Goal: Feedback & Contribution: Submit feedback/report problem

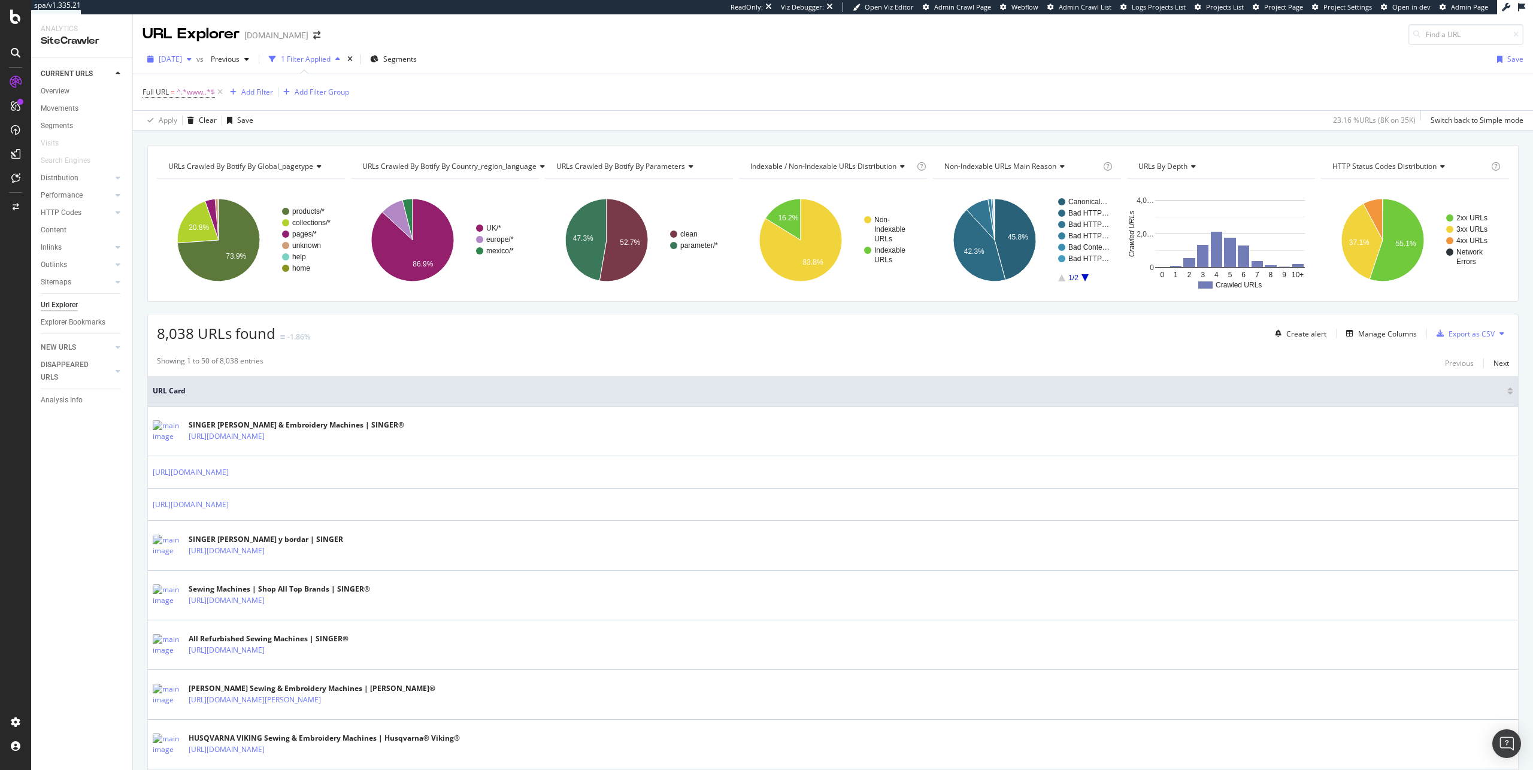
click at [182, 57] on span "[DATE]" at bounding box center [170, 59] width 23 height 10
click at [221, 107] on div "2025 Aug. 11th 36.9K URLs" at bounding box center [221, 101] width 143 height 17
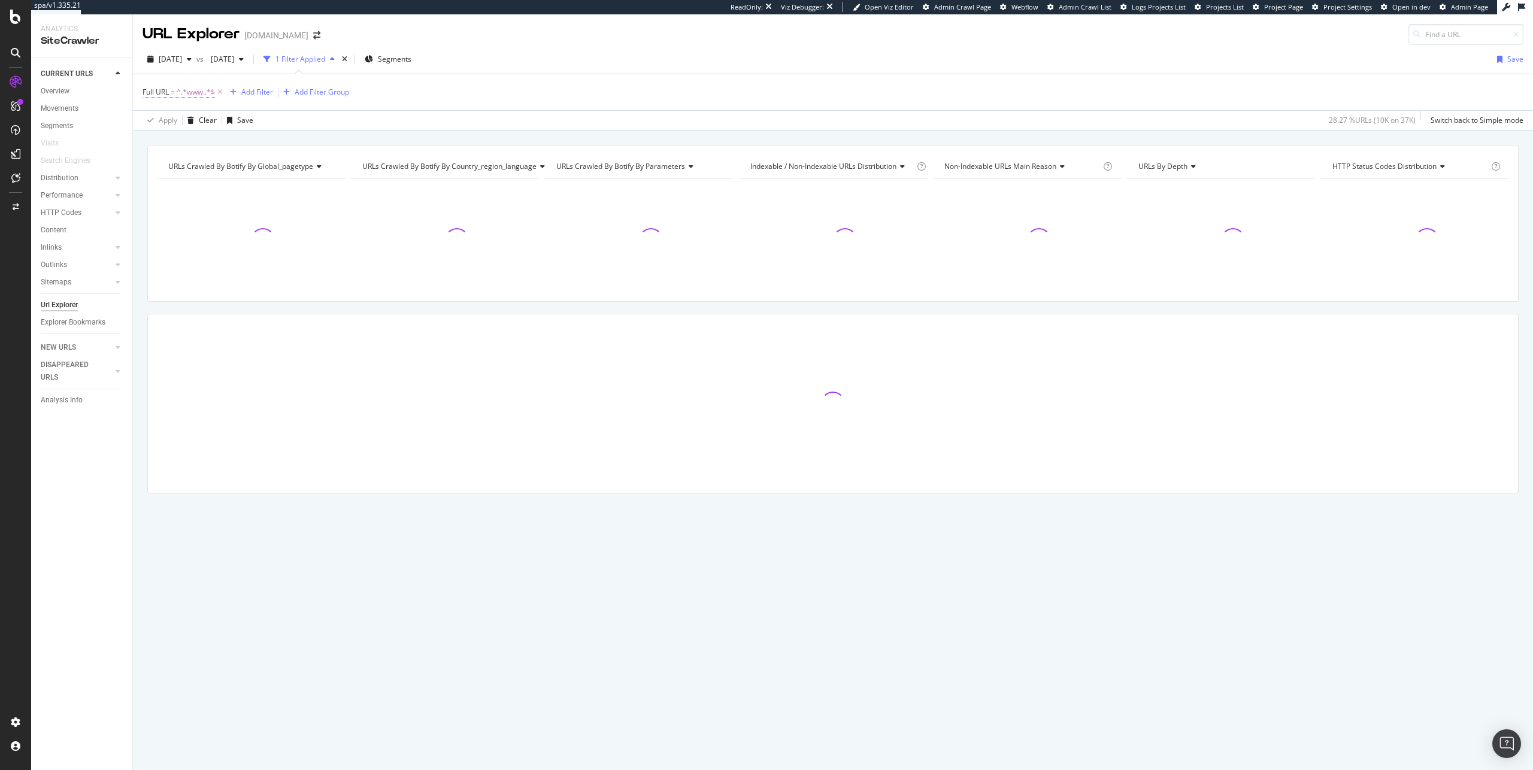
click at [184, 94] on span "^.*www..*$" at bounding box center [196, 92] width 38 height 17
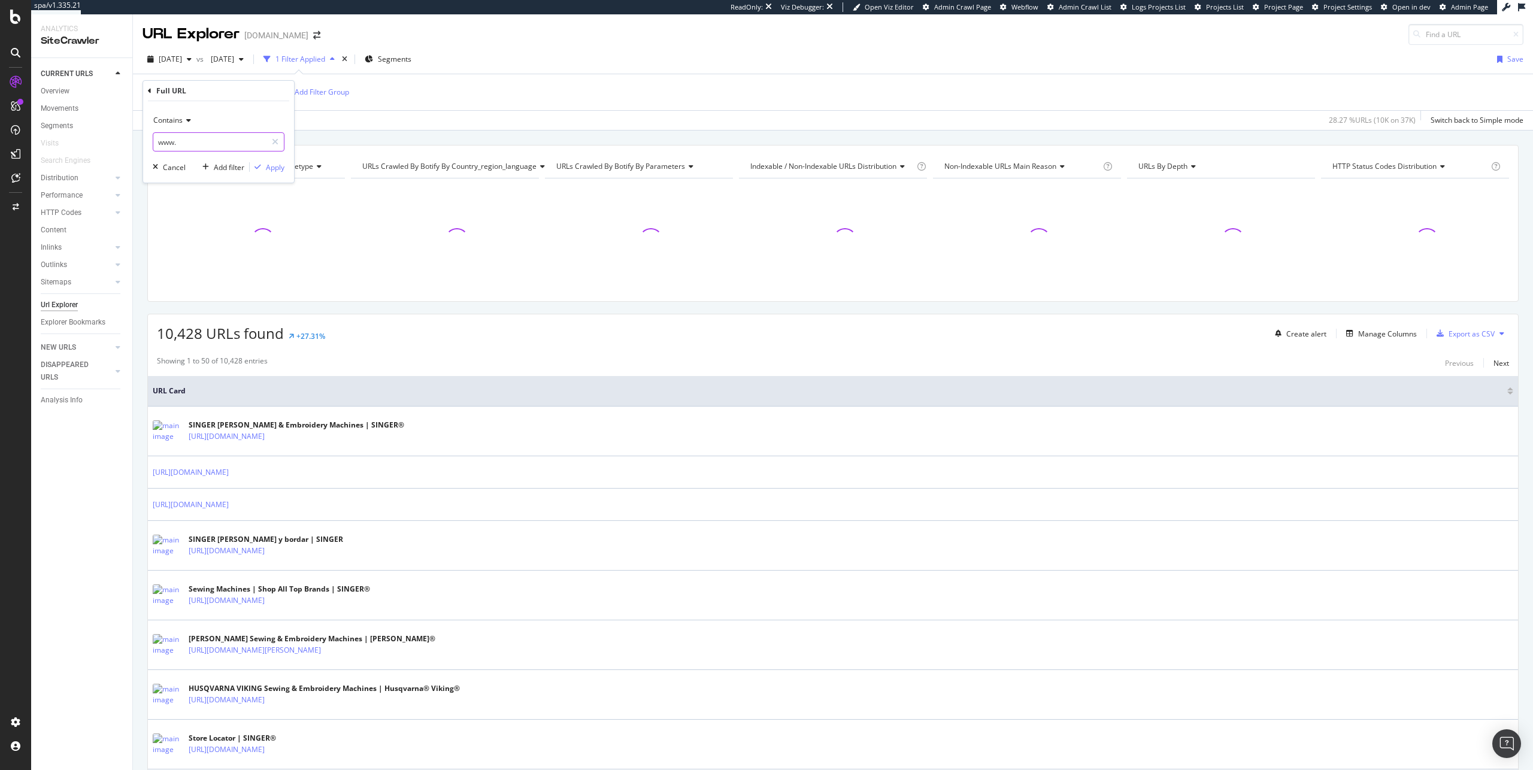
click at [220, 139] on input "www." at bounding box center [209, 141] width 113 height 19
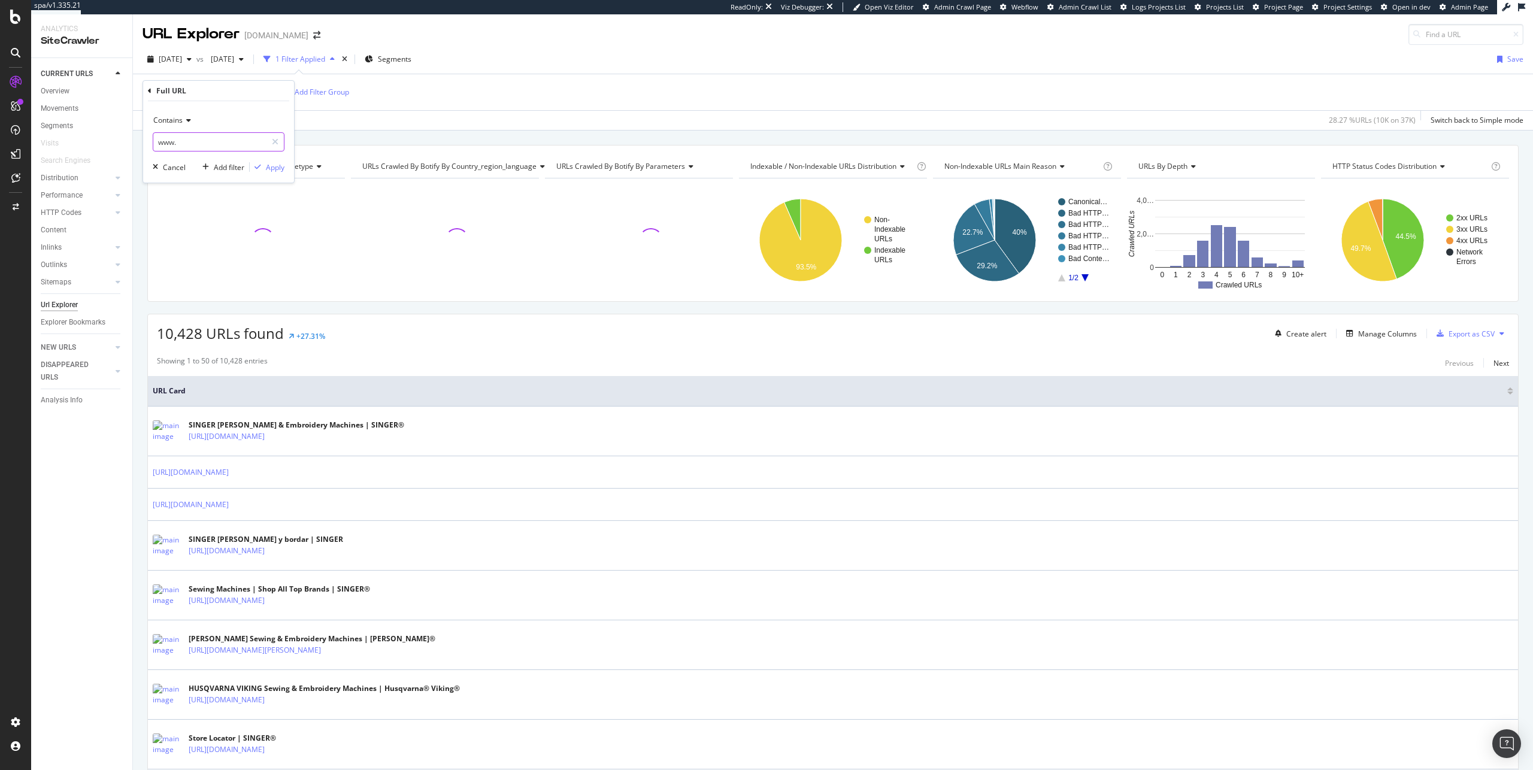
click at [226, 147] on input "www." at bounding box center [209, 141] width 113 height 19
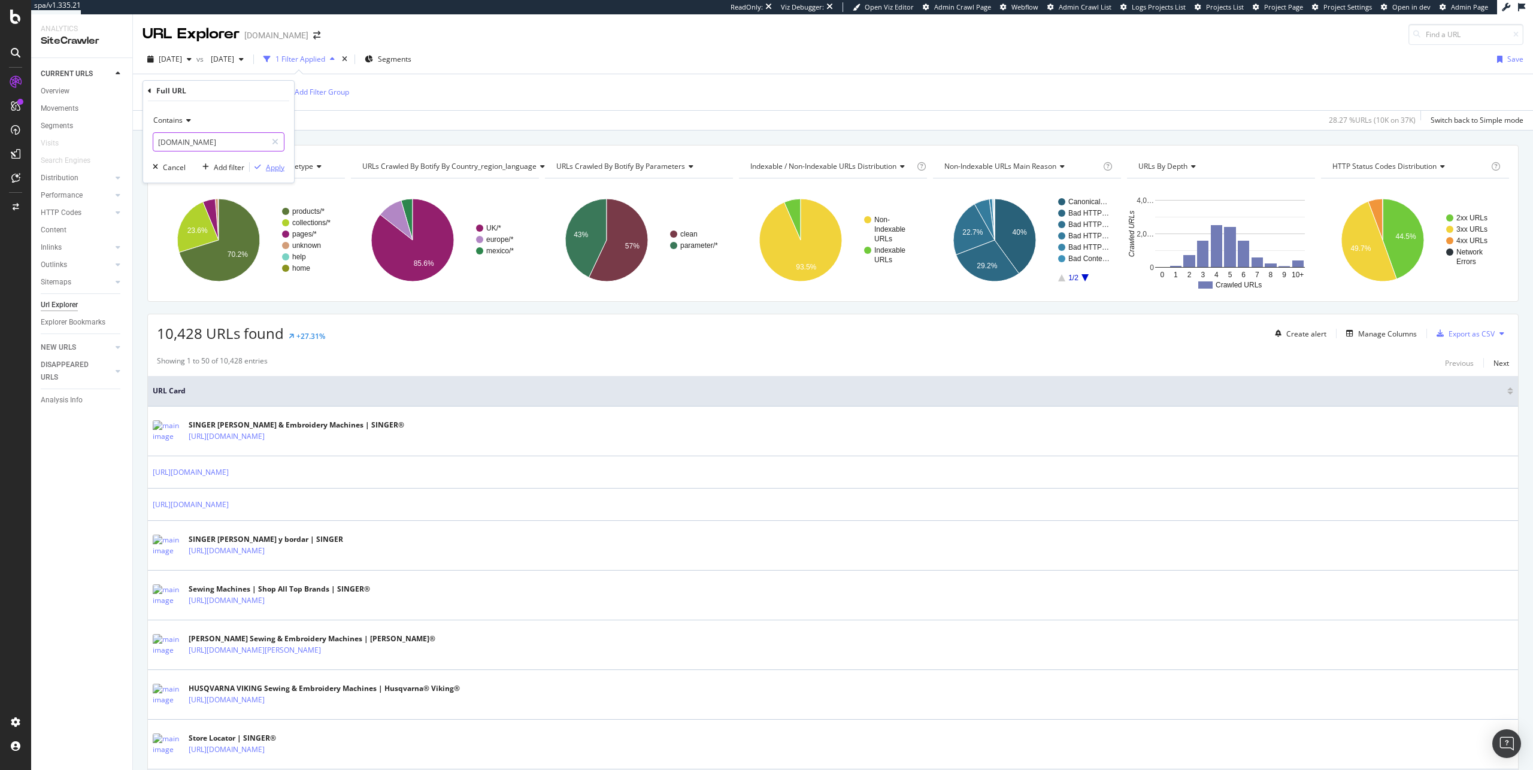
type input "www.singer.com"
click at [270, 167] on div "Apply" at bounding box center [275, 167] width 19 height 10
click at [822, 236] on icon "A chart." at bounding box center [801, 240] width 83 height 83
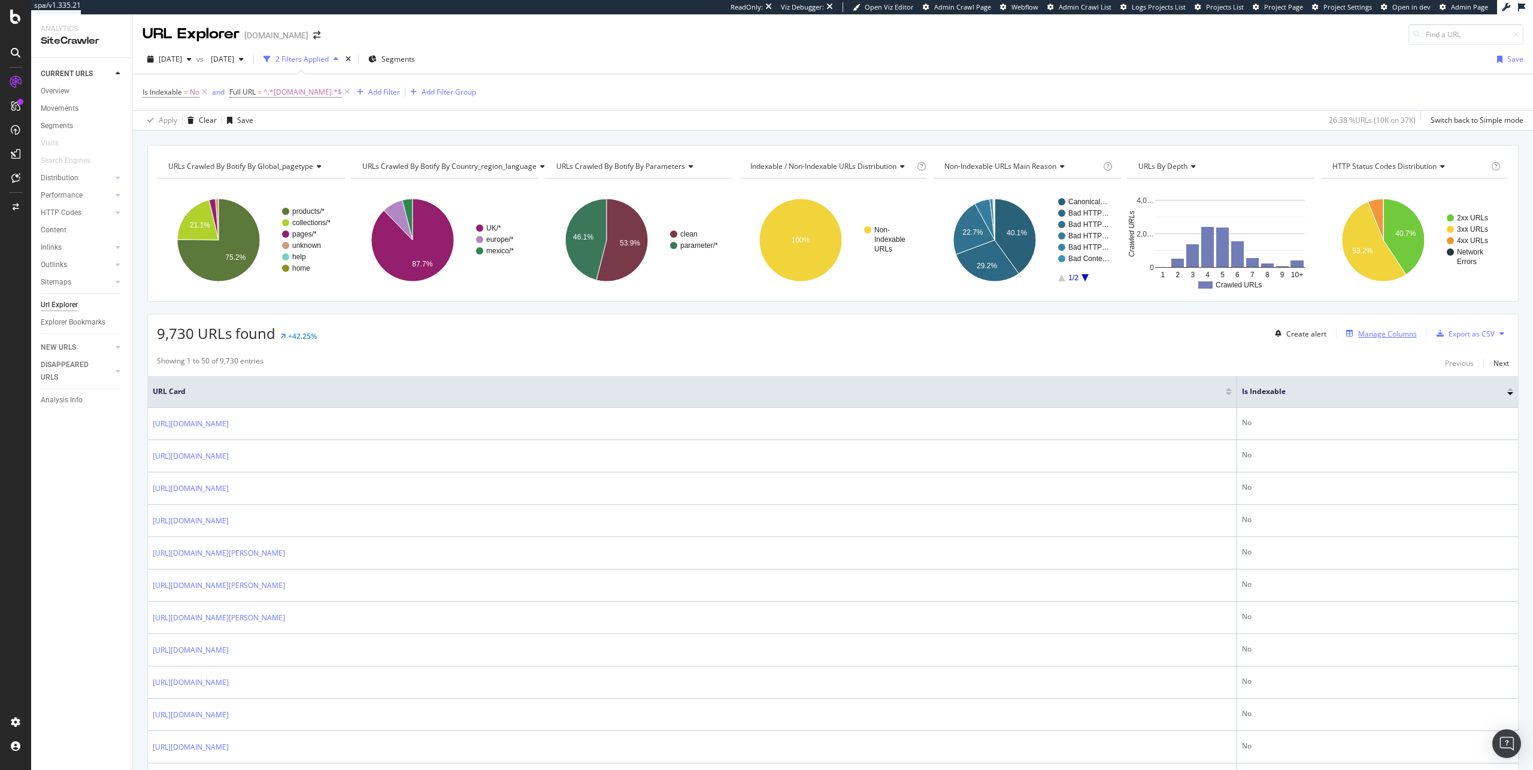
click at [1399, 338] on div "Manage Columns" at bounding box center [1388, 334] width 59 height 10
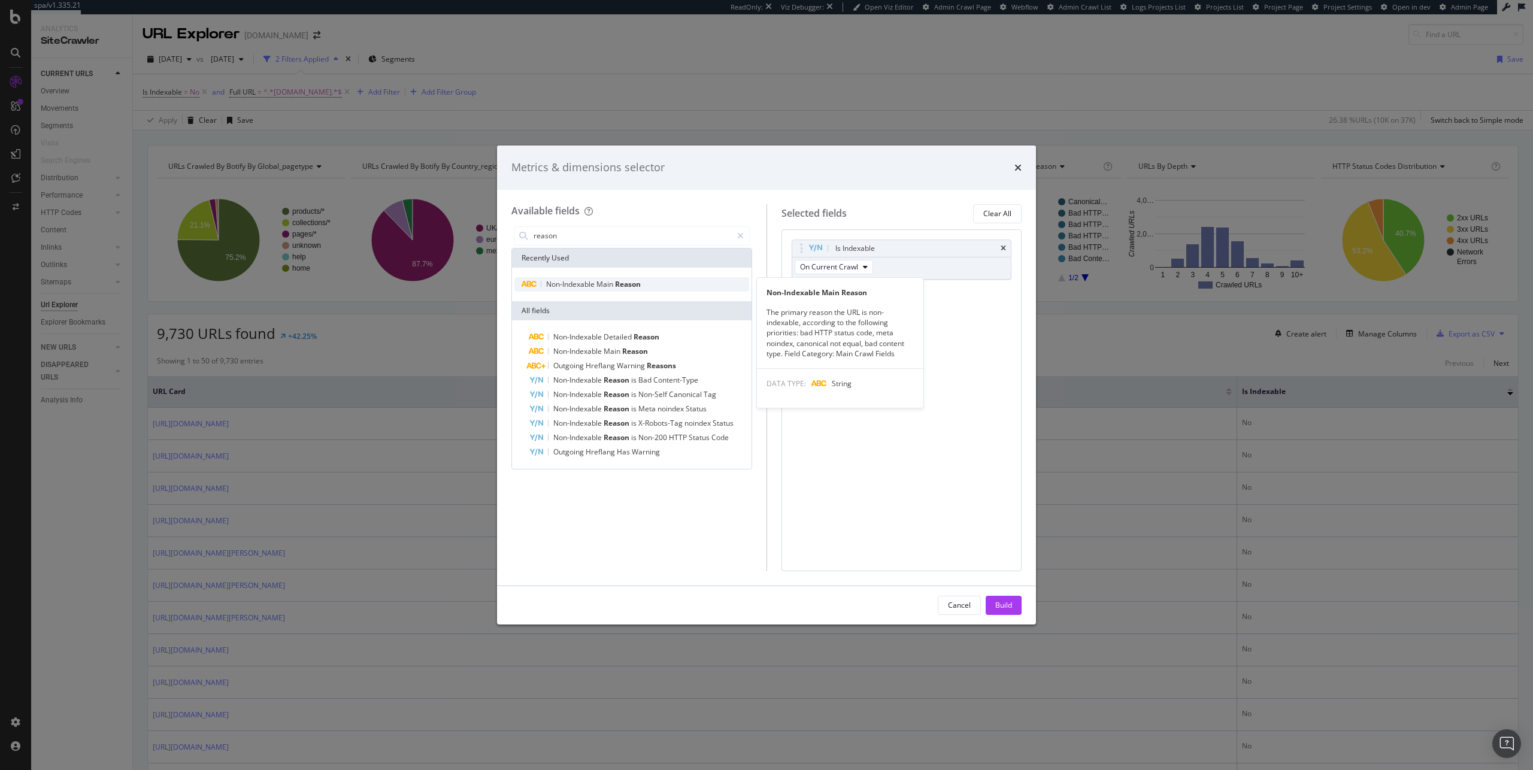
type input "reason"
click at [607, 280] on span "Main" at bounding box center [606, 284] width 19 height 10
click at [1002, 248] on icon "times" at bounding box center [1003, 248] width 5 height 7
click at [1003, 608] on div "Build" at bounding box center [1004, 605] width 17 height 10
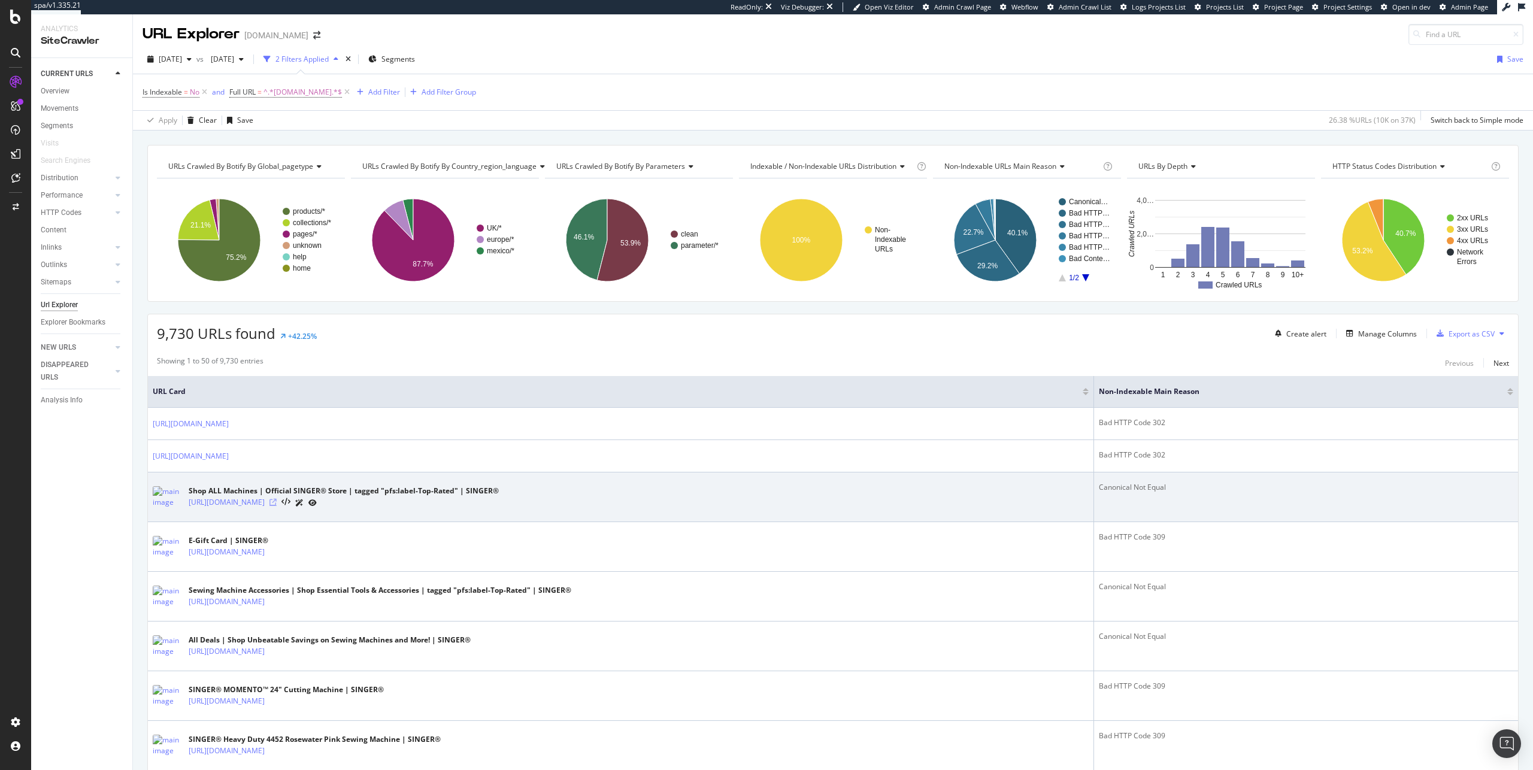
click at [277, 503] on icon at bounding box center [273, 502] width 7 height 7
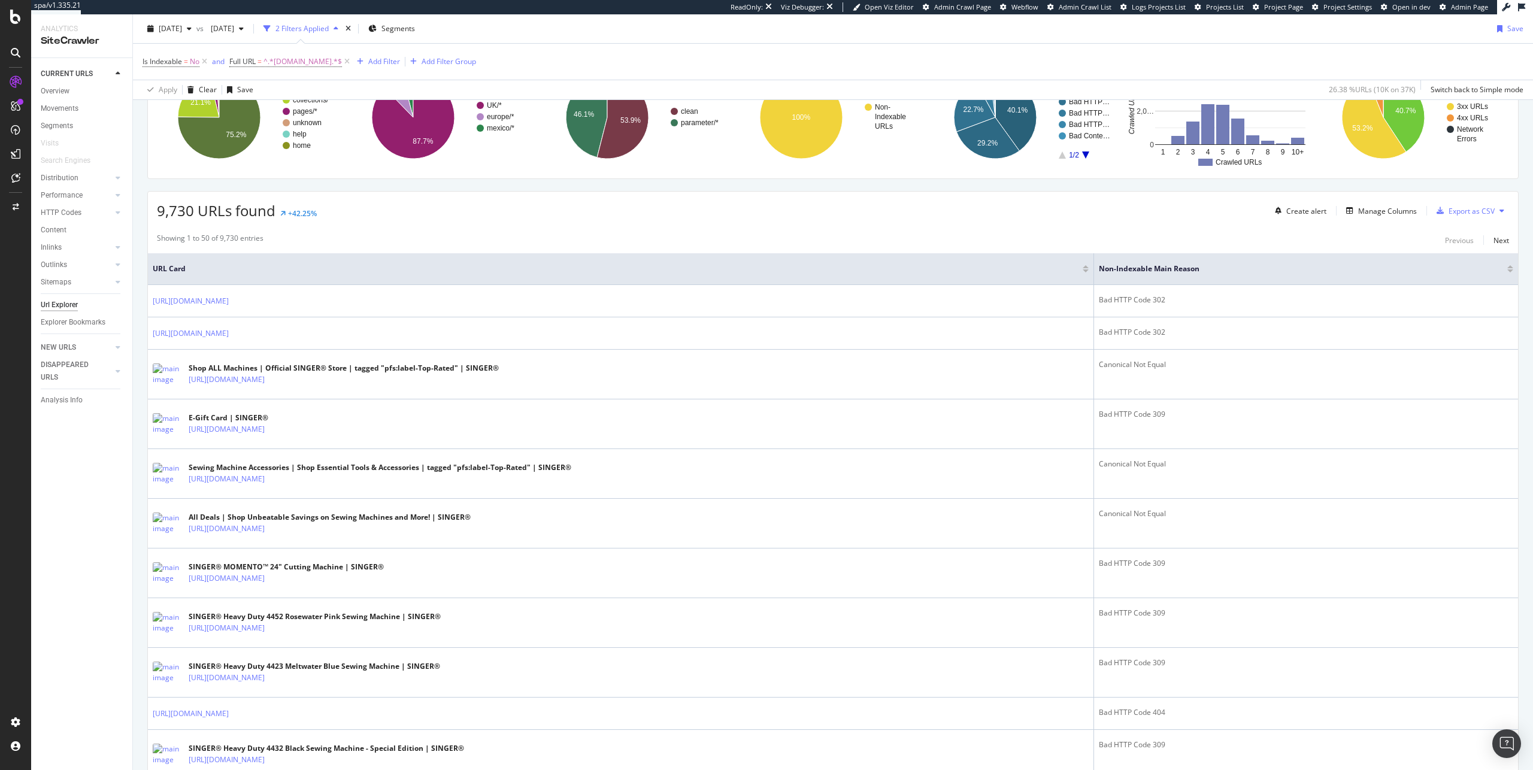
scroll to position [371, 0]
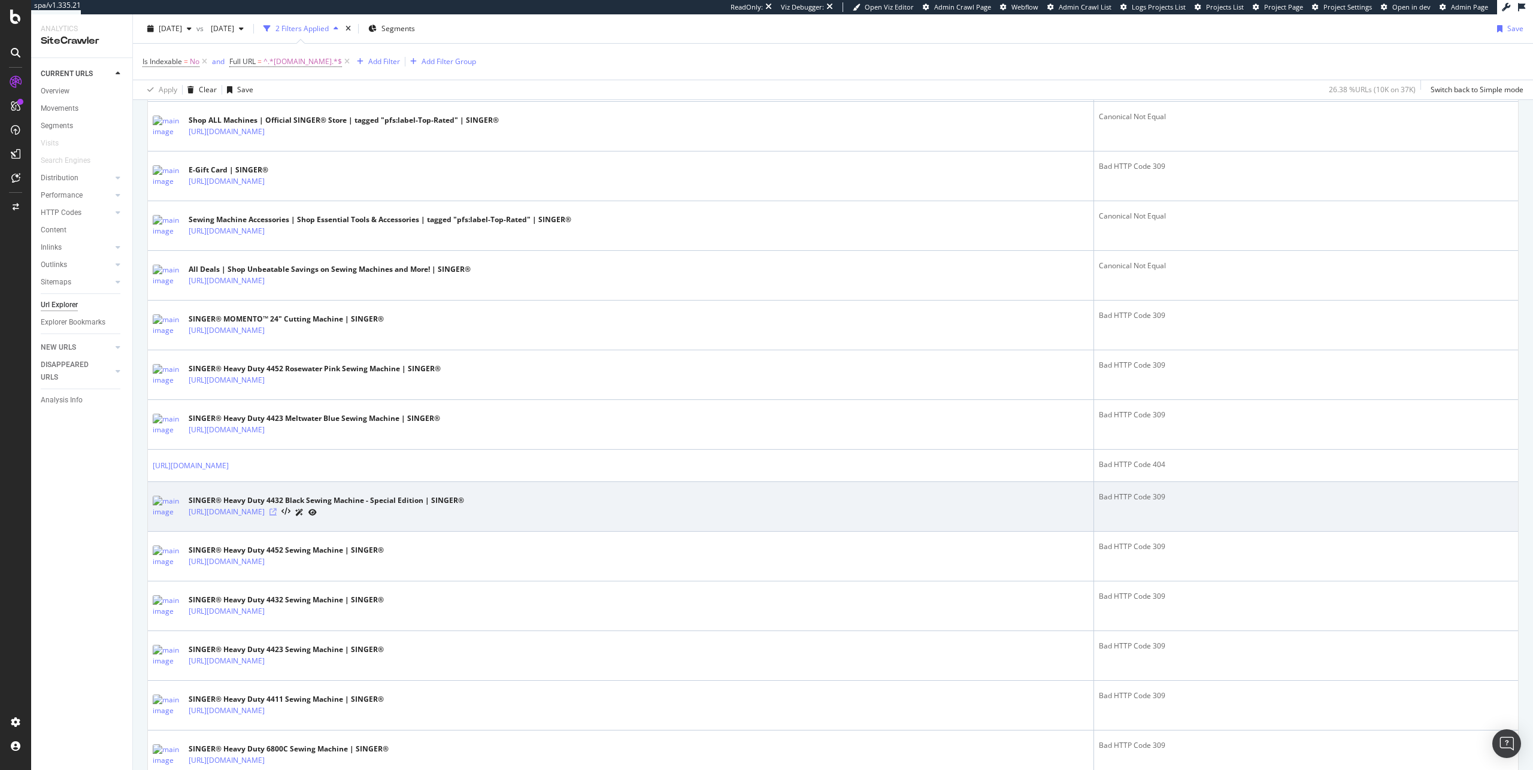
click at [277, 512] on icon at bounding box center [273, 512] width 7 height 7
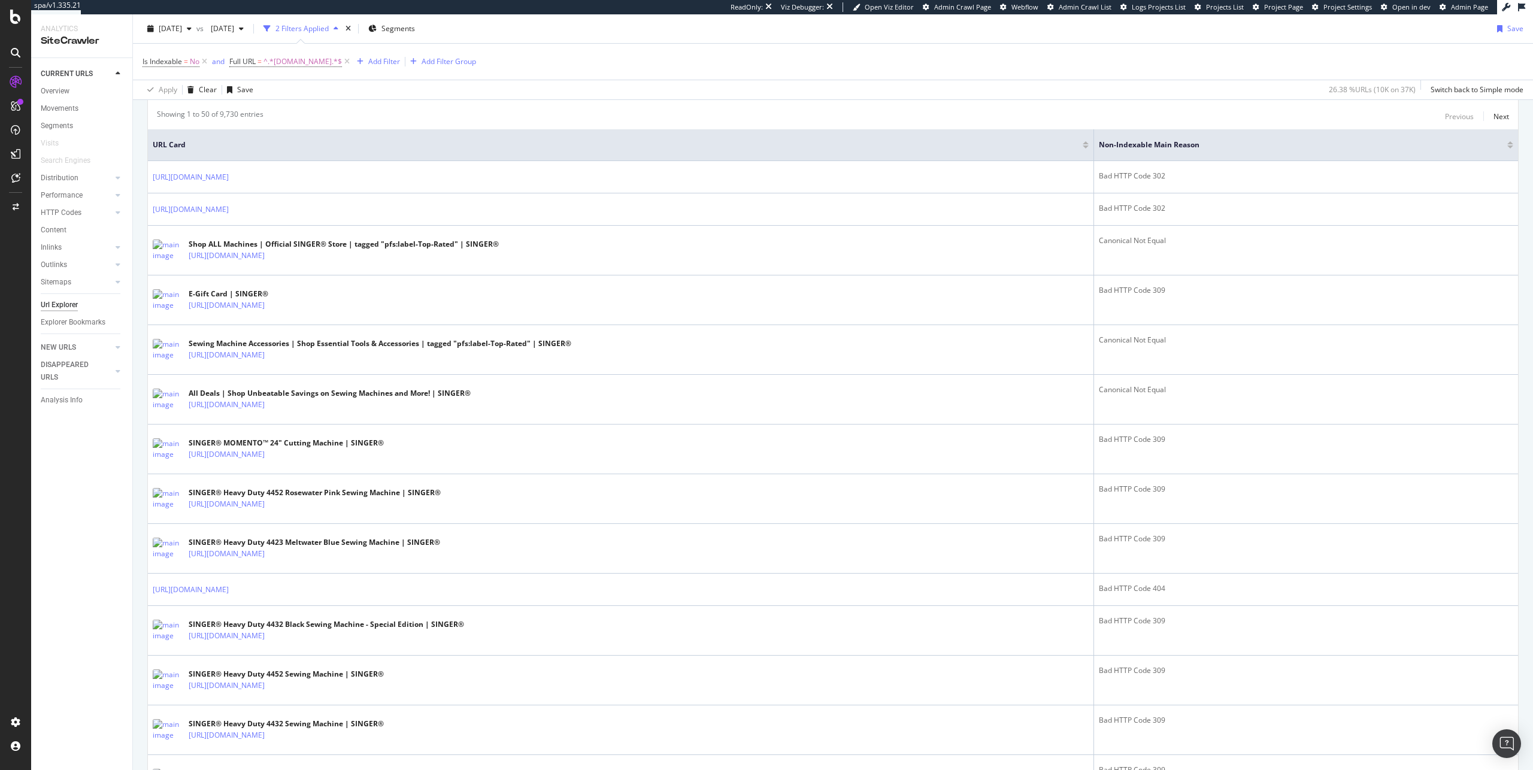
scroll to position [0, 0]
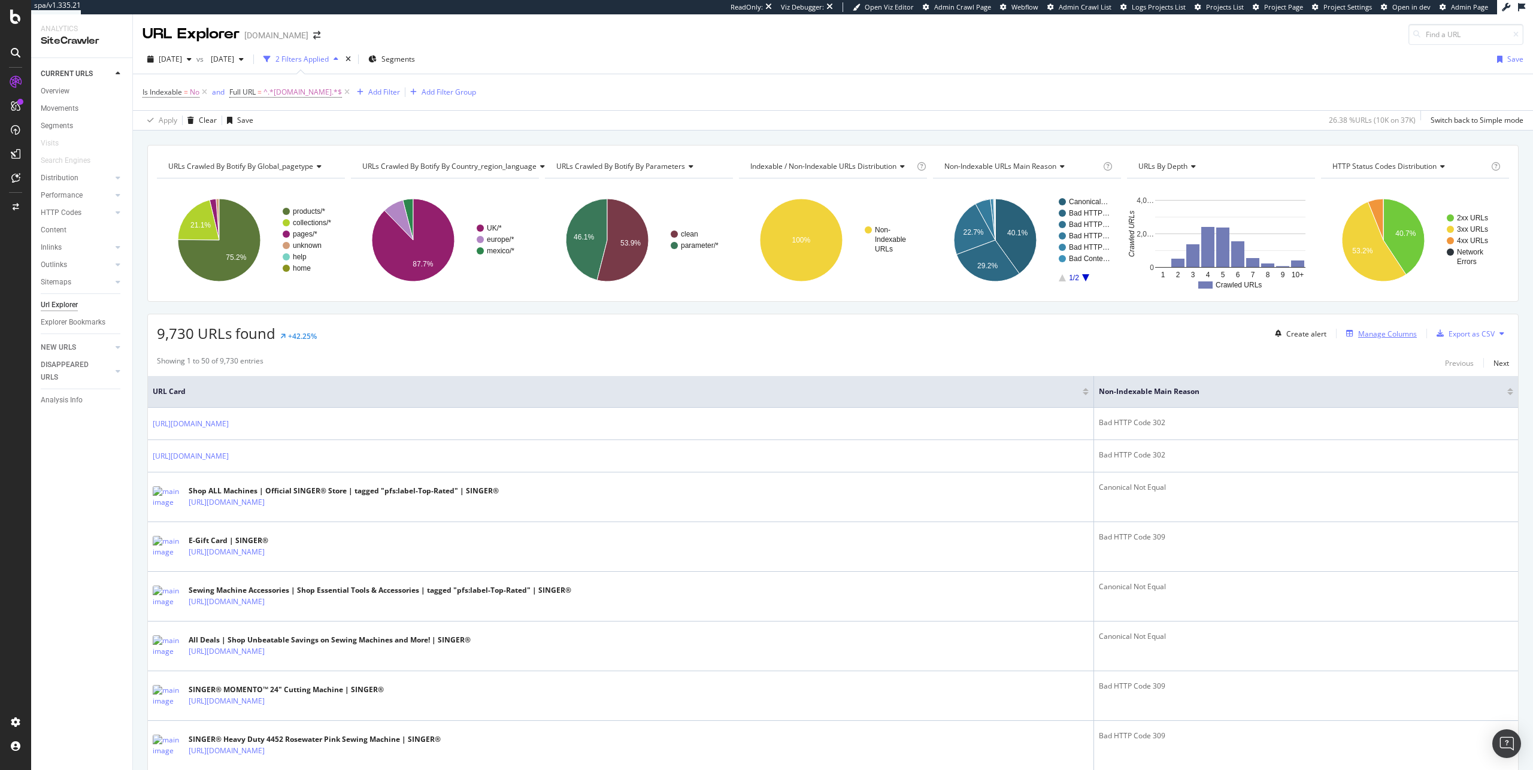
click at [1376, 335] on div "Manage Columns" at bounding box center [1388, 334] width 59 height 10
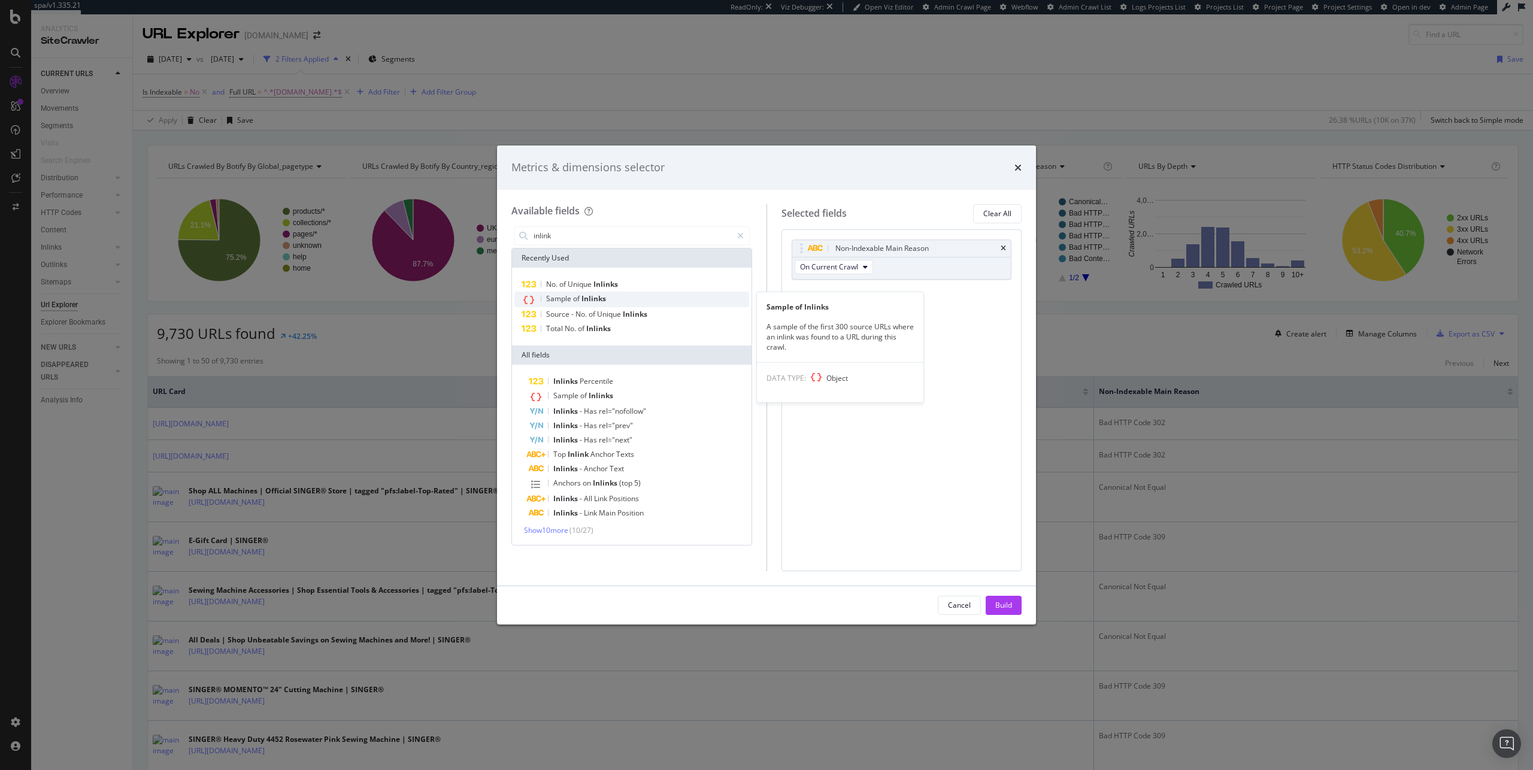
type input "inlink"
click at [563, 294] on span "Sample" at bounding box center [559, 299] width 27 height 10
click at [999, 598] on div "Build" at bounding box center [1004, 606] width 17 height 18
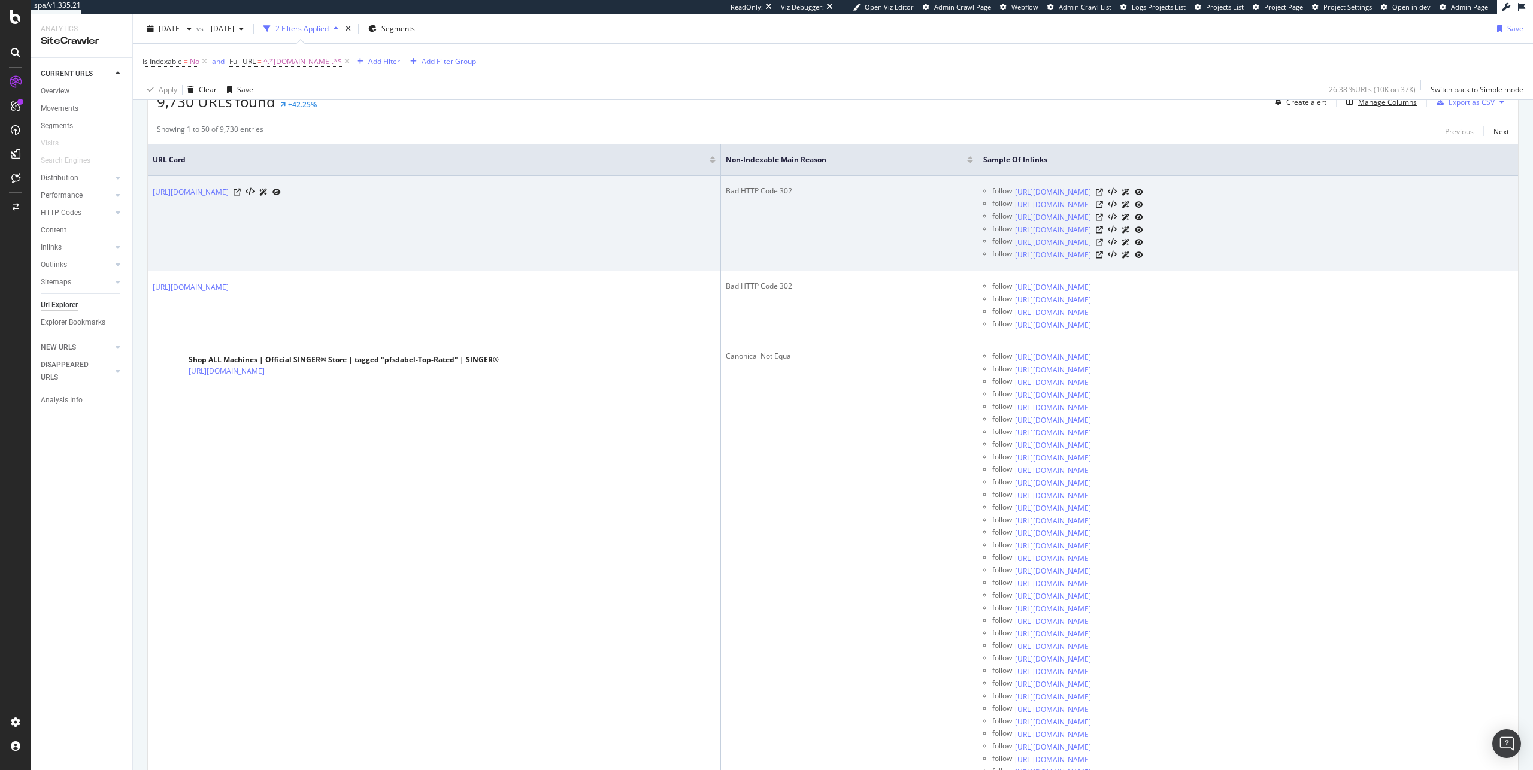
scroll to position [142, 0]
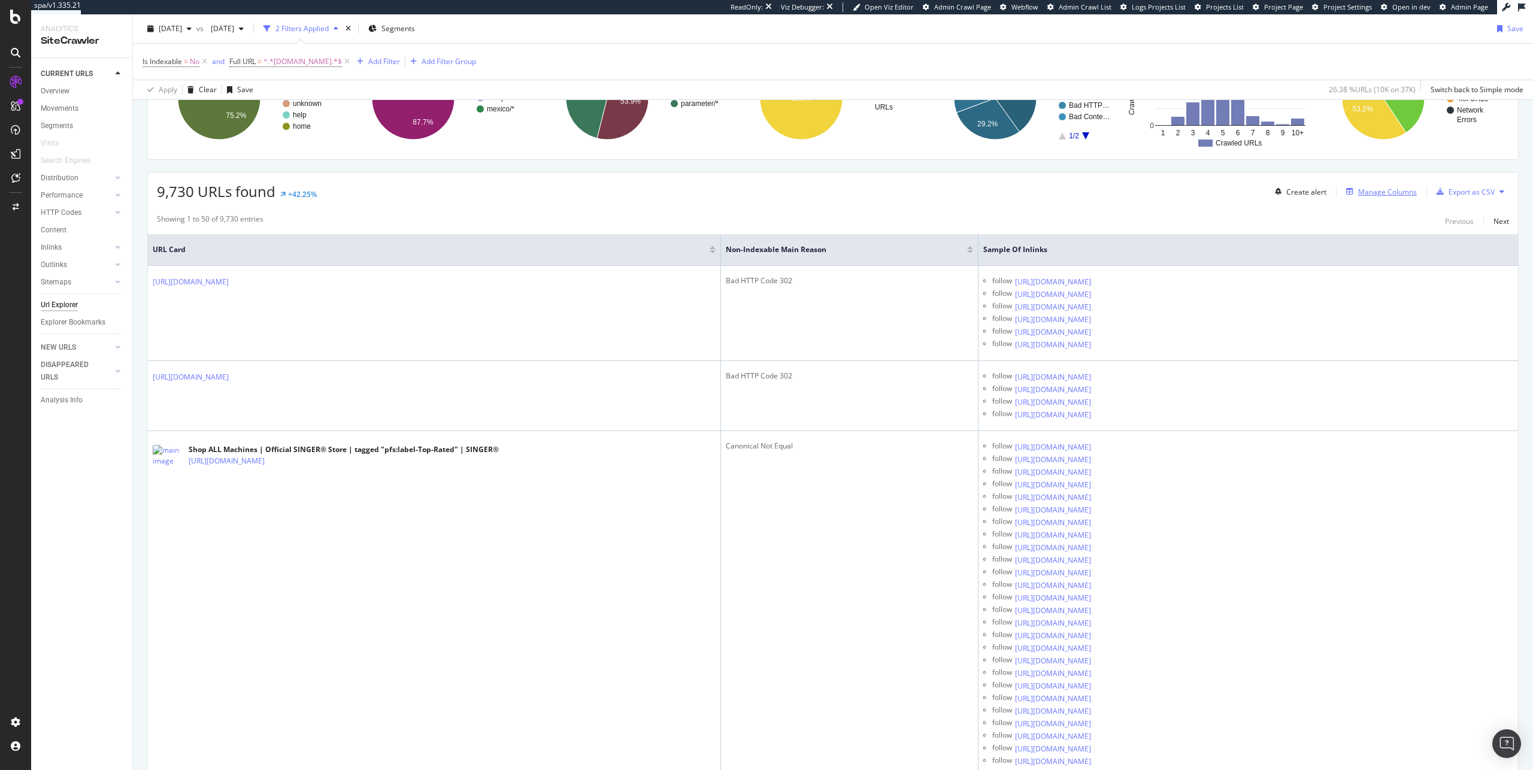
click at [1388, 195] on div "Manage Columns" at bounding box center [1388, 192] width 59 height 10
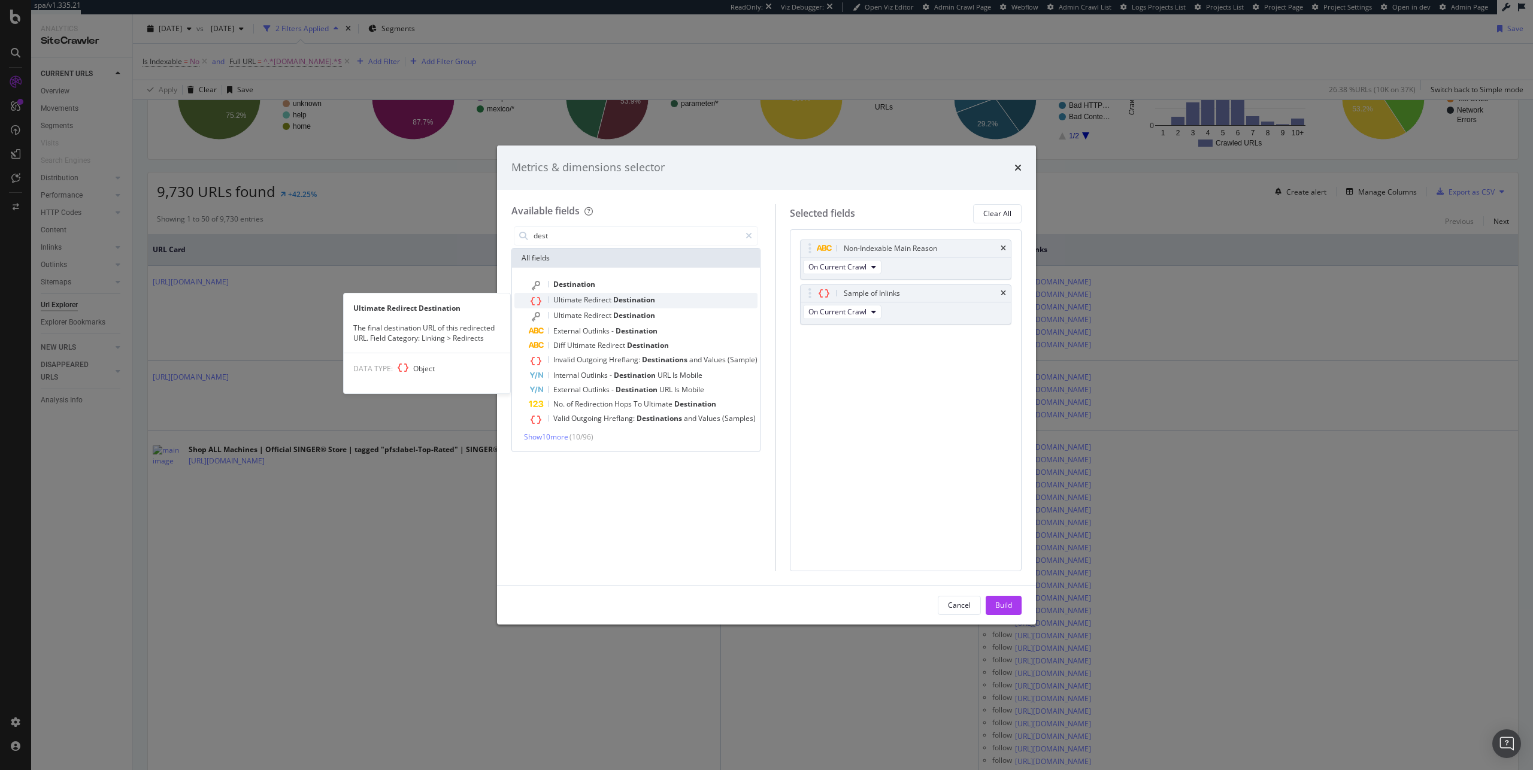
type input "dest"
click at [639, 294] on div "Ultimate Redirect Destination" at bounding box center [643, 301] width 229 height 16
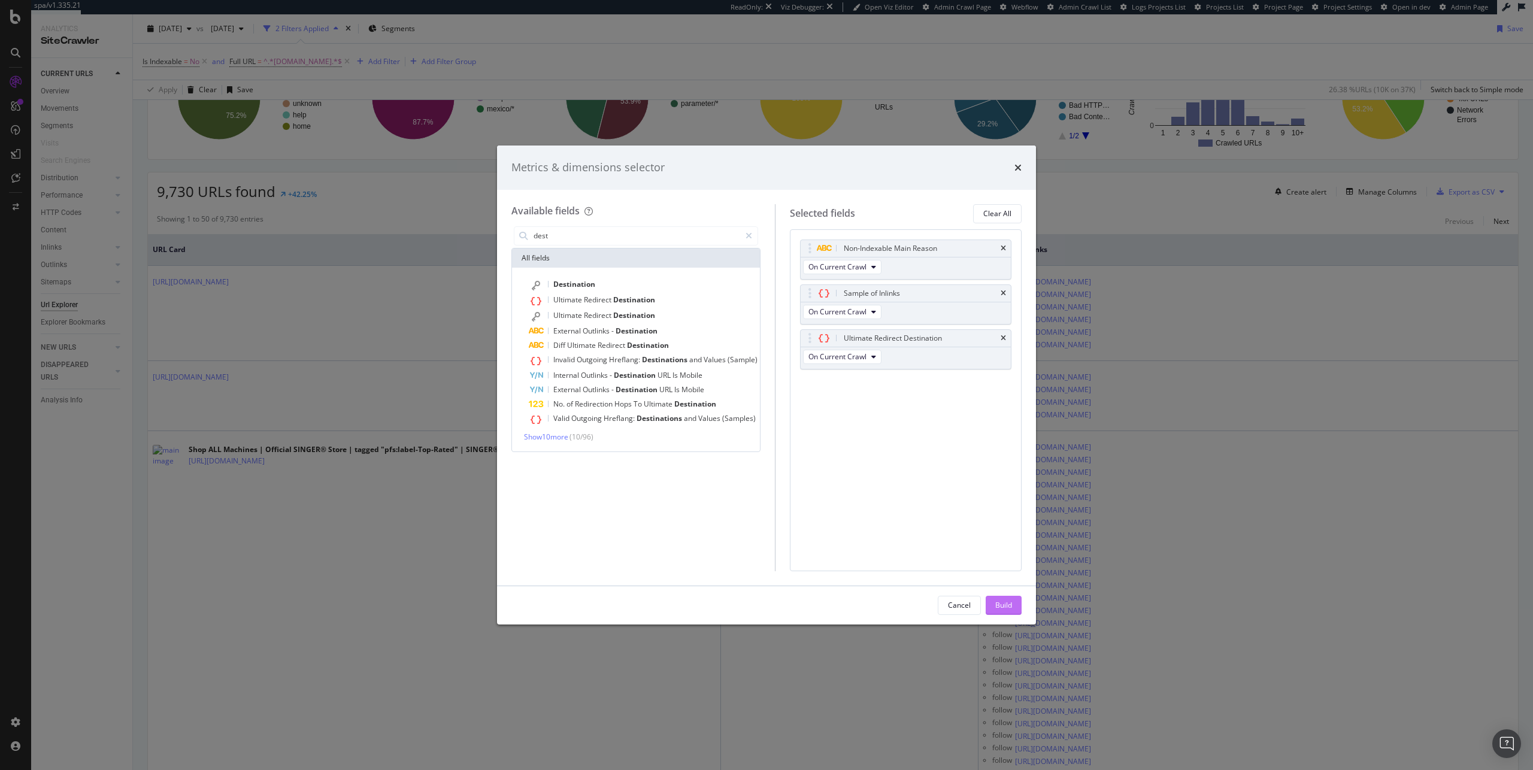
click at [1004, 607] on div "Build" at bounding box center [1004, 605] width 17 height 10
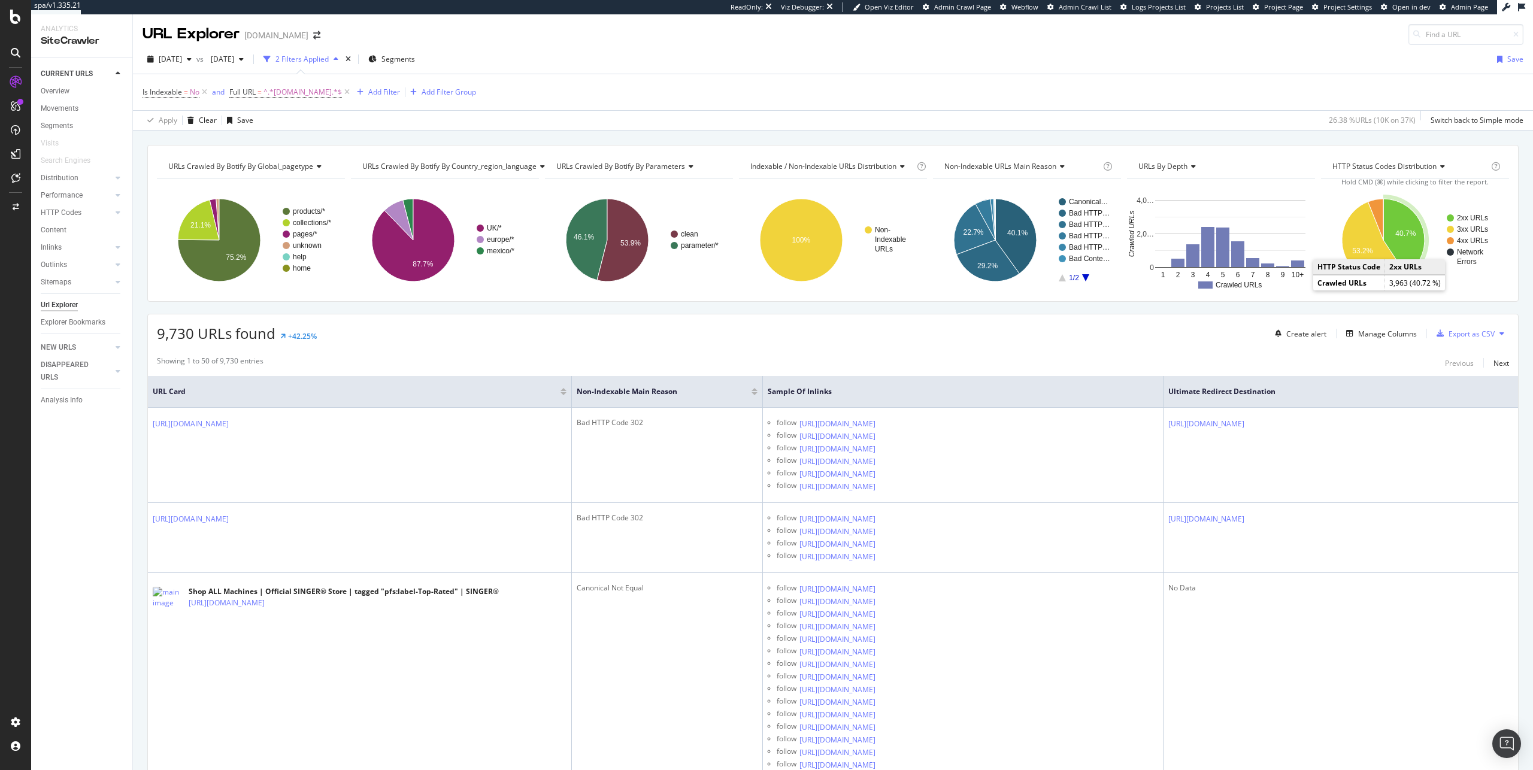
click at [1398, 247] on icon "A chart." at bounding box center [1404, 237] width 41 height 76
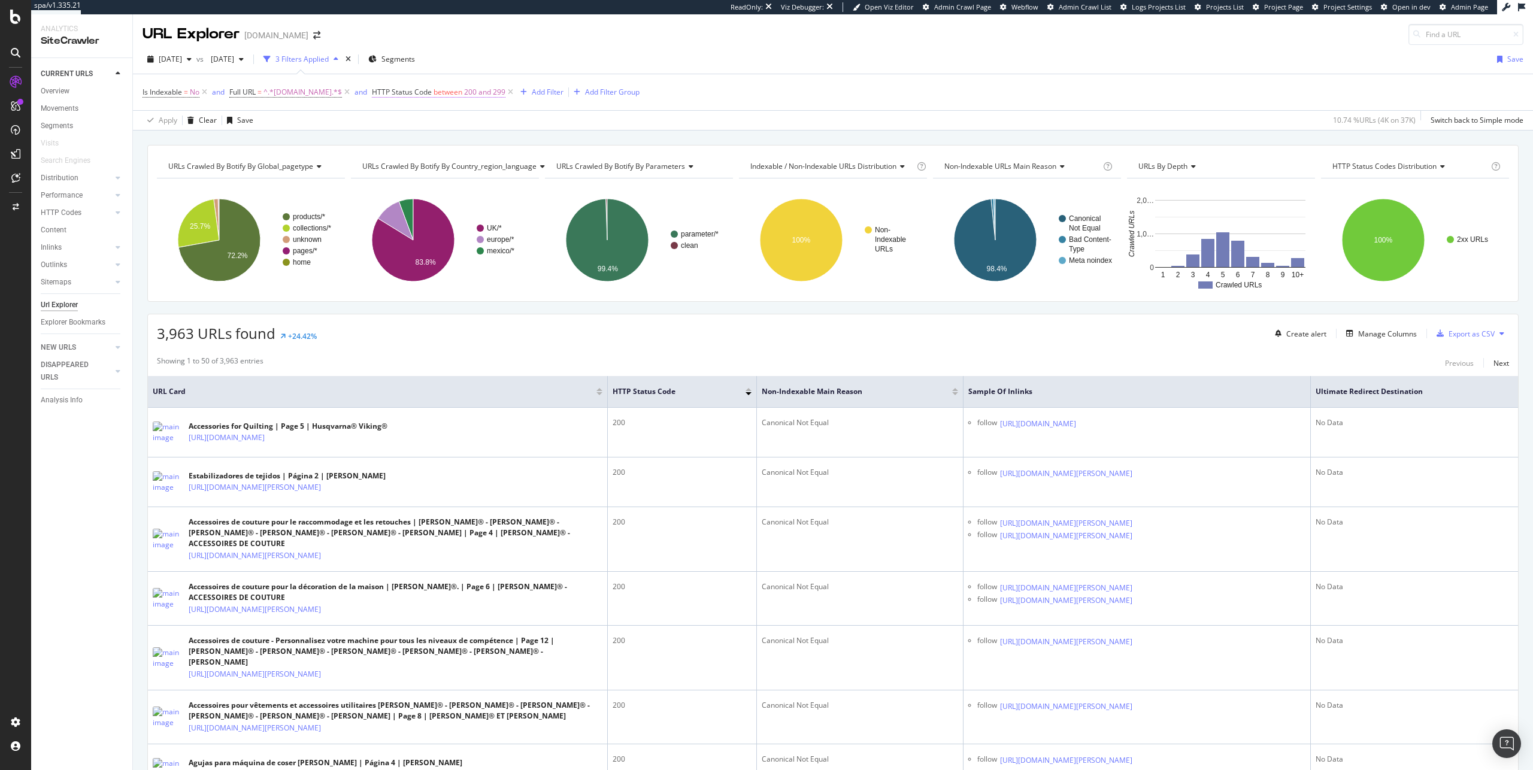
click at [448, 89] on span "between" at bounding box center [448, 92] width 29 height 10
click at [408, 160] on input "200" at bounding box center [447, 161] width 132 height 19
click at [401, 164] on input "200" at bounding box center [447, 161] width 132 height 19
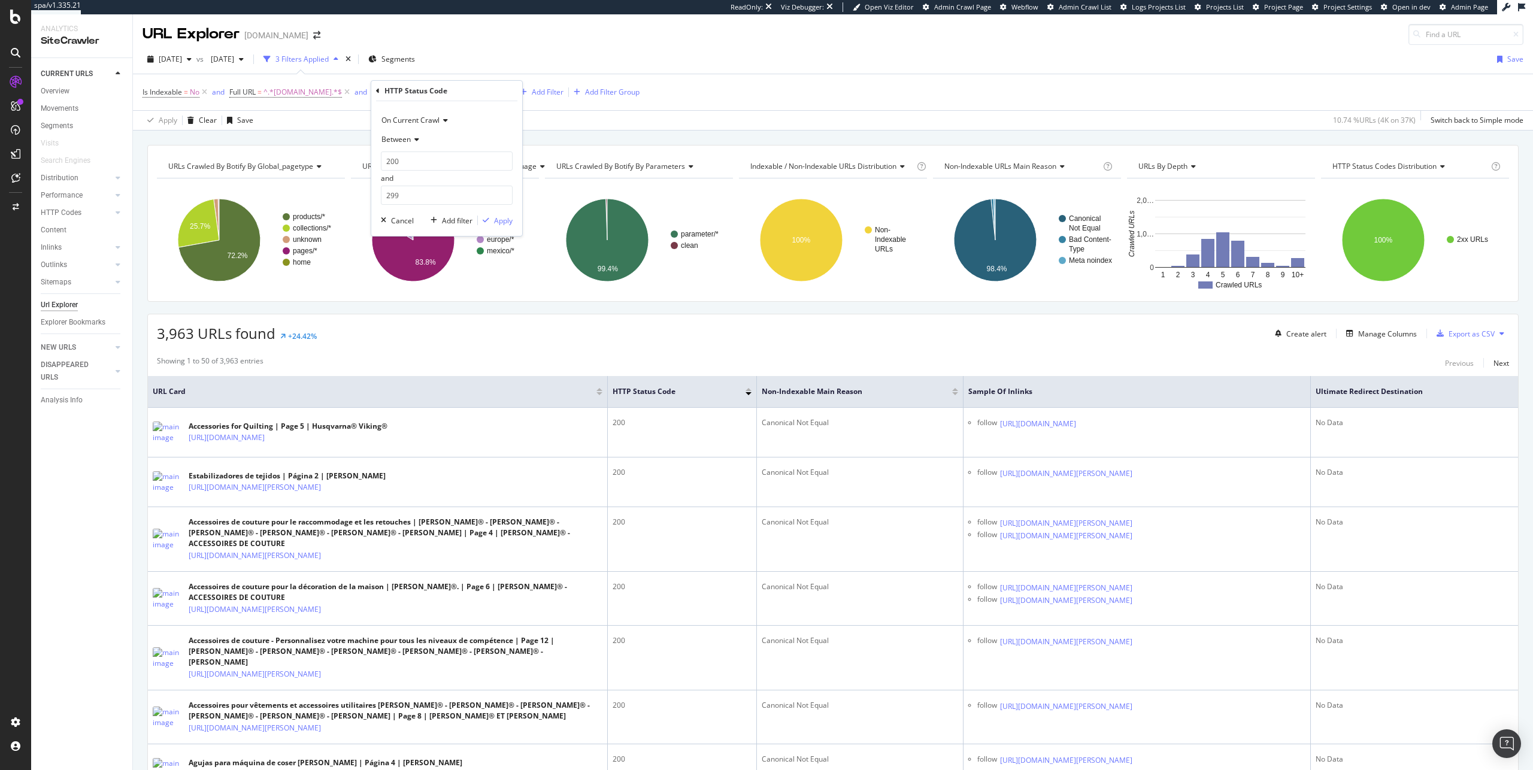
click at [401, 138] on span "Between" at bounding box center [396, 139] width 29 height 10
click at [432, 270] on div "Not Between" at bounding box center [448, 273] width 128 height 16
click at [502, 220] on div "Apply" at bounding box center [503, 221] width 19 height 10
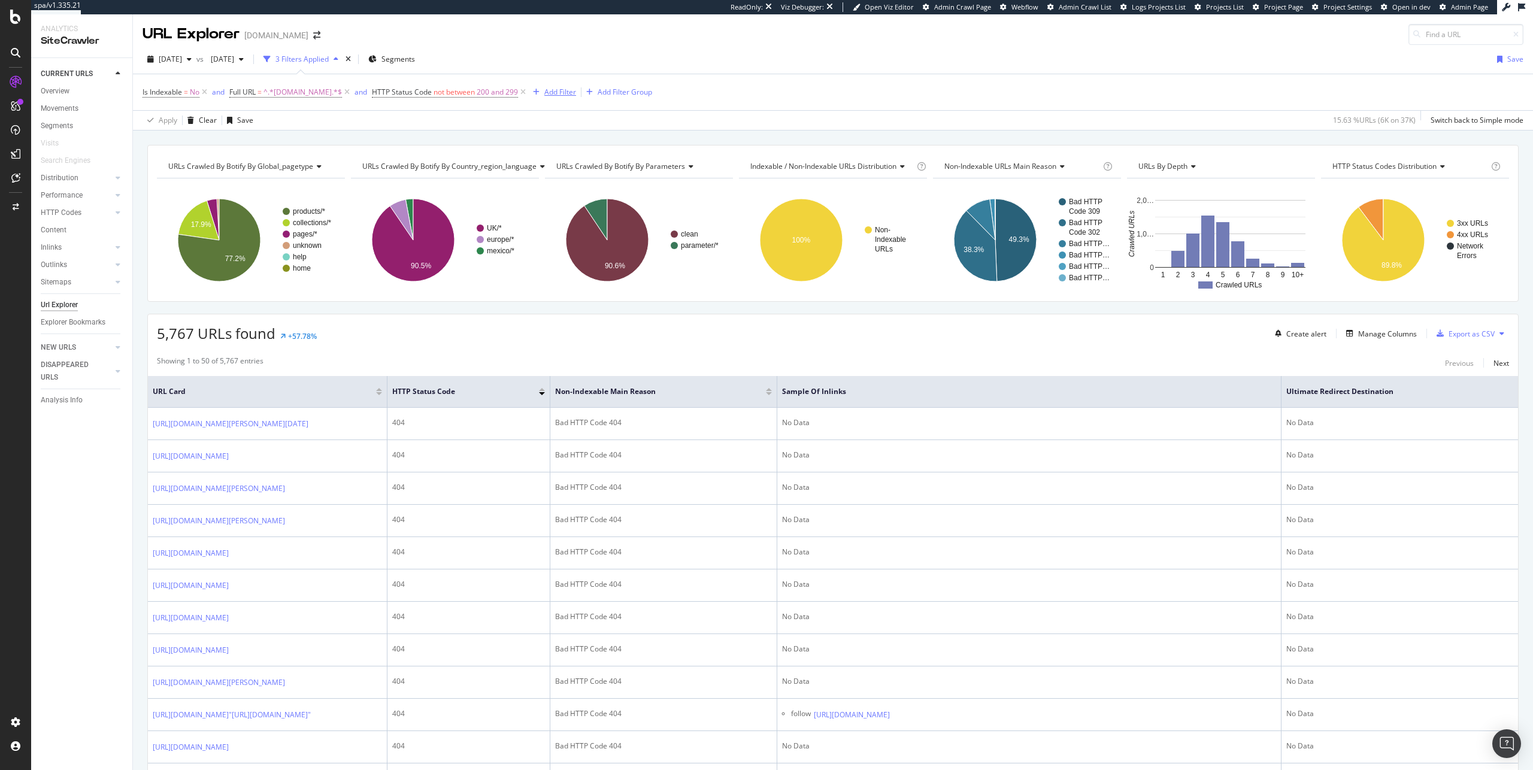
click at [553, 86] on div "Add Filter" at bounding box center [552, 92] width 48 height 13
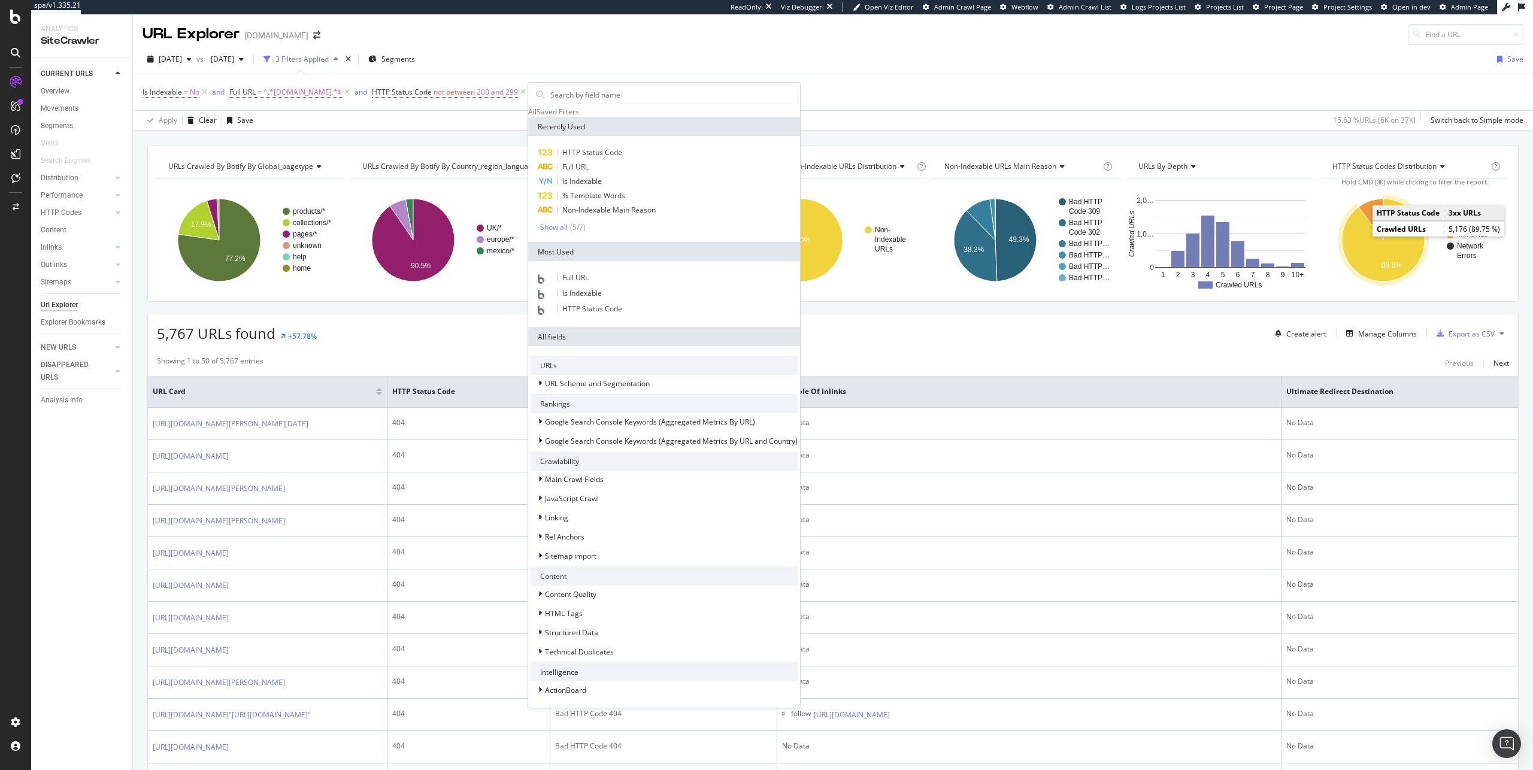
click at [1409, 256] on icon "A chart." at bounding box center [1383, 240] width 83 height 83
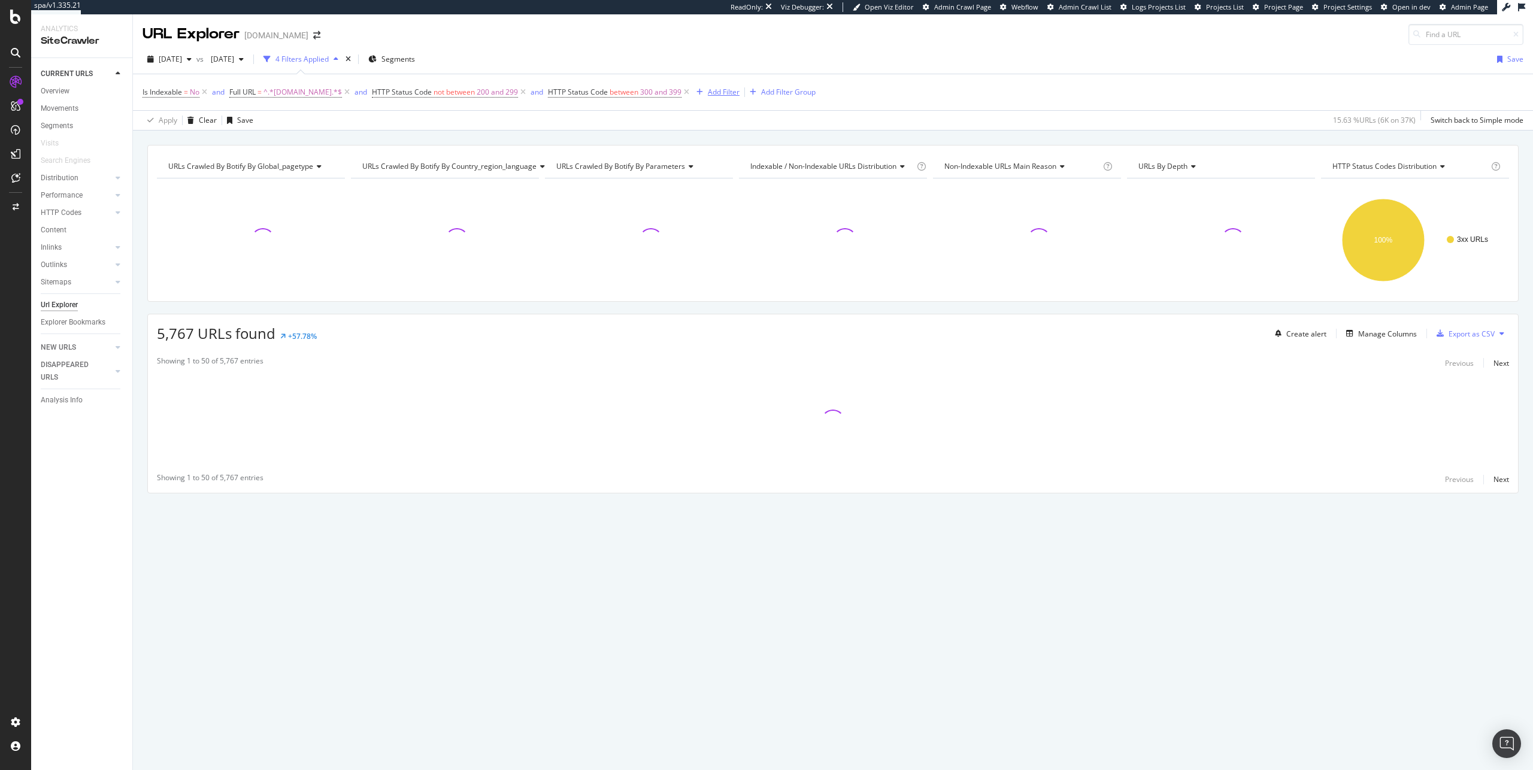
click at [524, 90] on icon at bounding box center [523, 92] width 10 height 12
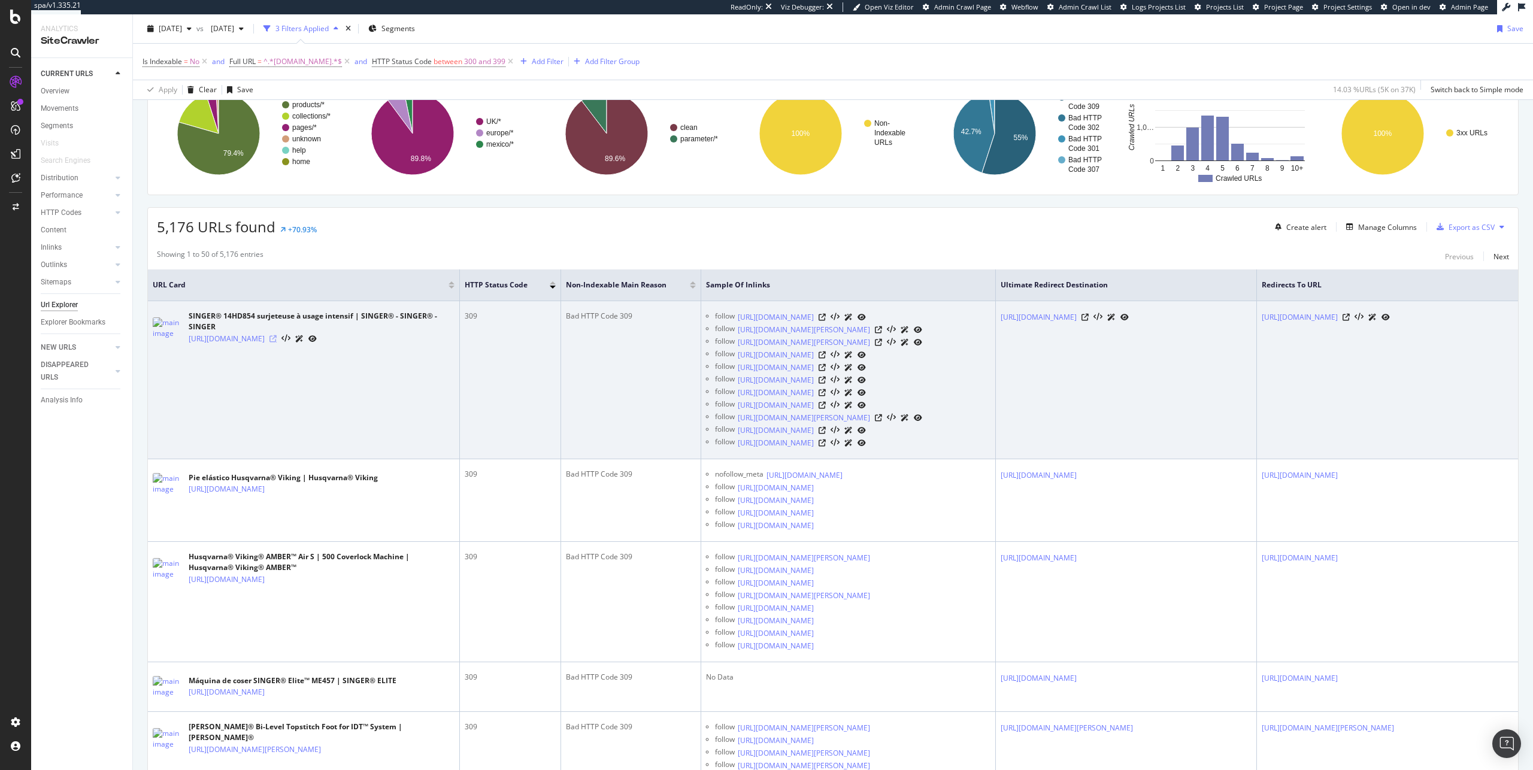
click at [277, 343] on icon at bounding box center [273, 338] width 7 height 7
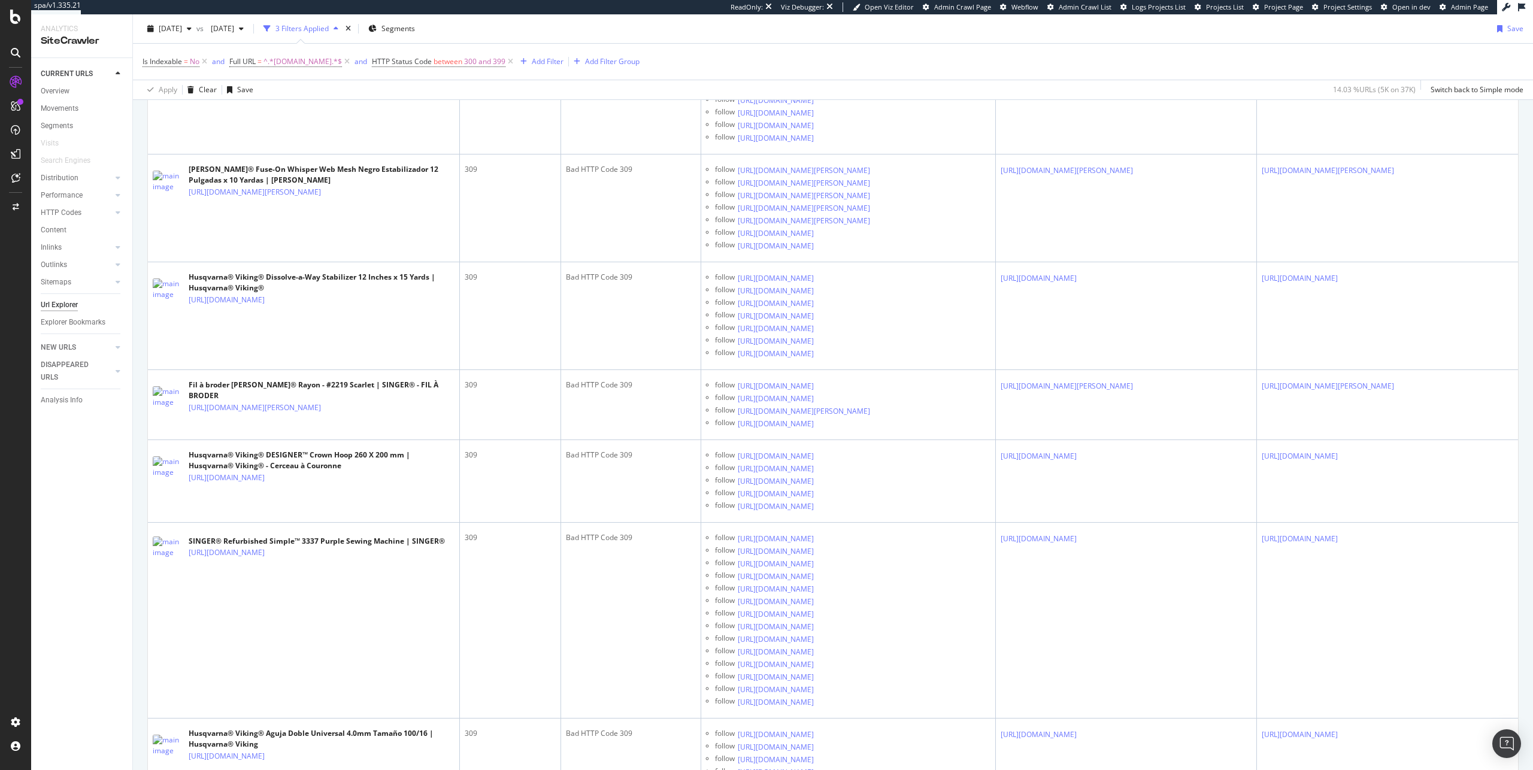
scroll to position [2590, 0]
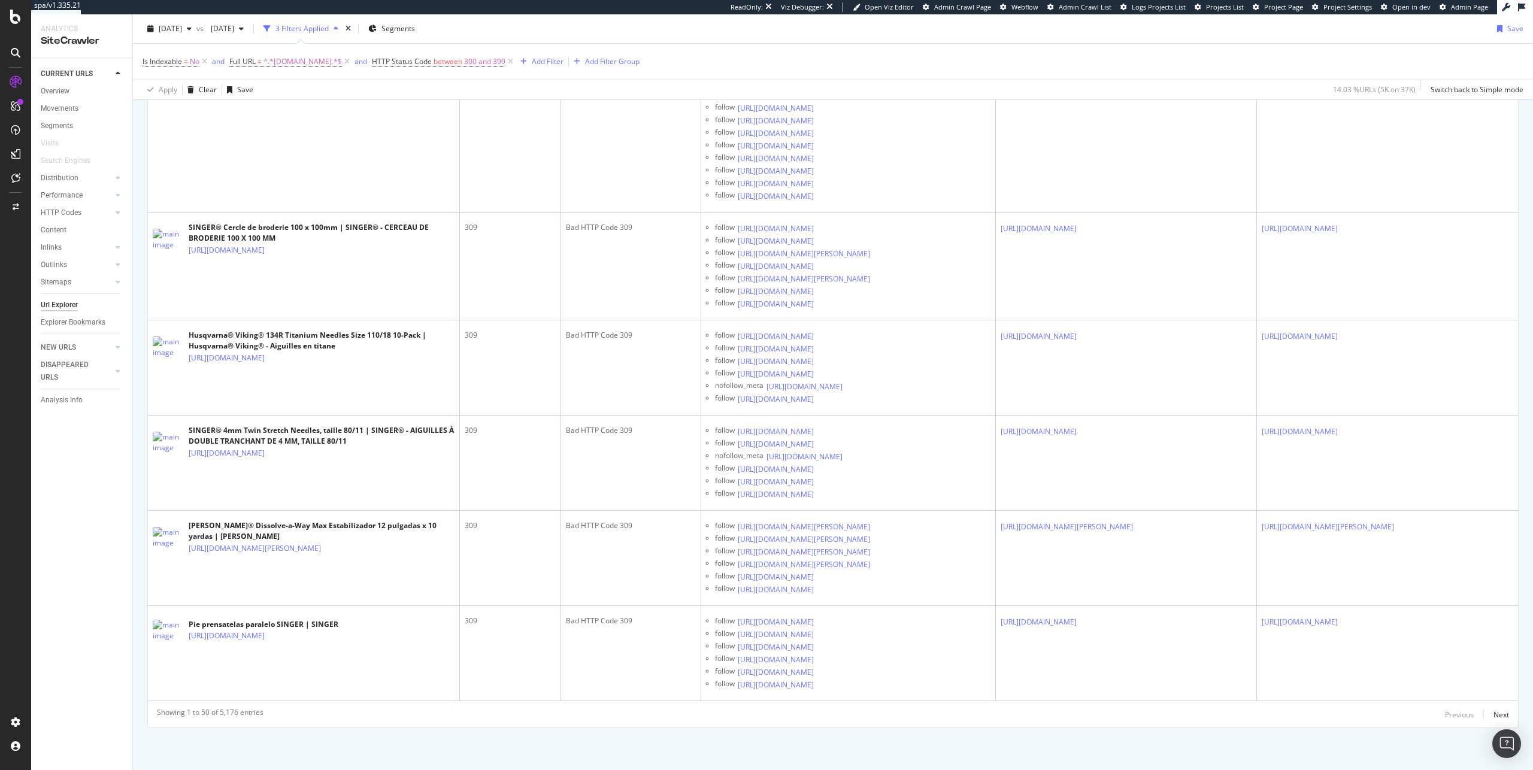
scroll to position [8791, 0]
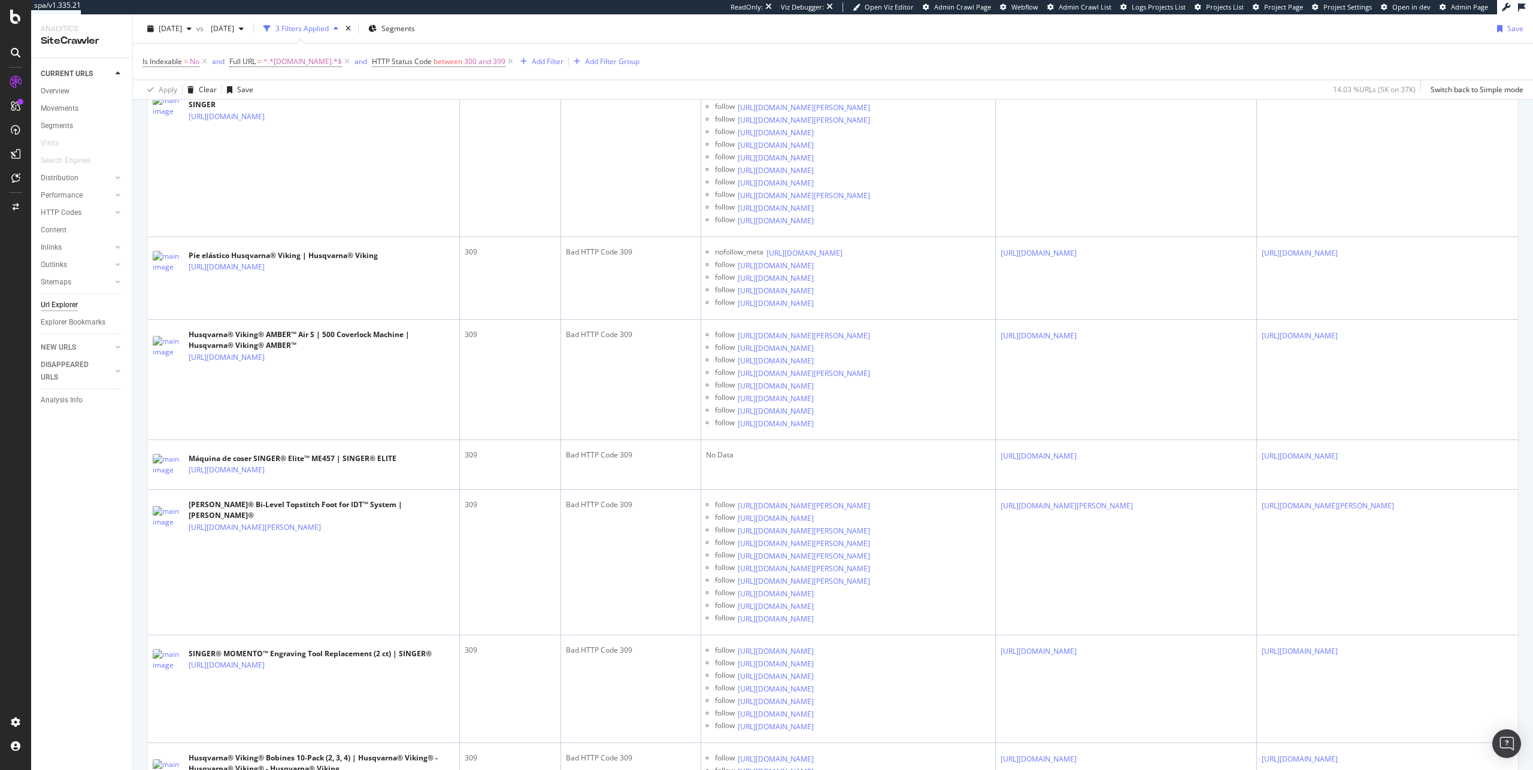
scroll to position [0, 0]
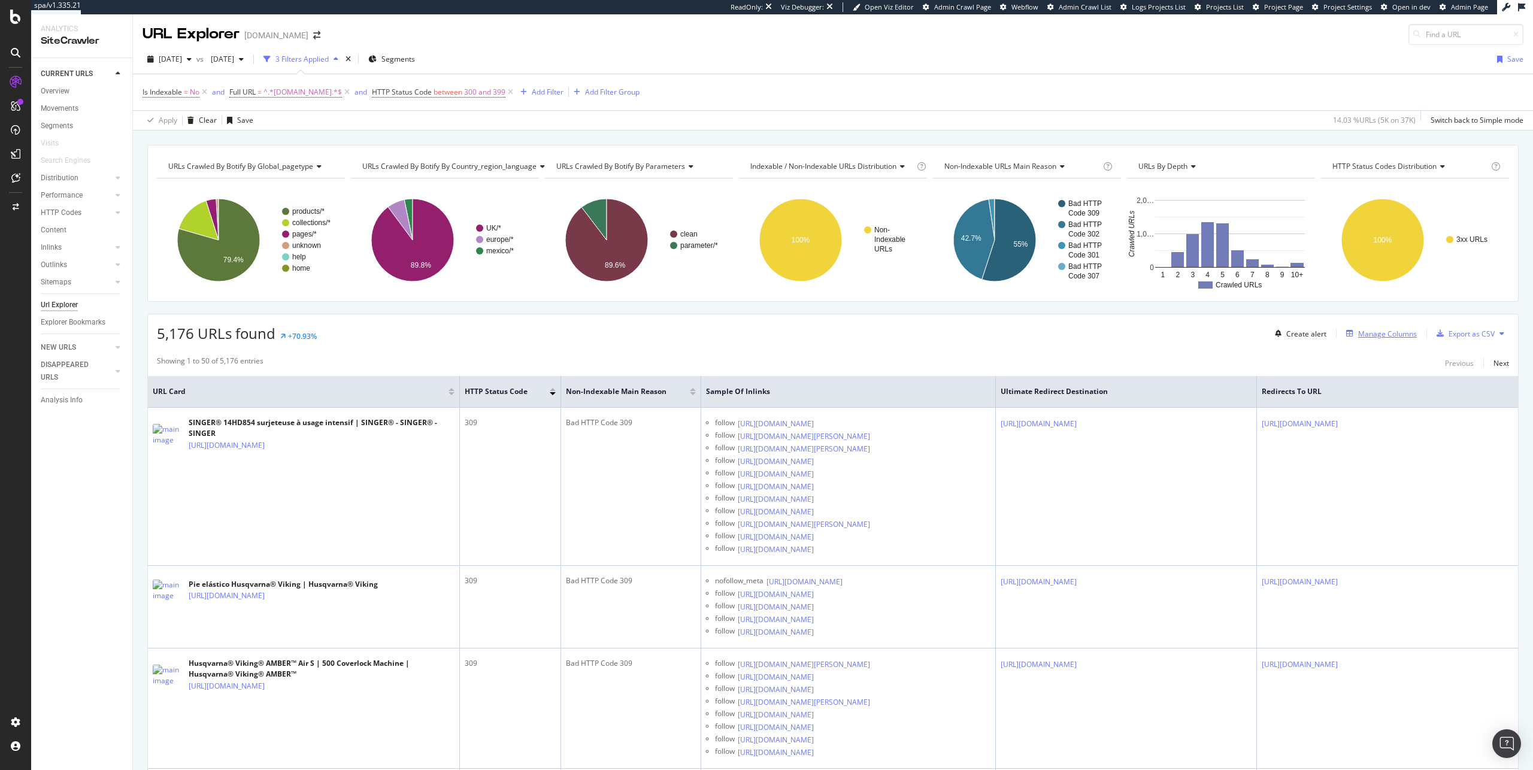
click at [1361, 337] on div "Manage Columns" at bounding box center [1388, 334] width 59 height 10
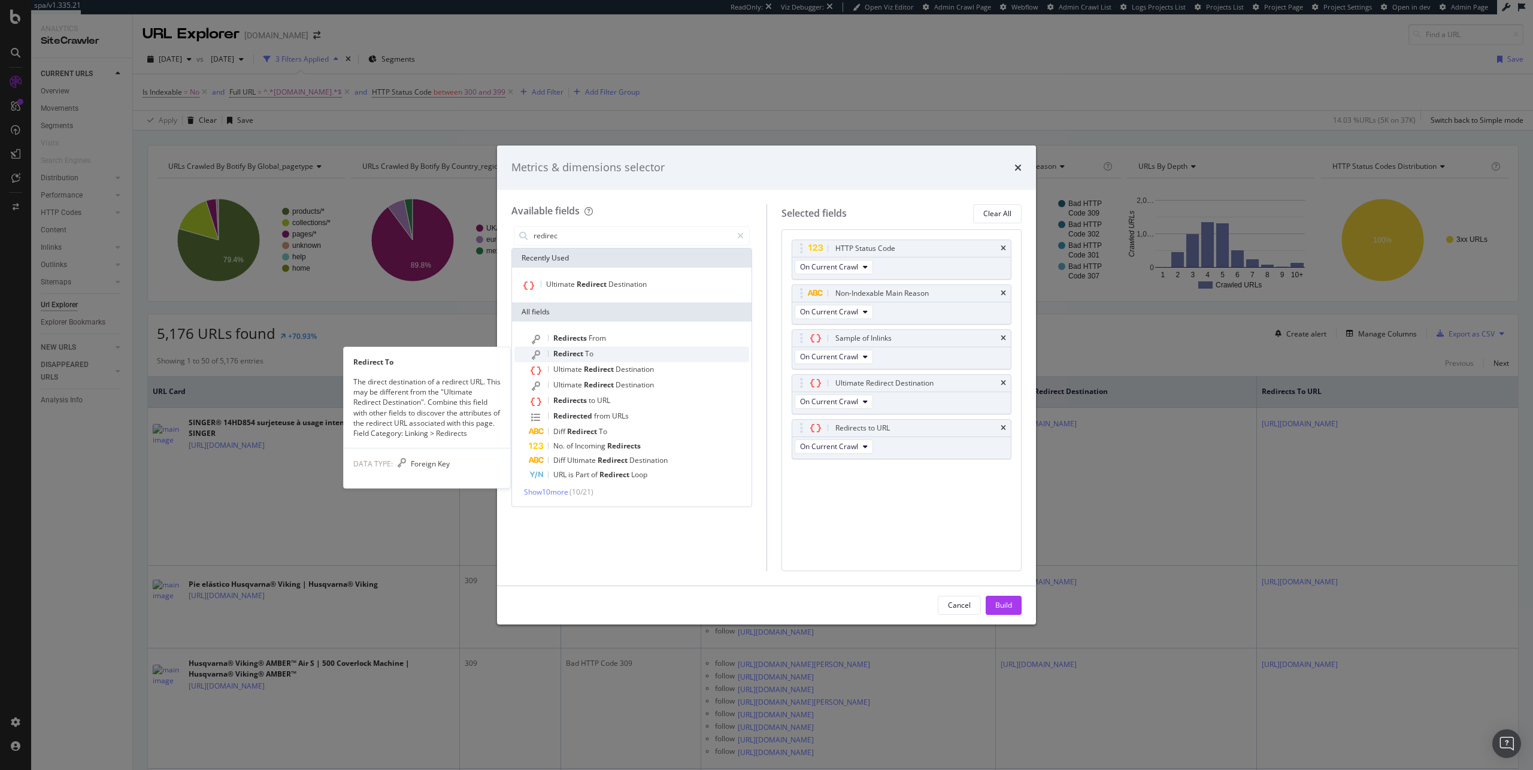
type input "redirec"
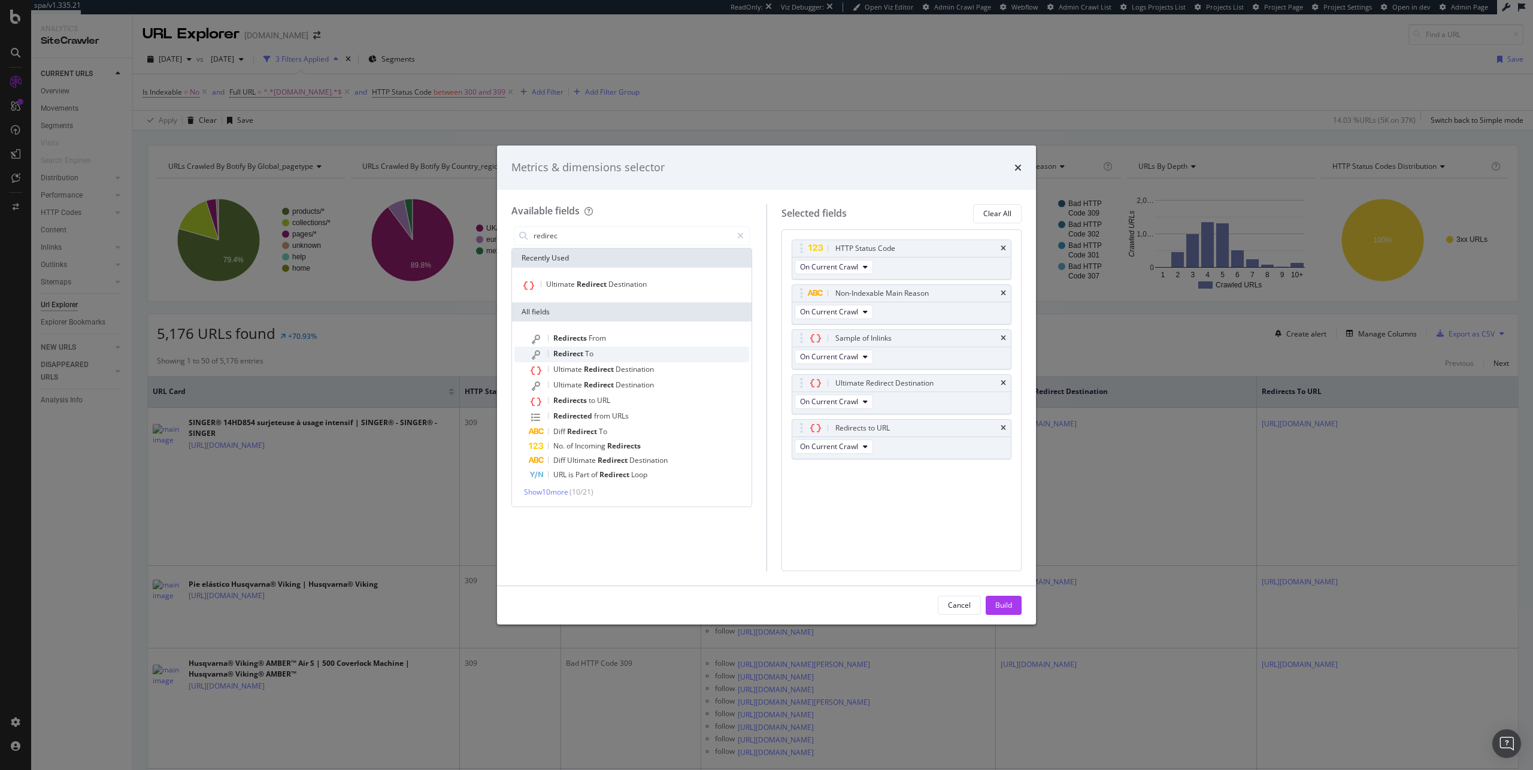
click at [597, 347] on div "Redirect To" at bounding box center [639, 355] width 220 height 16
click at [840, 489] on div "Select a field (mandatory)" at bounding box center [819, 489] width 43 height 20
click at [890, 599] on div "Cancel Build" at bounding box center [767, 605] width 510 height 19
click at [1003, 473] on icon "times" at bounding box center [1003, 473] width 5 height 7
click at [963, 607] on div "Cancel" at bounding box center [959, 605] width 23 height 10
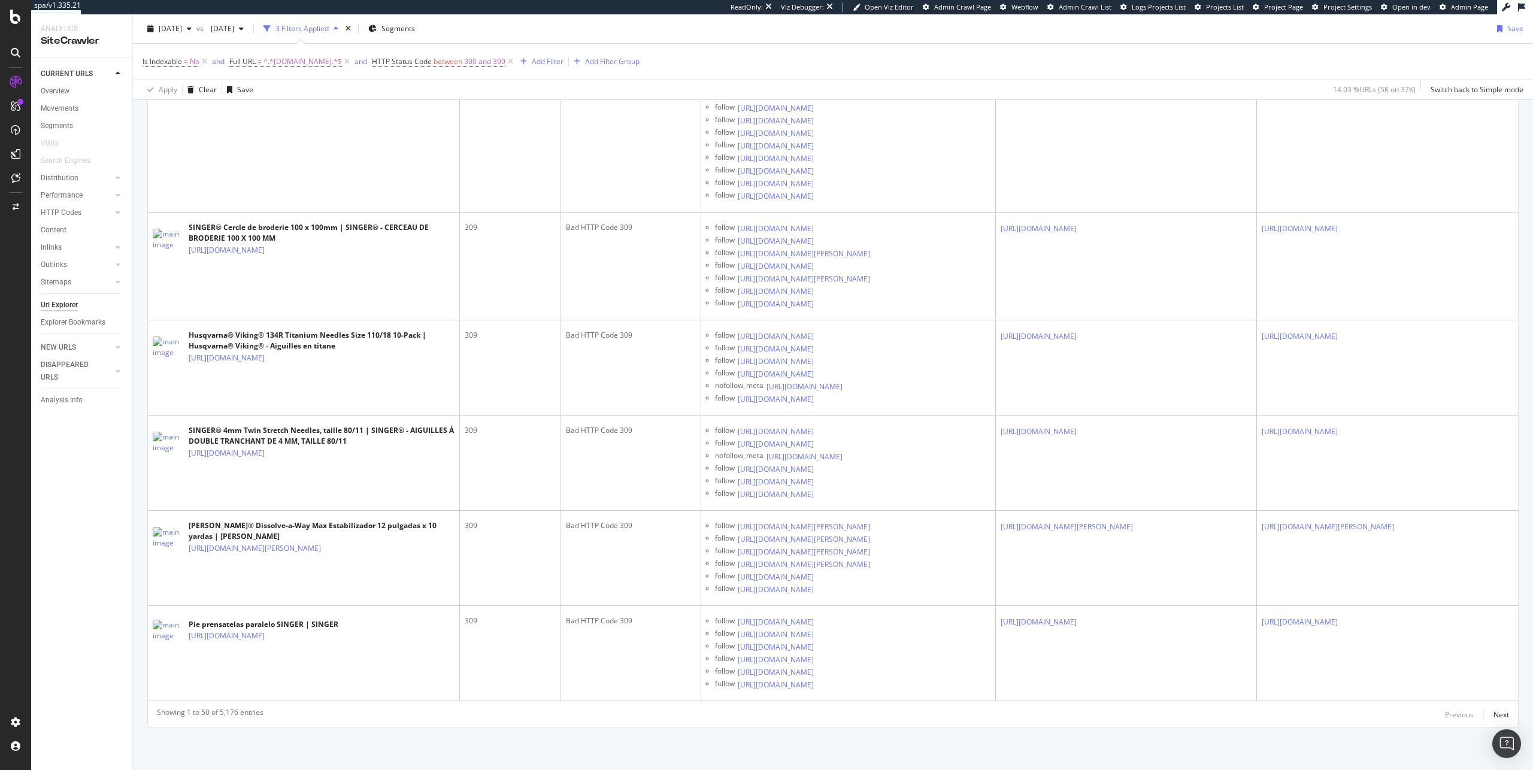
scroll to position [10154, 0]
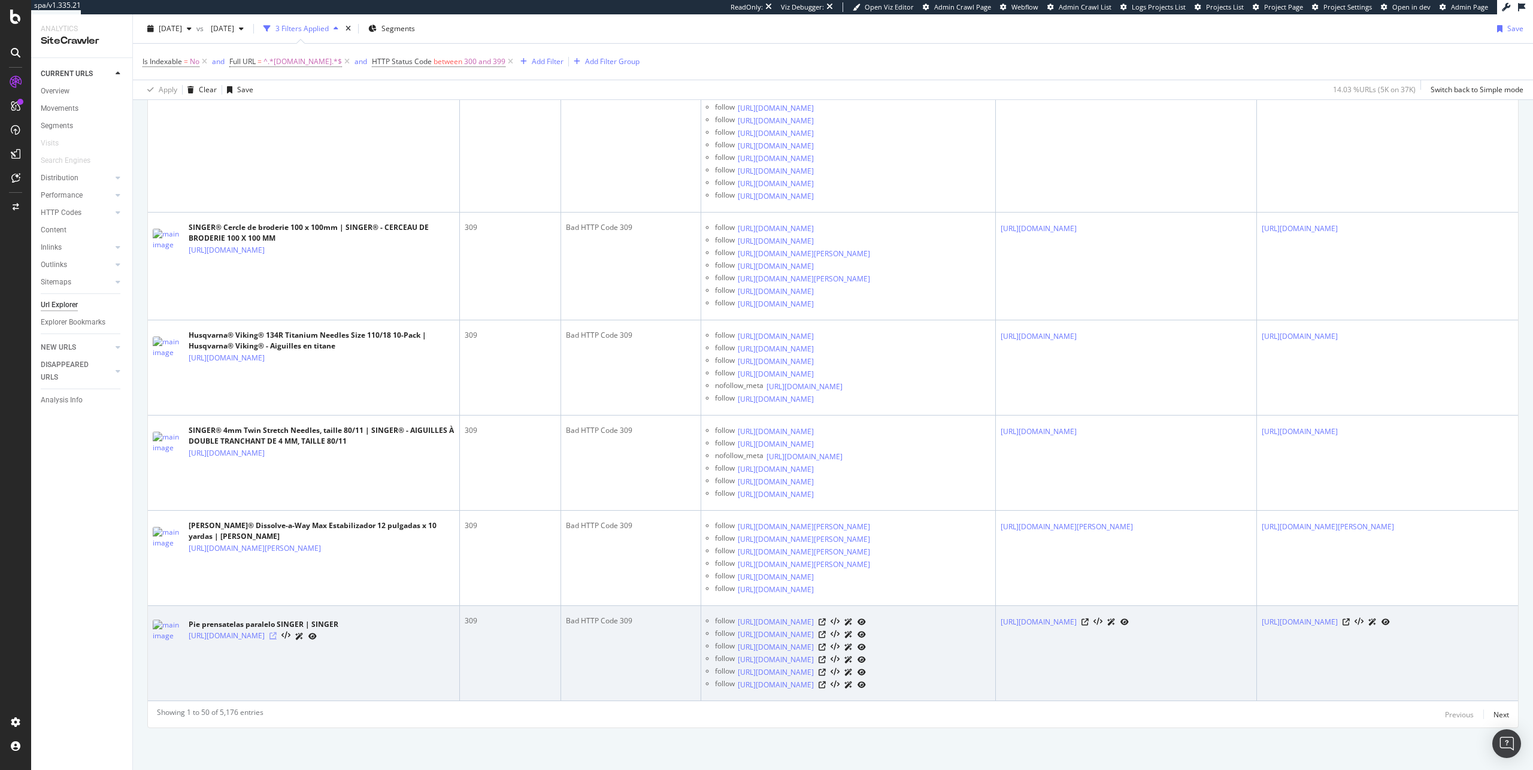
click at [277, 633] on icon at bounding box center [273, 636] width 7 height 7
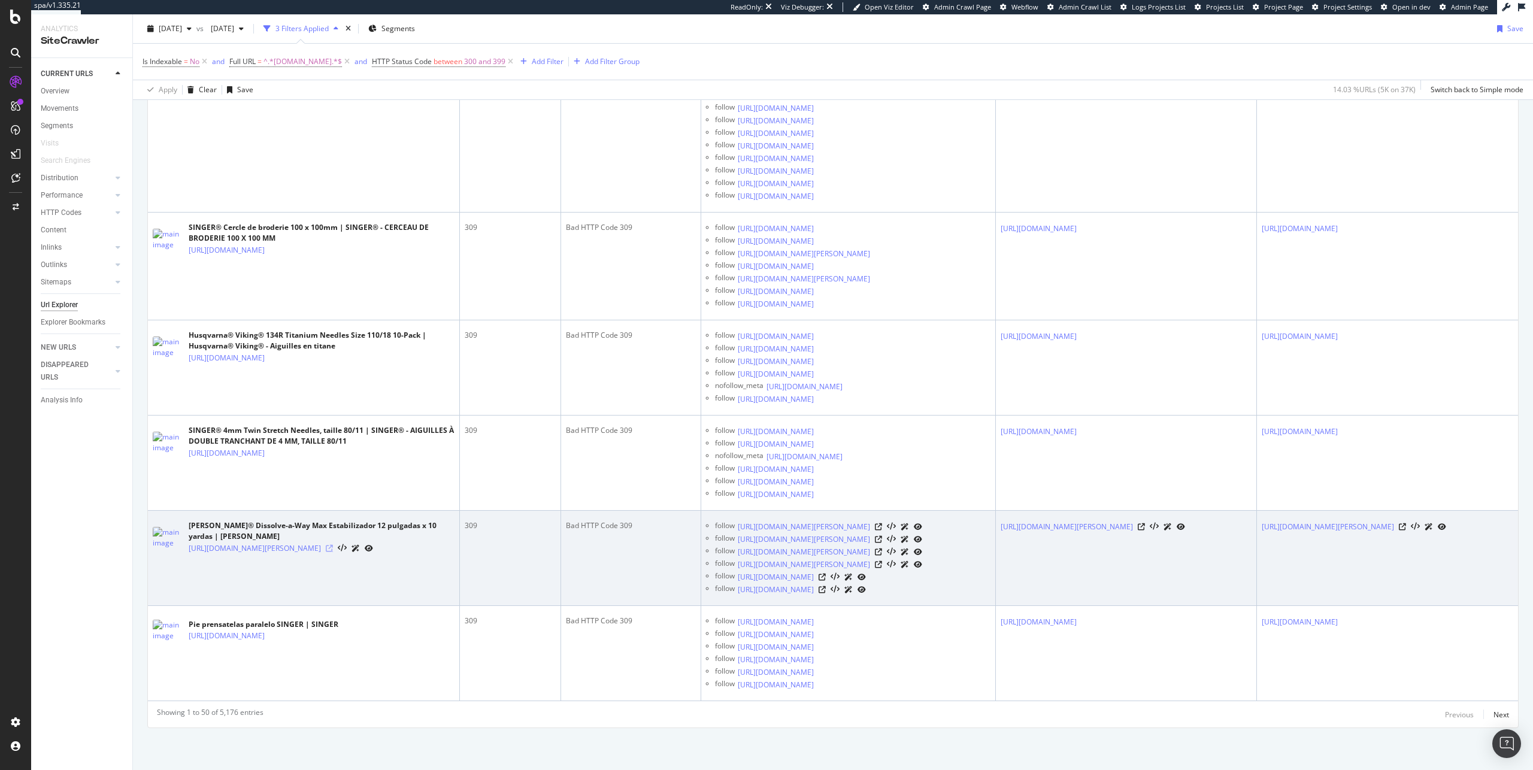
click at [333, 545] on icon at bounding box center [329, 548] width 7 height 7
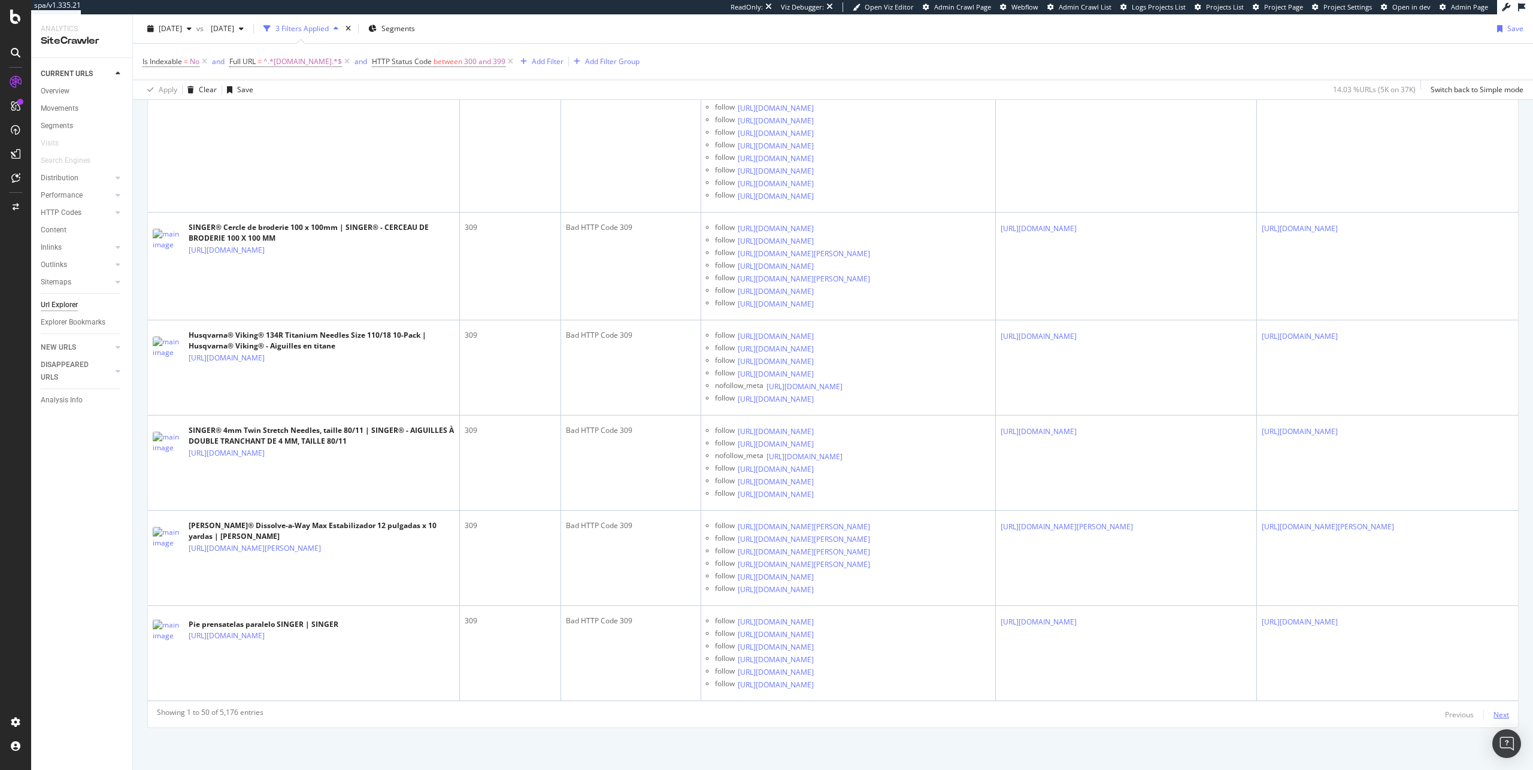
click at [1494, 712] on div "Next" at bounding box center [1502, 715] width 16 height 10
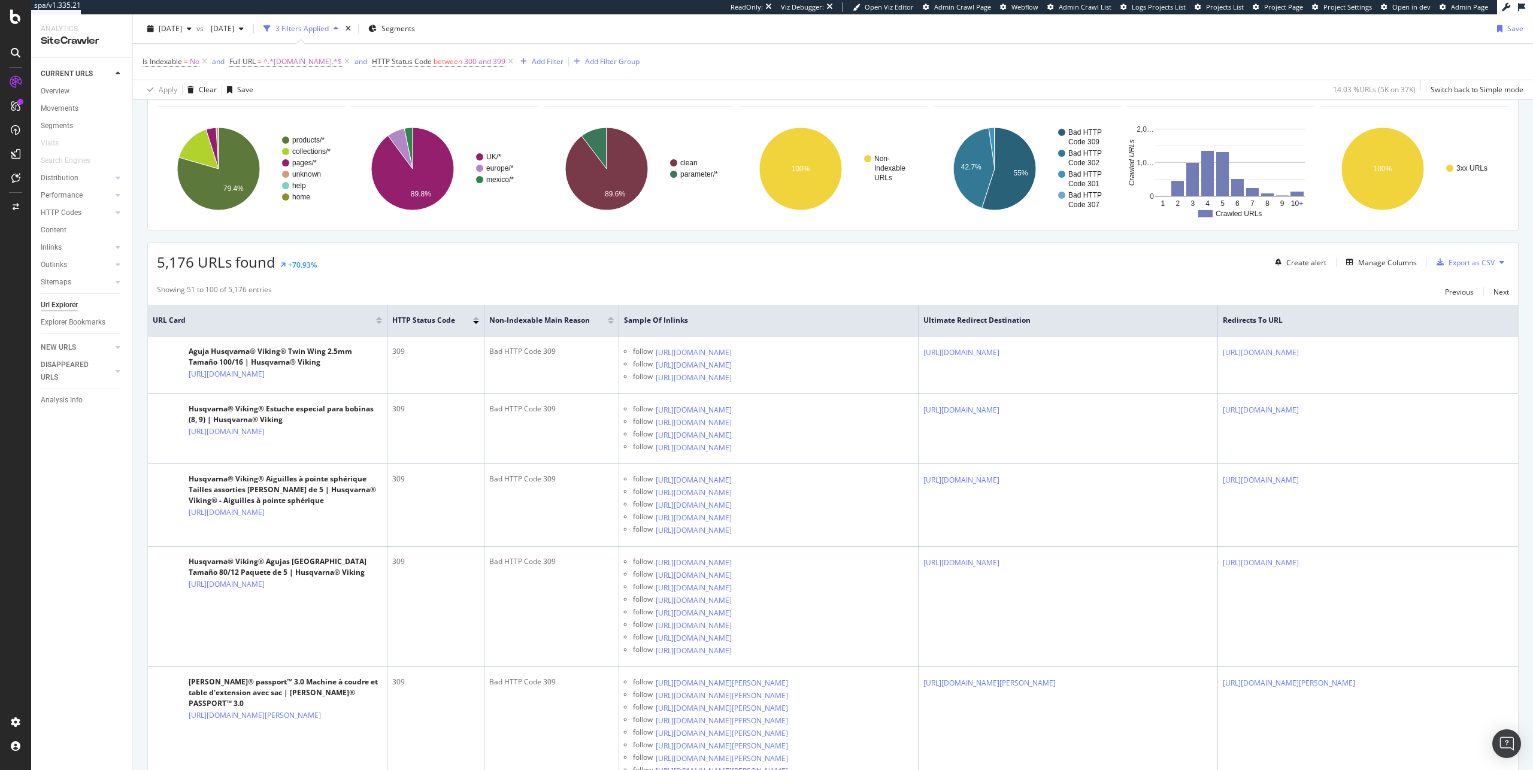
scroll to position [10, 0]
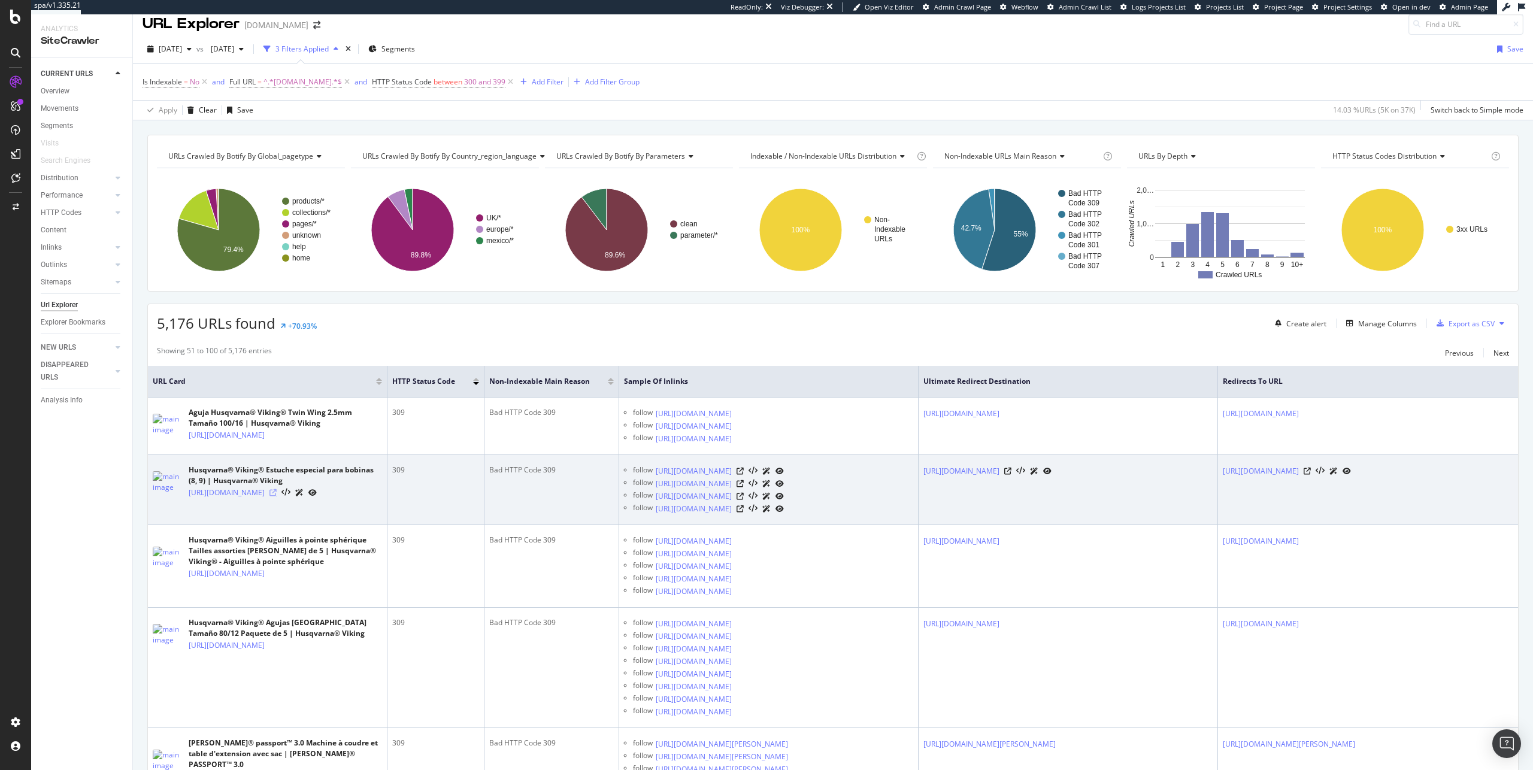
click at [277, 497] on icon at bounding box center [273, 492] width 7 height 7
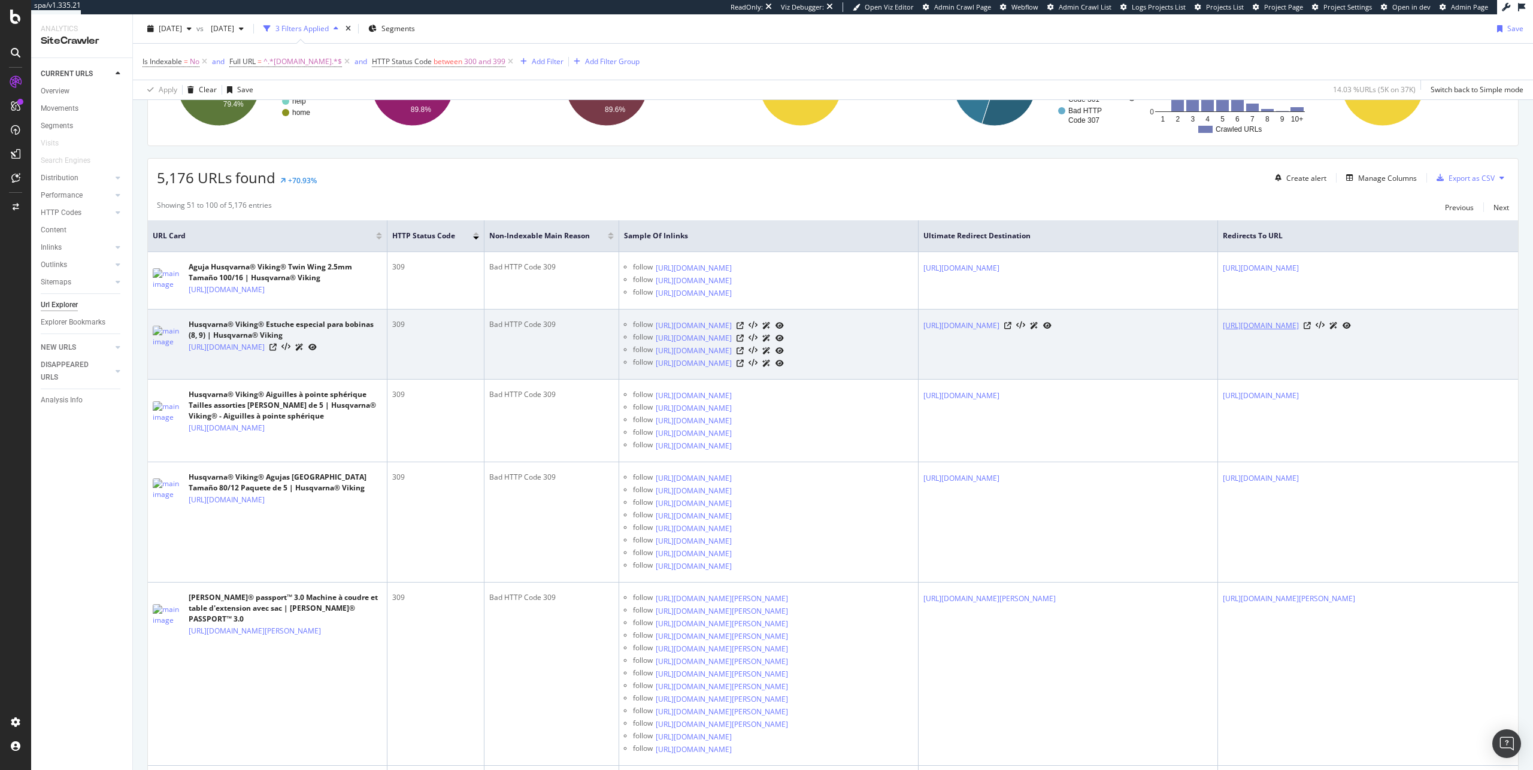
scroll to position [194, 0]
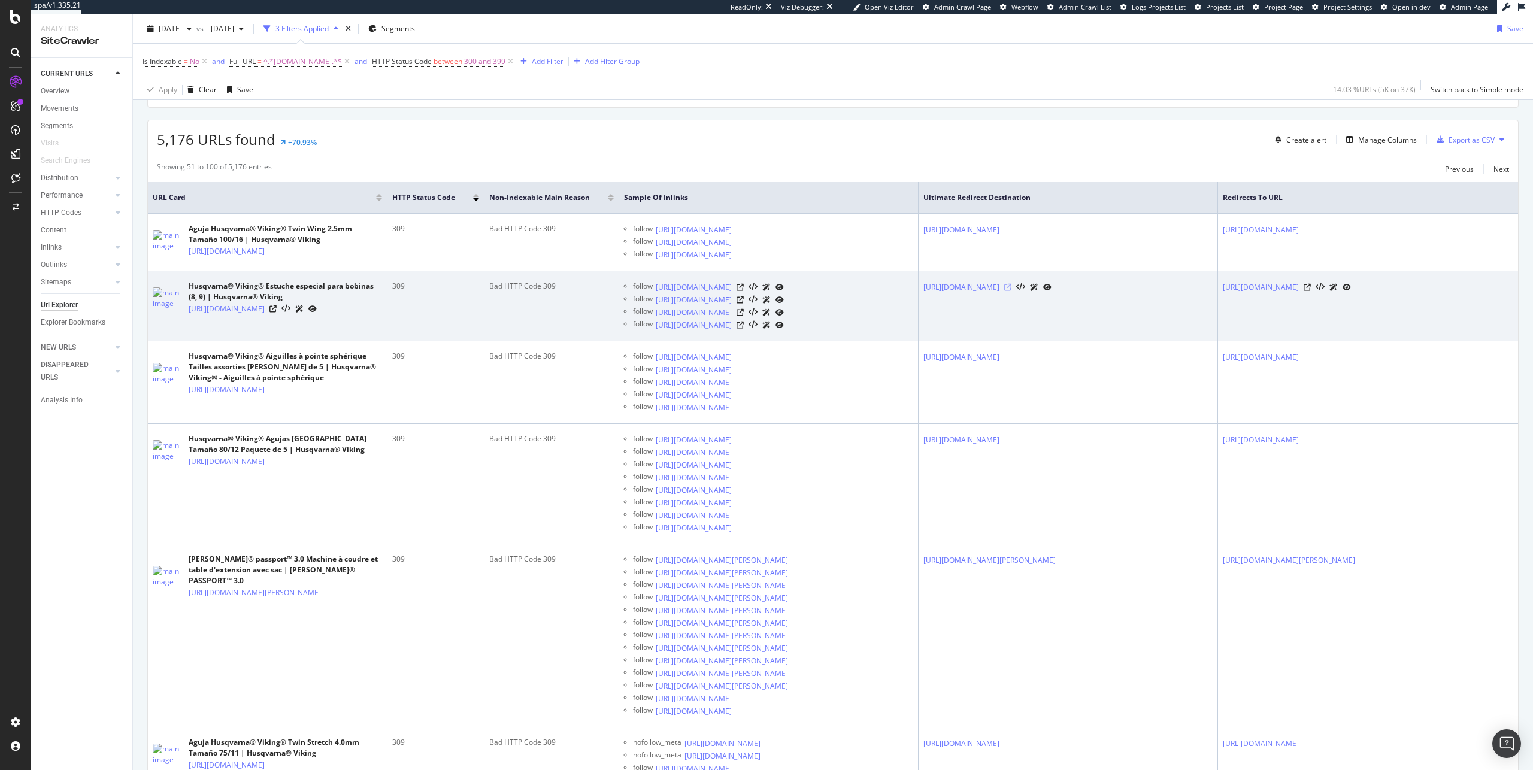
click at [1012, 291] on icon at bounding box center [1008, 287] width 7 height 7
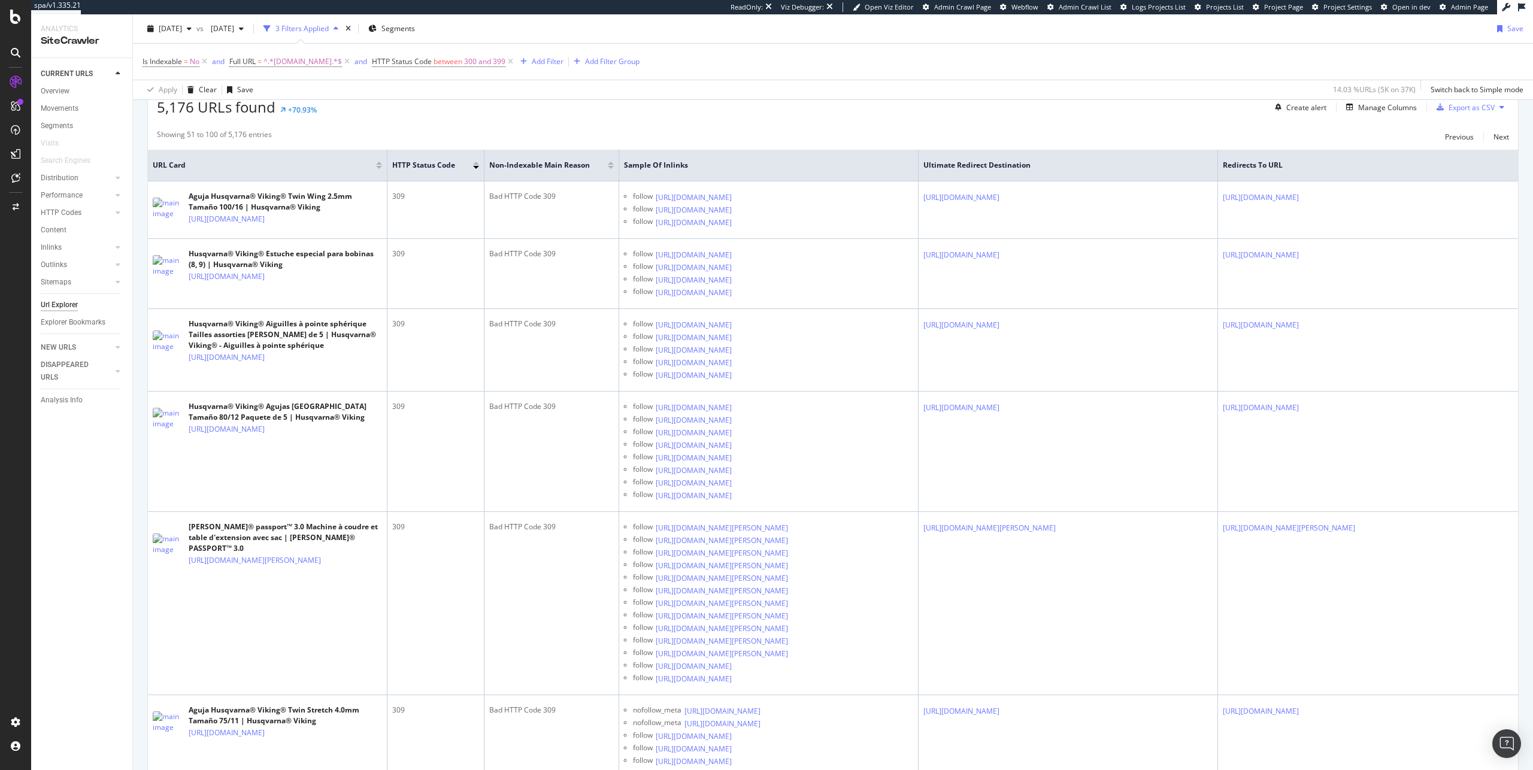
scroll to position [0, 0]
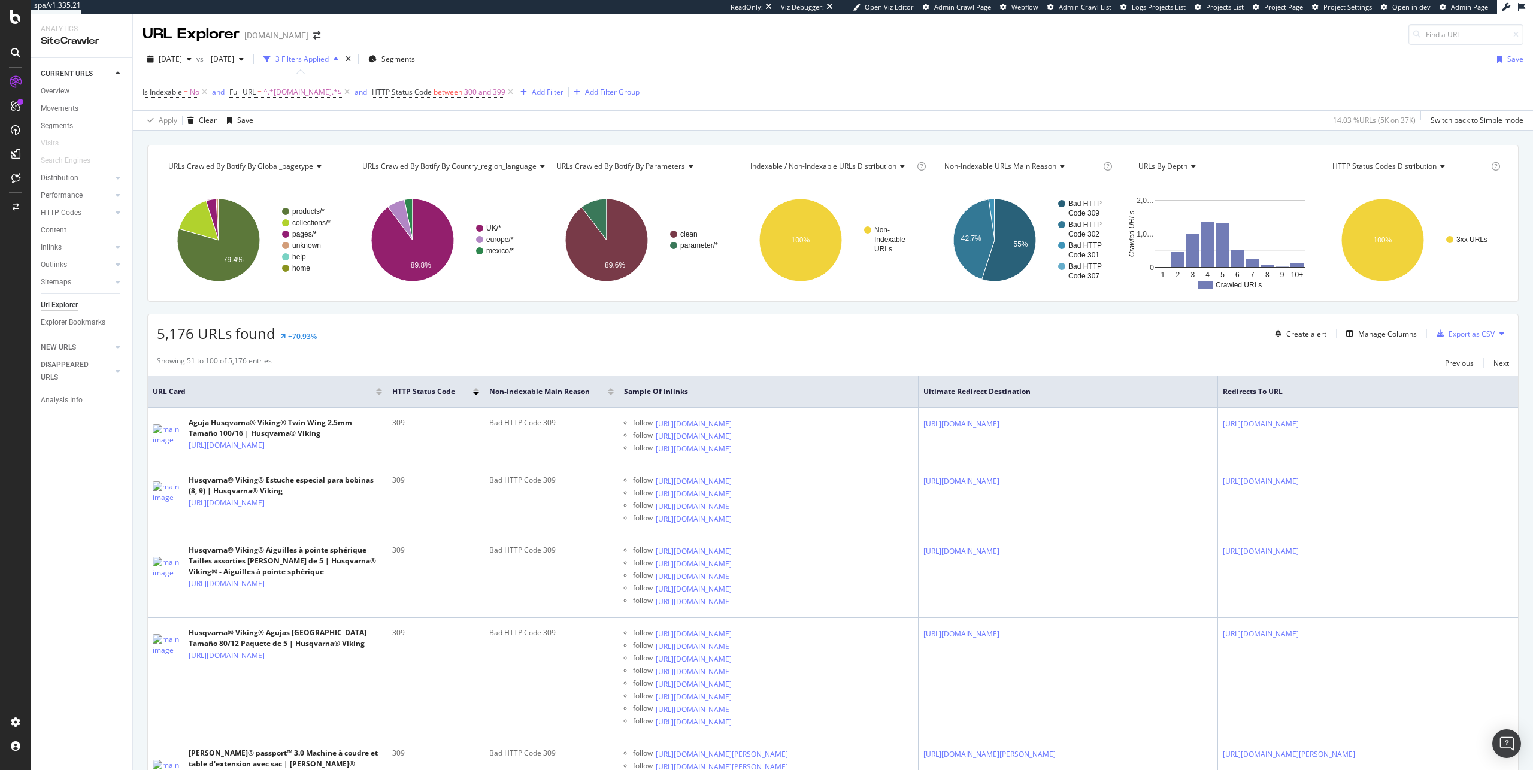
click at [187, 337] on span "5,176 URLs found" at bounding box center [216, 333] width 119 height 20
copy div "5,176 URLs found"
click at [226, 339] on span "5,176 URLs found" at bounding box center [216, 333] width 119 height 20
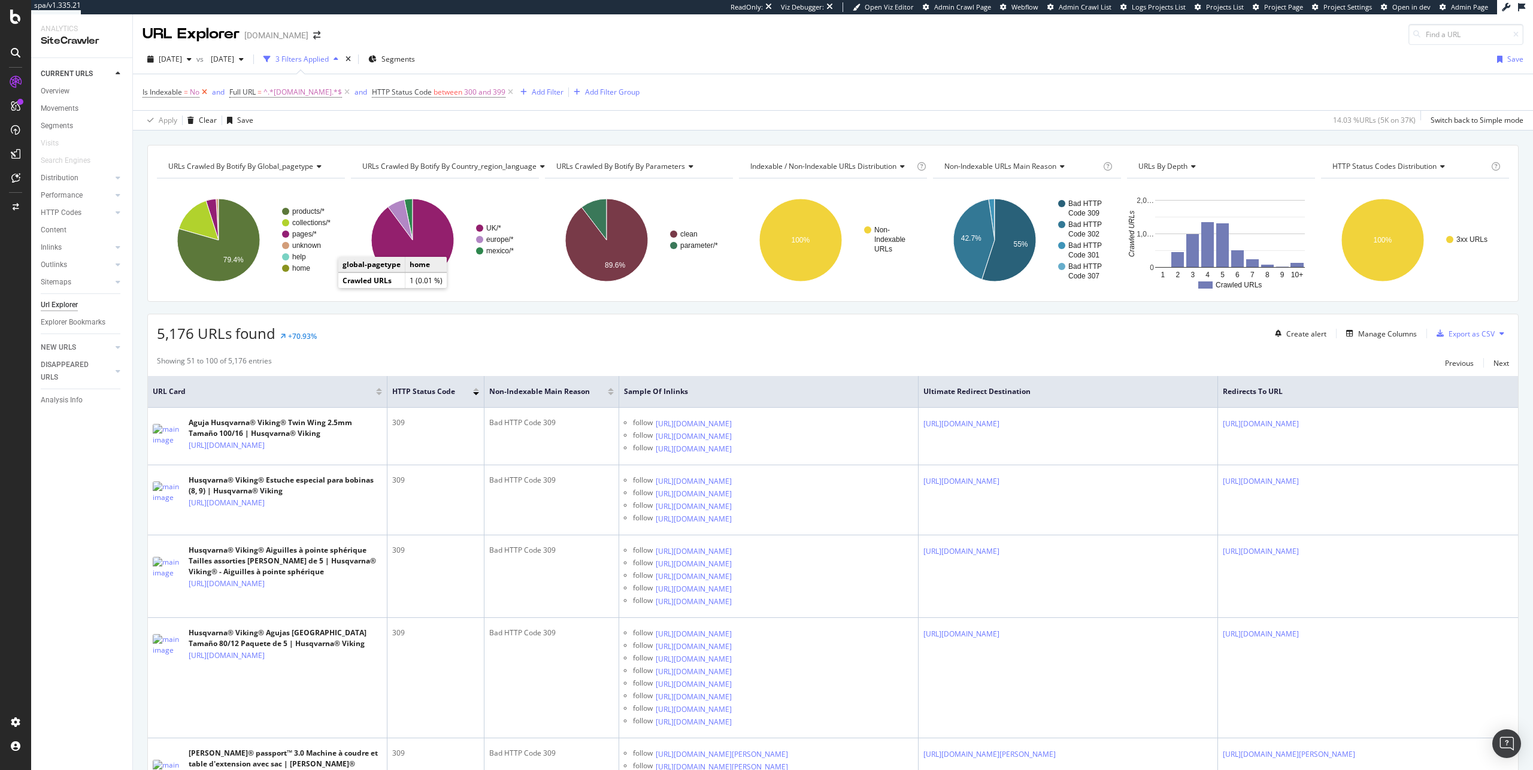
click at [204, 95] on icon at bounding box center [204, 92] width 10 height 12
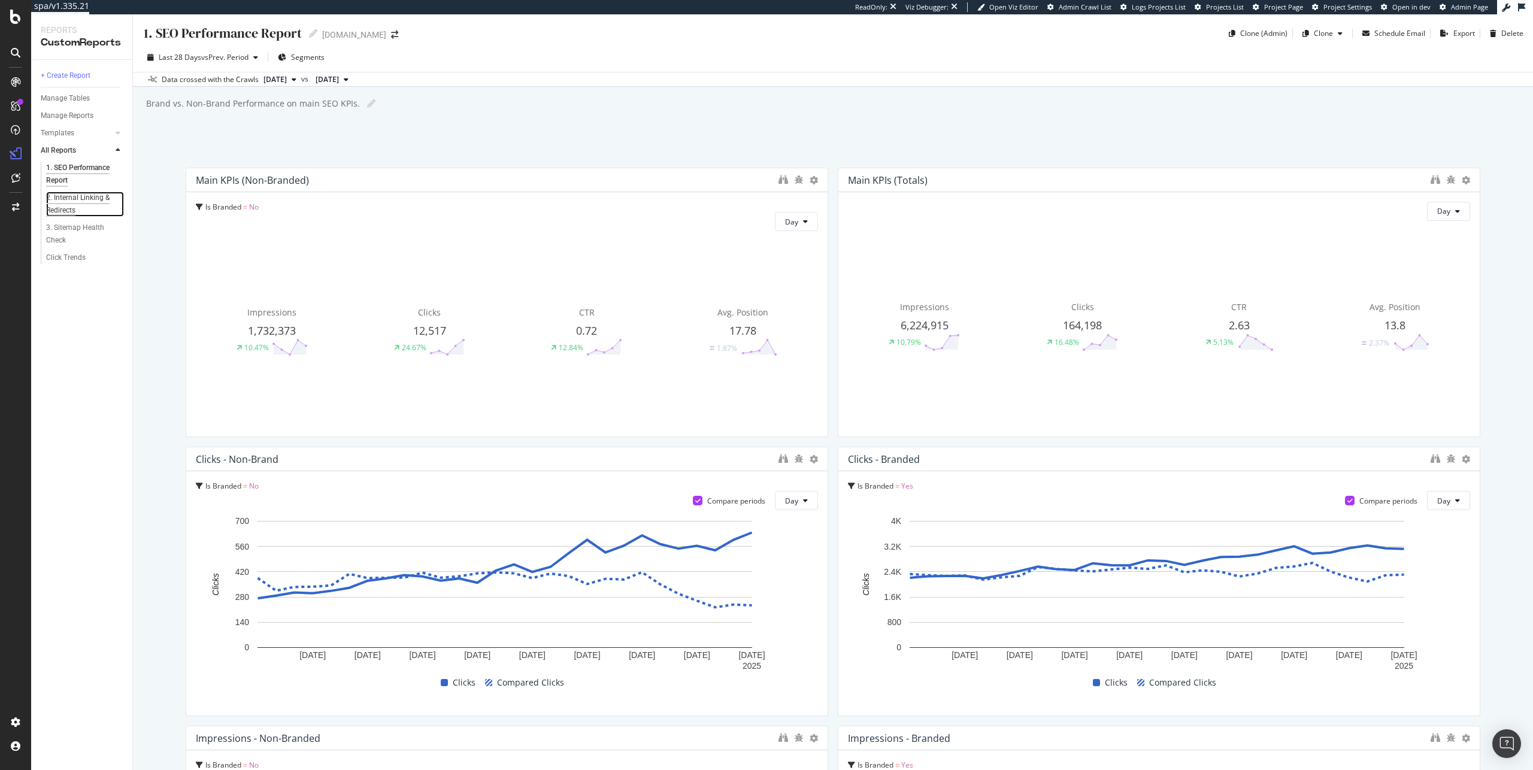
click at [80, 201] on div "2. Internal Linking & Redirects" at bounding box center [80, 204] width 69 height 25
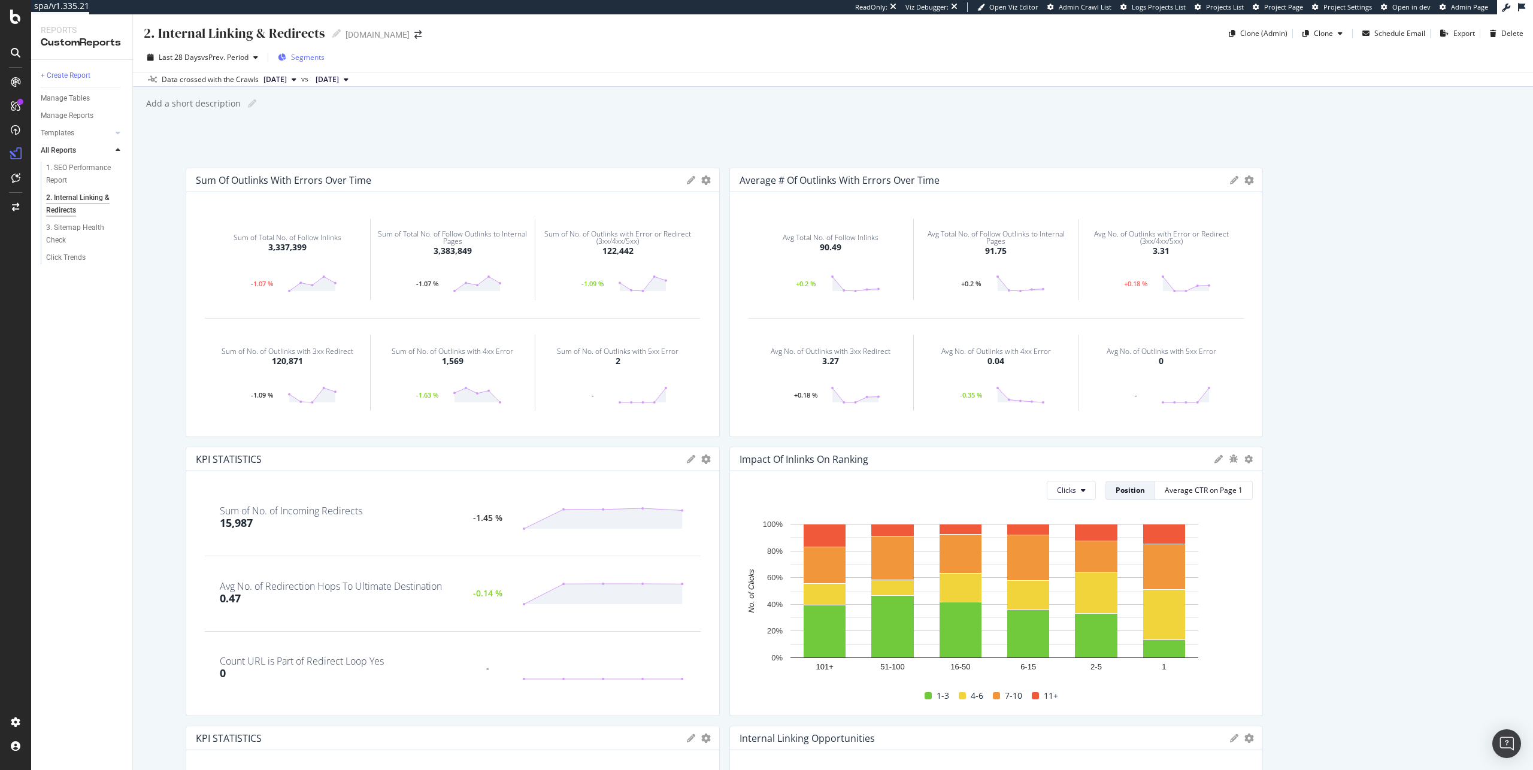
click at [295, 59] on span "Segments" at bounding box center [308, 57] width 34 height 10
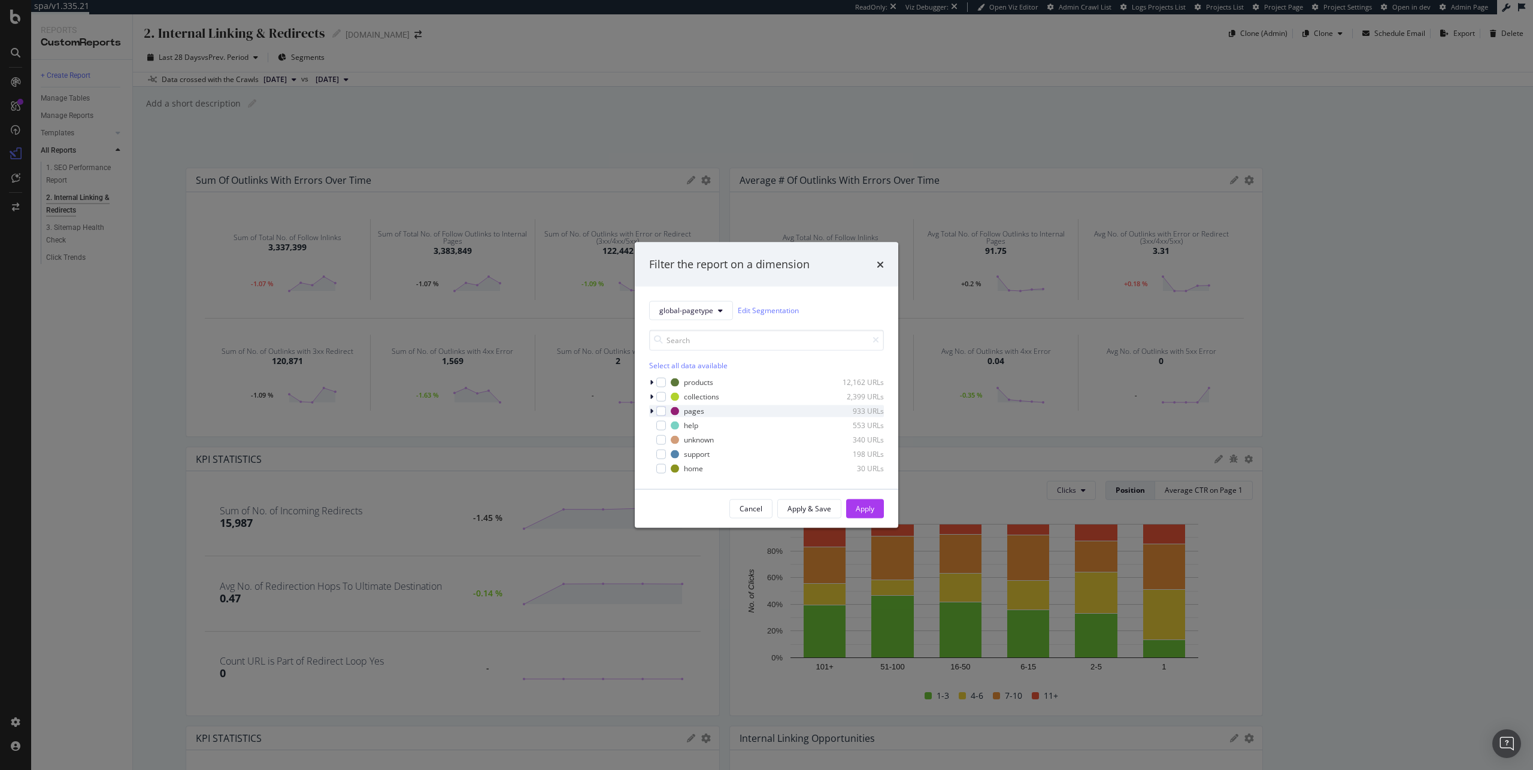
click at [651, 412] on icon "modal" at bounding box center [652, 410] width 4 height 7
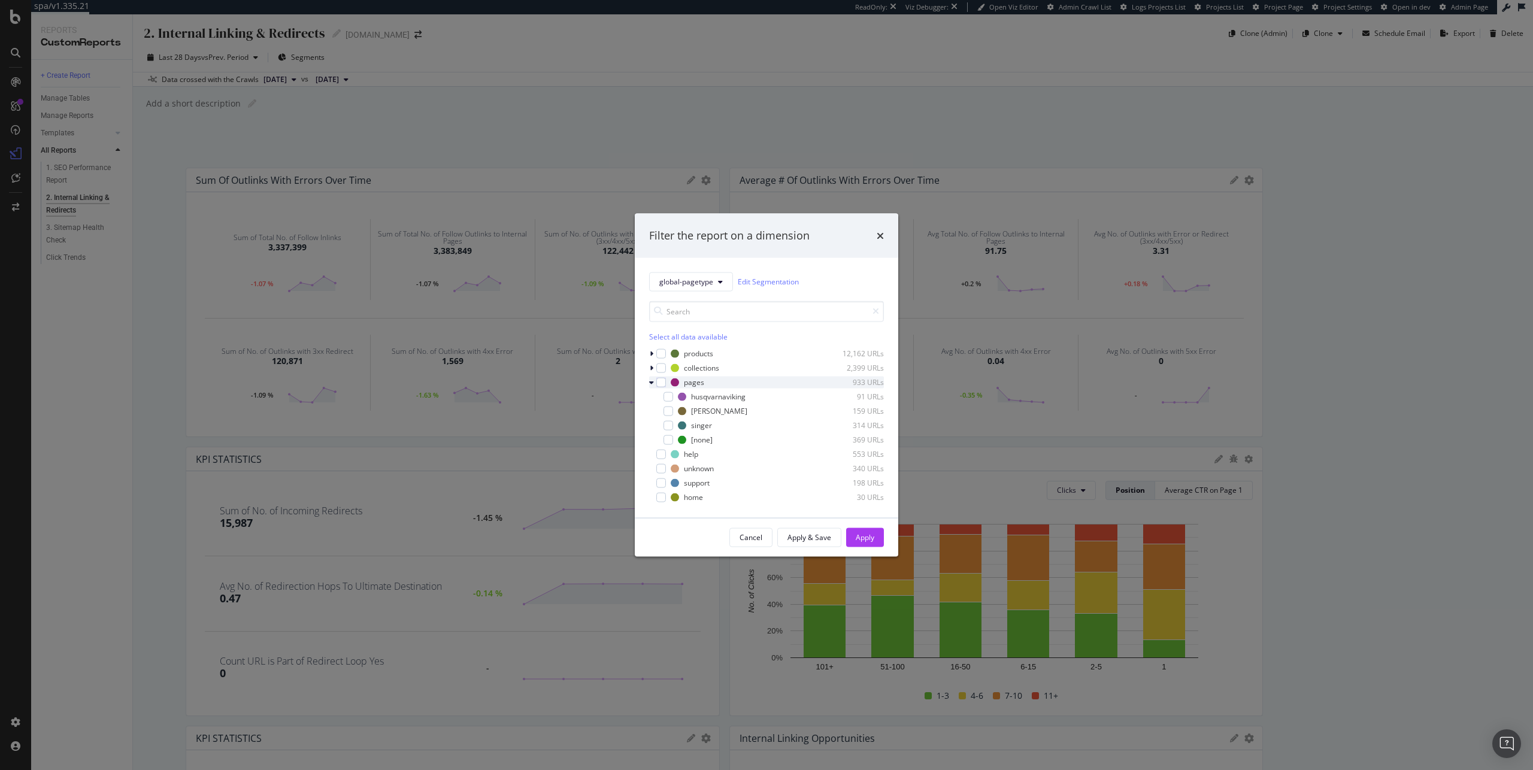
click at [655, 384] on div "modal" at bounding box center [652, 382] width 7 height 12
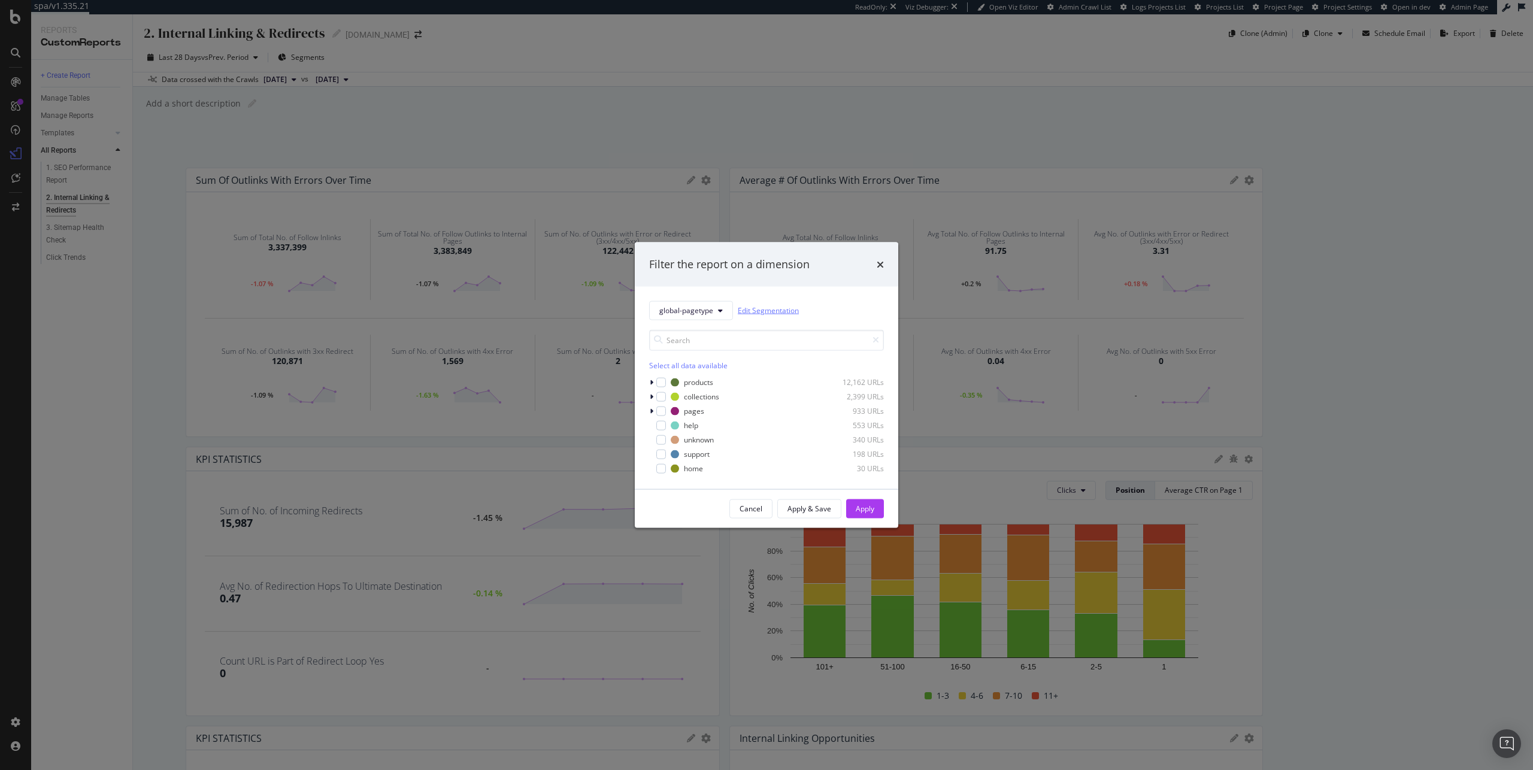
click at [773, 307] on link "Edit Segmentation" at bounding box center [768, 310] width 61 height 13
click at [718, 339] on input "modal" at bounding box center [766, 339] width 235 height 21
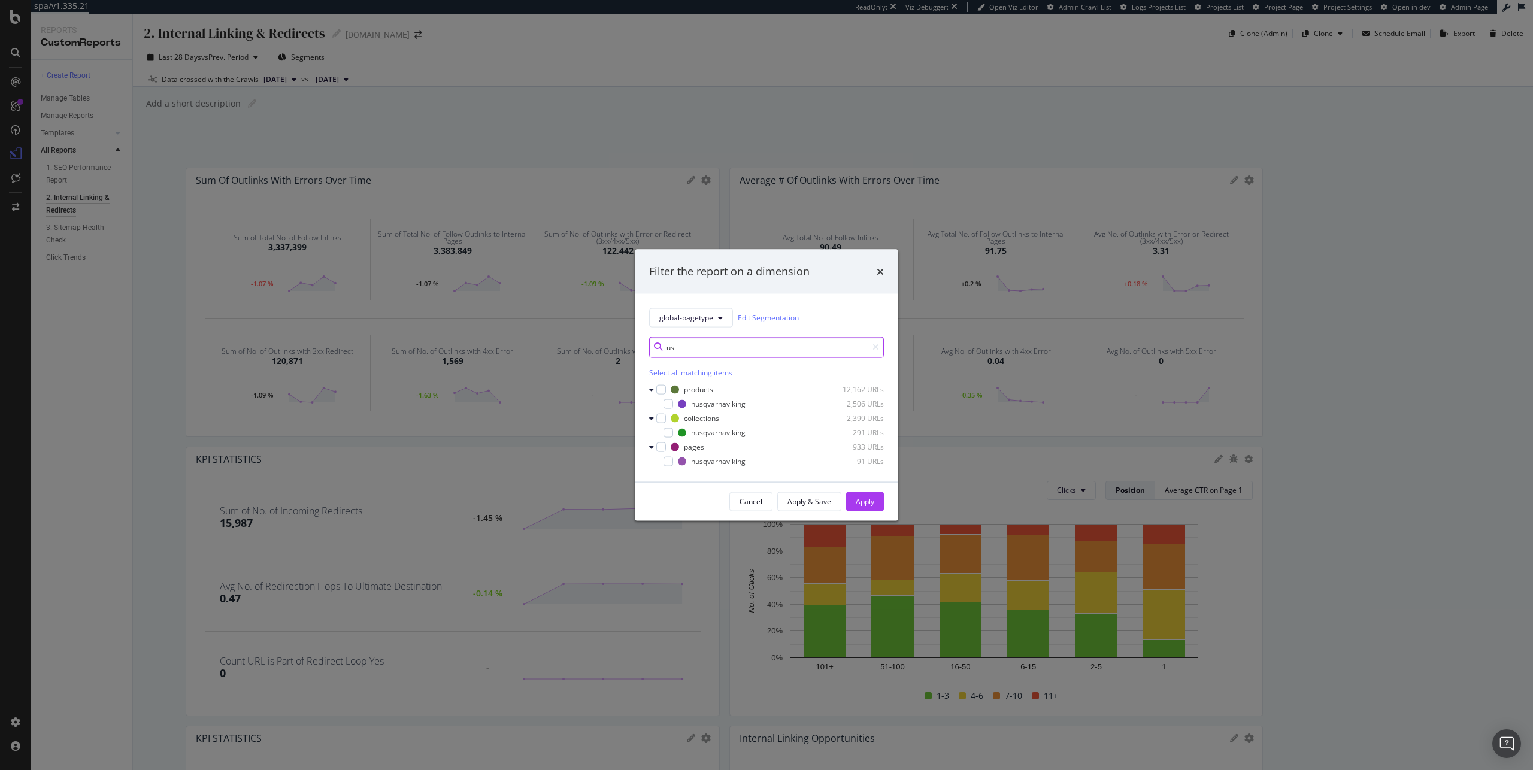
type input "u"
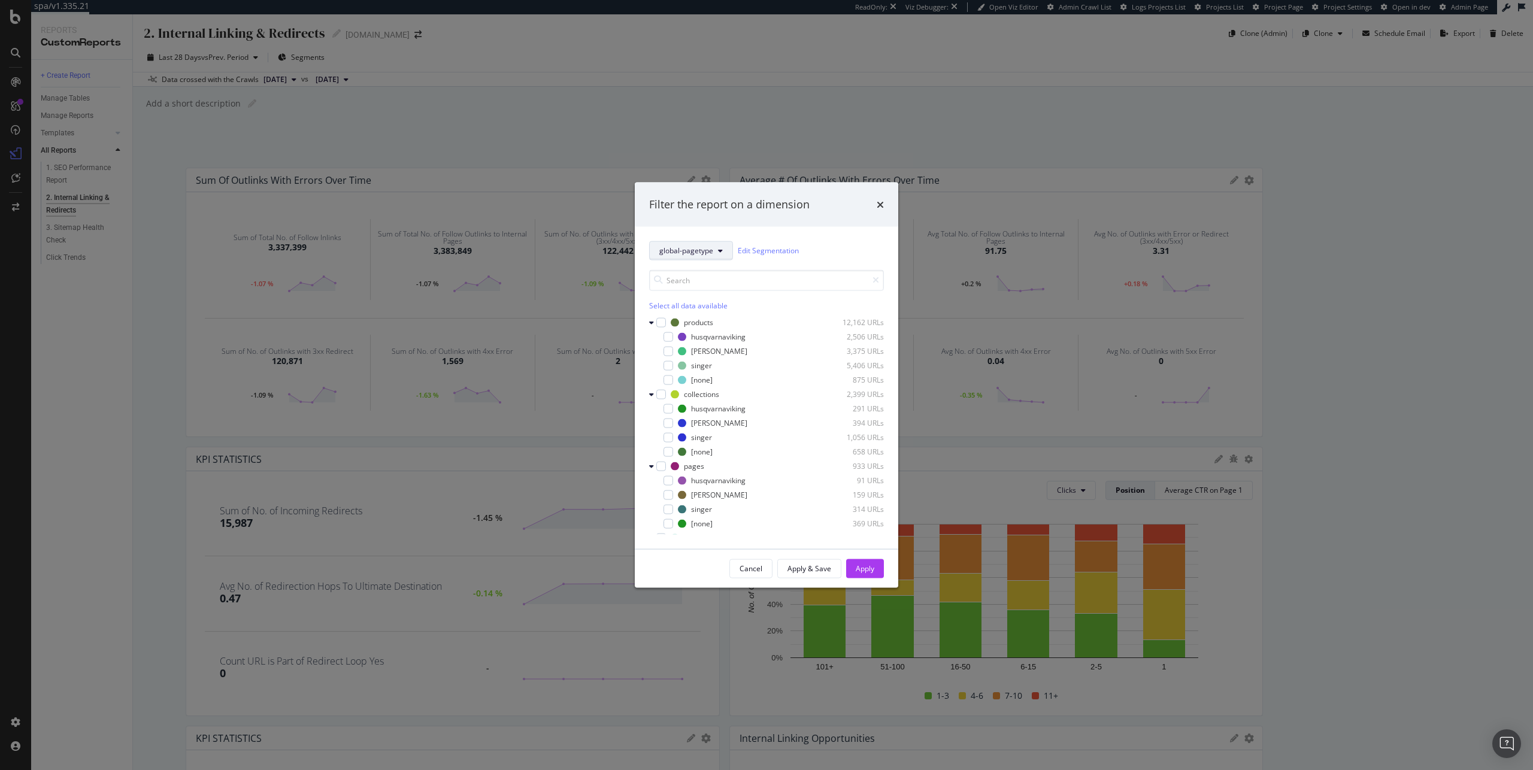
click at [705, 249] on span "global-pagetype" at bounding box center [687, 251] width 54 height 10
click at [719, 319] on span "Country-Region-Language" at bounding box center [703, 315] width 87 height 11
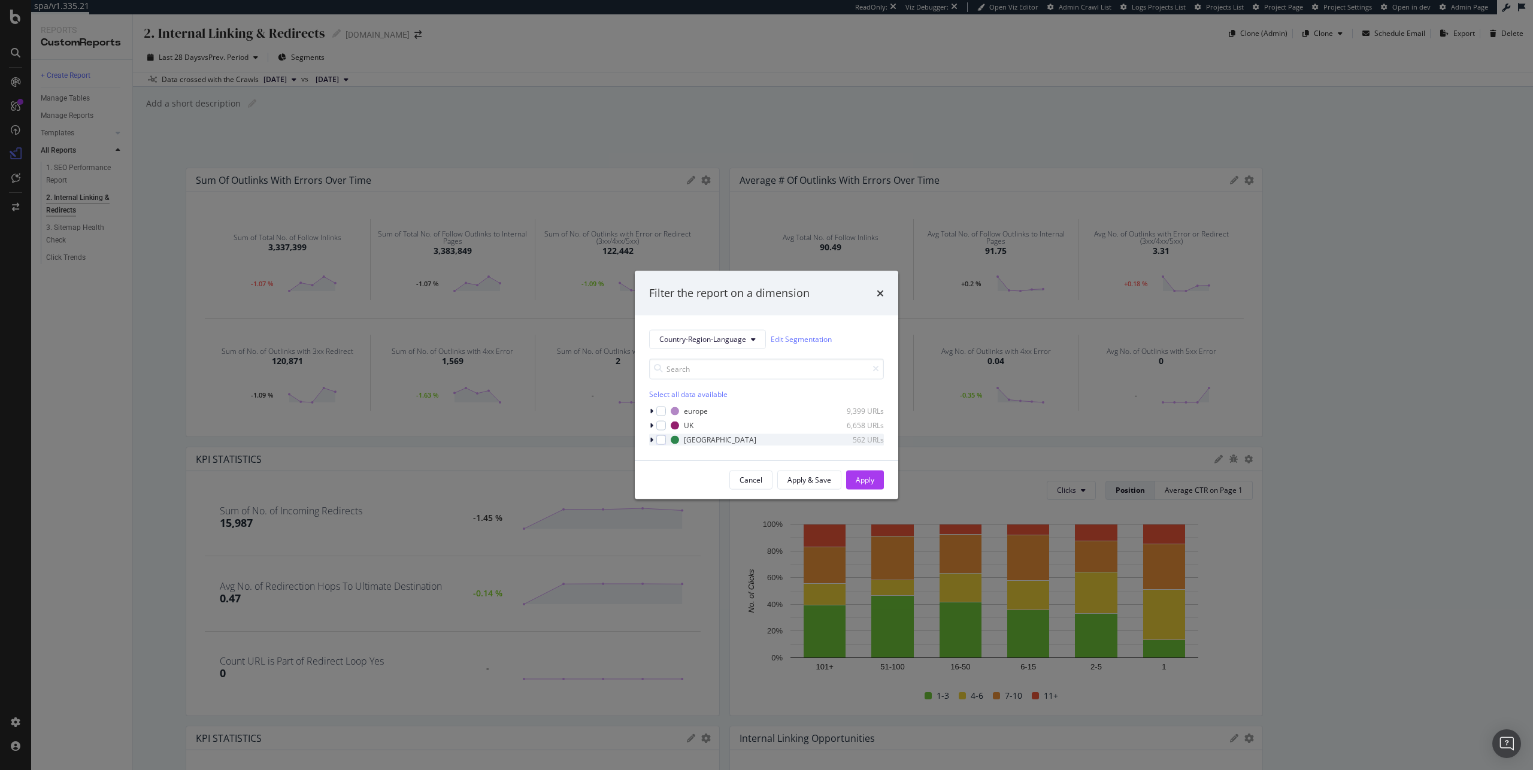
click at [652, 441] on icon "modal" at bounding box center [652, 439] width 4 height 7
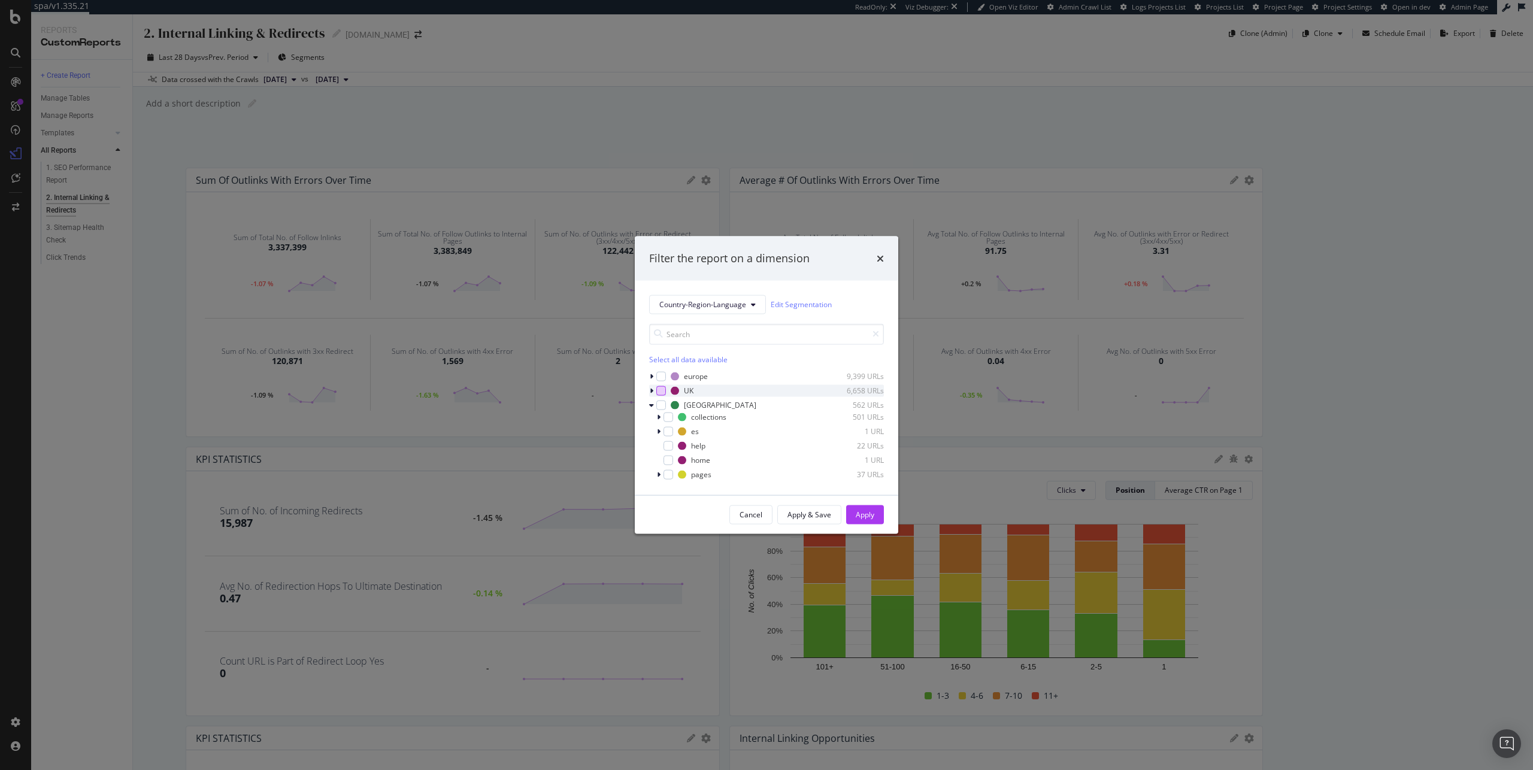
click at [657, 389] on div "modal" at bounding box center [662, 391] width 10 height 10
click at [661, 391] on icon "modal" at bounding box center [661, 391] width 5 height 6
click at [651, 390] on icon "modal" at bounding box center [652, 390] width 4 height 7
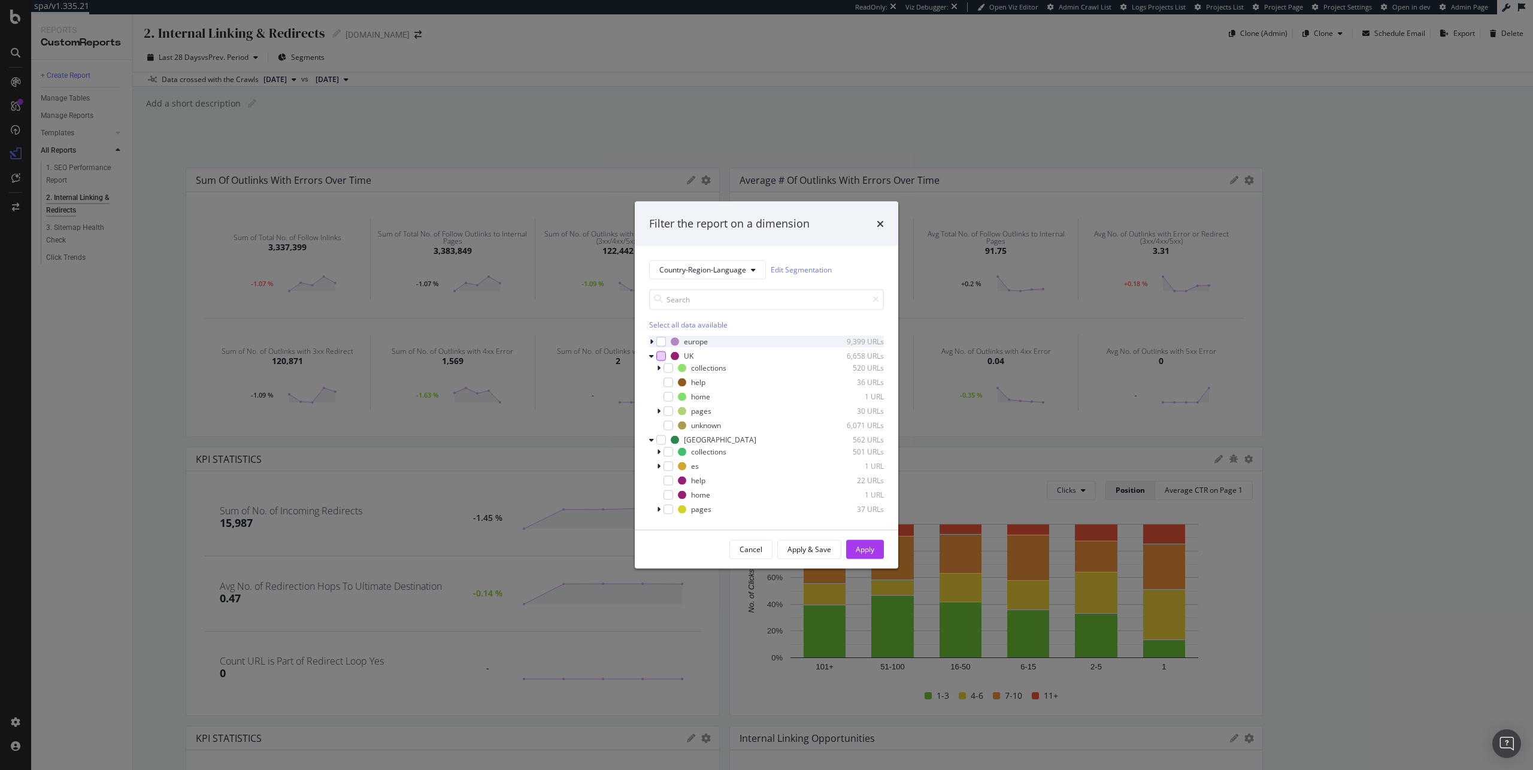
click at [654, 340] on div "modal" at bounding box center [652, 341] width 7 height 12
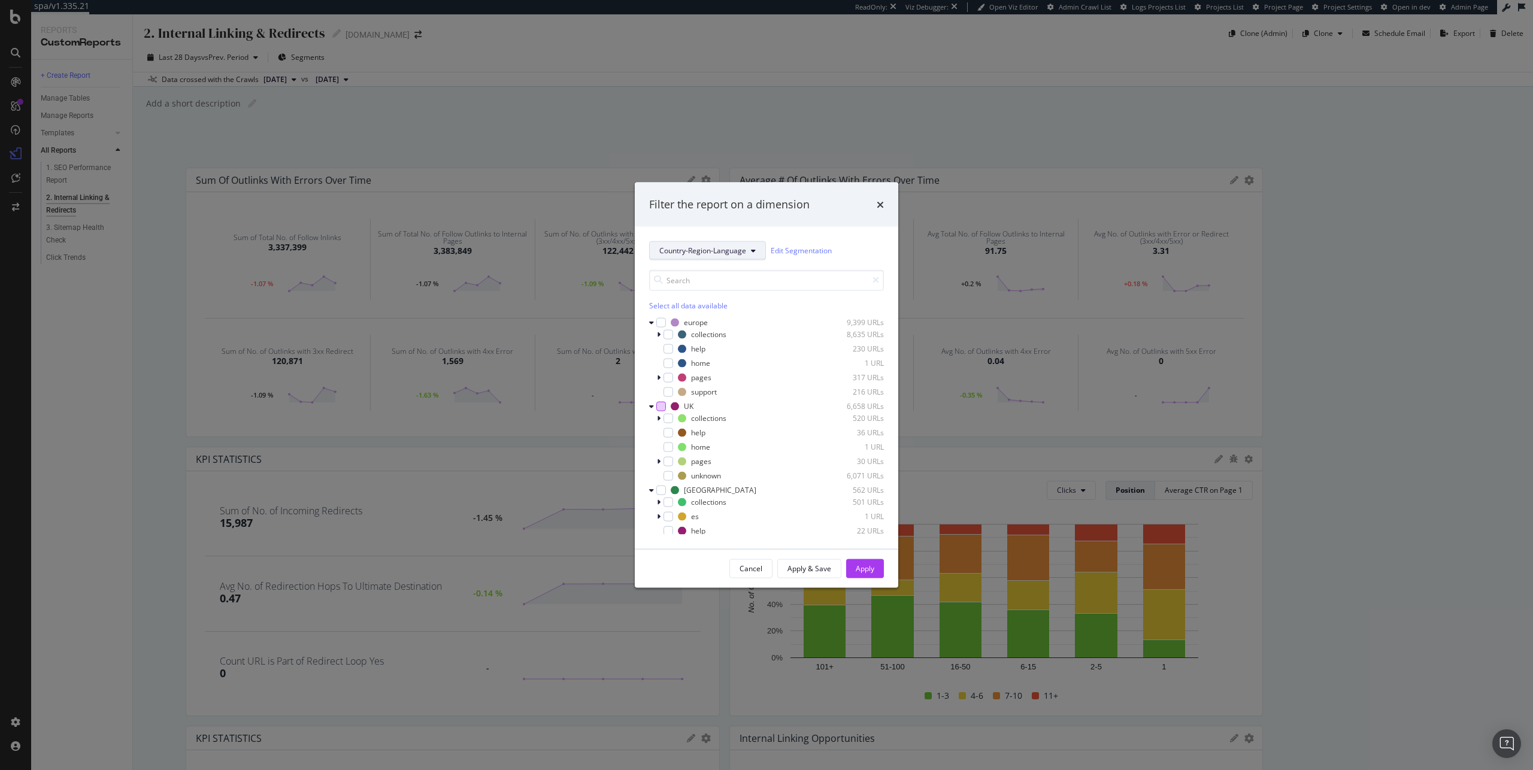
click at [715, 256] on button "Country-Region-Language" at bounding box center [707, 250] width 117 height 19
click at [730, 290] on span "global-pagetype" at bounding box center [706, 293] width 92 height 11
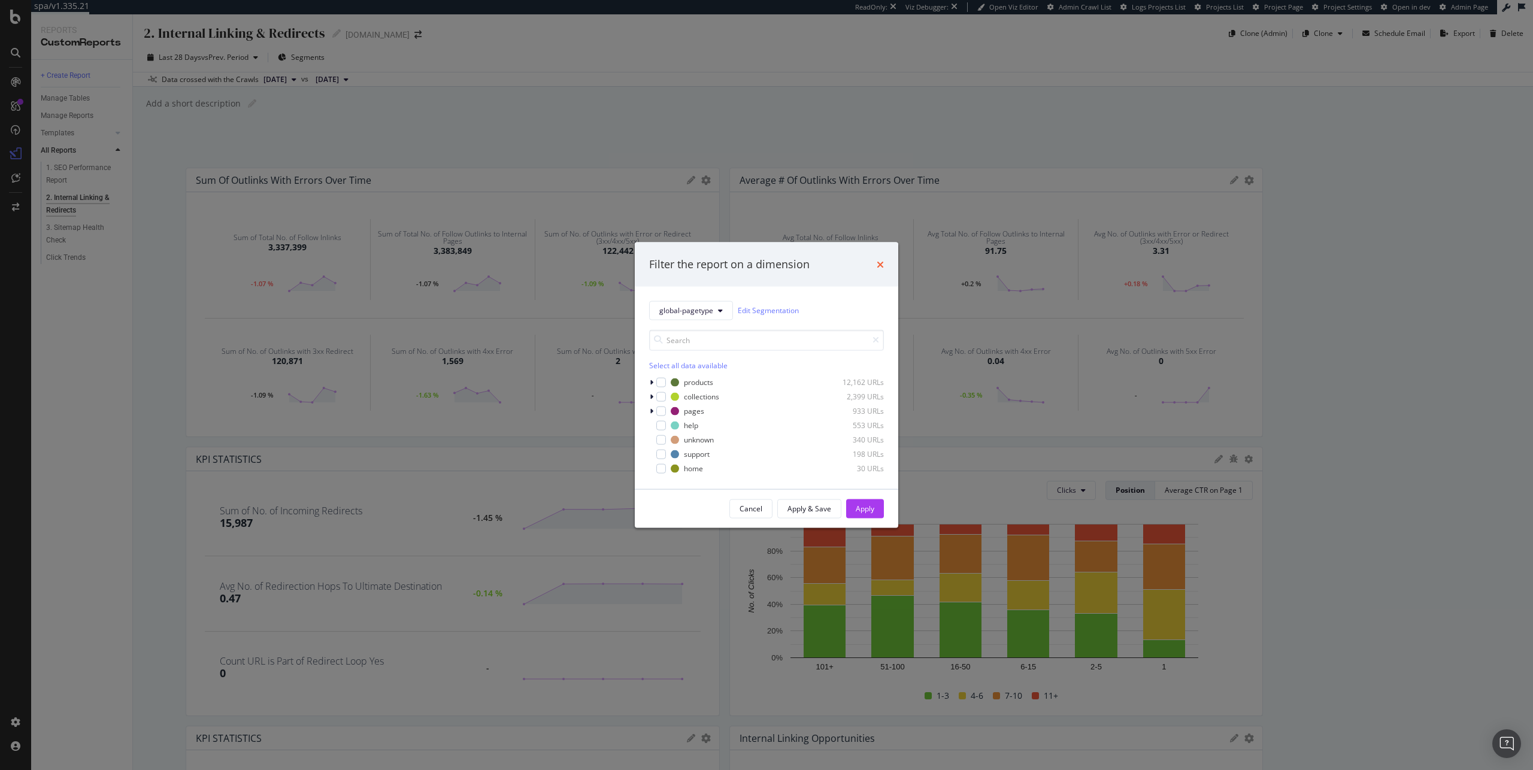
click at [878, 264] on icon "times" at bounding box center [880, 264] width 7 height 10
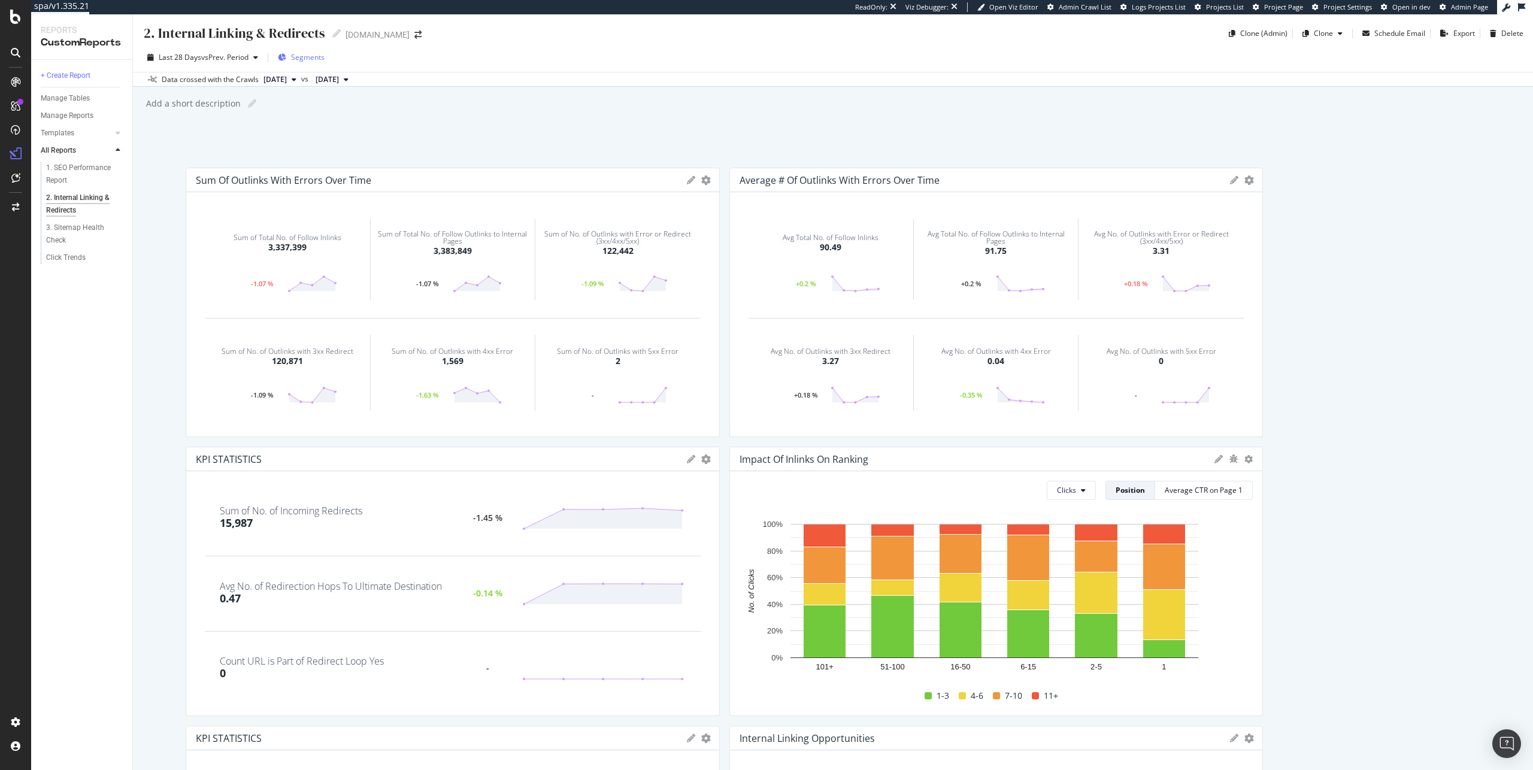
click at [290, 56] on div "Segments" at bounding box center [301, 58] width 47 height 18
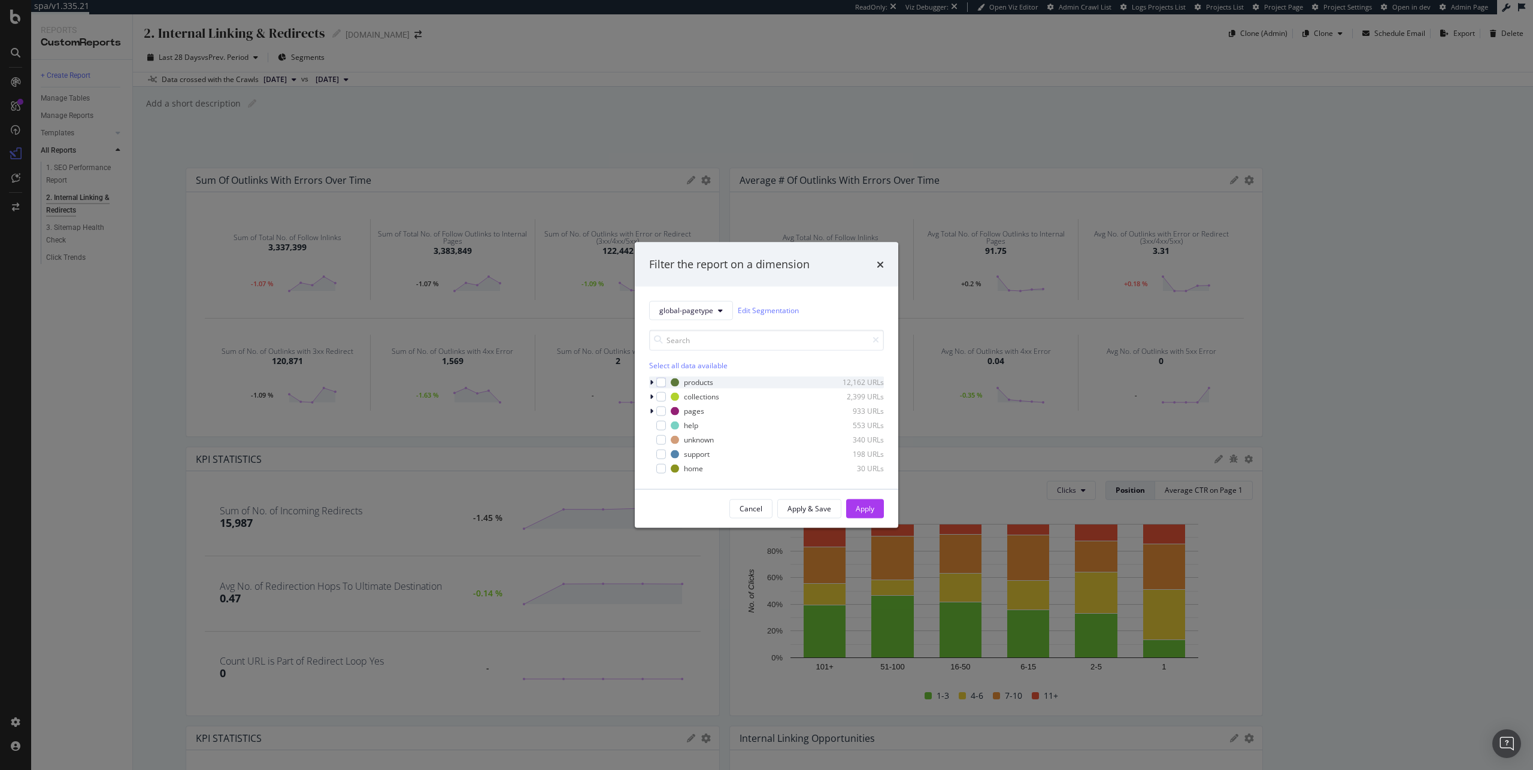
click at [651, 382] on icon "modal" at bounding box center [652, 382] width 4 height 7
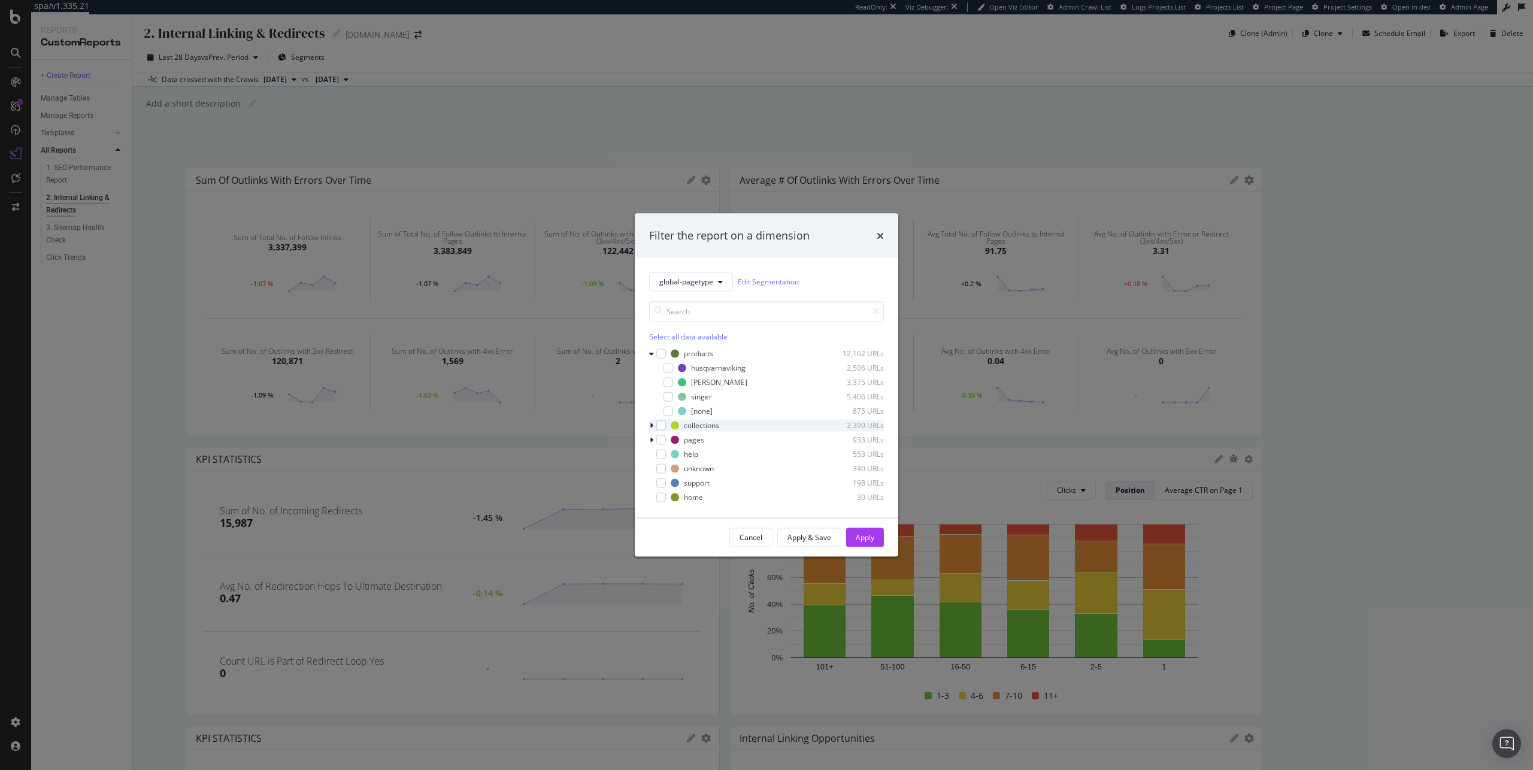
click at [652, 422] on icon "modal" at bounding box center [652, 425] width 4 height 7
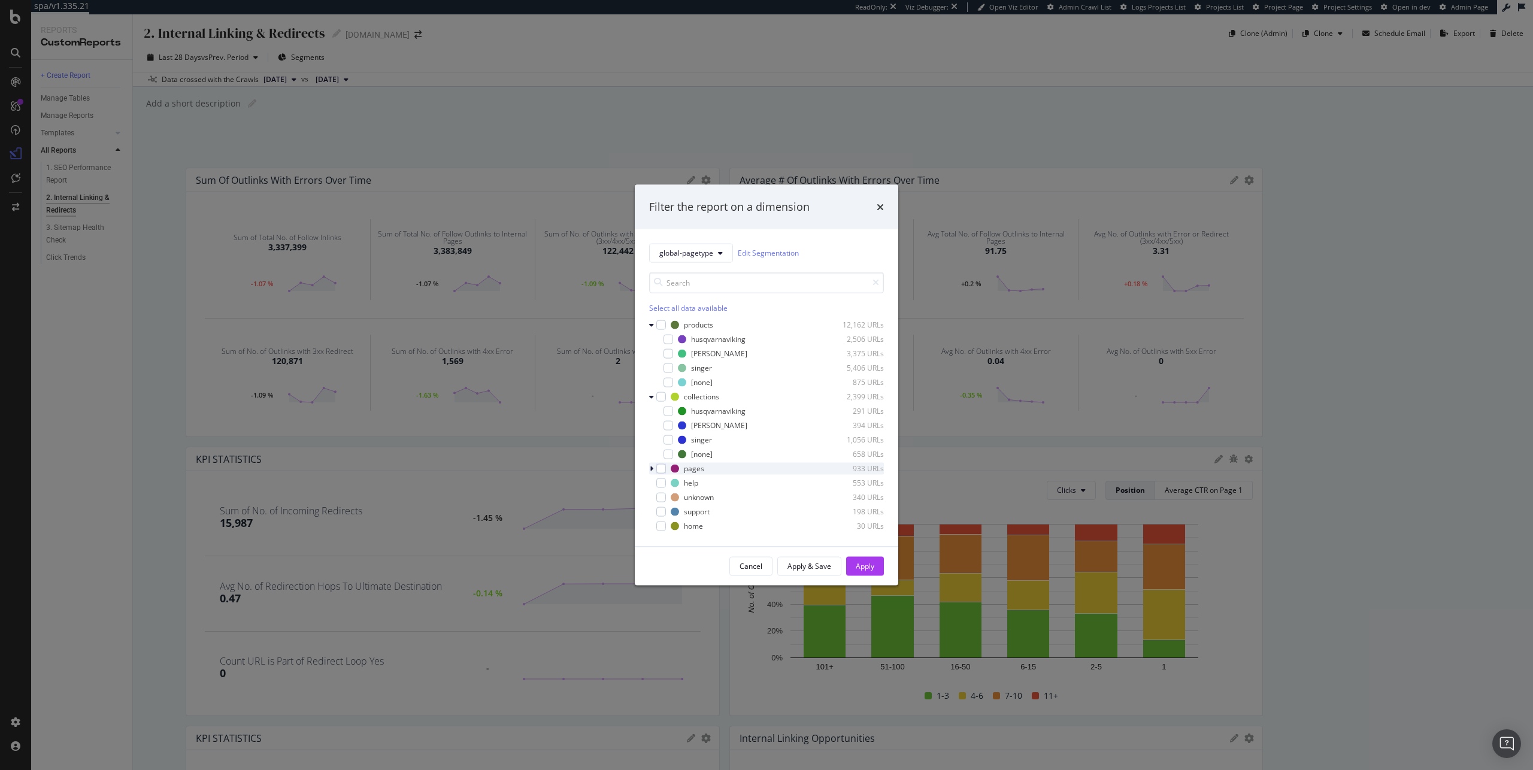
click at [653, 466] on icon "modal" at bounding box center [652, 468] width 4 height 7
click at [879, 202] on icon "times" at bounding box center [880, 204] width 7 height 10
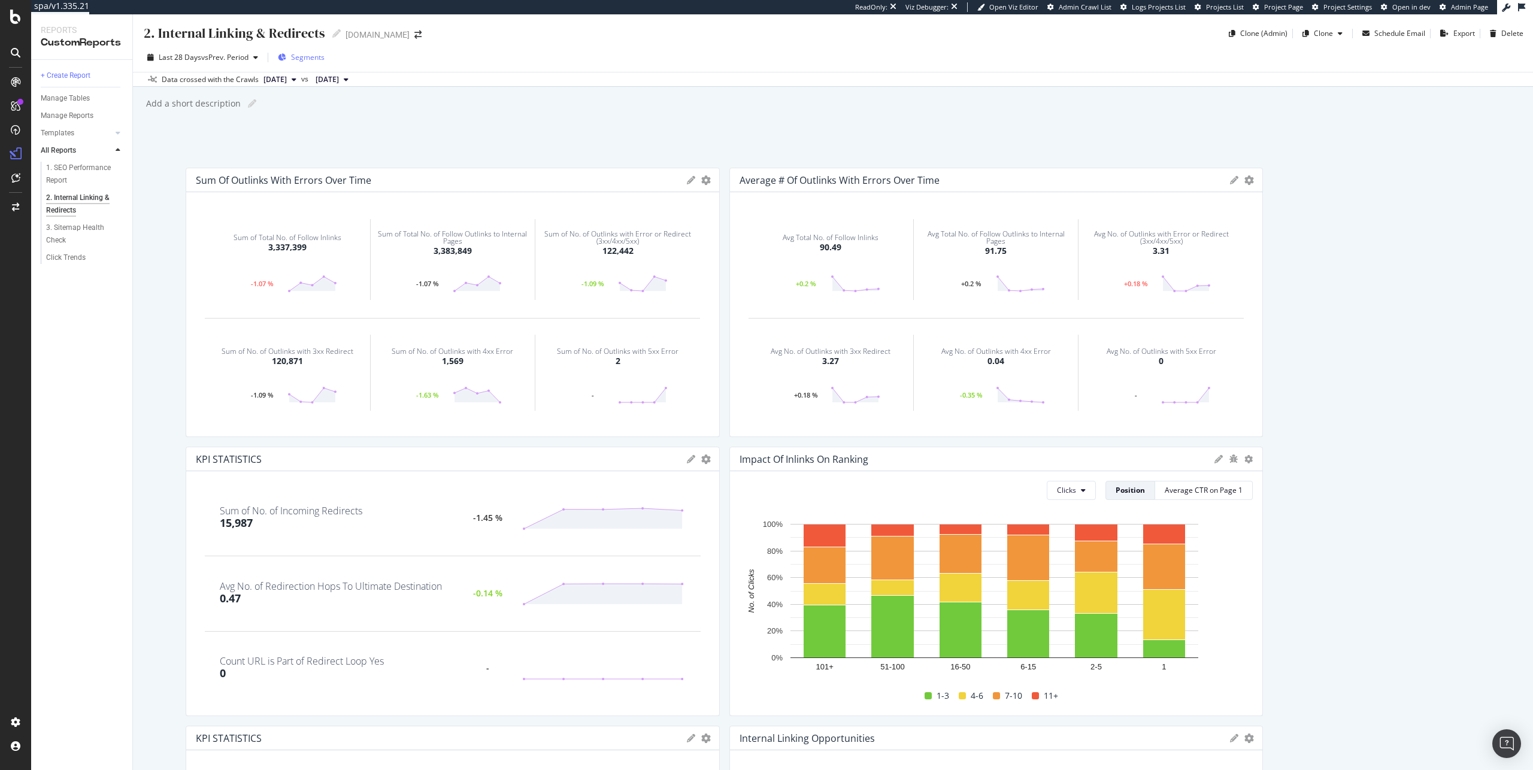
click at [316, 60] on span "Segments" at bounding box center [308, 57] width 34 height 10
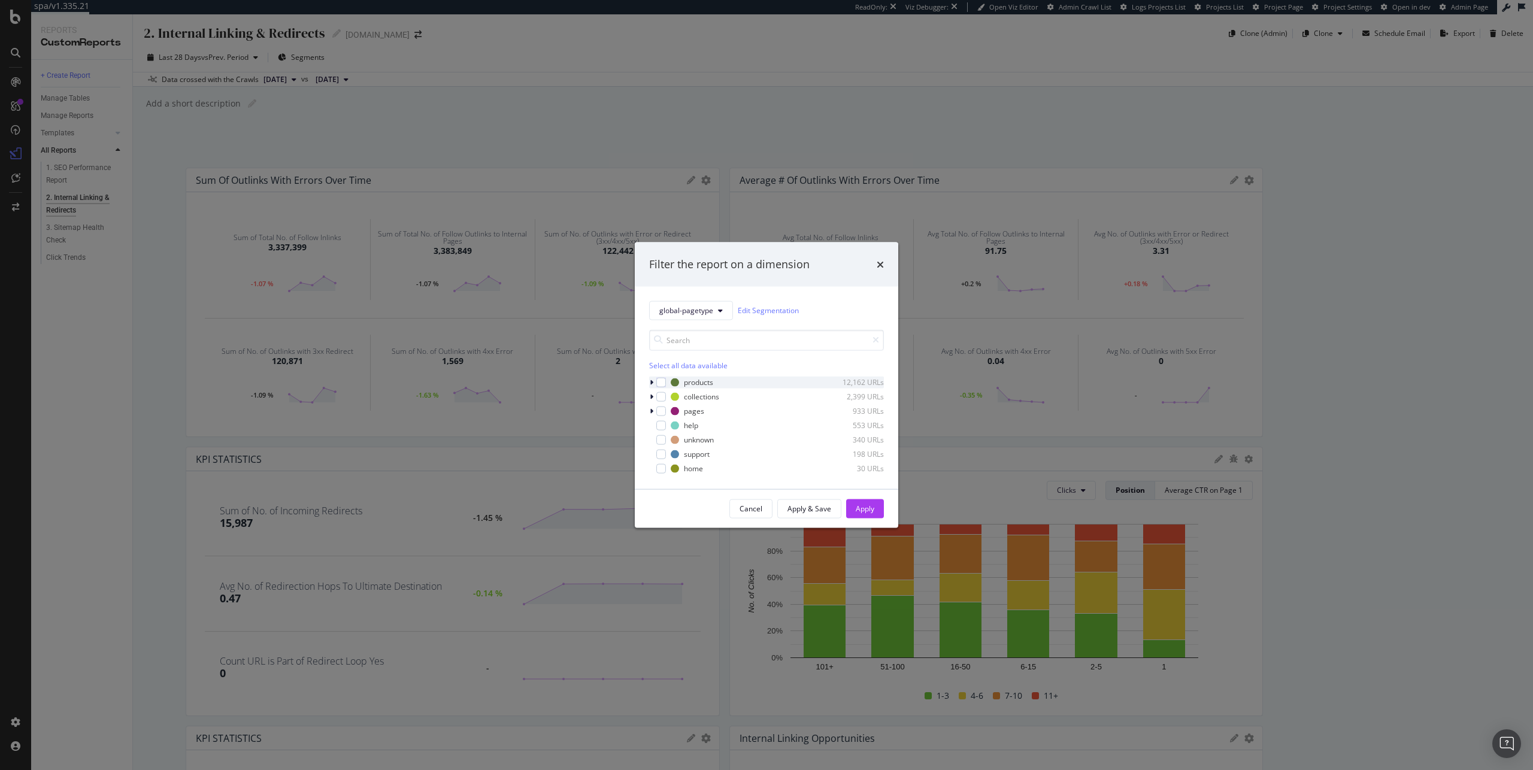
click at [652, 383] on icon "modal" at bounding box center [652, 382] width 4 height 7
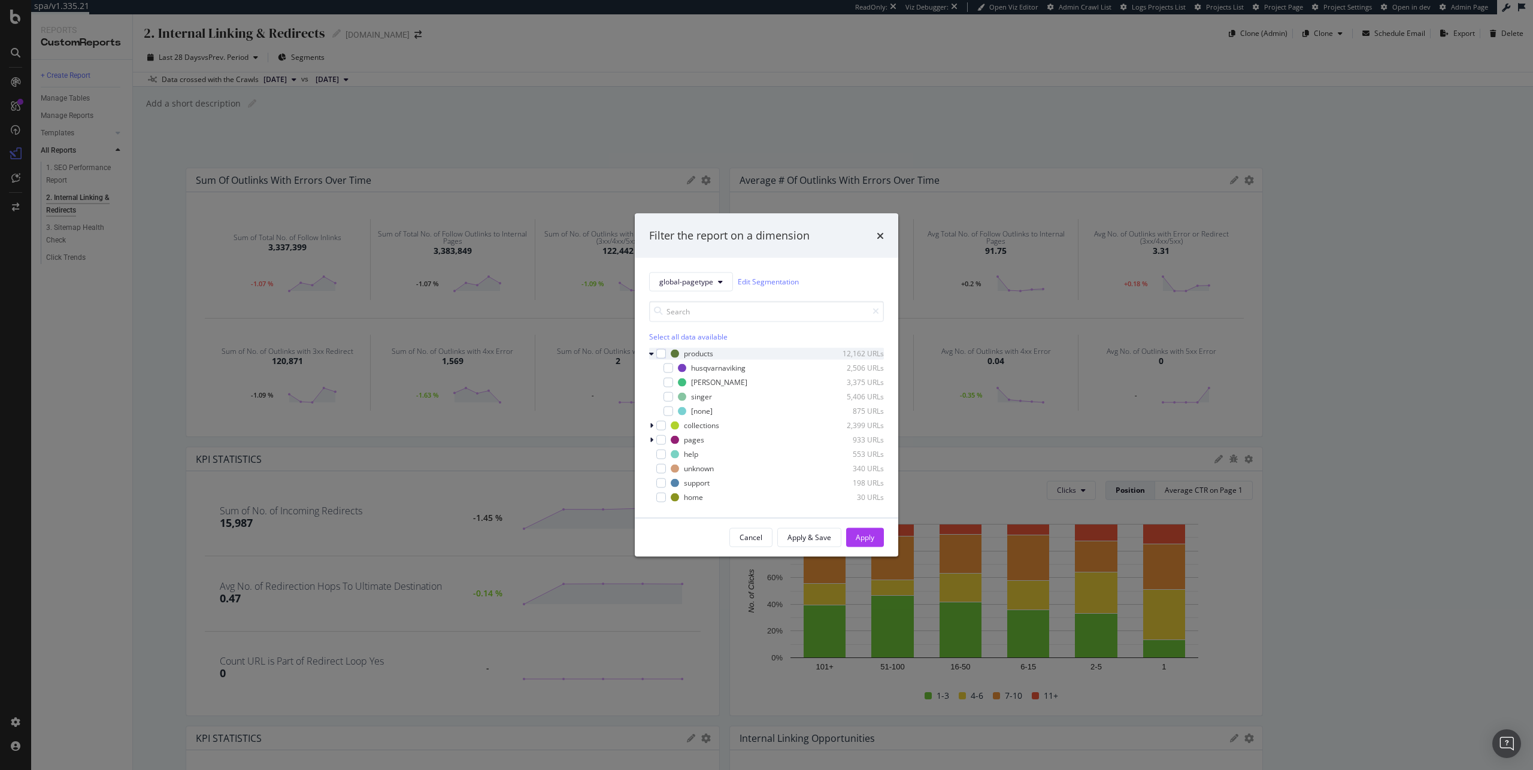
click at [649, 350] on icon "modal" at bounding box center [651, 353] width 5 height 7
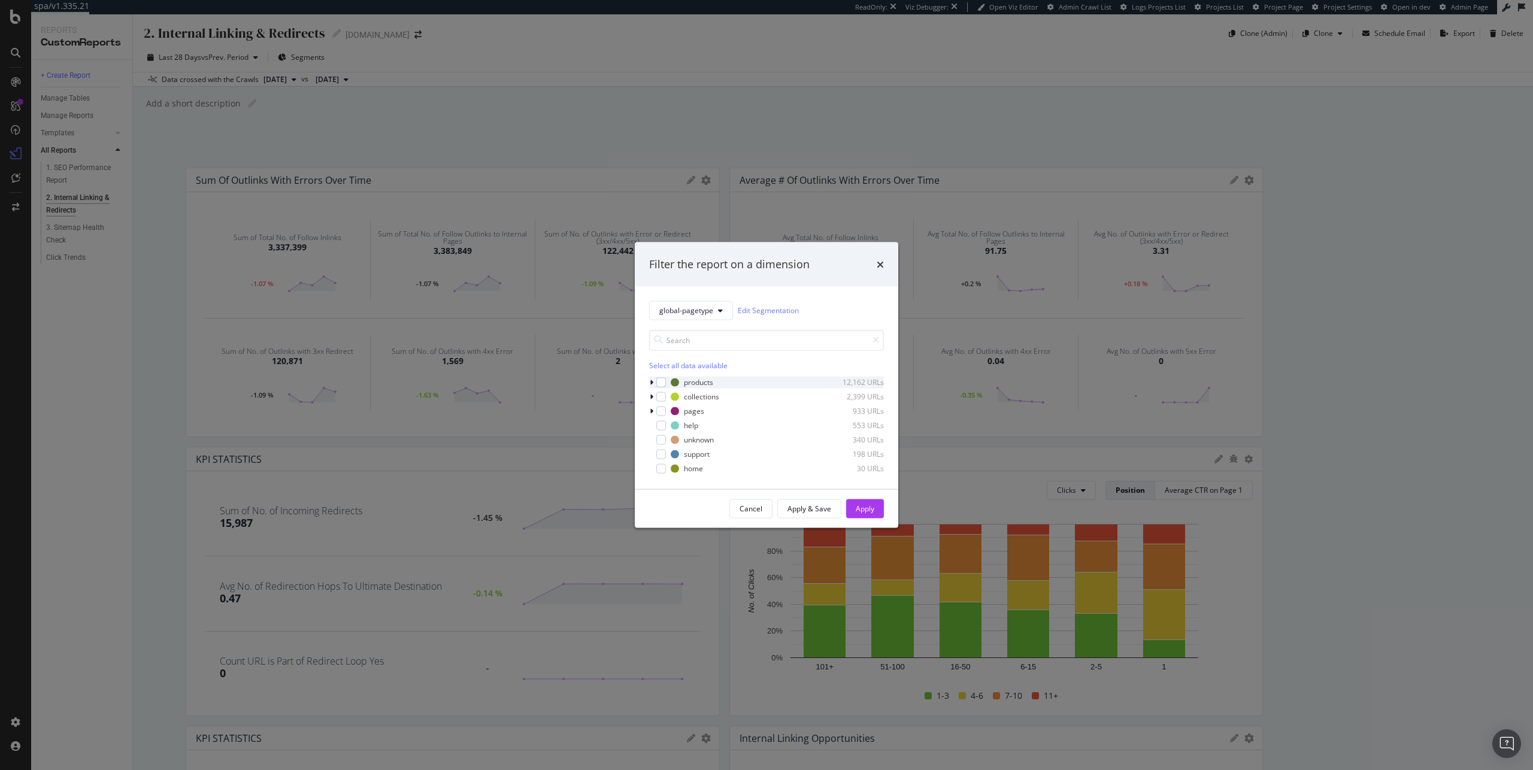
click at [654, 383] on div "modal" at bounding box center [652, 382] width 7 height 12
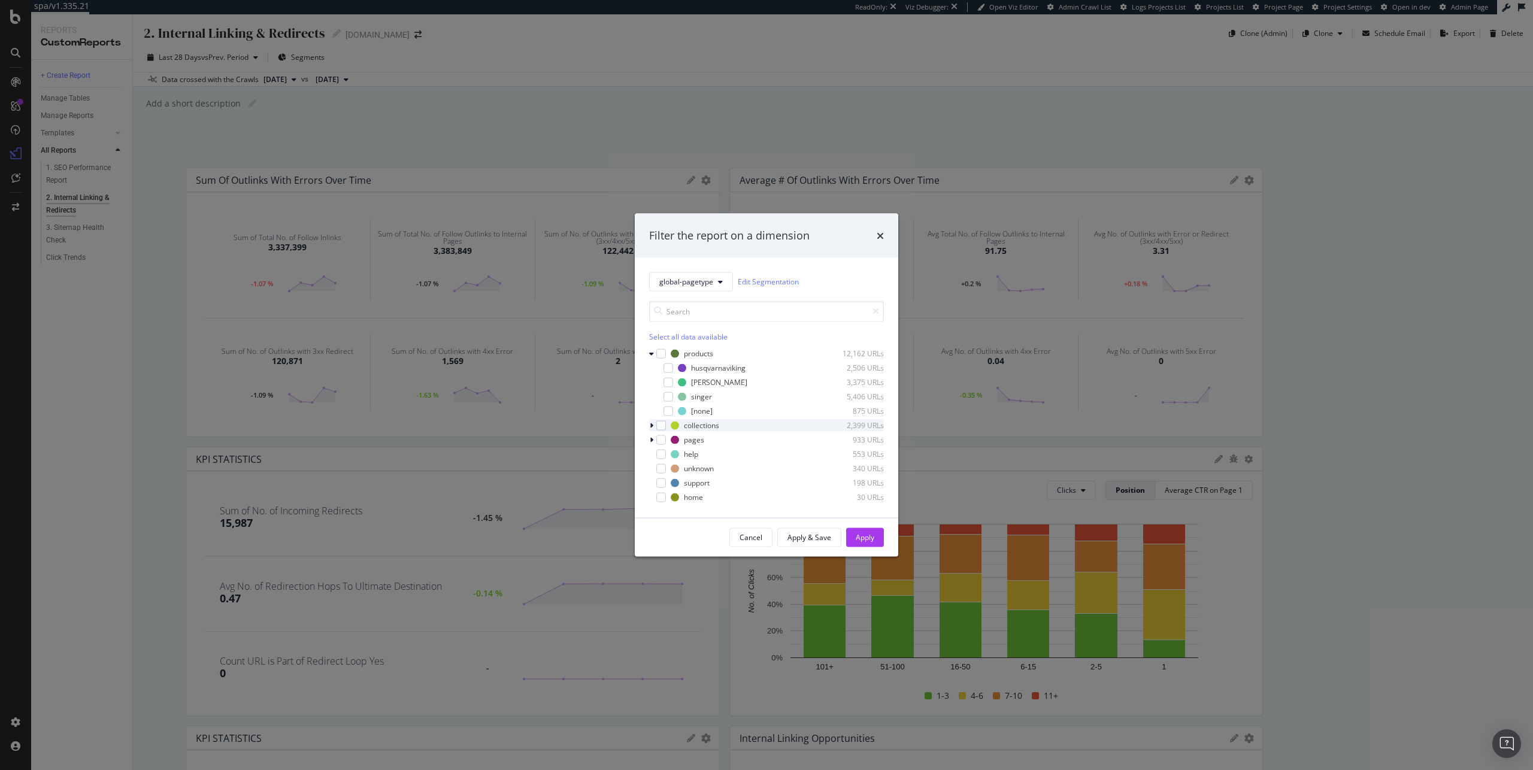
click at [655, 421] on div "modal" at bounding box center [652, 425] width 7 height 12
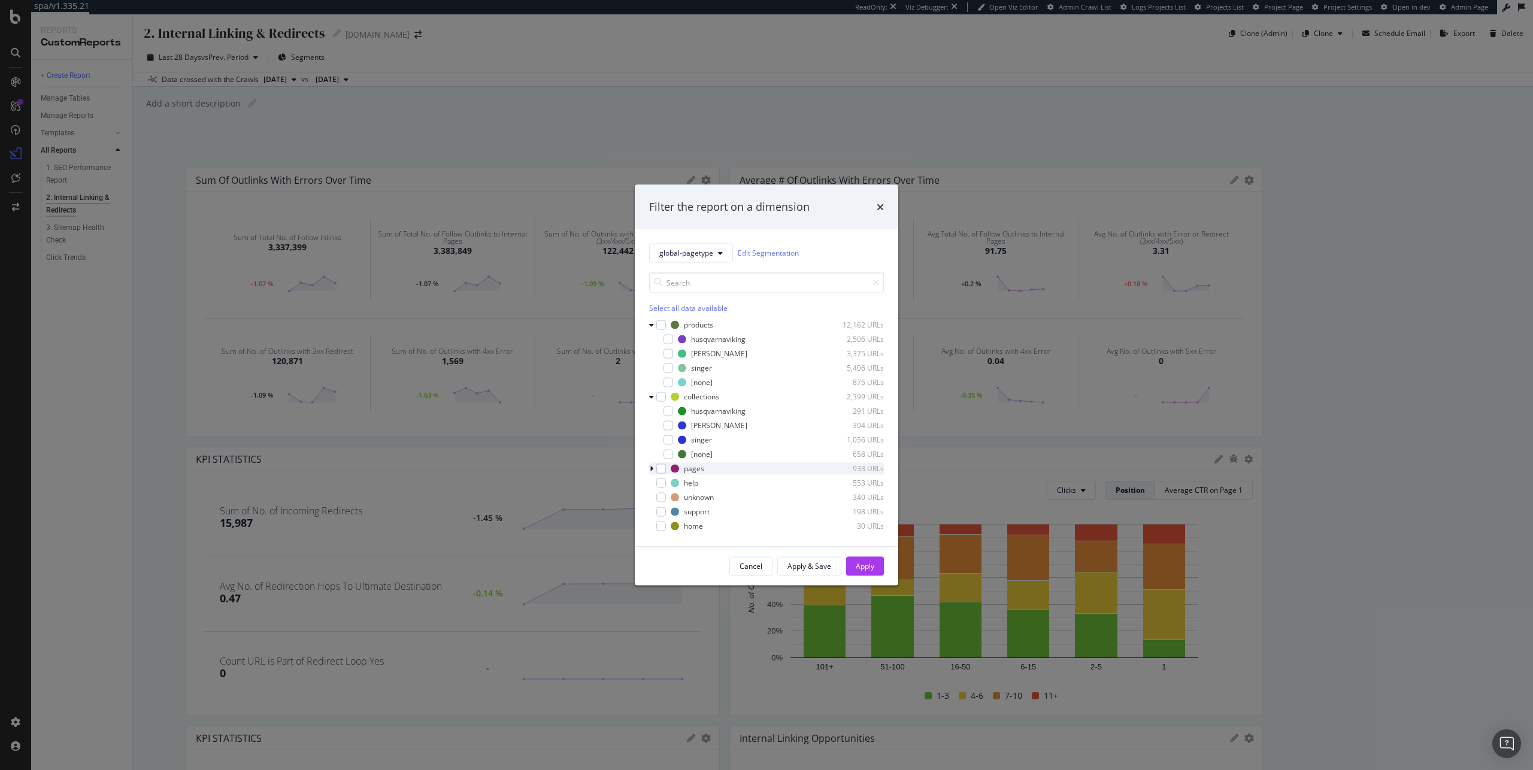
click at [654, 465] on div "modal" at bounding box center [652, 468] width 7 height 12
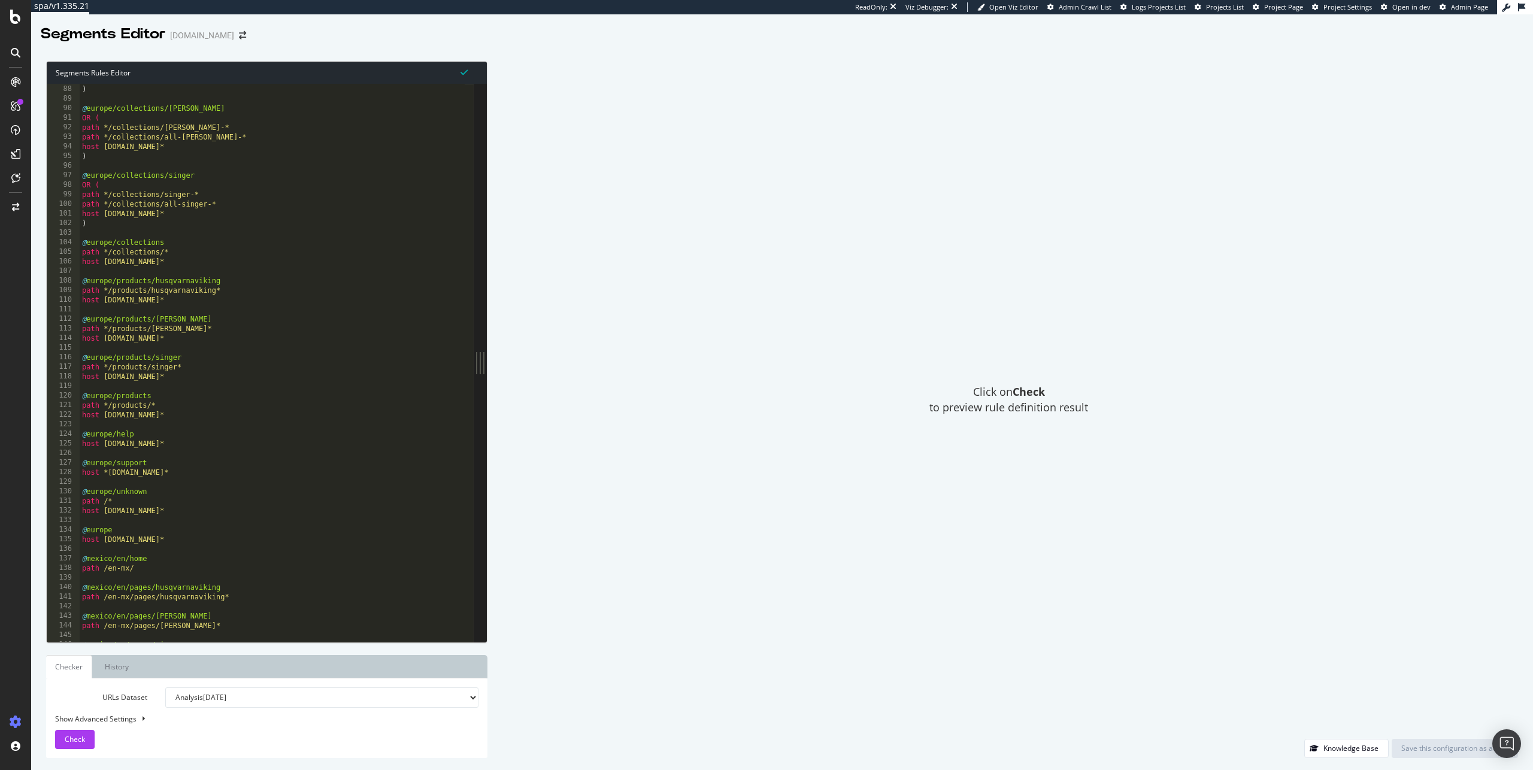
scroll to position [979, 0]
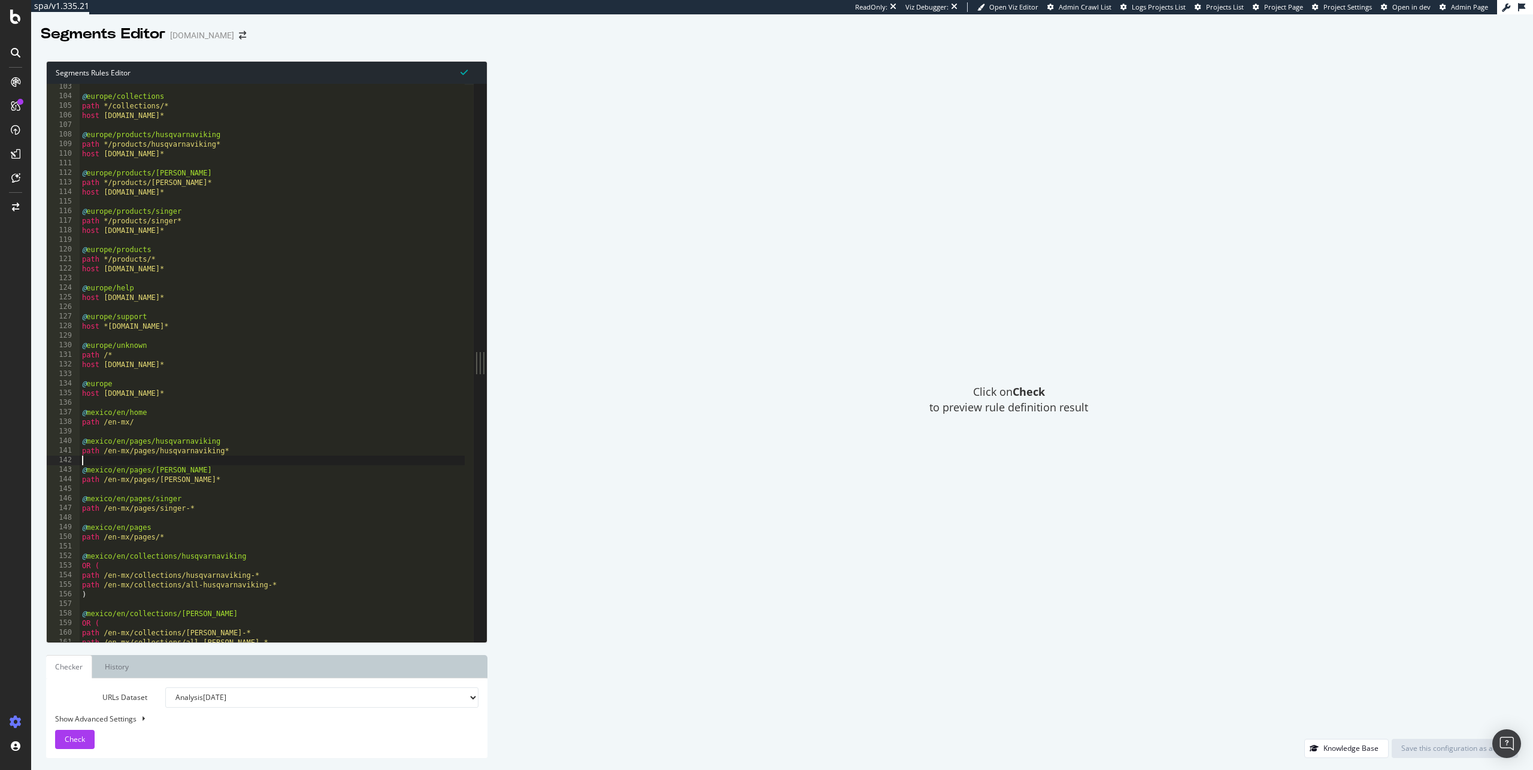
click at [261, 465] on div "@ europe/collections path */collections/* host europe.singer.com* @ europe/prod…" at bounding box center [273, 370] width 386 height 577
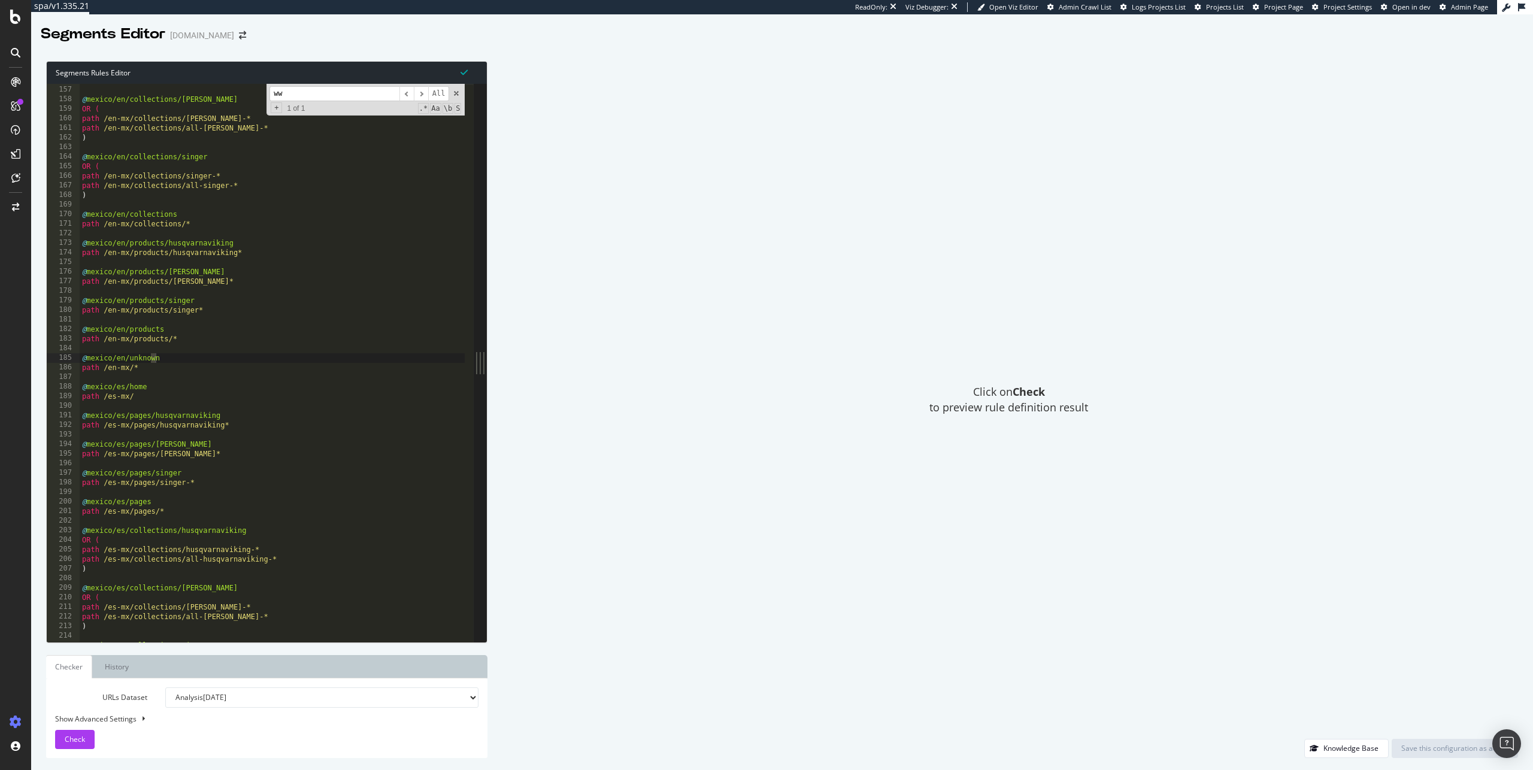
scroll to position [4408, 0]
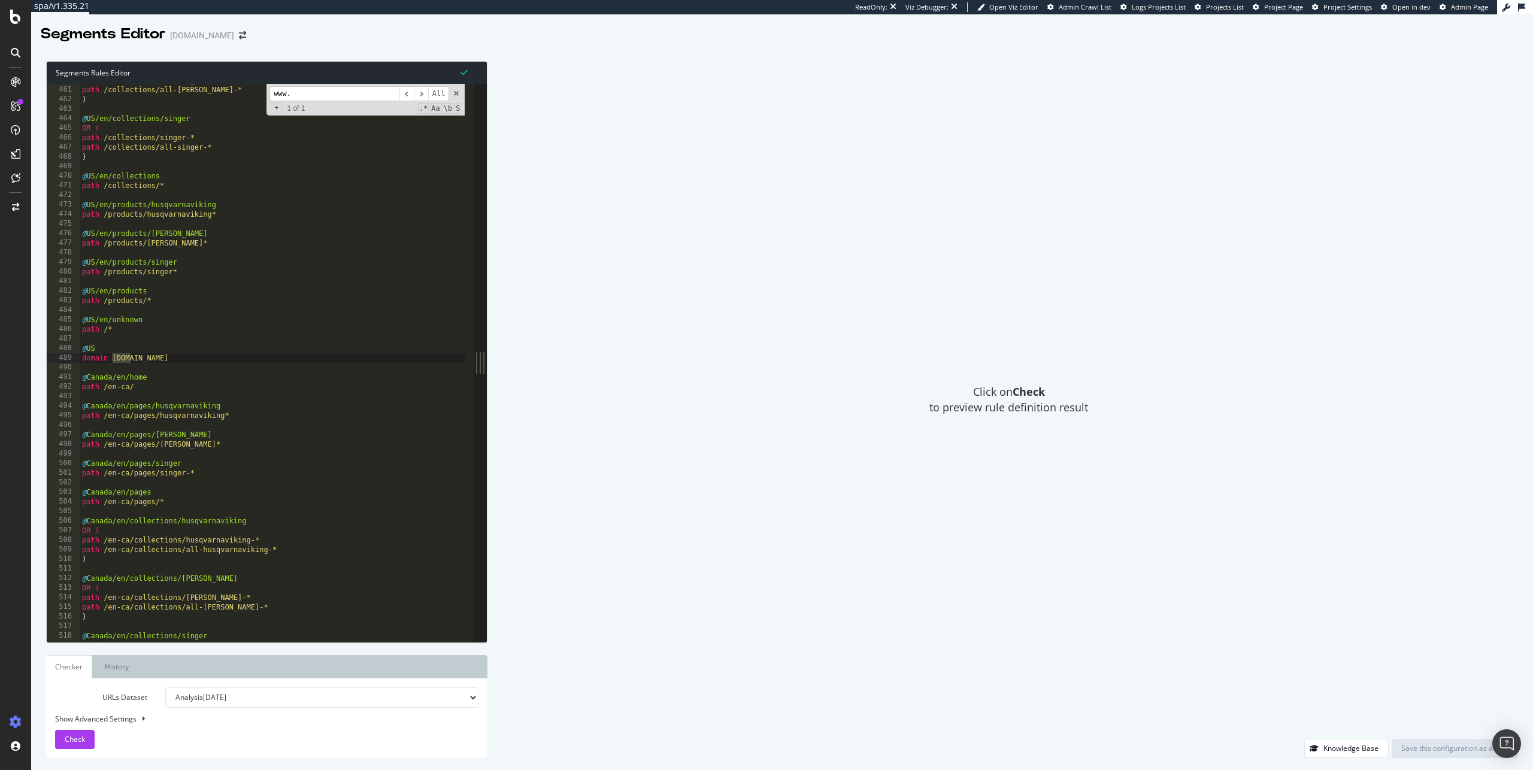
type input "www."
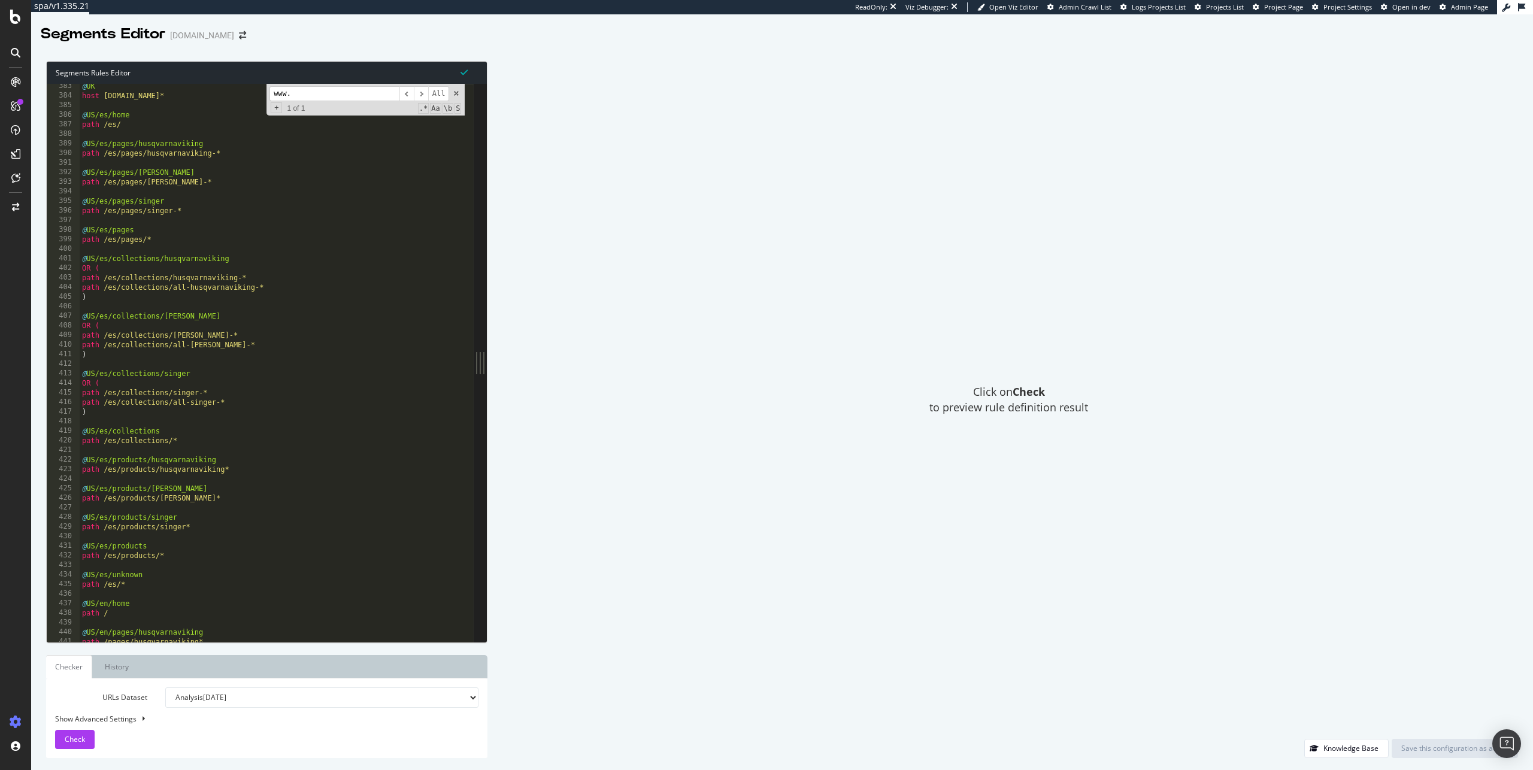
scroll to position [3664, 0]
click at [120, 716] on div "Show Advanced Settings" at bounding box center [258, 719] width 424 height 10
select select "5000"
select select "100"
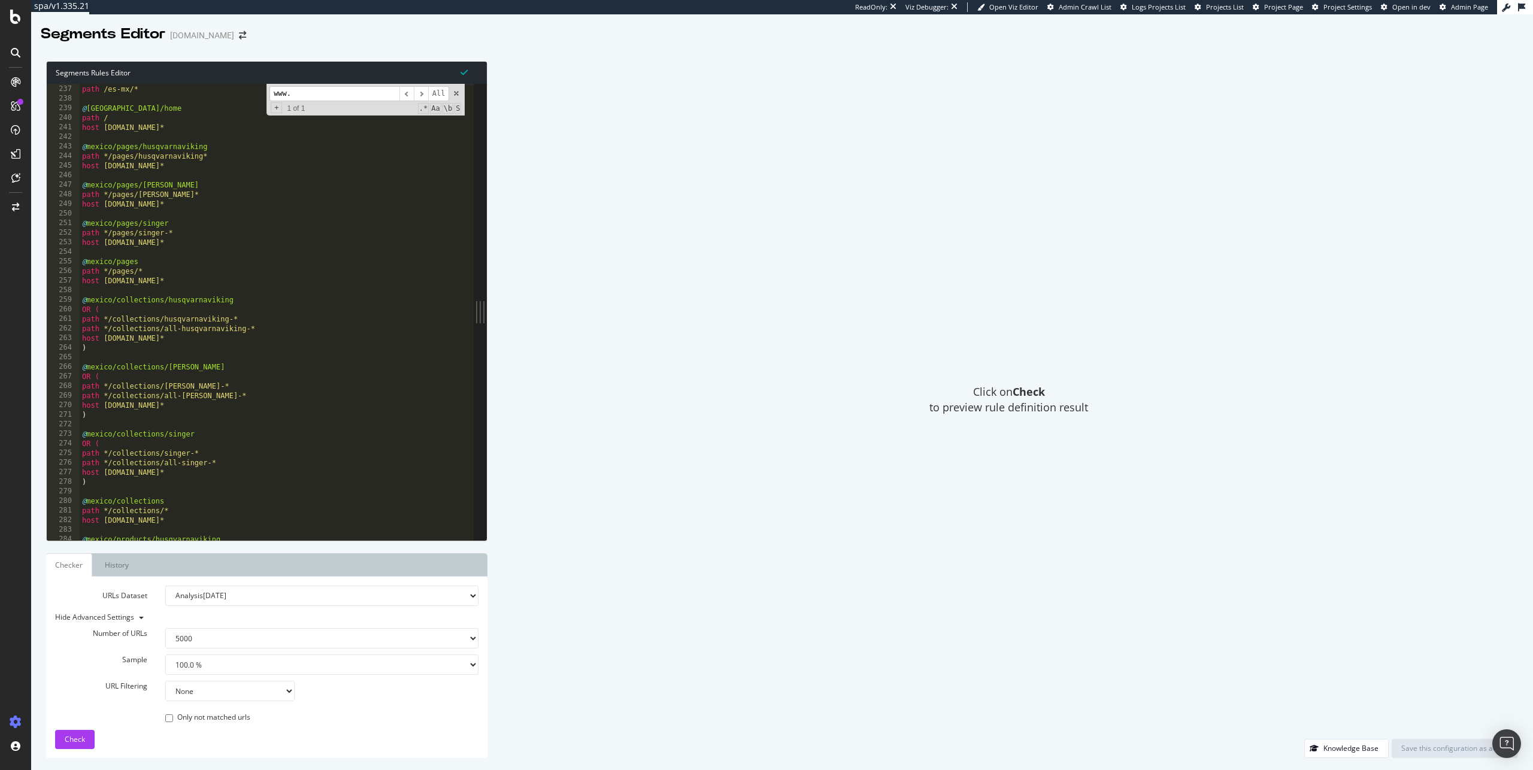
scroll to position [2019, 0]
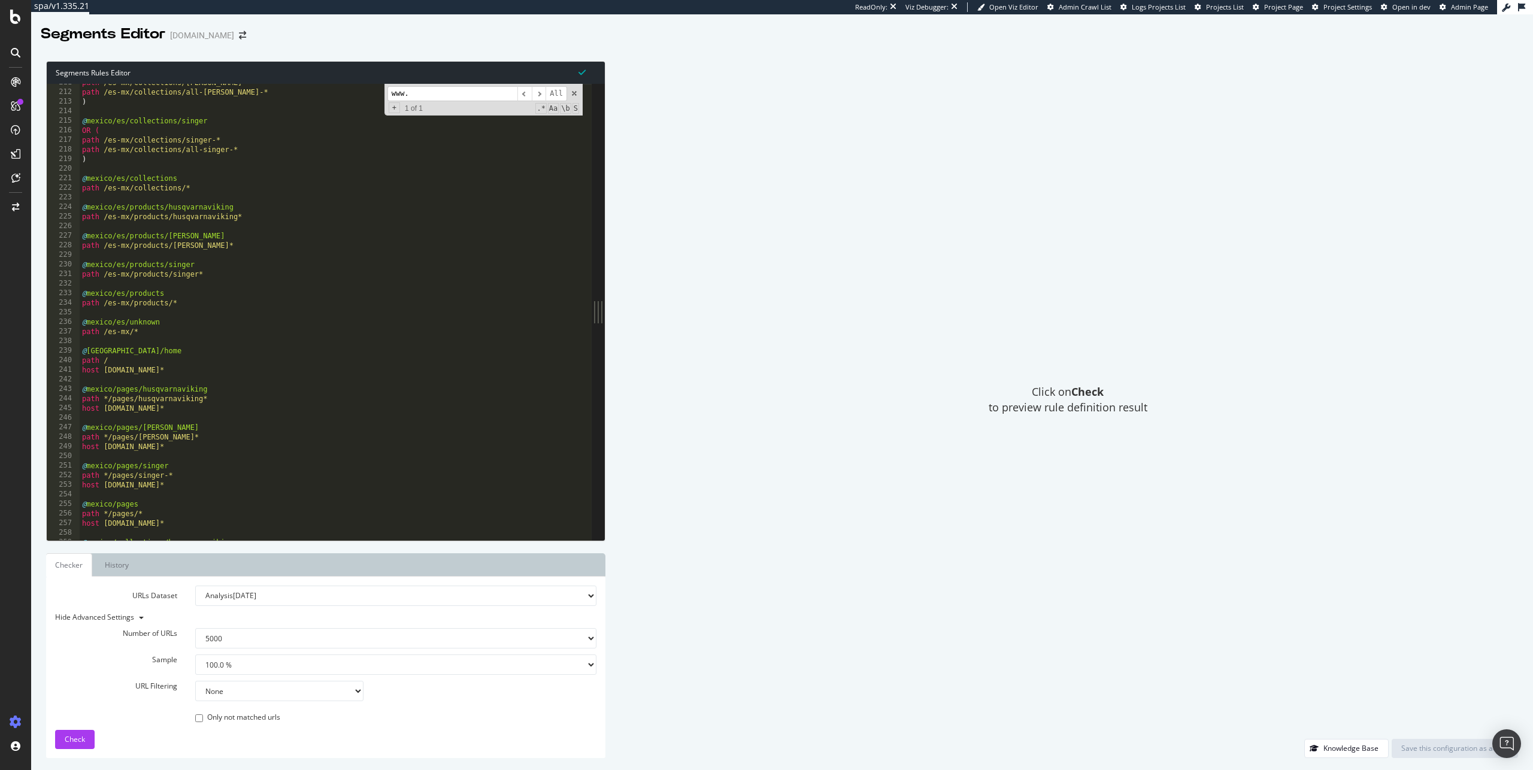
drag, startPoint x: 482, startPoint y: 273, endPoint x: 691, endPoint y: 255, distance: 210.4
click at [691, 255] on div "Segments Rules Editor 211 212 213 214 215 216 217 218 219 220 221 222 223 224 2…" at bounding box center [782, 409] width 1502 height 721
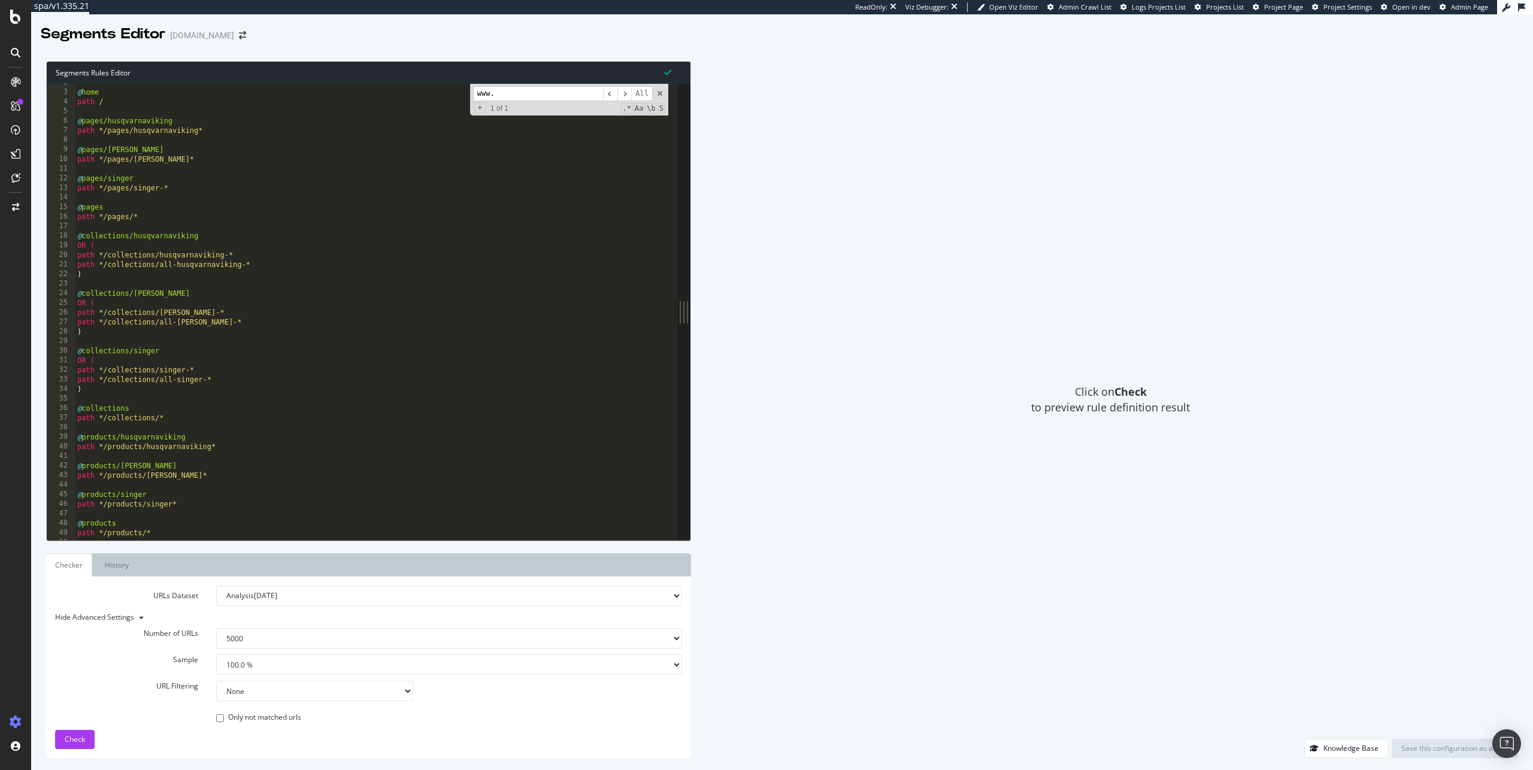
scroll to position [0, 0]
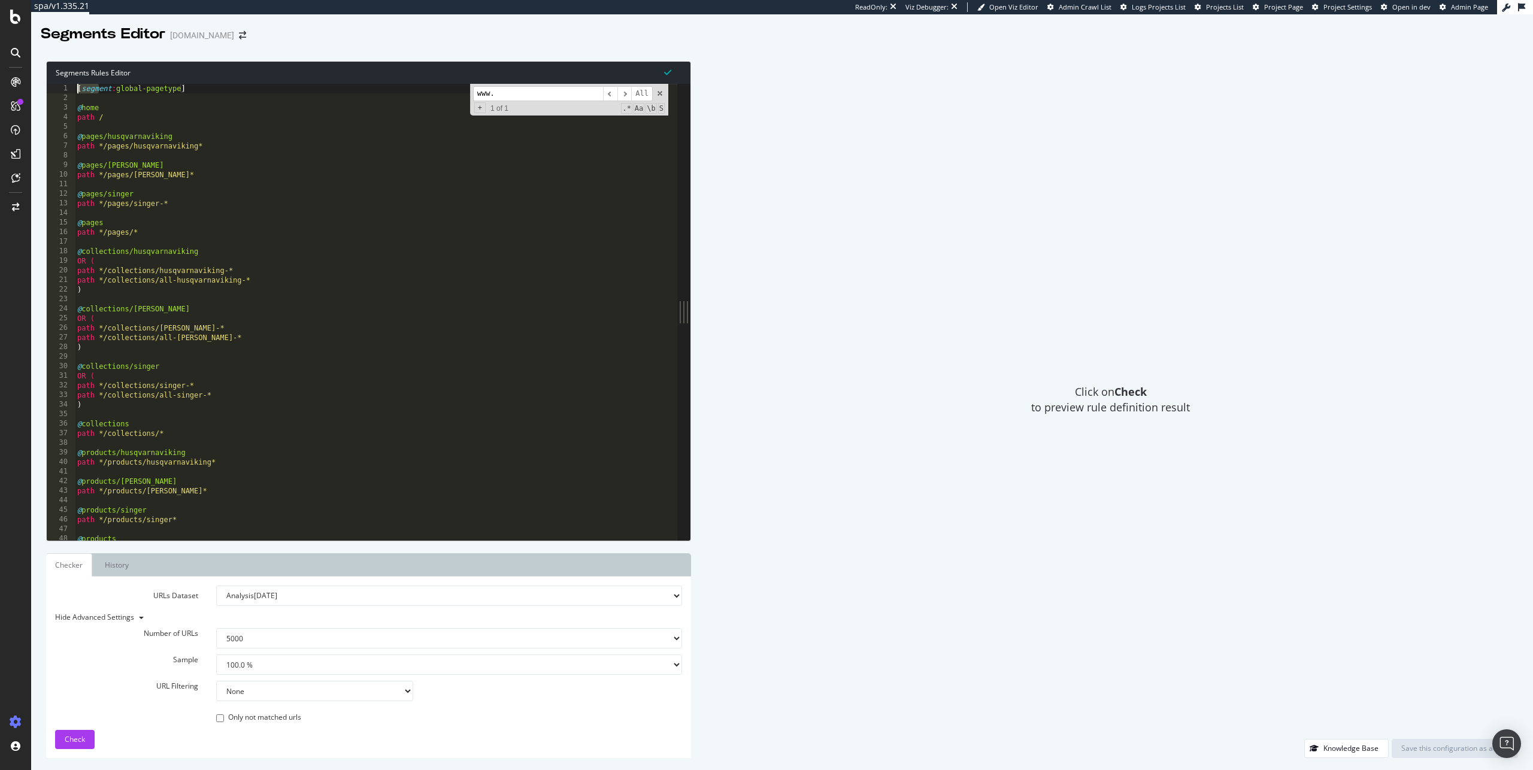
drag, startPoint x: 97, startPoint y: 91, endPoint x: 76, endPoint y: 84, distance: 22.0
click at [76, 84] on div "[ segment : global-pagetype ] @ home path / @ pages/husqvarnaviking path */page…" at bounding box center [372, 322] width 594 height 476
click at [332, 202] on div "[ segment : global-pagetype ] @ home path / @ pages/husqvarnaviking path */page…" at bounding box center [372, 322] width 594 height 476
type textarea "path */pages/singer-*"
paste input "[segm"
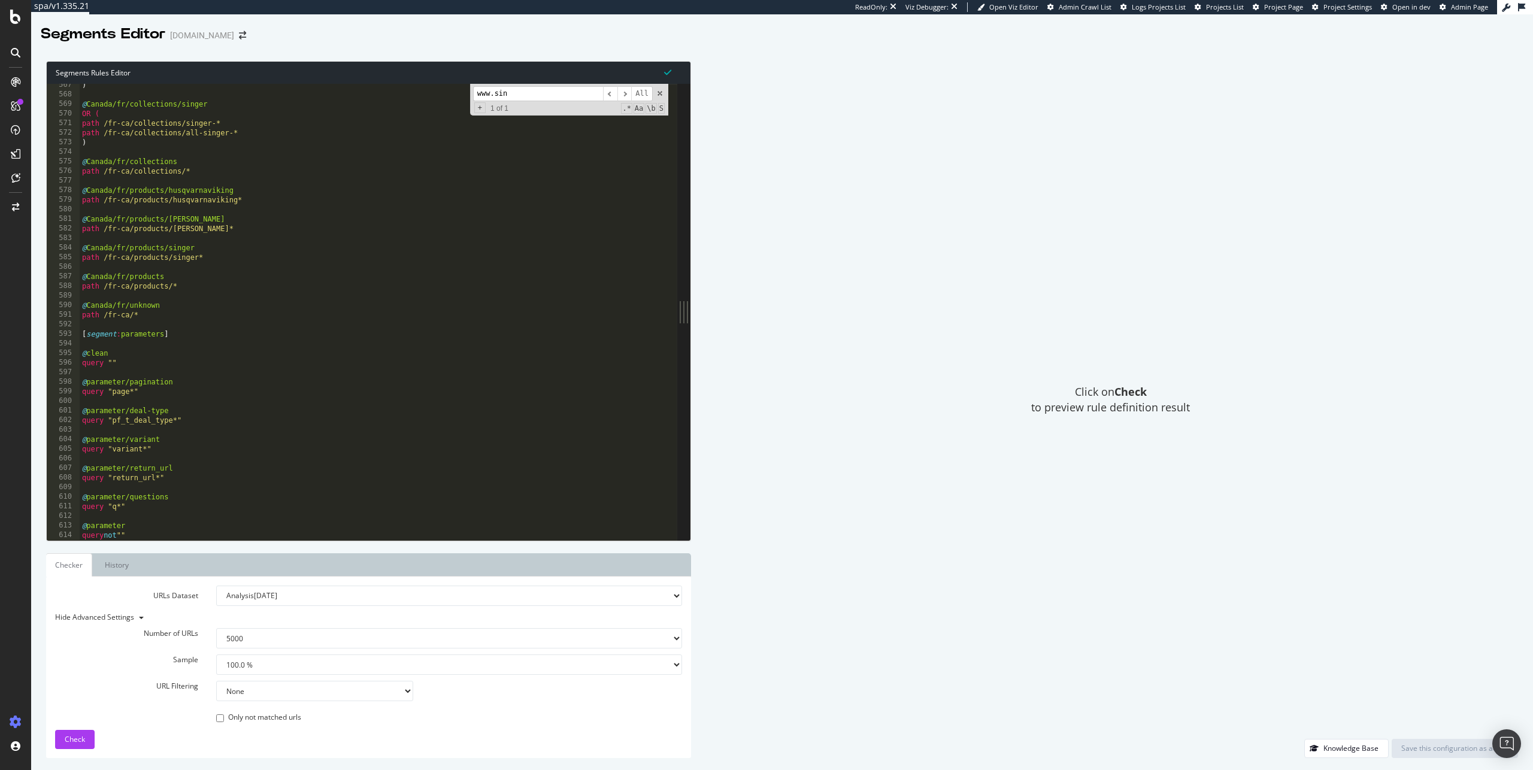
scroll to position [5428, 0]
type input "www.sin"
drag, startPoint x: 191, startPoint y: 333, endPoint x: 71, endPoint y: 334, distance: 120.4
click at [71, 334] on div "[segment:parameters] 567 568 569 570 571 572 573 574 575 576 577 578 579 580 58…" at bounding box center [362, 312] width 631 height 456
click at [190, 331] on div ") @ Canada/fr/collections/singer OR ( path /fr-ca/collections/singer-* path /fr…" at bounding box center [374, 318] width 589 height 476
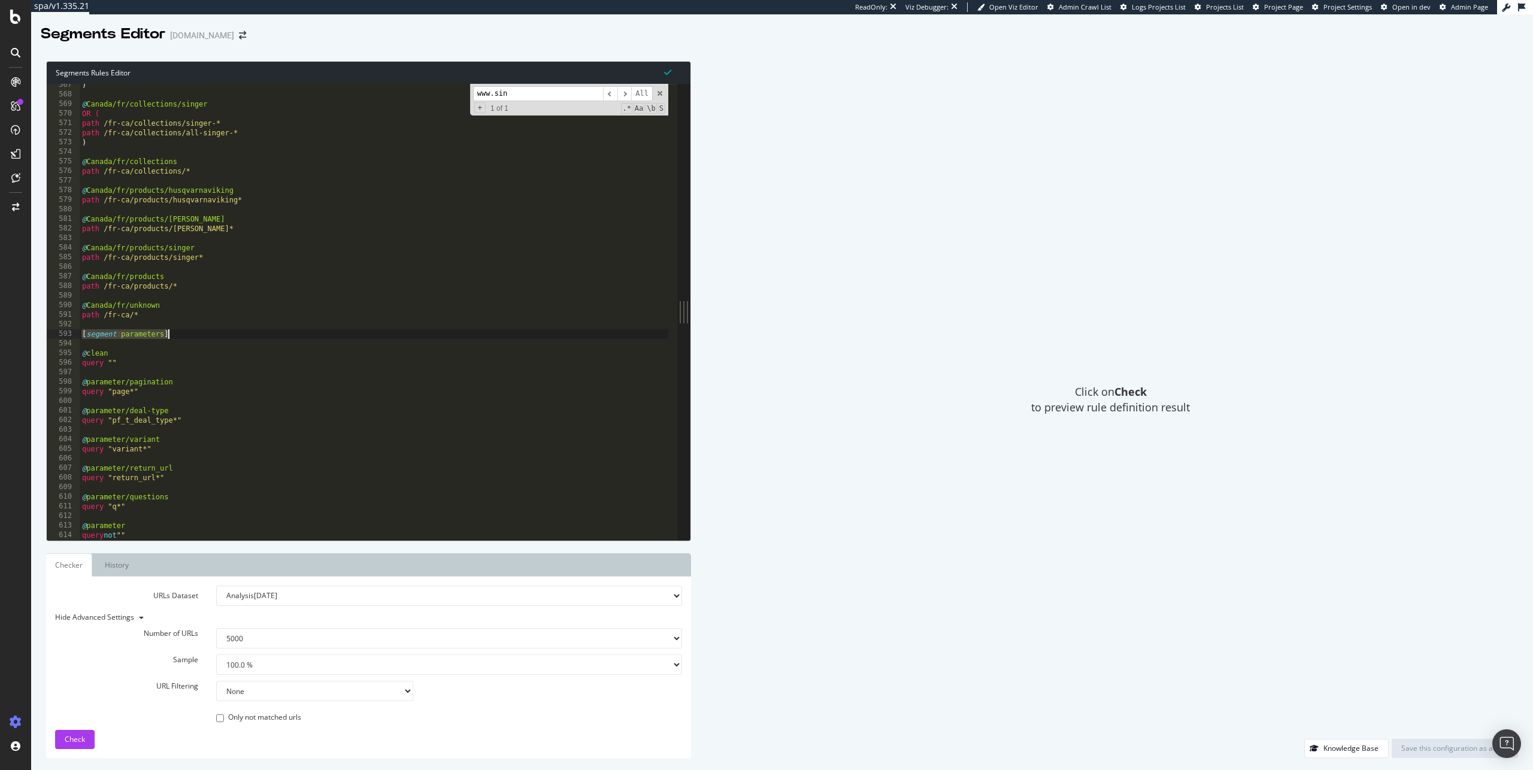
click at [190, 331] on div ") @ Canada/fr/collections/singer OR ( path /fr-ca/collections/singer-* path /fr…" at bounding box center [374, 318] width 589 height 476
click at [165, 534] on div ") @ Canada/fr/collections/singer OR ( path /fr-ca/collections/singer-* path /fr…" at bounding box center [374, 318] width 589 height 476
type textarea "query not """
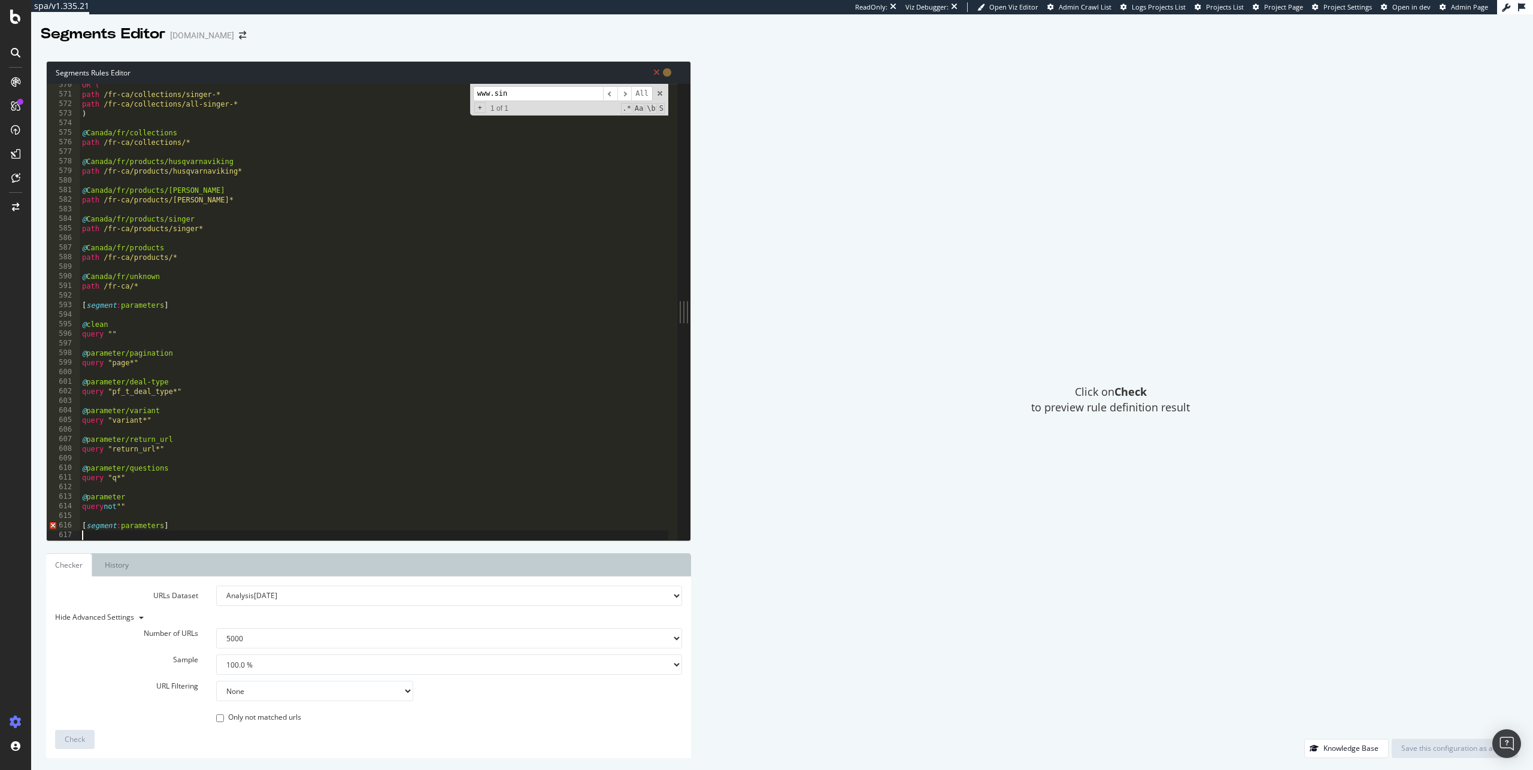
scroll to position [5457, 0]
drag, startPoint x: 165, startPoint y: 525, endPoint x: 122, endPoint y: 528, distance: 42.6
click at [122, 528] on div "OR ( path /fr-ca/collections/singer-* path /fr-ca/collections/all-singer-* ) @ …" at bounding box center [374, 318] width 589 height 476
click at [377, 389] on div "OR ( path /fr-ca/collections/singer-* path /fr-ca/collections/all-singer-* ) @ …" at bounding box center [374, 318] width 589 height 476
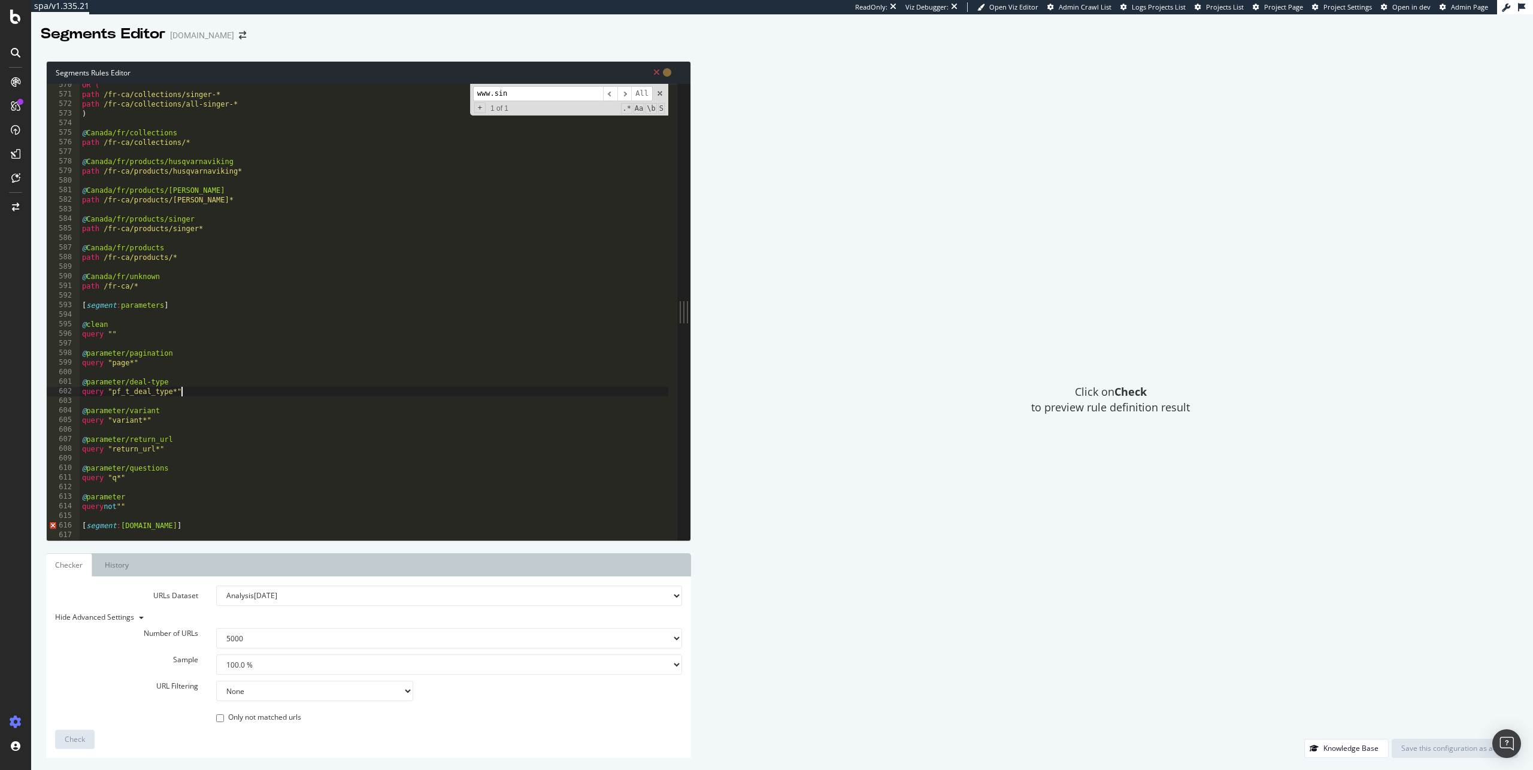
click at [529, 91] on input "www.sin" at bounding box center [538, 93] width 130 height 15
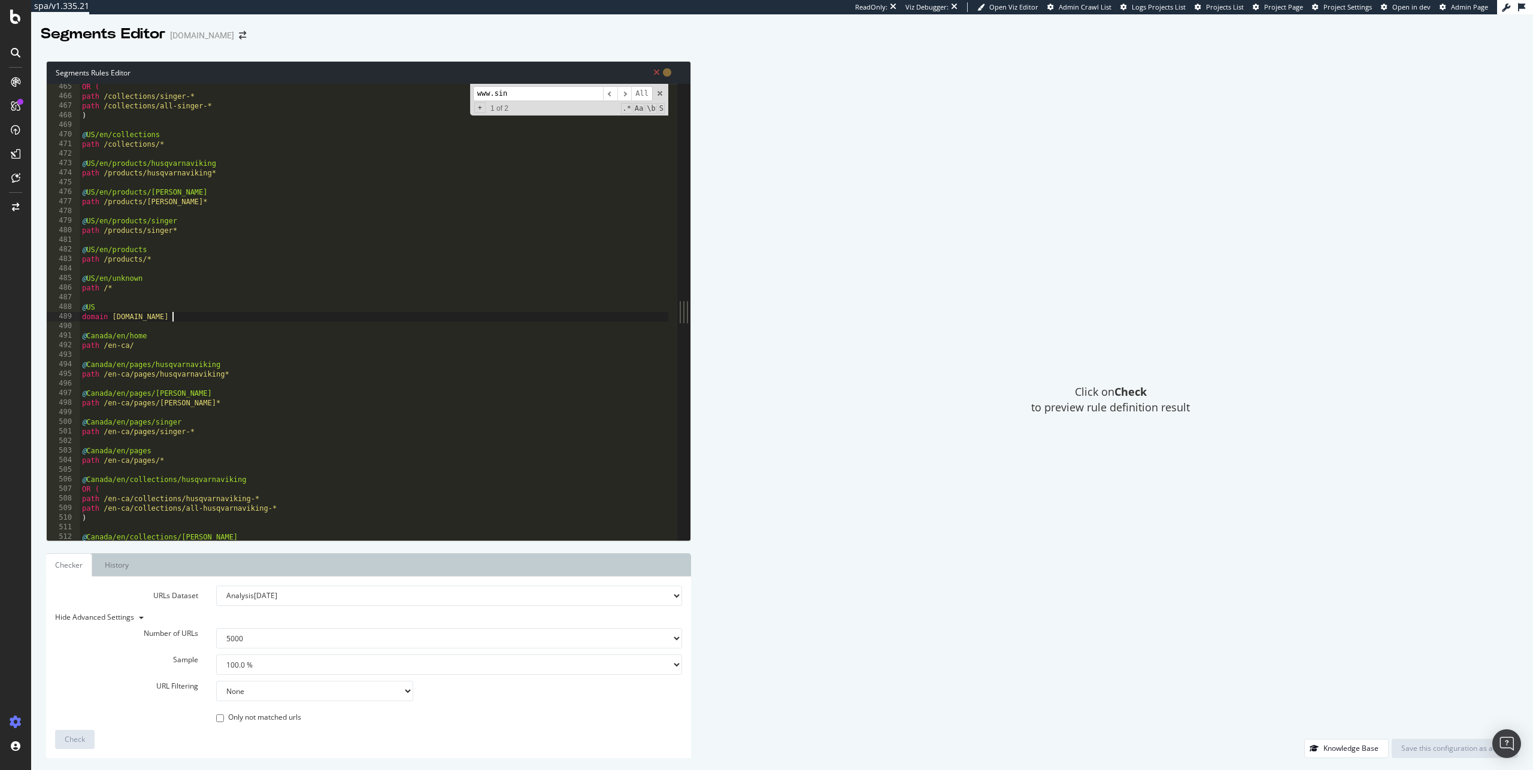
scroll to position [0, 7]
drag, startPoint x: 183, startPoint y: 318, endPoint x: 68, endPoint y: 304, distance: 115.9
click at [68, 304] on div "domain www.singer.com 465 466 467 468 469 470 471 472 473 474 475 476 477 478 4…" at bounding box center [362, 312] width 631 height 456
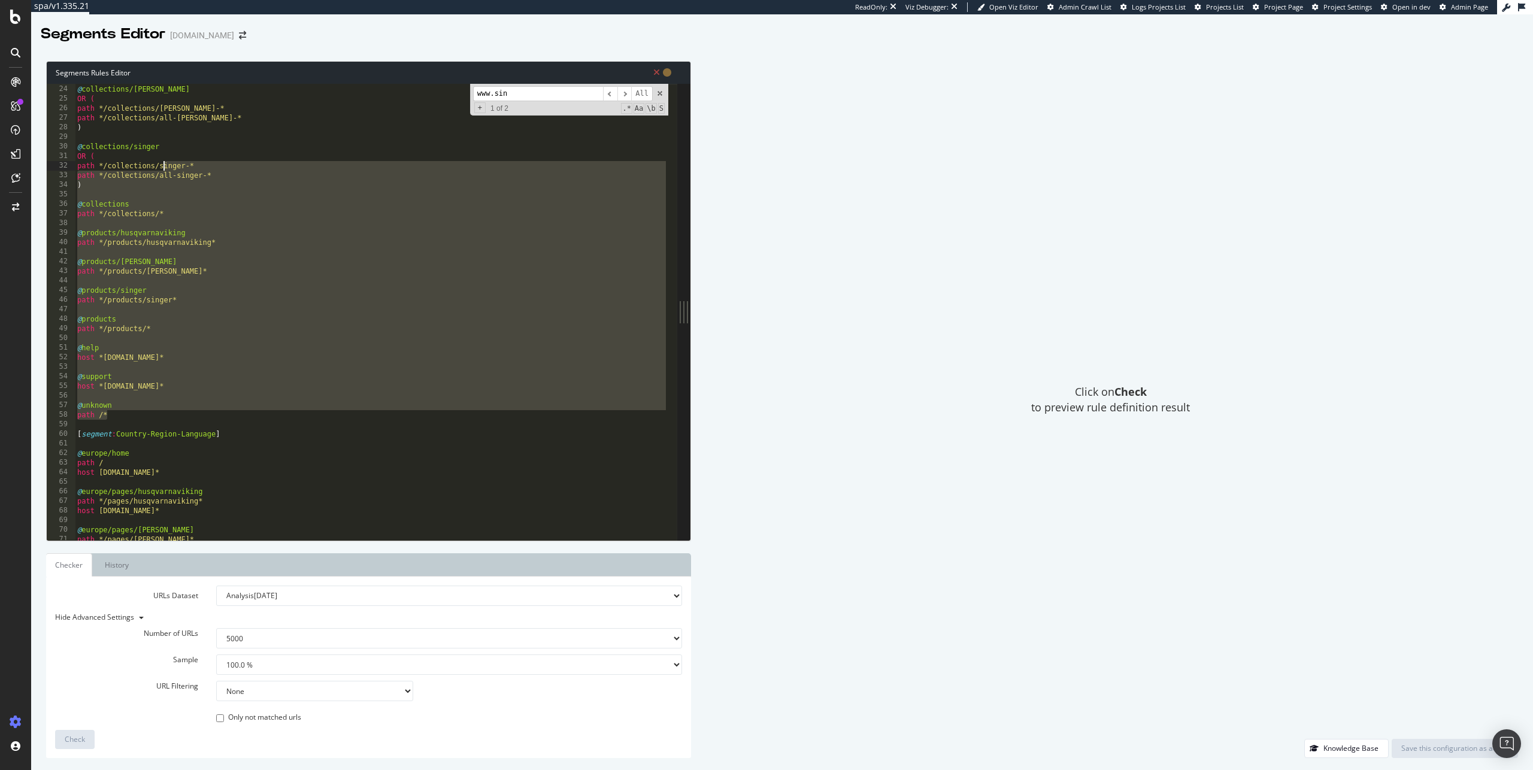
scroll to position [0, 0]
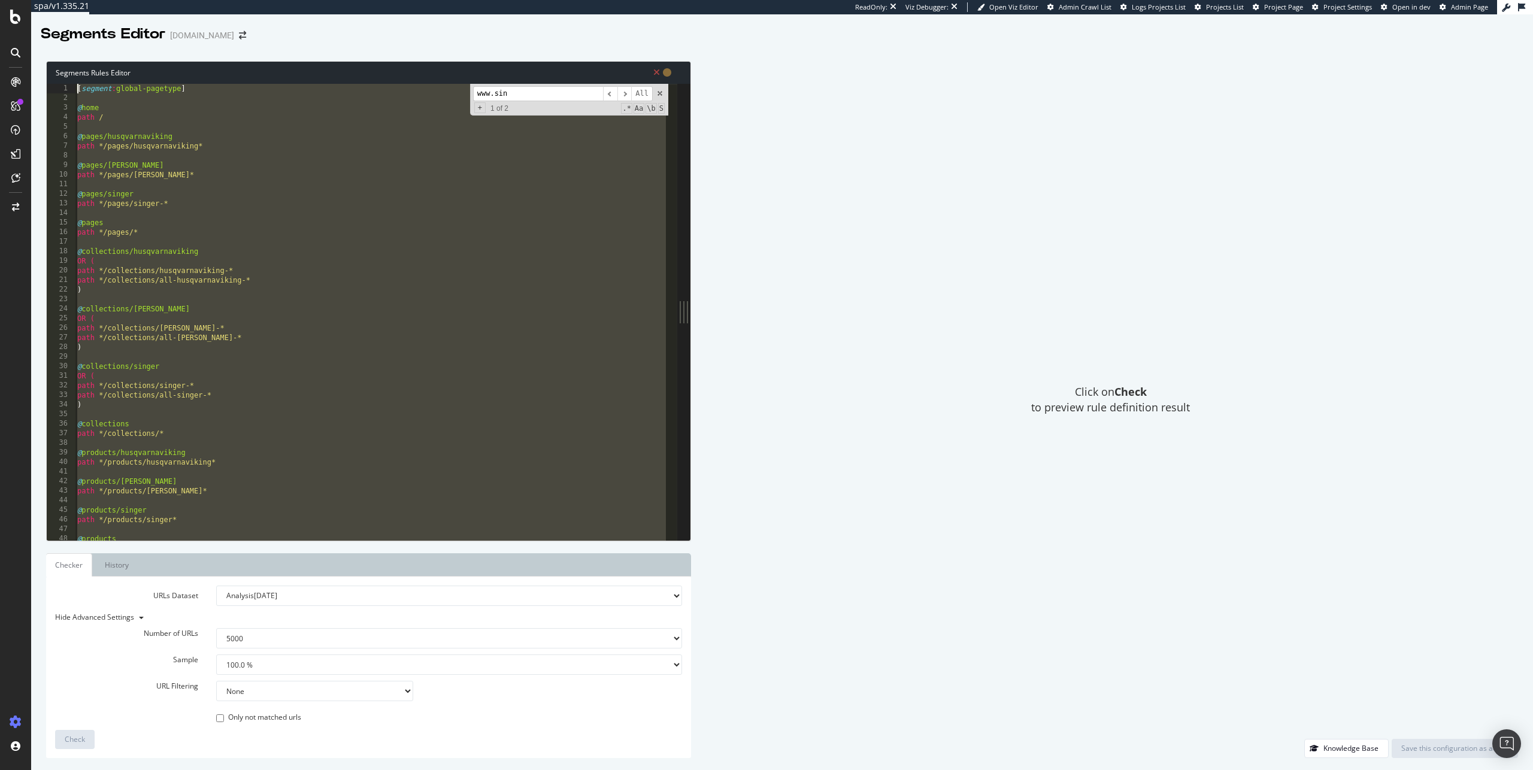
drag, startPoint x: 135, startPoint y: 407, endPoint x: 52, endPoint y: 70, distance: 346.8
click at [52, 70] on div "Segments Rules Editor @US domain www.singer.com 1 2 3 4 5 6 7 8 9 10 11 12 13 1…" at bounding box center [368, 301] width 645 height 480
click at [765, 253] on div "Click on Check to preview rule definition result" at bounding box center [1110, 400] width 815 height 678
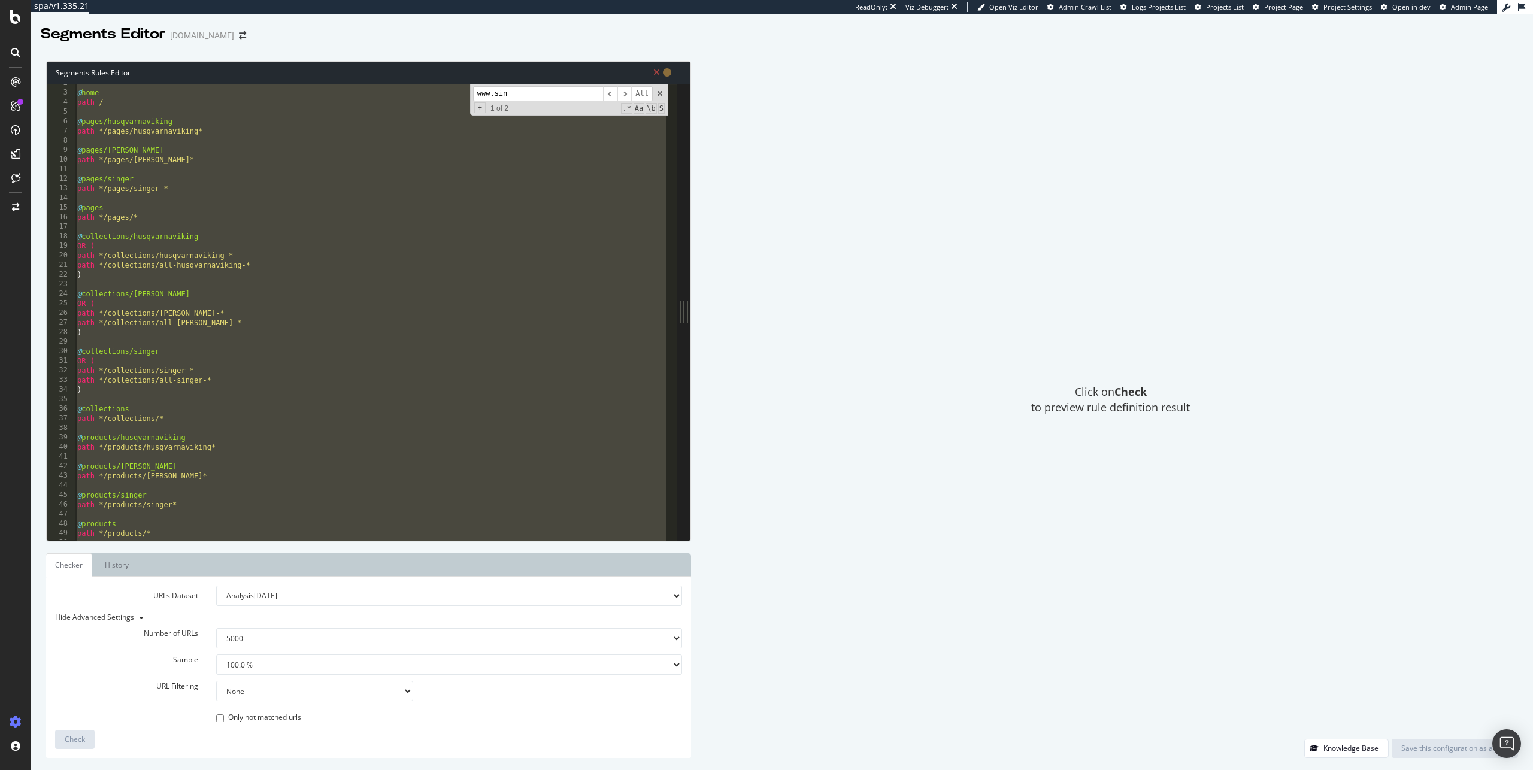
scroll to position [342, 0]
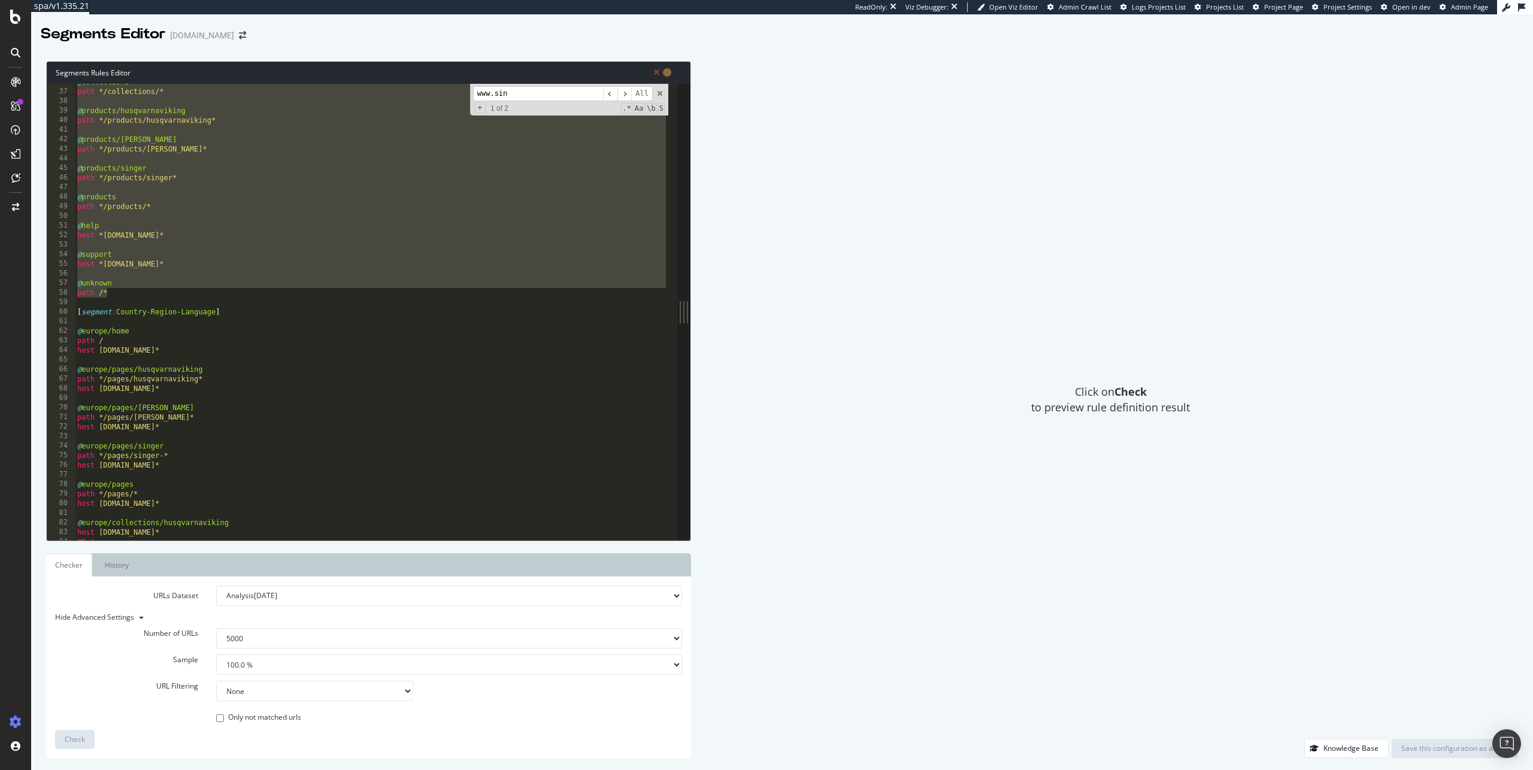
click at [436, 431] on div "@ collections path */collections/* @ products/husqvarnaviking path */products/h…" at bounding box center [372, 315] width 594 height 476
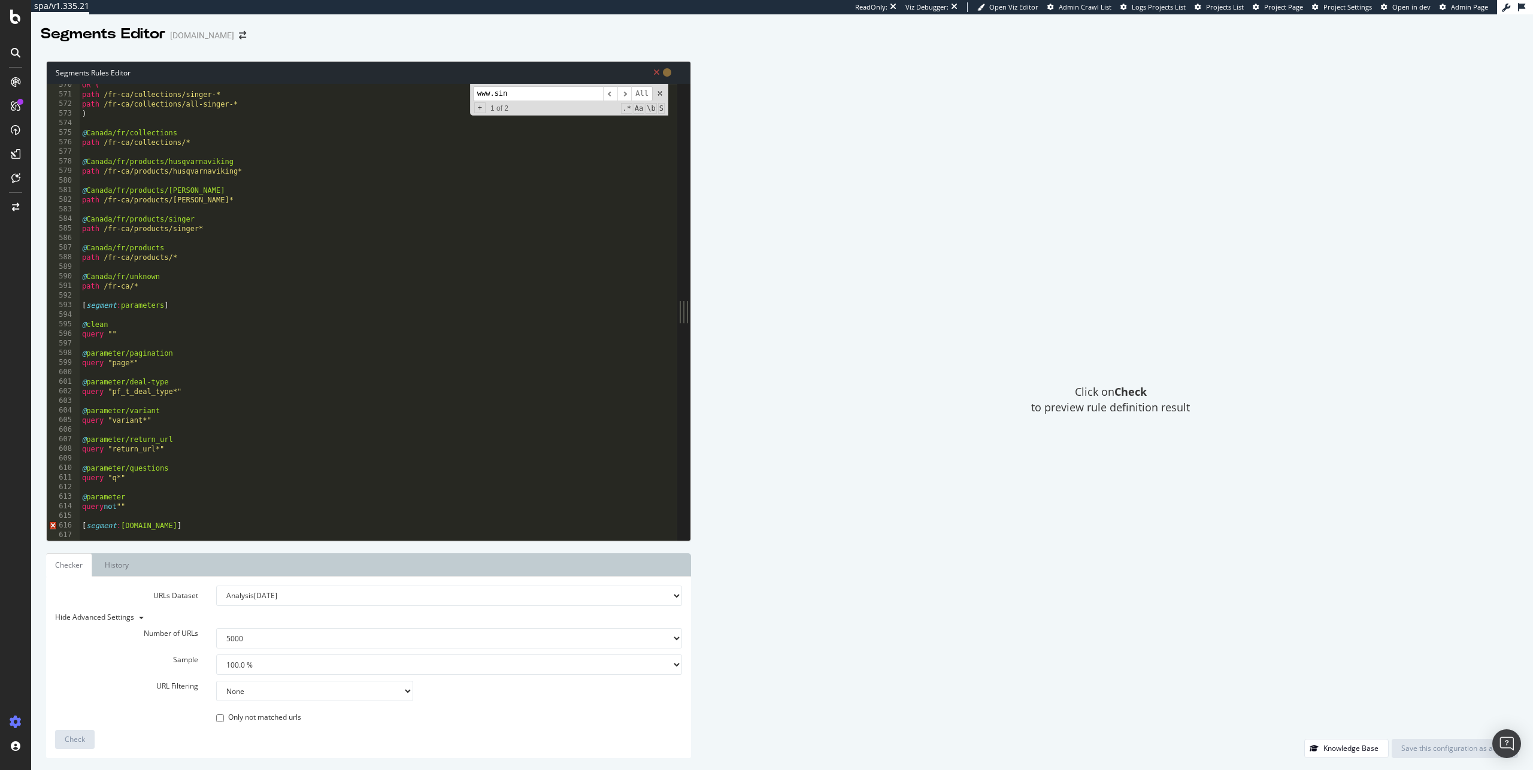
scroll to position [5457, 0]
drag, startPoint x: 211, startPoint y: 525, endPoint x: 75, endPoint y: 519, distance: 136.7
click at [75, 519] on div "host europe.singer.com* 570 571 572 573 574 575 576 577 578 579 580 581 582 583…" at bounding box center [362, 312] width 631 height 456
type textarea "[segment:www.singer.com]"
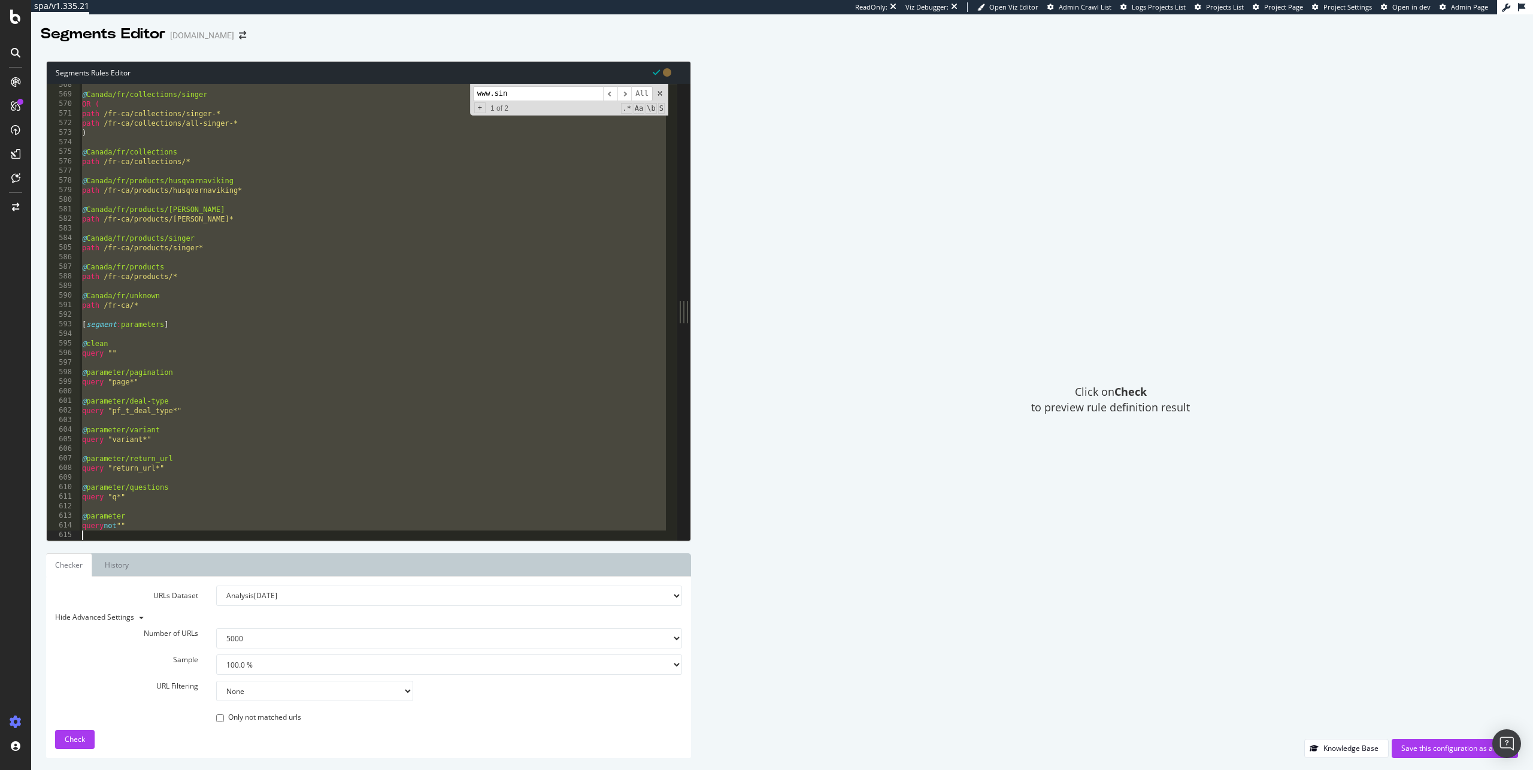
click at [227, 302] on div "@ Canada/fr/collections/singer OR ( path /fr-ca/collections/singer-* path /fr-c…" at bounding box center [374, 318] width 589 height 476
type textarea "path /fr-ca/*"
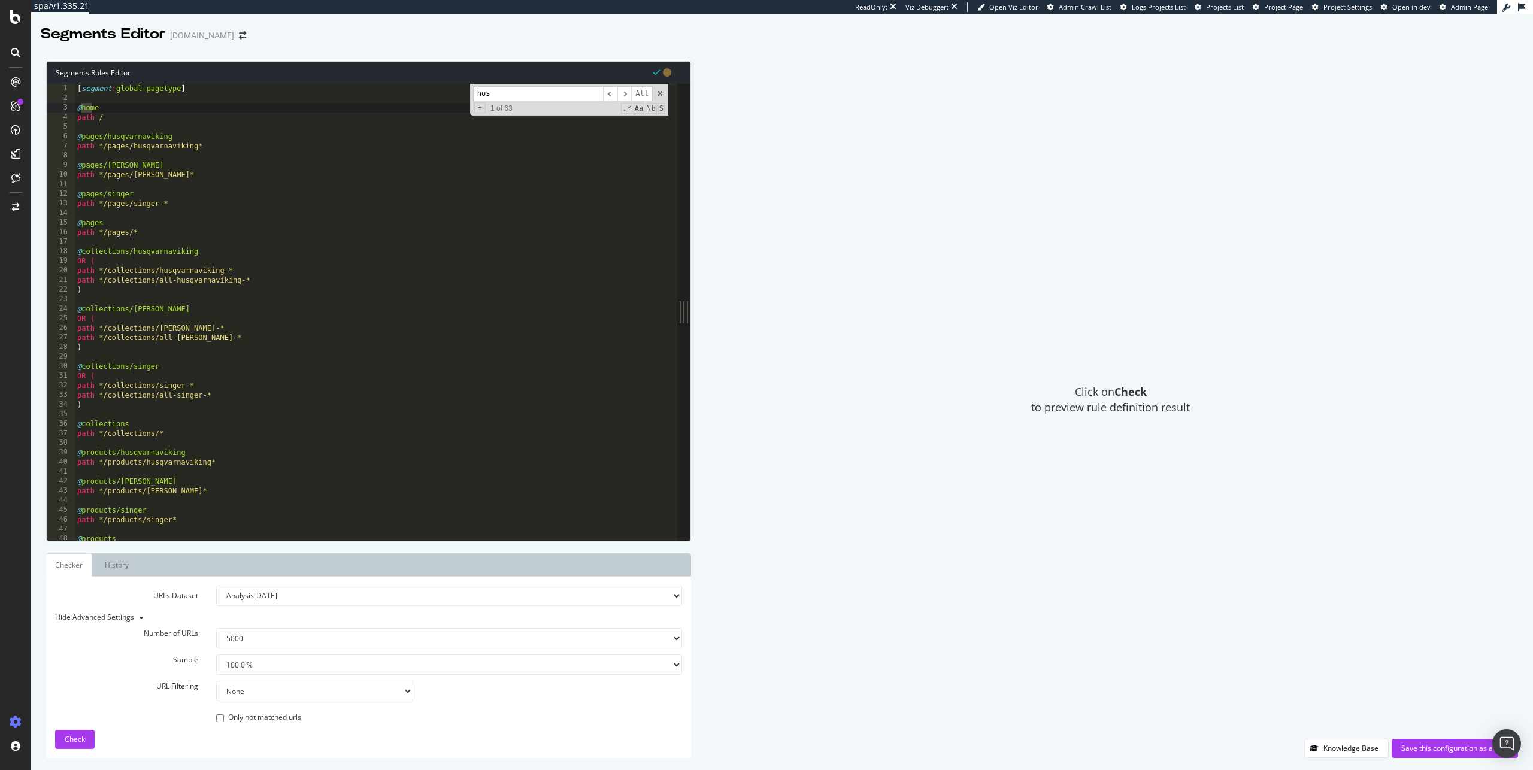
scroll to position [270, 0]
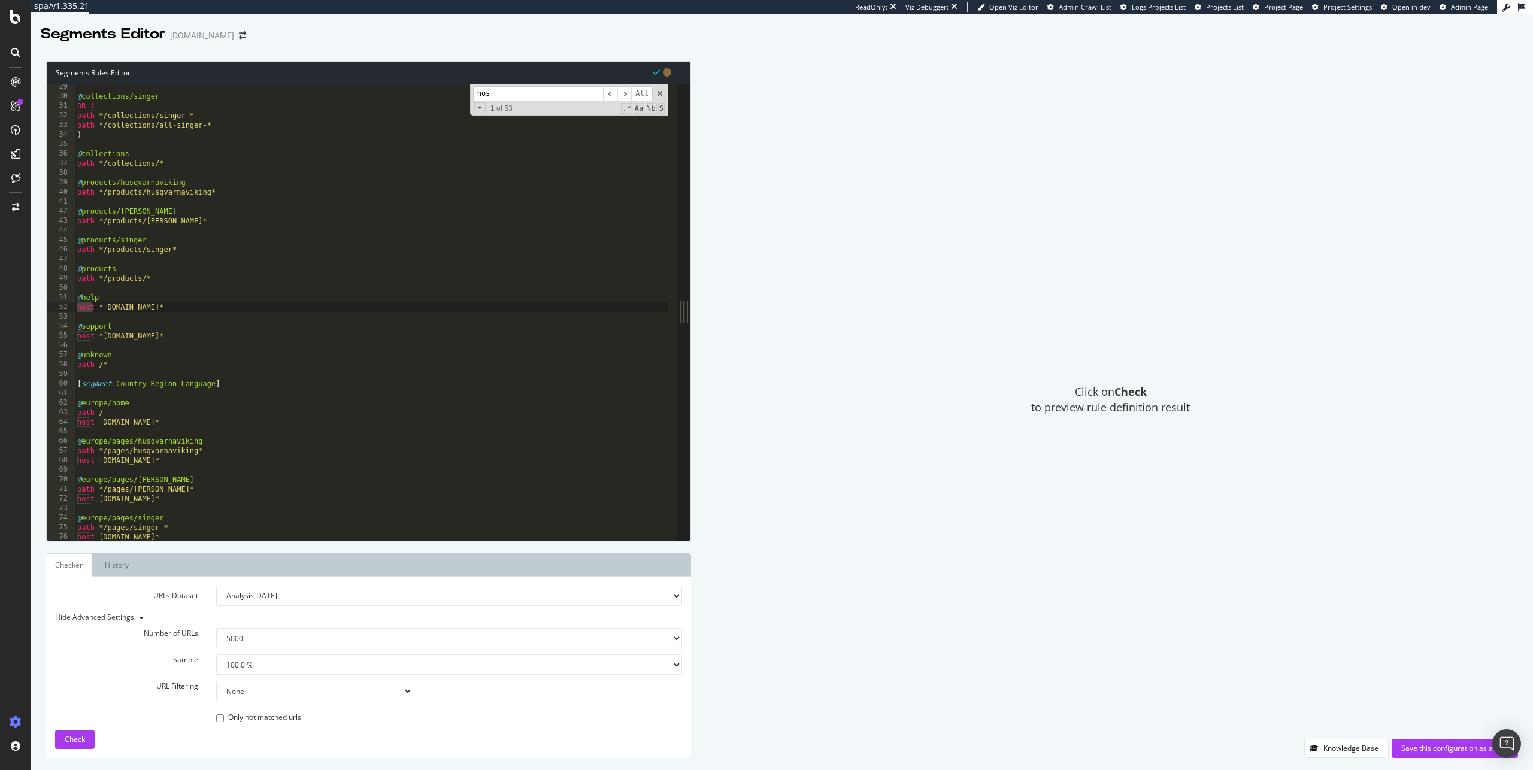
type input "host"
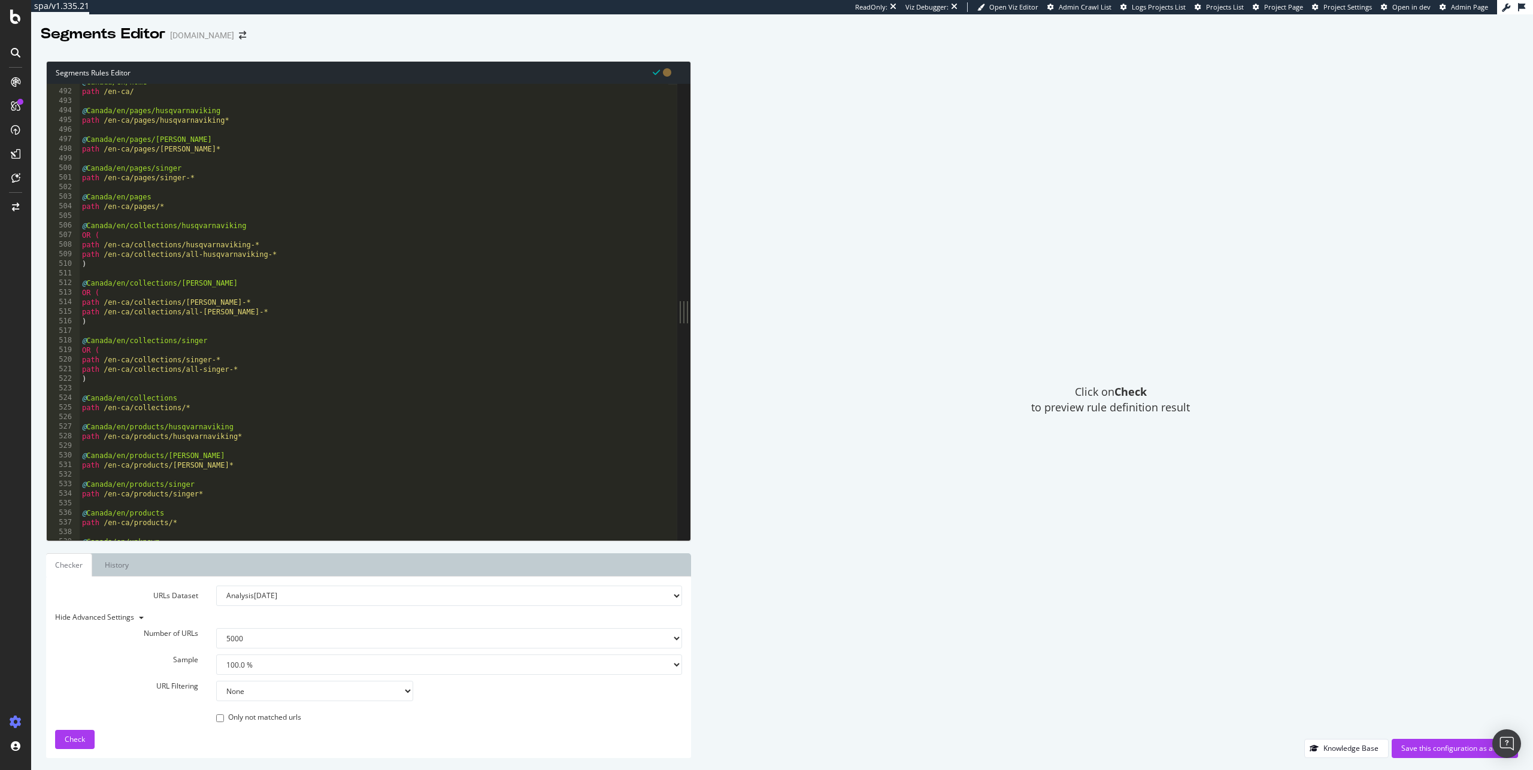
scroll to position [5438, 0]
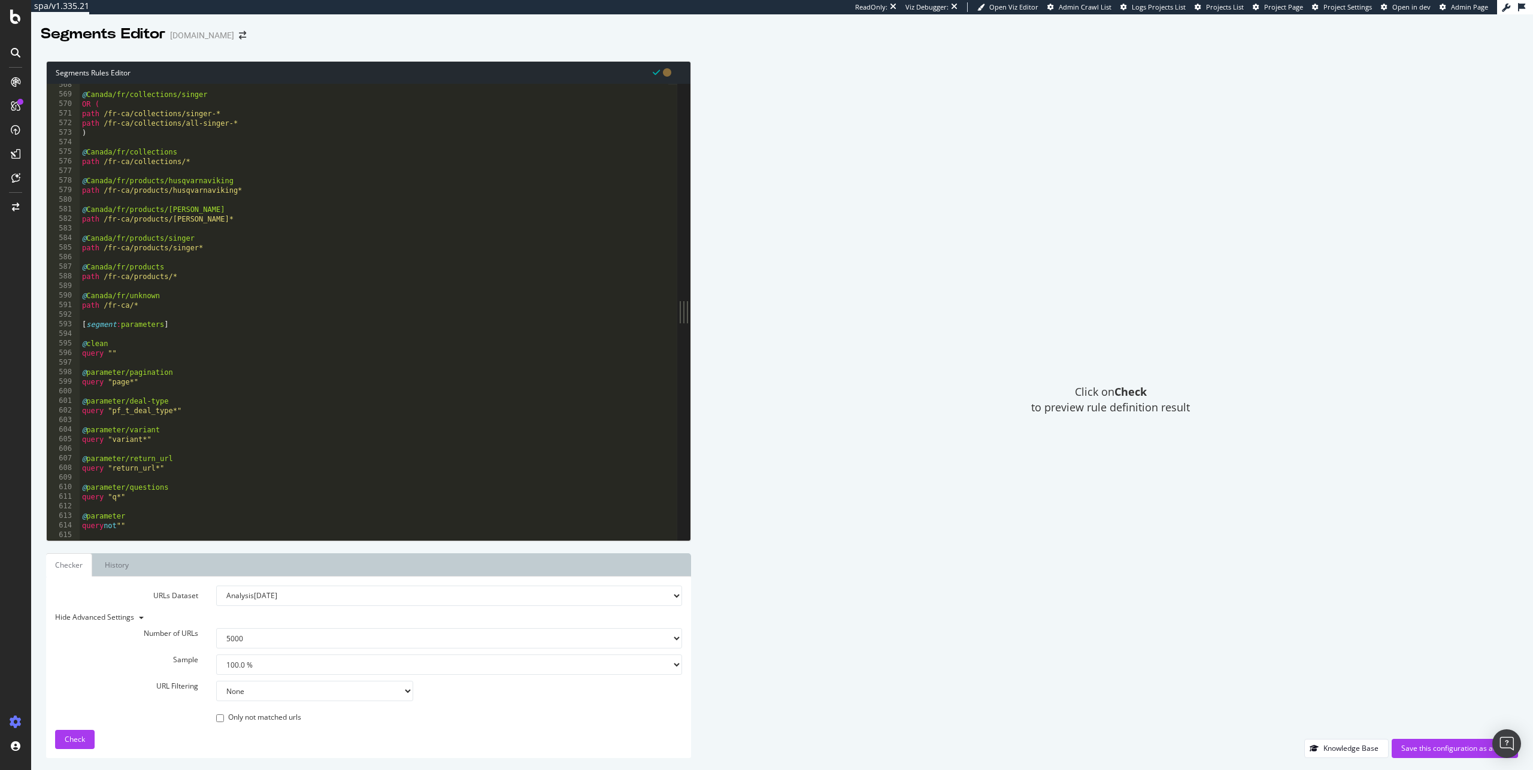
click at [219, 527] on div "@ Canada/fr/collections/singer OR ( path /fr-ca/collections/singer-* path /fr-c…" at bounding box center [374, 318] width 589 height 476
type textarea "query not """
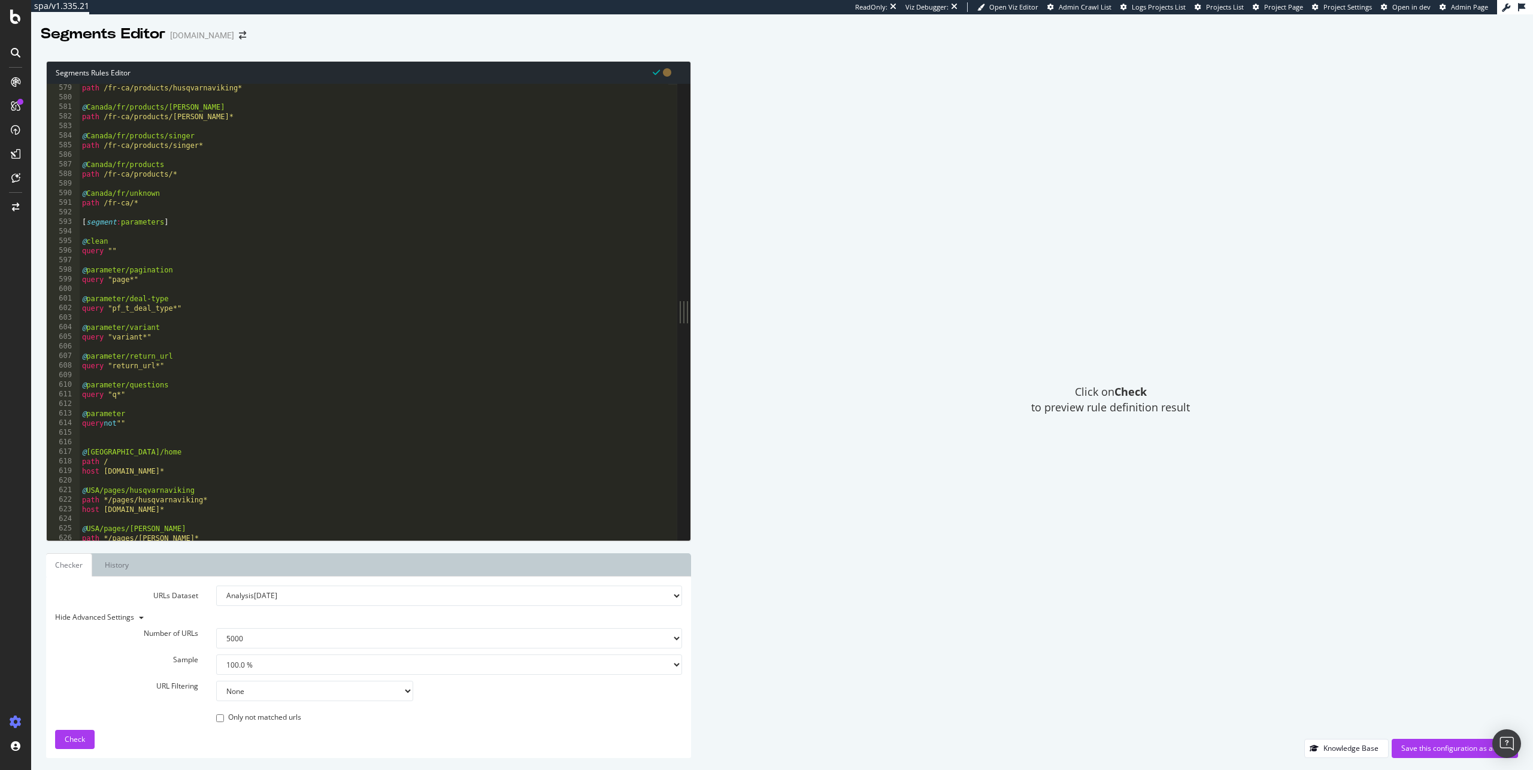
scroll to position [5540, 0]
click at [193, 433] on div "path /fr-ca/products/husqvarnaviking* @ Canada/fr/products/pfaff path /fr-ca/pr…" at bounding box center [374, 321] width 589 height 476
click at [149, 443] on div "path /fr-ca/products/husqvarnaviking* @ Canada/fr/products/pfaff path /fr-ca/pr…" at bounding box center [374, 321] width 589 height 476
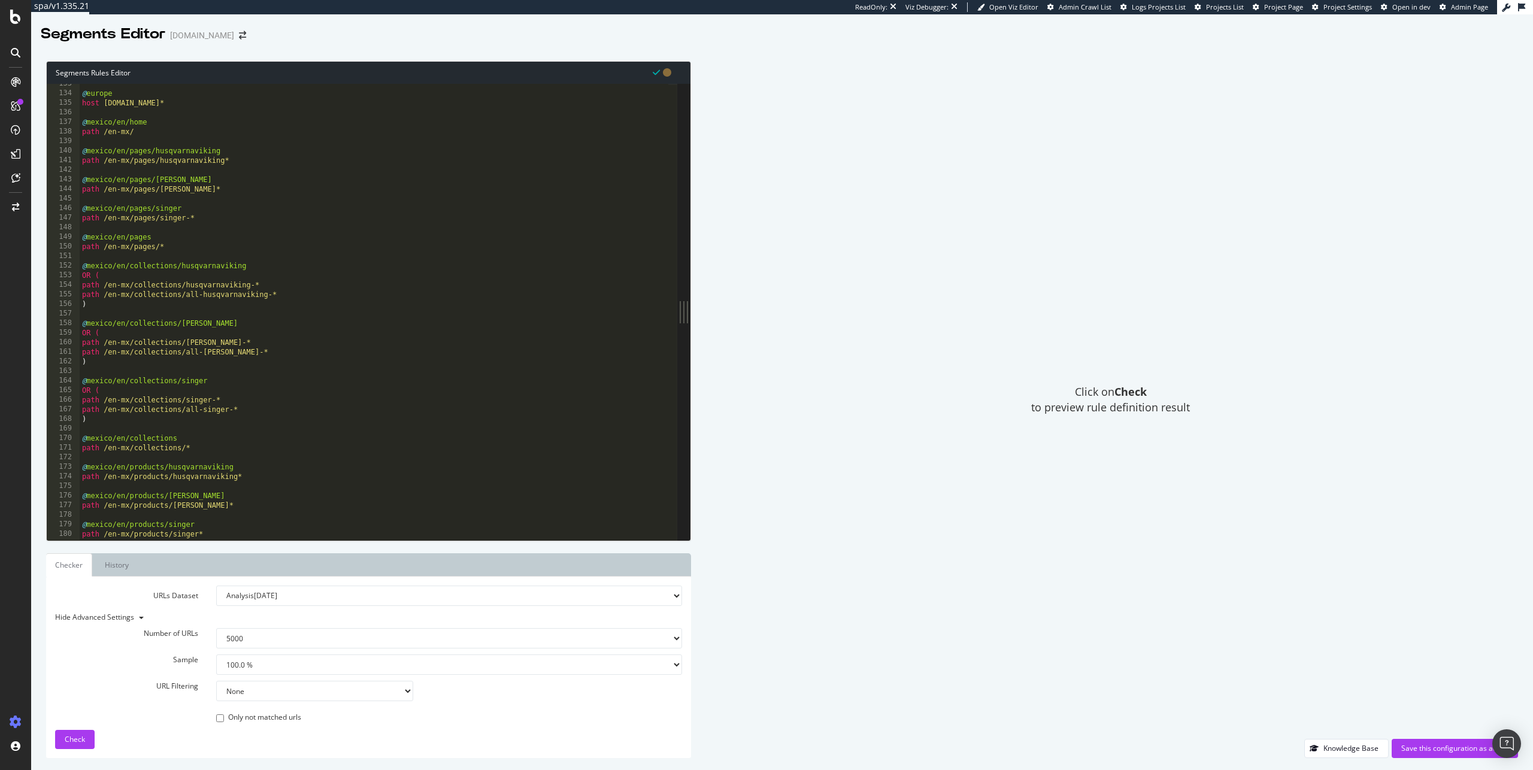
scroll to position [0, 0]
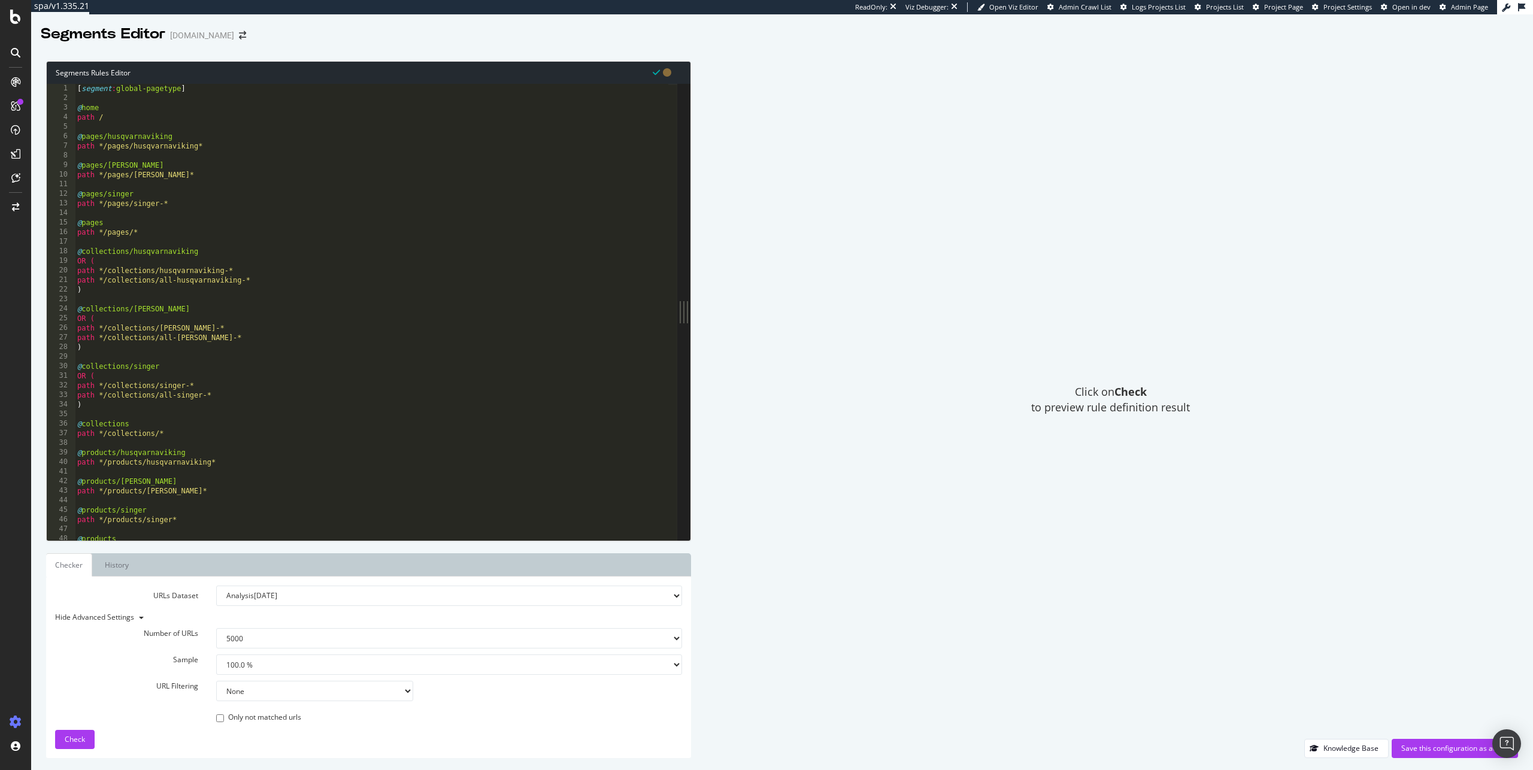
click at [203, 100] on div "[ segment : global-pagetype ] @ home path / @ pages/husqvarnaviking path */page…" at bounding box center [372, 322] width 594 height 476
drag, startPoint x: 204, startPoint y: 92, endPoint x: 56, endPoint y: 90, distance: 147.4
click at [58, 88] on div "1 2 3 4 5 6 7 8 9 10 11 12 13 14 15 16 17 18 19 20 21 22 23 24 25 26 27 28 29 3…" at bounding box center [362, 312] width 631 height 456
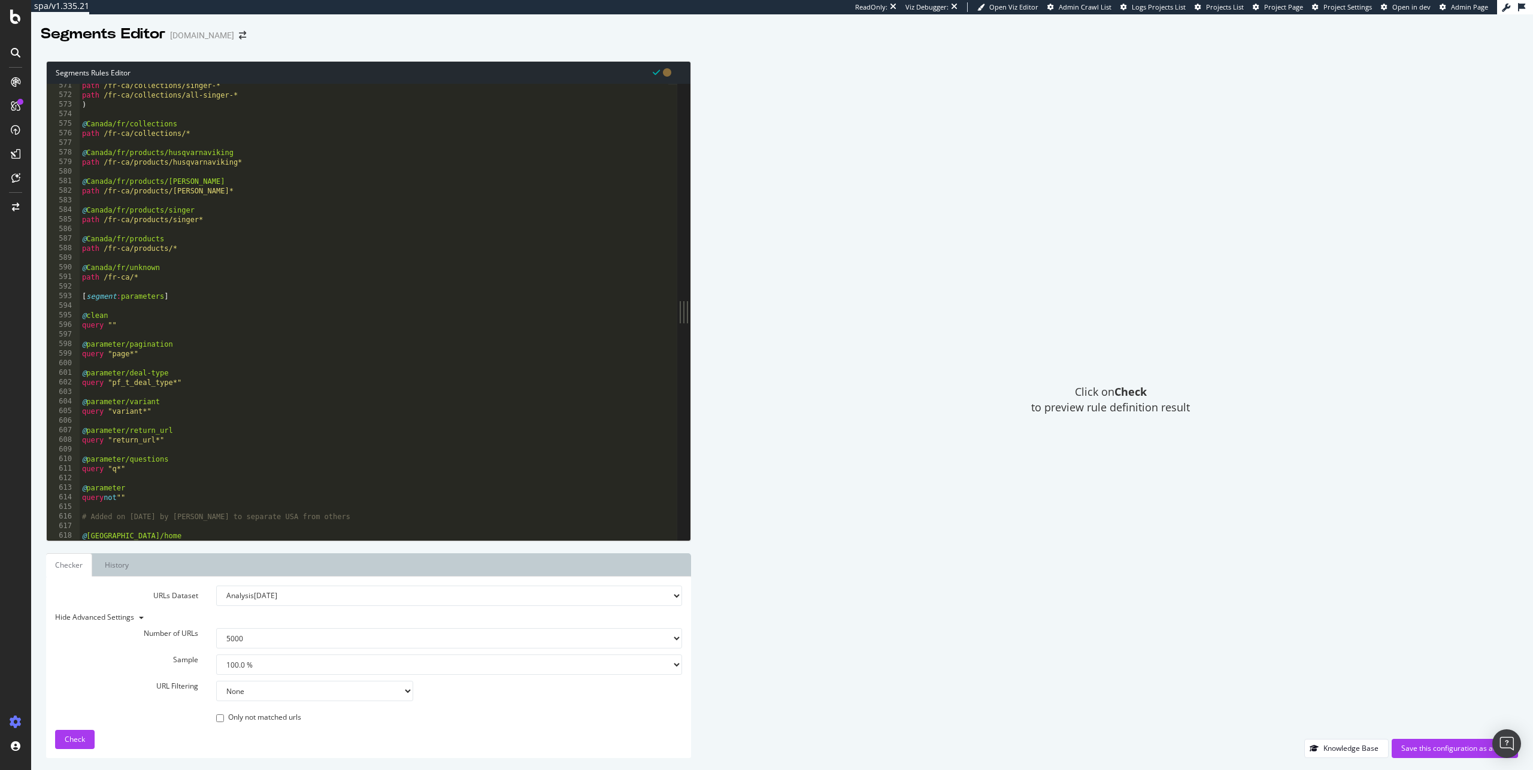
scroll to position [5537, 0]
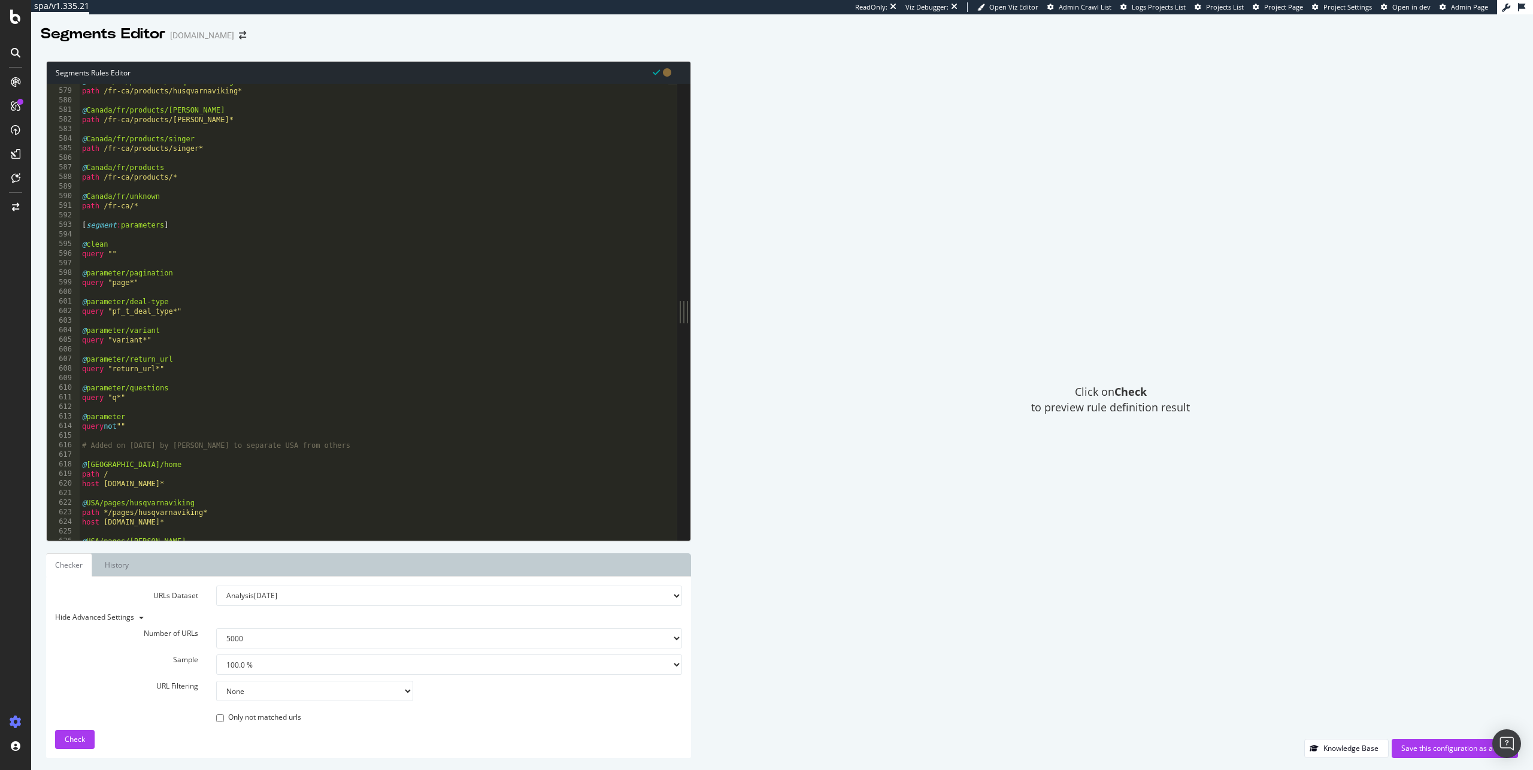
click at [120, 461] on div "@ Canada/fr/products/husqvarnaviking path /fr-ca/products/husqvarnaviking* @ Ca…" at bounding box center [374, 315] width 589 height 476
type textarea "@USA/home"
click at [118, 453] on div "@ Canada/fr/products/husqvarnaviking path /fr-ca/products/husqvarnaviking* @ Ca…" at bounding box center [374, 315] width 589 height 476
drag, startPoint x: 197, startPoint y: 456, endPoint x: 126, endPoint y: 457, distance: 70.7
click at [126, 457] on div "@ Canada/fr/products/husqvarnaviking path /fr-ca/products/husqvarnaviking* @ Ca…" at bounding box center [374, 315] width 589 height 476
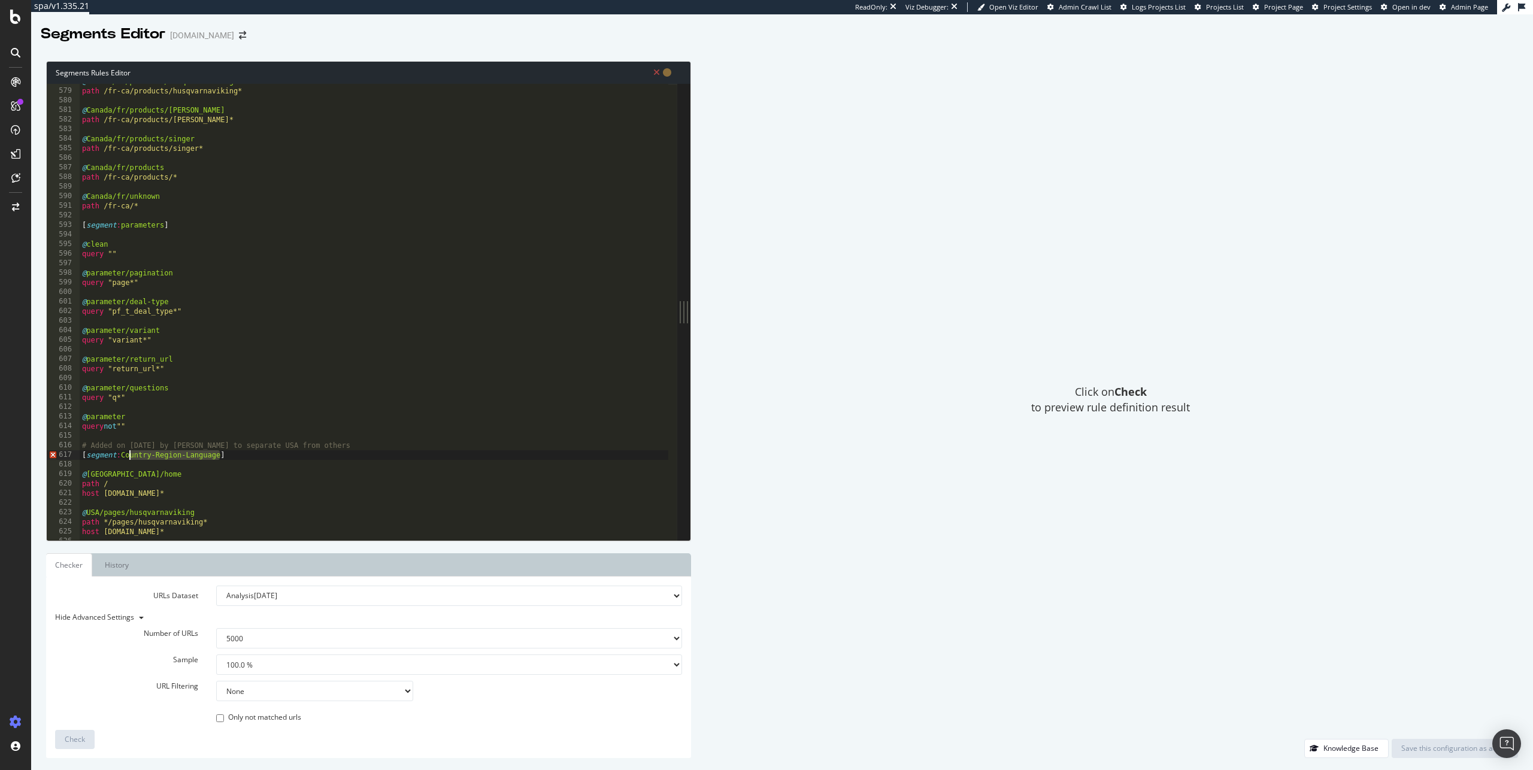
type textarea "[segment:Country-Region-Language]"
click at [133, 464] on div "@ Canada/fr/products/husqvarnaviking path /fr-ca/products/husqvarnaviking* @ Ca…" at bounding box center [374, 315] width 589 height 476
click at [135, 455] on div "@ Canada/fr/products/husqvarnaviking path /fr-ca/products/husqvarnaviking* @ Ca…" at bounding box center [374, 315] width 589 height 476
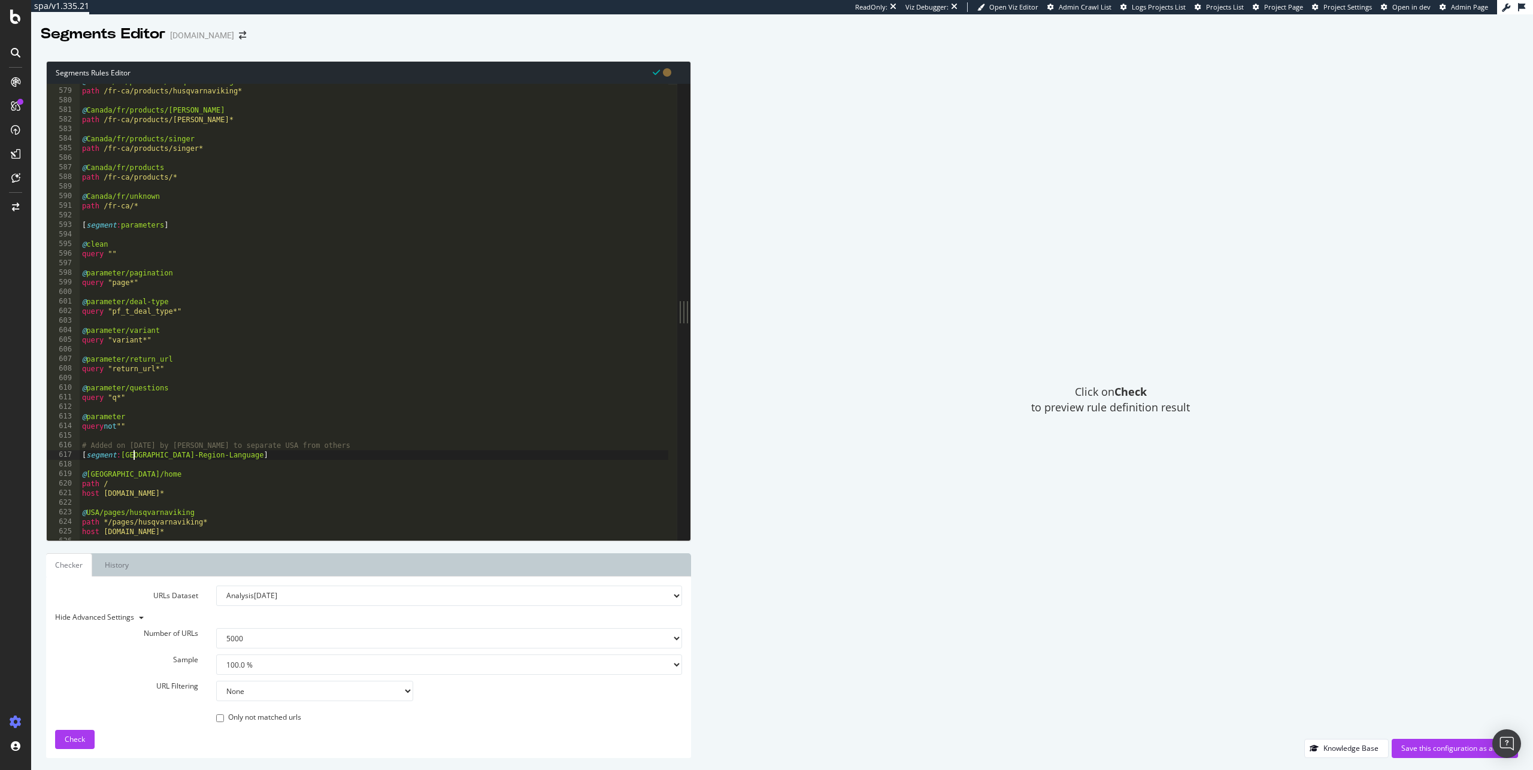
click at [183, 456] on div "@ Canada/fr/products/husqvarnaviking path /fr-ca/products/husqvarnaviking* @ Ca…" at bounding box center [374, 315] width 589 height 476
click at [221, 459] on div "@ Canada/fr/products/husqvarnaviking path /fr-ca/products/husqvarnaviking* @ Ca…" at bounding box center [374, 315] width 589 height 476
click at [65, 743] on span "Check" at bounding box center [75, 739] width 20 height 10
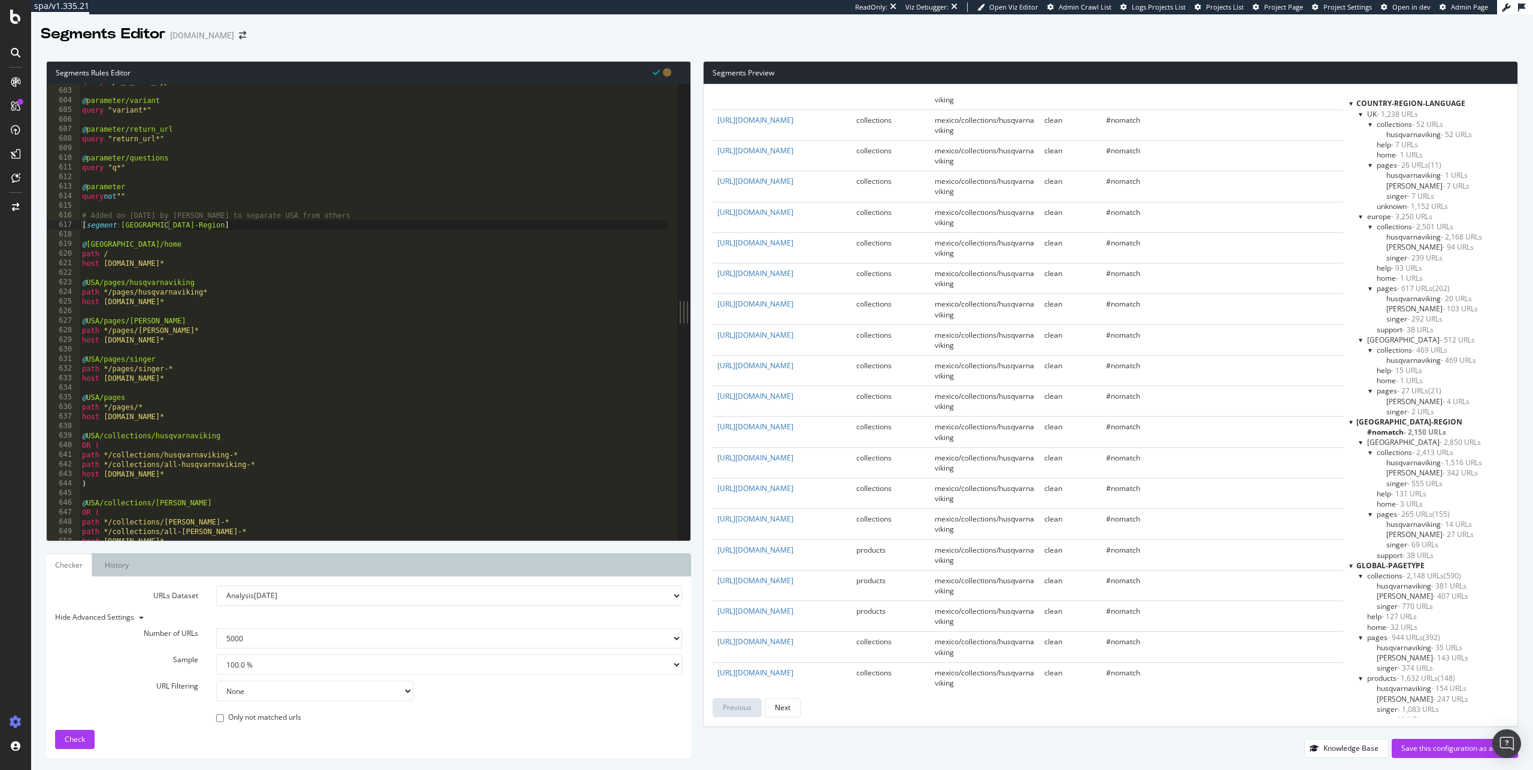
scroll to position [0, 0]
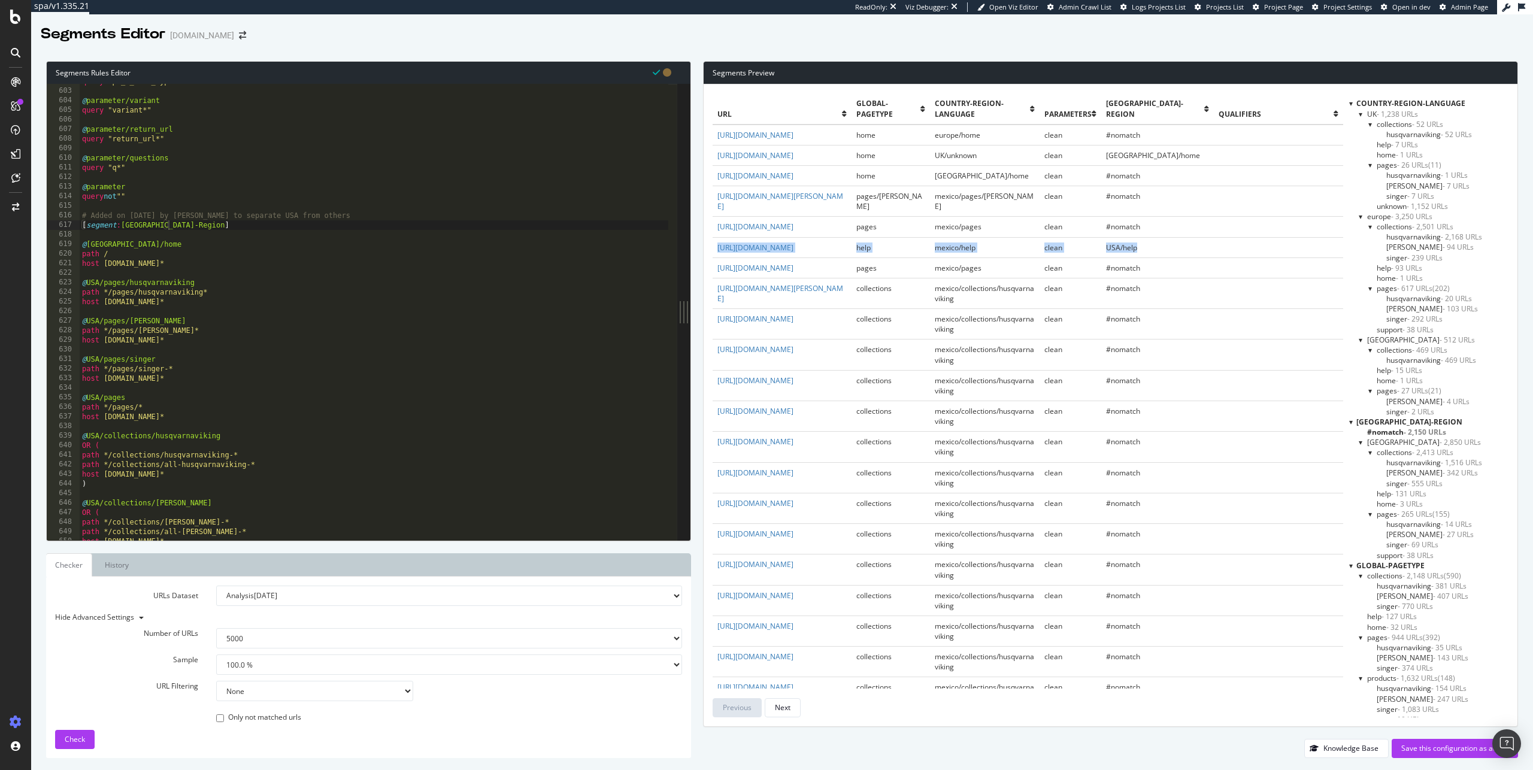
drag, startPoint x: 1182, startPoint y: 234, endPoint x: 715, endPoint y: 238, distance: 466.6
click at [715, 238] on tr "https://mxhelp.singer.com/en-US help mexico/help clean USA/help" at bounding box center [1028, 247] width 631 height 20
click at [1164, 237] on td "USA/help" at bounding box center [1158, 247] width 113 height 20
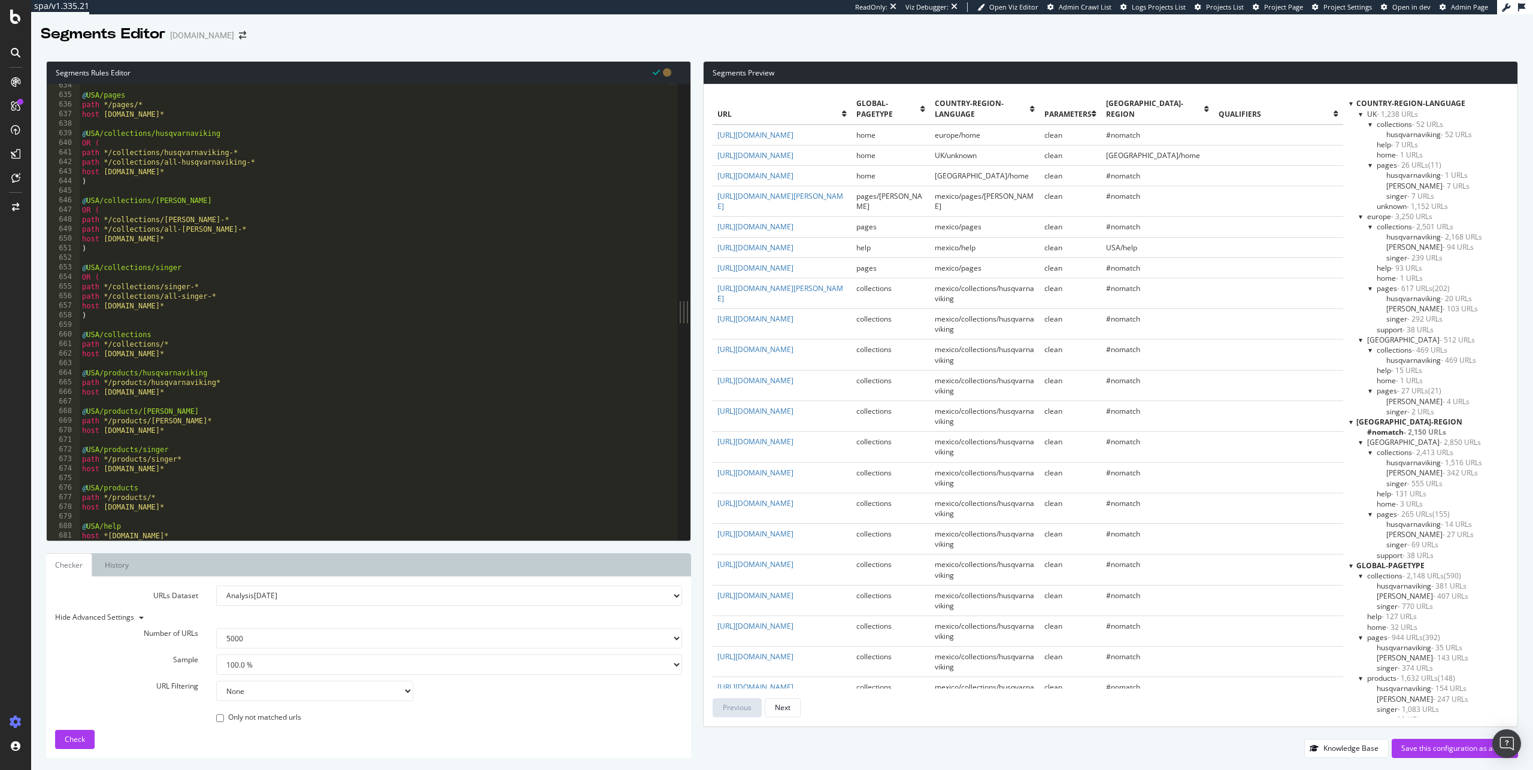
scroll to position [6070, 0]
type textarea "path */products/pfaff*"
click at [283, 417] on div "@ USA/pages path */pages/* host www.singer.com* @ USA/collections/husqvarnaviki…" at bounding box center [374, 319] width 589 height 476
type input "h"
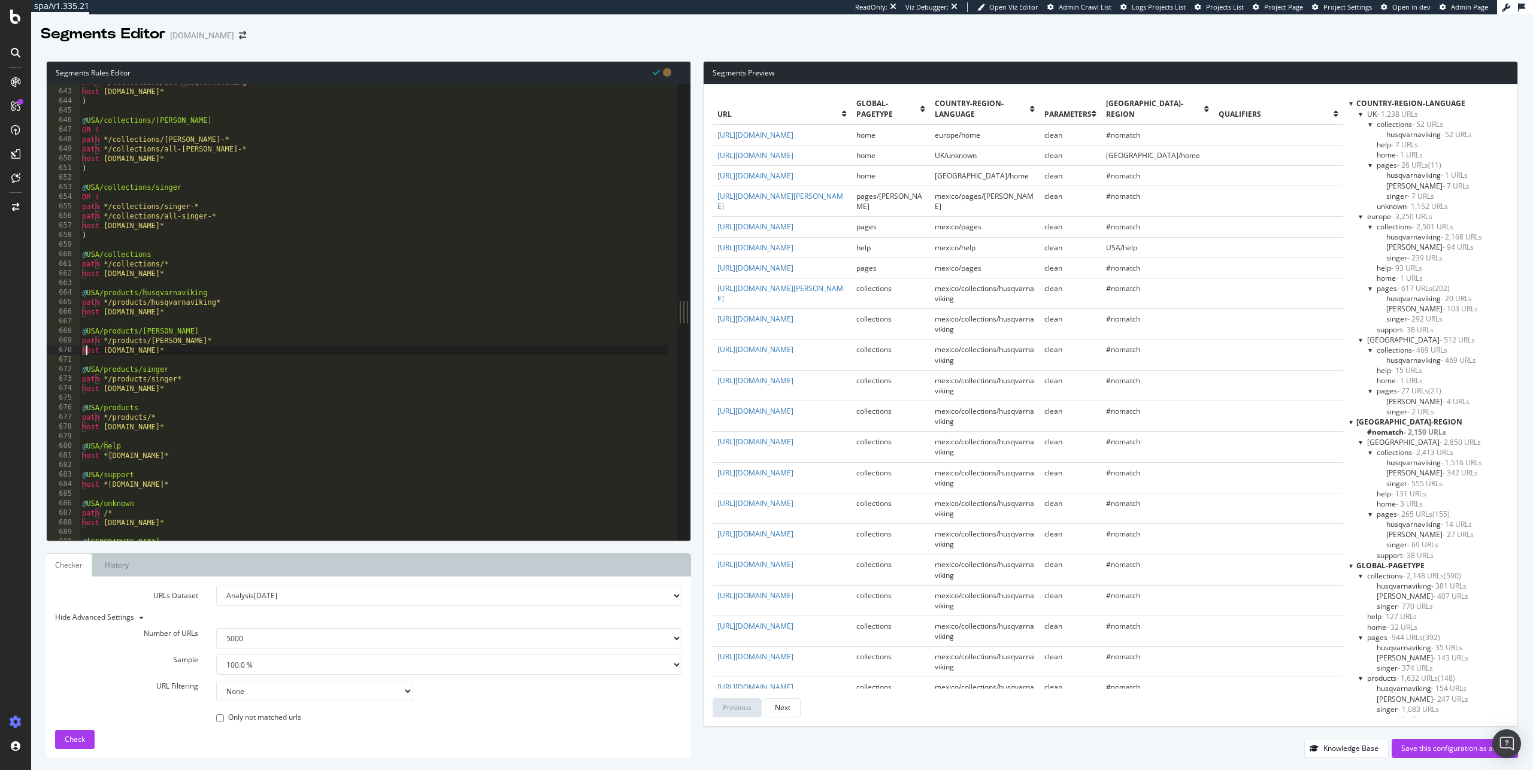
scroll to position [6185, 0]
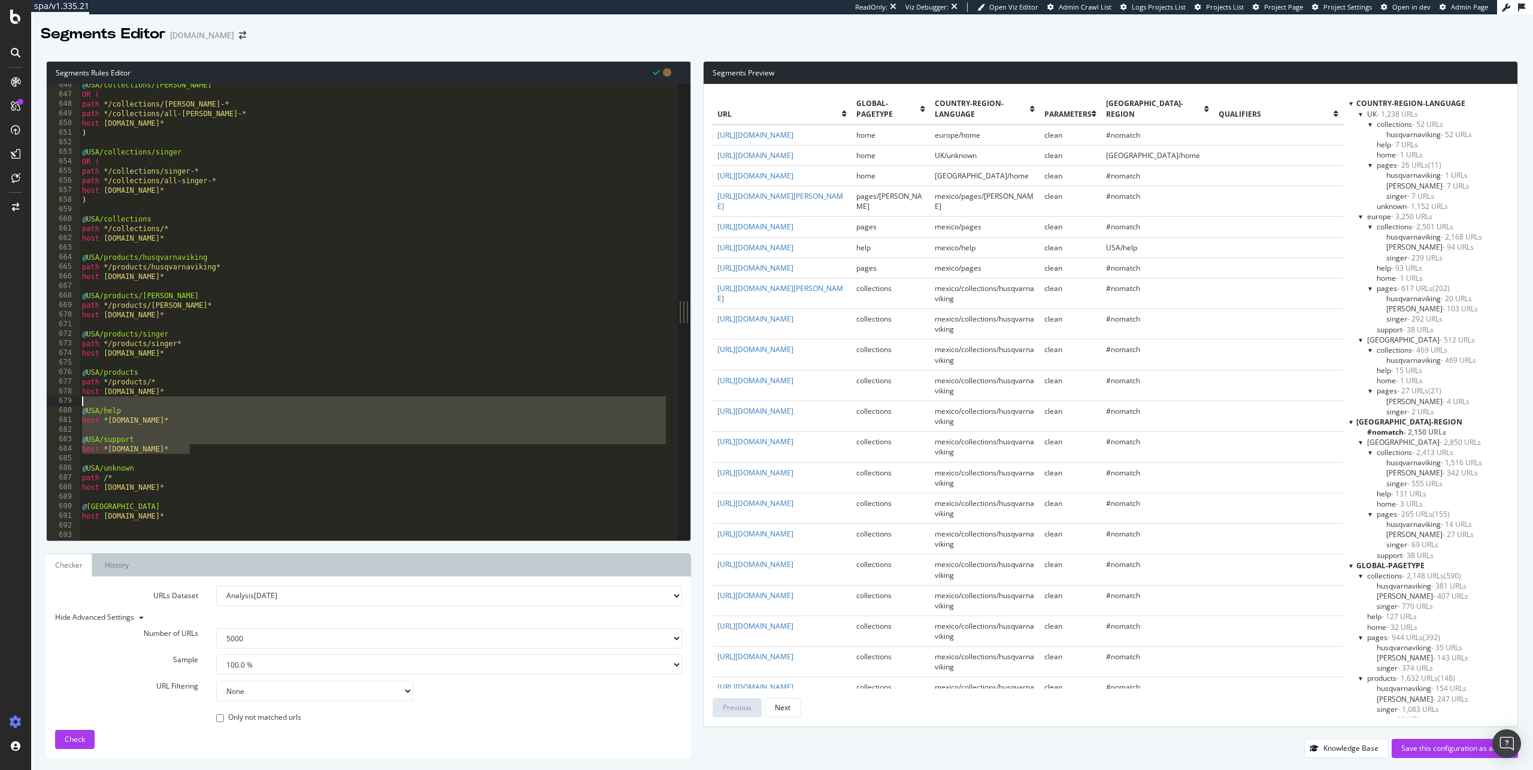
drag, startPoint x: 201, startPoint y: 450, endPoint x: 43, endPoint y: 406, distance: 164.1
click at [43, 406] on div "Segments Rules Editor host www.singer.com* 646 647 648 649 650 651 652 653 654 …" at bounding box center [782, 409] width 1502 height 721
type textarea "@USA/help"
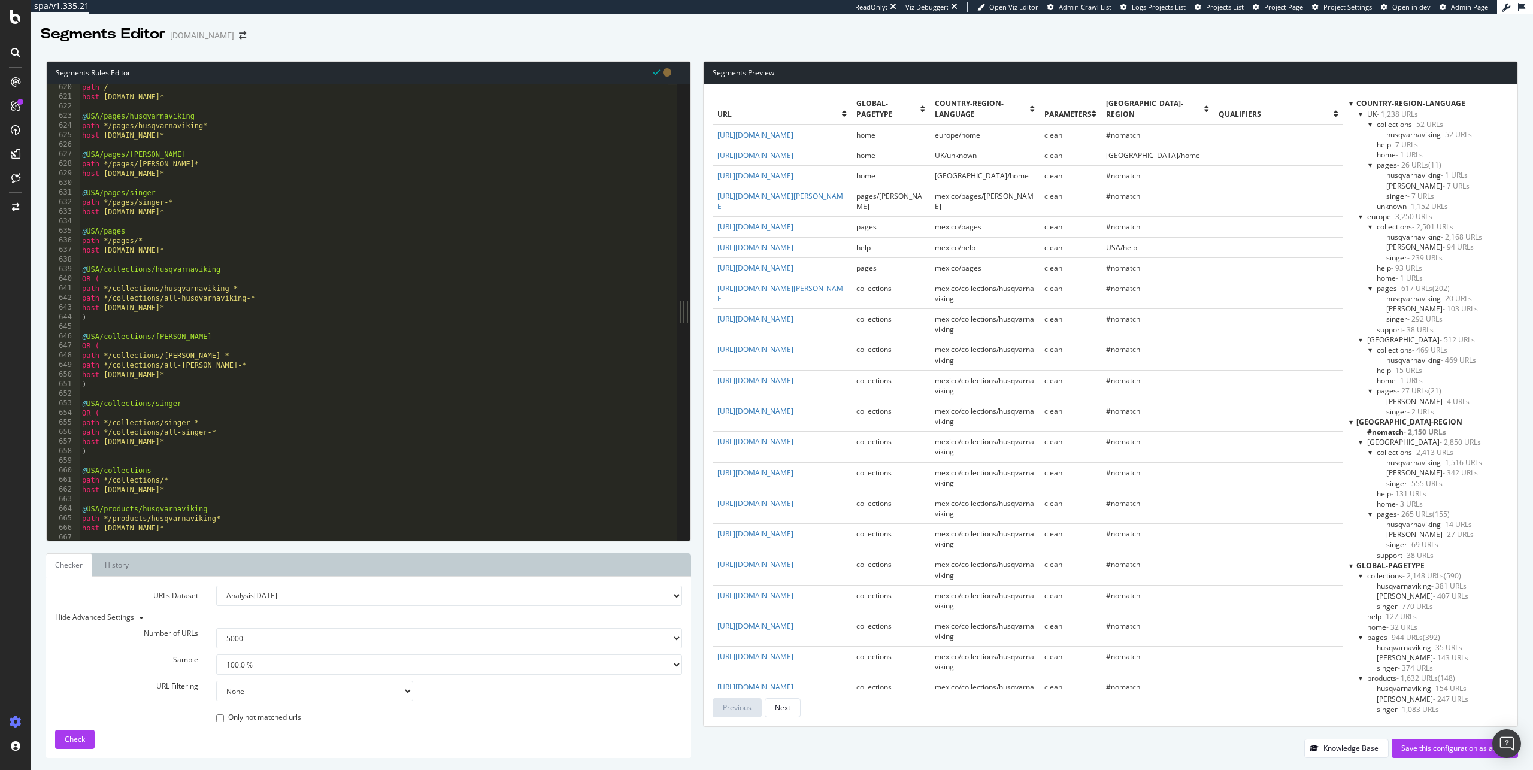
scroll to position [5784, 0]
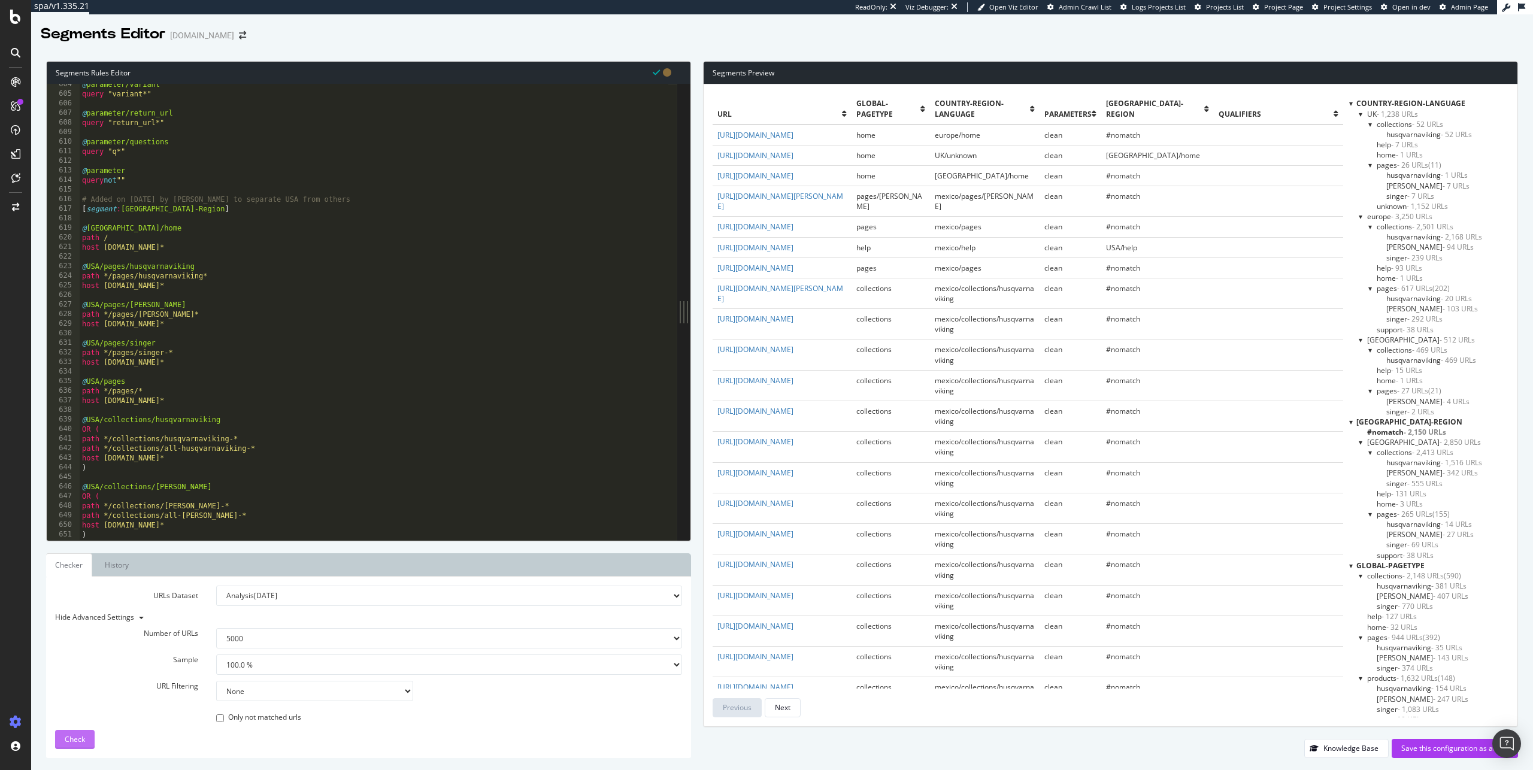
click at [72, 740] on span "Check" at bounding box center [75, 739] width 20 height 10
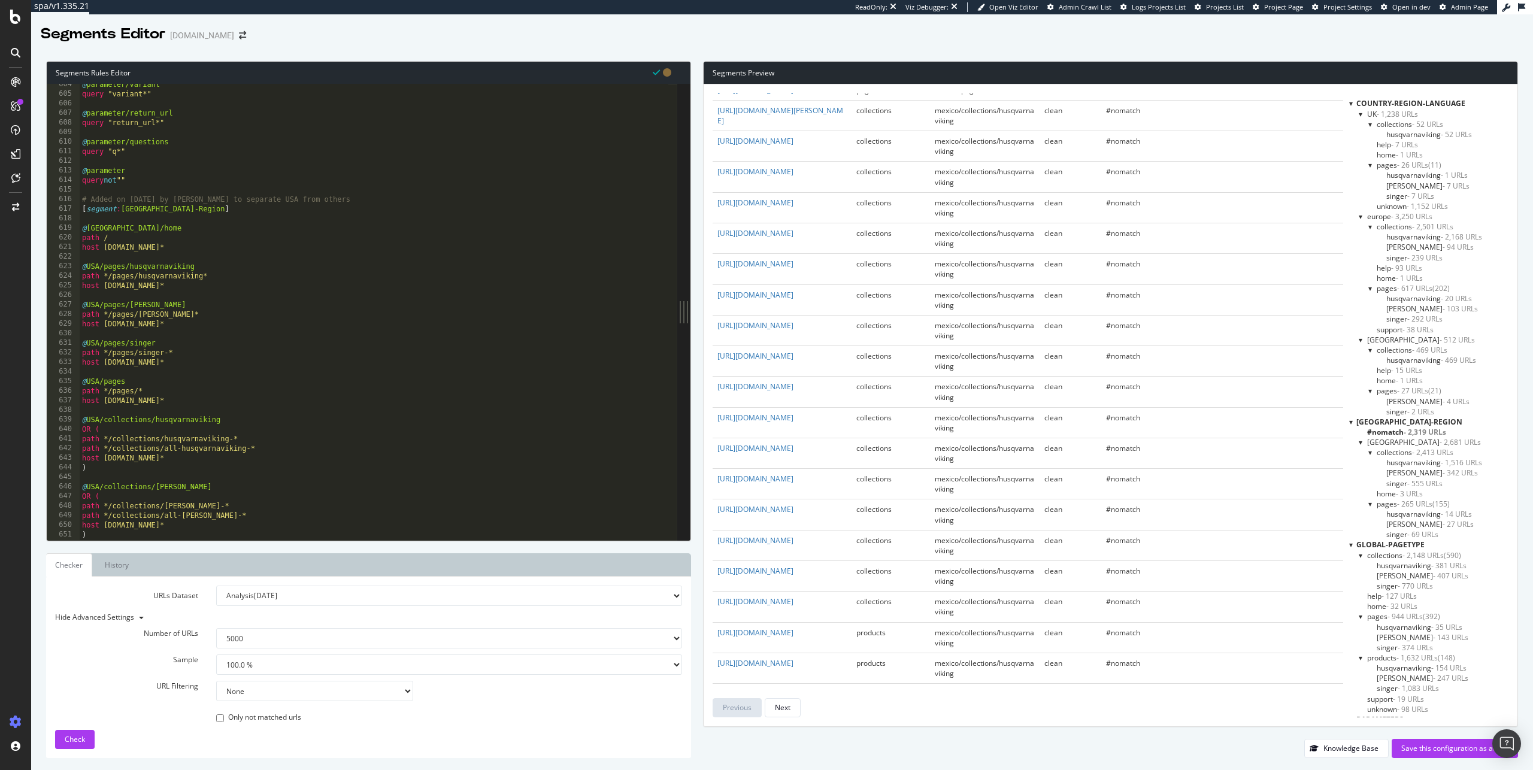
scroll to position [0, 0]
click at [1167, 113] on span "USA-Region" at bounding box center [1155, 108] width 99 height 20
click at [1176, 115] on span "USA-Region" at bounding box center [1155, 108] width 99 height 20
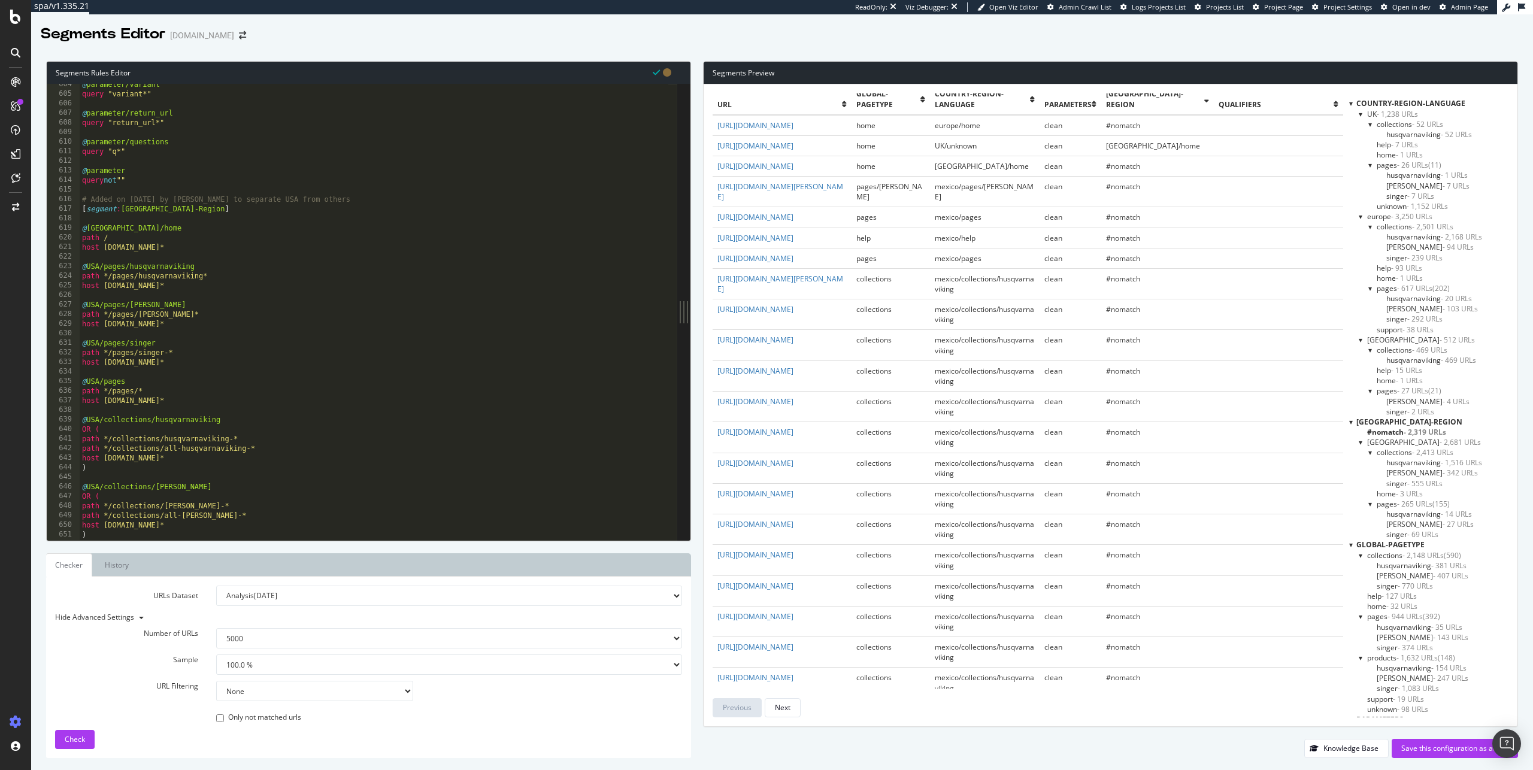
scroll to position [17, 0]
click at [1160, 140] on span "USA/home" at bounding box center [1153, 138] width 94 height 10
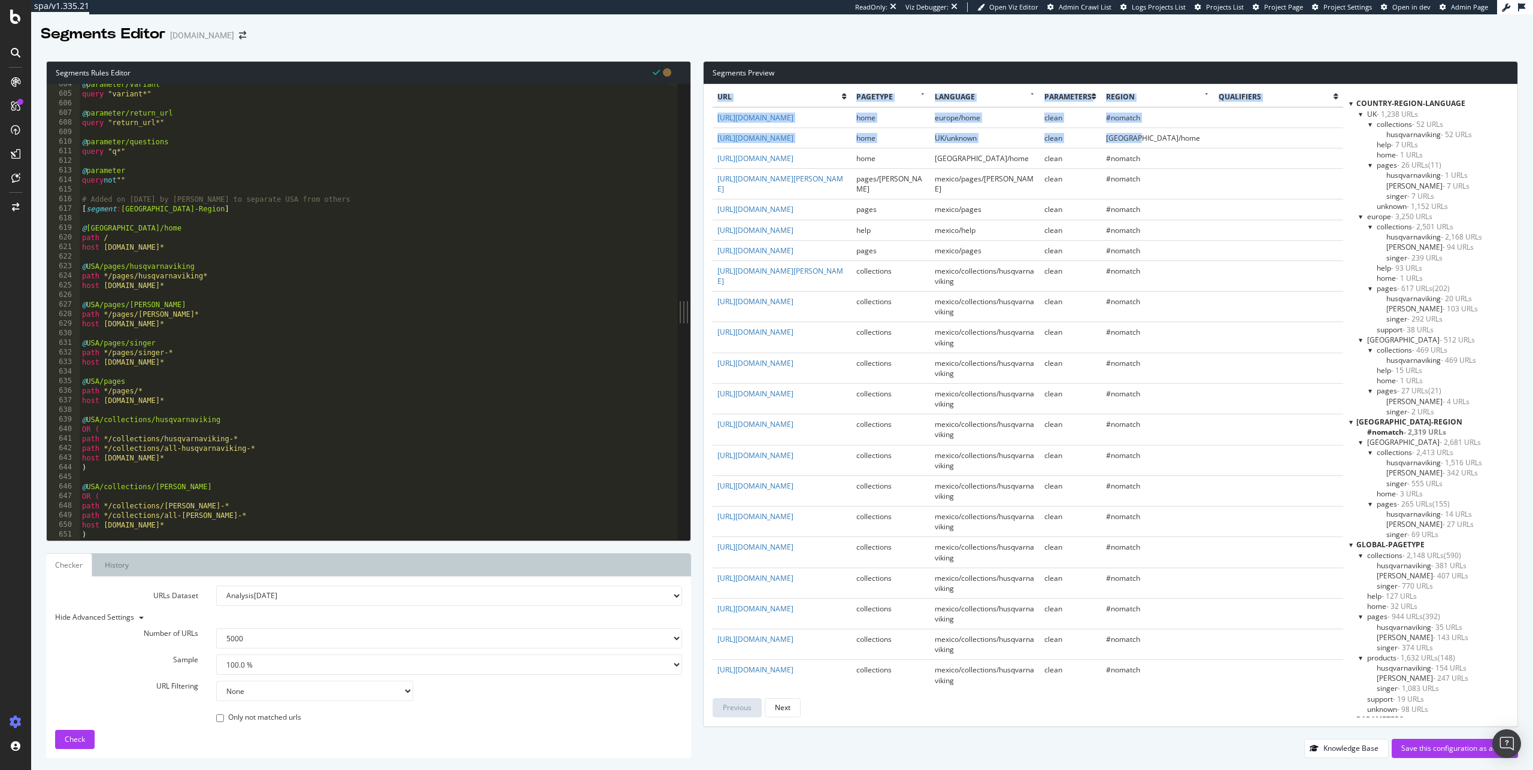
drag, startPoint x: 1182, startPoint y: 136, endPoint x: 710, endPoint y: 137, distance: 472.0
click at [710, 137] on div "url global-pagetype Country-Region-Language parameters USA-Region qualifiers ht…" at bounding box center [1111, 405] width 814 height 642
click at [1159, 143] on td "USA/home" at bounding box center [1158, 138] width 113 height 20
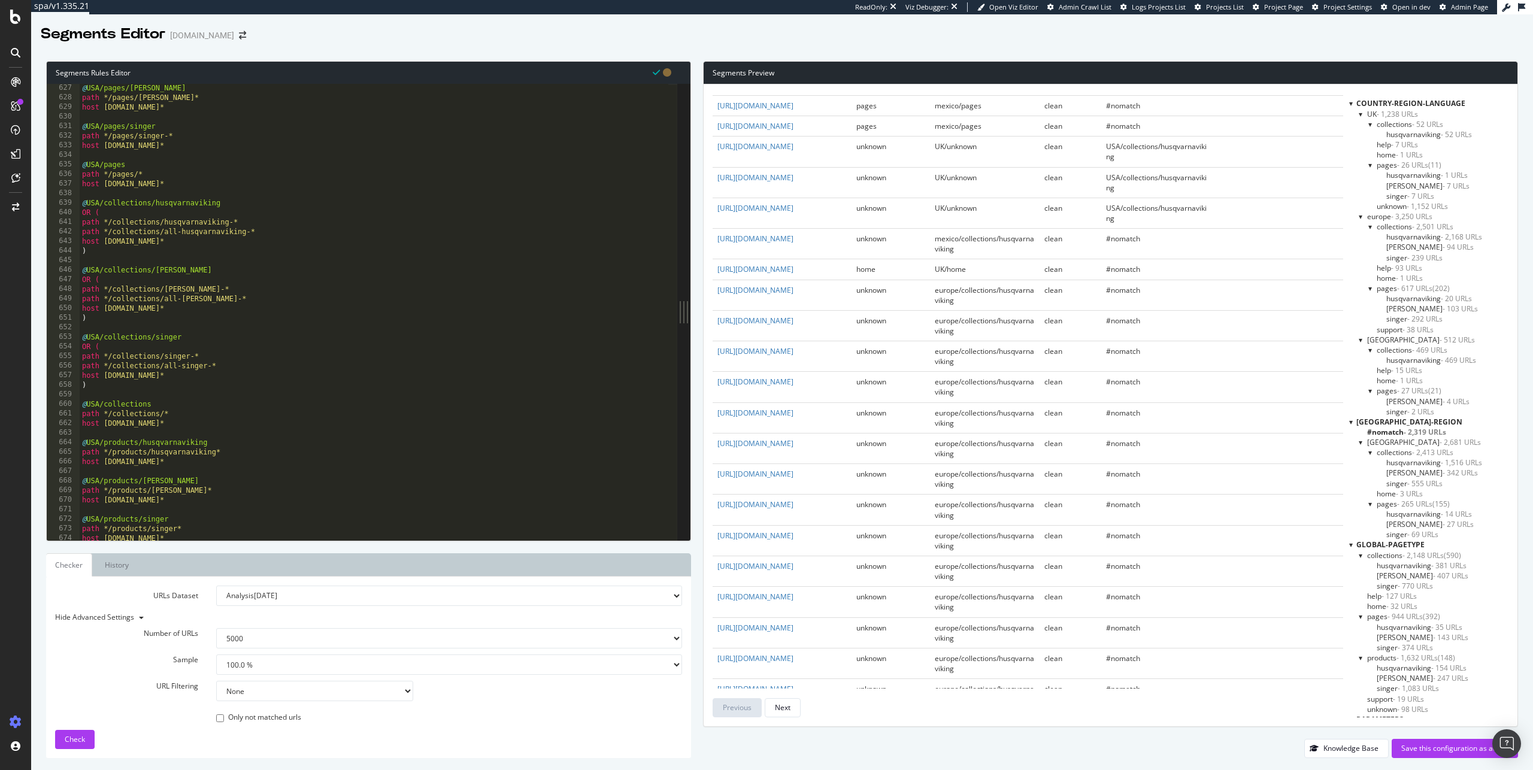
scroll to position [6088, 0]
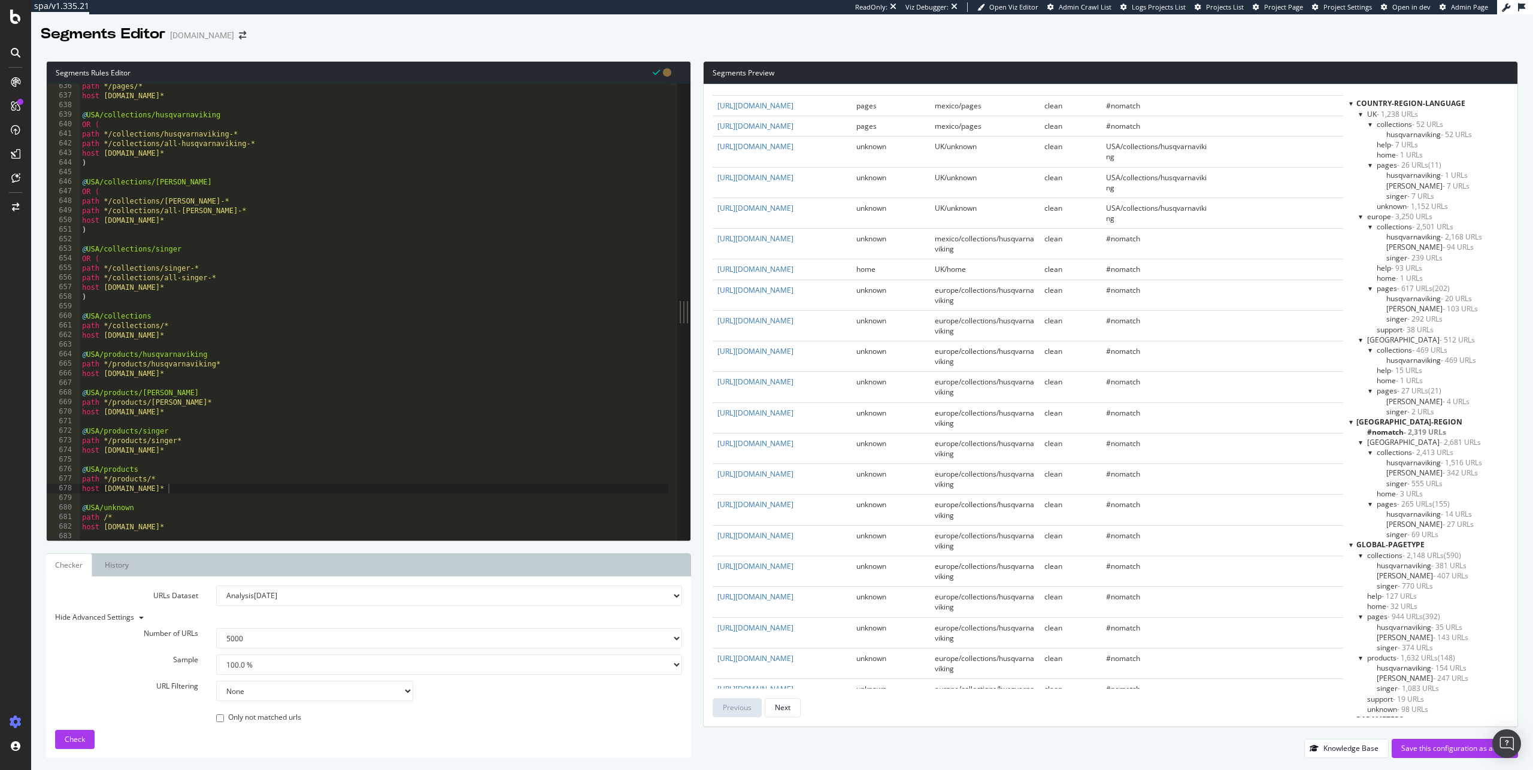
click at [201, 513] on div "path */pages/* host www.singer.com* @ USA/collections/husqvarnaviking OR ( path…" at bounding box center [374, 319] width 589 height 476
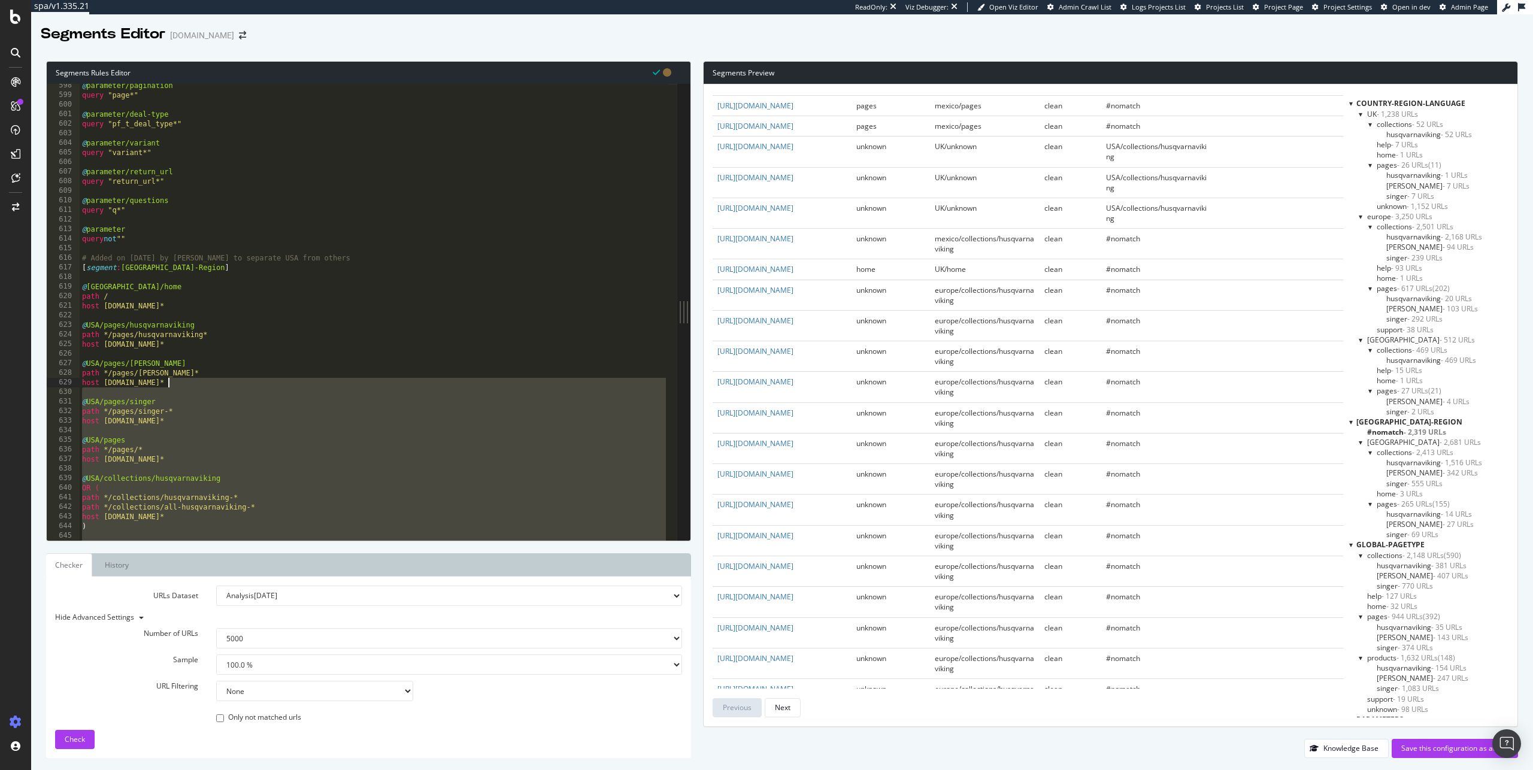
scroll to position [5657, 0]
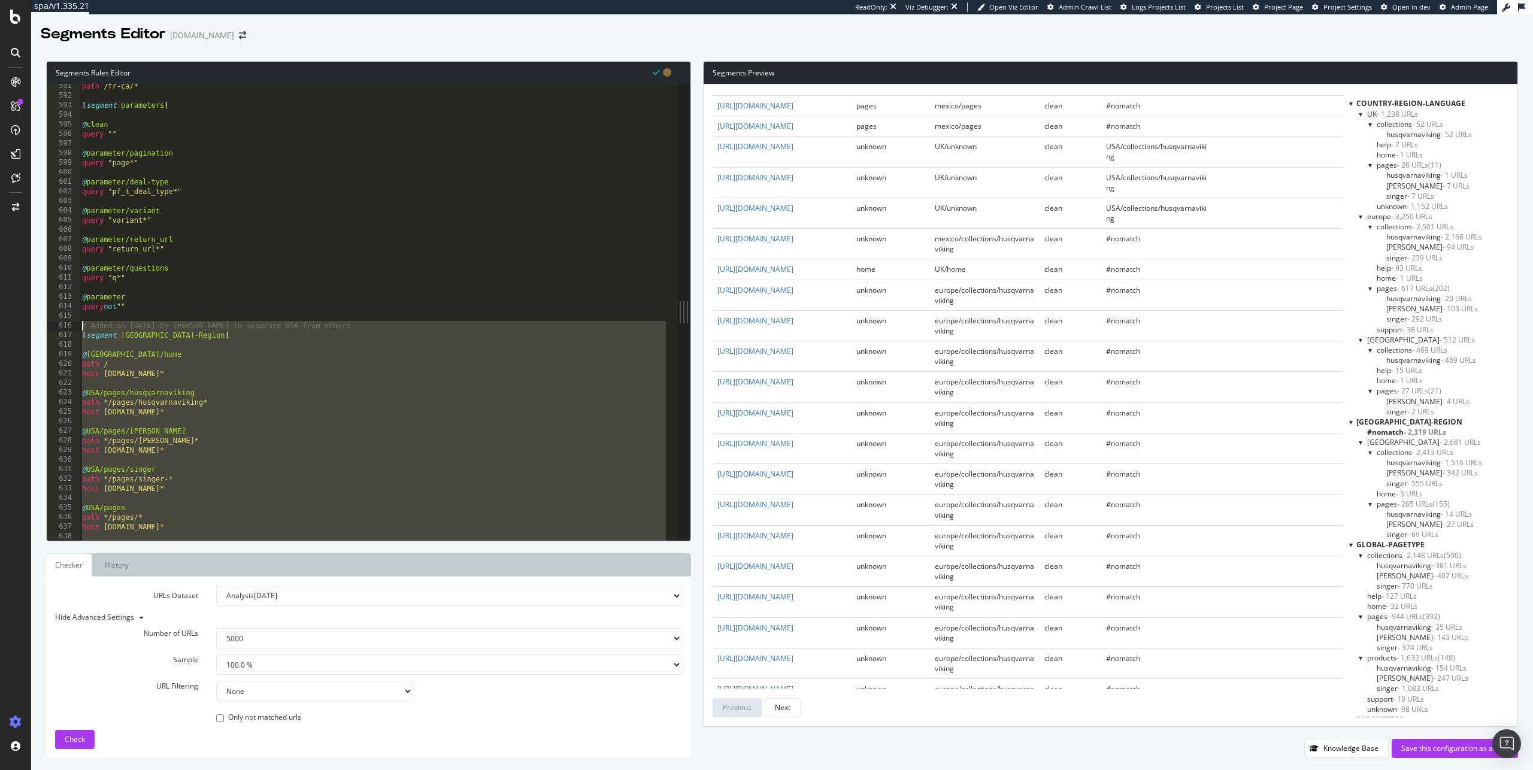
drag, startPoint x: 184, startPoint y: 522, endPoint x: 71, endPoint y: 330, distance: 222.9
click at [71, 330] on div "path /* 591 592 593 594 595 596 597 598 599 600 601 602 603 604 605 606 607 608…" at bounding box center [362, 312] width 631 height 456
type textarea "# Added on August 13th by Amin to separate USA from others [segment:USA-Region]"
drag, startPoint x: 843, startPoint y: 282, endPoint x: 714, endPoint y: 285, distance: 128.8
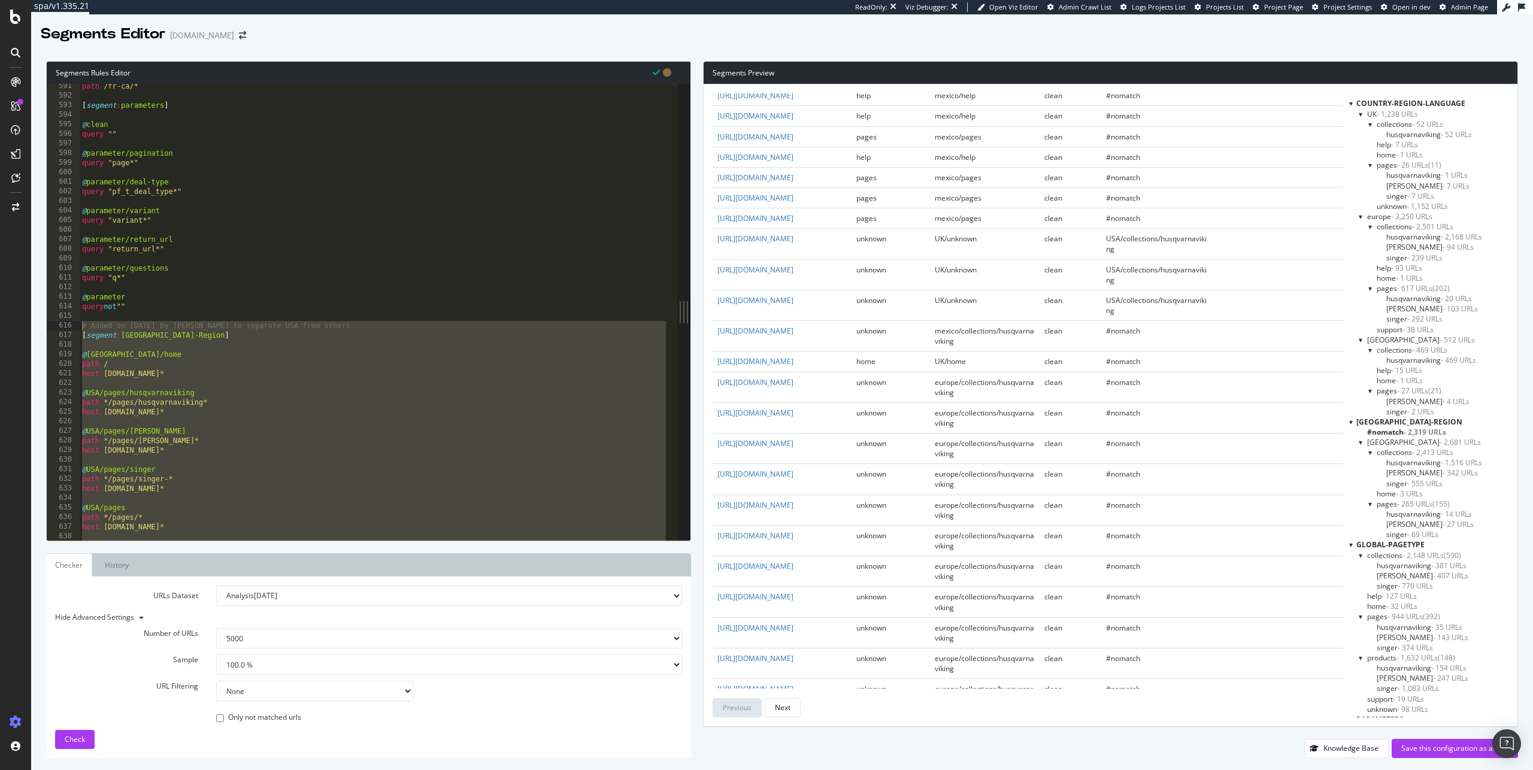
click at [714, 259] on td "https://www.singer.com/fr-ca" at bounding box center [782, 244] width 139 height 31
copy link "https://www.singer.com/fr-ca"
drag, startPoint x: 837, startPoint y: 308, endPoint x: 716, endPoint y: 308, distance: 121.0
click at [716, 290] on td "https://www.singer.com/en-ca" at bounding box center [782, 274] width 139 height 31
copy link "https://www.singer.com/en-ca"
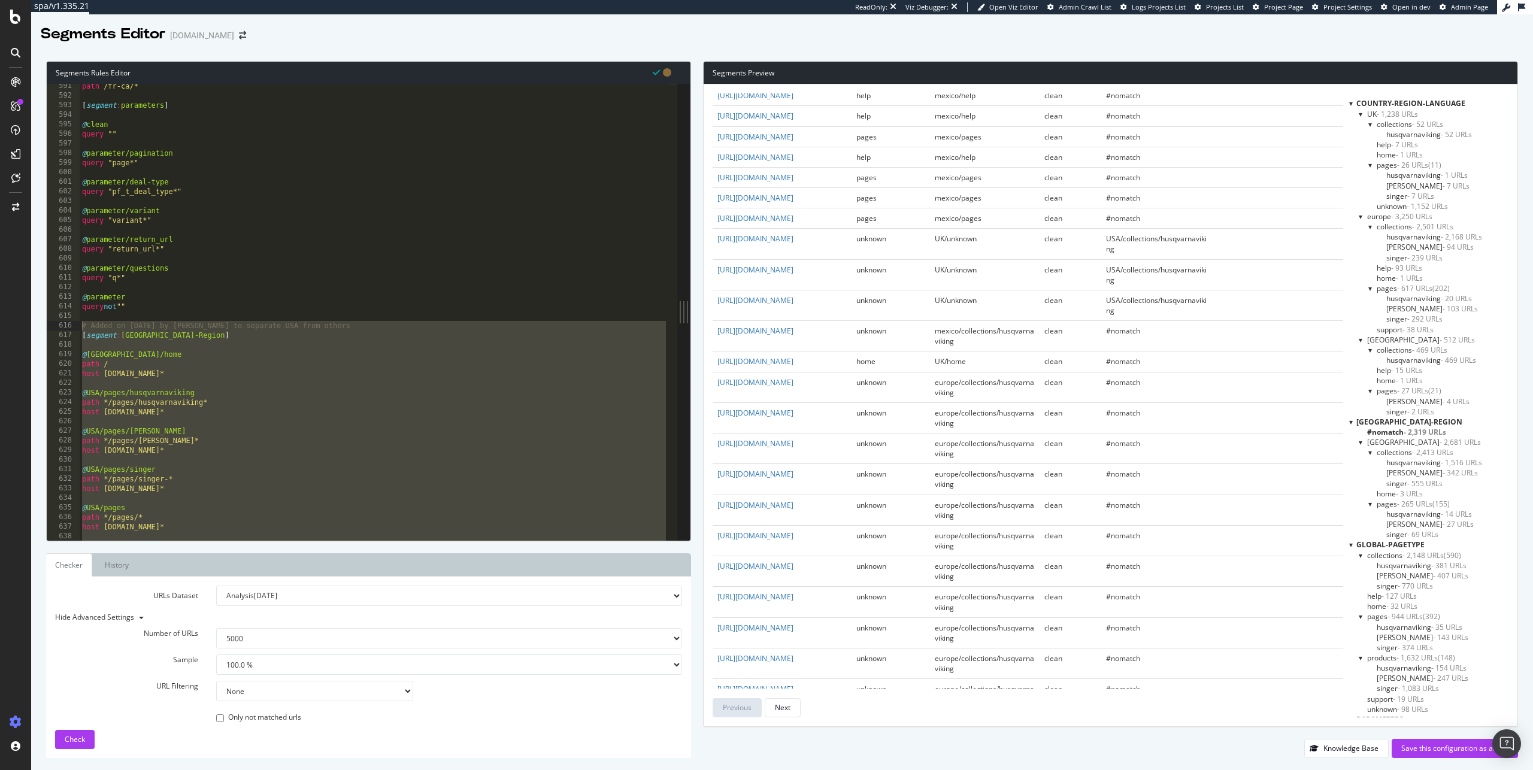
drag, startPoint x: 842, startPoint y: 346, endPoint x: 715, endPoint y: 337, distance: 126.7
click at [715, 320] on td "https://www.singer.com/es" at bounding box center [782, 305] width 139 height 31
copy link "https://www.singer.com/es"
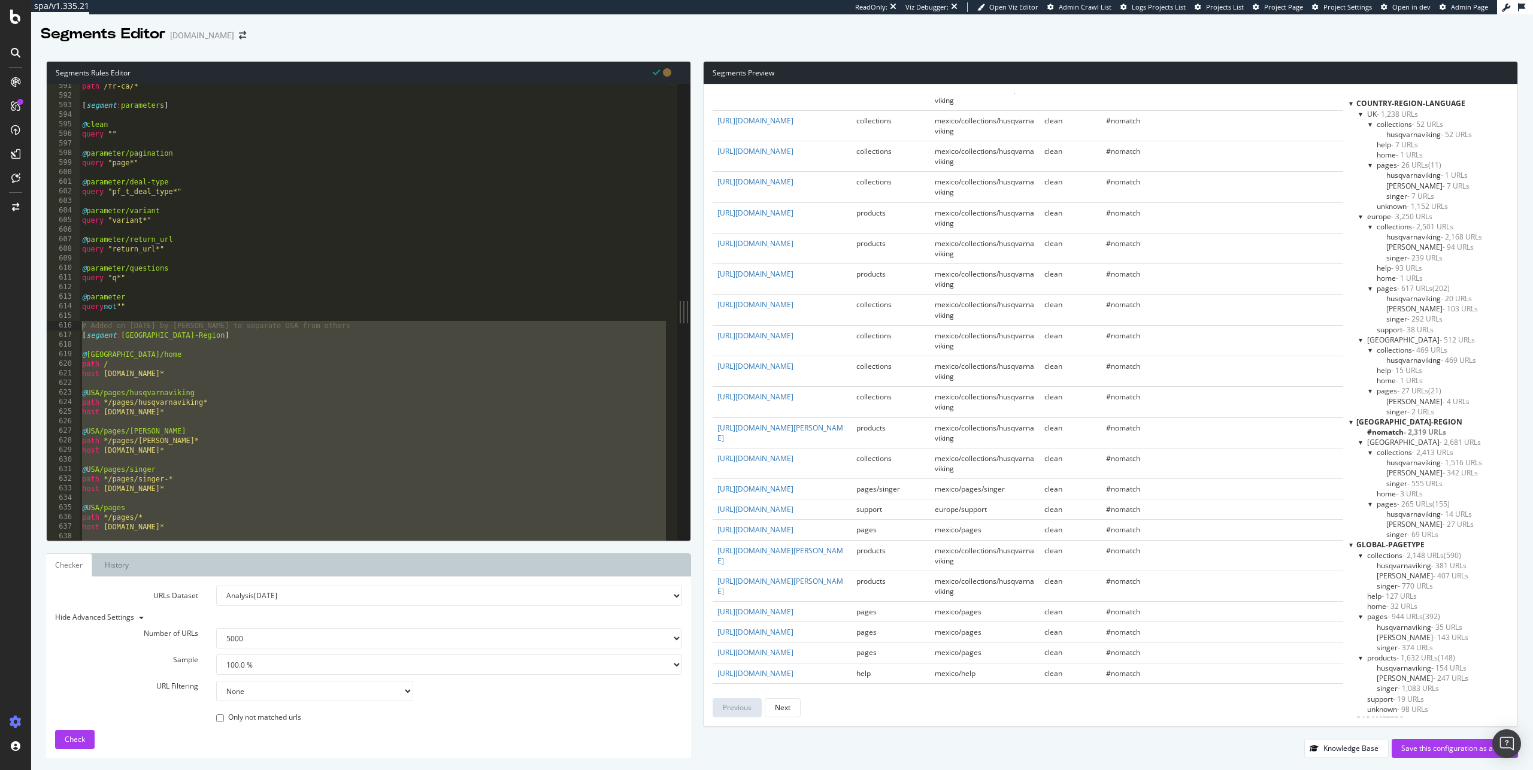
scroll to position [0, 0]
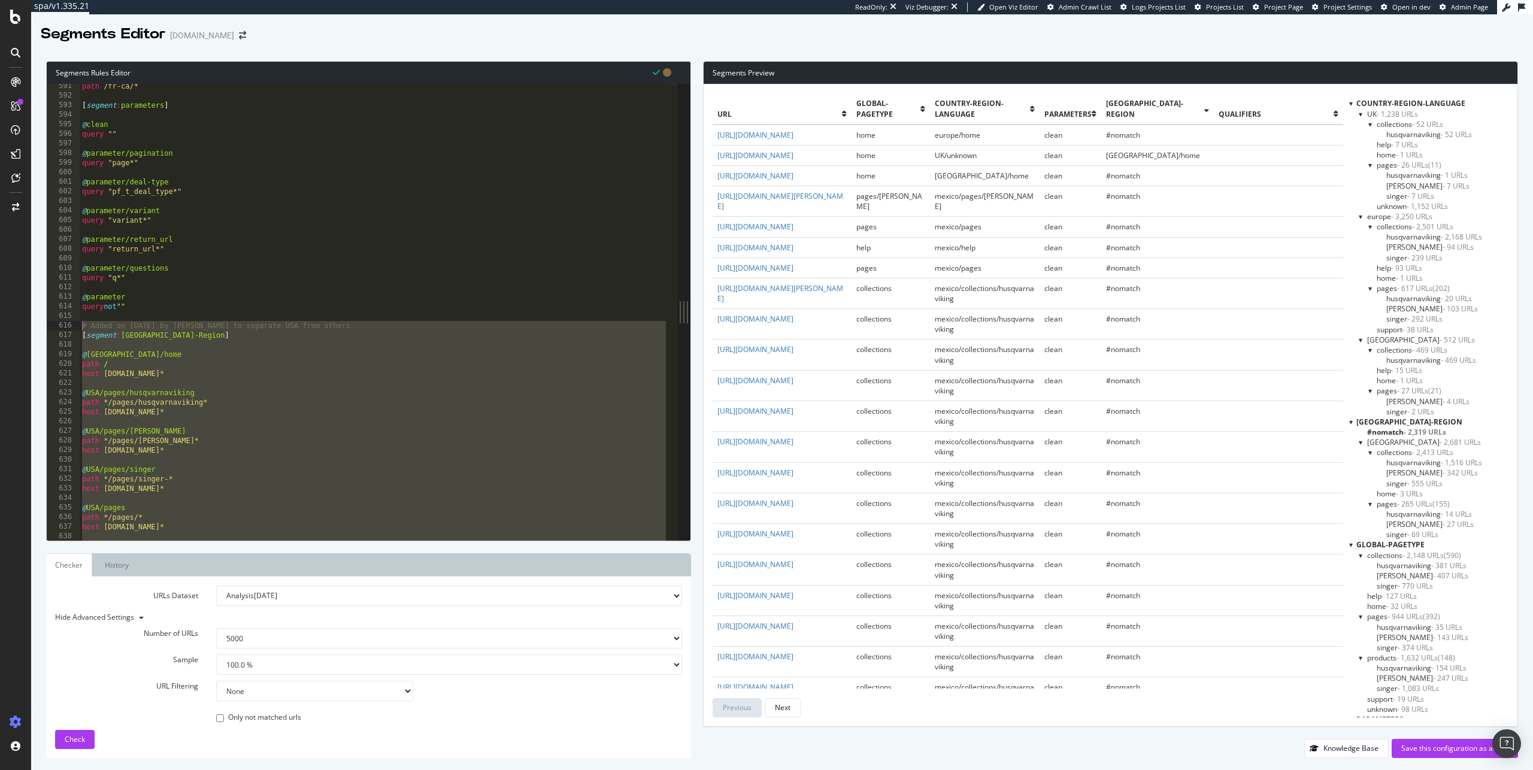
click at [847, 115] on icon at bounding box center [844, 113] width 5 height 7
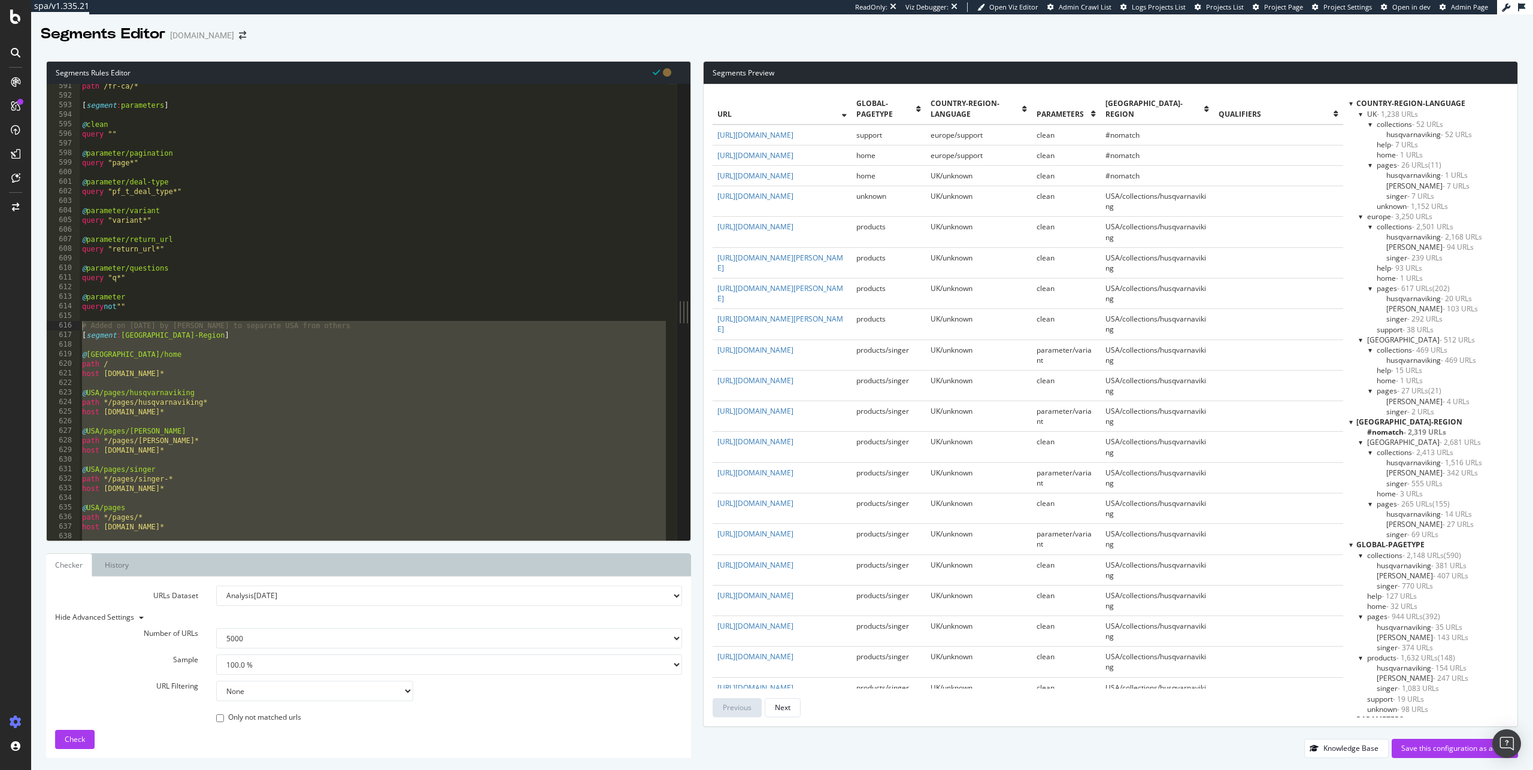
click at [842, 119] on span "url" at bounding box center [780, 114] width 125 height 10
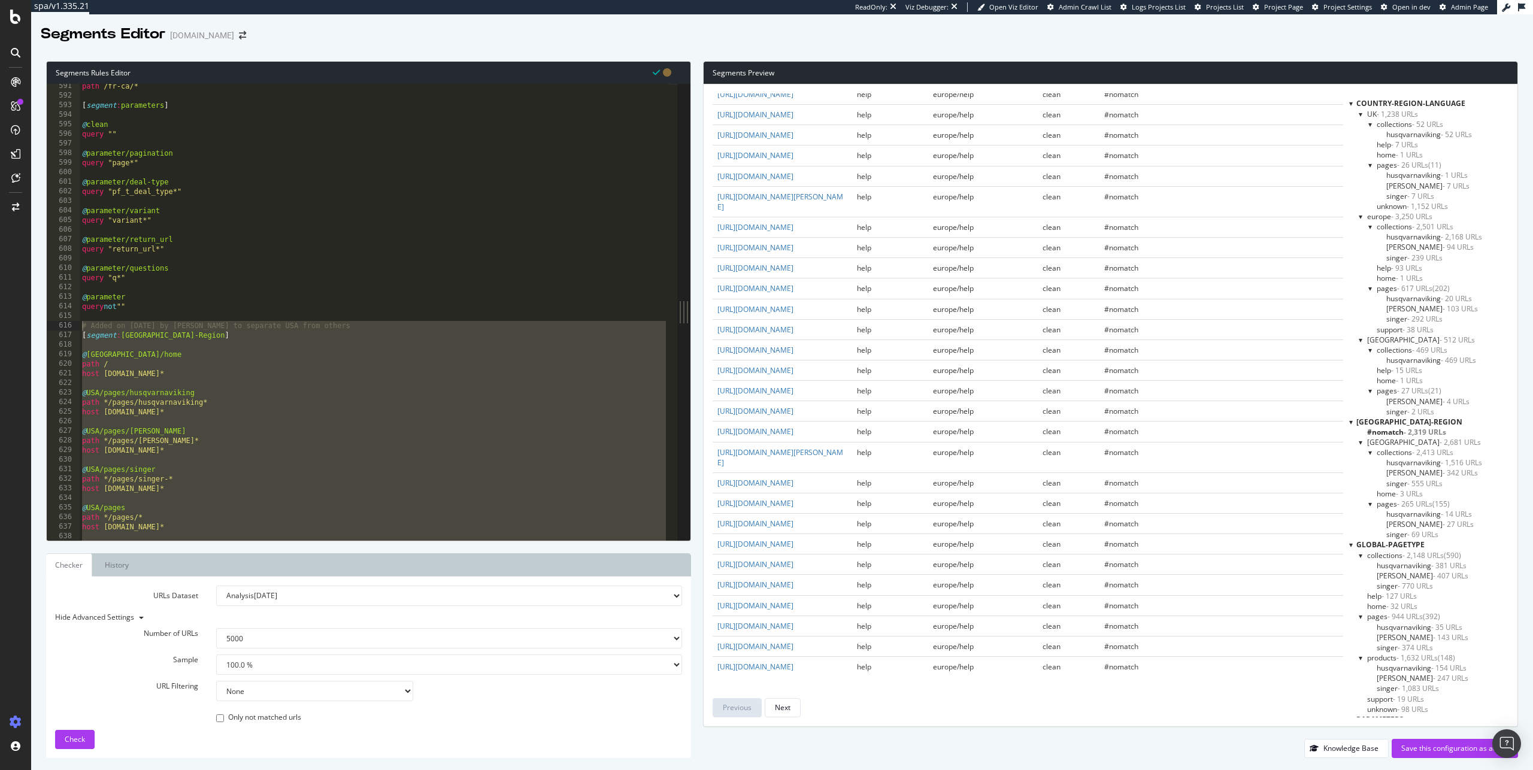
scroll to position [1841, 0]
click at [785, 706] on div "Next" at bounding box center [783, 708] width 16 height 10
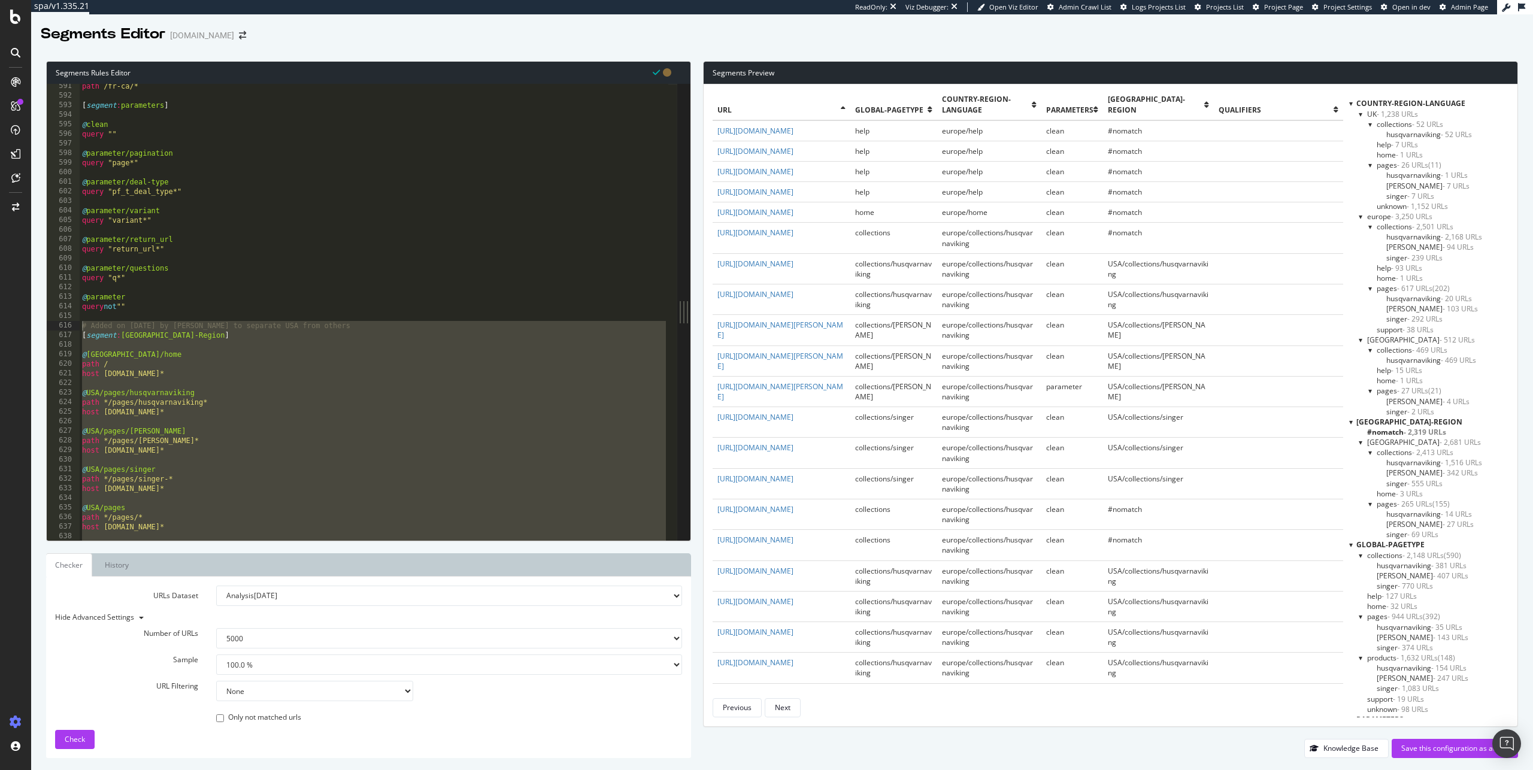
scroll to position [5, 0]
click at [1361, 111] on div at bounding box center [1361, 114] width 5 height 10
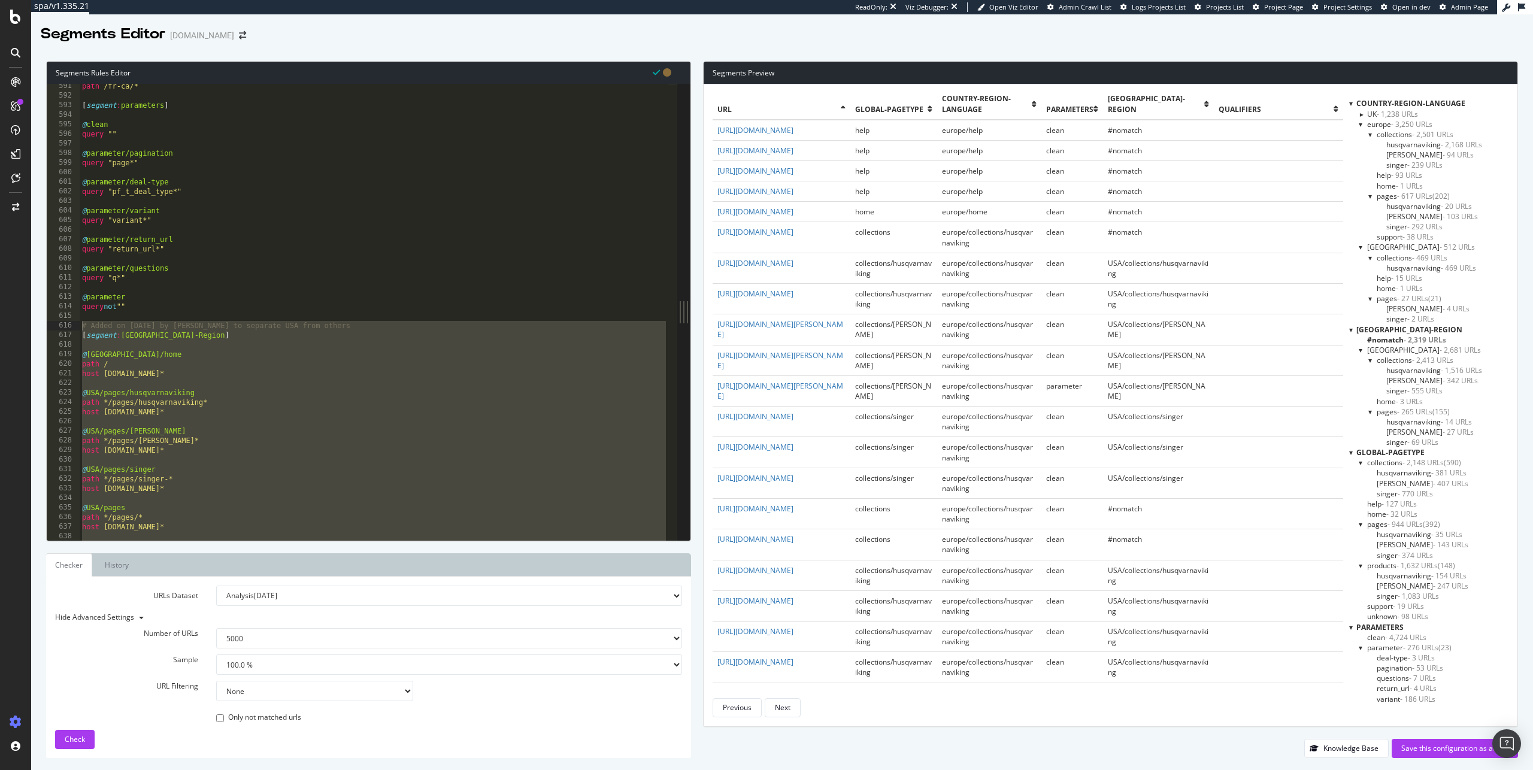
click at [1361, 123] on div at bounding box center [1361, 124] width 5 height 10
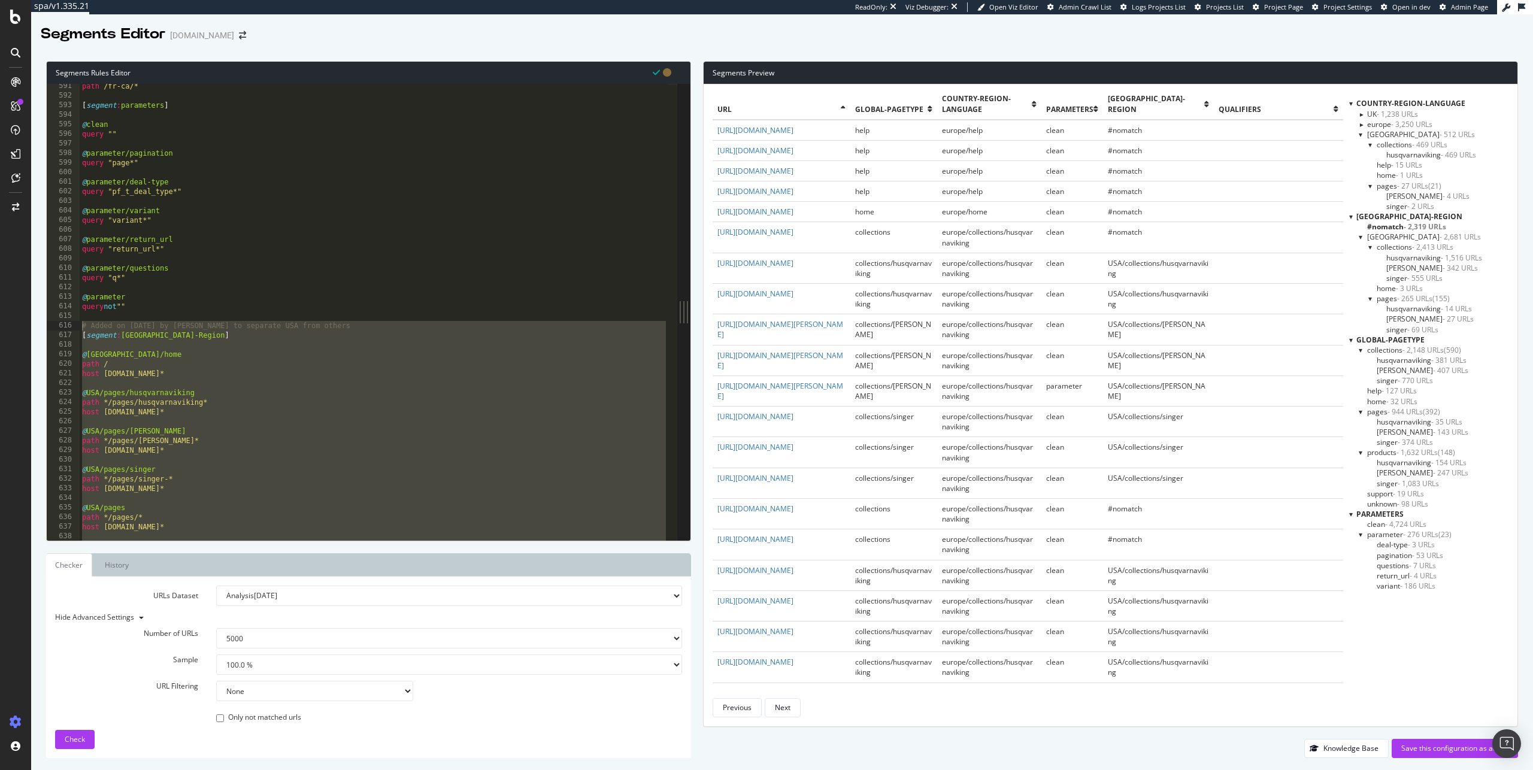
click at [1360, 134] on div at bounding box center [1361, 134] width 5 height 10
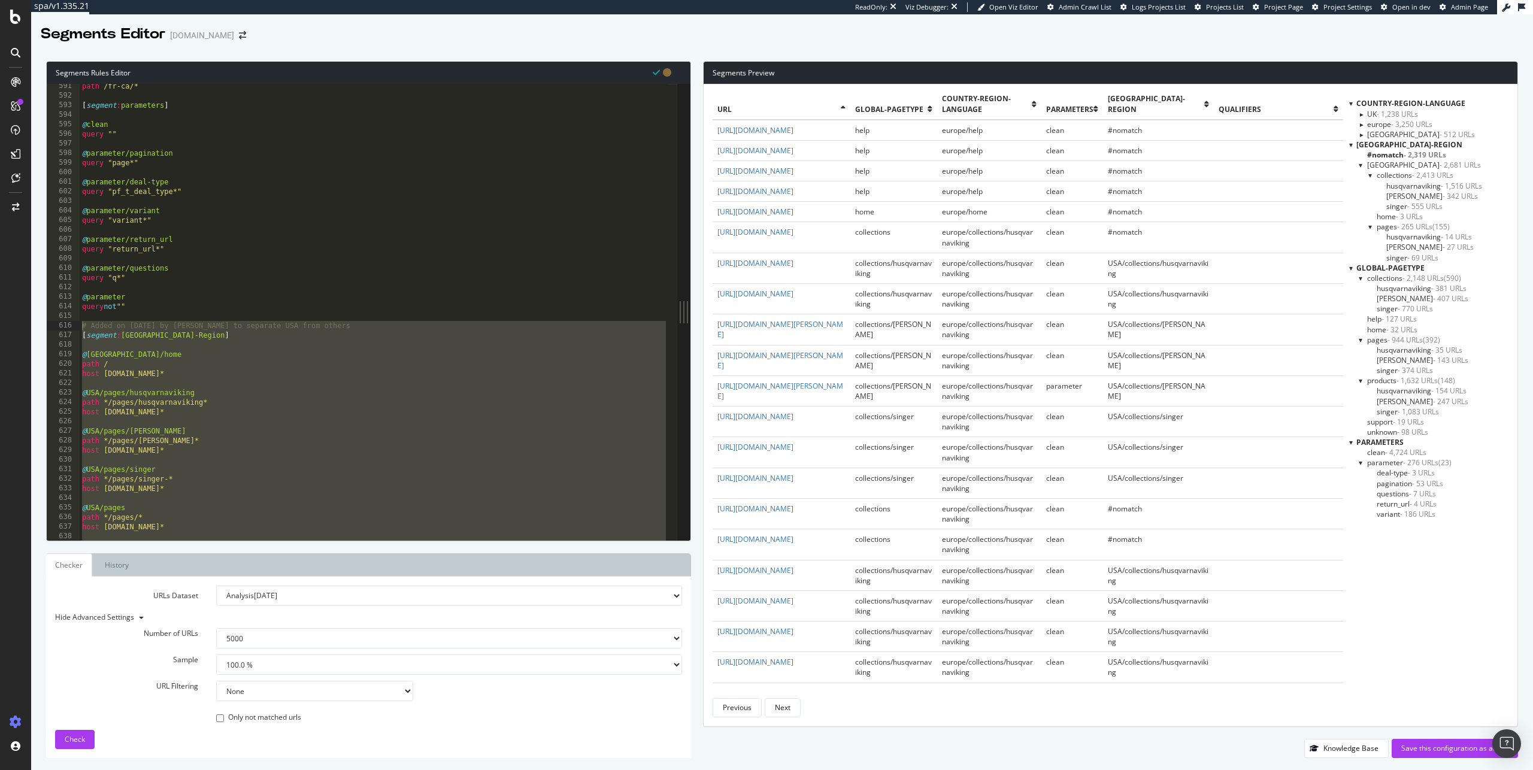
click at [1440, 164] on span "- 2,681 URLs" at bounding box center [1460, 165] width 41 height 10
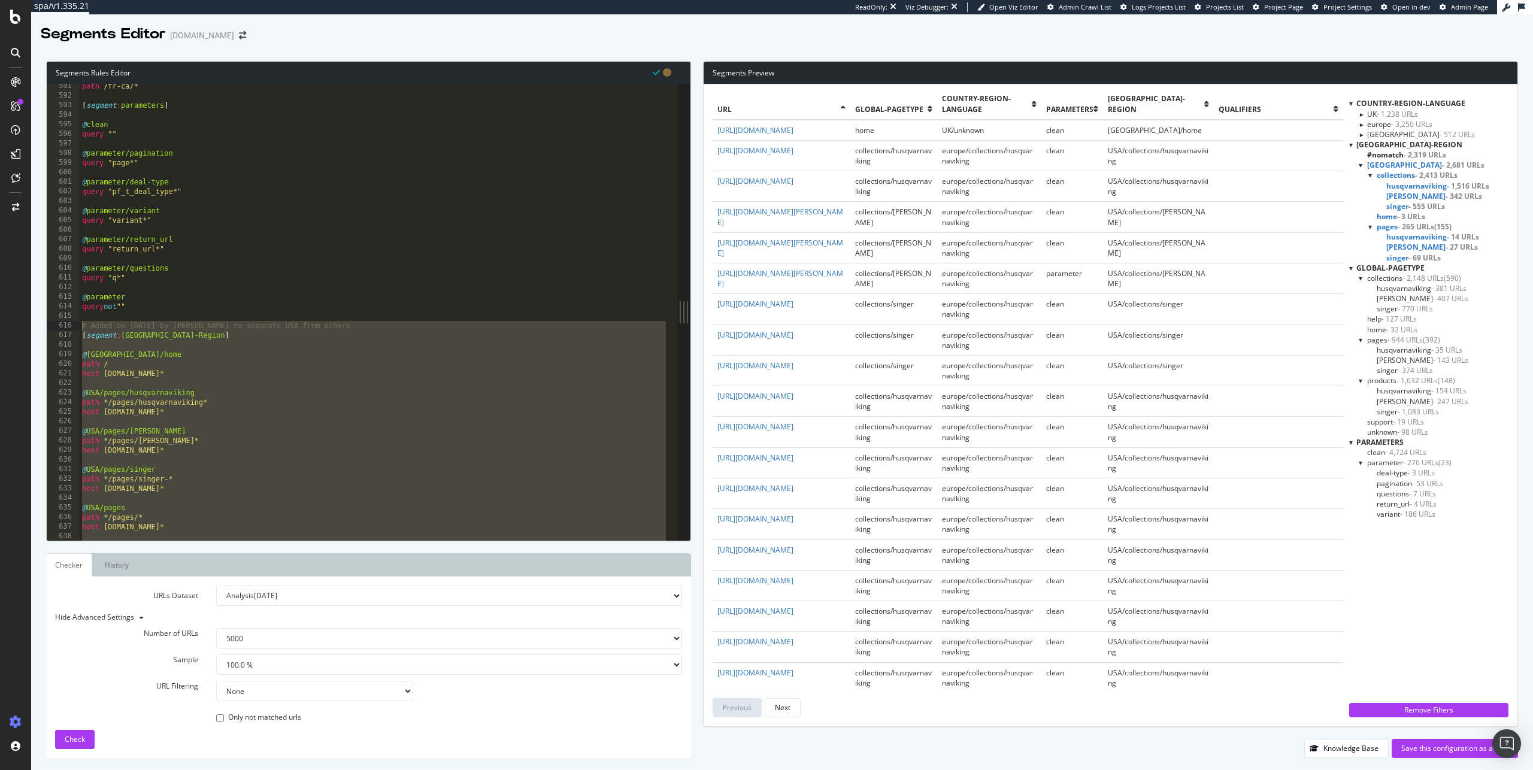
scroll to position [0, 0]
drag, startPoint x: 1214, startPoint y: 176, endPoint x: 907, endPoint y: 163, distance: 307.0
click at [907, 163] on tr "https://europe.singer.com/collections/all-husqvarnaviking-accessories collectio…" at bounding box center [1028, 160] width 631 height 31
drag, startPoint x: 860, startPoint y: 182, endPoint x: 845, endPoint y: 181, distance: 14.4
click at [851, 176] on td "https://europe.singer.com/collections/all-husqvarnaviking-accessories" at bounding box center [782, 160] width 138 height 31
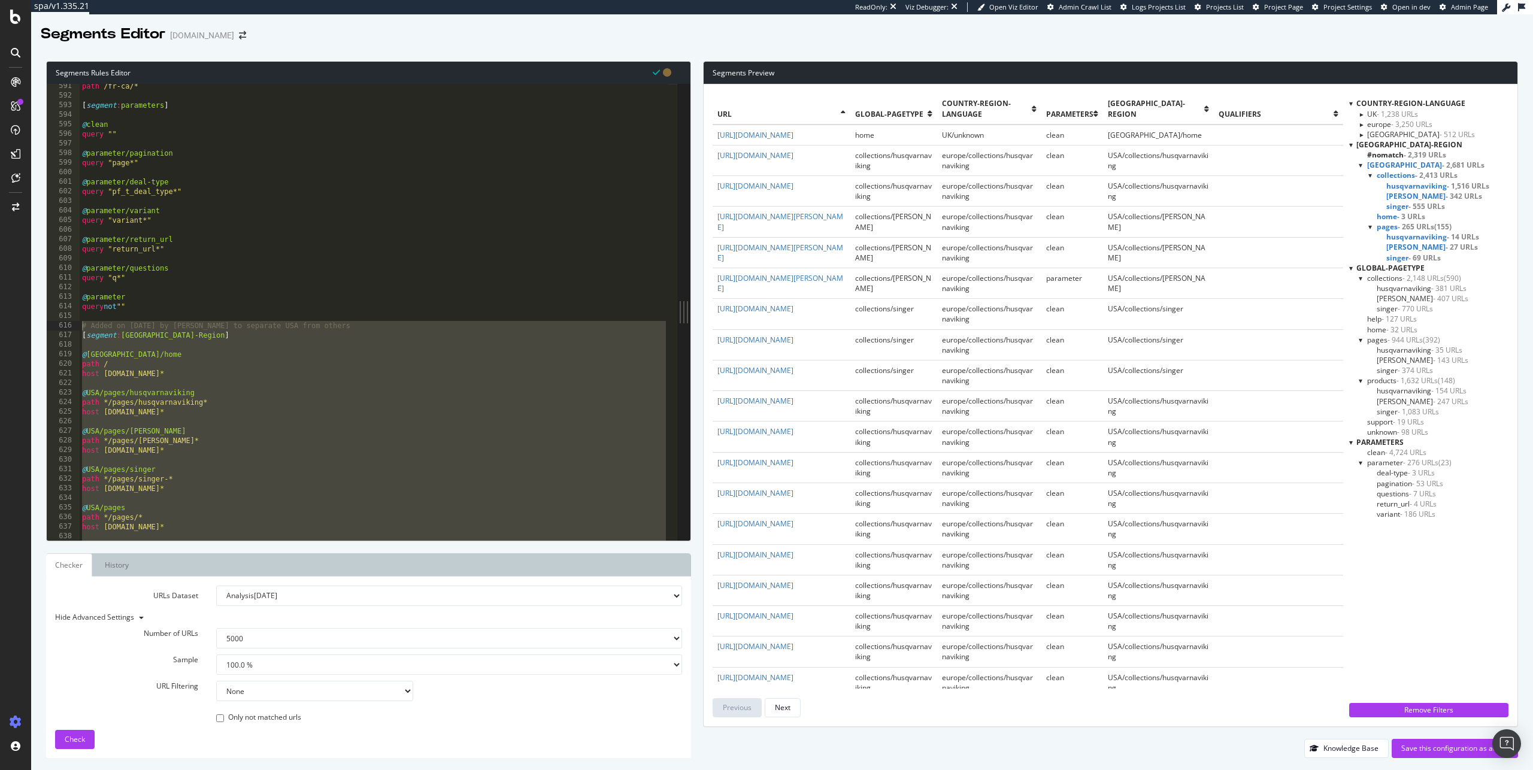
drag, startPoint x: 777, startPoint y: 175, endPoint x: 714, endPoint y: 168, distance: 63.2
click at [714, 168] on td "https://europe.singer.com/collections/all-husqvarnaviking-accessories" at bounding box center [782, 160] width 138 height 31
copy link "https://europe.singer.com/collections/all-husqvarnaviking-accessories"
click at [1379, 146] on span "USA-Region" at bounding box center [1410, 145] width 106 height 10
click at [1360, 145] on span "USA-Region" at bounding box center [1410, 145] width 106 height 10
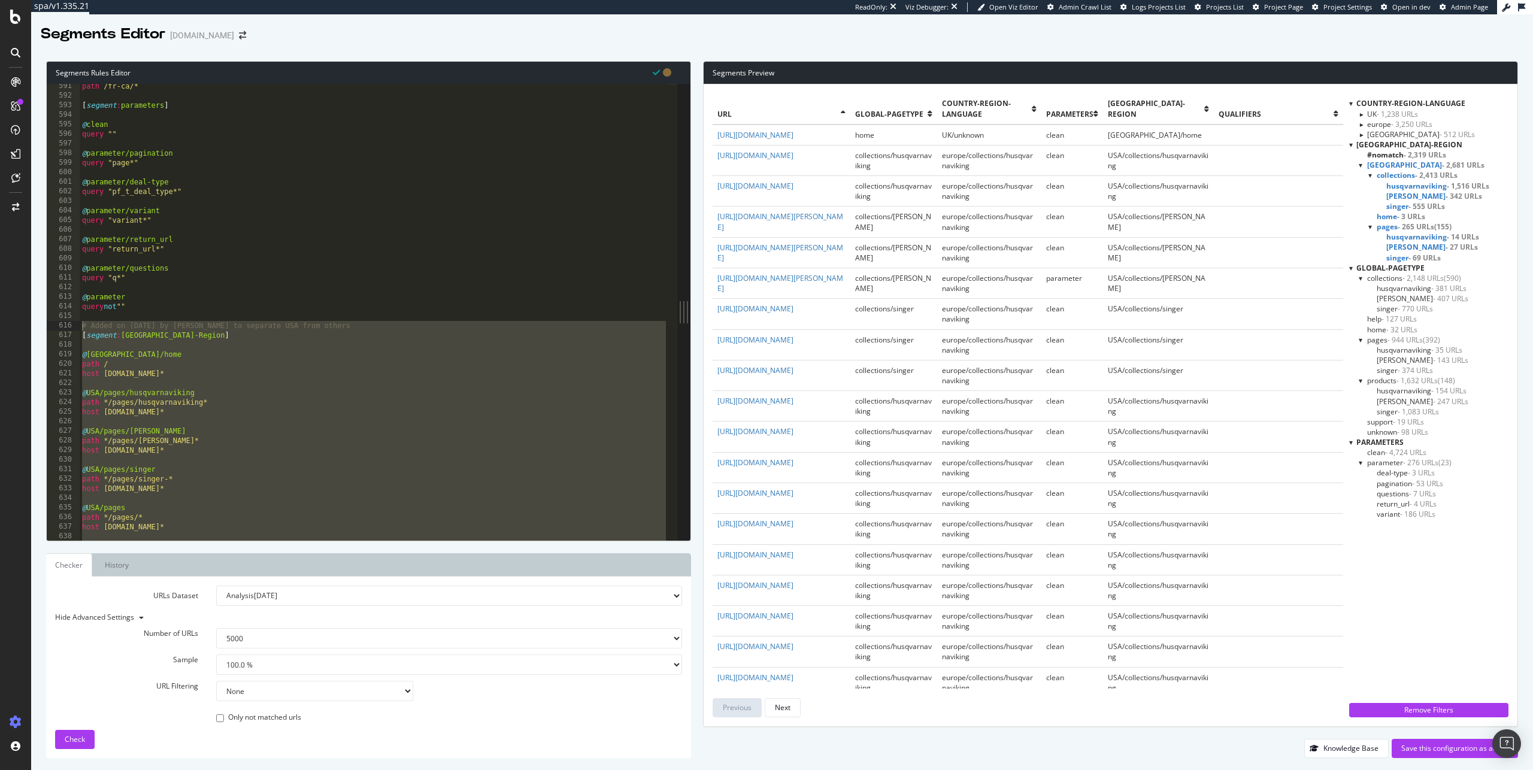
click at [1376, 153] on span "#nomatch - 2,319 URLs" at bounding box center [1407, 155] width 79 height 10
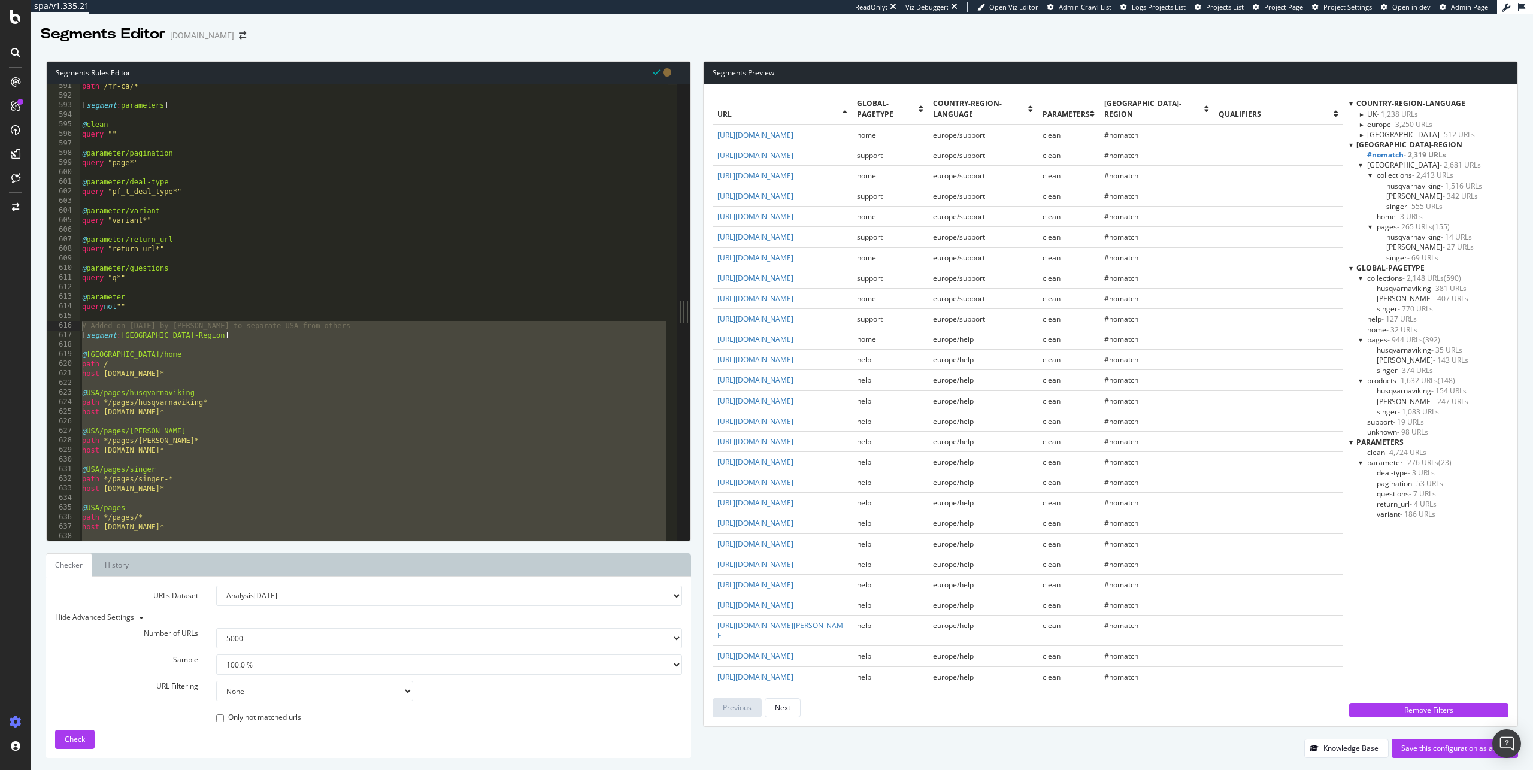
click at [1420, 291] on span "husqvarnaviking - 381 URLs" at bounding box center [1422, 288] width 90 height 10
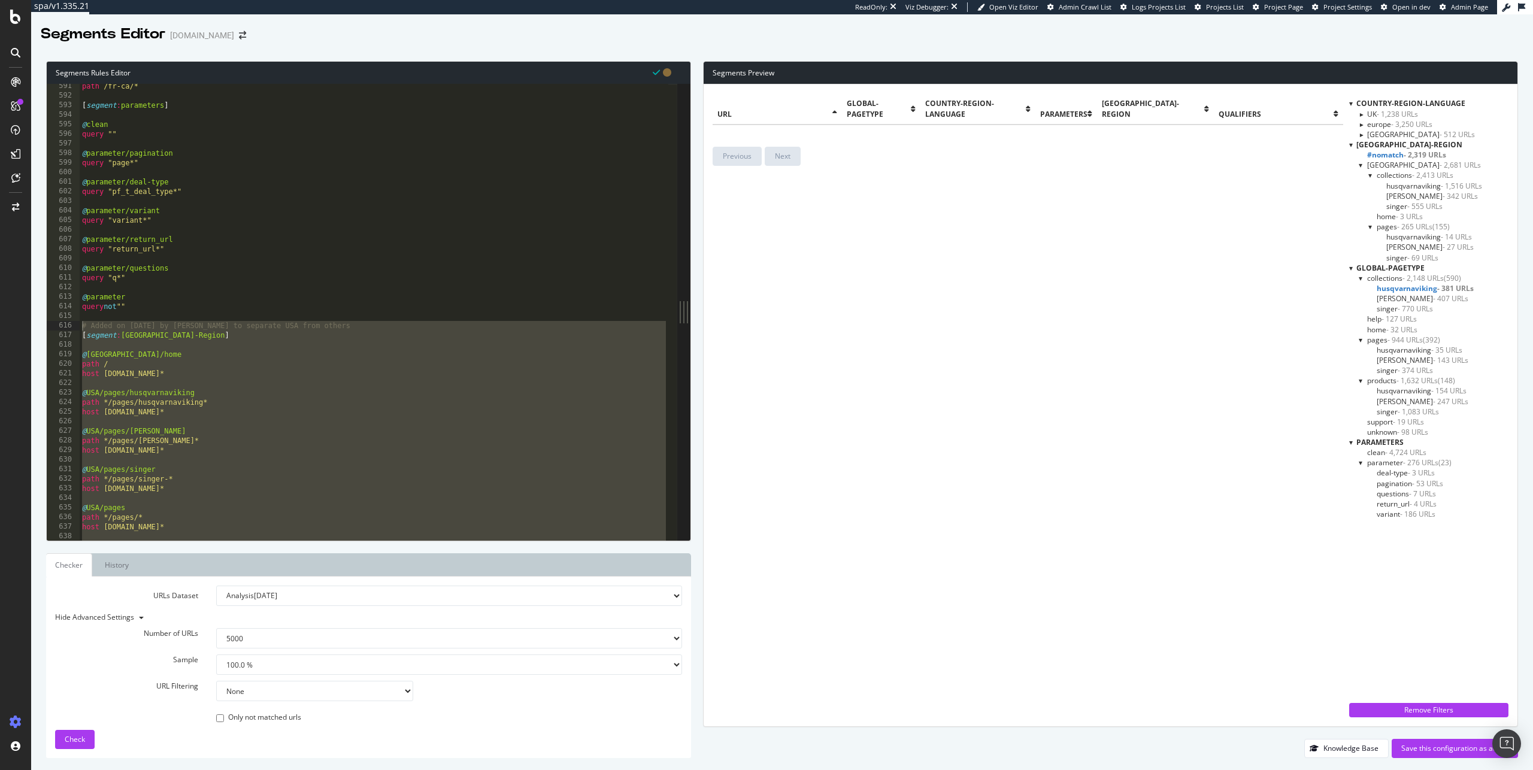
click at [176, 319] on div "path /fr-ca/* [ segment : parameters ] @ clean query "" @ parameter/pagination …" at bounding box center [374, 319] width 589 height 476
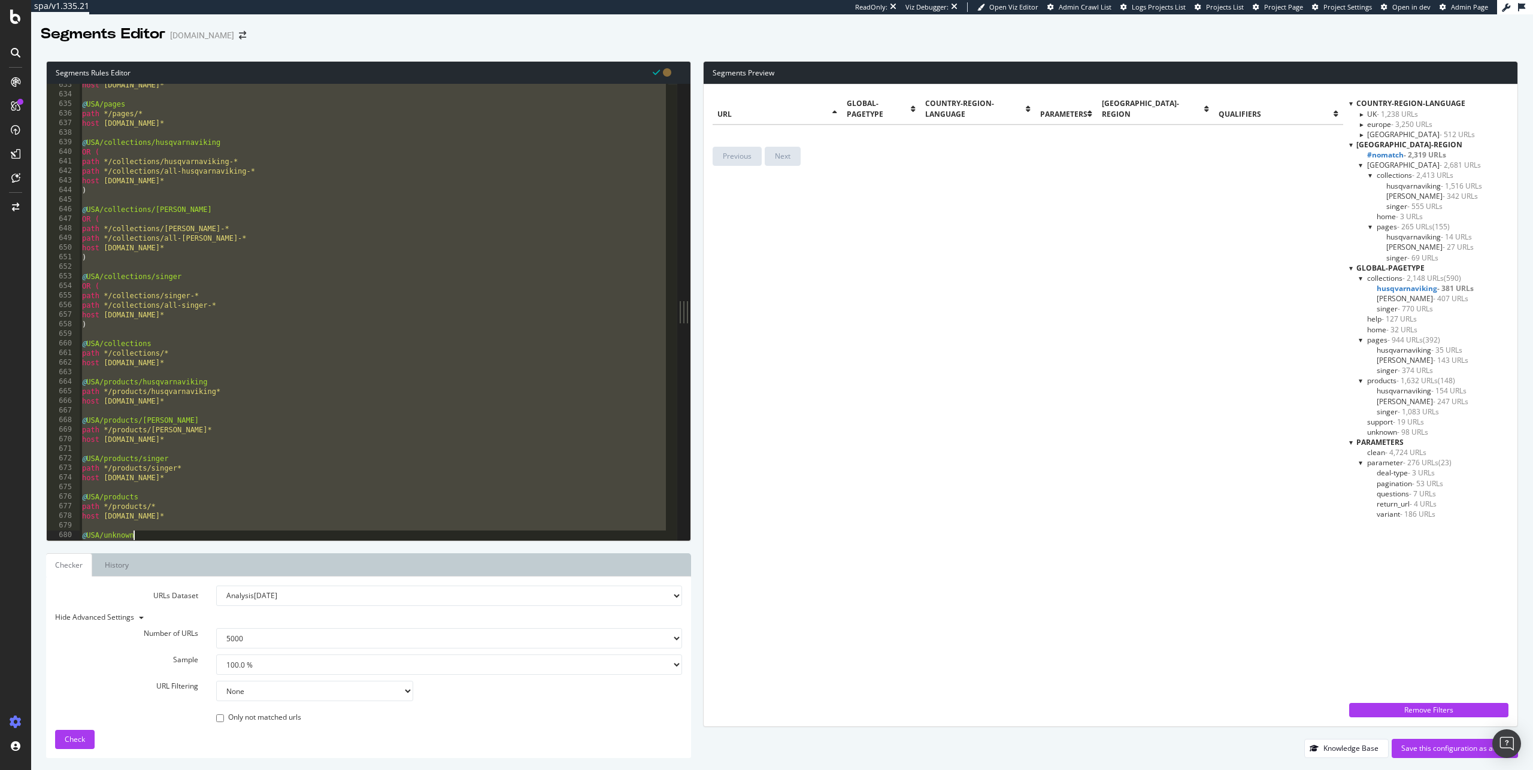
scroll to position [6128, 0]
drag, startPoint x: 169, startPoint y: 317, endPoint x: 238, endPoint y: 533, distance: 226.4
click at [238, 533] on div "OR ( path */collections/husqvarnaviking-* path */collections/all-husqvarnavikin…" at bounding box center [374, 318] width 589 height 476
paste textarea "Cursor at row 687"
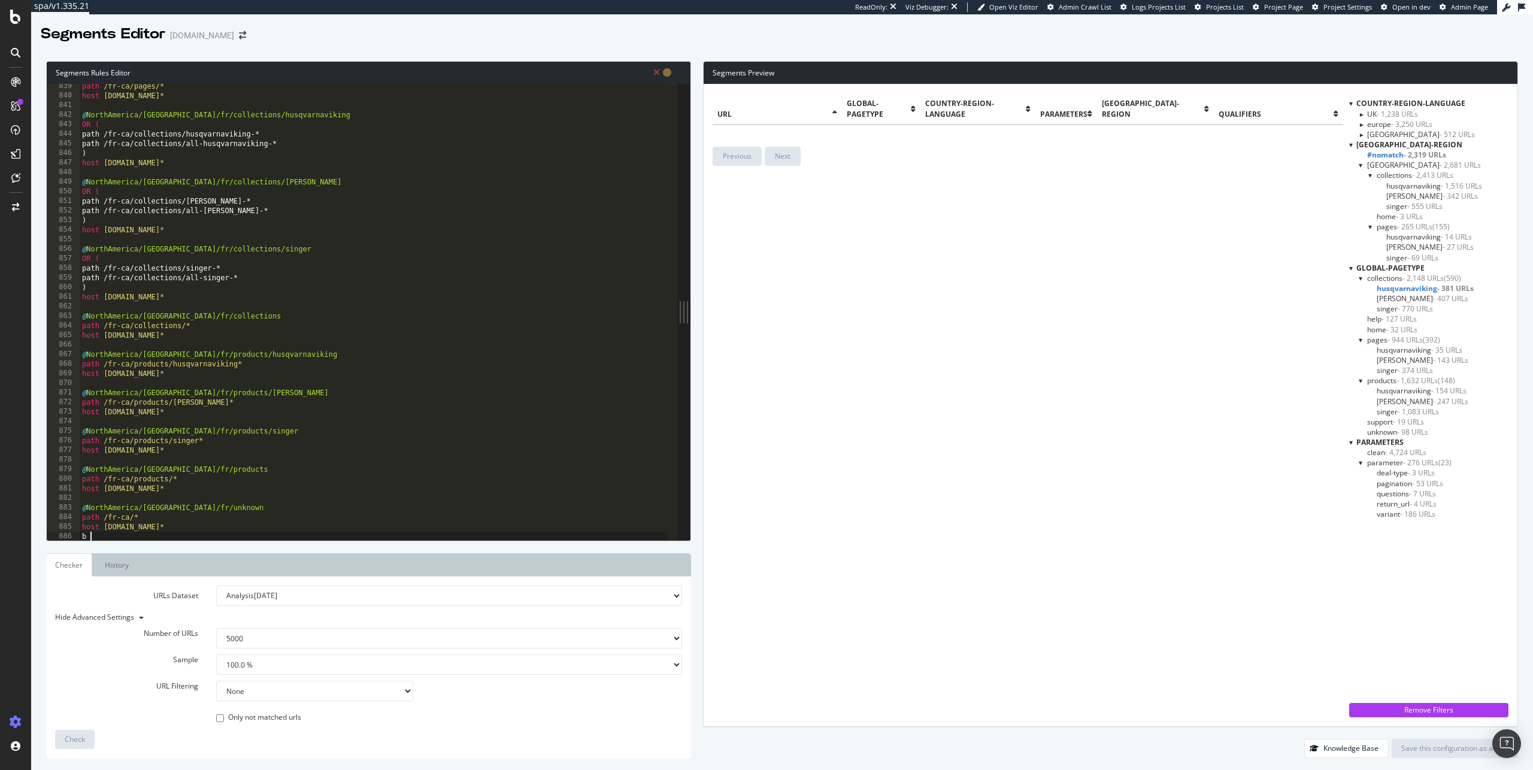
scroll to position [8035, 0]
type textarea "b"
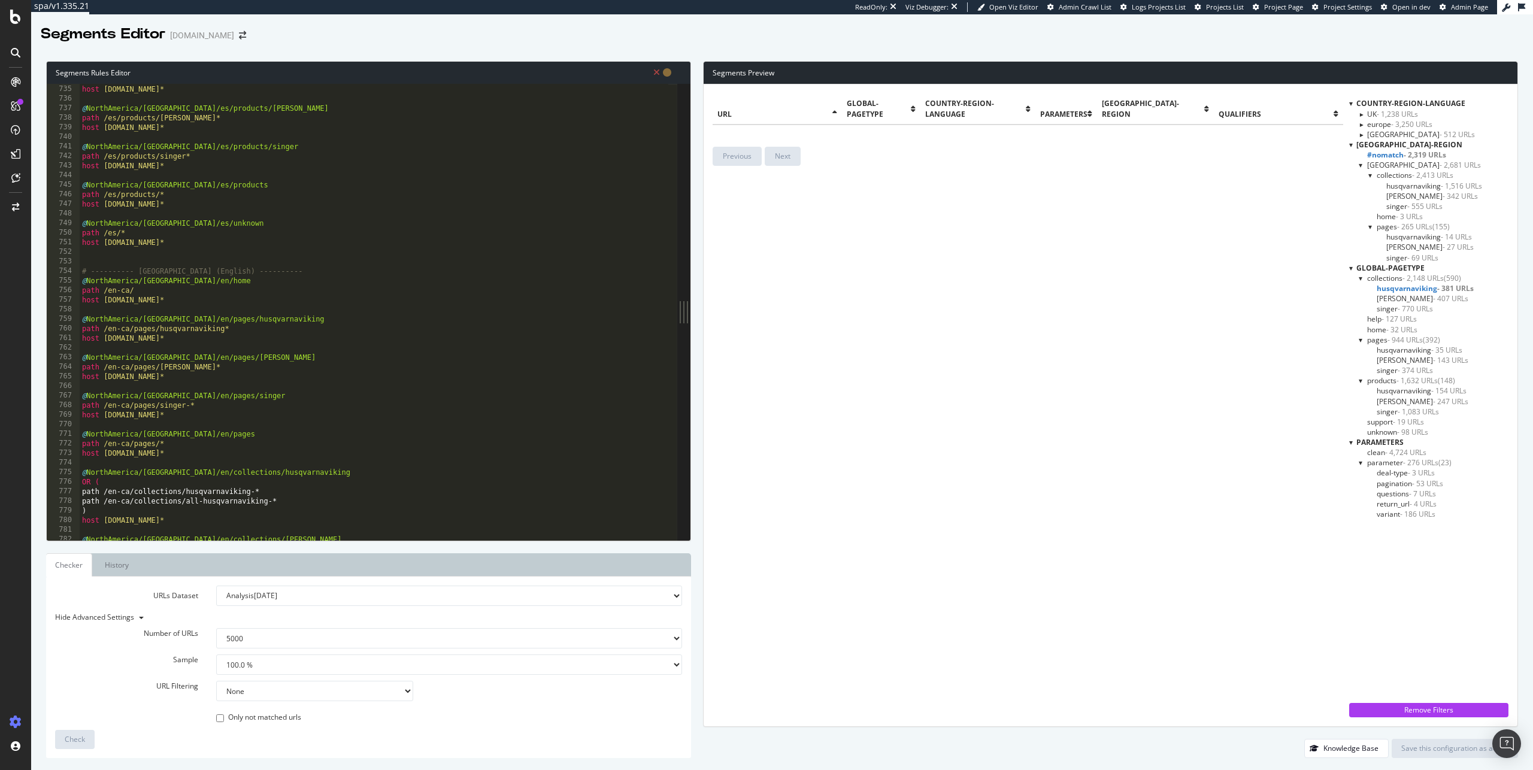
scroll to position [6799, 0]
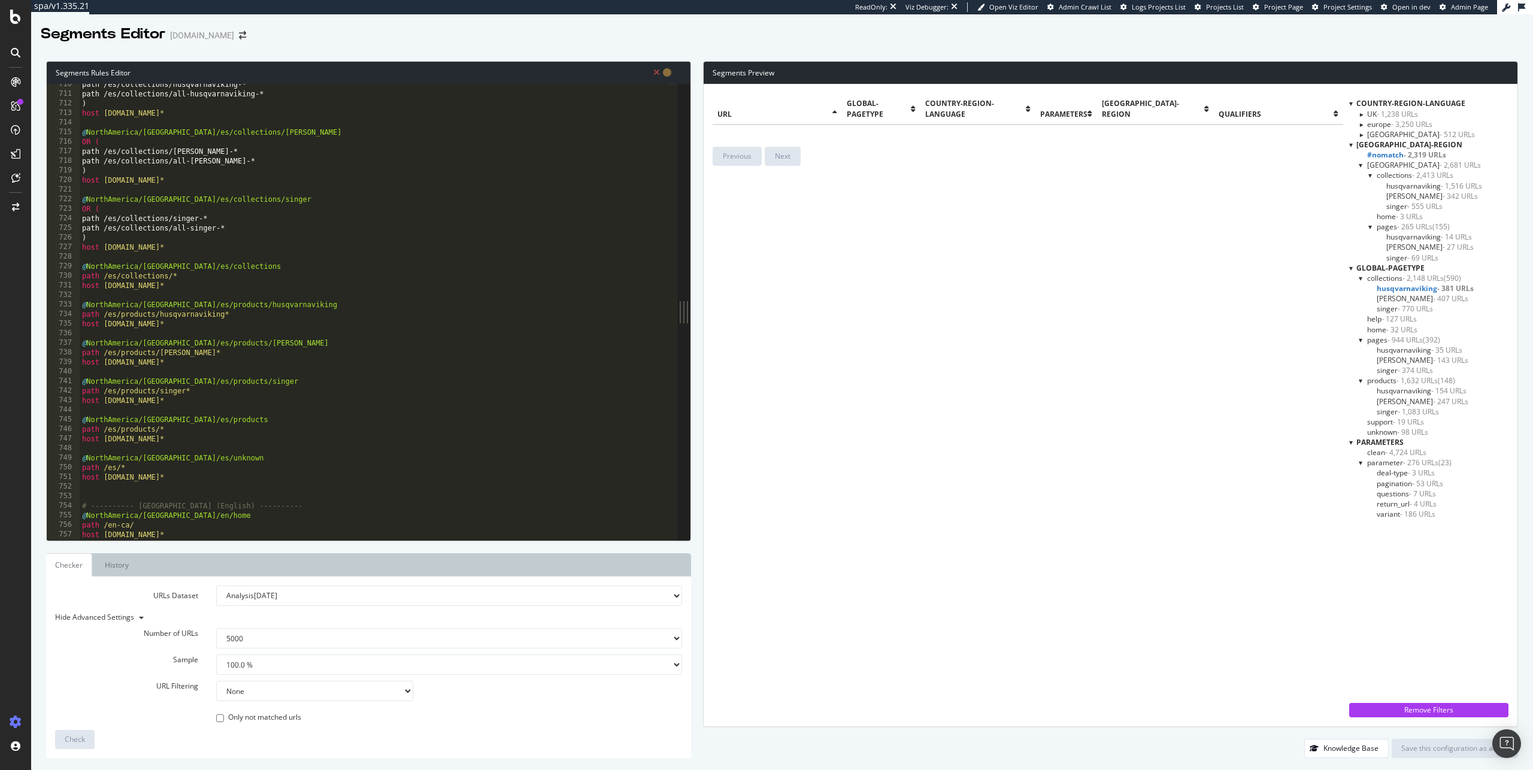
click at [147, 214] on div "path /es/collections/husqvarnaviking-* path /es/collections/all-husqvarnaviking…" at bounding box center [374, 318] width 589 height 476
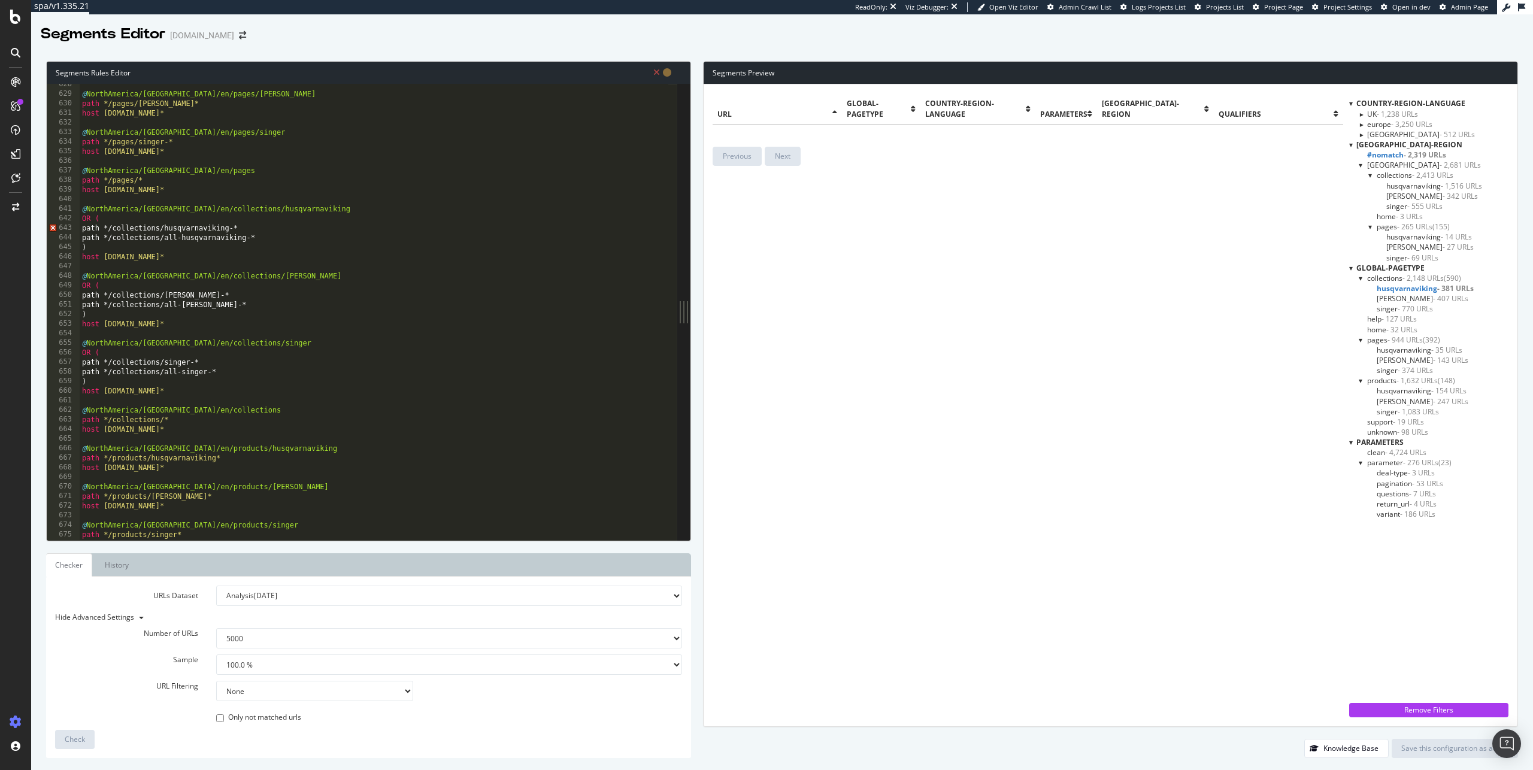
scroll to position [6014, 0]
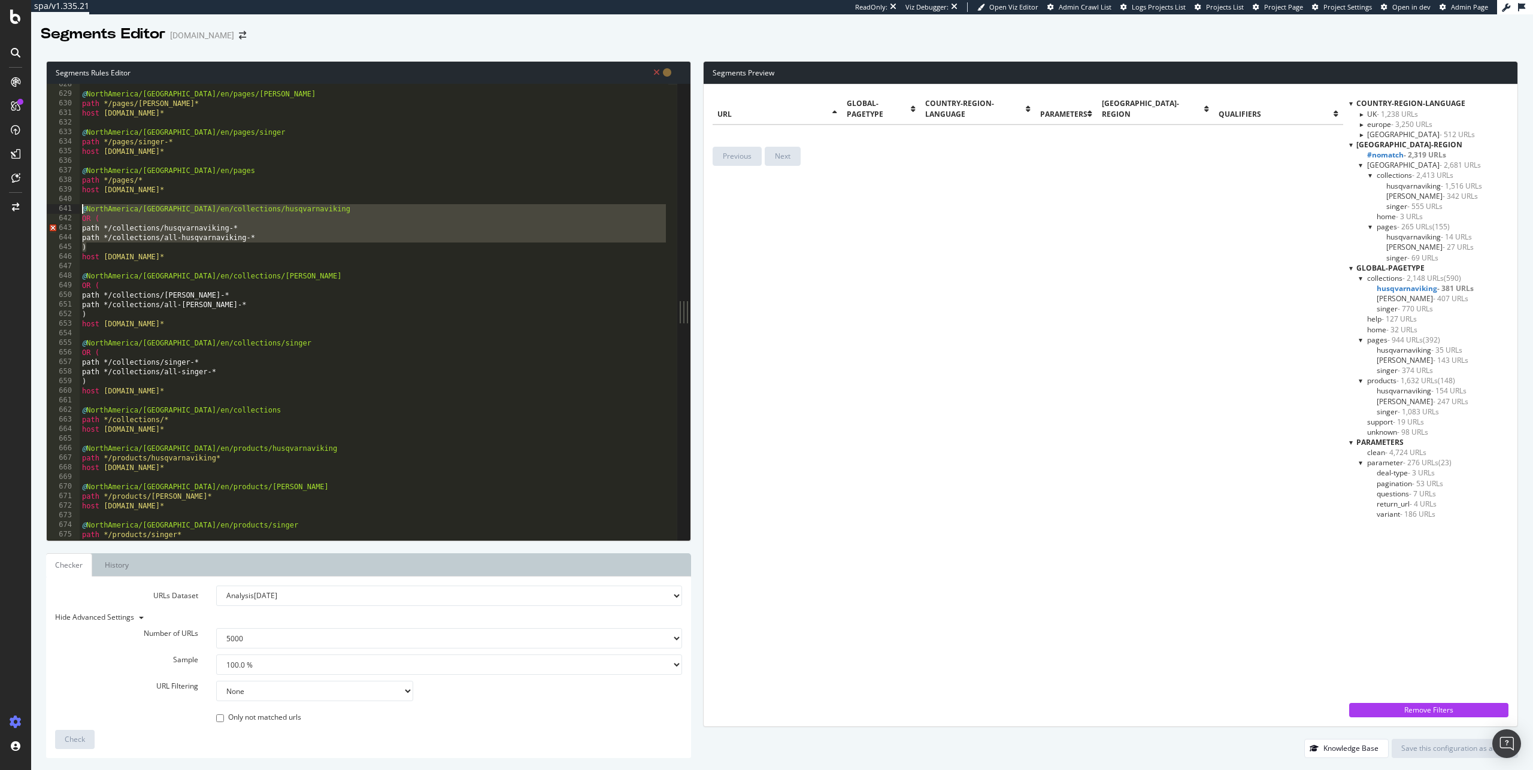
drag, startPoint x: 93, startPoint y: 250, endPoint x: 79, endPoint y: 213, distance: 39.1
click at [79, 213] on div "OR ( 628 629 630 631 632 633 634 635 636 637 638 639 640 641 642 643 644 645 64…" at bounding box center [362, 312] width 631 height 456
click at [92, 235] on div "@ NorthAmerica/US/en/pages/pfaff path */pages/pfaff* host www.singer.com* @ Nor…" at bounding box center [374, 318] width 589 height 476
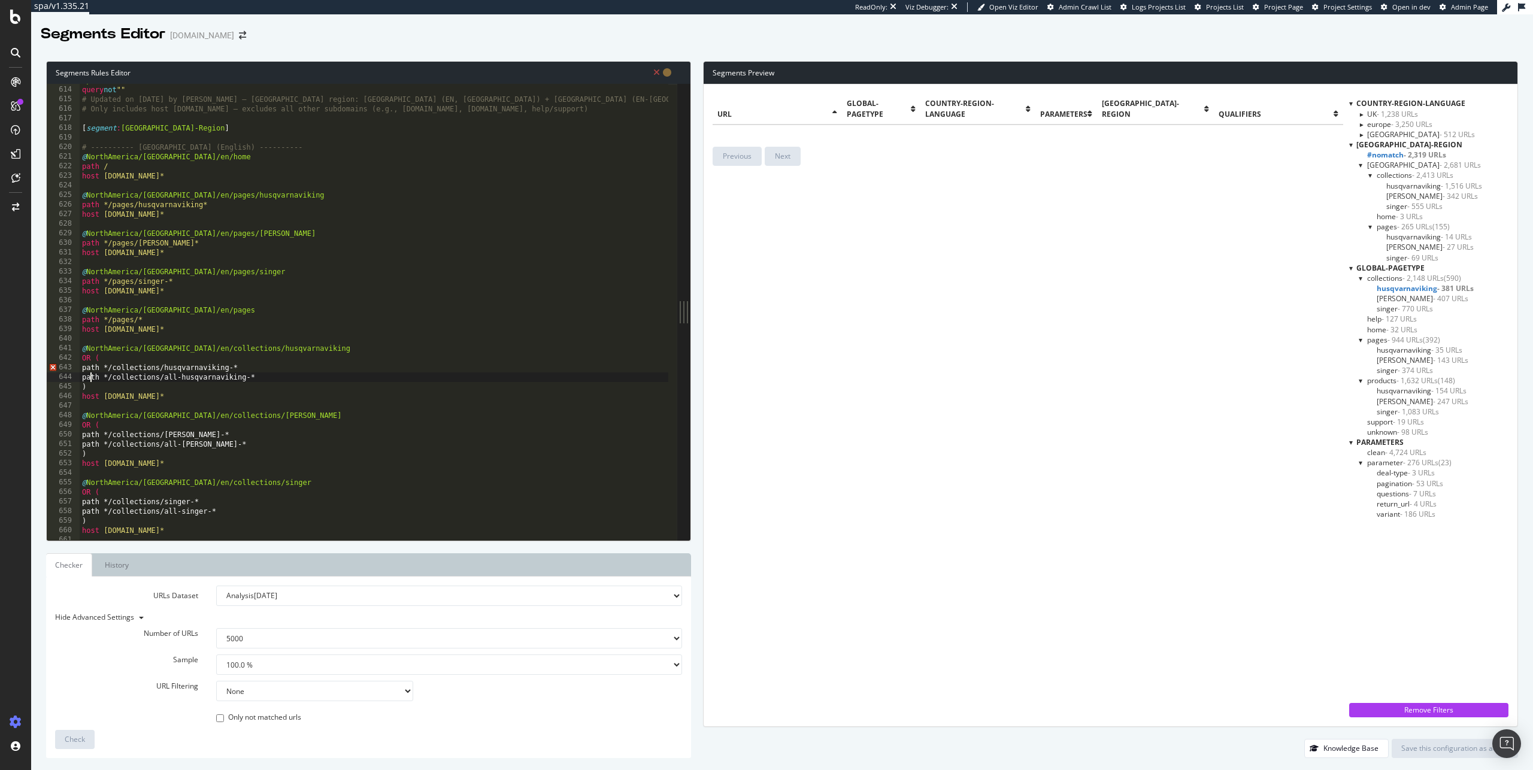
scroll to position [5916, 0]
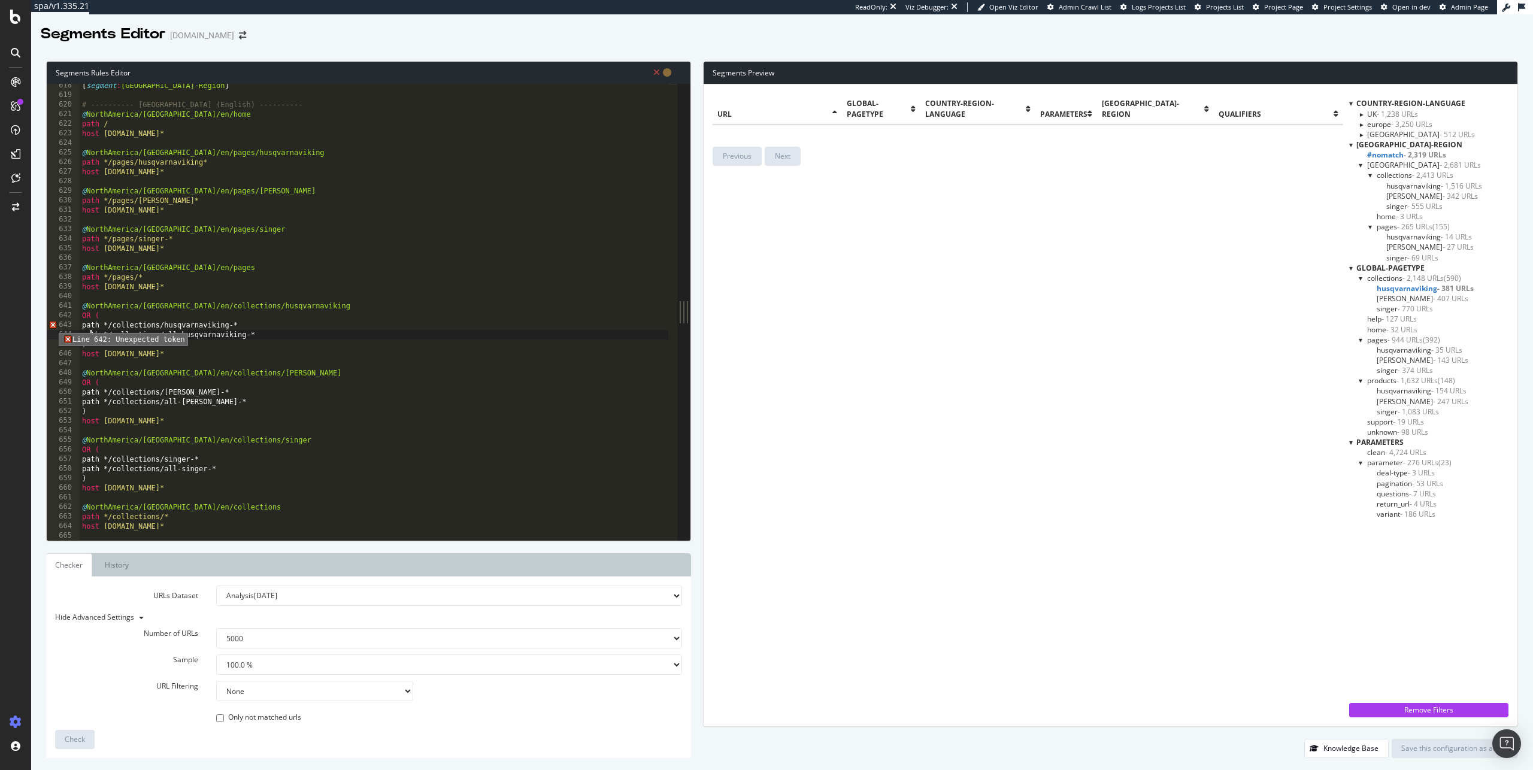
click at [50, 324] on span "Error, read annotations row 643" at bounding box center [52, 325] width 11 height 10
click at [147, 325] on div "[ segment : North-America-Region ] # ---------- USA (English) ---------- @ Nort…" at bounding box center [374, 319] width 589 height 476
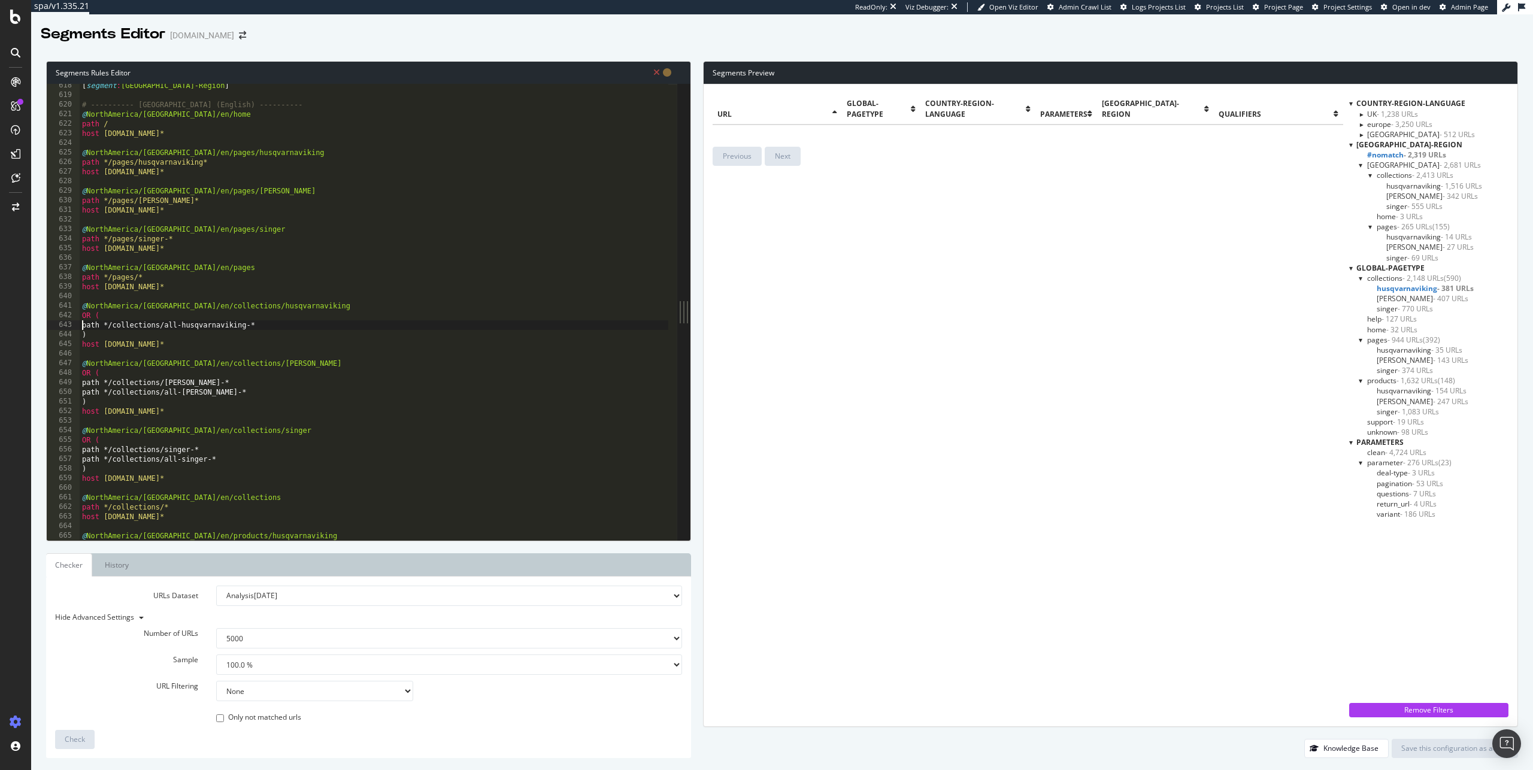
click at [136, 340] on div "[ segment : North-America-Region ] # ---------- USA (English) ---------- @ Nort…" at bounding box center [374, 319] width 589 height 476
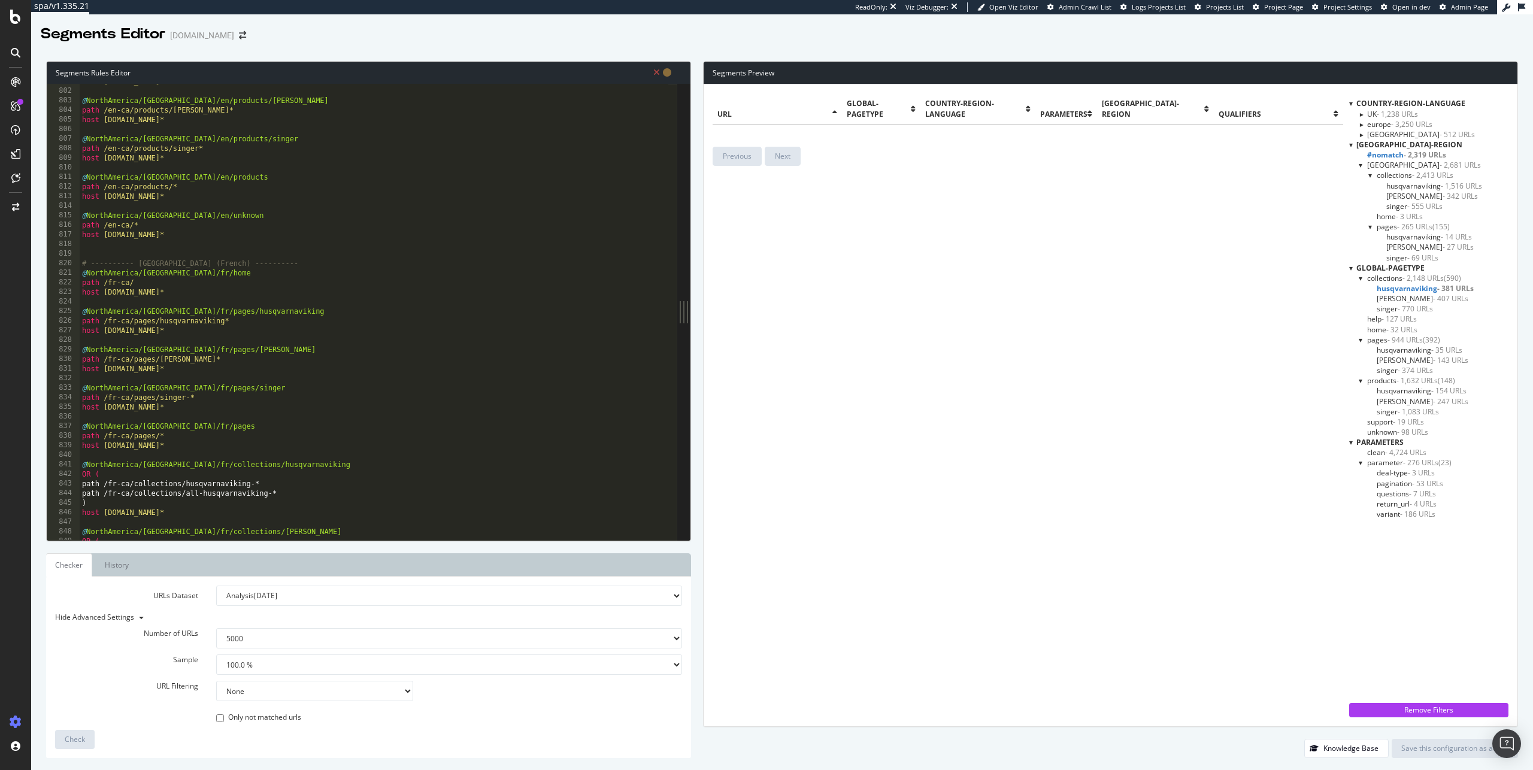
click at [174, 392] on div "host www.singer.com* @ NorthAmerica/Canada/en/products/pfaff path /en-ca/produc…" at bounding box center [374, 315] width 589 height 476
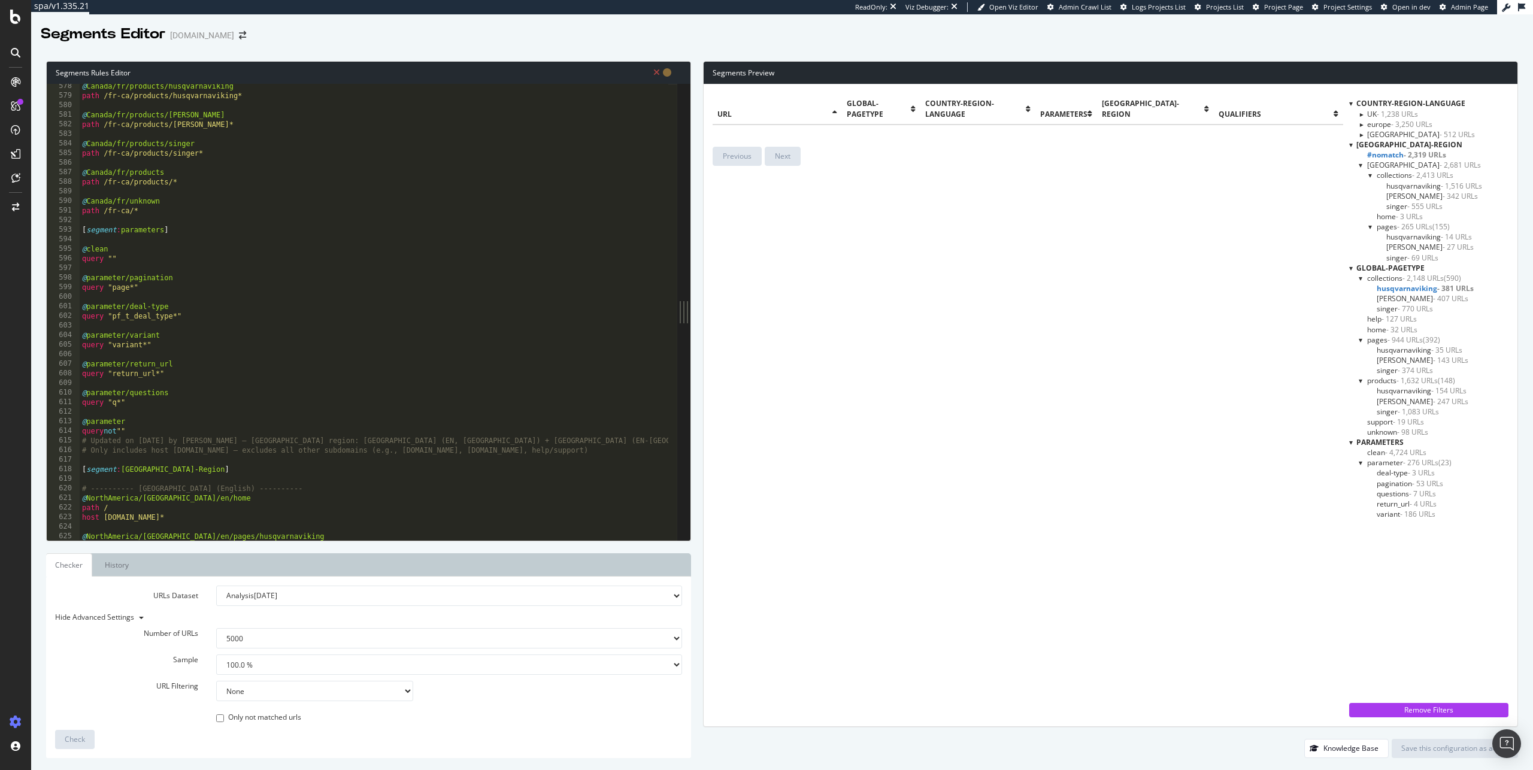
scroll to position [5784, 0]
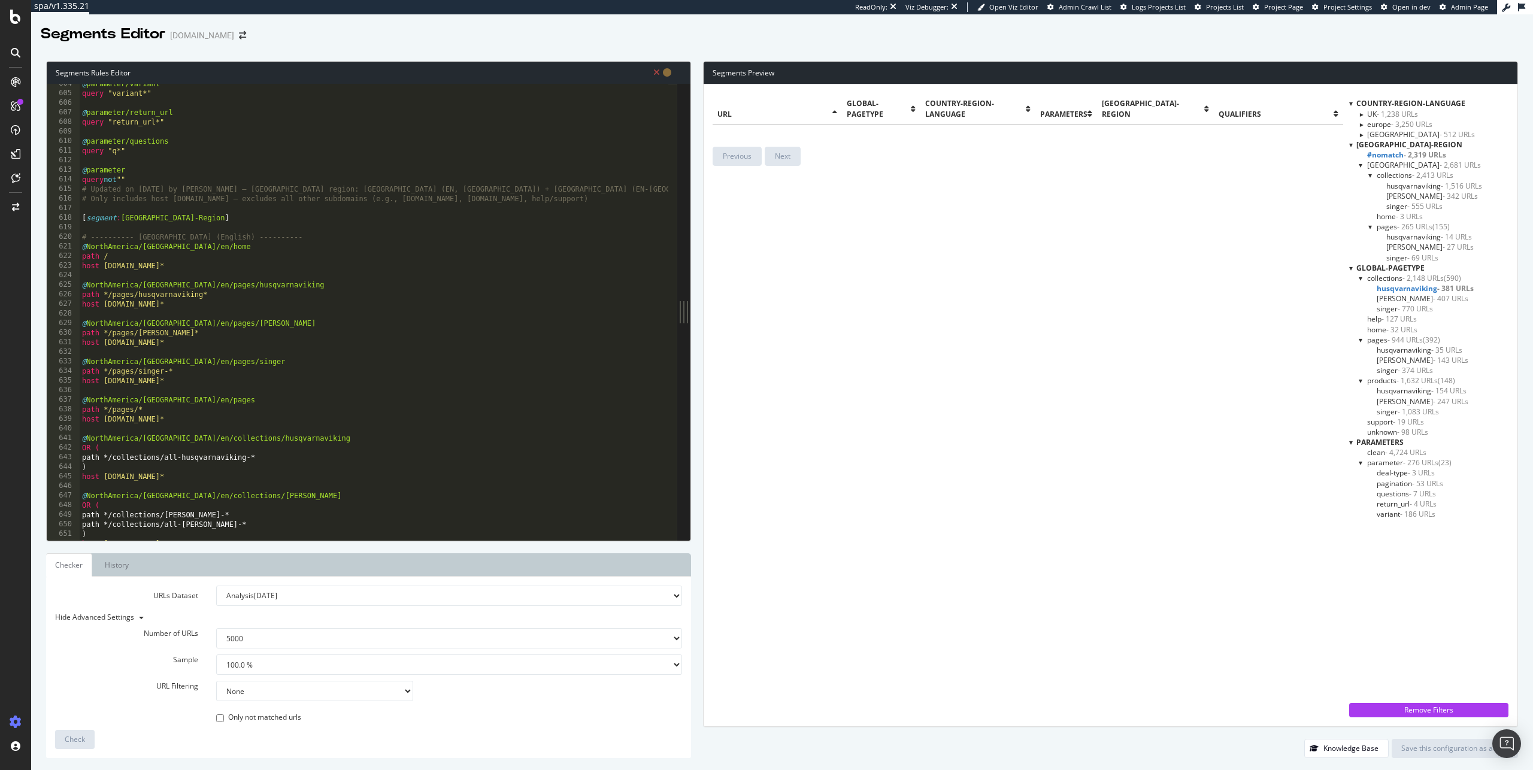
click at [260, 370] on div "@ parameter/variant query "variant*" @ parameter/return_url query "return_url*"…" at bounding box center [374, 317] width 589 height 476
type textarea "path */collections/husqvarnaviking-* path */collections/all-husqvarnaviking-*"
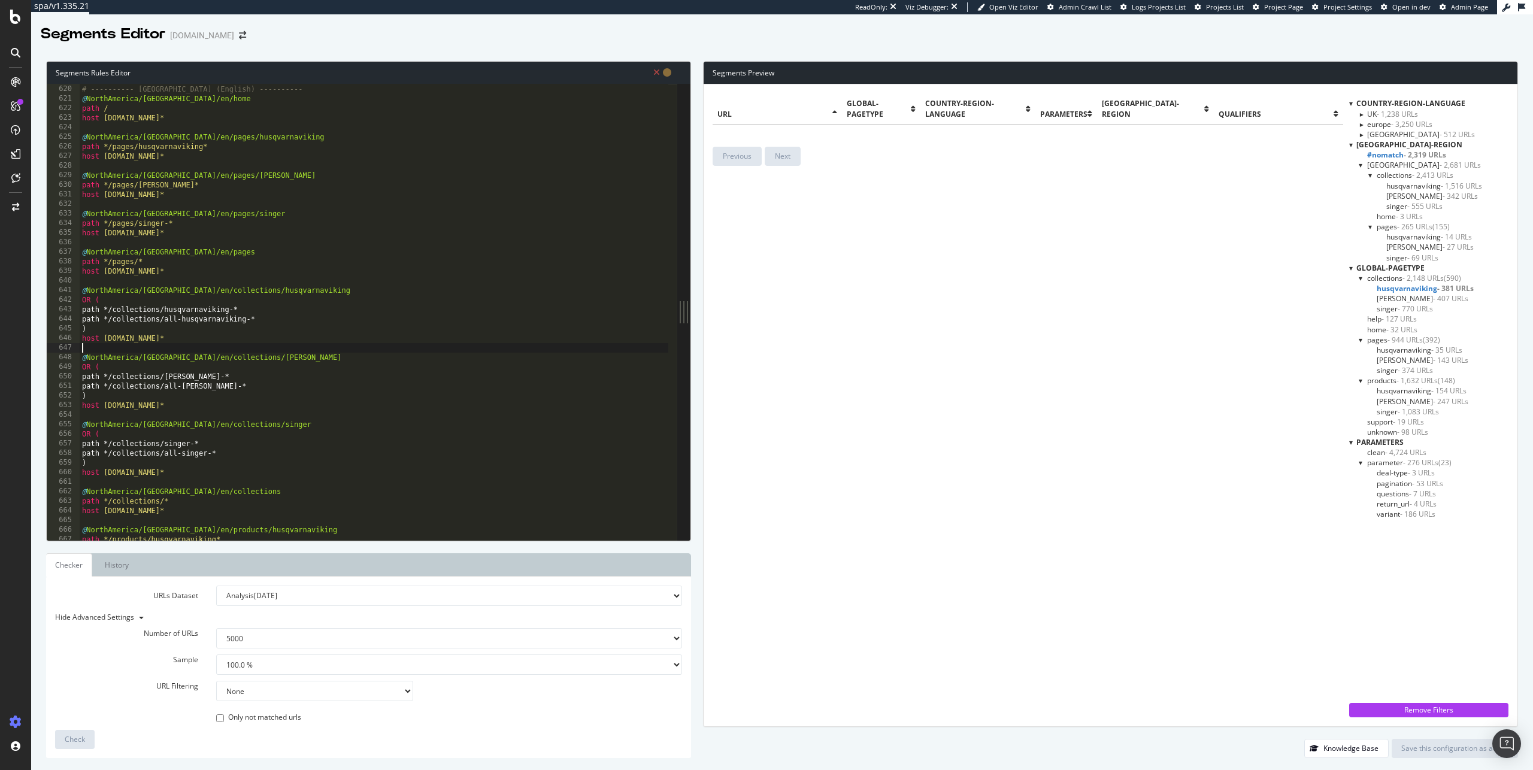
click at [198, 343] on div "# ---------- USA (English) ---------- @ NorthAmerica/US/en/home path / host www…" at bounding box center [374, 313] width 589 height 476
drag, startPoint x: 252, startPoint y: 318, endPoint x: 35, endPoint y: 305, distance: 217.2
click at [35, 305] on div "Segments Rules Editor 619 620 621 622 623 624 625 626 627 628 629 630 631 632 6…" at bounding box center [782, 409] width 1502 height 721
click at [103, 317] on div "# ---------- USA (English) ---------- @ NorthAmerica/US/en/home path / host www…" at bounding box center [374, 313] width 589 height 476
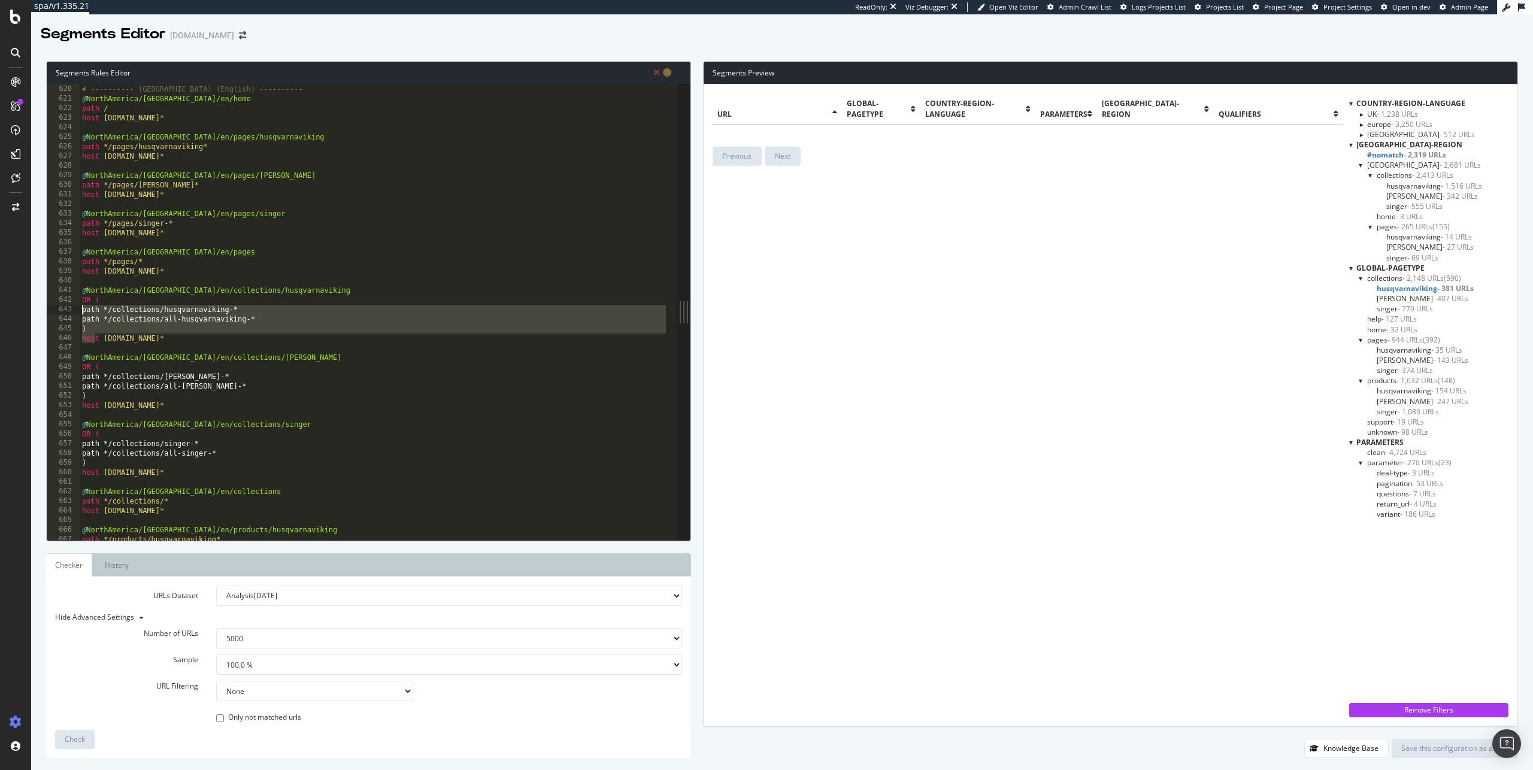
drag, startPoint x: 92, startPoint y: 333, endPoint x: 66, endPoint y: 308, distance: 36.4
click at [66, 308] on div "path */collections/all-husqvarnaviking-* 619 620 621 622 623 624 625 626 627 62…" at bounding box center [362, 312] width 631 height 456
click at [95, 331] on div "# ---------- USA (English) ---------- @ NorthAmerica/US/en/home path / host www…" at bounding box center [374, 313] width 589 height 476
drag, startPoint x: 64, startPoint y: 315, endPoint x: 59, endPoint y: 311, distance: 6.4
click at [59, 311] on div ") 619 620 621 622 623 624 625 626 627 628 629 630 631 632 633 634 635 636 637 6…" at bounding box center [362, 312] width 631 height 456
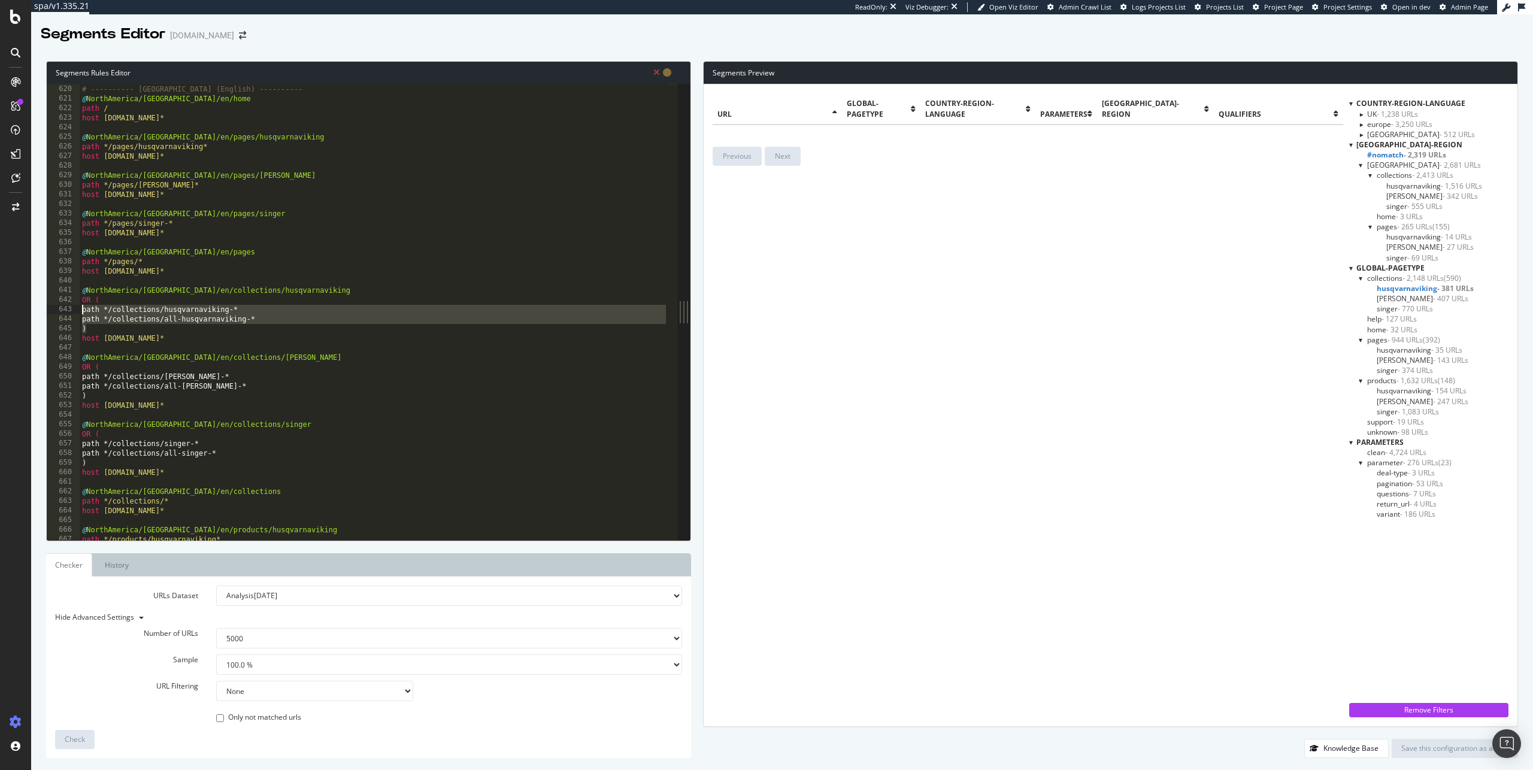
paste textarea ")"
drag, startPoint x: 291, startPoint y: 322, endPoint x: -7, endPoint y: 308, distance: 298.1
click at [0, 308] on html "spa/v1.335.21 ReadOnly: Viz Debugger: Open Viz Editor Admin Crawl List Logs Pro…" at bounding box center [766, 385] width 1533 height 770
paste textarea "all-husqvarnaviking-* host www.singer.com"
drag, startPoint x: 200, startPoint y: 335, endPoint x: 57, endPoint y: 338, distance: 143.2
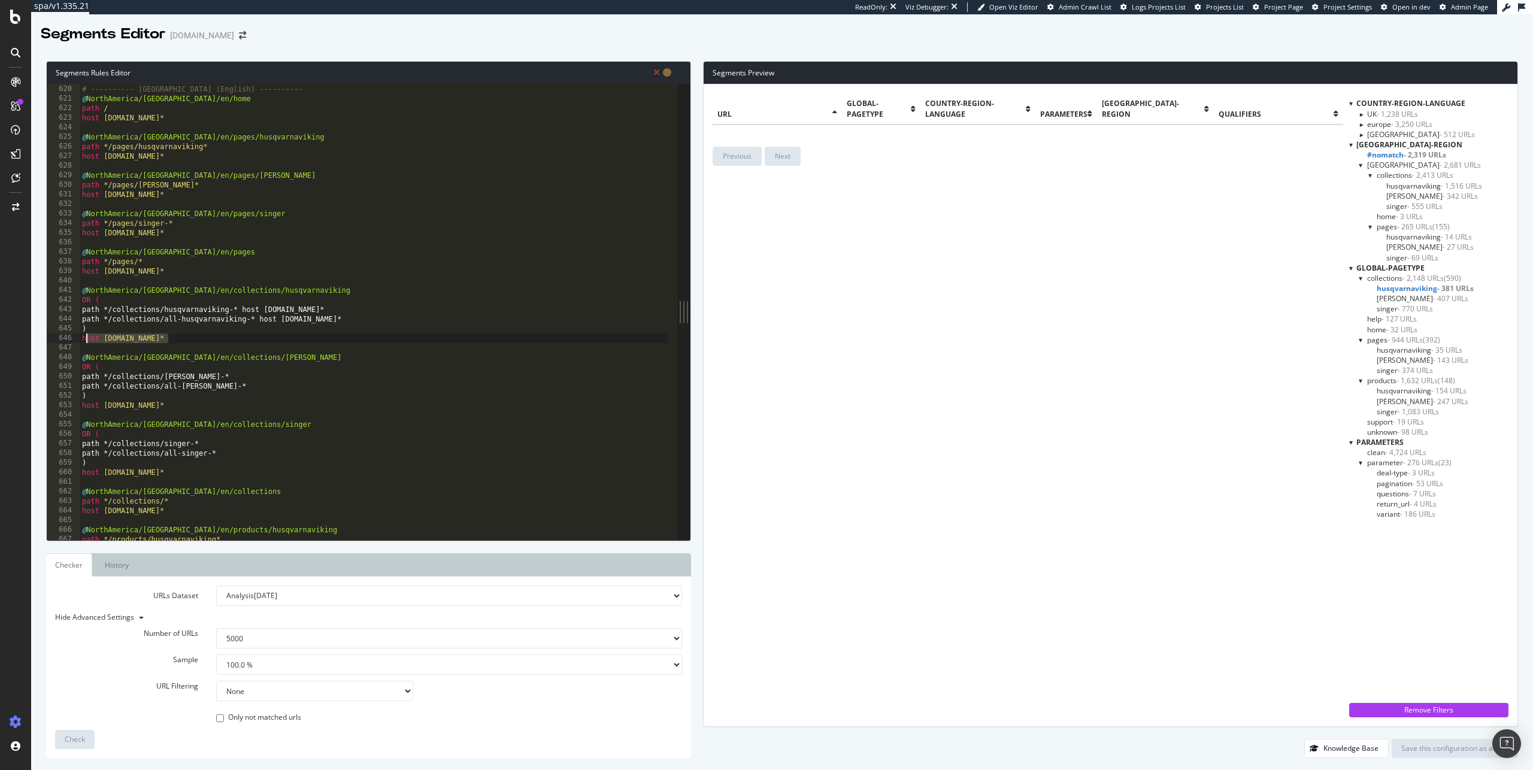
click at [57, 338] on div "path */collections/all-husqvarnaviking-* host www.singer.com* 619 620 621 622 6…" at bounding box center [362, 312] width 631 height 456
type textarea "host www.singer.com*"
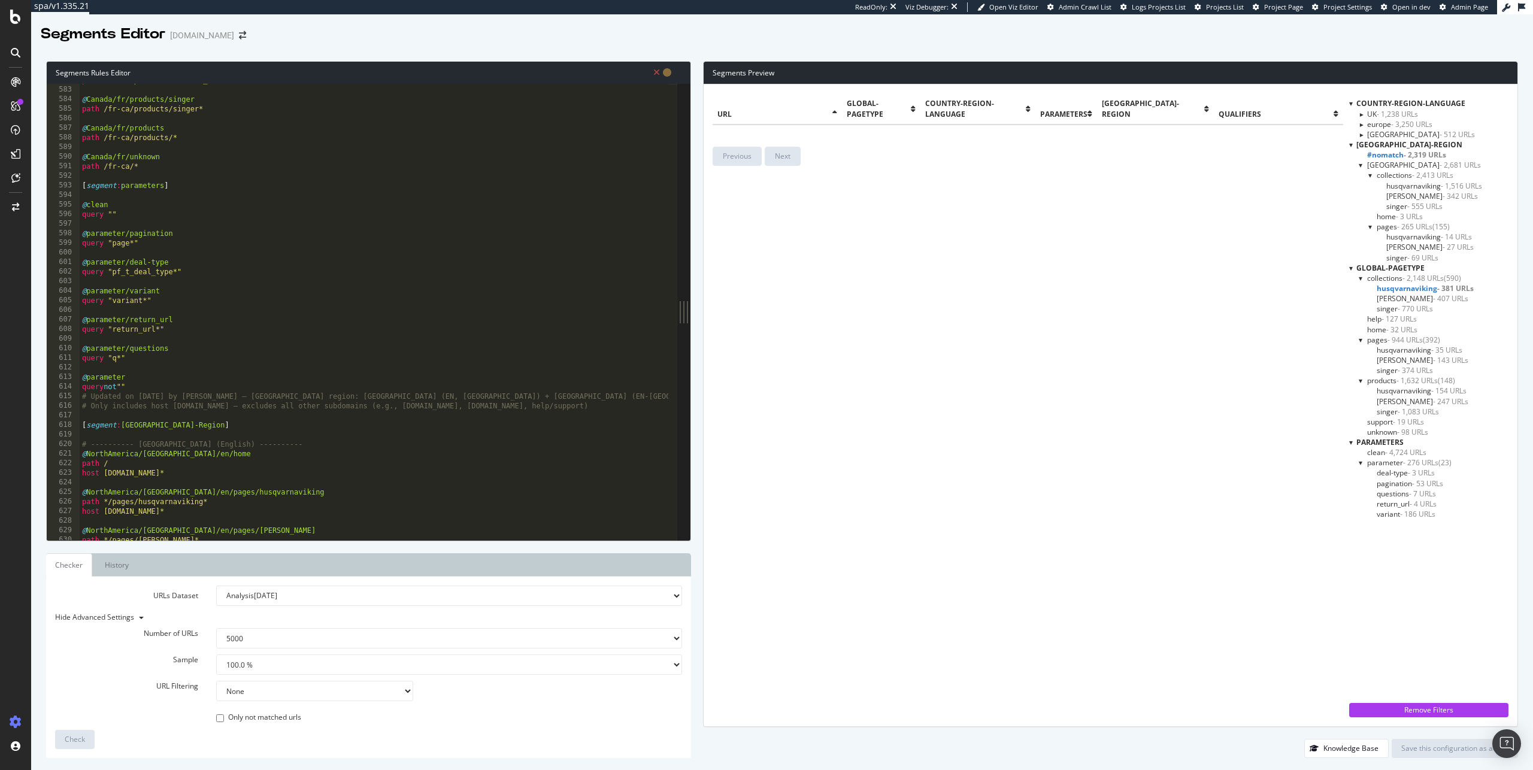
scroll to position [5643, 0]
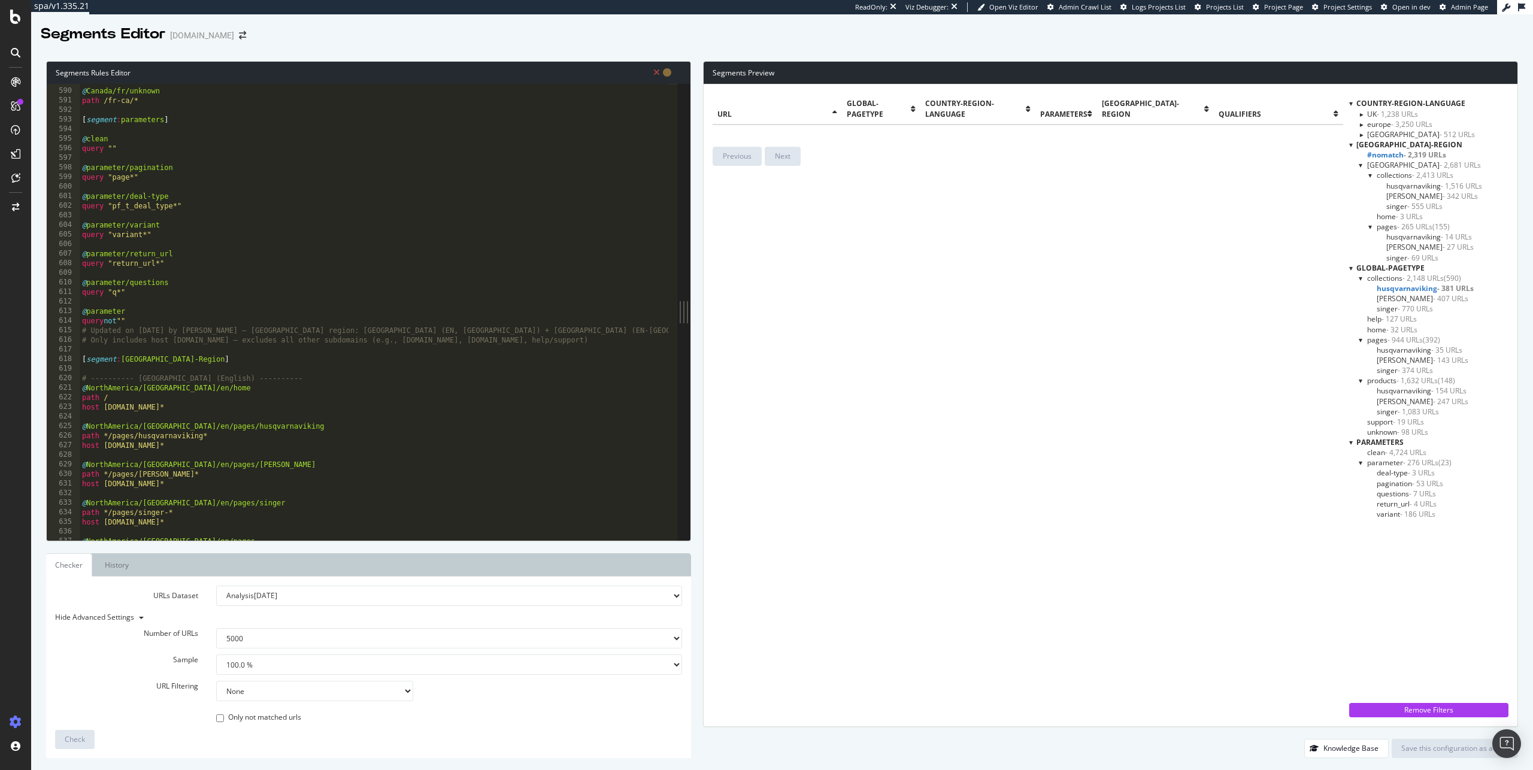
click at [161, 322] on div "@ Canada/fr/unknown path /fr-ca/* [ segment : parameters ] @ clean query "" @ p…" at bounding box center [374, 315] width 589 height 476
type textarea "query not """
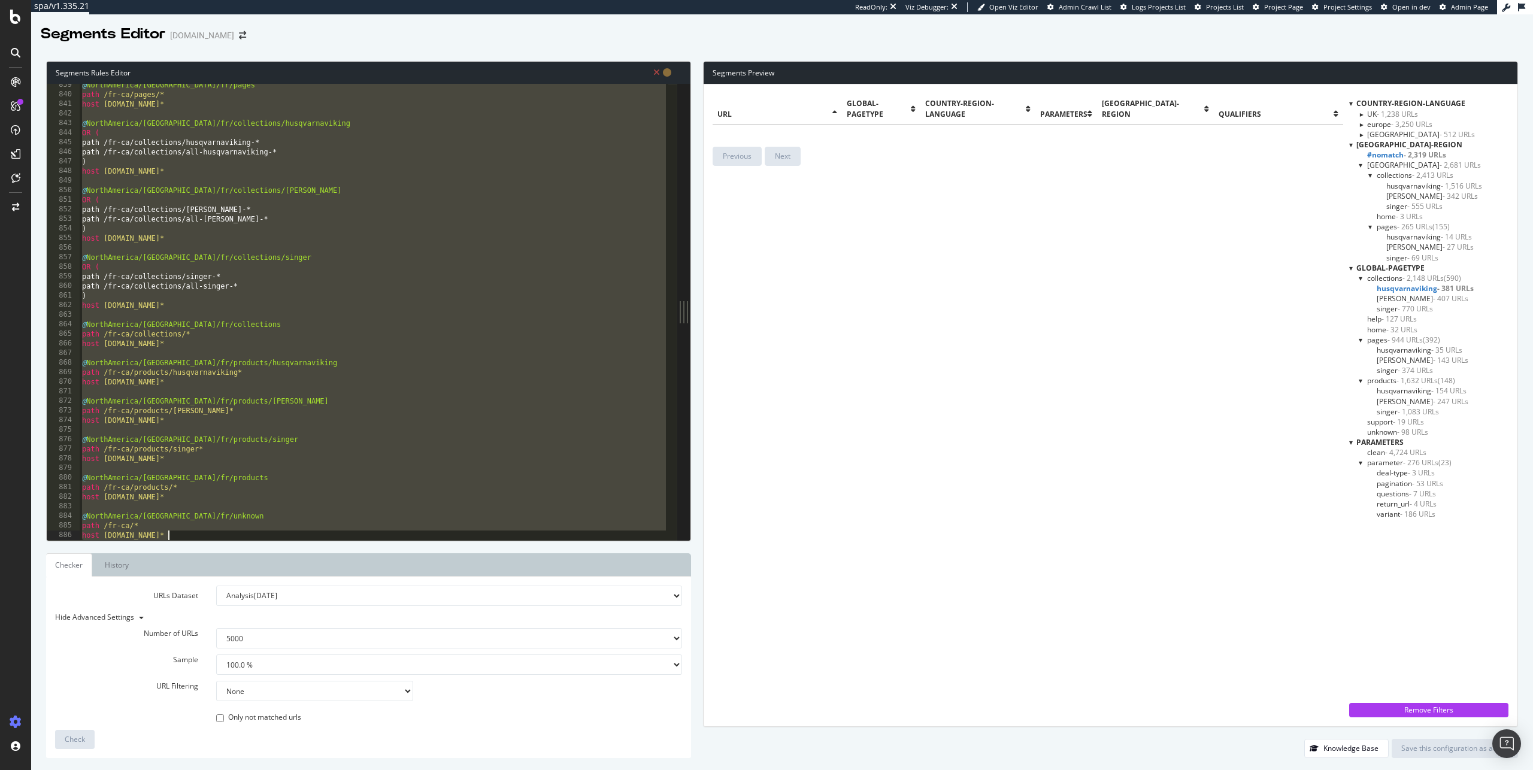
drag, startPoint x: 158, startPoint y: 329, endPoint x: 232, endPoint y: 733, distance: 410.5
click at [232, 733] on div "Segments Rules Editor 839 840 841 842 843 844 845 846 847 848 849 850 851 852 8…" at bounding box center [368, 409] width 645 height 697
type textarea "path /fr-ca/* host www.singer.com*"
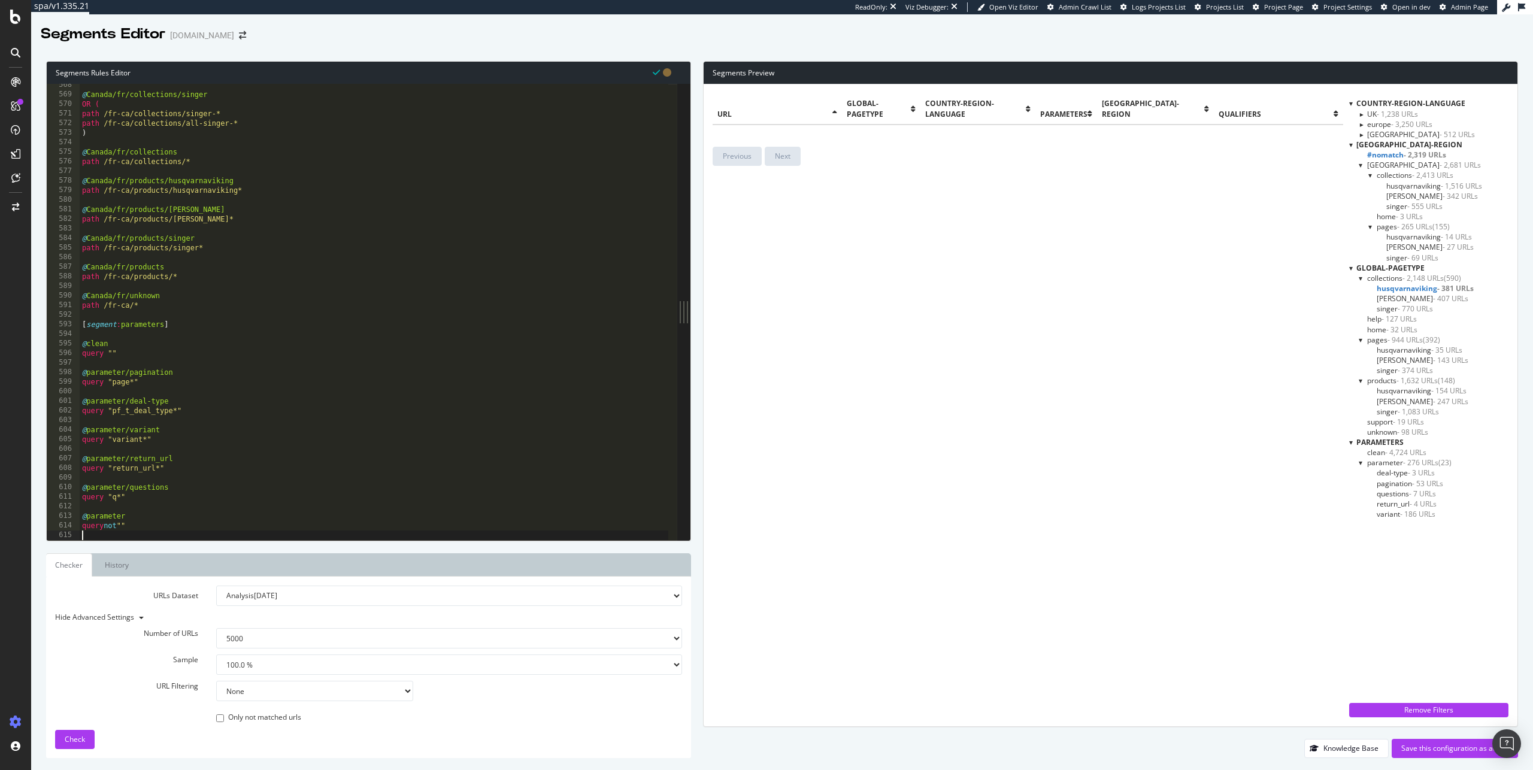
scroll to position [5438, 0]
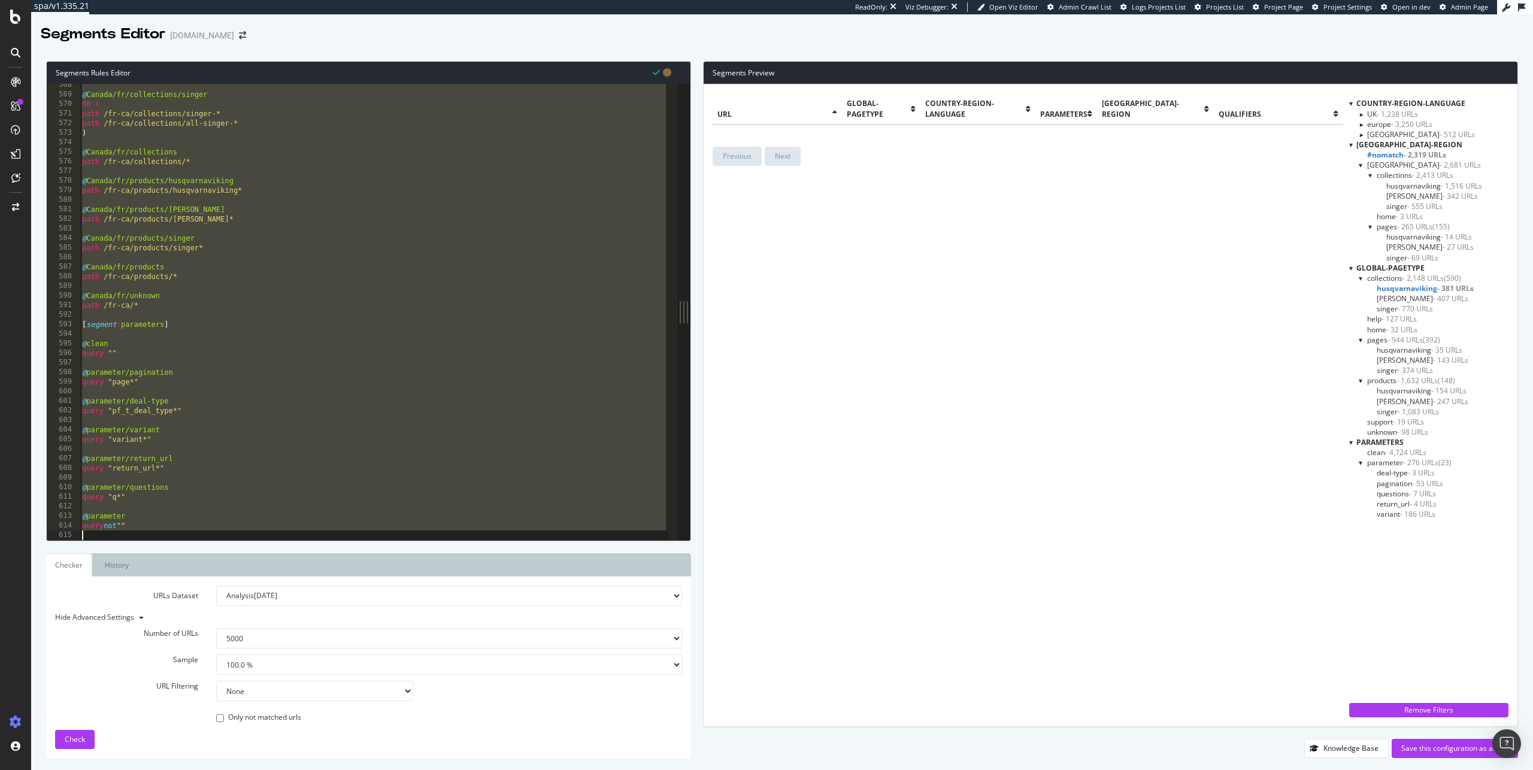
type textarea "query not """
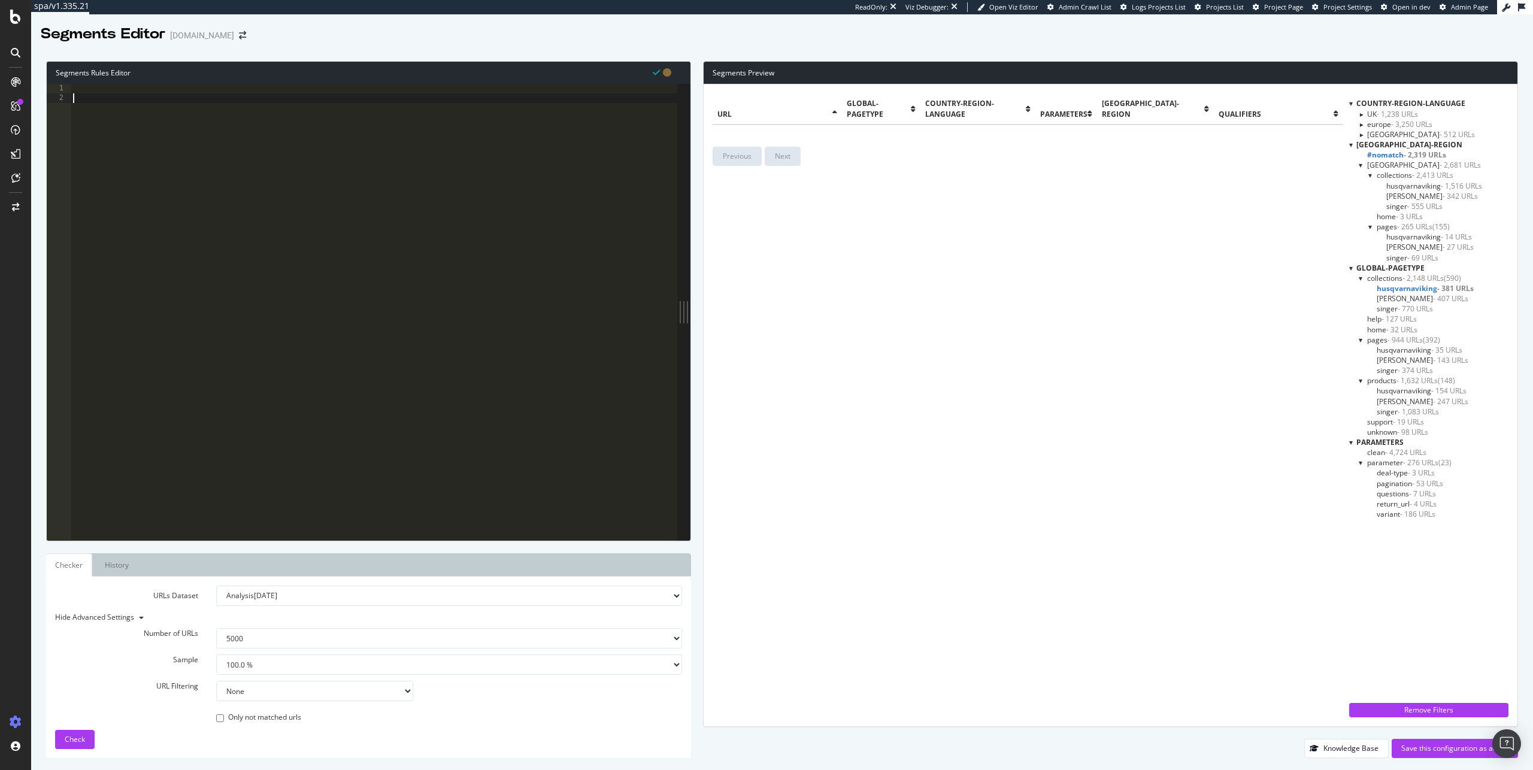
type textarea "query not """
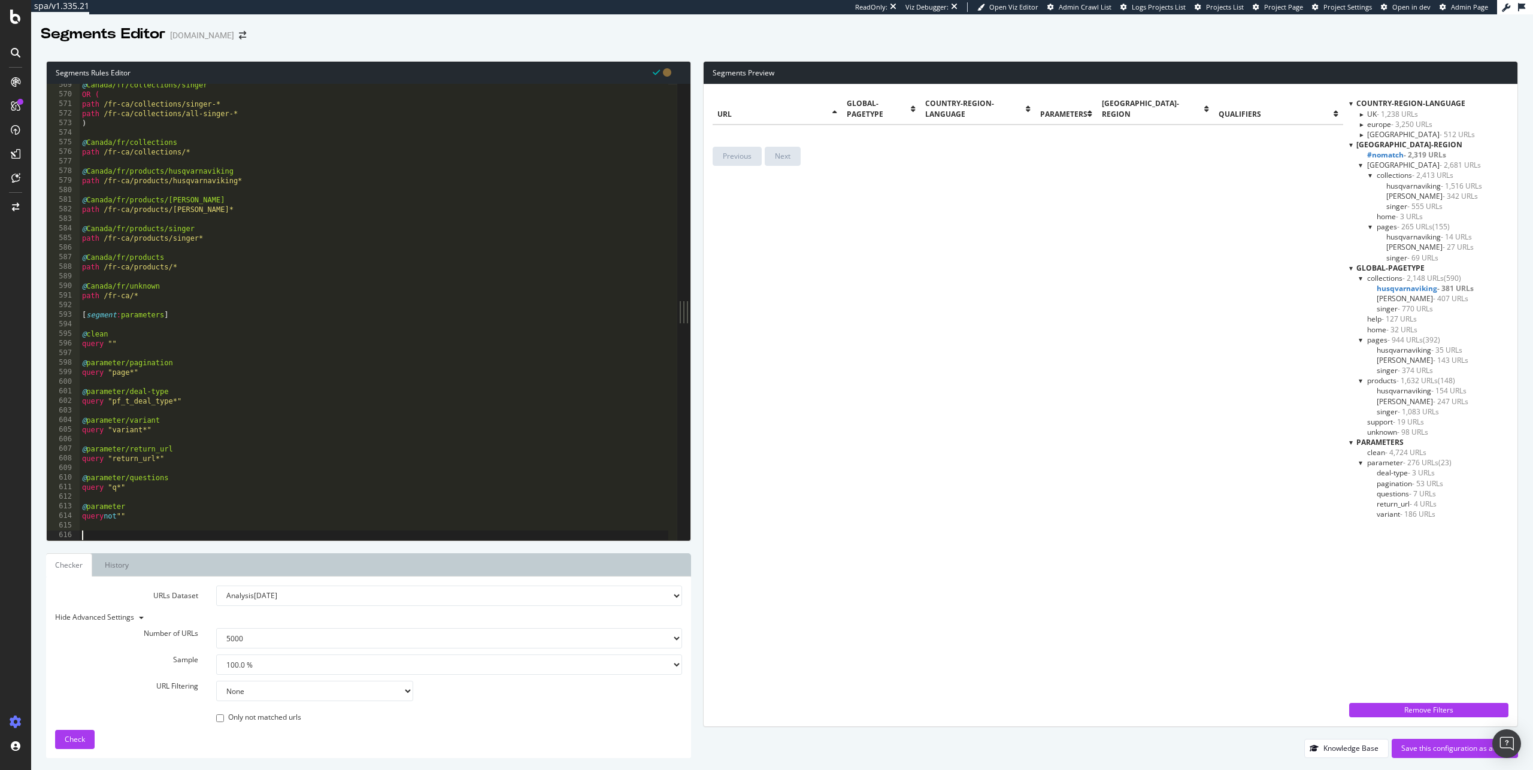
paste textarea "Cursor at row 656"
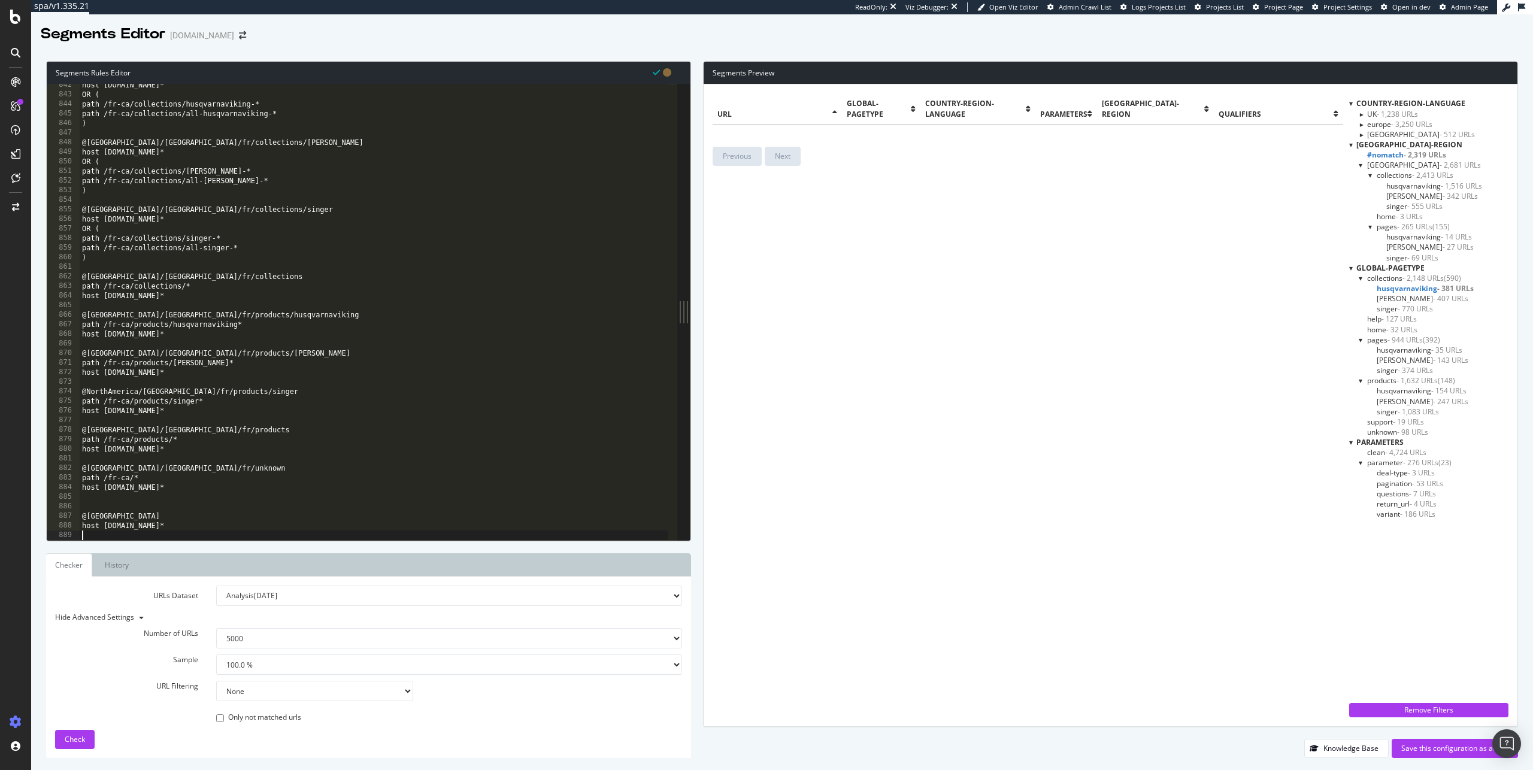
scroll to position [8064, 0]
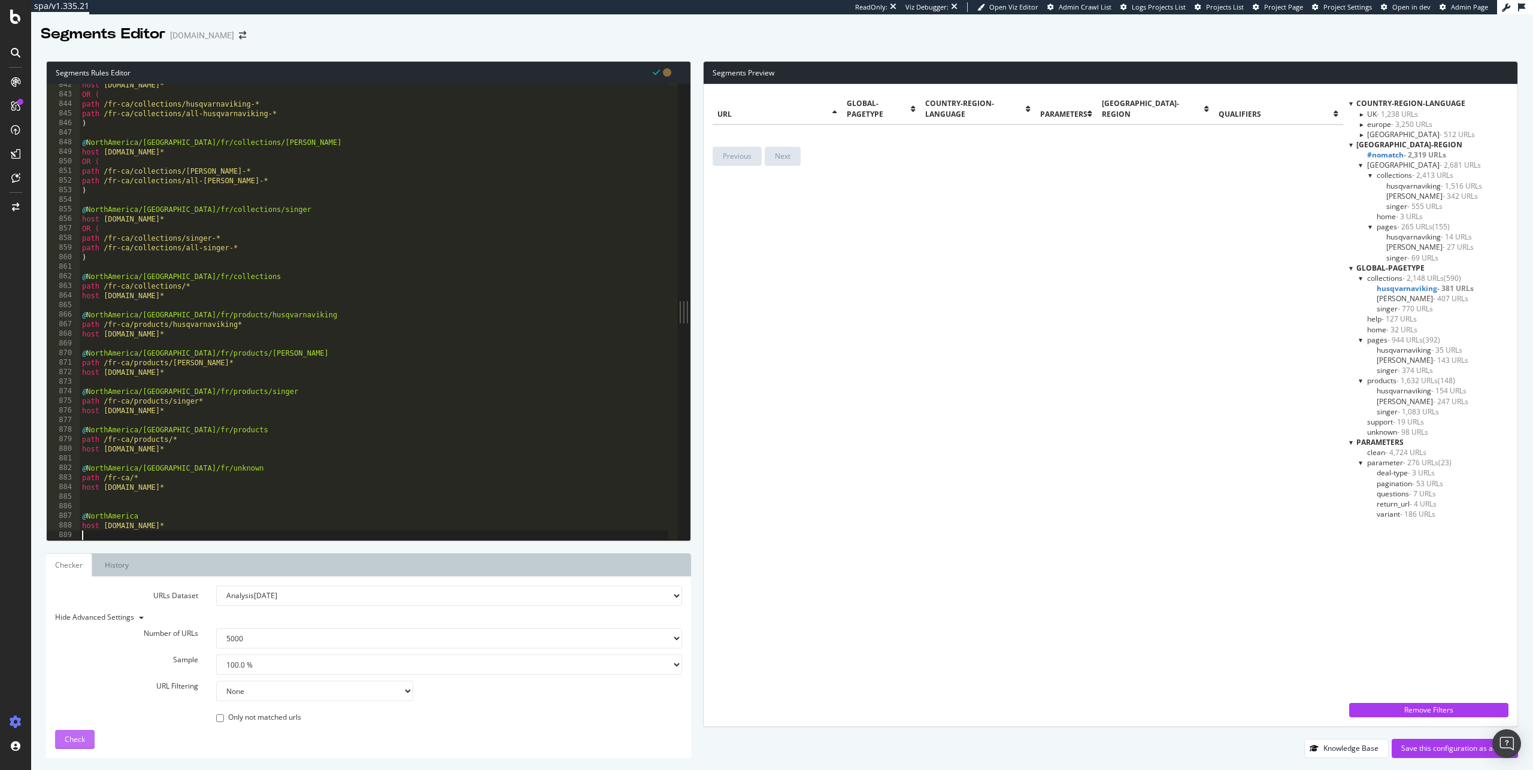
click at [84, 745] on div "Check" at bounding box center [75, 740] width 20 height 18
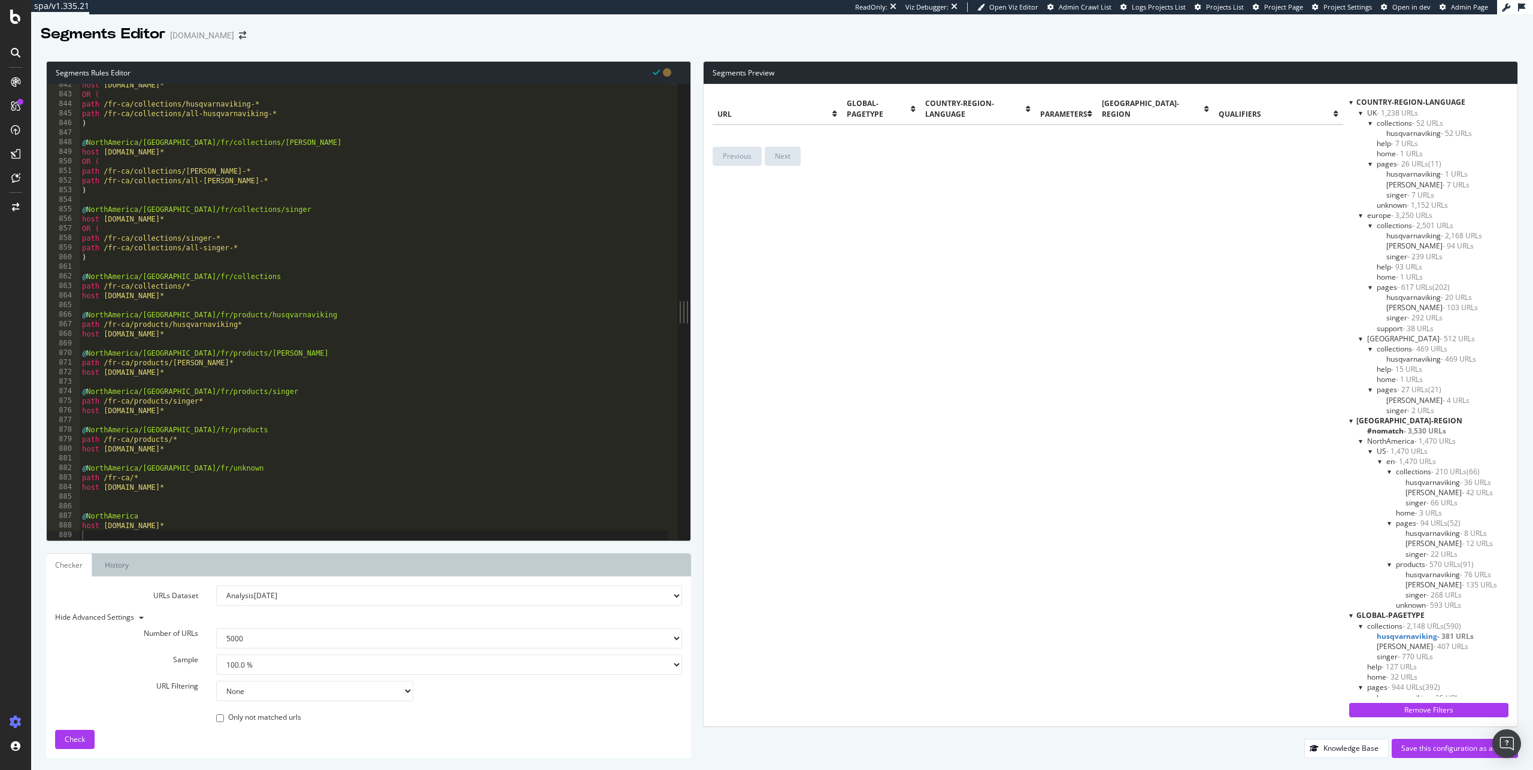
scroll to position [0, 0]
click at [1413, 422] on span "North-America-Region" at bounding box center [1410, 422] width 106 height 10
click at [1395, 442] on span "NorthAmerica - 1,470 URLs" at bounding box center [1412, 442] width 89 height 10
click at [842, 103] on th "global-pagetype" at bounding box center [881, 108] width 78 height 31
click at [839, 104] on th "url" at bounding box center [777, 108] width 129 height 31
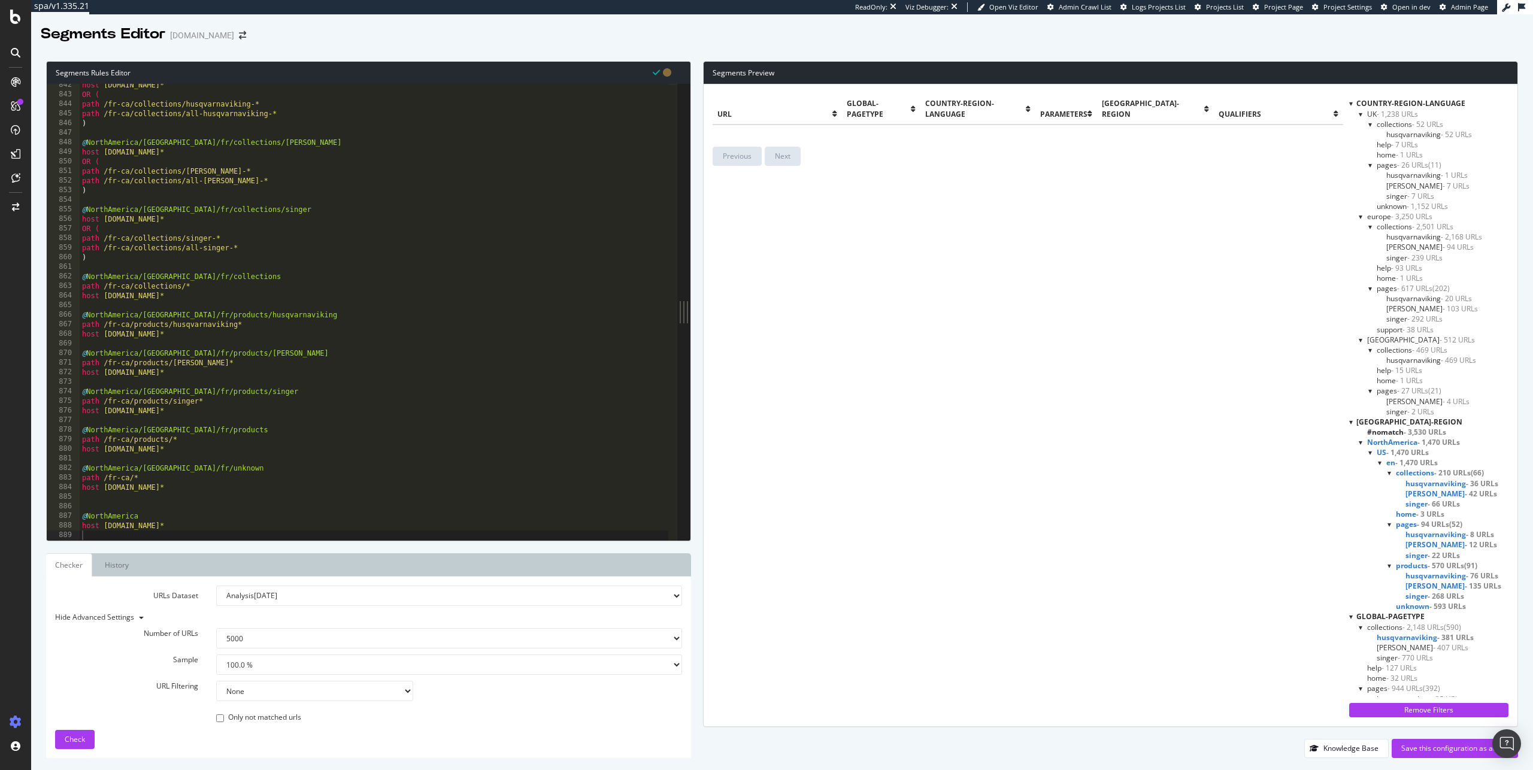
click at [834, 110] on icon at bounding box center [835, 113] width 5 height 7
click at [876, 104] on span "global-pagetype" at bounding box center [879, 108] width 64 height 20
click at [1382, 448] on span "US - 1,470 URLs" at bounding box center [1403, 452] width 52 height 10
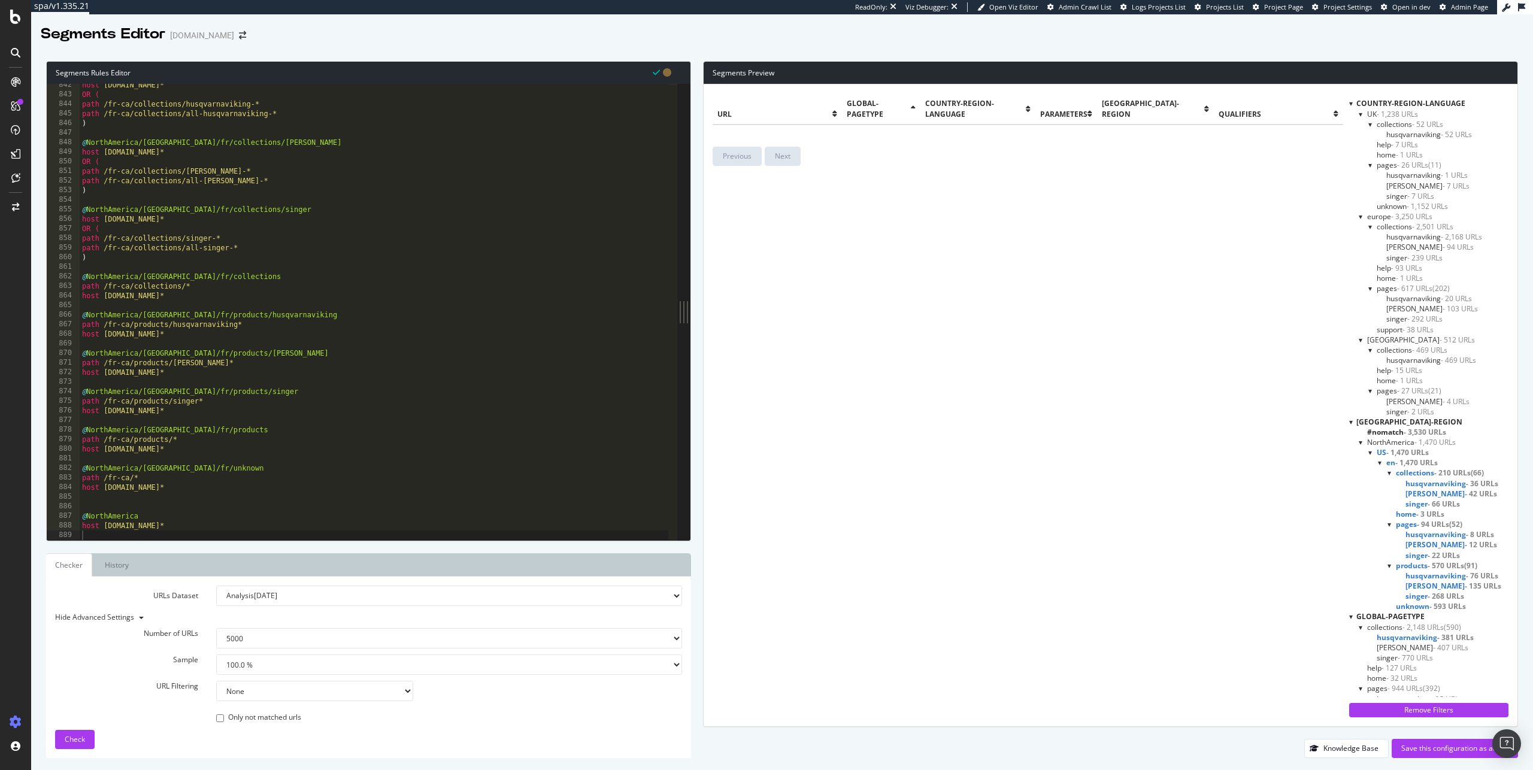
click at [1382, 452] on span "US - 1,470 URLs" at bounding box center [1403, 452] width 52 height 10
click at [1382, 452] on span "US - 1,470 URLs" at bounding box center [1402, 452] width 51 height 10
click at [1382, 452] on span "US - 1,470 URLs" at bounding box center [1403, 452] width 52 height 10
click at [1387, 461] on span "en - 1,470 URLs" at bounding box center [1412, 463] width 50 height 10
click at [1388, 461] on span "en - 1,470 URLs" at bounding box center [1413, 463] width 52 height 10
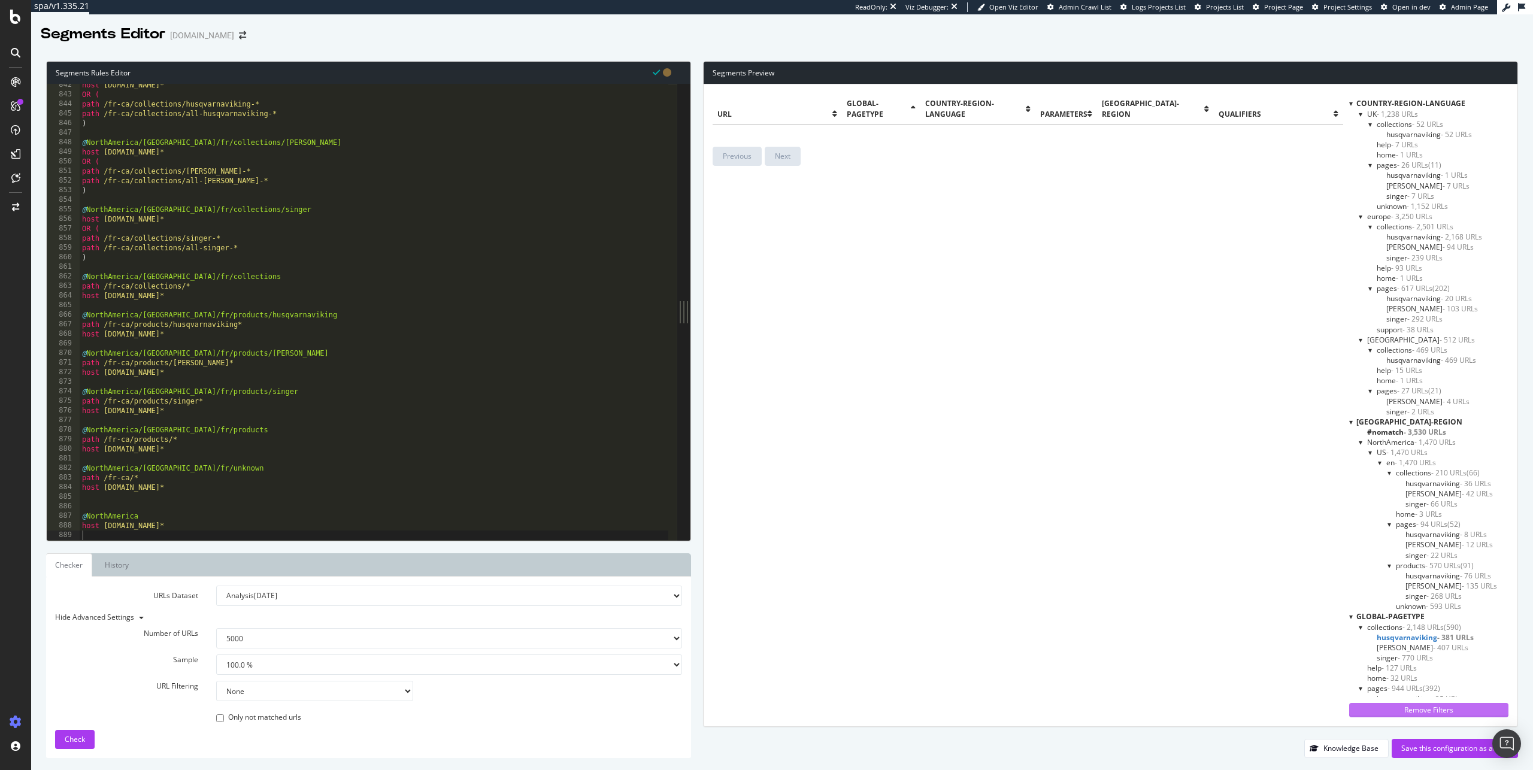
click at [1425, 713] on div "Remove Filters" at bounding box center [1429, 710] width 145 height 10
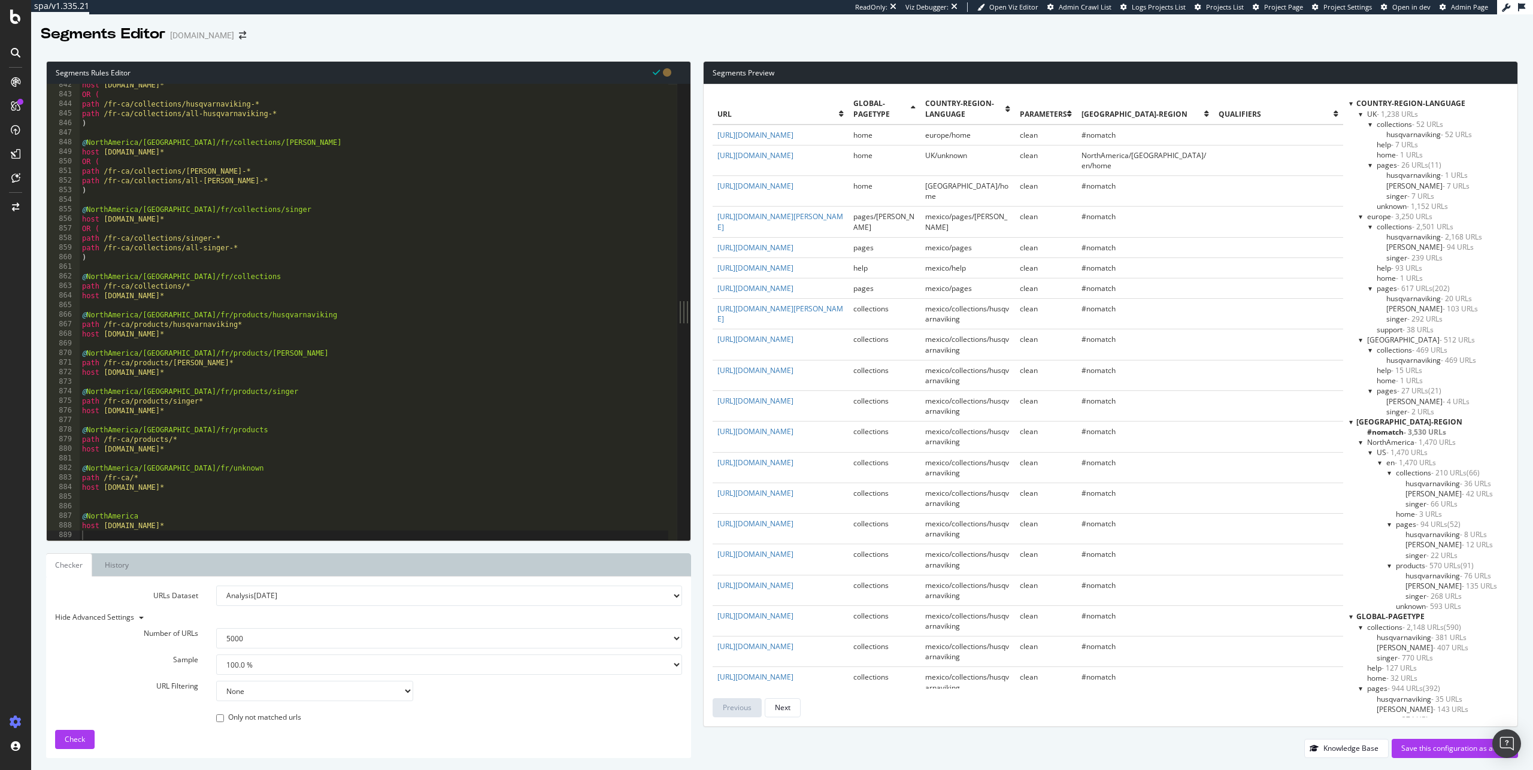
click at [1398, 444] on span "NorthAmerica - 1,470 URLs" at bounding box center [1412, 442] width 89 height 10
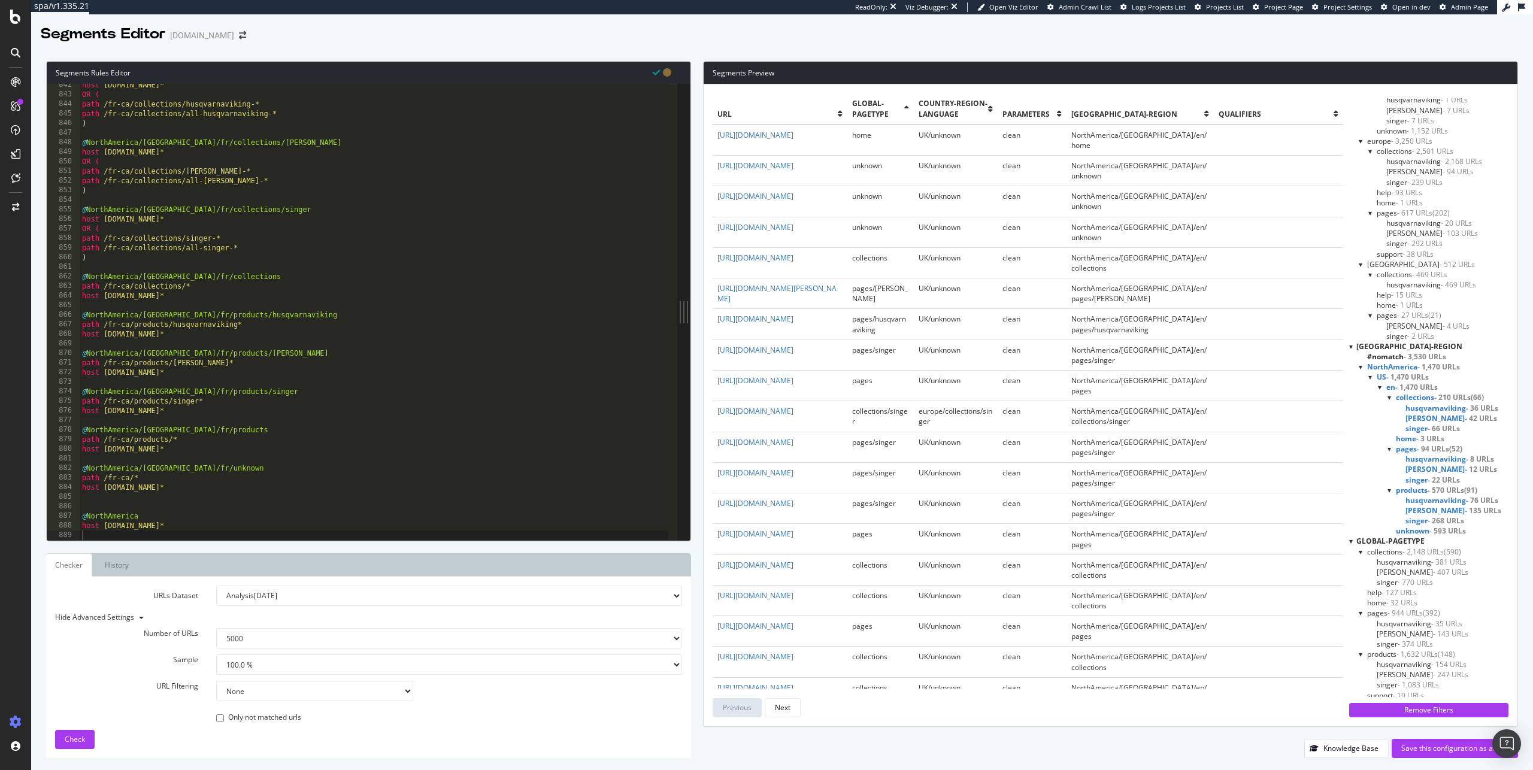
scroll to position [79, 0]
click at [1371, 374] on div at bounding box center [1371, 373] width 5 height 10
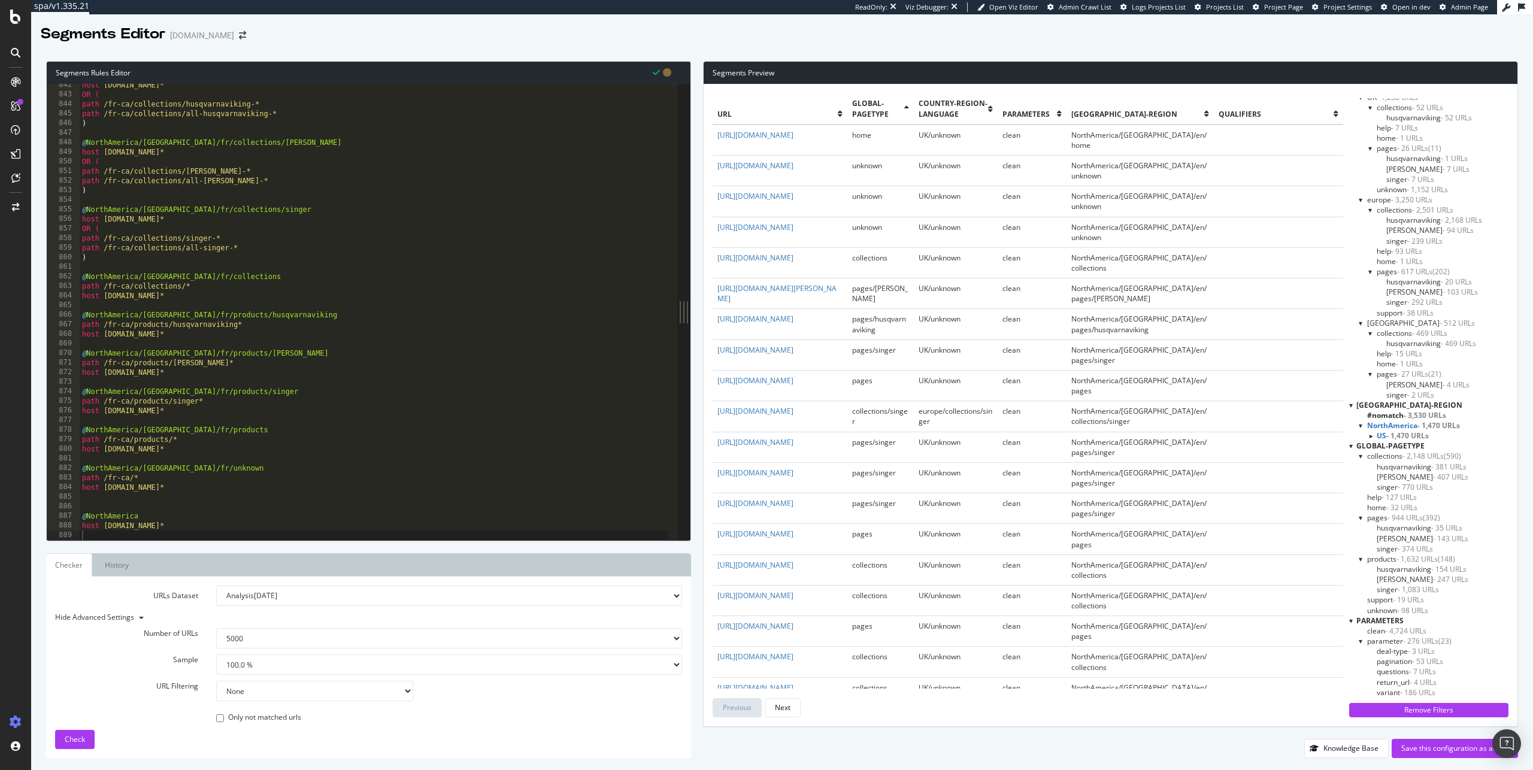
click at [1420, 413] on span "- 3,530 URLs" at bounding box center [1425, 415] width 43 height 10
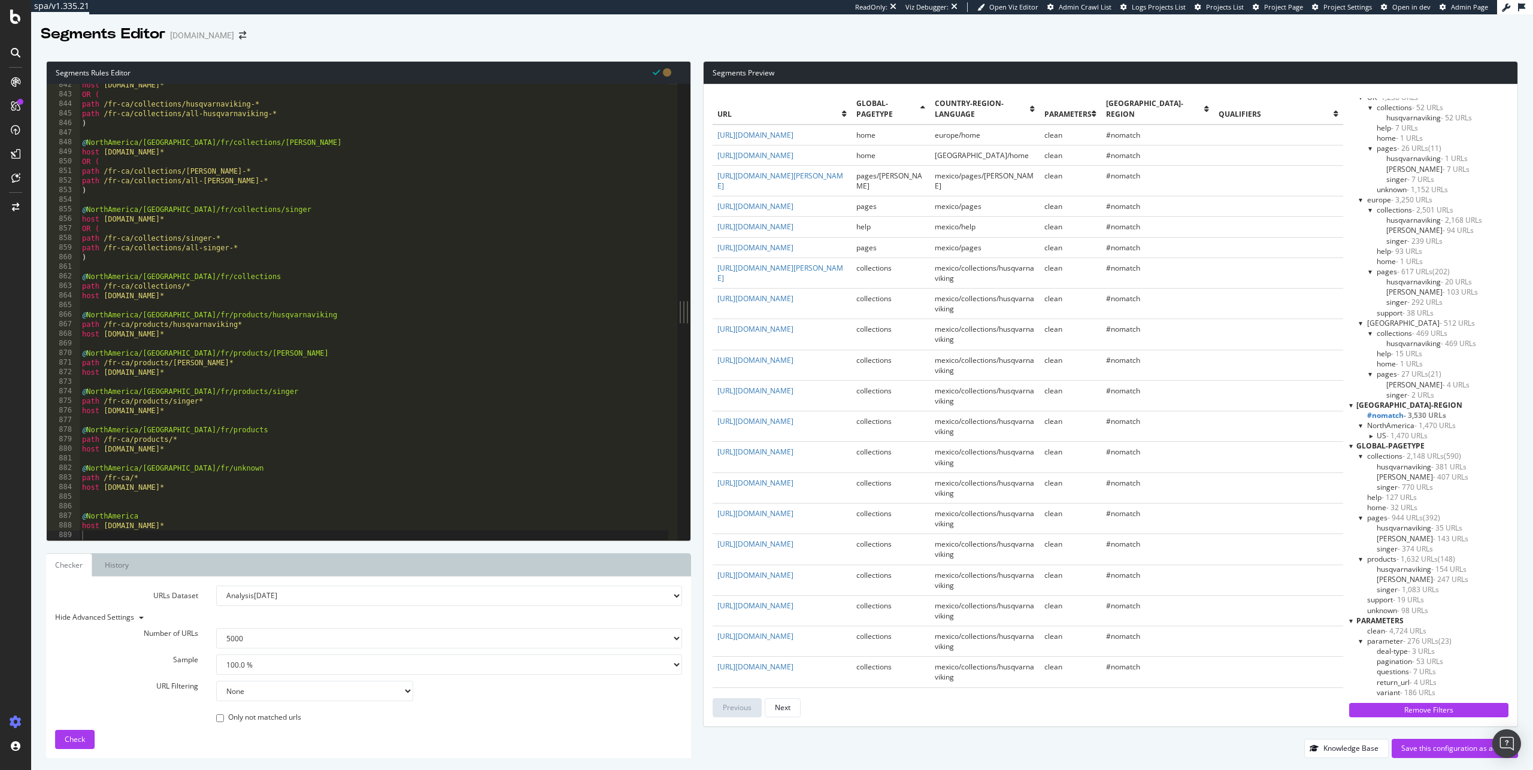
click at [1392, 426] on span "NorthAmerica - 1,470 URLs" at bounding box center [1412, 426] width 89 height 10
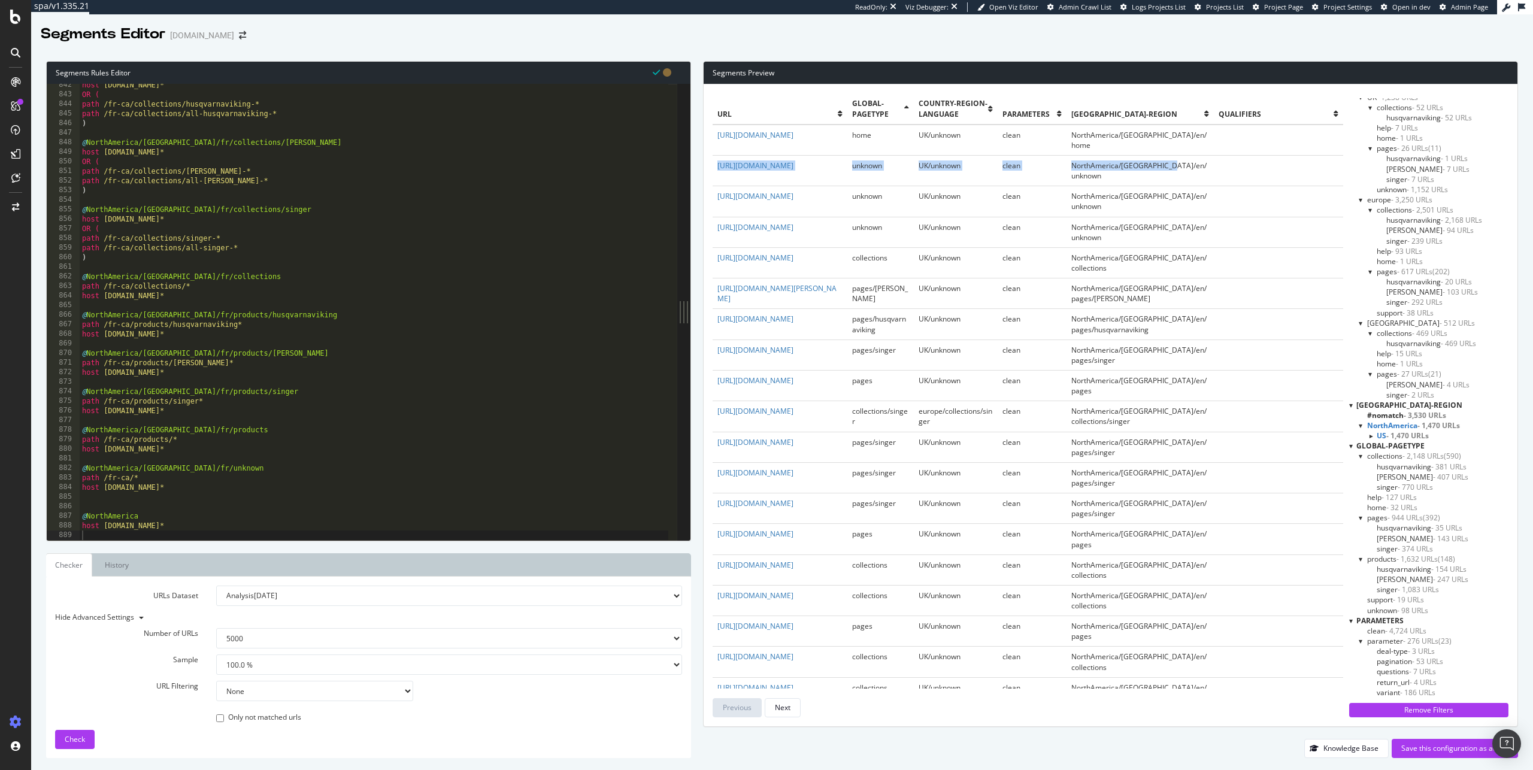
drag, startPoint x: 1189, startPoint y: 184, endPoint x: 715, endPoint y: 176, distance: 474.5
click at [715, 176] on tr "https://www.singer.com/fr-ca unknown UK/unknown clean NorthAmerica/US/en/unknown" at bounding box center [1028, 170] width 631 height 31
click at [848, 176] on td "https://www.singer.com/fr-ca" at bounding box center [780, 170] width 135 height 31
drag, startPoint x: 857, startPoint y: 177, endPoint x: 713, endPoint y: 177, distance: 144.4
click at [714, 177] on td "https://www.singer.com/fr-ca" at bounding box center [780, 170] width 135 height 31
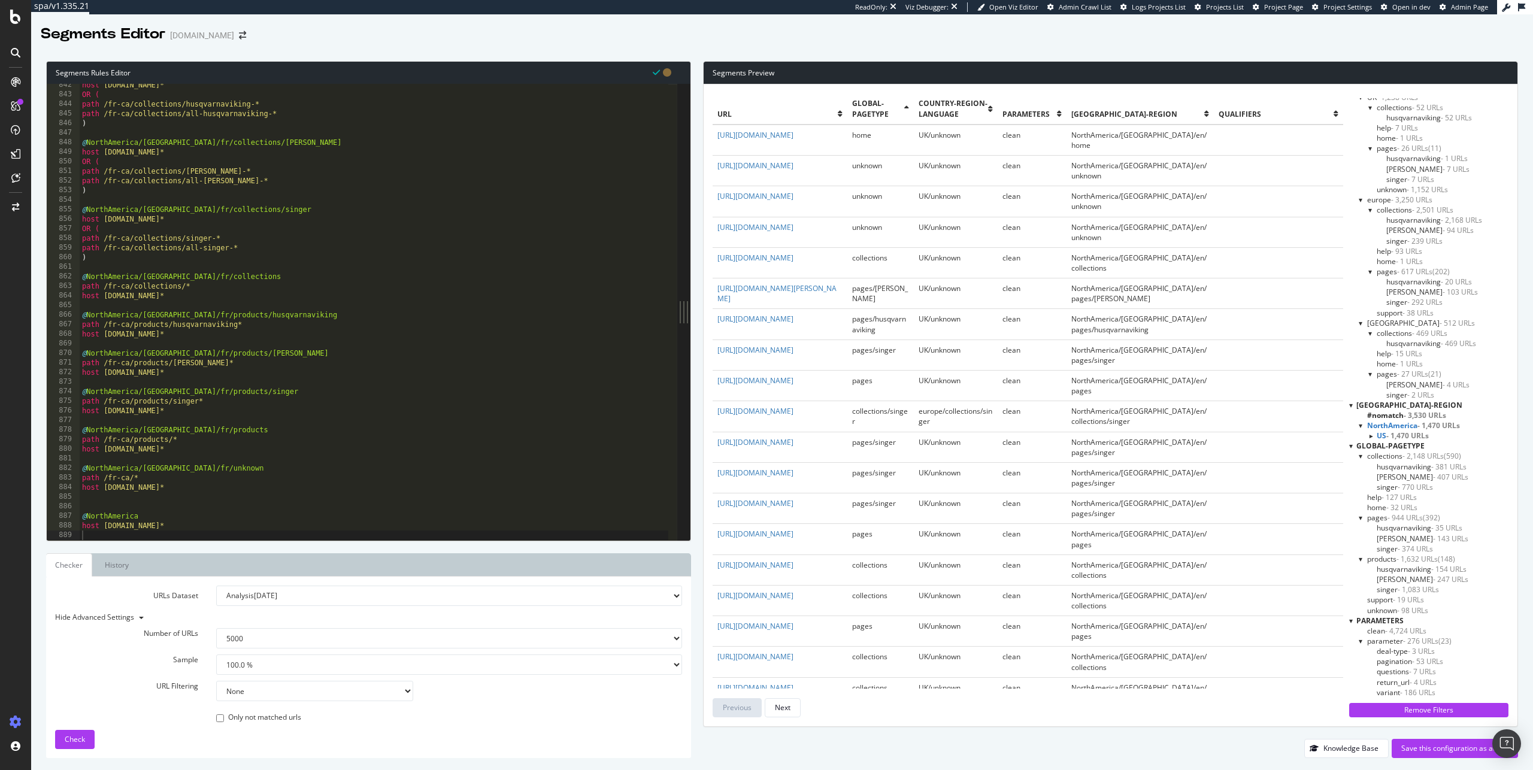
copy link "https://www.singer.com/fr-ca"
drag, startPoint x: 1160, startPoint y: 188, endPoint x: 1120, endPoint y: 182, distance: 41.2
click at [1126, 177] on td "NorthAmerica/US/en/unknown" at bounding box center [1140, 170] width 147 height 31
copy span "NorthAmerica/US/en/unknown"
drag, startPoint x: 1168, startPoint y: 251, endPoint x: 846, endPoint y: 240, distance: 321.9
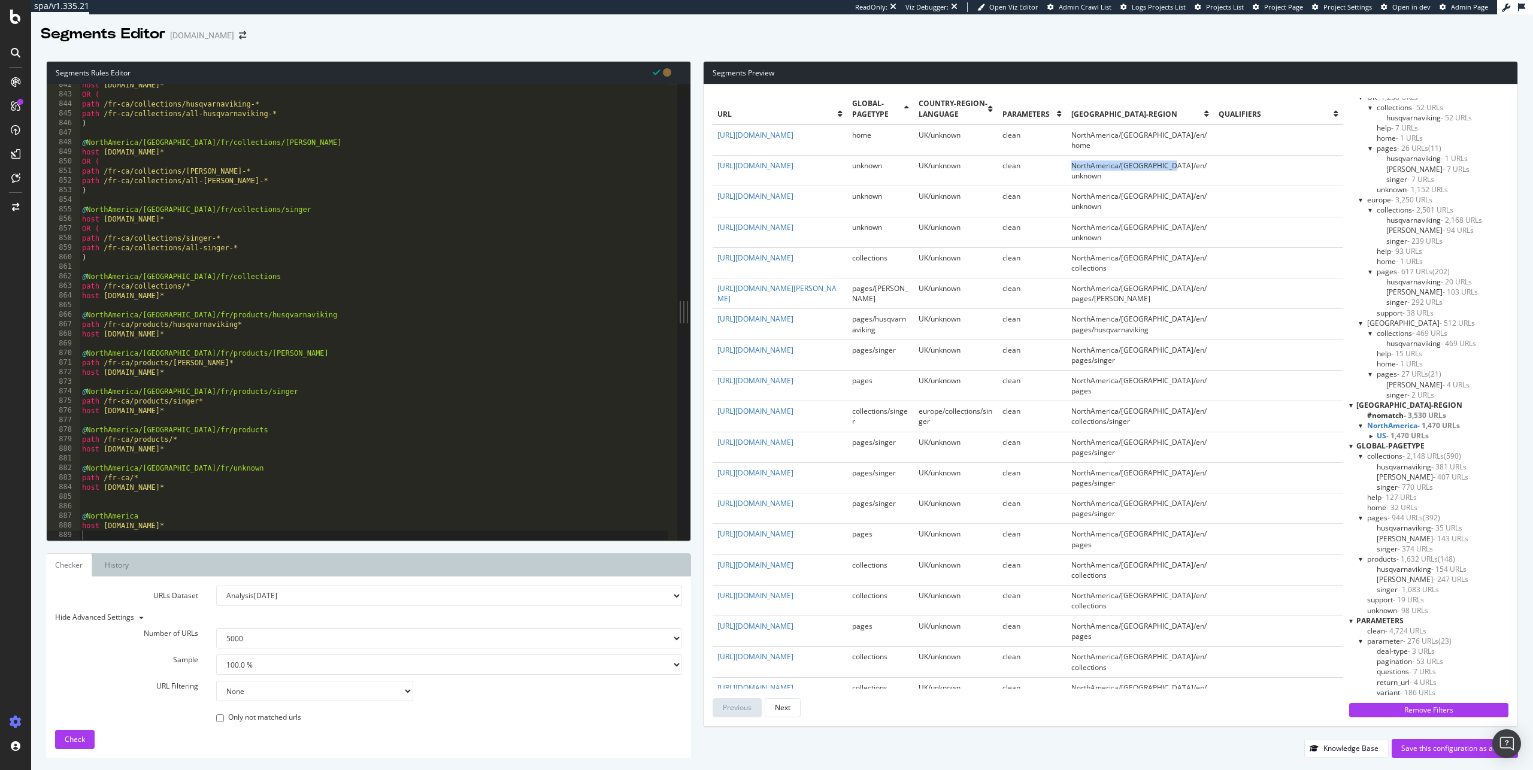
click at [904, 238] on tr "https://www.singer.com/es unknown UK/unknown clean NorthAmerica/US/en/unknown" at bounding box center [1028, 232] width 631 height 31
click at [843, 240] on td "https://www.singer.com/es" at bounding box center [780, 232] width 135 height 31
drag, startPoint x: 788, startPoint y: 238, endPoint x: 718, endPoint y: 237, distance: 70.7
click at [718, 237] on td "https://www.singer.com/es" at bounding box center [780, 232] width 135 height 31
copy link "https://www.singer.com/es"
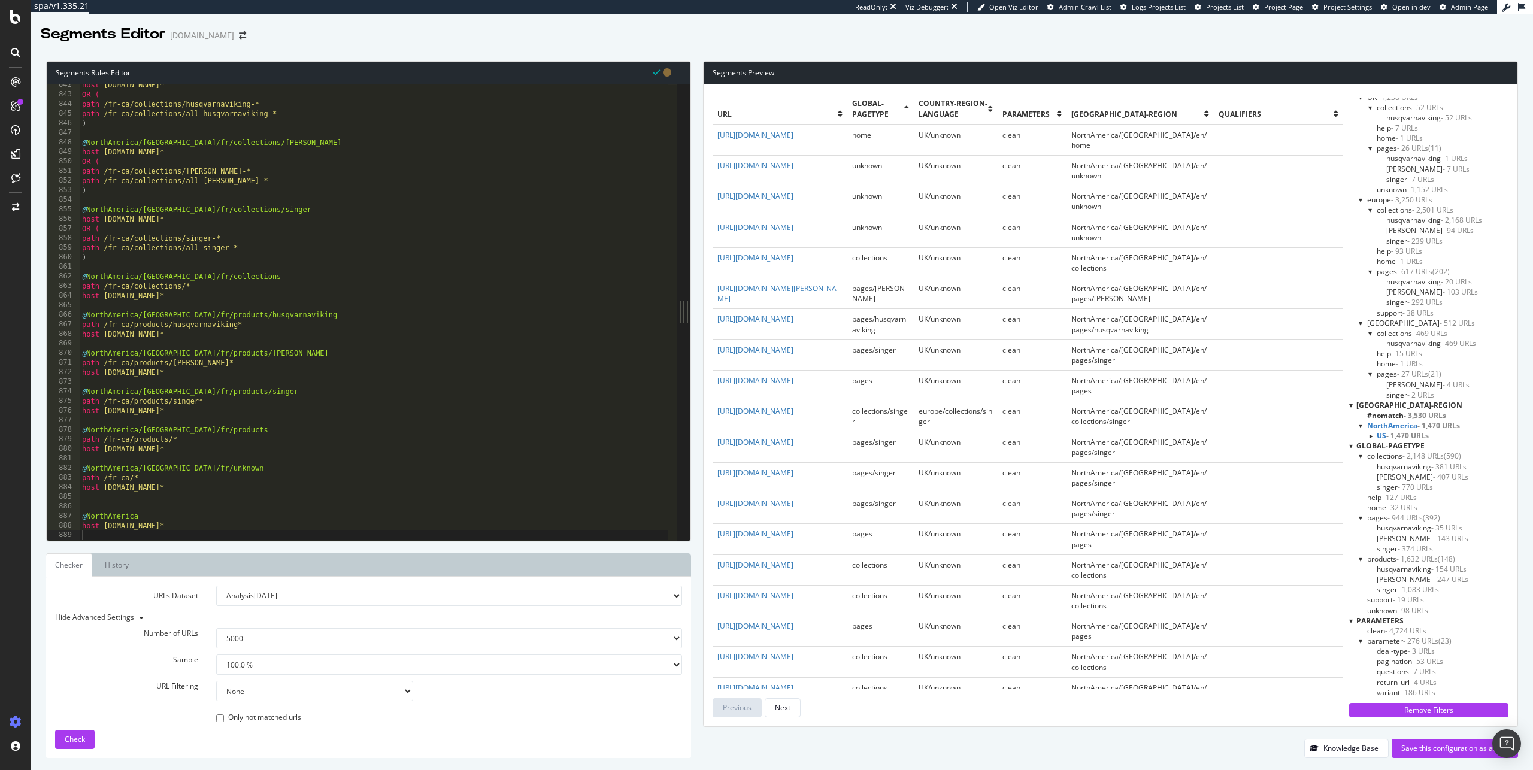
click at [1167, 240] on span "NorthAmerica/US/en/unknown" at bounding box center [1139, 232] width 135 height 20
copy span "NorthAmerica/US/en/unknown"
click at [1252, 238] on td at bounding box center [1278, 232] width 129 height 31
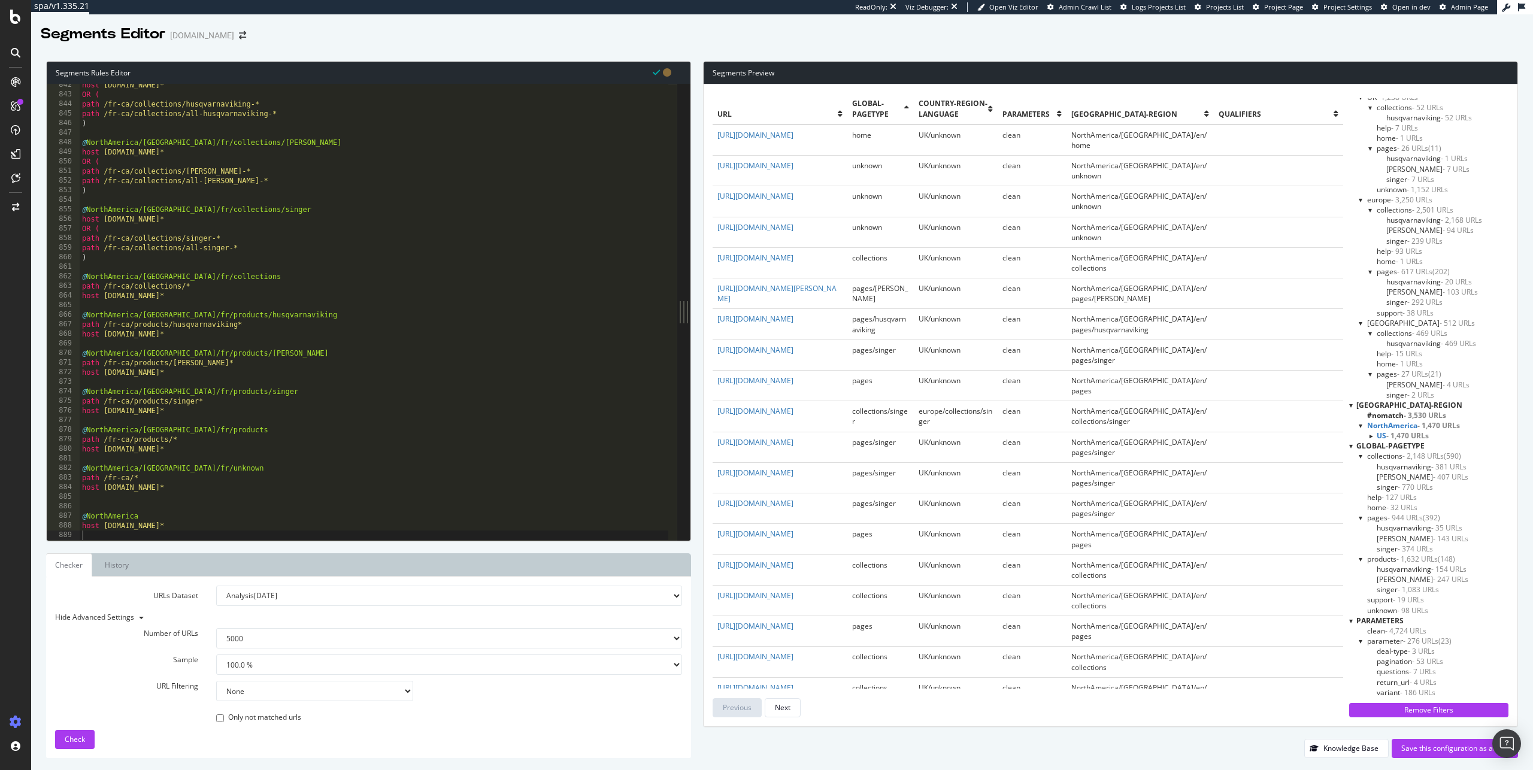
click at [352, 373] on div "host www.singer.com* OR ( path /fr-ca/collections/husqvarnaviking-* path /fr-ca…" at bounding box center [374, 318] width 589 height 476
click at [348, 396] on div "host www.singer.com* OR ( path /fr-ca/collections/husqvarnaviking-* path /fr-ca…" at bounding box center [374, 318] width 589 height 476
type textarea "@NorthAmerica/Canada/fr/products/singer"
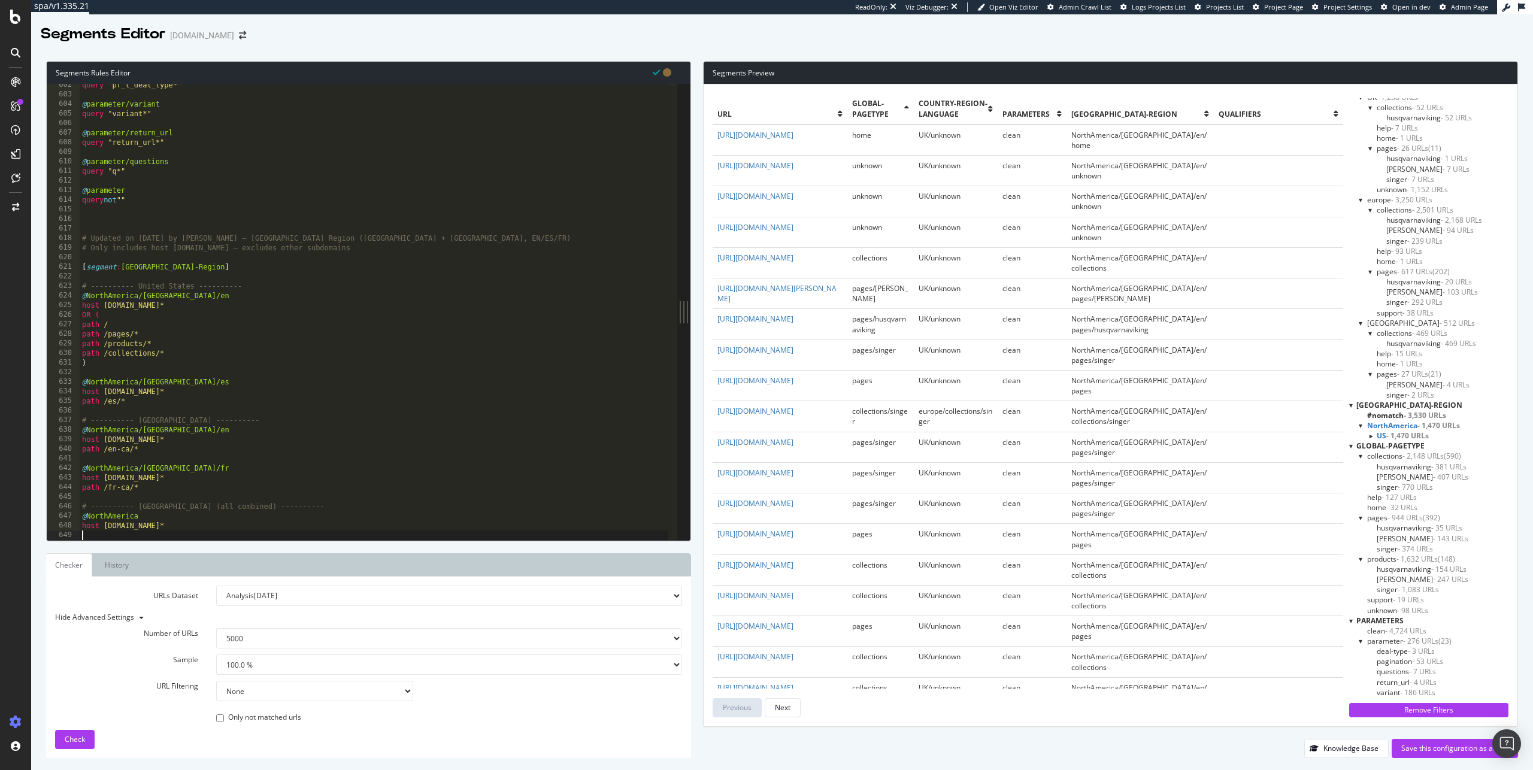
scroll to position [5764, 0]
click at [80, 739] on span "Check" at bounding box center [75, 739] width 20 height 10
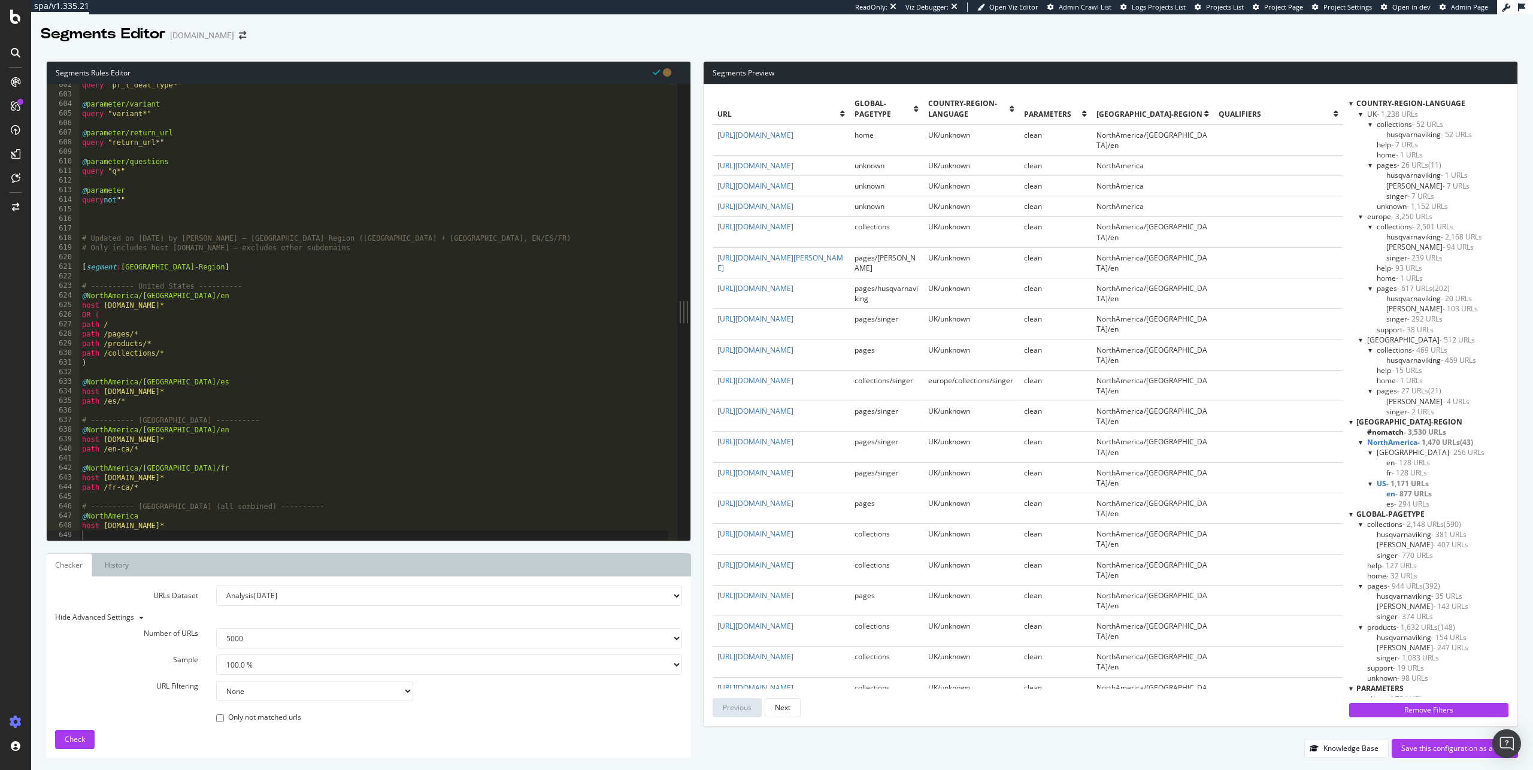
click at [1398, 455] on span "Canada - 256 URLs" at bounding box center [1431, 452] width 108 height 10
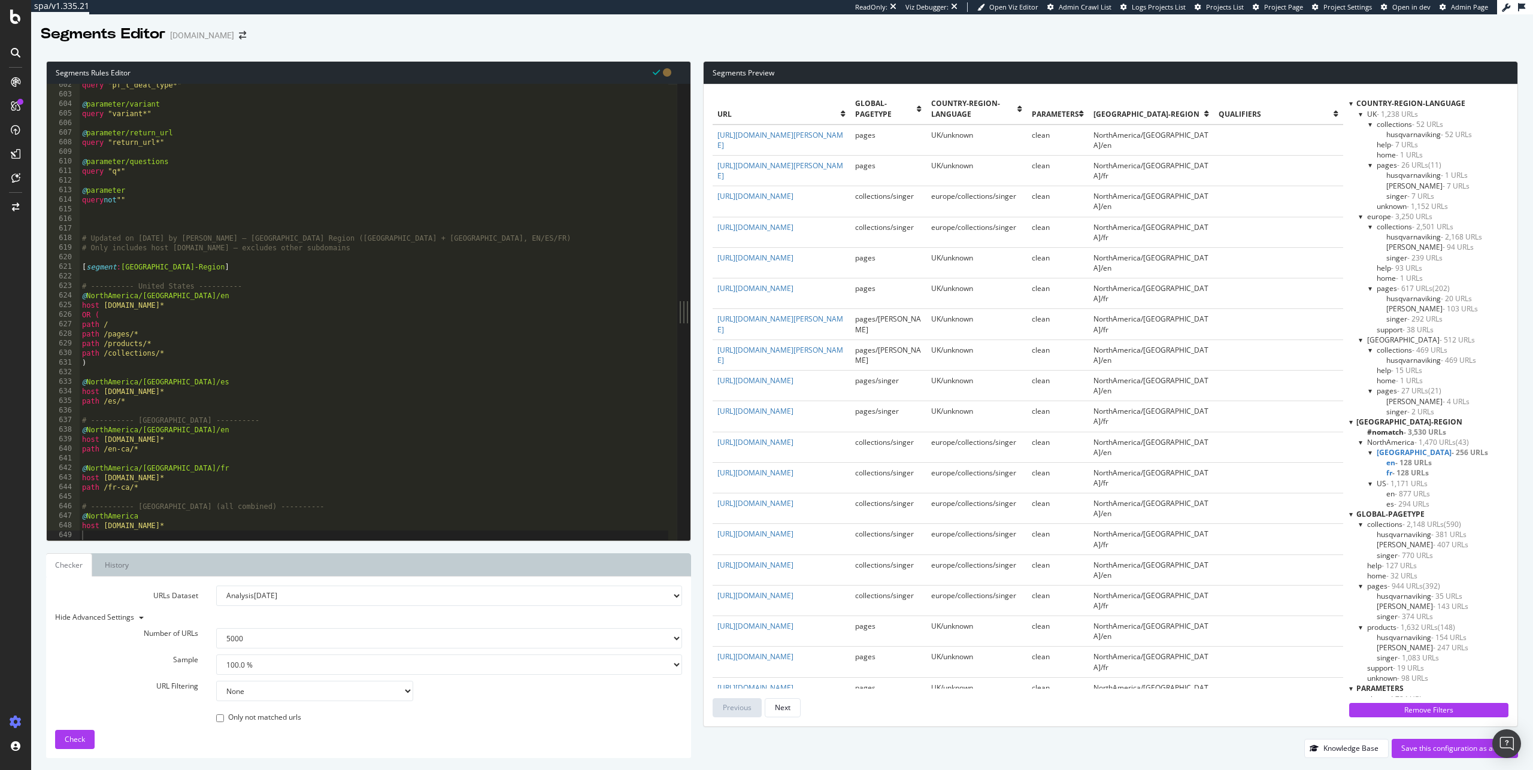
click at [1389, 482] on span "- 1,171 URLs" at bounding box center [1407, 484] width 41 height 10
click at [1384, 444] on span "NorthAmerica - 1,470 URLs" at bounding box center [1412, 442] width 89 height 10
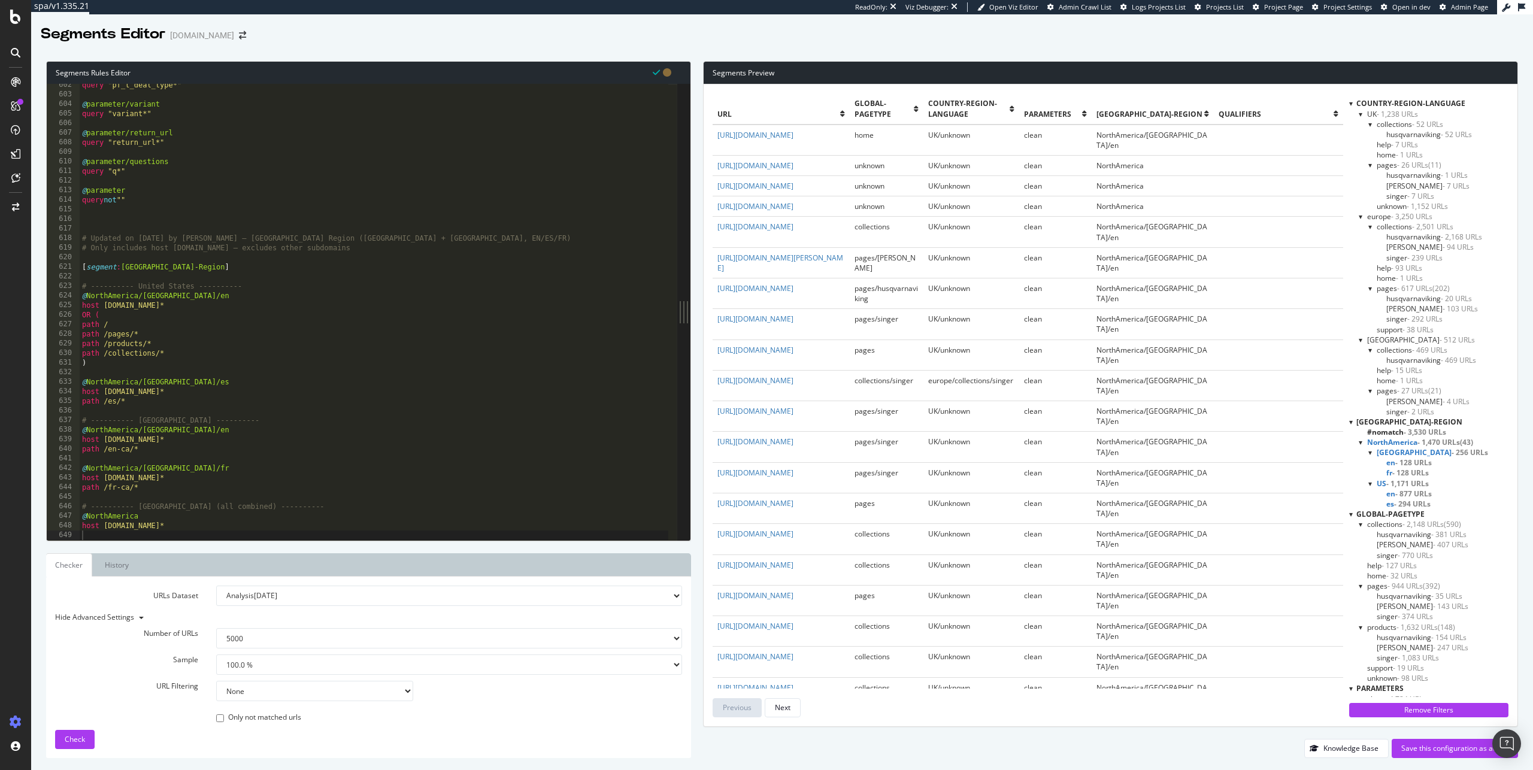
click at [1381, 432] on span "#nomatch - 3,530 URLs" at bounding box center [1407, 432] width 79 height 10
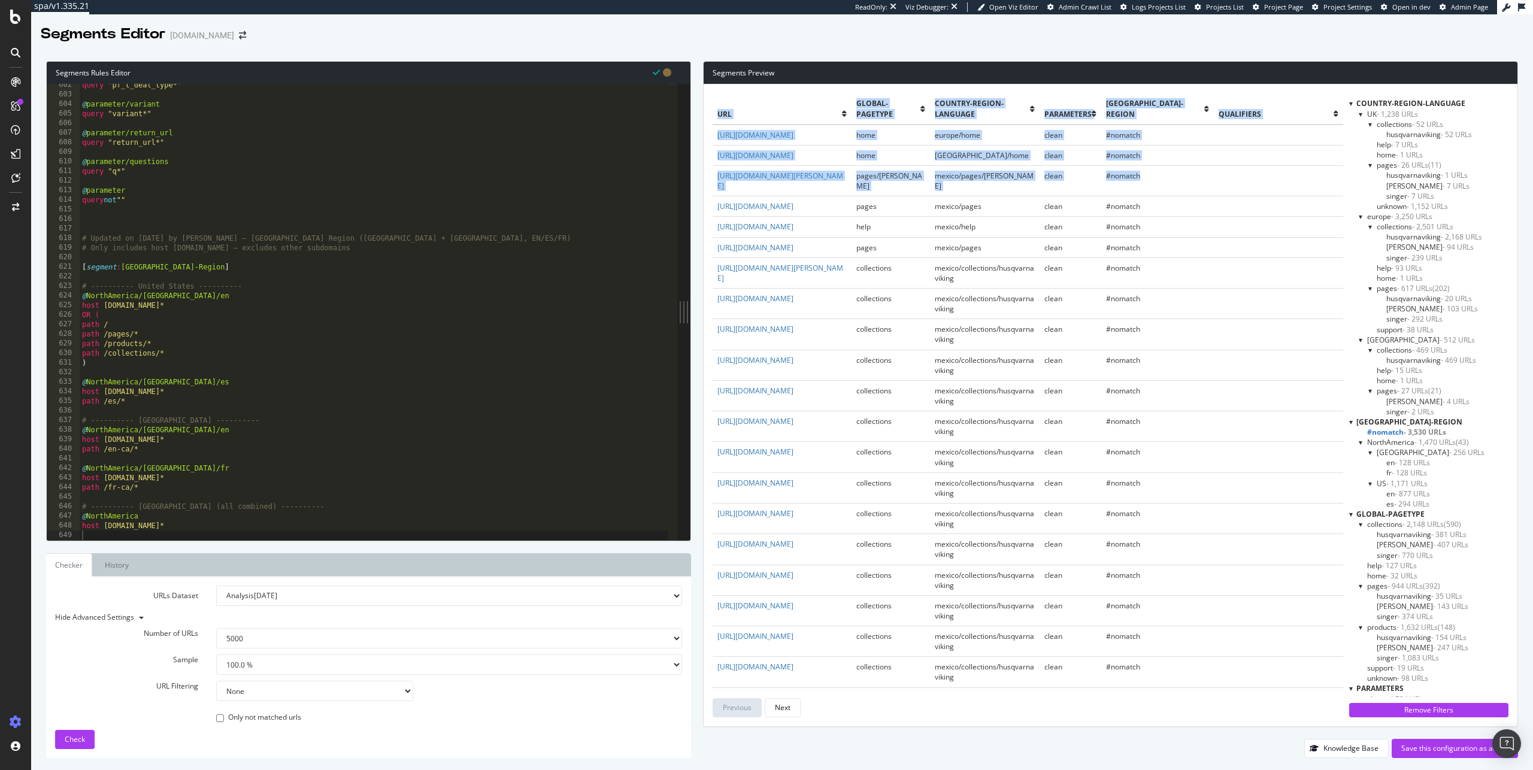
drag, startPoint x: 712, startPoint y: 143, endPoint x: 752, endPoint y: 199, distance: 69.5
click at [752, 199] on div "url global-pagetype Country-Region-Language parameters North-America-Region qua…" at bounding box center [1111, 405] width 814 height 642
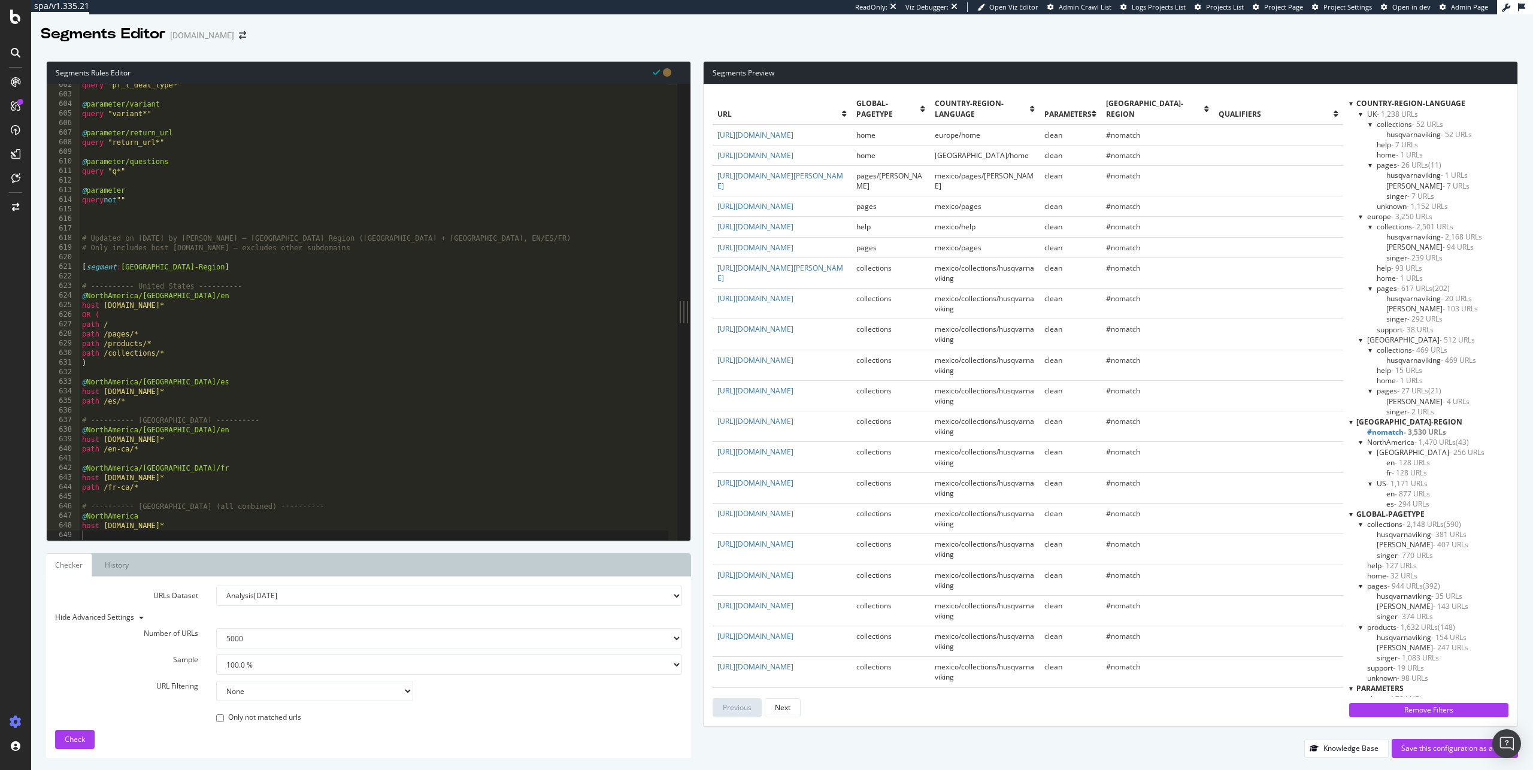
click at [704, 149] on div "url global-pagetype Country-Region-Language parameters North-America-Region qua…" at bounding box center [1111, 405] width 814 height 642
drag, startPoint x: 716, startPoint y: 147, endPoint x: 855, endPoint y: 176, distance: 142.0
click at [852, 165] on td "https://mexico.singer.com/" at bounding box center [782, 155] width 139 height 20
type textarea "path /pages/*"
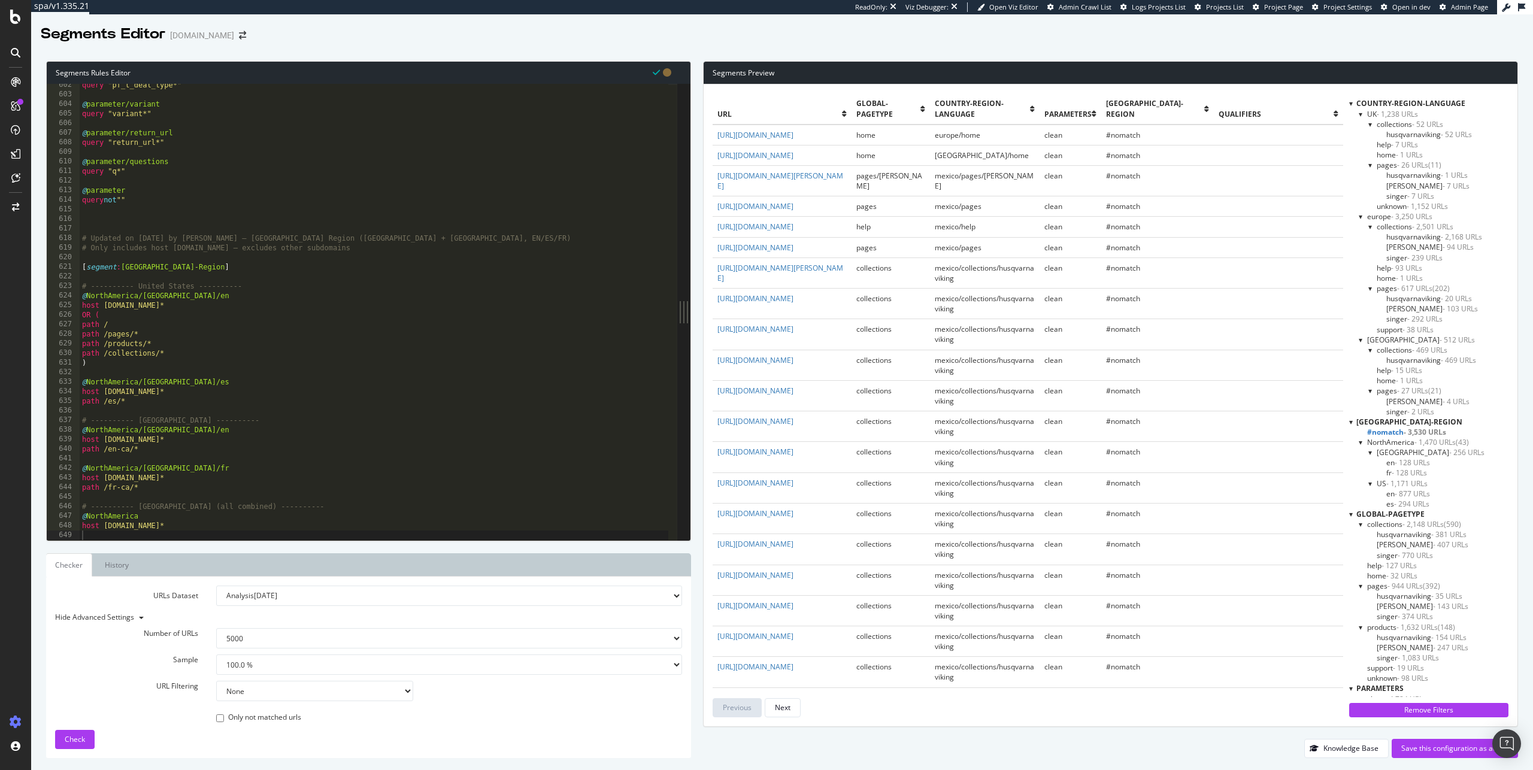
click at [335, 337] on div "query "pf_t_deal_type*" @ parameter/variant query "variant*" @ parameter/return…" at bounding box center [374, 318] width 589 height 476
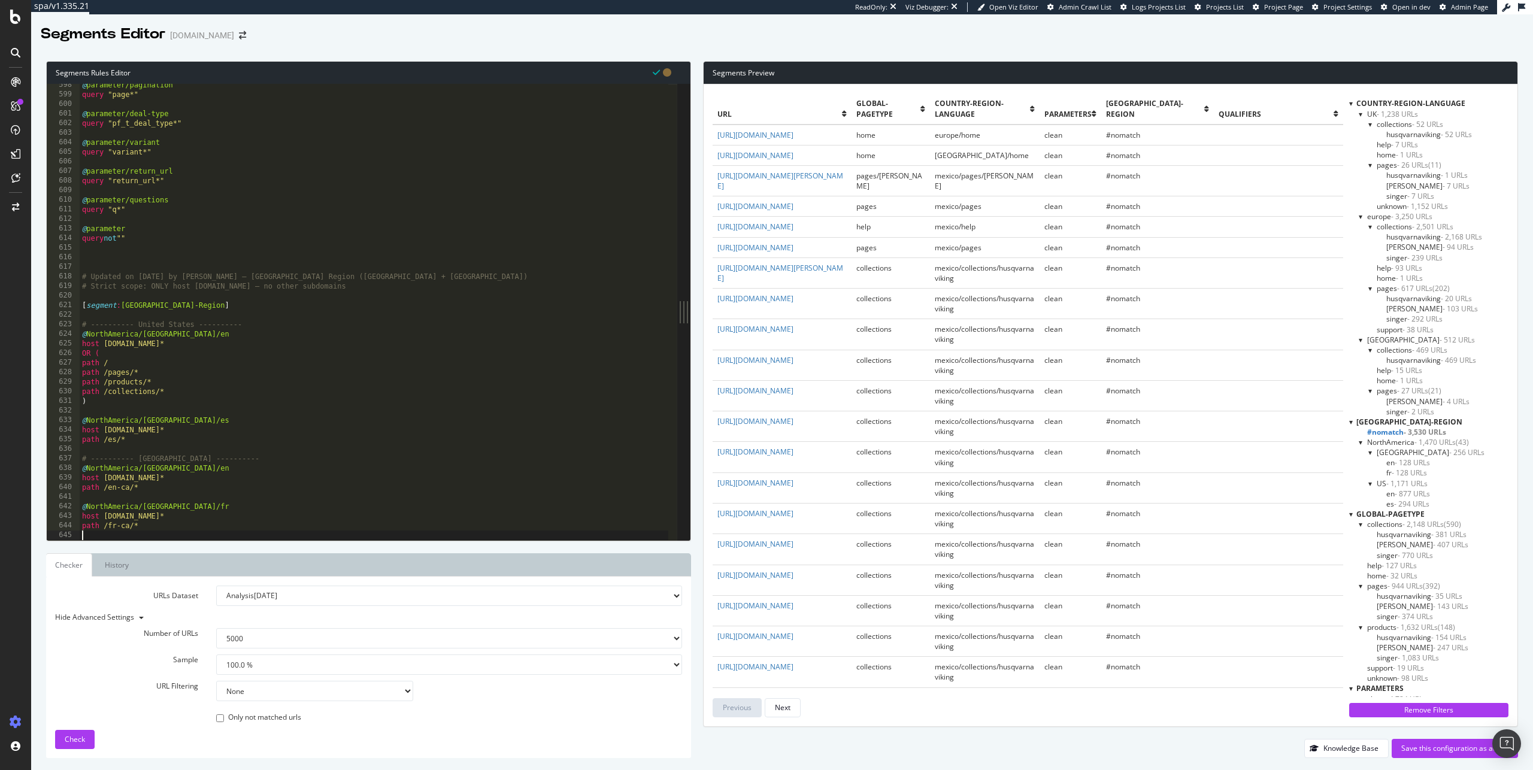
scroll to position [5725, 0]
click at [76, 738] on span "Check" at bounding box center [75, 739] width 20 height 10
click at [1420, 431] on span "- 3,573 URLs" at bounding box center [1425, 432] width 43 height 10
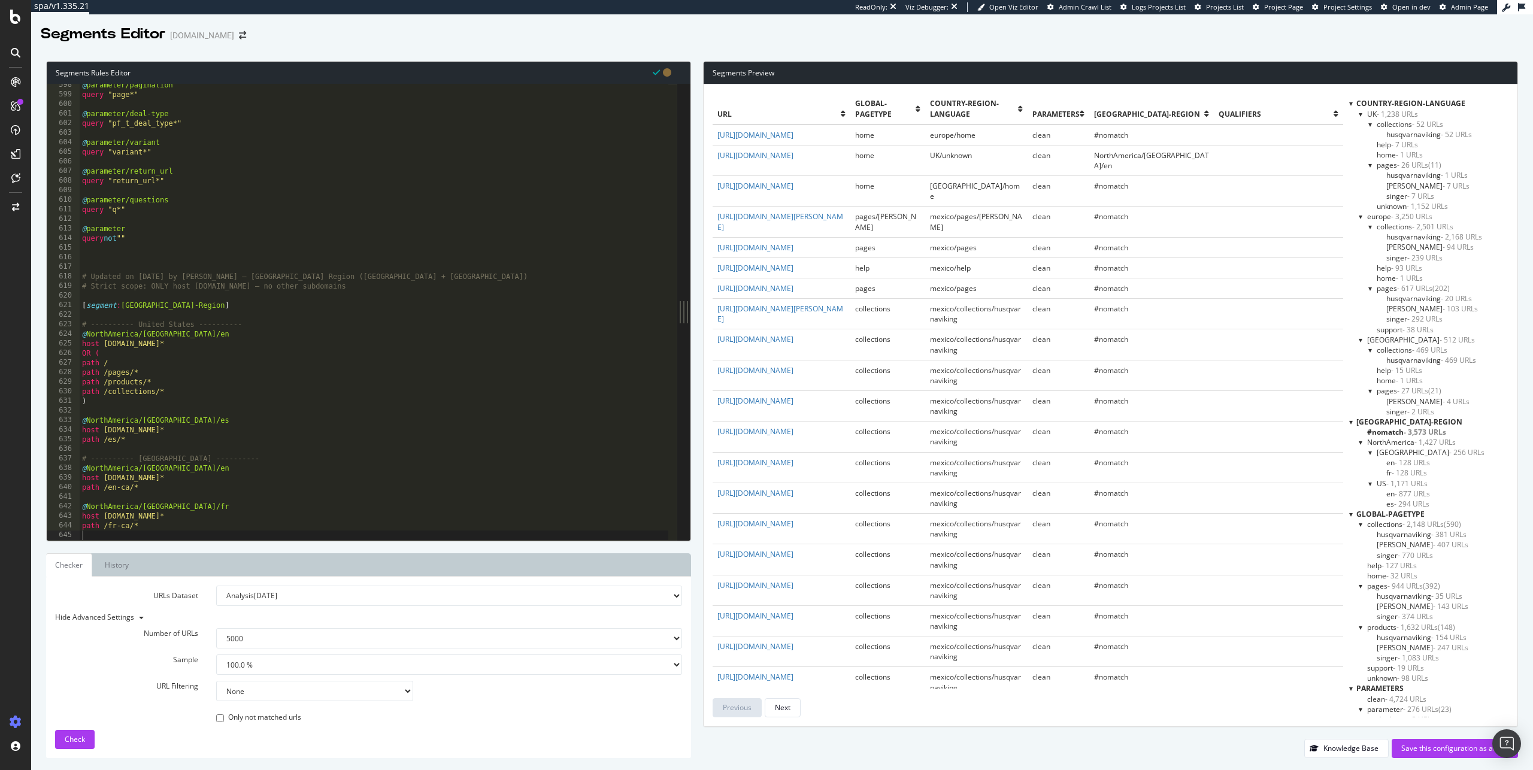
click at [1420, 431] on span "- 3,573 URLs" at bounding box center [1425, 432] width 43 height 10
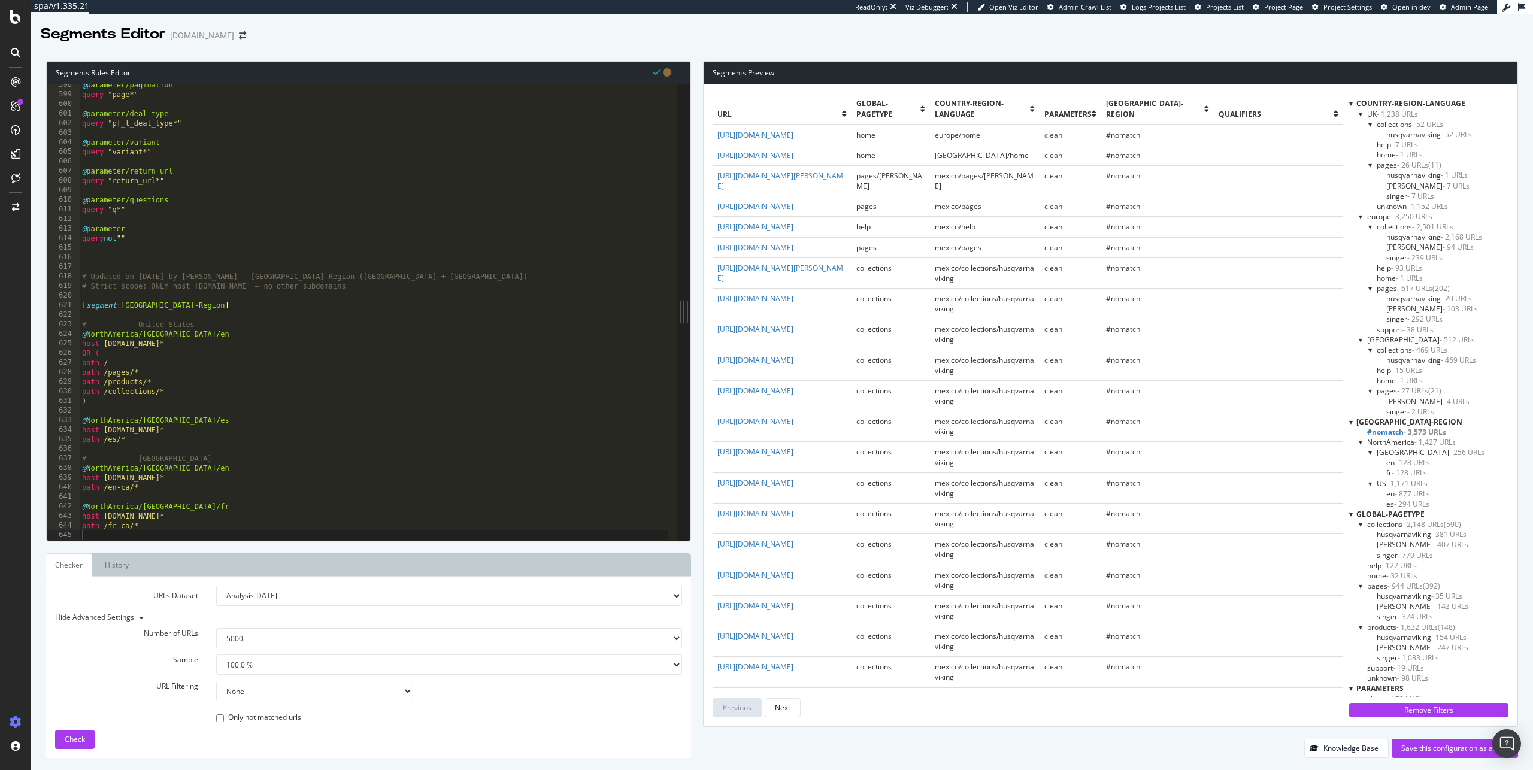
click at [1420, 431] on span "- 3,573 URLs" at bounding box center [1425, 432] width 43 height 10
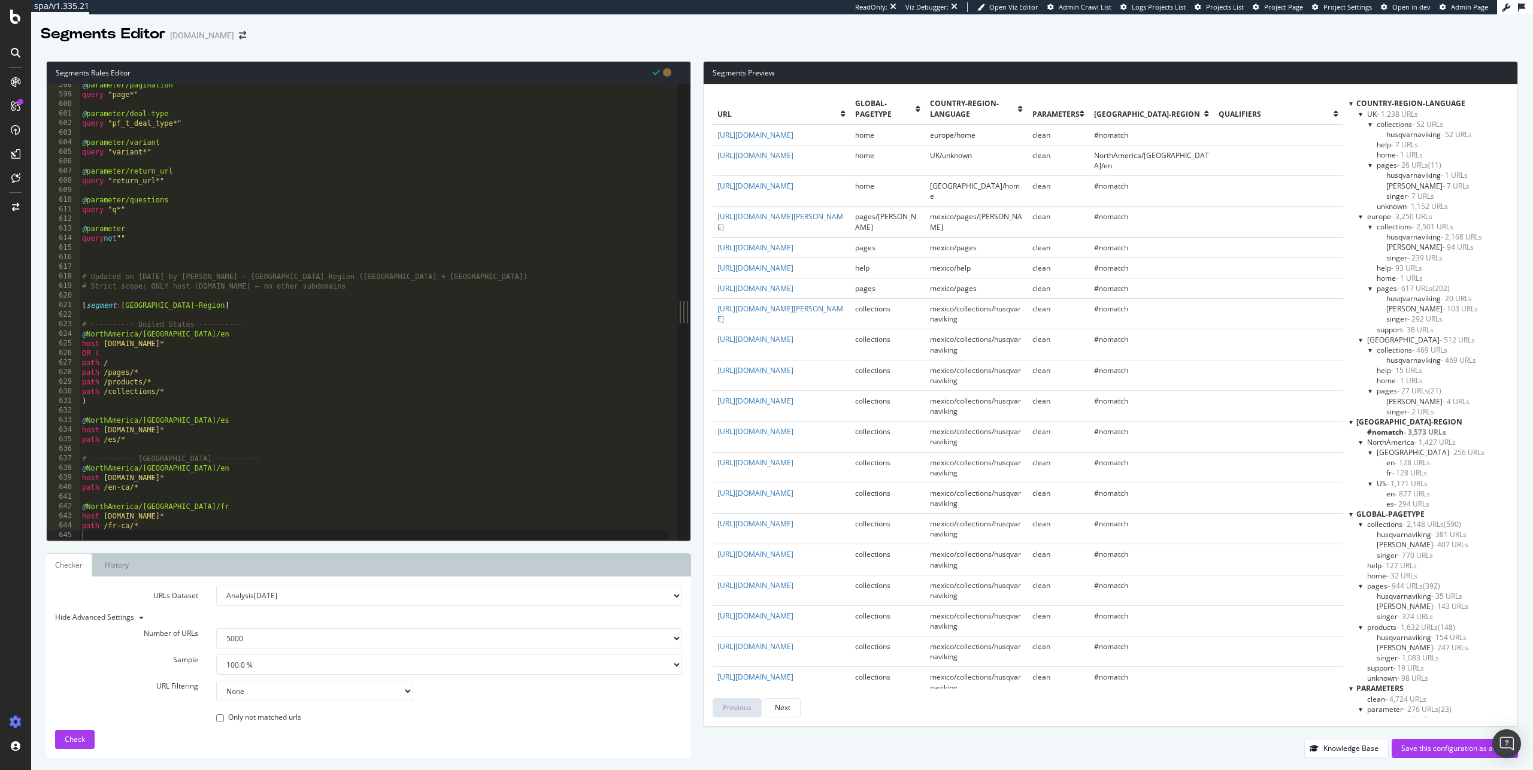
click at [1420, 431] on span "- 3,573 URLs" at bounding box center [1425, 432] width 43 height 10
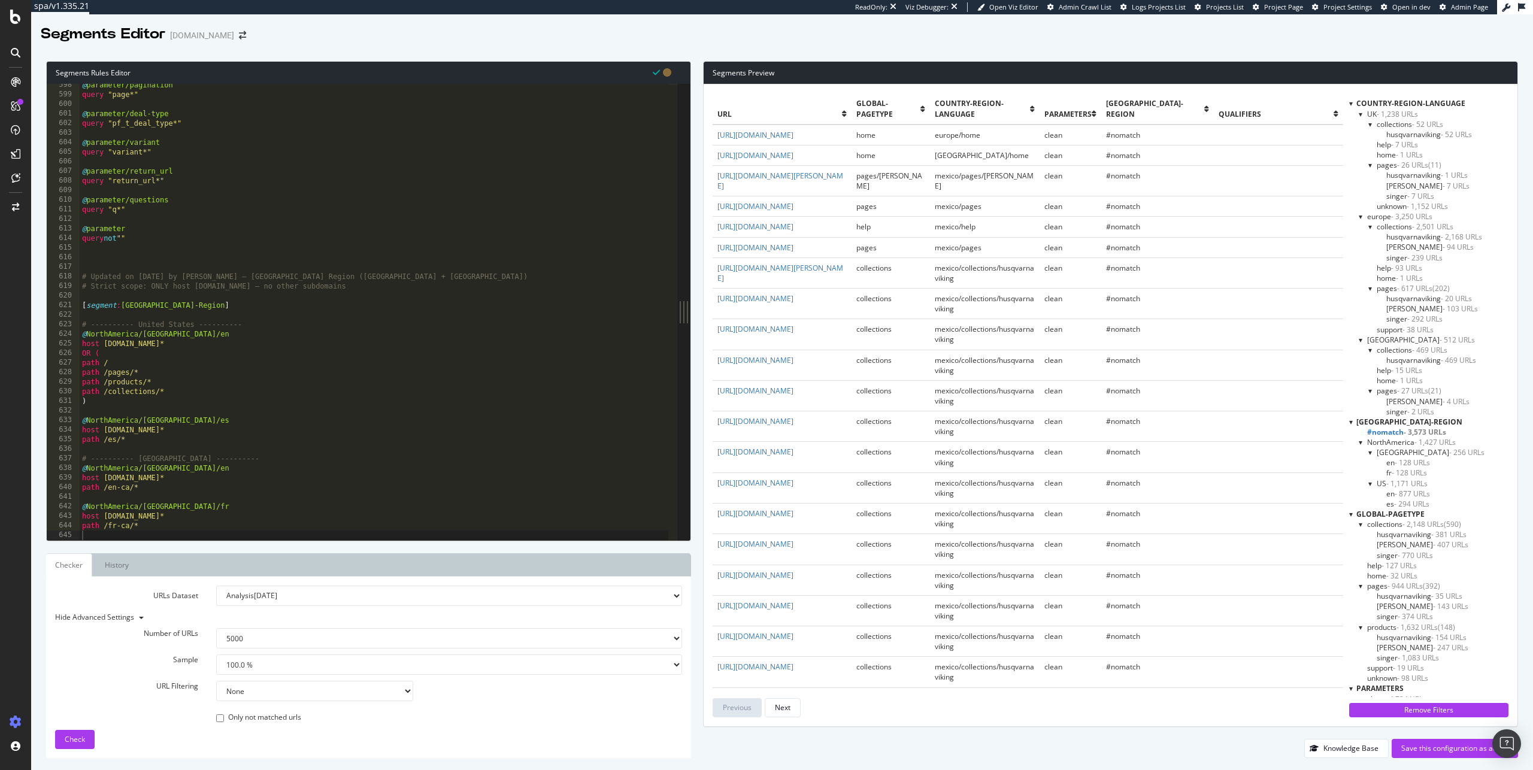
click at [277, 474] on div "@ parameter/pagination query "page*" @ parameter/deal-type query "pf_t_deal_typ…" at bounding box center [374, 318] width 589 height 476
click at [218, 332] on div "@ parameter/pagination query "page*" @ parameter/deal-type query "pf_t_deal_typ…" at bounding box center [374, 318] width 589 height 476
type textarea "@NorthAmerica/US/en"
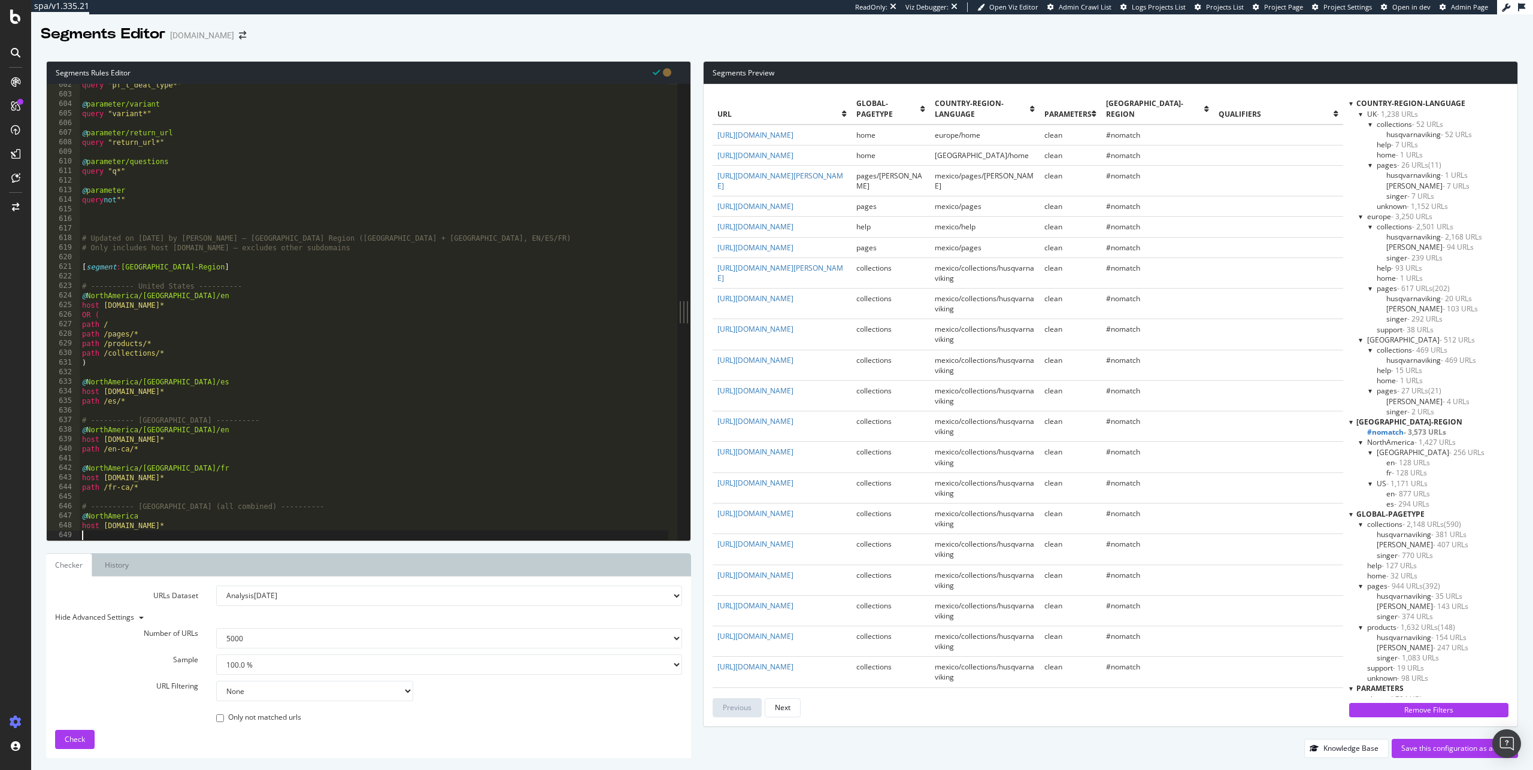
scroll to position [5764, 0]
click at [67, 740] on span "Check" at bounding box center [75, 739] width 20 height 10
click at [1404, 443] on span "NorthAmerica - 1,470 URLs" at bounding box center [1412, 442] width 89 height 10
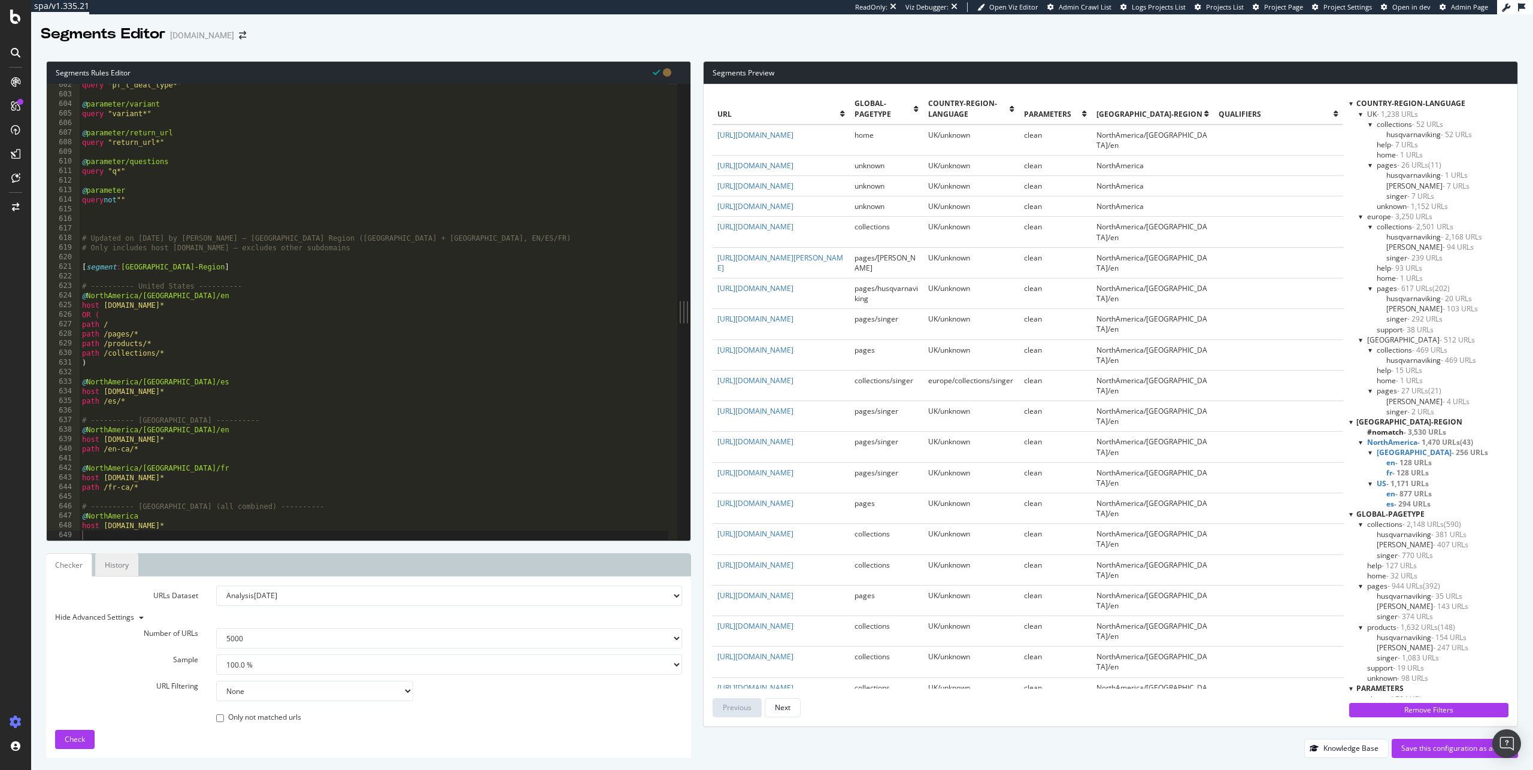
click at [116, 571] on link "History" at bounding box center [116, 564] width 43 height 23
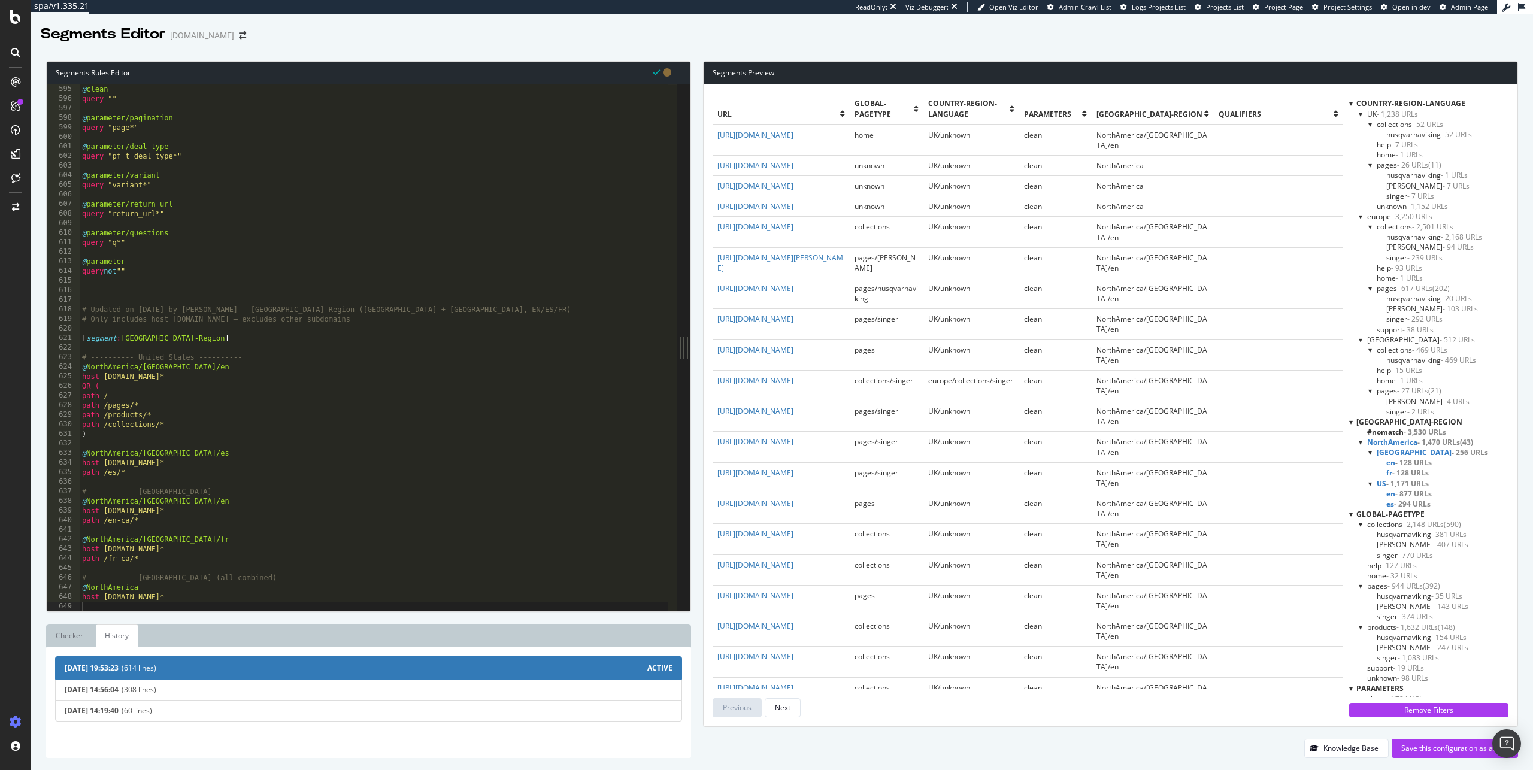
scroll to position [5692, 0]
click at [84, 634] on link "Checker" at bounding box center [69, 635] width 47 height 23
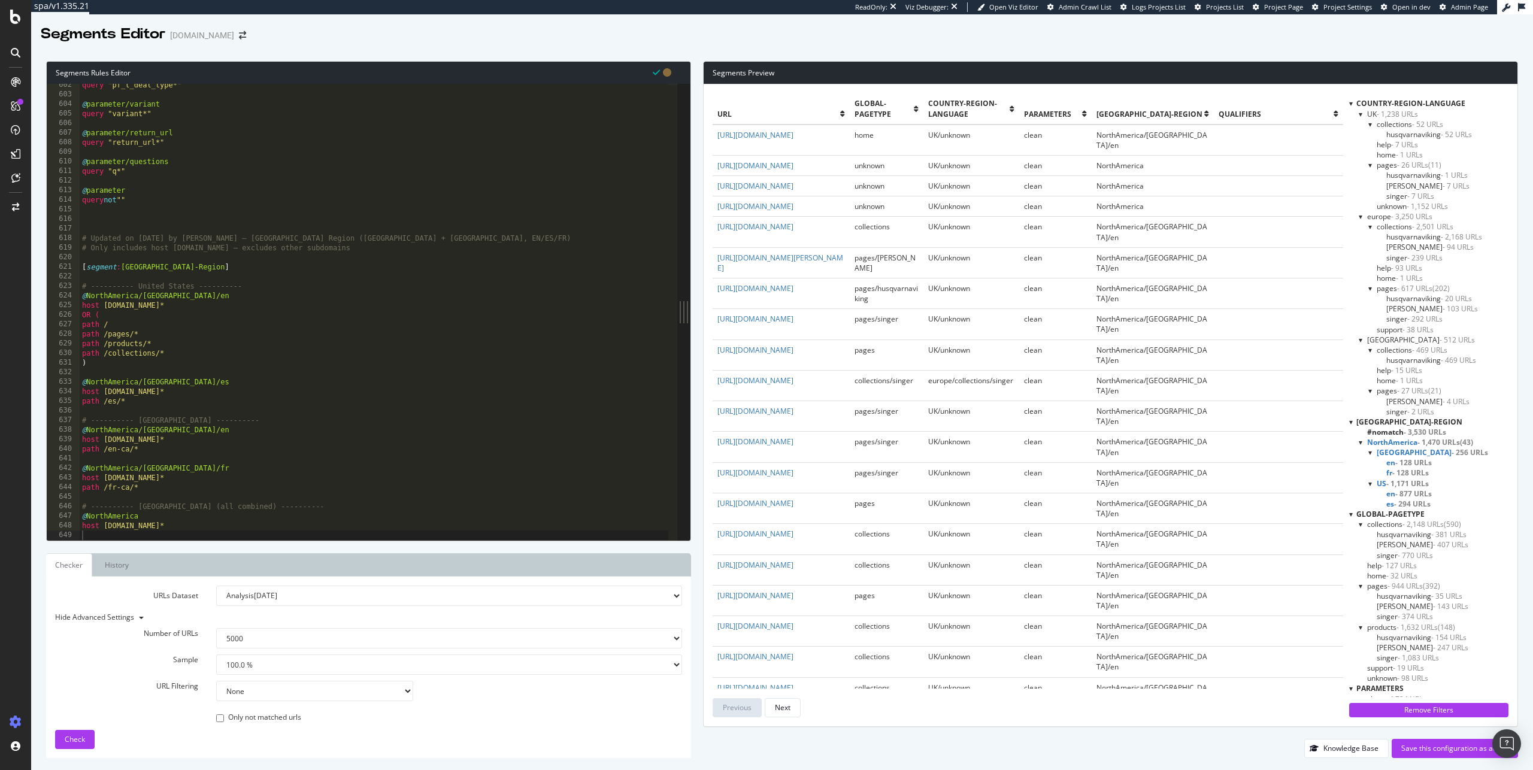
scroll to position [5764, 0]
click at [237, 298] on div "query "pf_t_deal_type*" @ parameter/variant query "variant*" @ parameter/return…" at bounding box center [374, 318] width 589 height 476
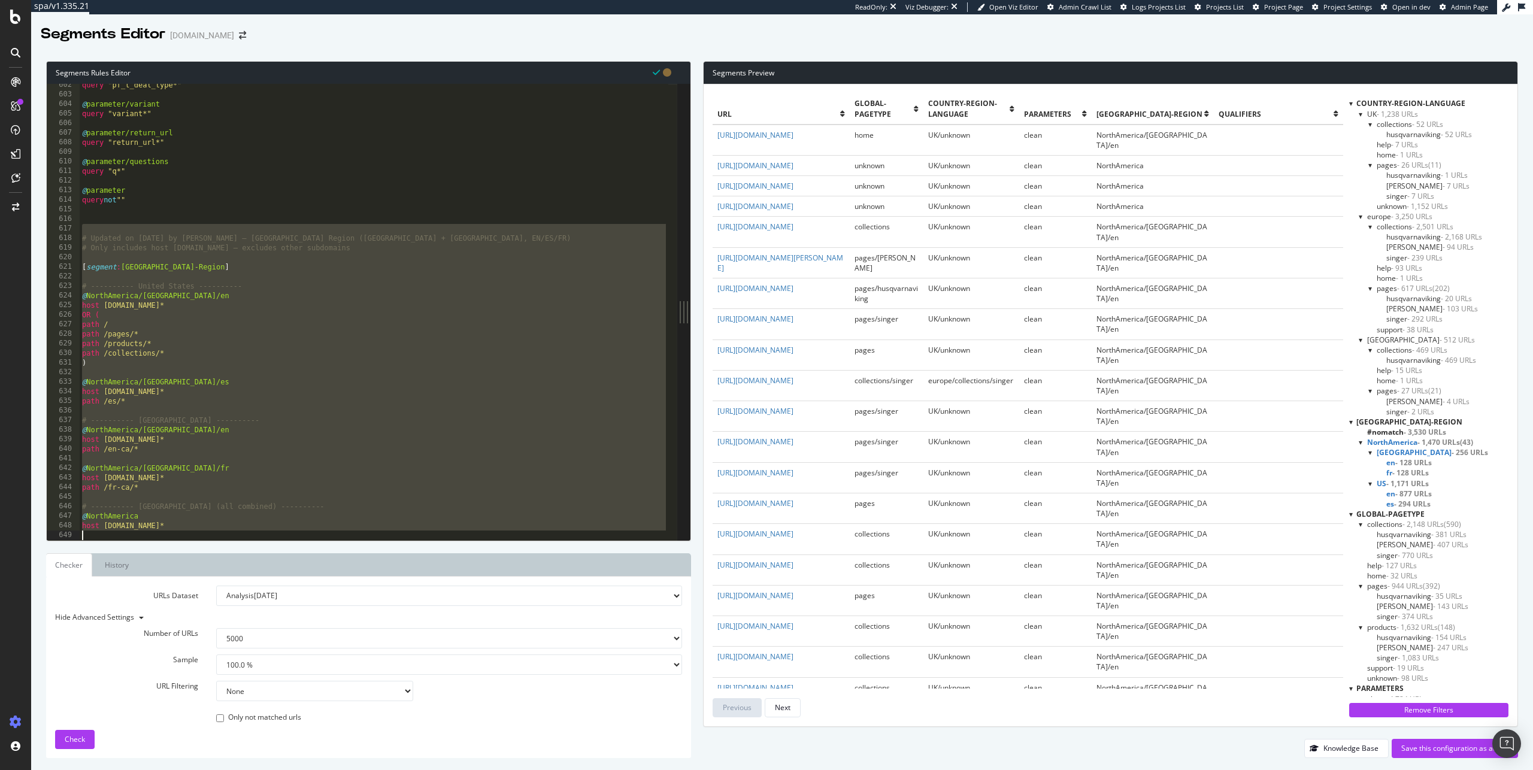
drag, startPoint x: 164, startPoint y: 226, endPoint x: 237, endPoint y: 588, distance: 369.8
click at [237, 588] on div "Segments Rules Editor @NorthAmerica/US/en host www.singer.com* 602 603 604 605 …" at bounding box center [368, 409] width 645 height 697
click at [126, 247] on div "query "pf_t_deal_type*" @ parameter/variant query "variant*" @ parameter/return…" at bounding box center [374, 318] width 589 height 476
drag, startPoint x: 84, startPoint y: 241, endPoint x: 250, endPoint y: 594, distance: 390.2
click at [250, 594] on div "Segments Rules Editor # Only includes host www.singer.com — excludes other subd…" at bounding box center [368, 409] width 645 height 697
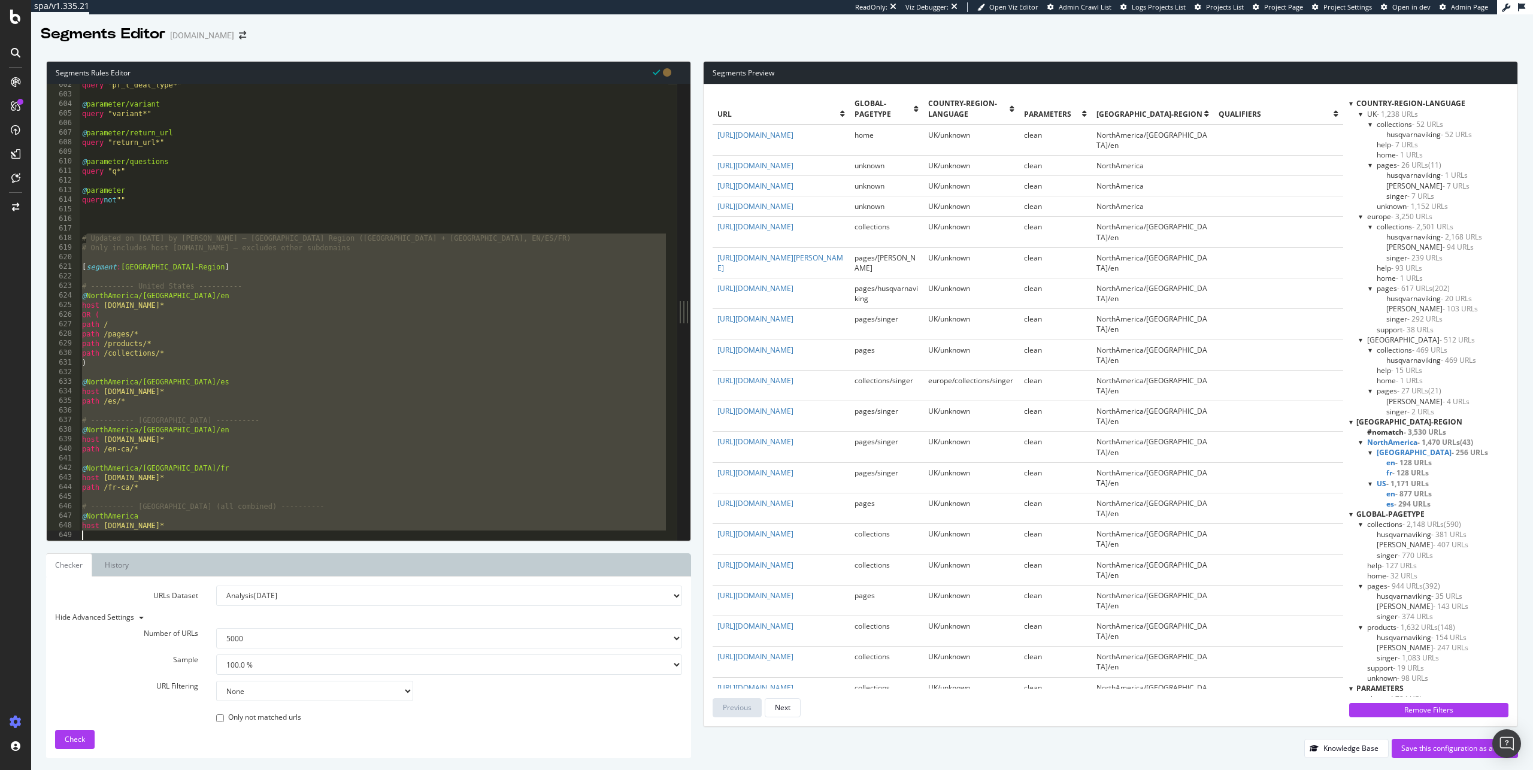
click at [249, 527] on div "query "pf_t_deal_type*" @ parameter/variant query "variant*" @ parameter/return…" at bounding box center [374, 318] width 589 height 476
drag, startPoint x: 190, startPoint y: 534, endPoint x: 29, endPoint y: 238, distance: 336.9
click at [29, 238] on div "spa/v1.335.21 ReadOnly: Viz Debugger: Open Viz Editor Admin Crawl List Logs Pro…" at bounding box center [766, 385] width 1533 height 770
type textarea "# Updated on August 13th by Amin — North America Region (US + Canada, EN/ES/FR)…"
paste textarea "Cursor at row 618"
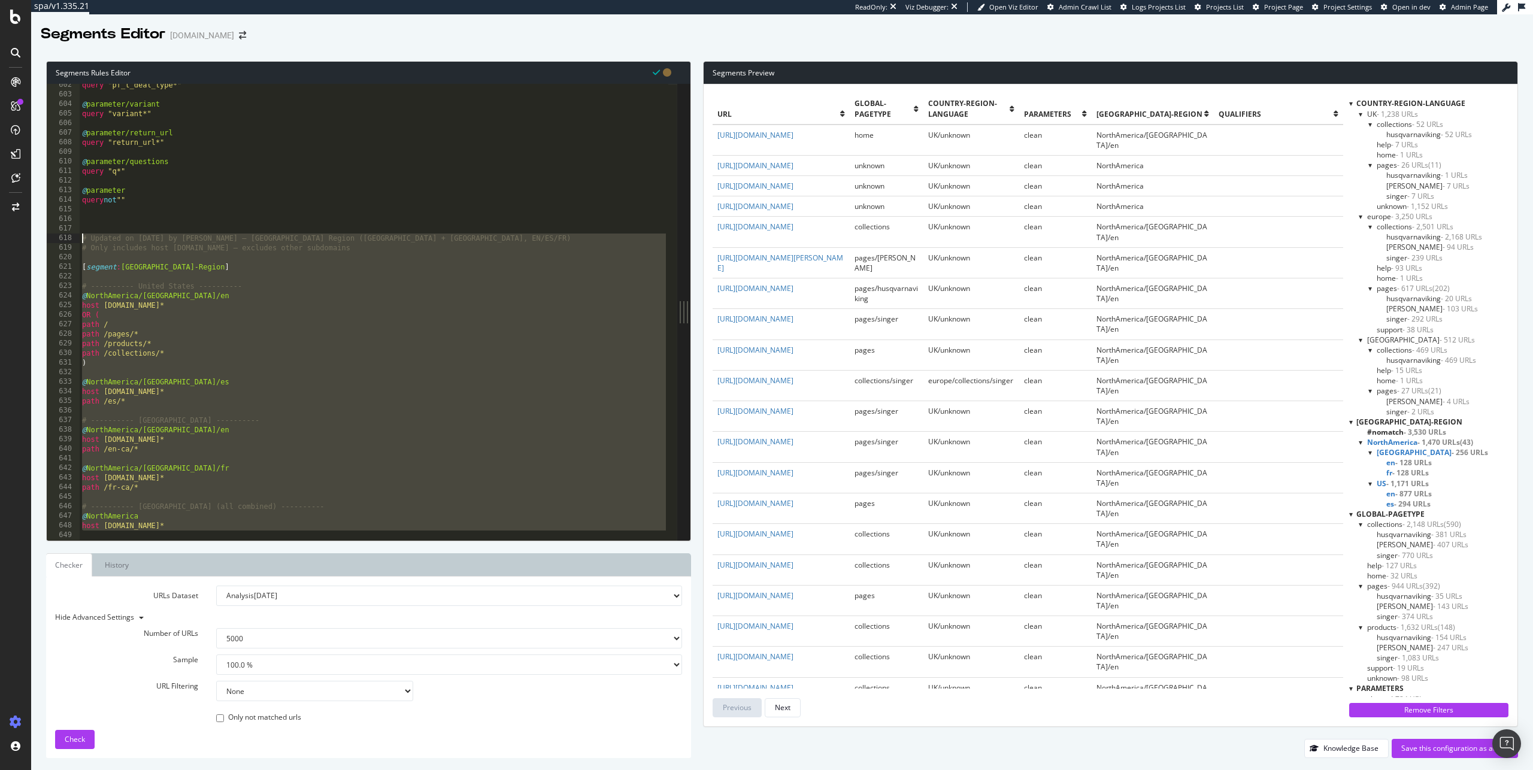
scroll to position [8035, 0]
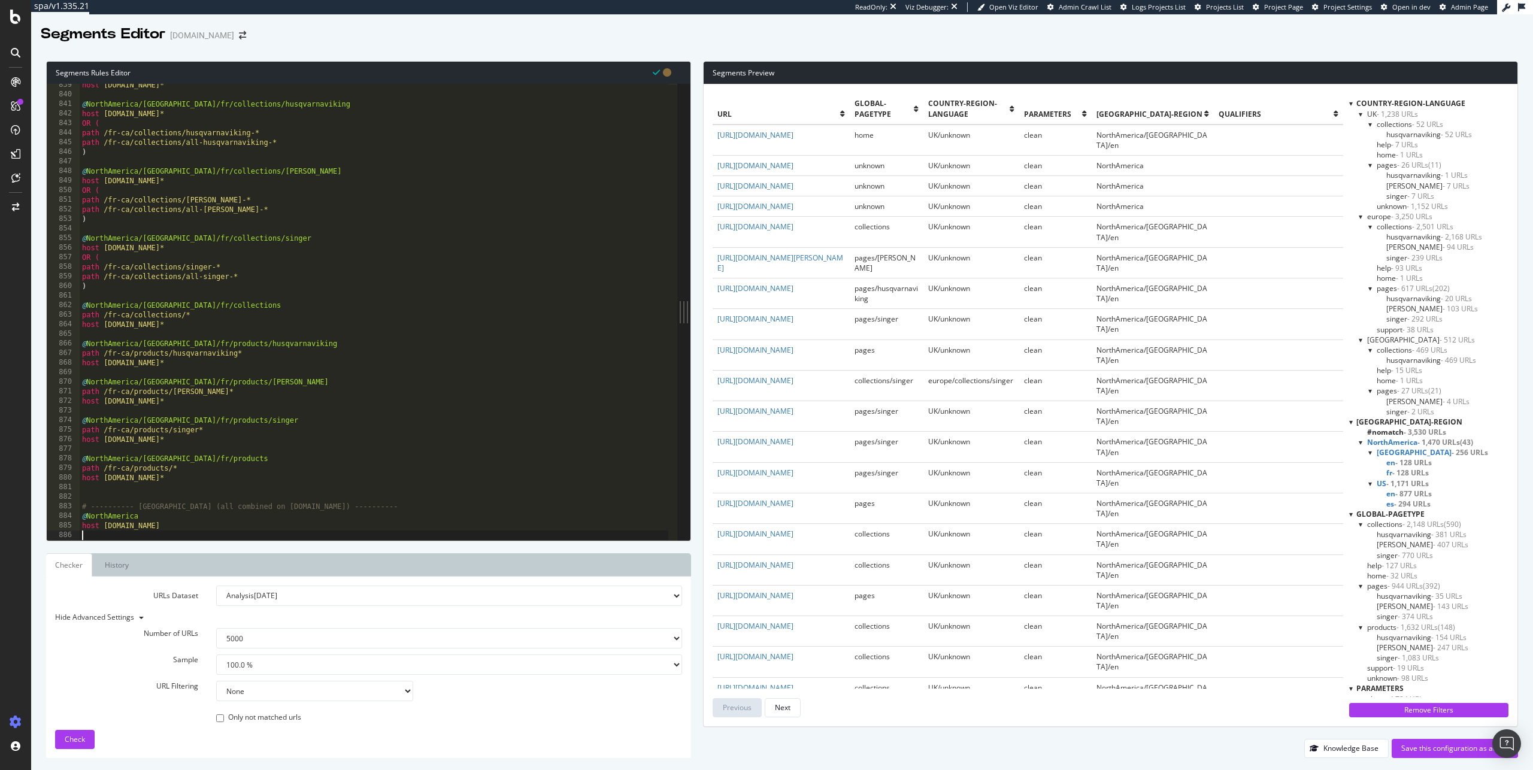
type textarea "host www.singer.com*"
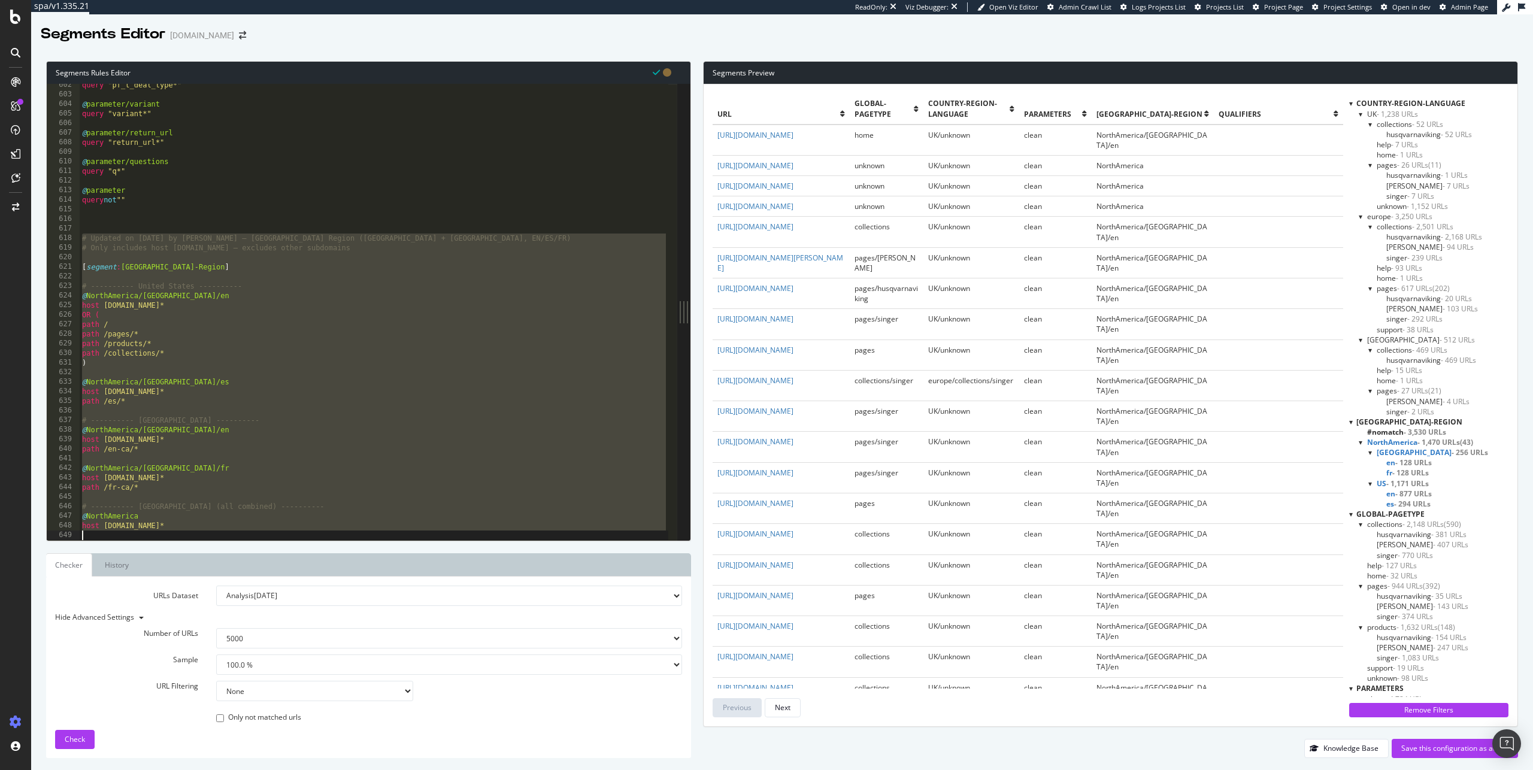
scroll to position [5764, 0]
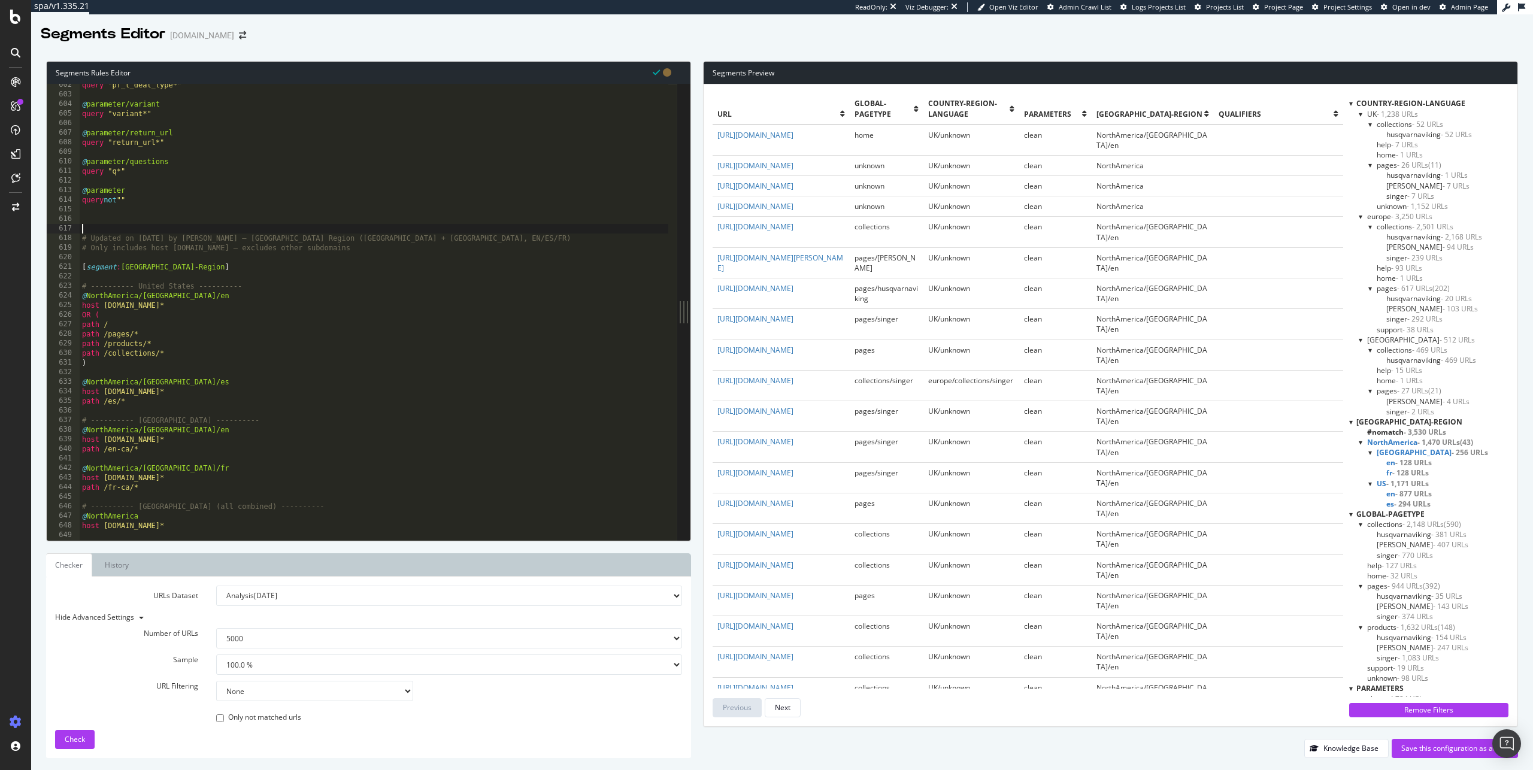
click at [135, 225] on div "query "pf_t_deal_type*" @ parameter/variant query "variant*" @ parameter/return…" at bounding box center [374, 318] width 589 height 476
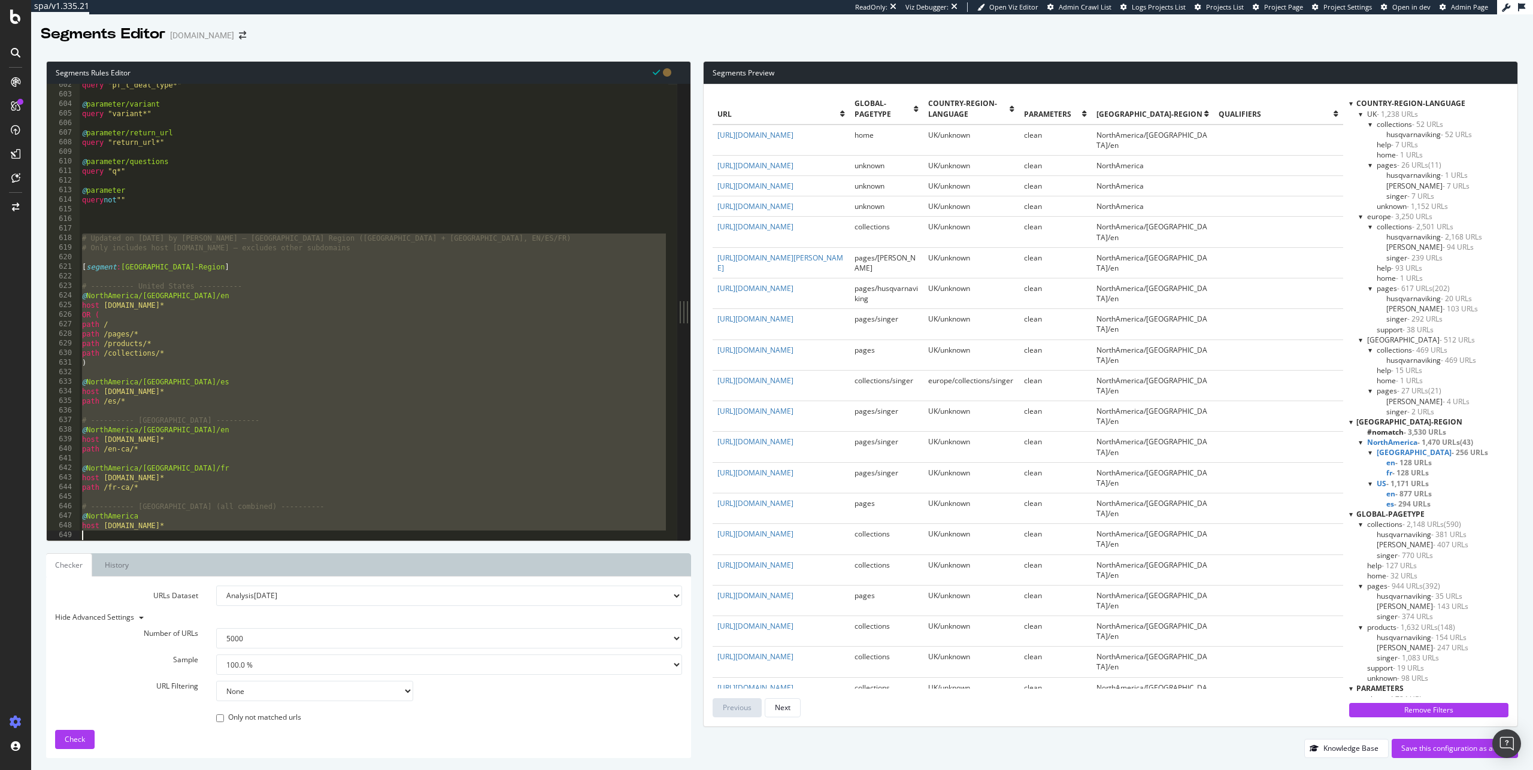
drag, startPoint x: 83, startPoint y: 235, endPoint x: 171, endPoint y: 780, distance: 551.7
click at [171, 770] on html "spa/v1.335.21 ReadOnly: Viz Debugger: Open Viz Editor Admin Crawl List Logs Pro…" at bounding box center [766, 385] width 1533 height 770
type textarea "host www.singer.com*"
paste textarea "Cursor at row 649"
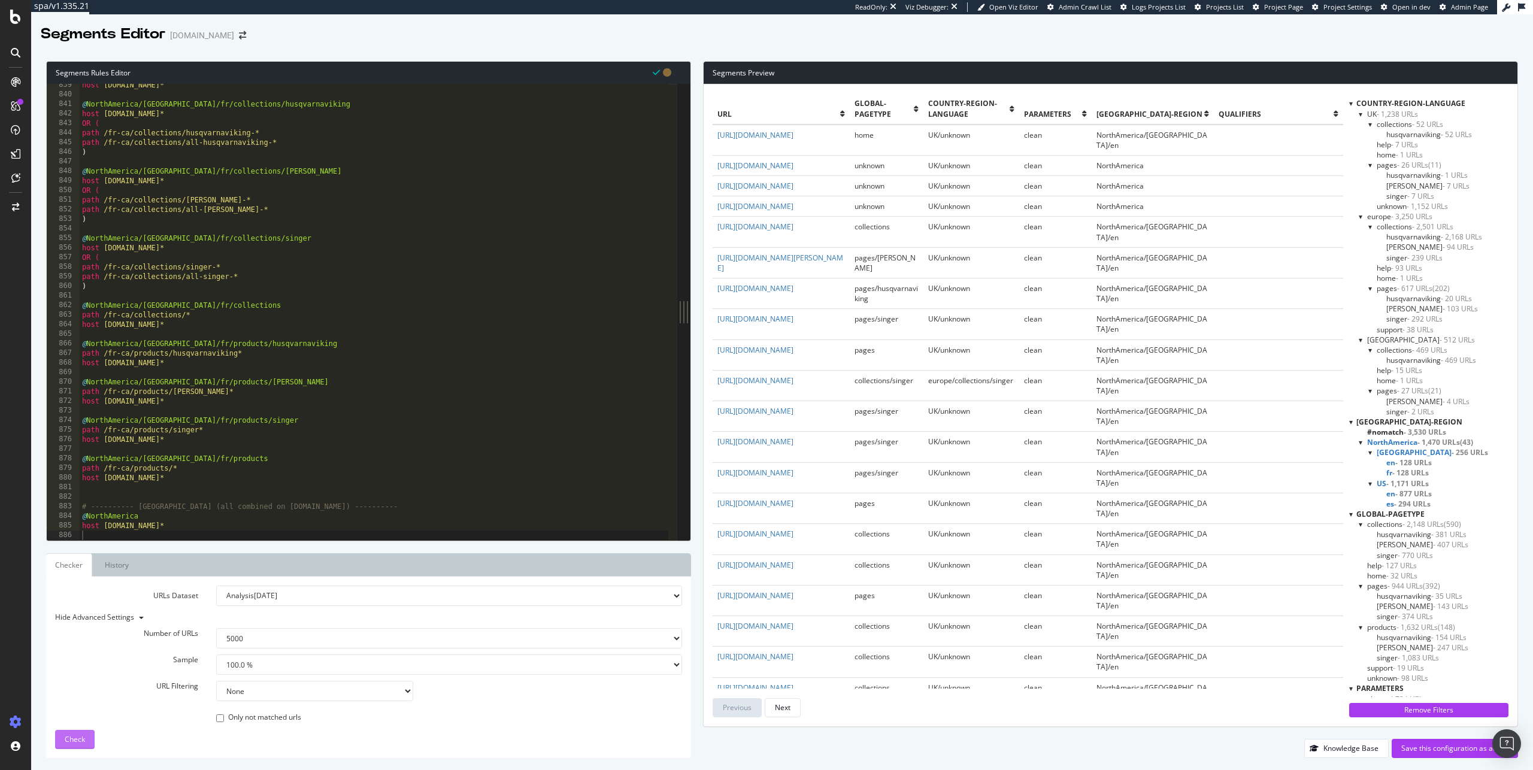
click at [80, 743] on span "Check" at bounding box center [75, 739] width 20 height 10
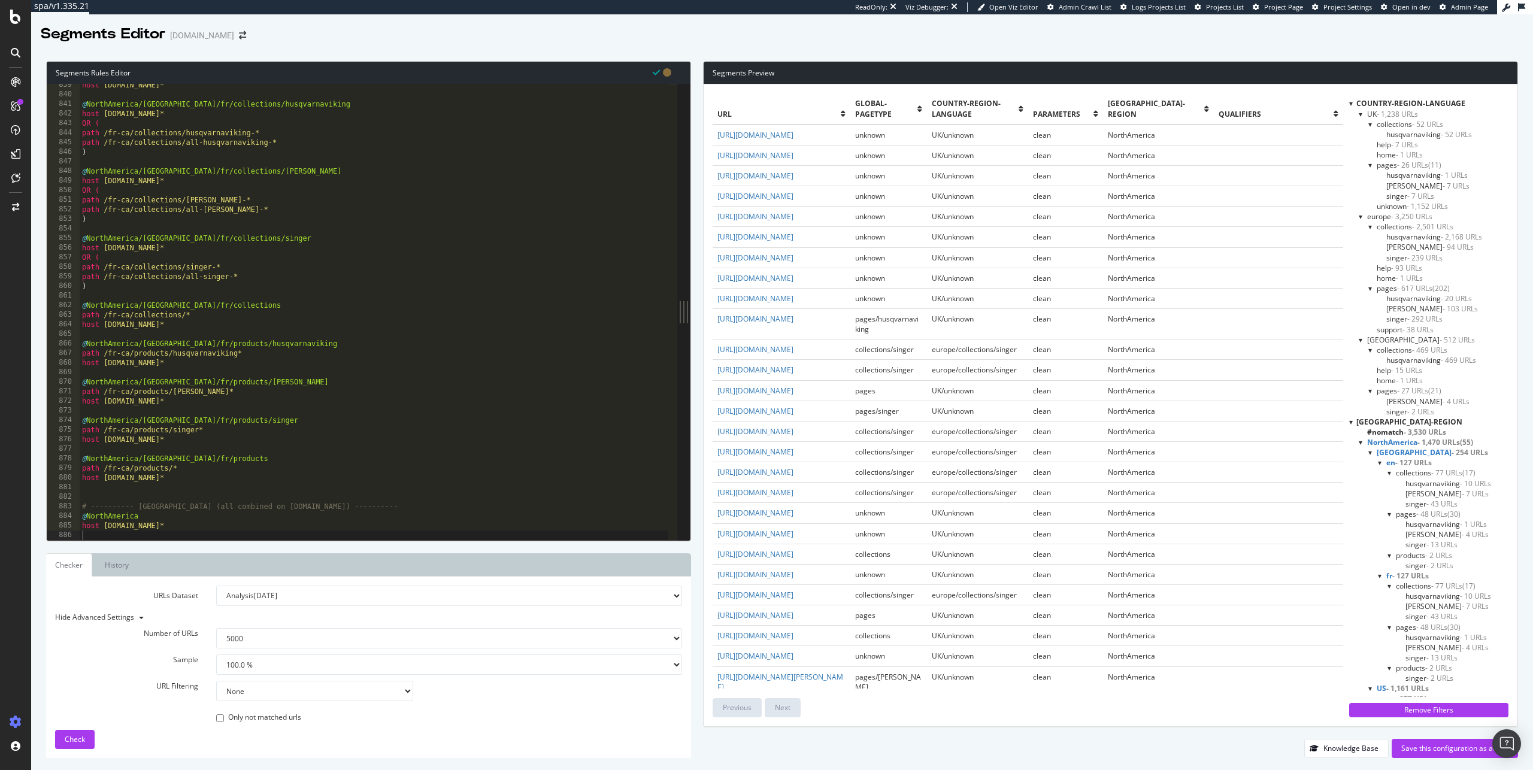
click at [1396, 452] on span "Canada - 254 URLs" at bounding box center [1432, 452] width 111 height 10
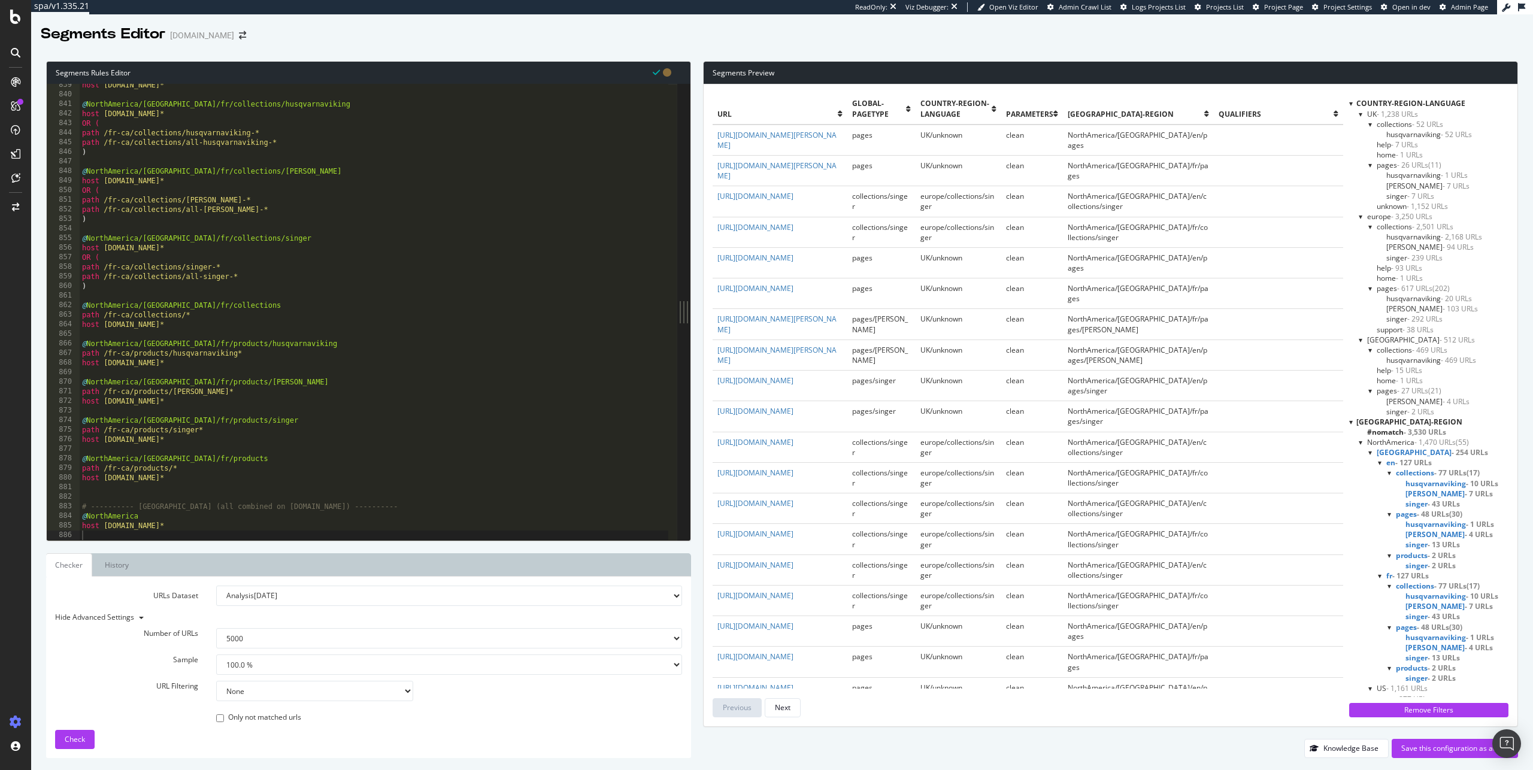
click at [1400, 443] on span "NorthAmerica - 1,470 URLs" at bounding box center [1412, 442] width 89 height 10
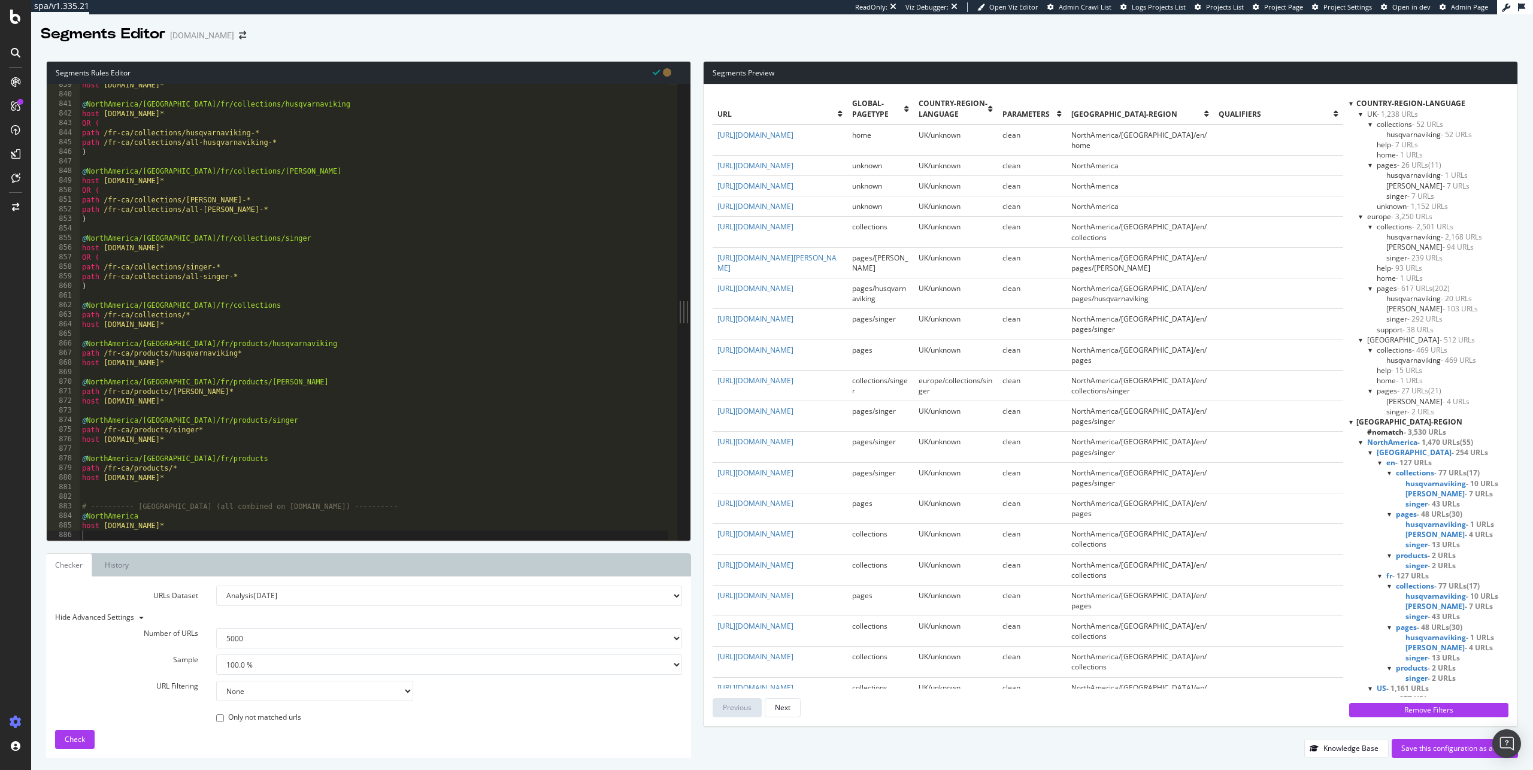
click at [1400, 452] on span "Canada - 254 URLs" at bounding box center [1432, 452] width 111 height 10
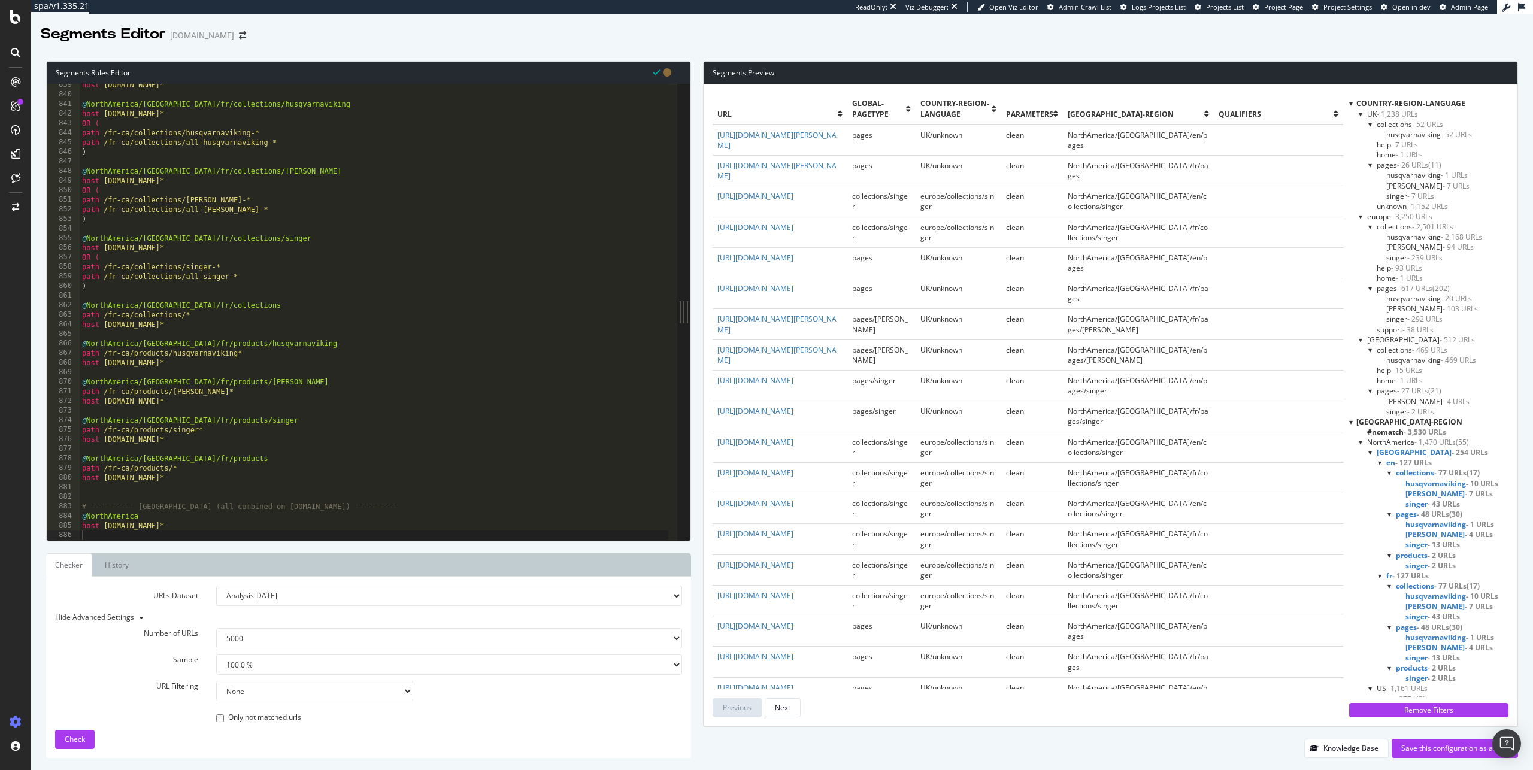
click at [1403, 443] on span "NorthAmerica - 1,470 URLs" at bounding box center [1412, 442] width 89 height 10
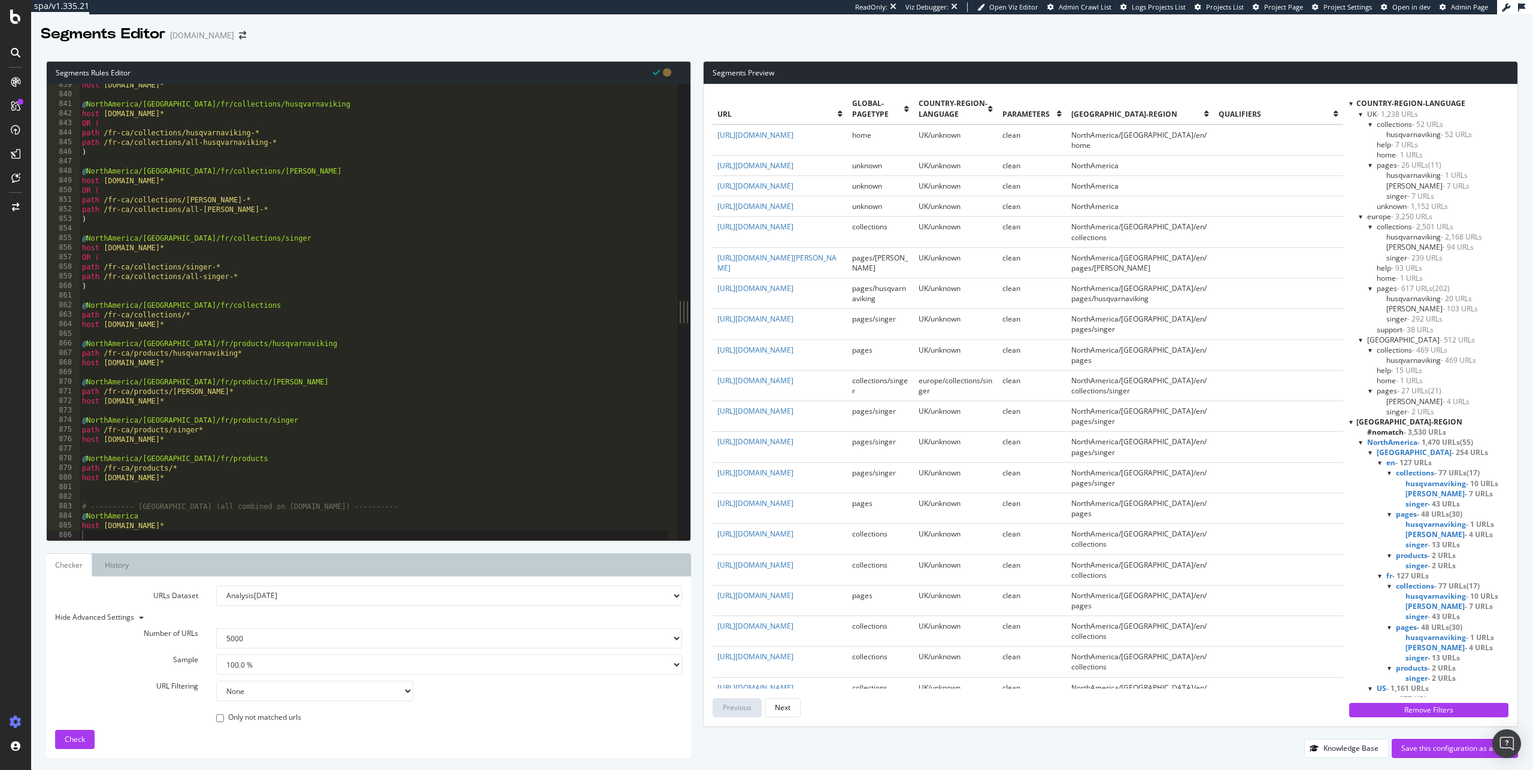
click at [1399, 450] on span "Canada - 254 URLs" at bounding box center [1432, 452] width 111 height 10
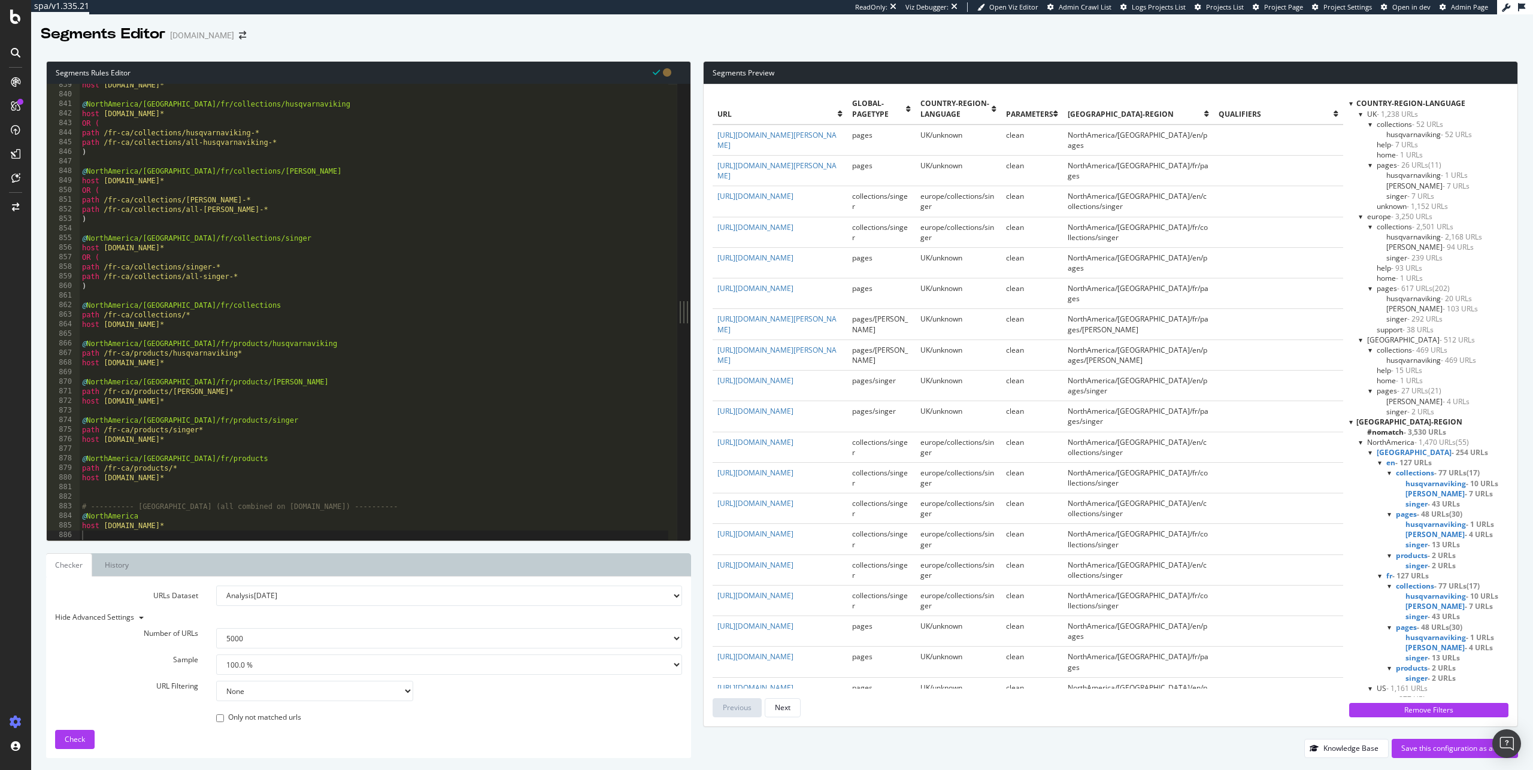
click at [1381, 465] on div at bounding box center [1380, 463] width 5 height 10
click at [1392, 473] on span "fr - 127 URLs" at bounding box center [1408, 473] width 43 height 10
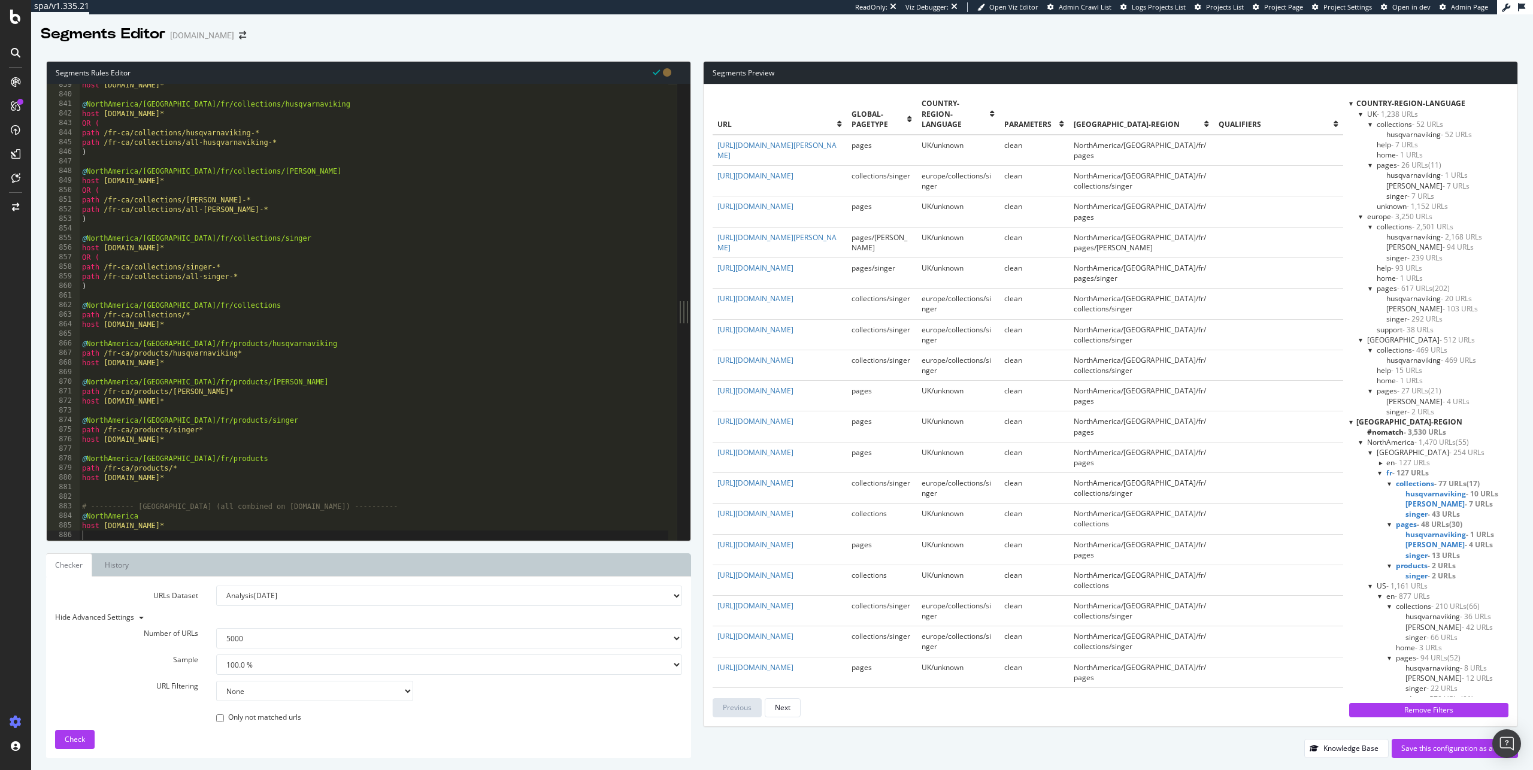
click at [1418, 534] on span "husqvarnaviking - 1 URLs" at bounding box center [1450, 535] width 89 height 10
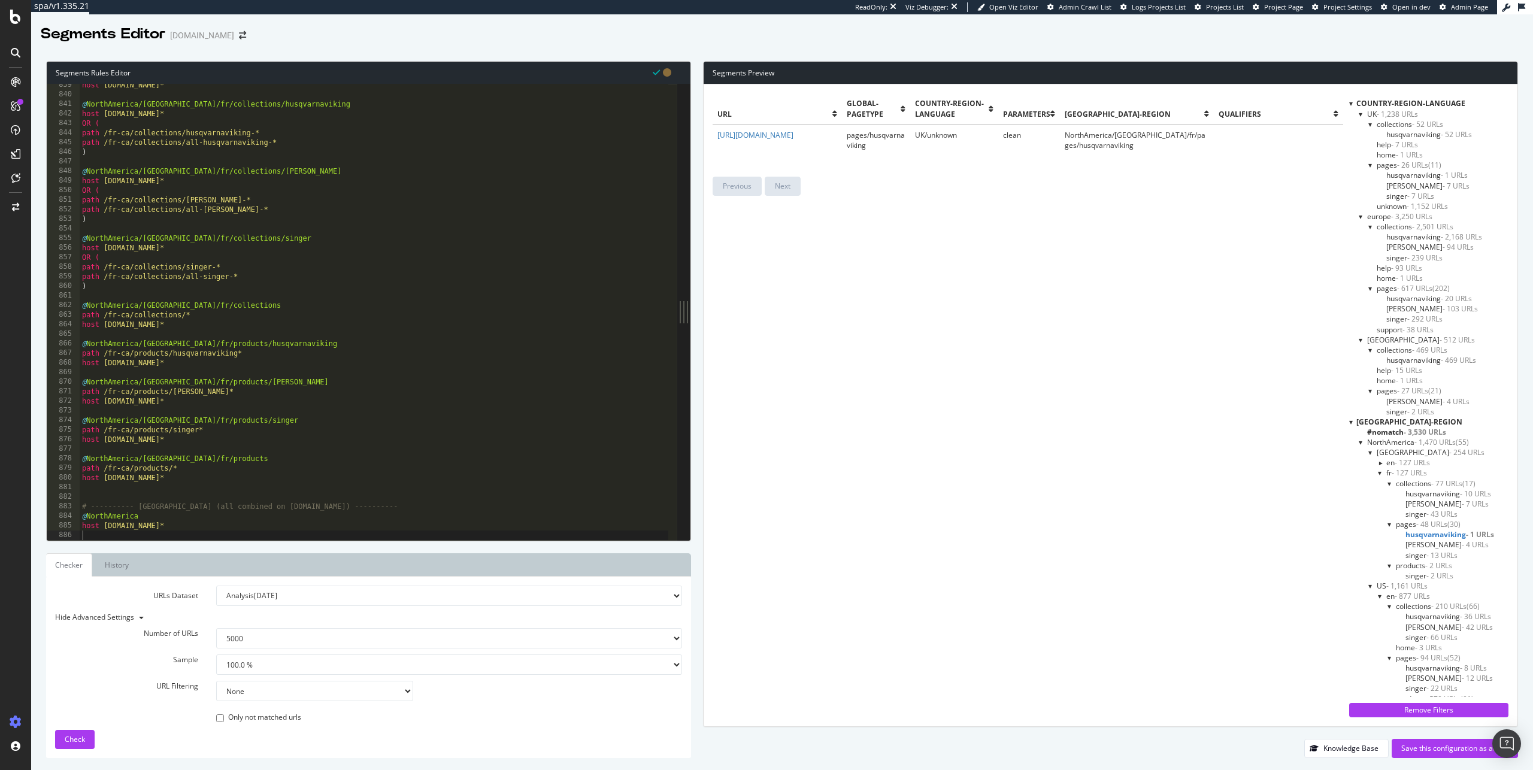
click at [1420, 546] on span "pfaff - 4 URLs" at bounding box center [1447, 545] width 83 height 10
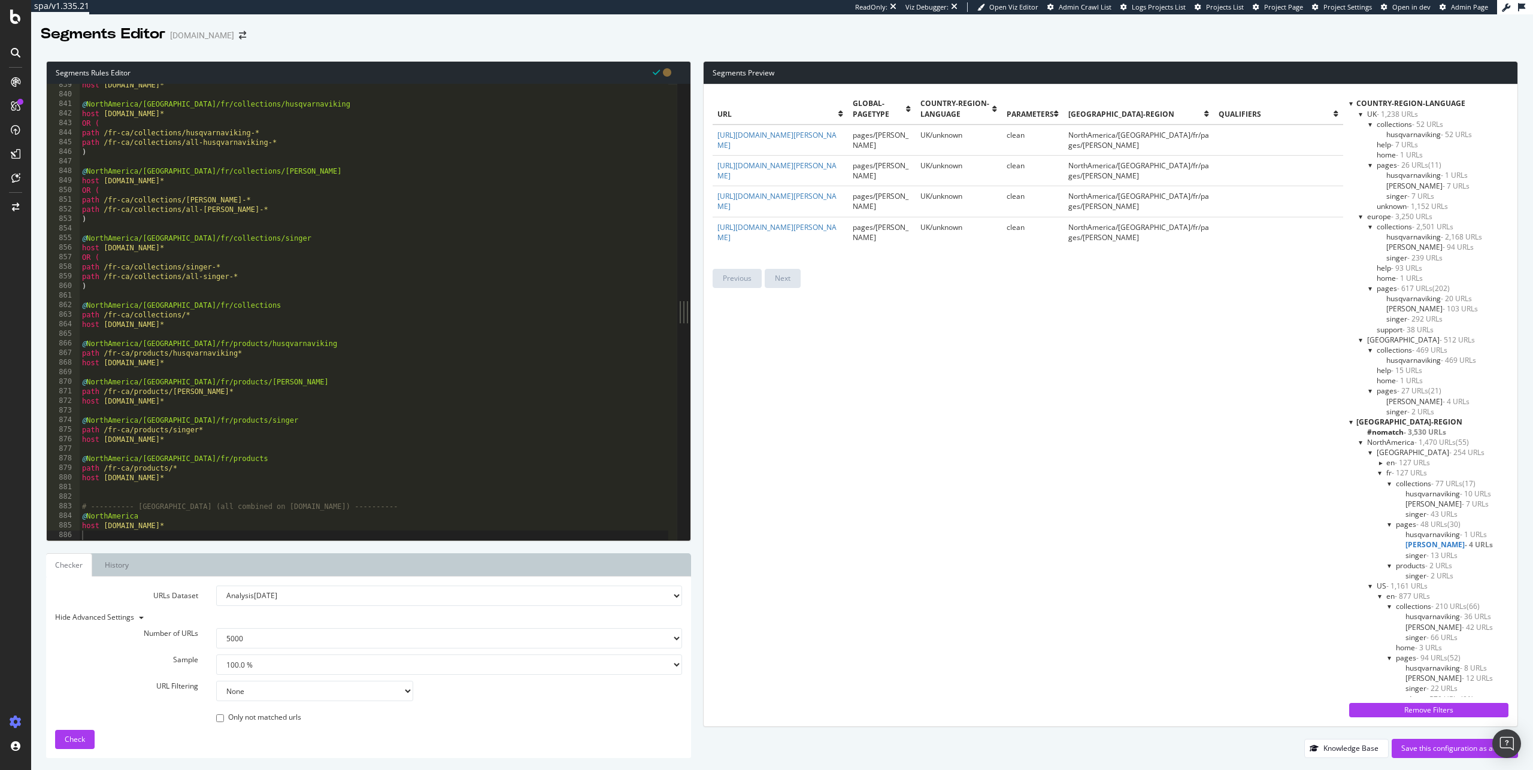
click at [1420, 551] on span "singer - 13 URLs" at bounding box center [1432, 555] width 52 height 10
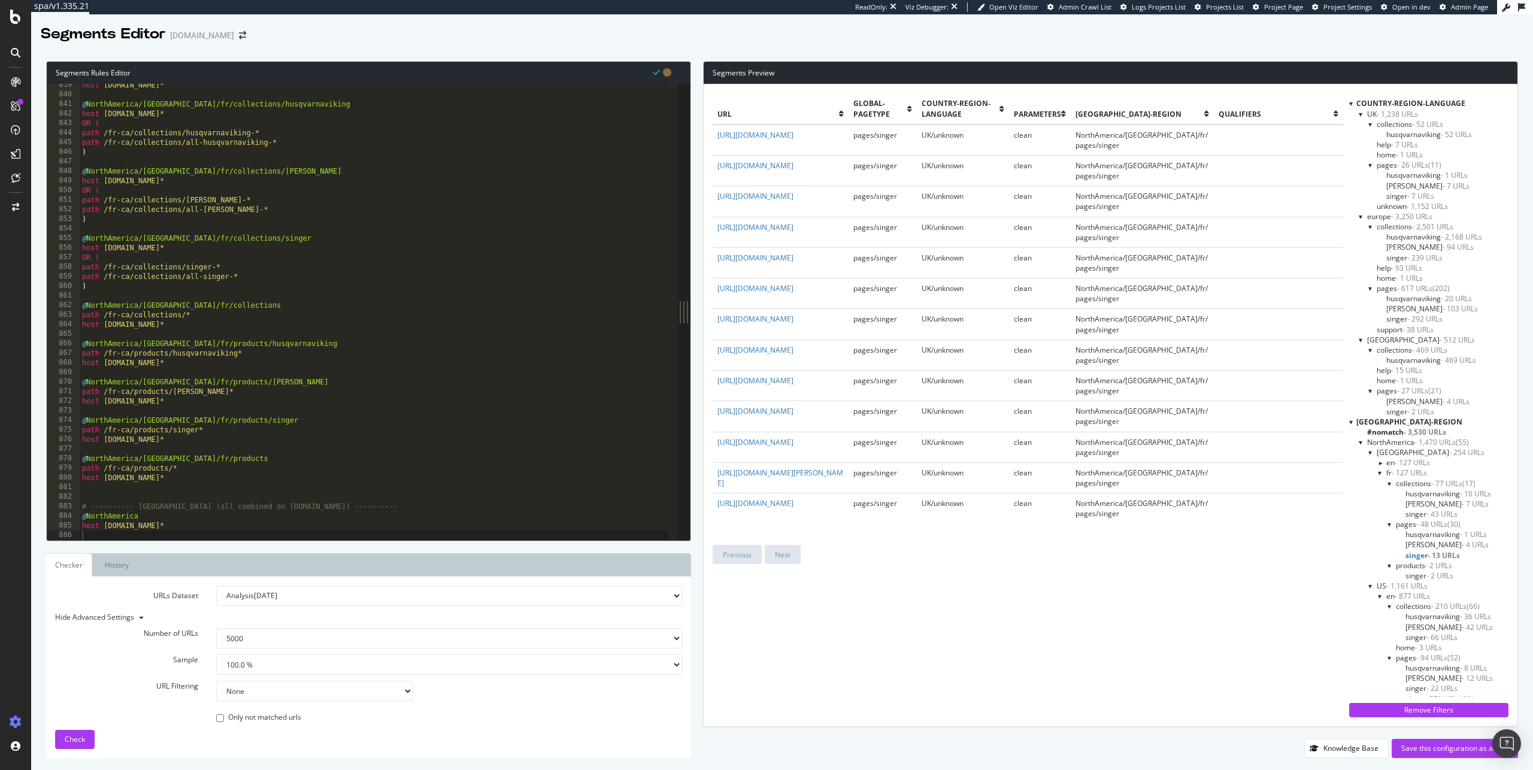
click at [1412, 494] on span "husqvarnaviking - 10 URLs" at bounding box center [1449, 494] width 86 height 10
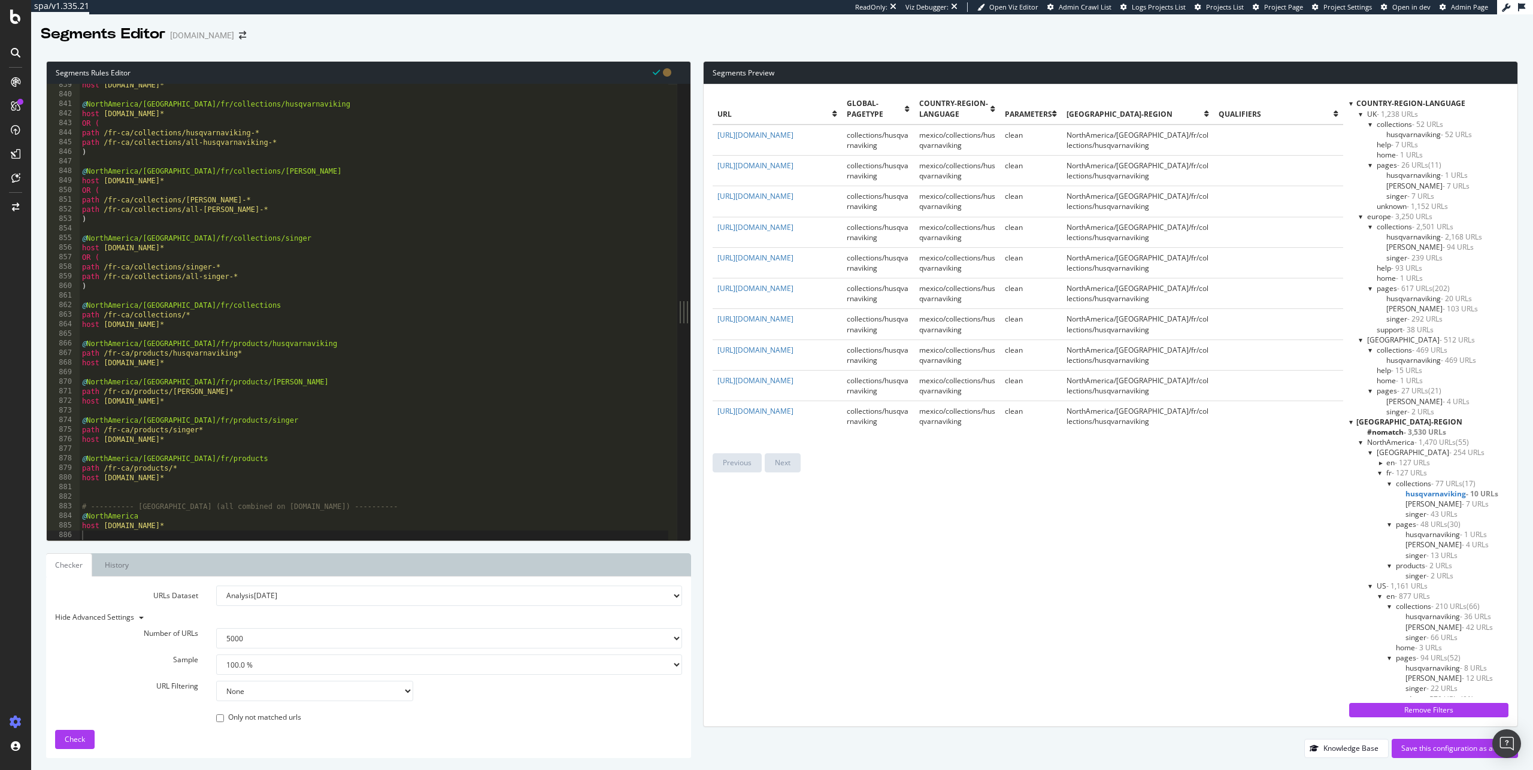
click at [1415, 505] on span "pfaff - 7 URLs" at bounding box center [1447, 504] width 83 height 10
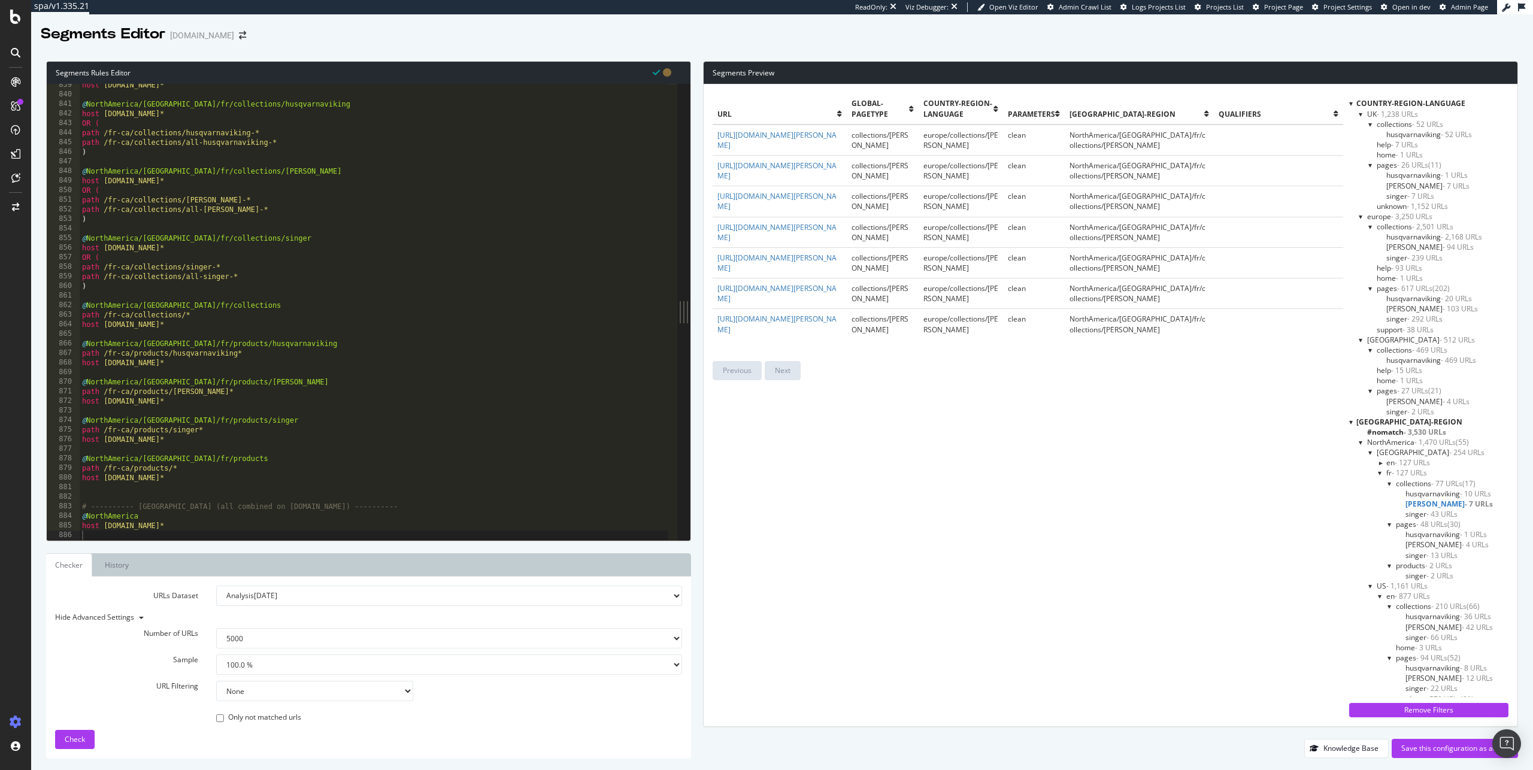
click at [1416, 513] on span "singer - 43 URLs" at bounding box center [1432, 514] width 52 height 10
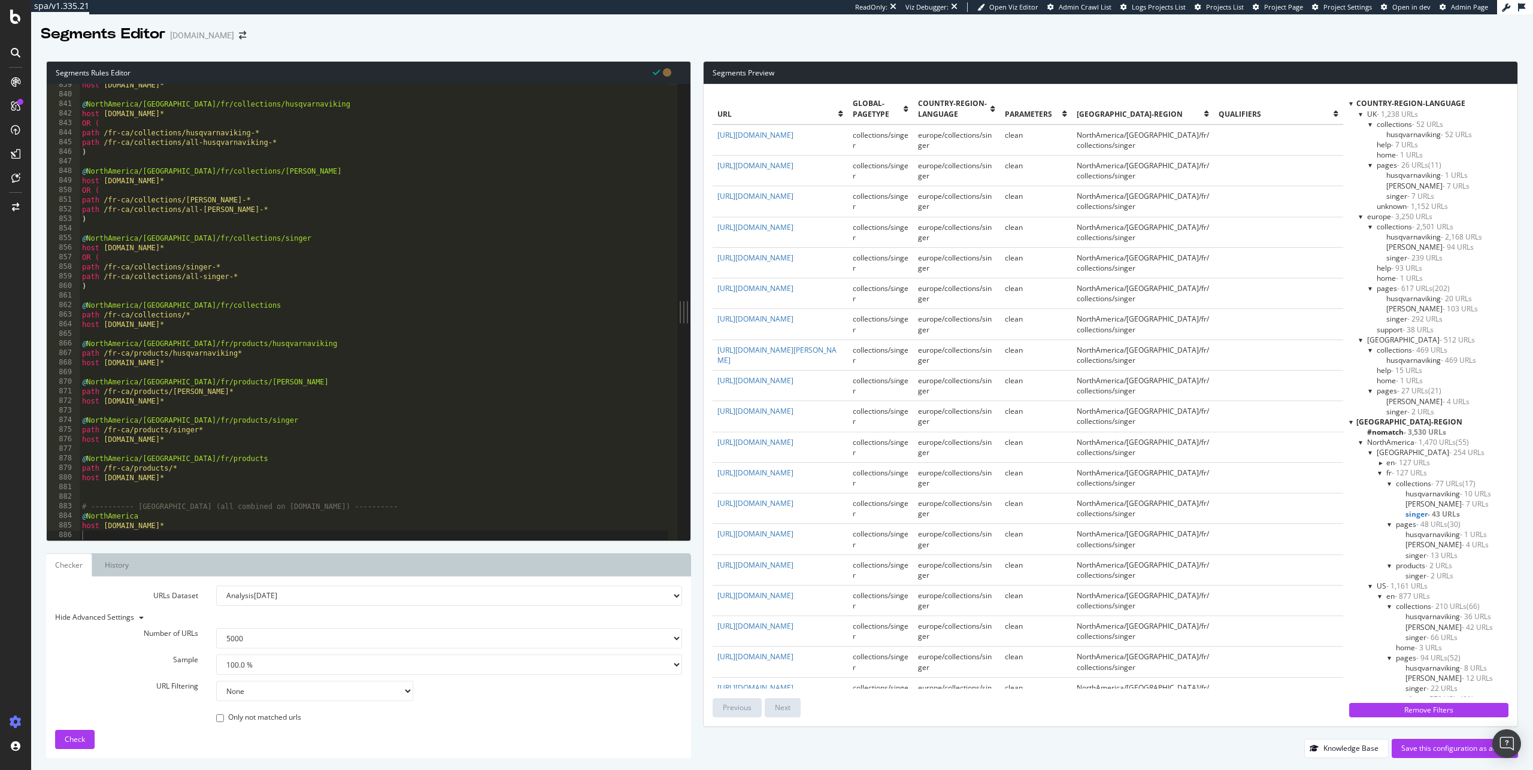
click at [1392, 471] on span "- 127 URLs" at bounding box center [1409, 473] width 35 height 10
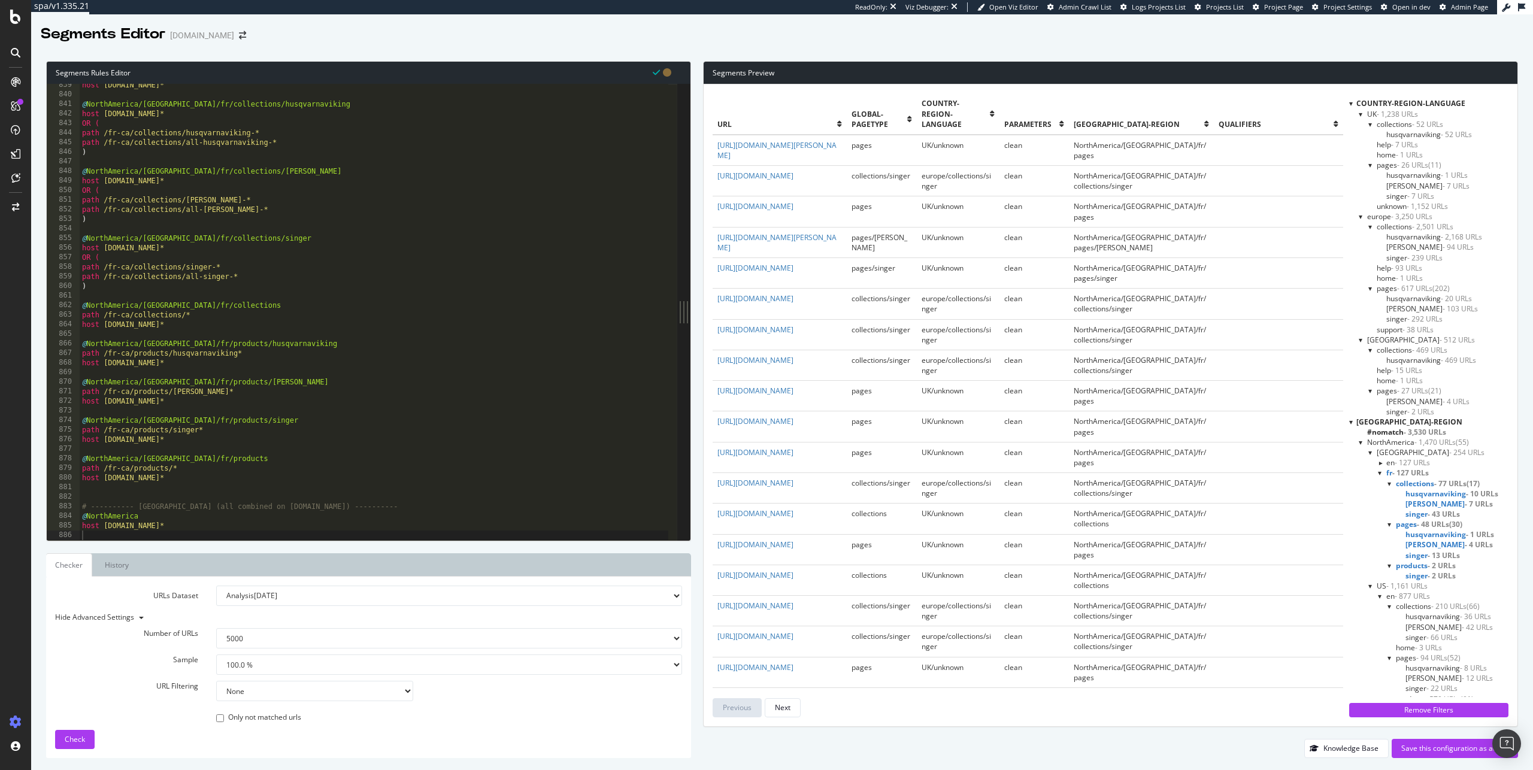
click at [1381, 474] on div at bounding box center [1380, 473] width 5 height 10
click at [1381, 463] on div at bounding box center [1381, 463] width 10 height 5
click at [1380, 461] on div at bounding box center [1380, 463] width 5 height 10
click at [1383, 483] on span "US - 1,161 URLs" at bounding box center [1402, 484] width 51 height 10
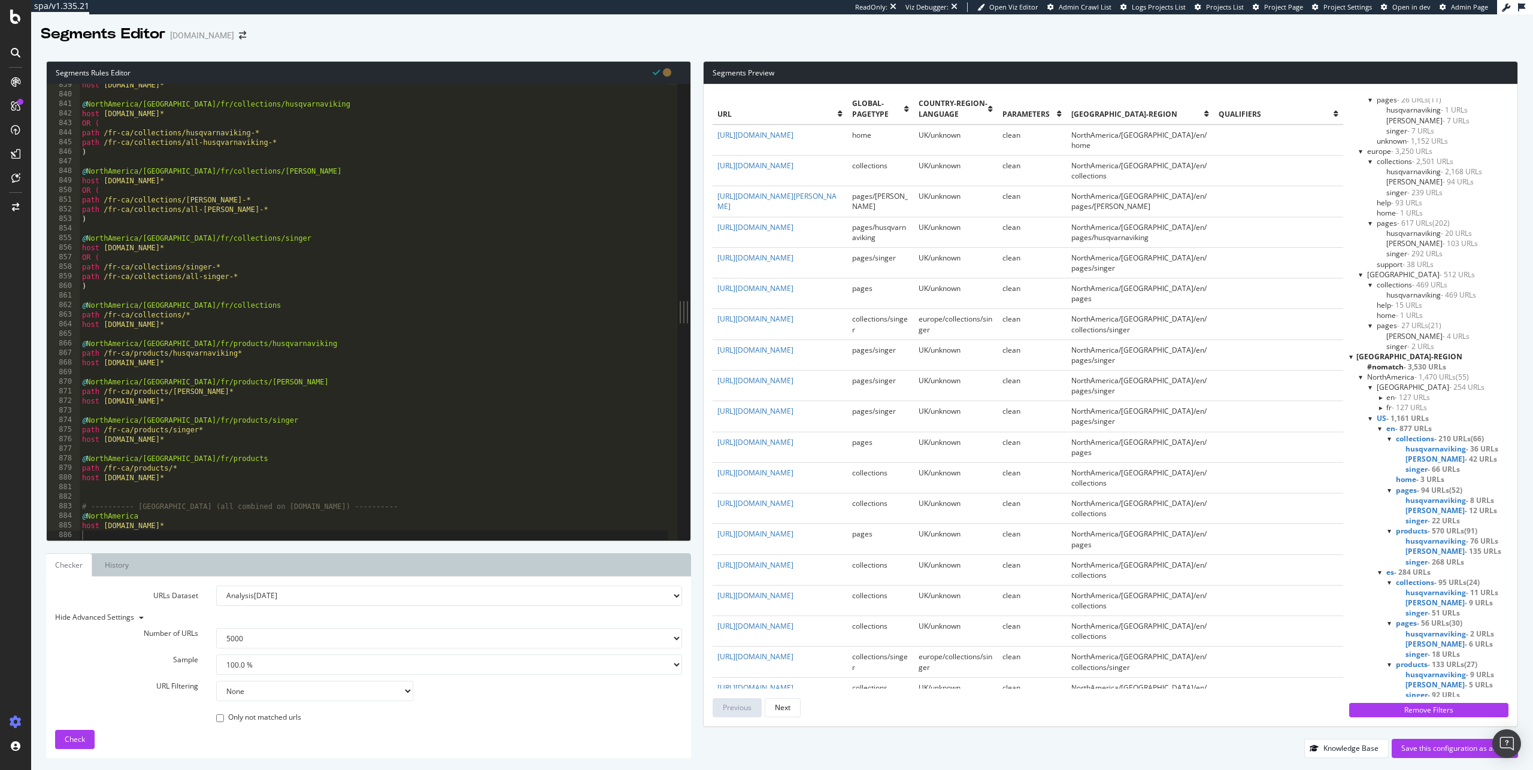
scroll to position [74, 0]
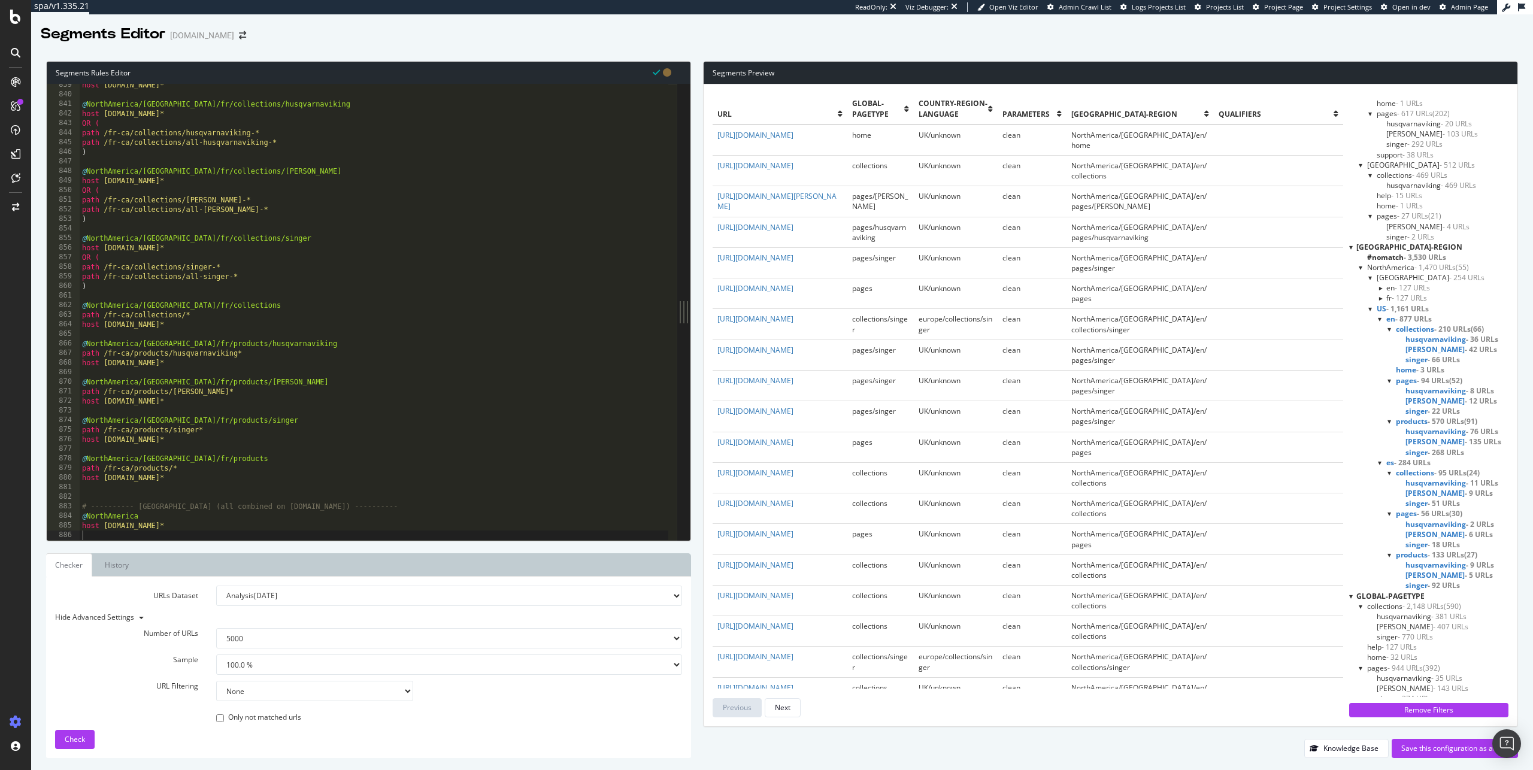
click at [1371, 311] on div at bounding box center [1371, 309] width 5 height 10
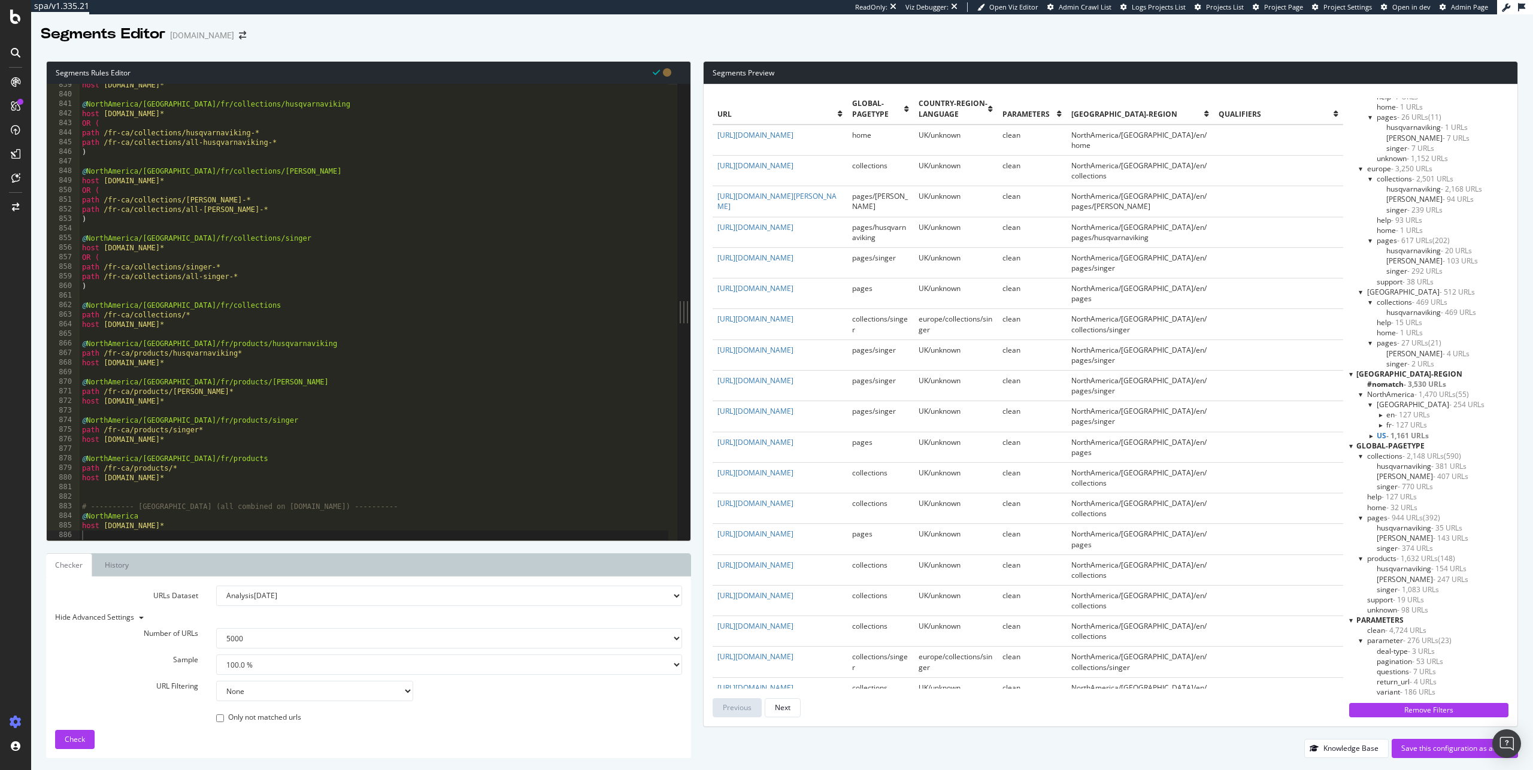
click at [1373, 404] on div at bounding box center [1371, 405] width 5 height 10
click at [1384, 413] on span "NorthAmerica - 1,470 URLs" at bounding box center [1412, 415] width 89 height 10
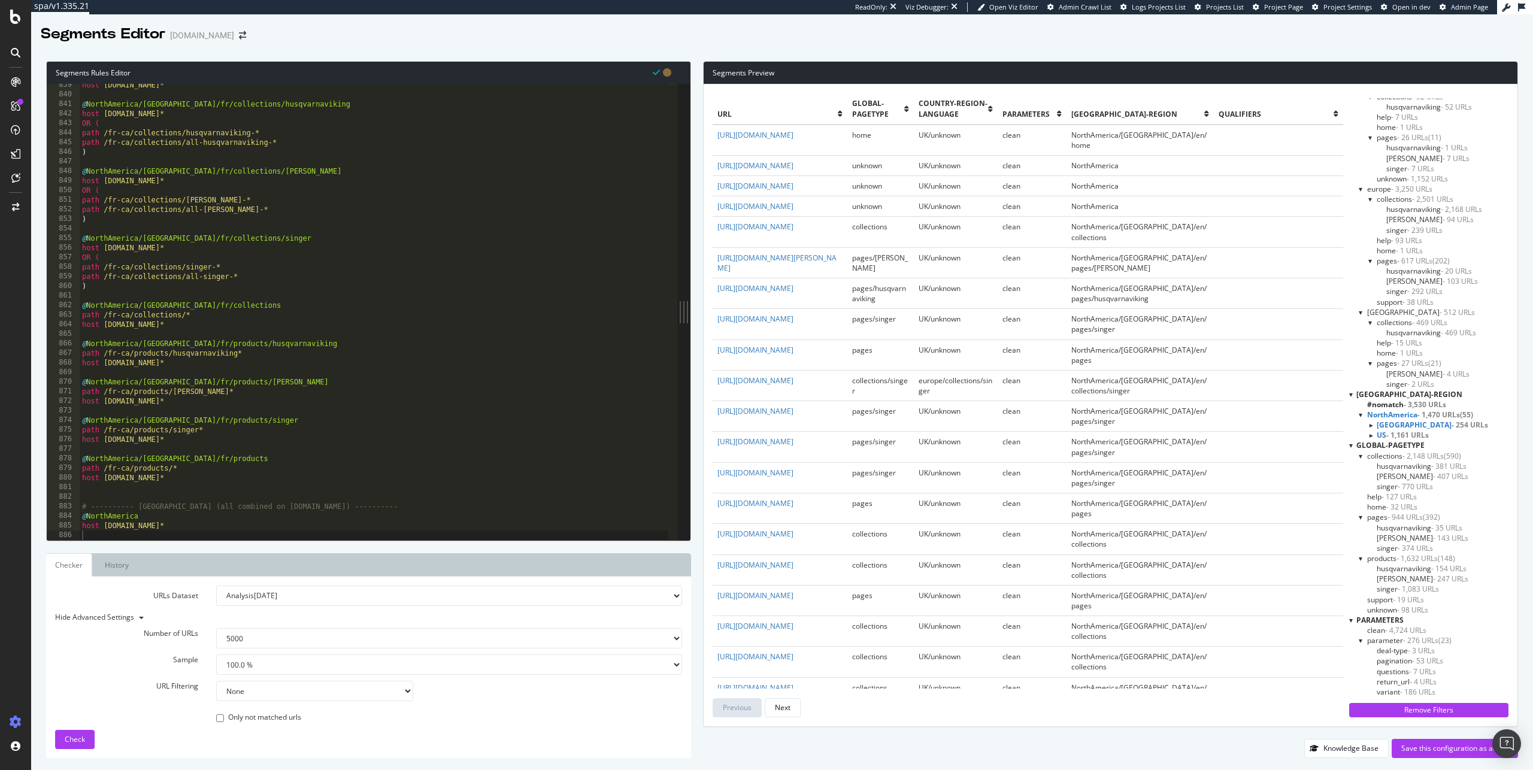
drag, startPoint x: 843, startPoint y: 219, endPoint x: 715, endPoint y: 170, distance: 137.1
click at [845, 193] on td "https://www.singer.com/en-ca" at bounding box center [780, 186] width 135 height 20
drag, startPoint x: 812, startPoint y: 195, endPoint x: 714, endPoint y: 195, distance: 98.2
click at [714, 195] on td "https://www.singer.com/en-ca" at bounding box center [780, 186] width 135 height 20
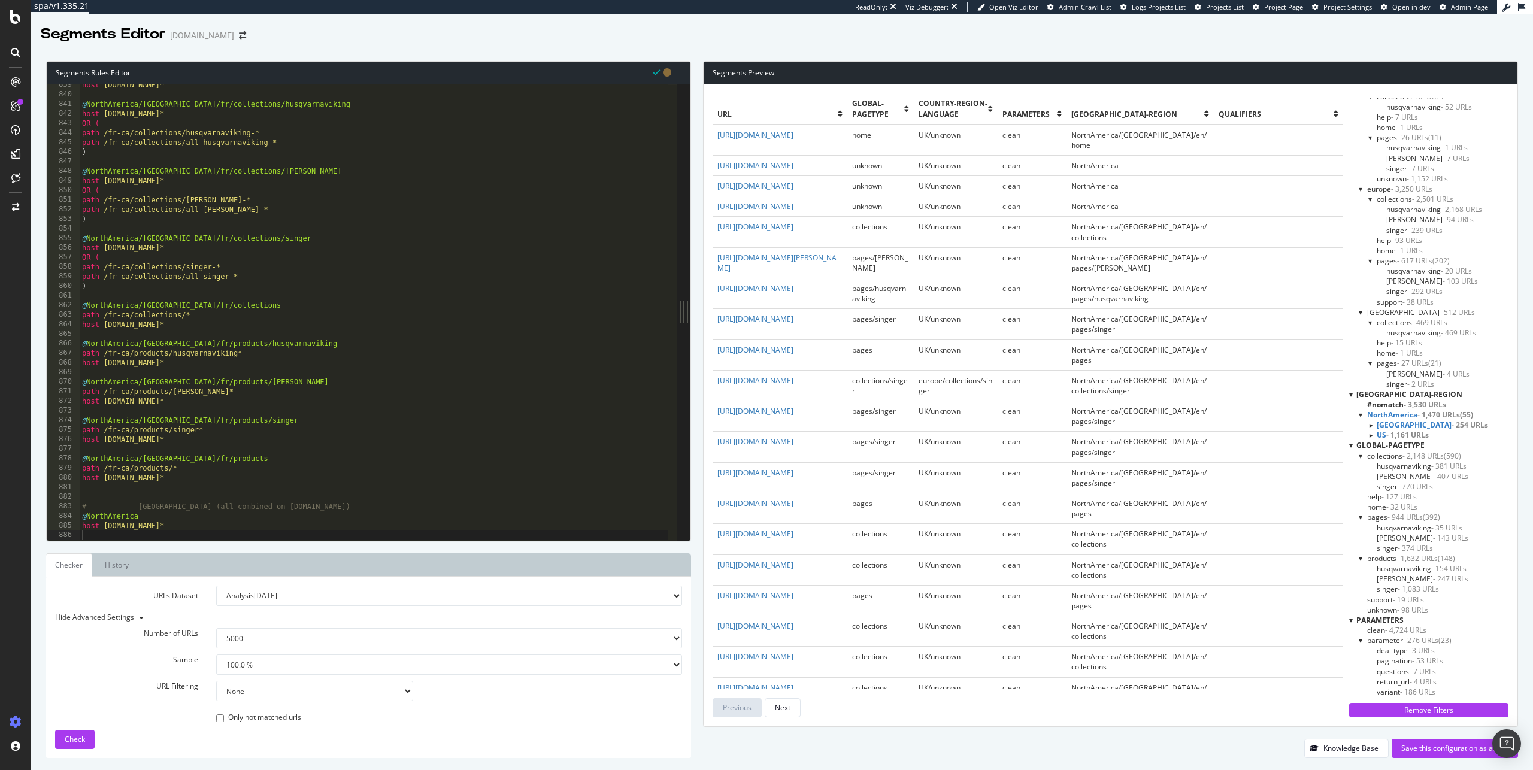
copy link "https://www.singer.com/en-ca"
drag, startPoint x: 828, startPoint y: 176, endPoint x: 715, endPoint y: 176, distance: 113.2
click at [715, 176] on td "https://www.singer.com/fr-ca" at bounding box center [780, 165] width 135 height 20
copy link "https://www.singer.com/fr-ca"
drag, startPoint x: 815, startPoint y: 219, endPoint x: 638, endPoint y: 225, distance: 177.4
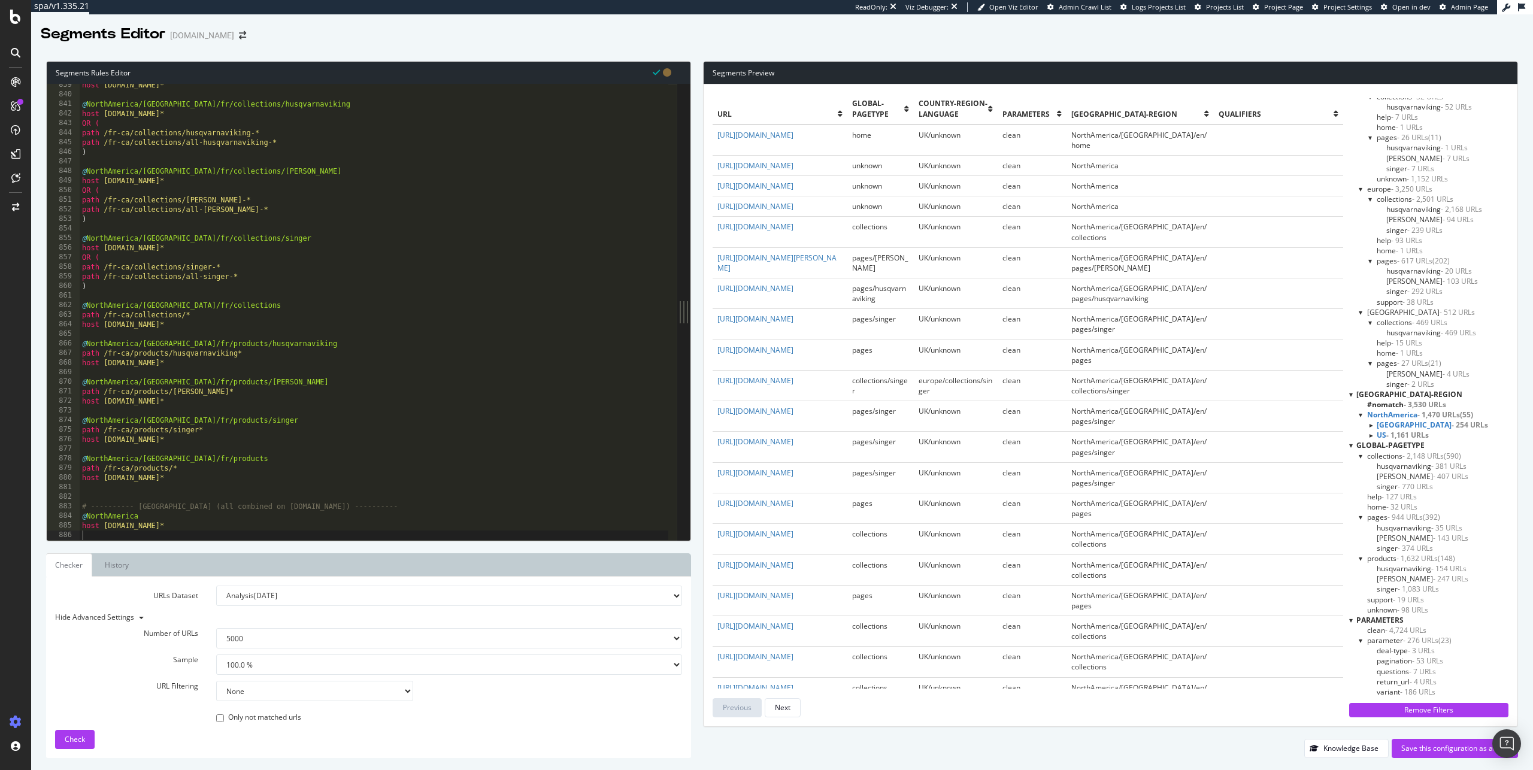
click at [714, 216] on td "https://www.singer.com/es" at bounding box center [780, 206] width 135 height 20
click at [1373, 435] on div at bounding box center [1371, 435] width 10 height 5
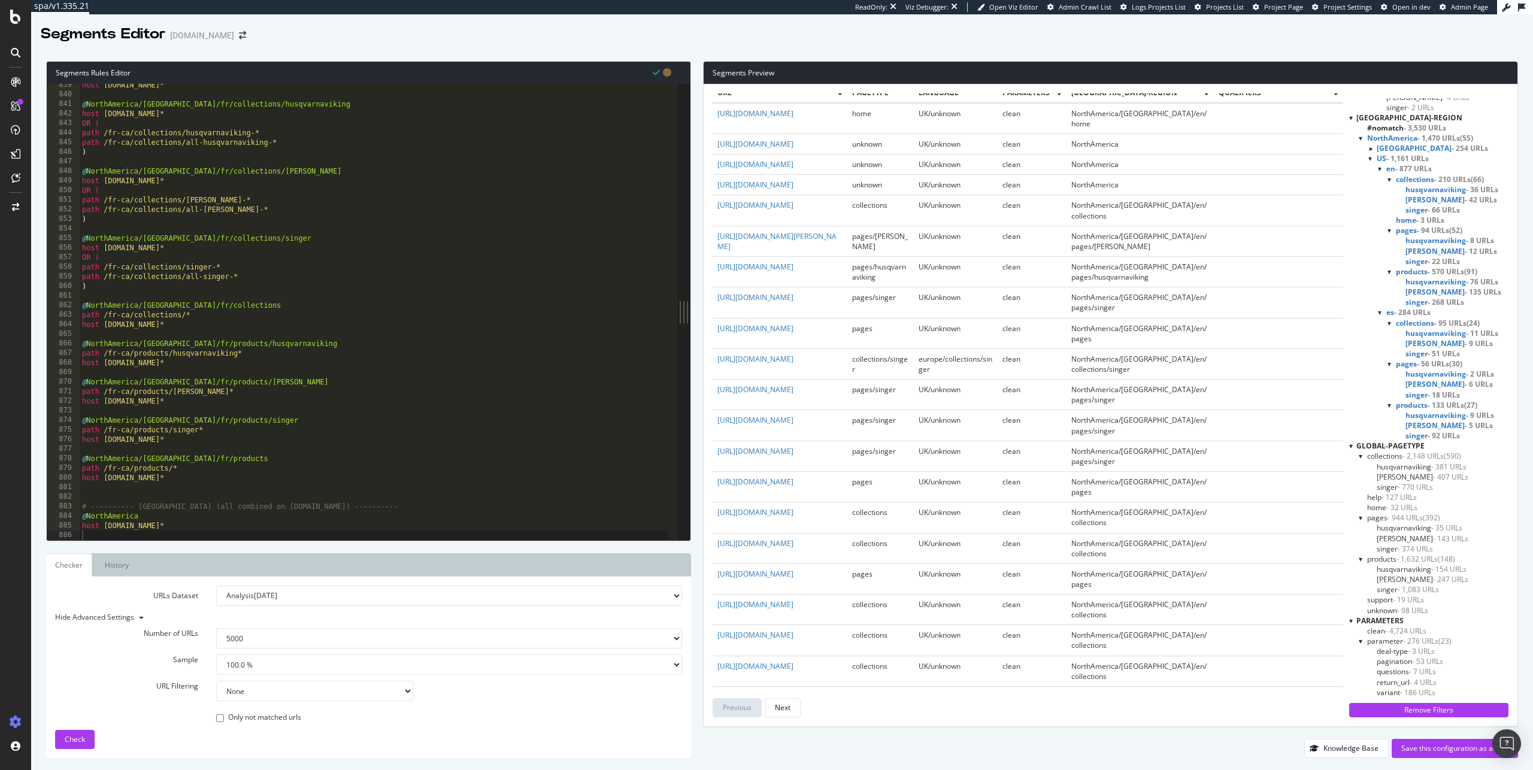
scroll to position [0, 0]
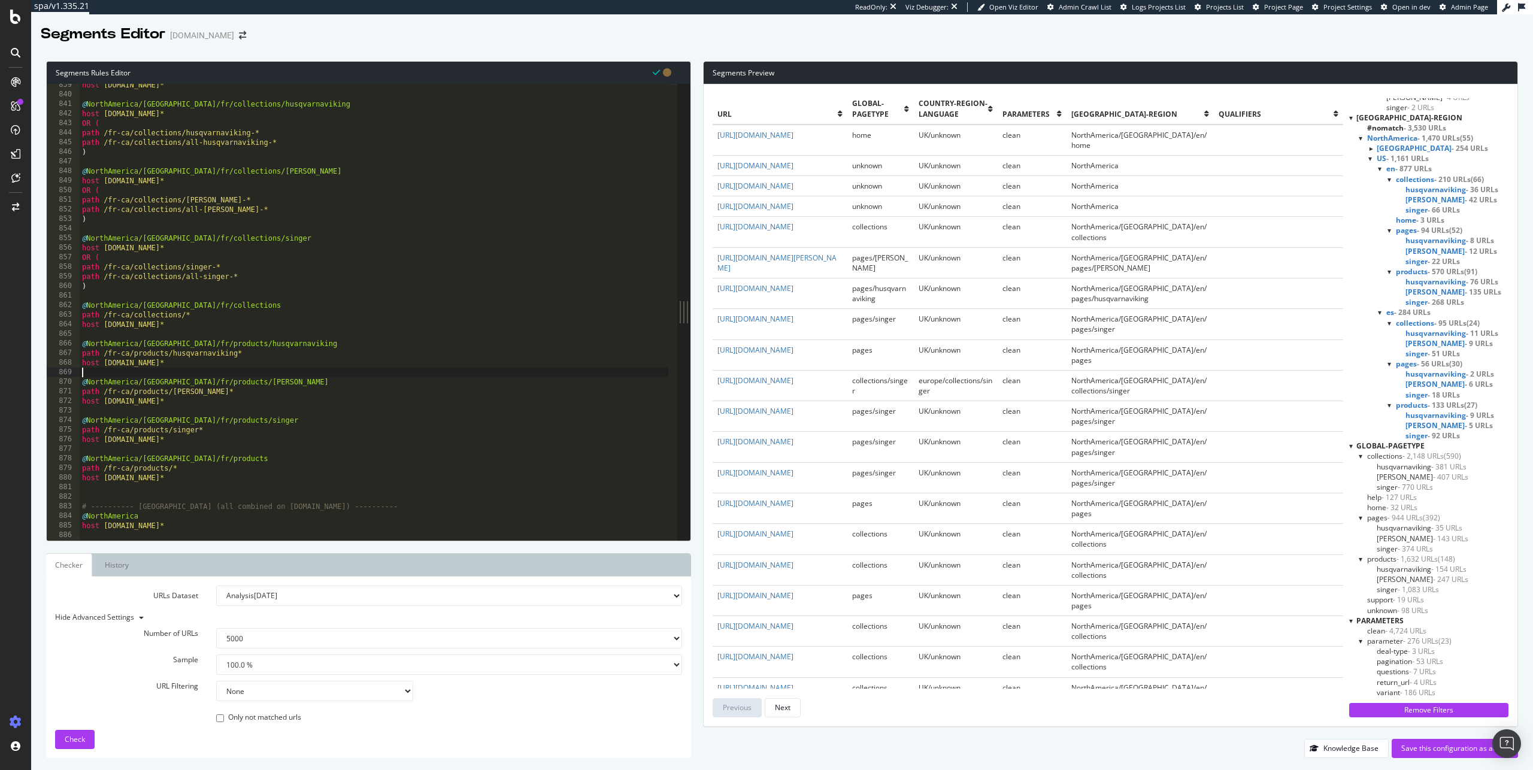
click at [390, 370] on div "host www.singer.com* @ NorthAmerica/Canada/fr/collections/husqvarnaviking host …" at bounding box center [374, 318] width 589 height 476
type textarea "host www.singer.com*"
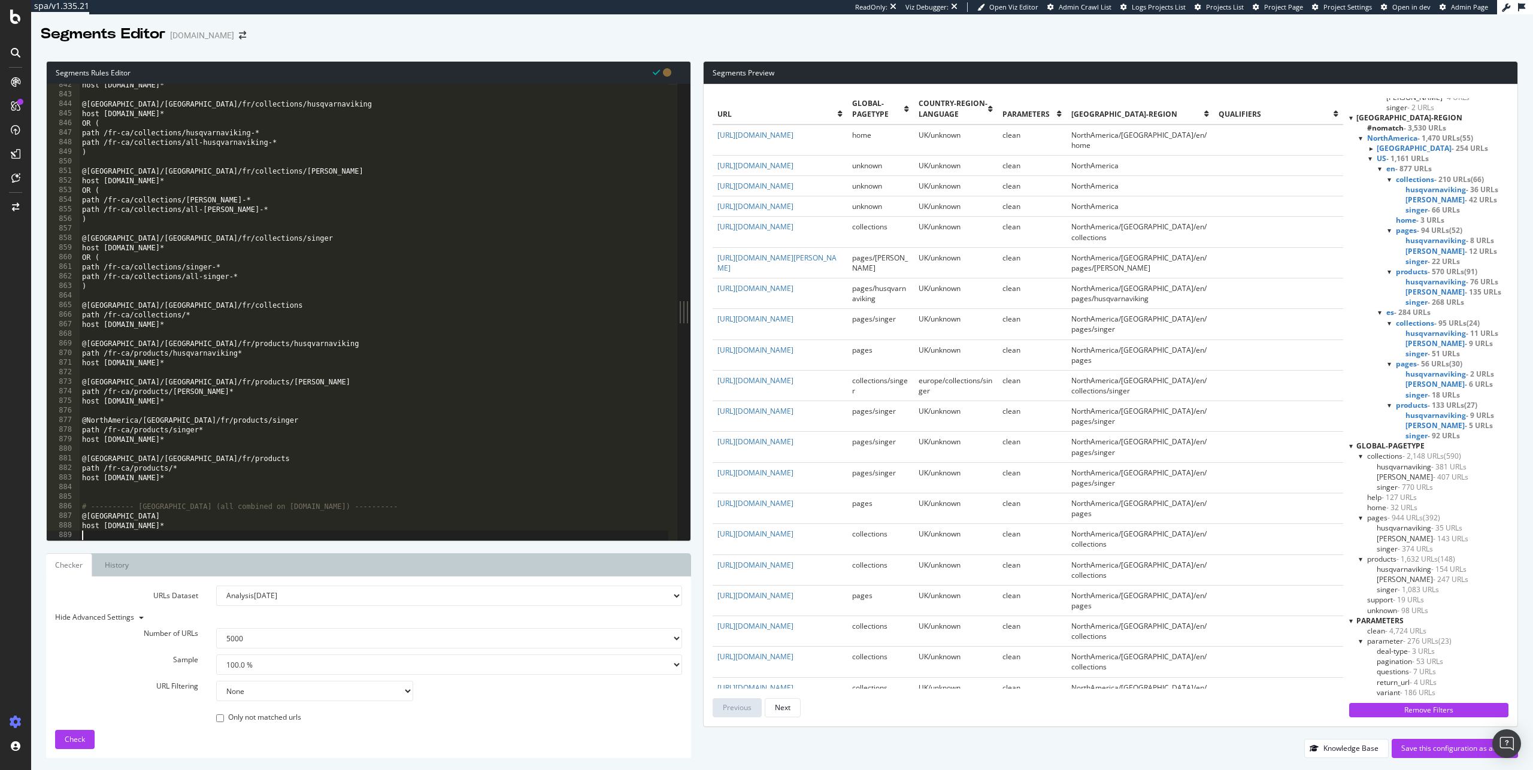
scroll to position [8064, 0]
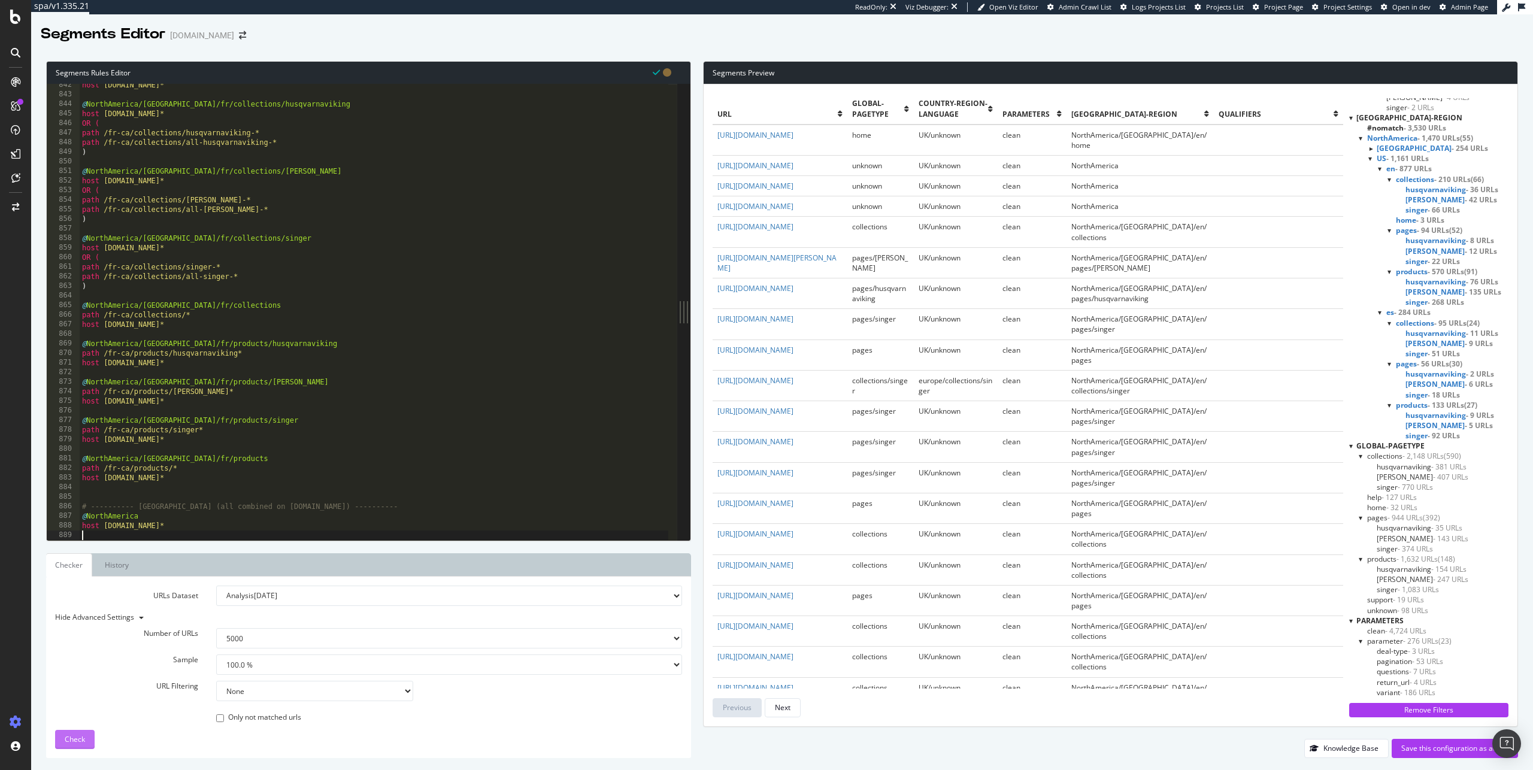
click at [78, 739] on span "Check" at bounding box center [75, 739] width 20 height 10
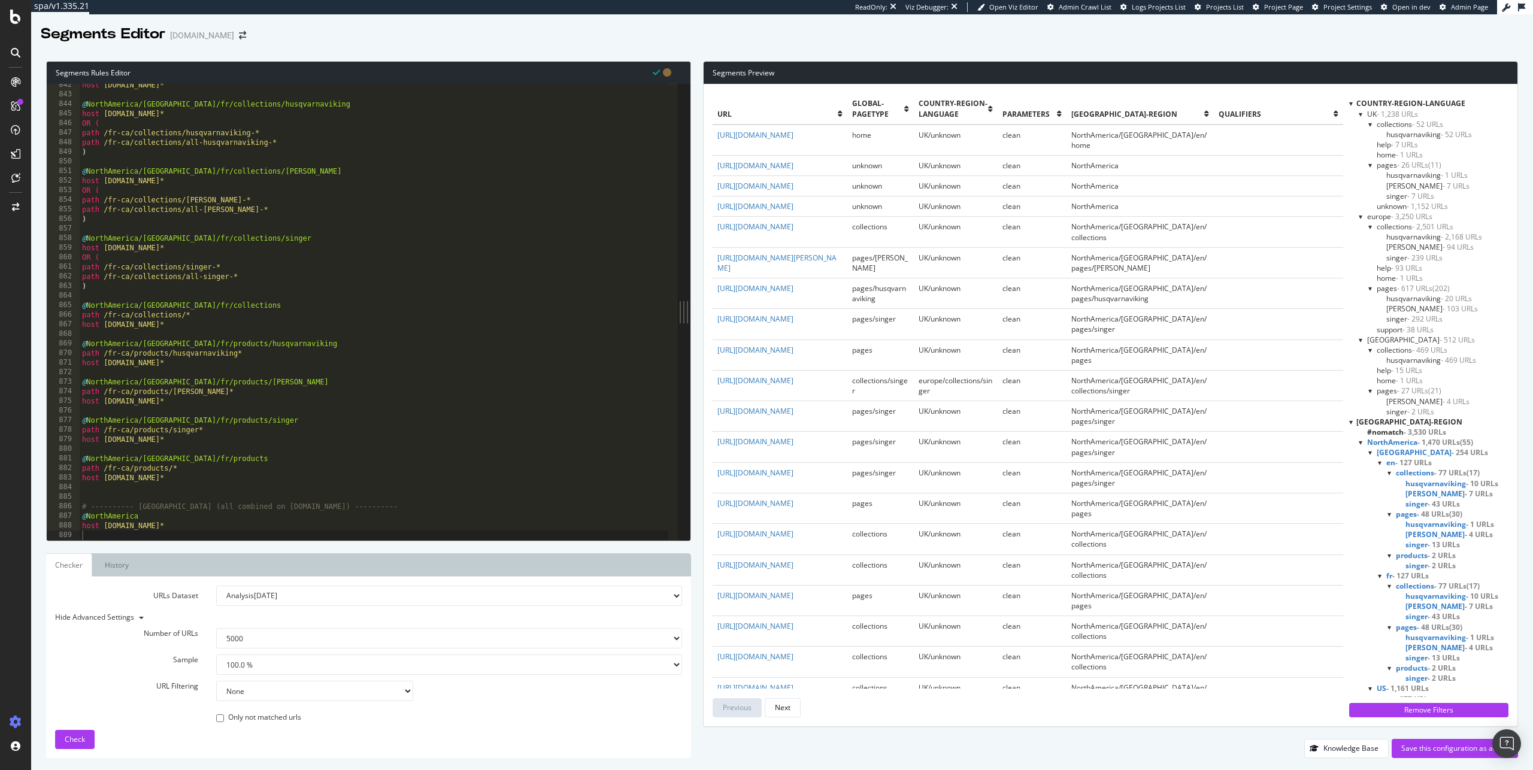
click at [1410, 442] on span "NorthAmerica - 1,470 URLs" at bounding box center [1414, 442] width 93 height 10
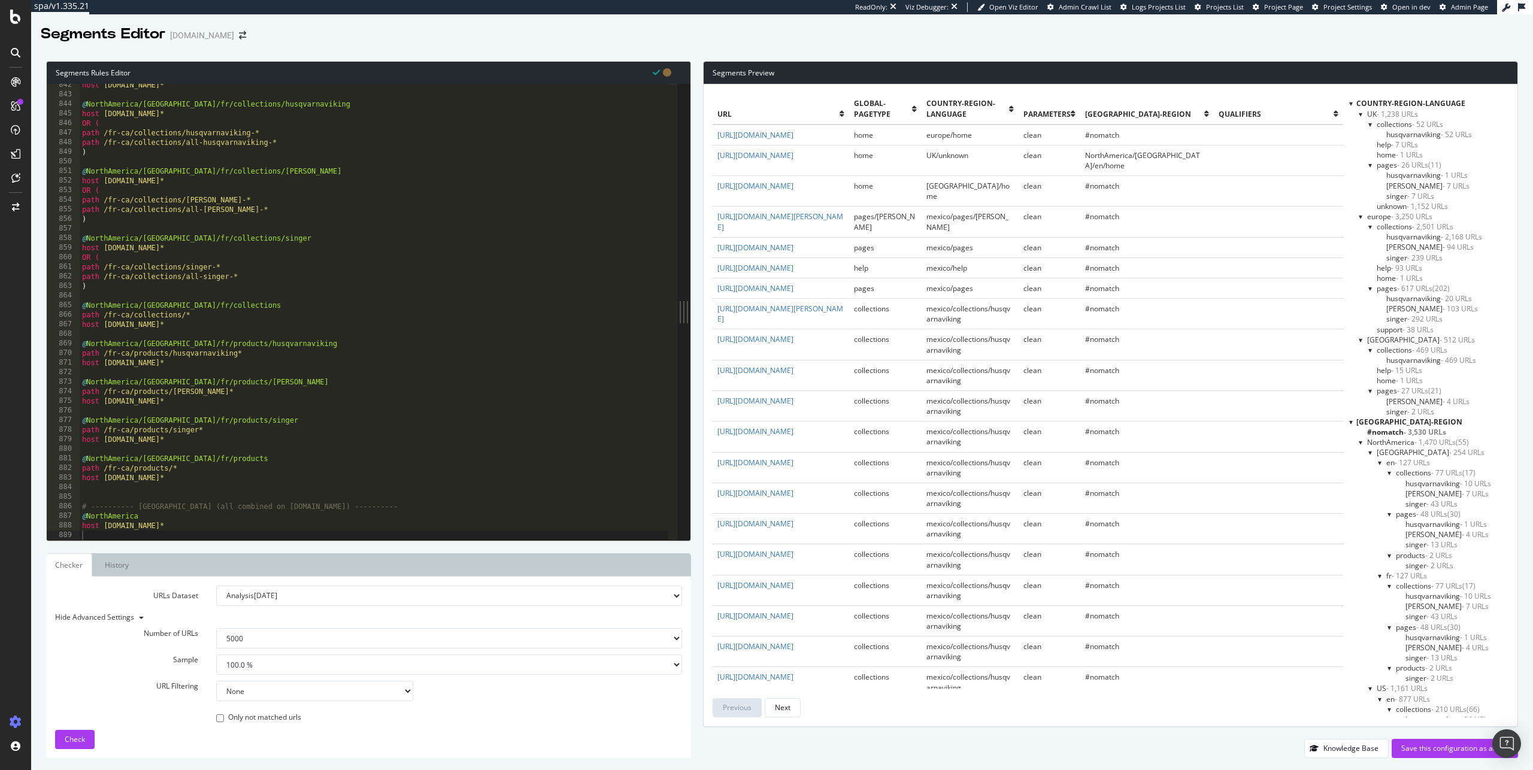
click at [1410, 442] on span "NorthAmerica - 1,470 URLs" at bounding box center [1412, 442] width 89 height 10
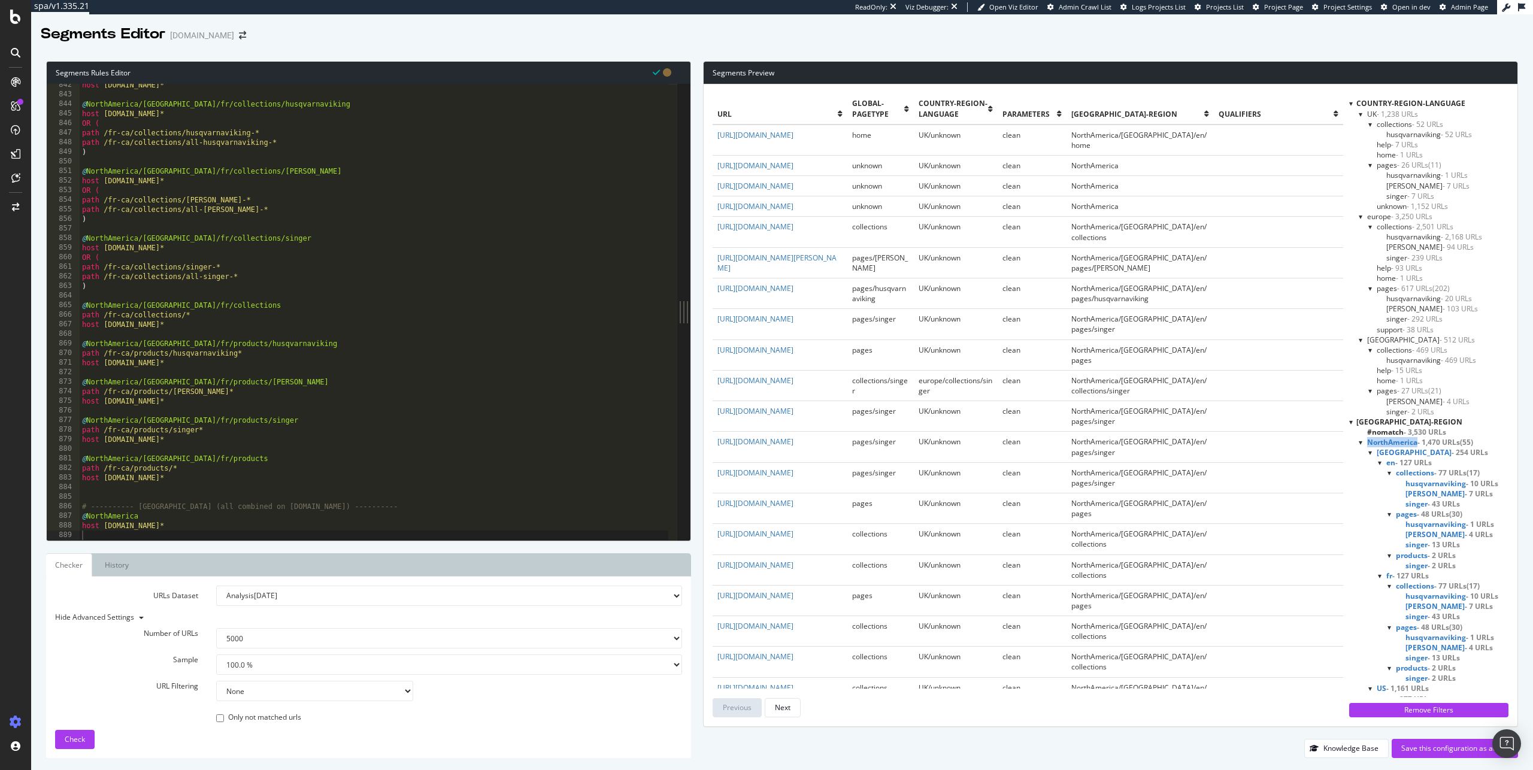
click at [1410, 442] on span "NorthAmerica - 1,470 URLs" at bounding box center [1414, 442] width 93 height 10
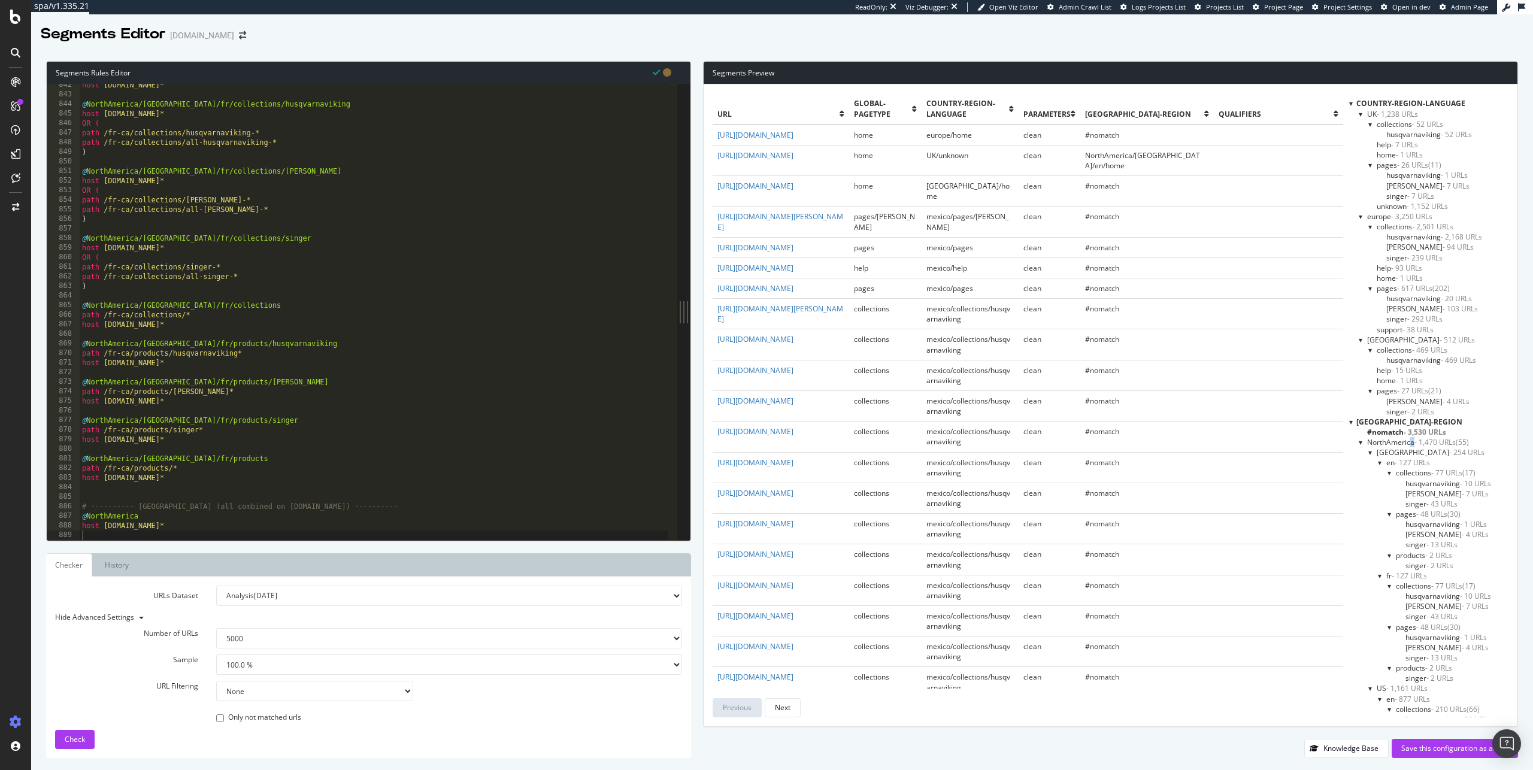
click at [1411, 442] on span "NorthAmerica - 1,470 URLs" at bounding box center [1412, 442] width 89 height 10
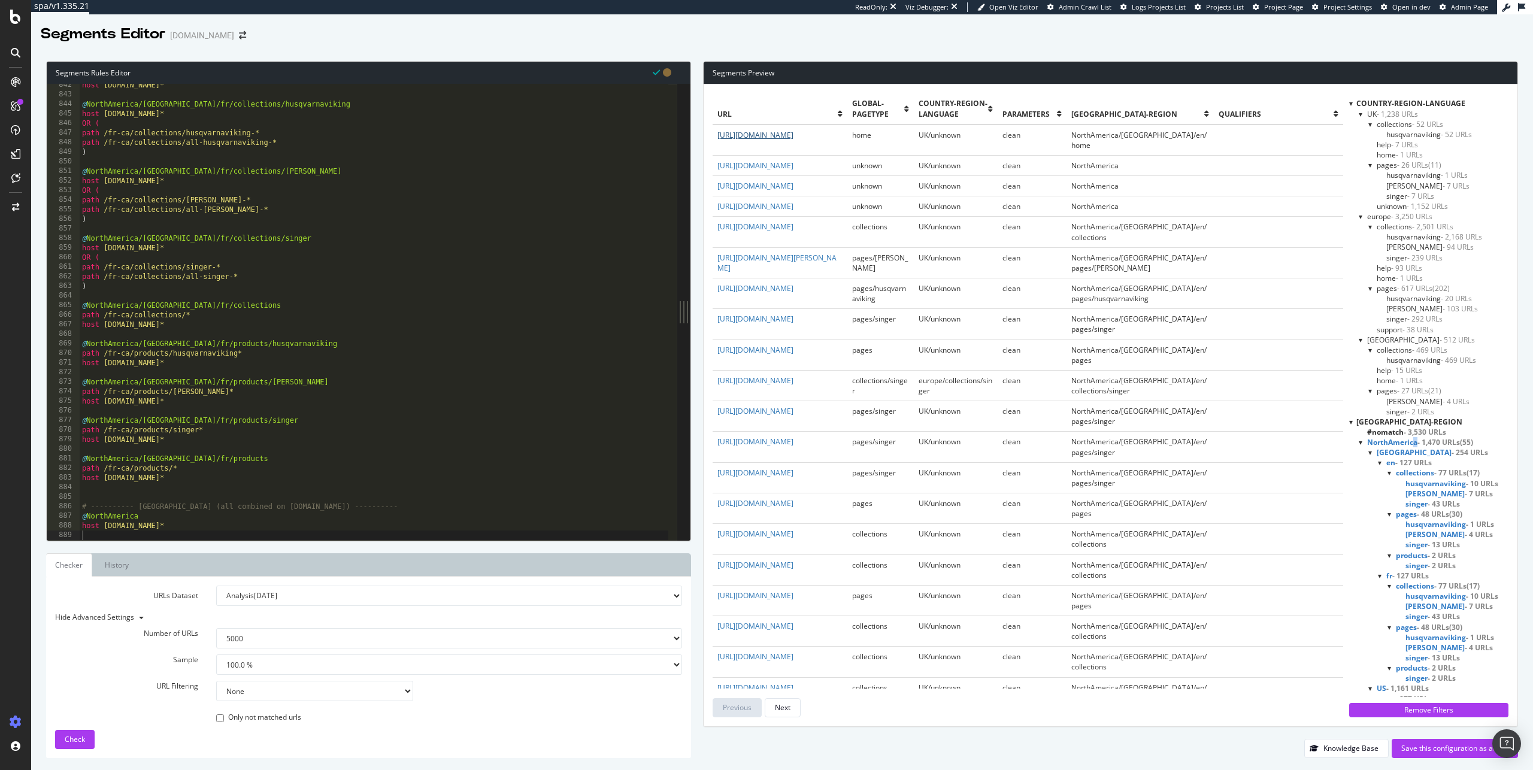
drag, startPoint x: 819, startPoint y: 149, endPoint x: 717, endPoint y: 147, distance: 102.5
click at [717, 147] on td "https://www.singer.com/" at bounding box center [780, 140] width 135 height 31
click at [997, 153] on td "UK/unknown" at bounding box center [955, 140] width 83 height 31
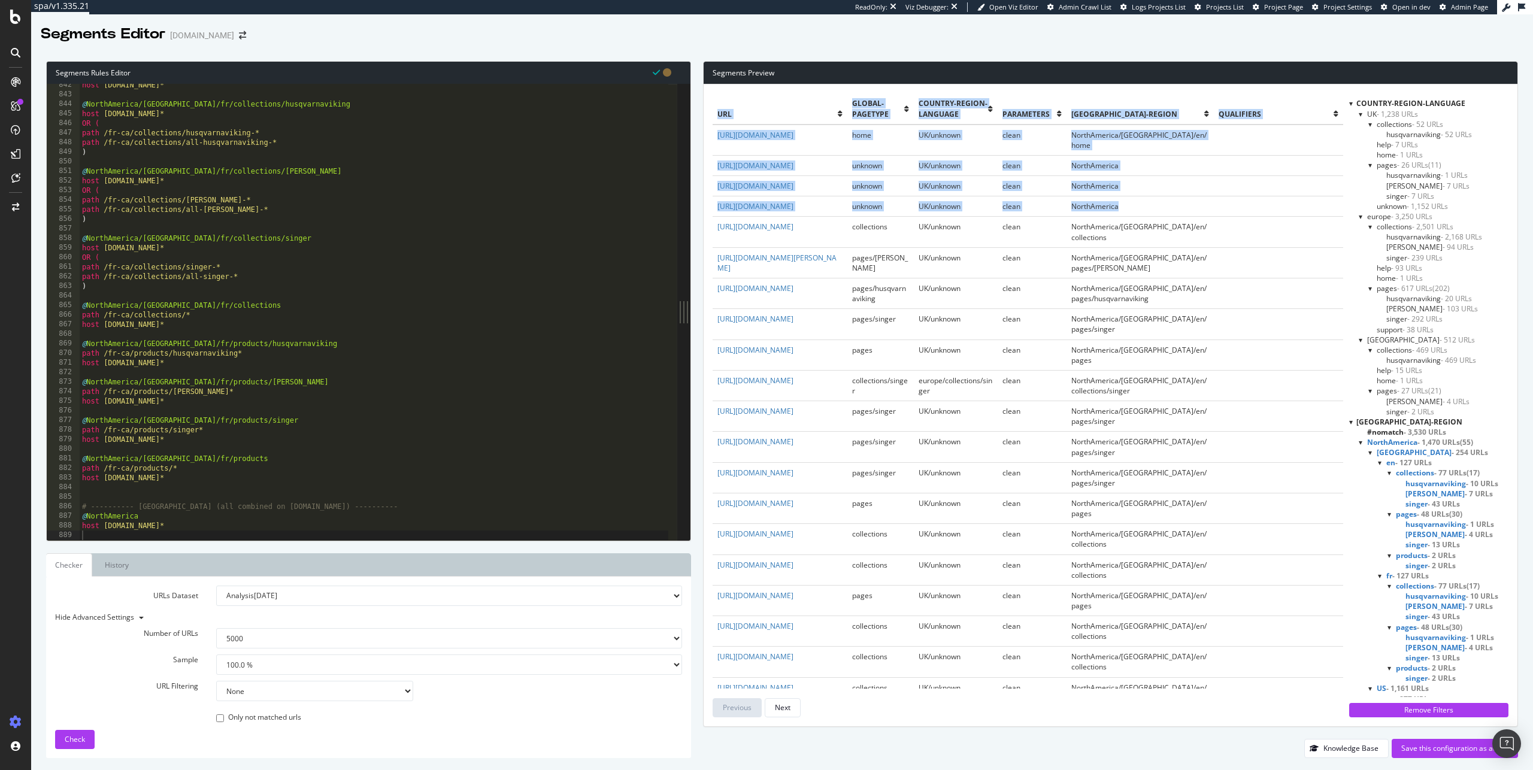
drag, startPoint x: 1165, startPoint y: 216, endPoint x: 709, endPoint y: 121, distance: 465.7
click at [709, 121] on div "url global-pagetype Country-Region-Language parameters North-America-Region qua…" at bounding box center [1111, 405] width 814 height 642
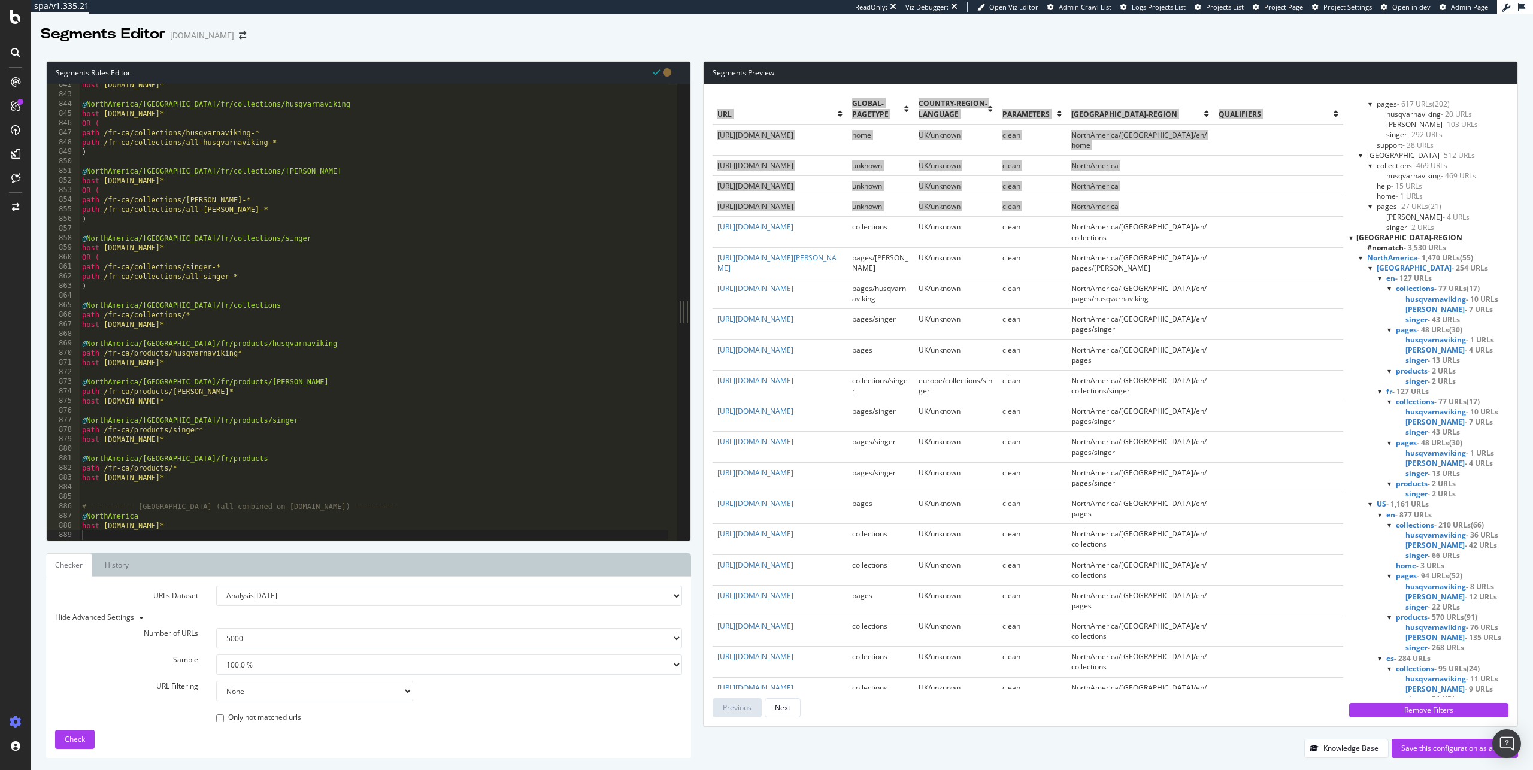
scroll to position [186, 0]
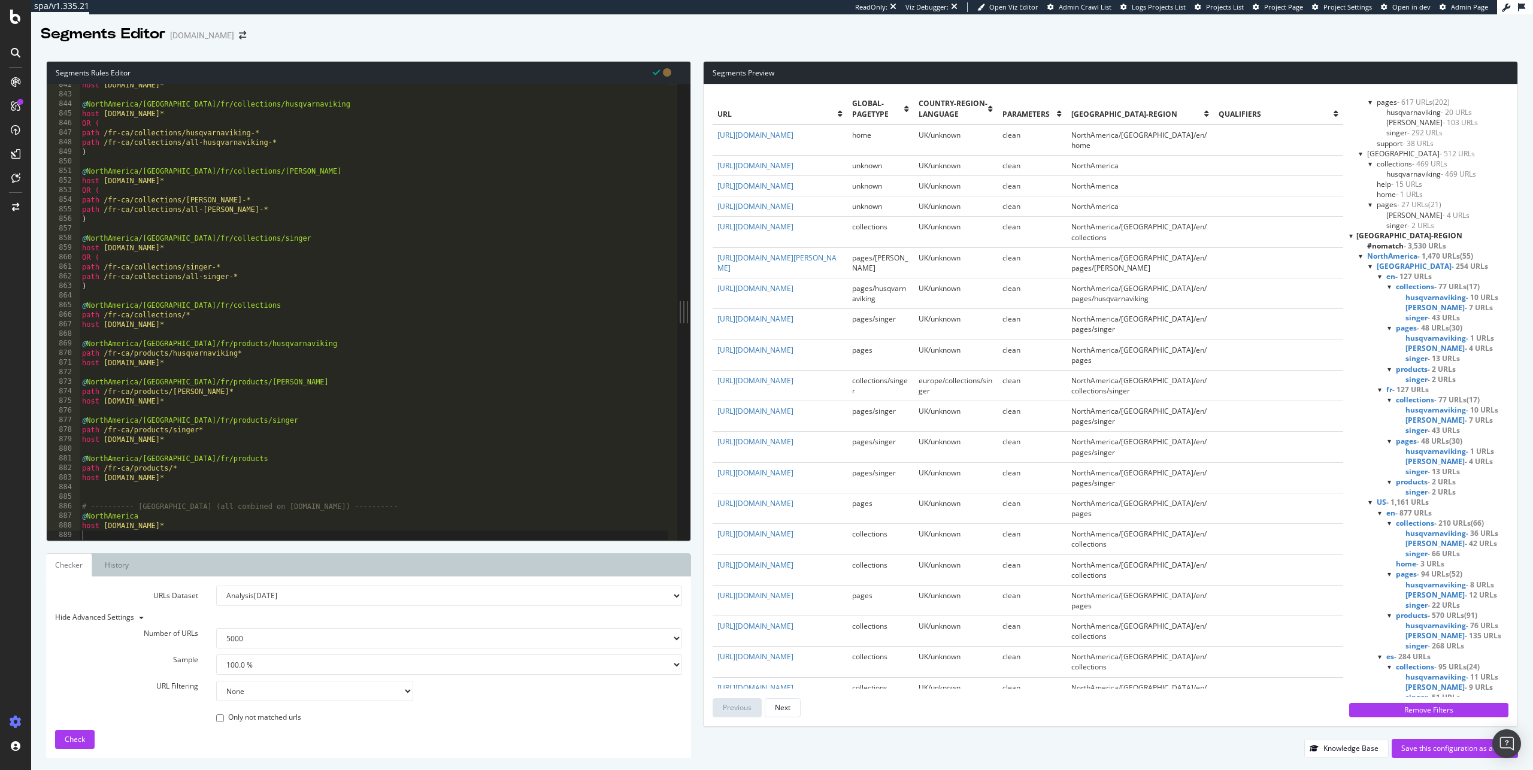
click at [1411, 564] on span "home - 3 URLs" at bounding box center [1420, 564] width 49 height 10
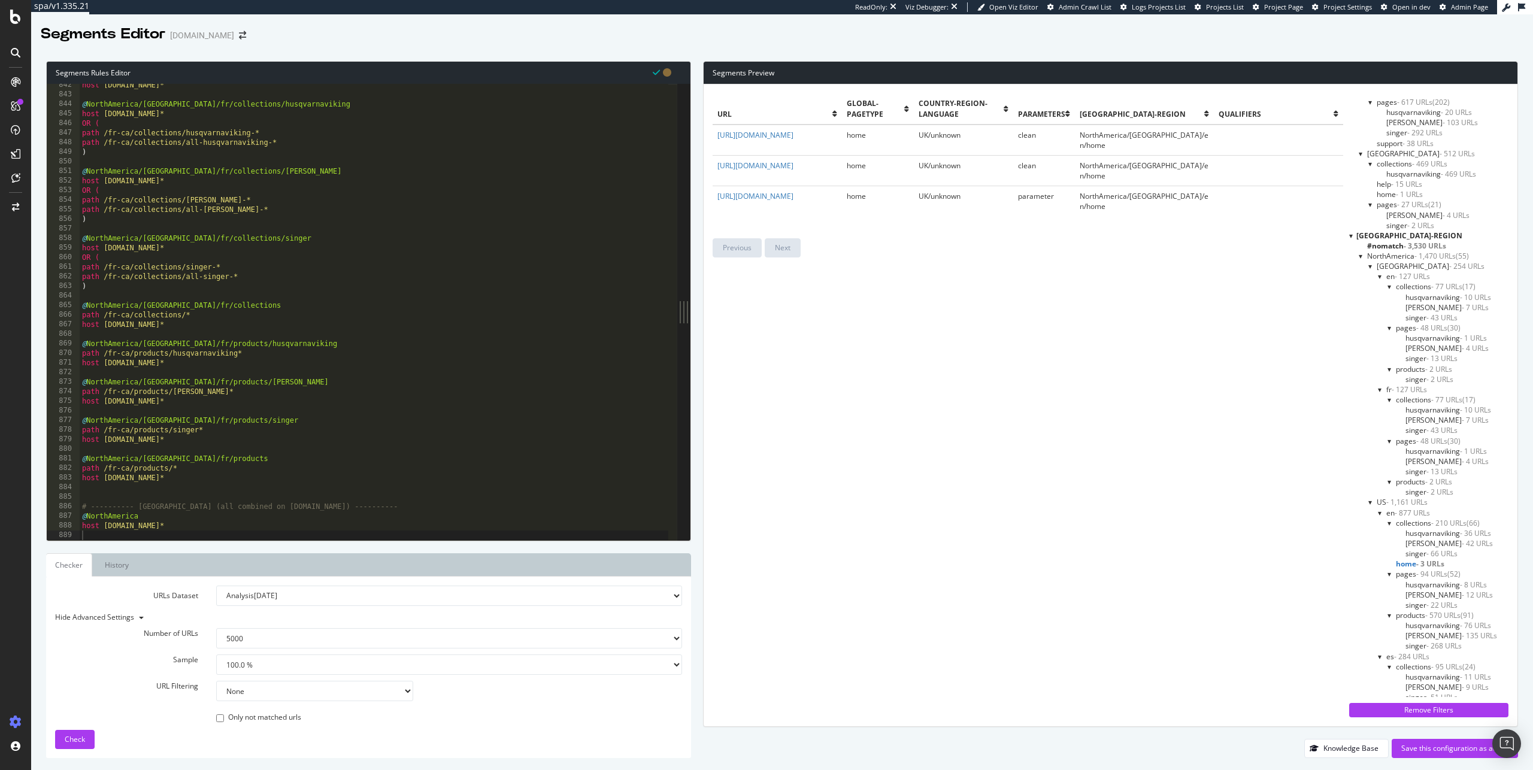
type textarea "@NorthAmerica/Canada/fr/collections"
click at [392, 307] on div "host www.singer.com* @ NorthAmerica/Canada/fr/collections/husqvarnaviking host …" at bounding box center [374, 318] width 589 height 476
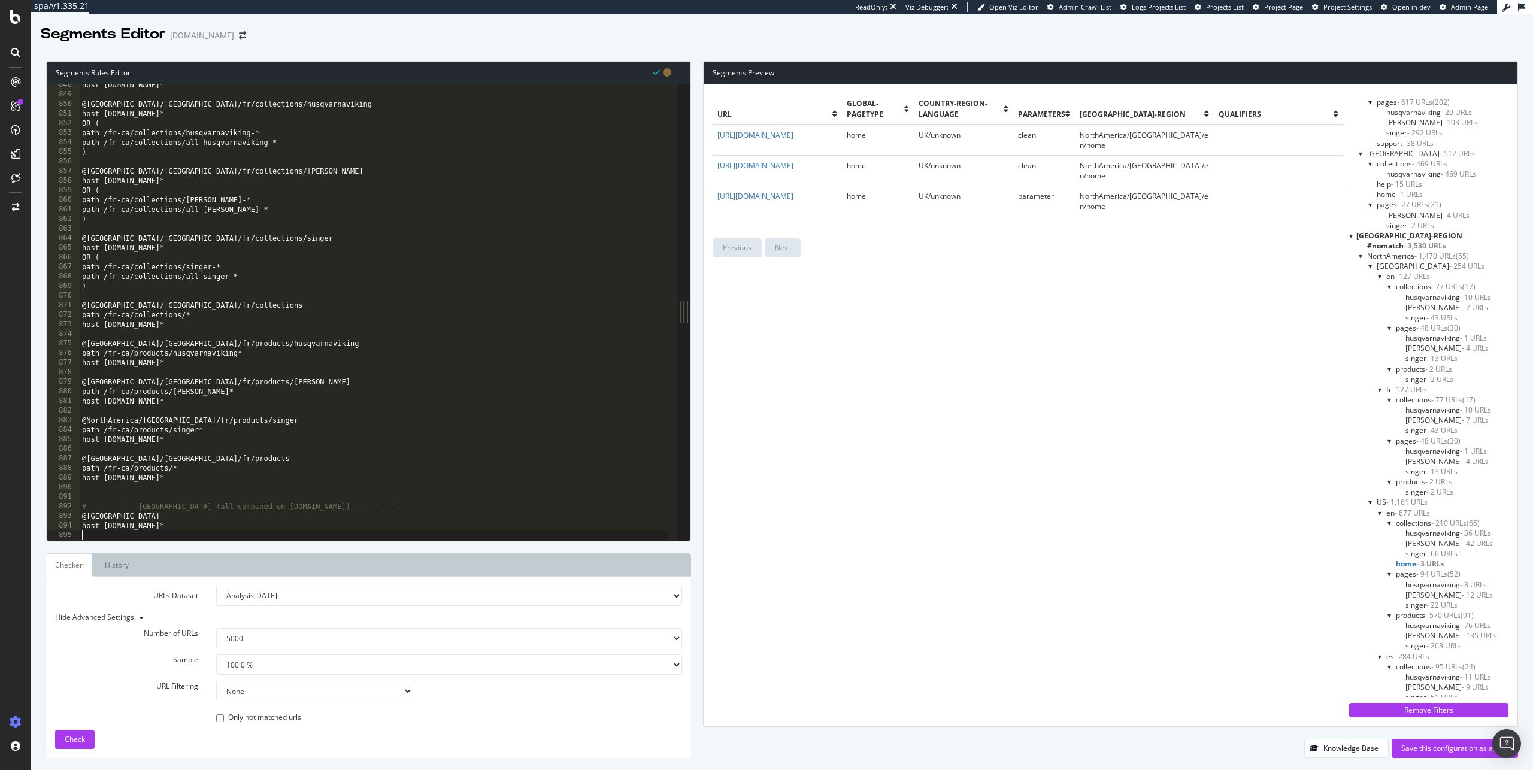
scroll to position [8121, 0]
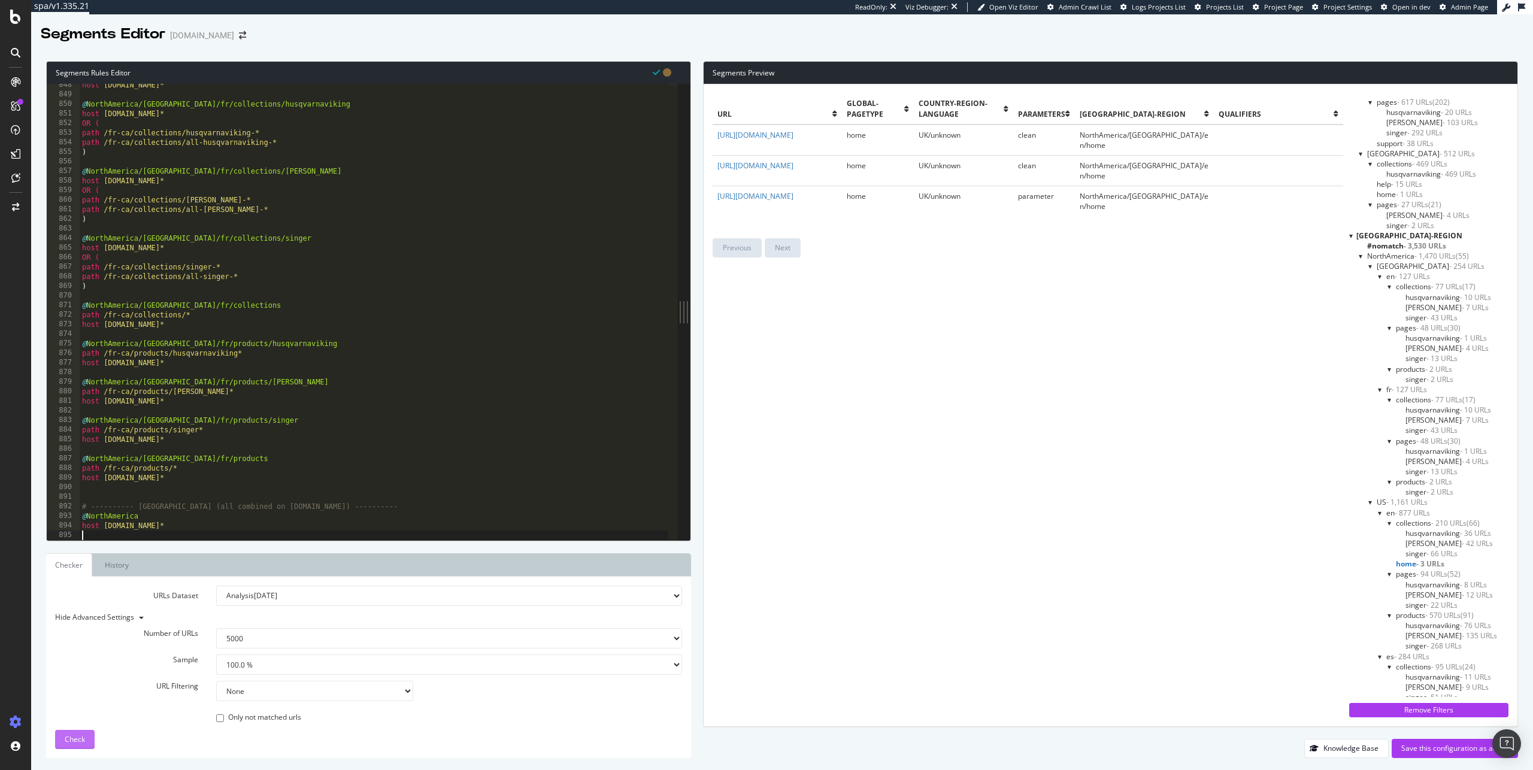
click at [72, 735] on span "Check" at bounding box center [75, 739] width 20 height 10
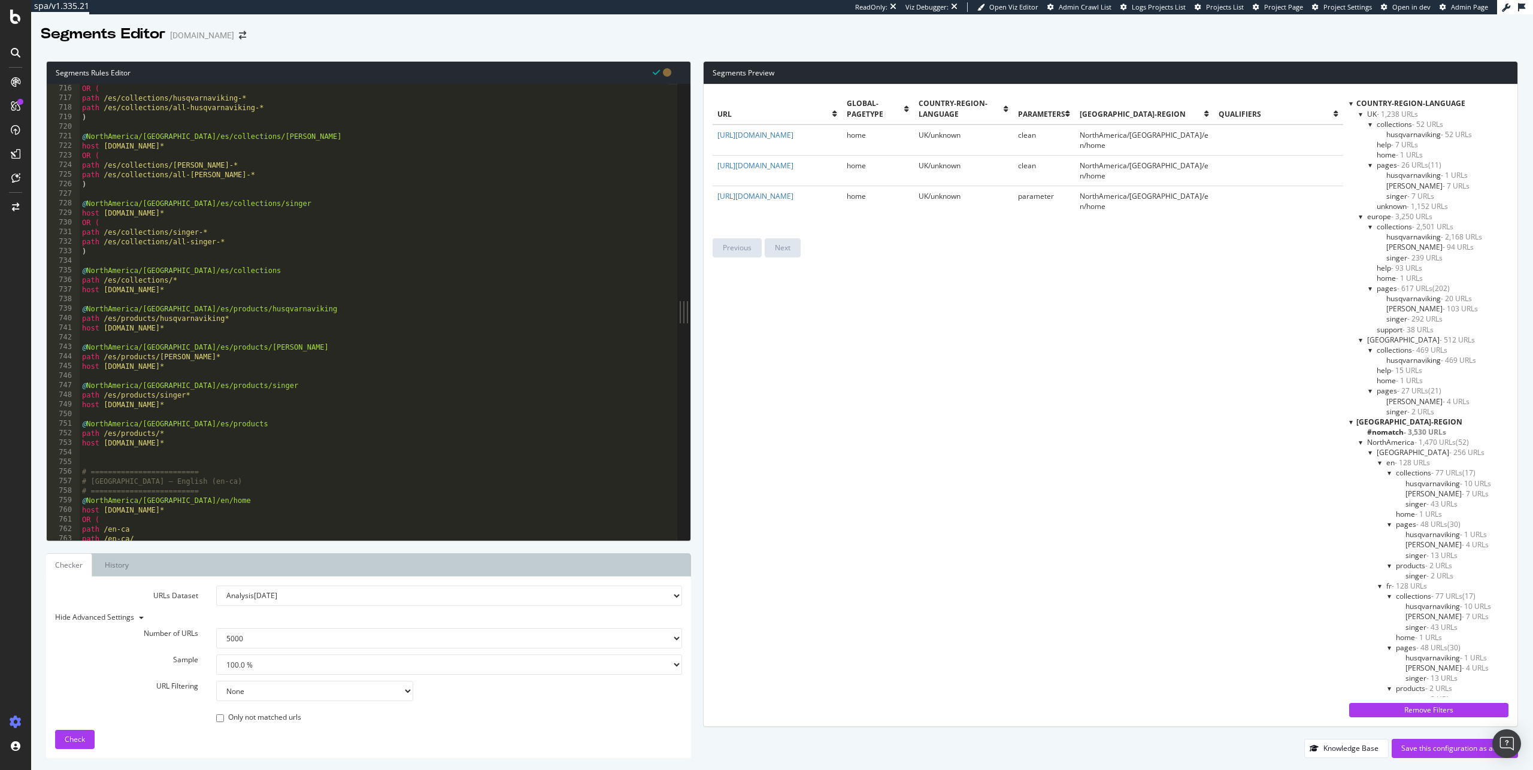
scroll to position [6853, 0]
click at [1398, 443] on span "NorthAmerica - 1,470 URLs" at bounding box center [1412, 442] width 89 height 10
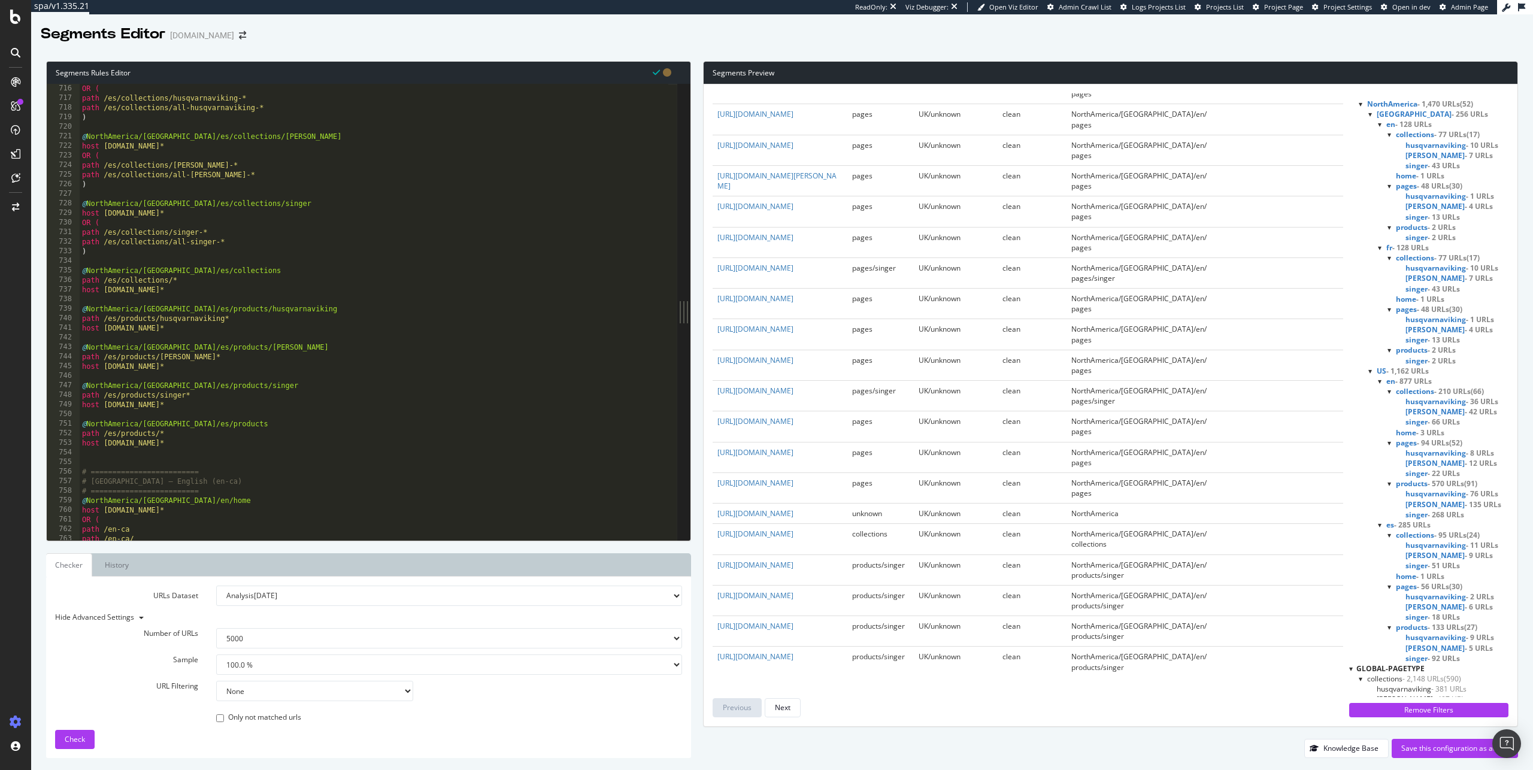
scroll to position [329, 0]
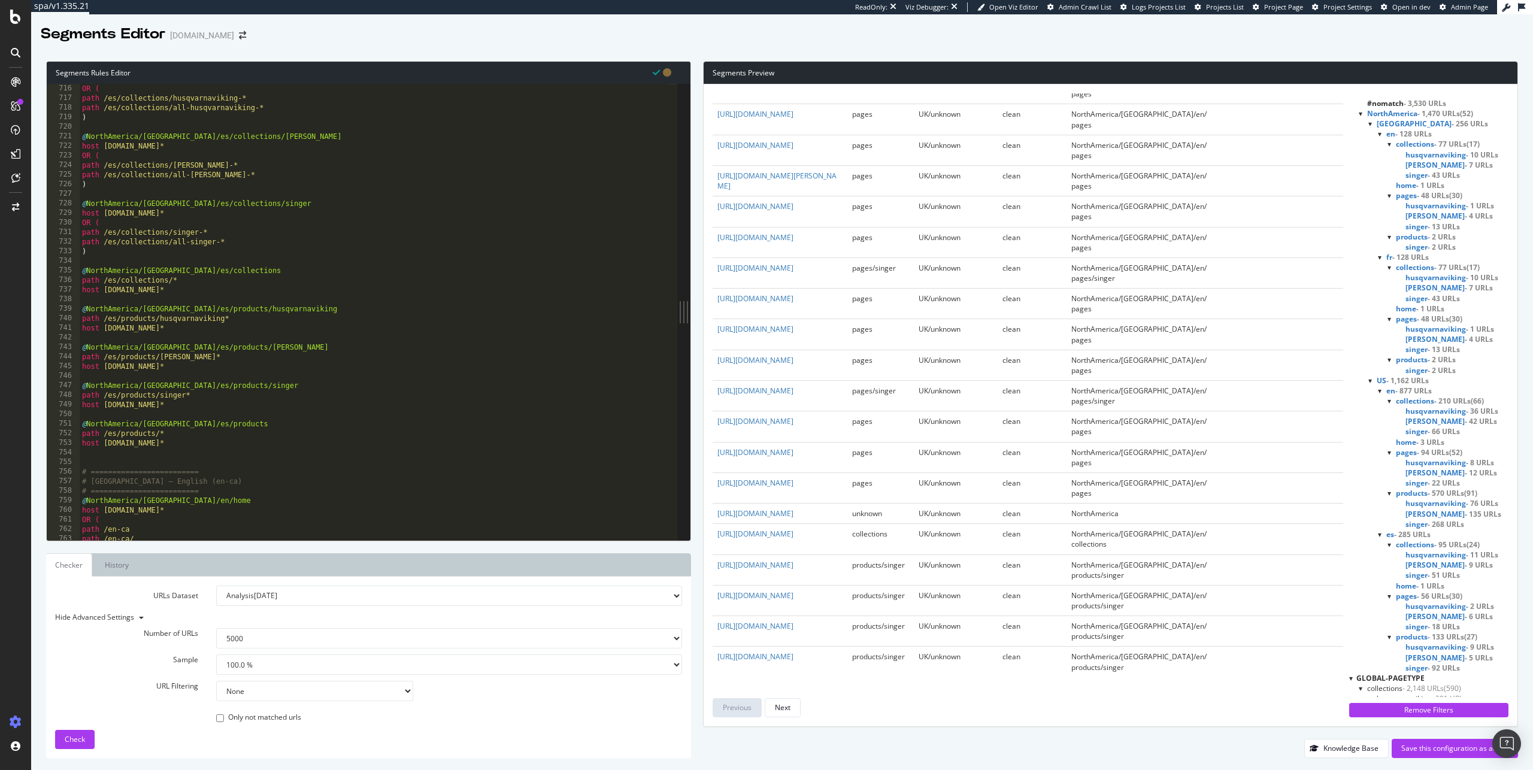
click at [1520, 427] on div "Segments Rules Editor 715 716 717 718 719 720 721 722 723 724 725 726 727 728 7…" at bounding box center [782, 409] width 1502 height 721
click at [1393, 266] on div "collections - 77 URLs (17)" at bounding box center [1448, 267] width 121 height 10
click at [1391, 268] on div at bounding box center [1390, 267] width 5 height 10
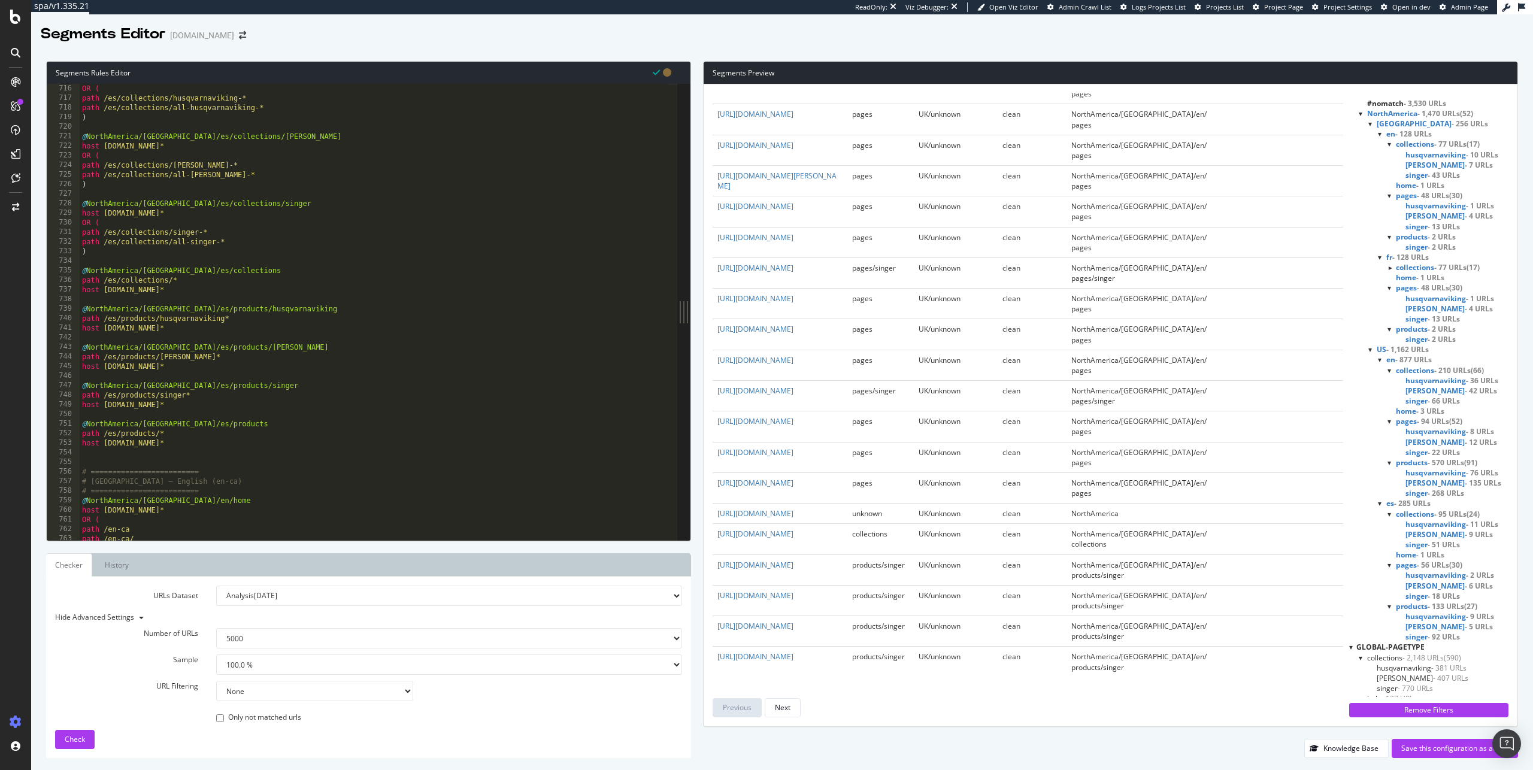
click at [1391, 268] on div at bounding box center [1391, 267] width 10 height 5
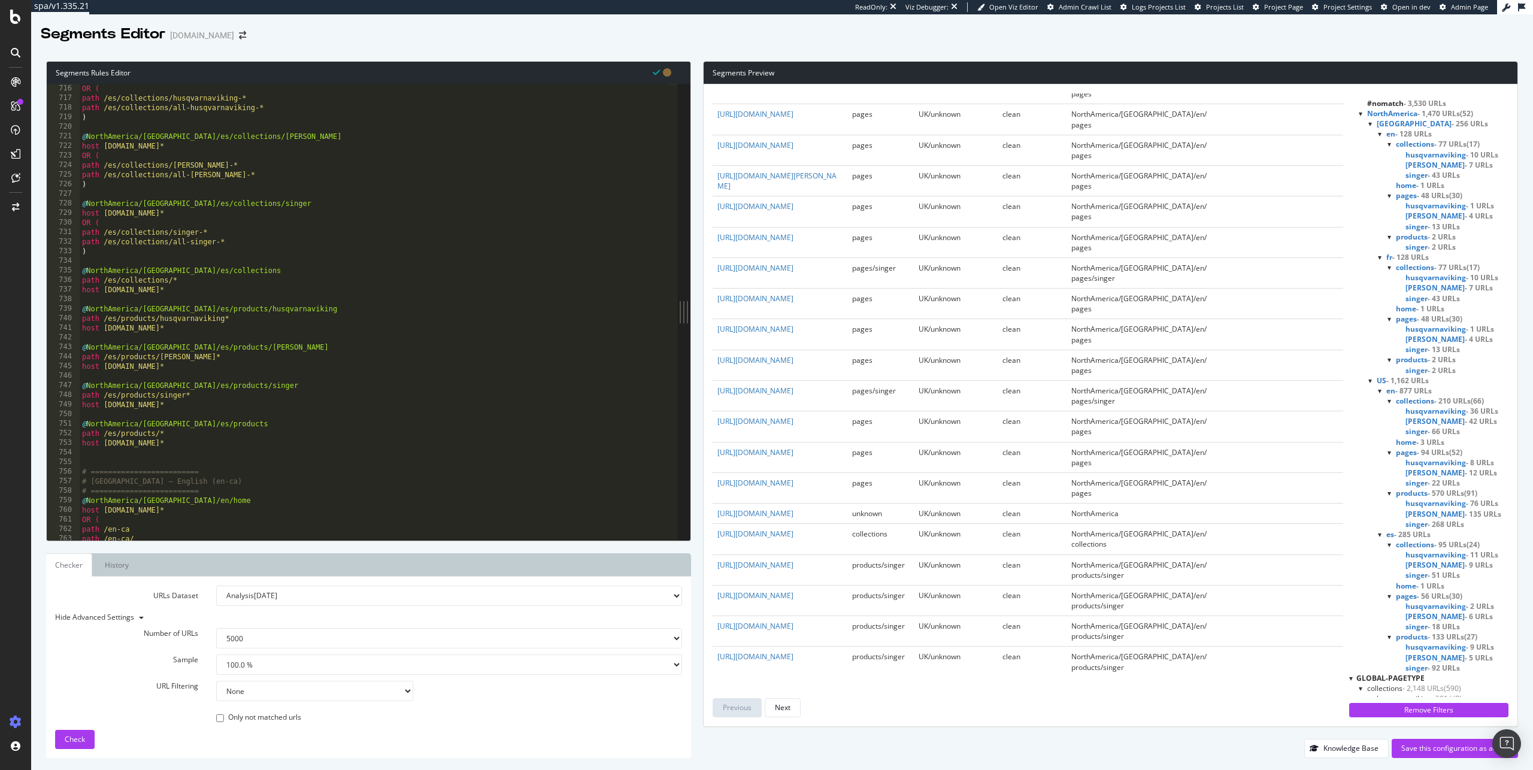
click at [1391, 268] on div at bounding box center [1390, 267] width 5 height 10
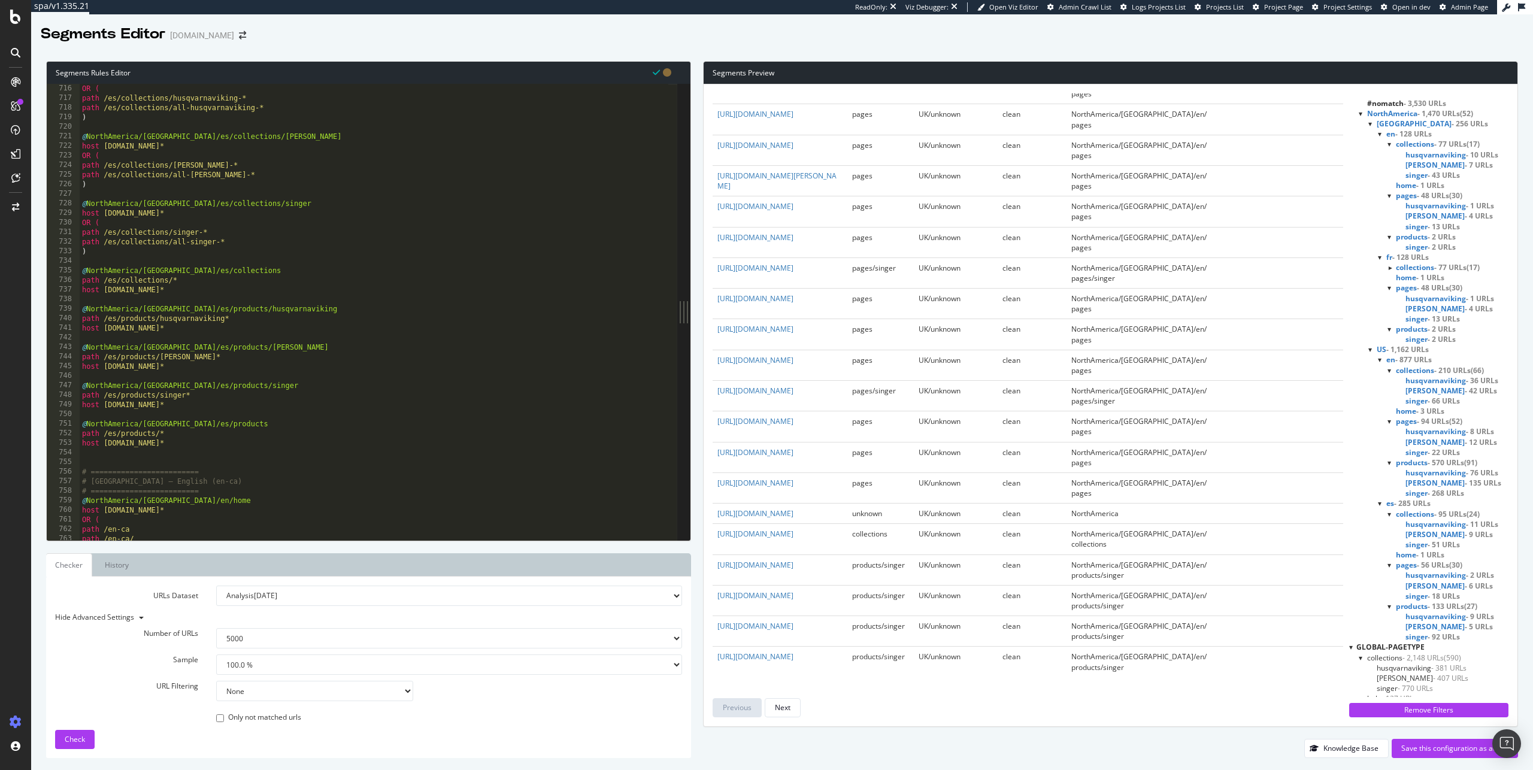
click at [1392, 287] on div at bounding box center [1390, 288] width 5 height 10
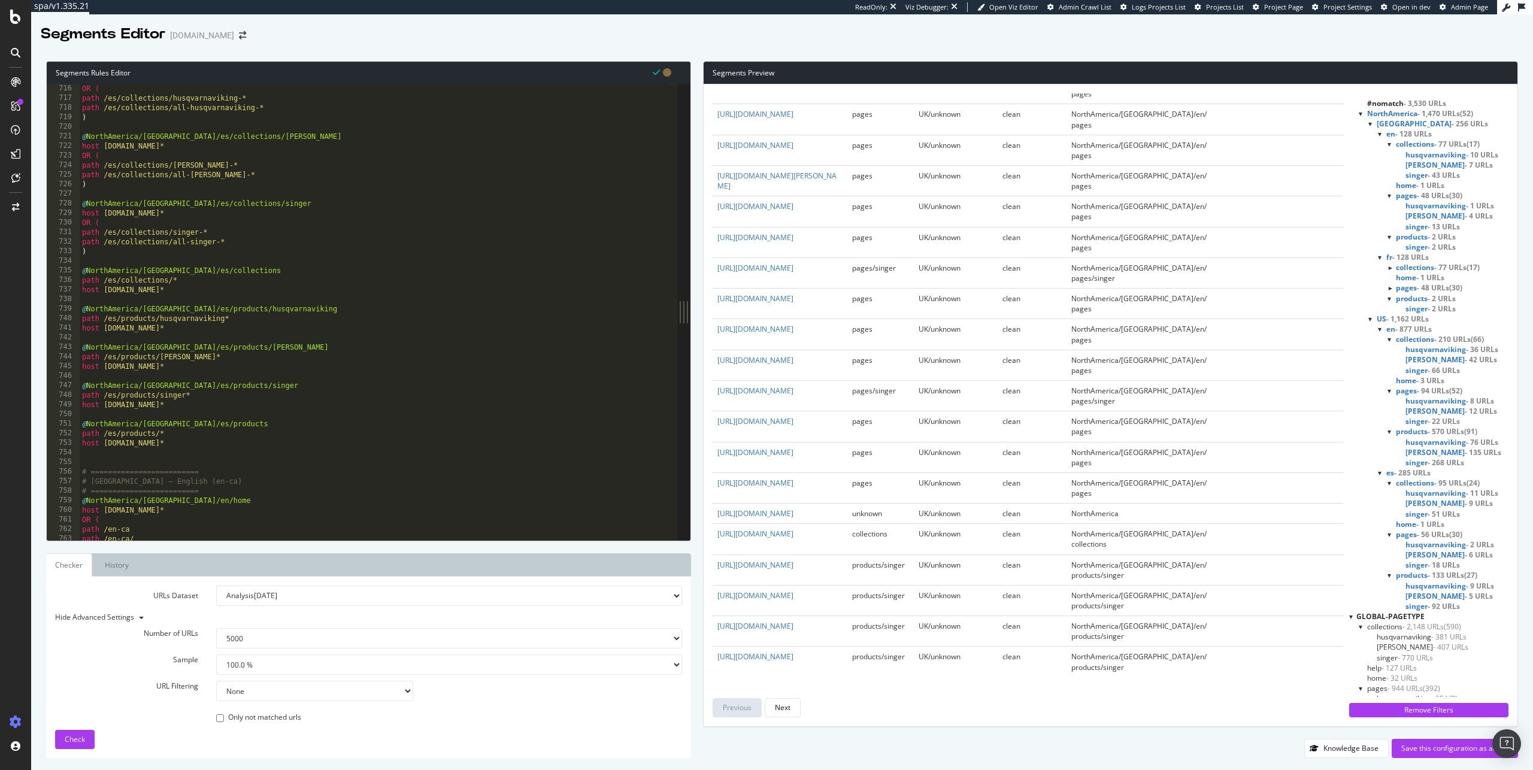
click at [1392, 302] on div at bounding box center [1390, 299] width 5 height 10
click at [1381, 319] on div at bounding box center [1380, 319] width 5 height 10
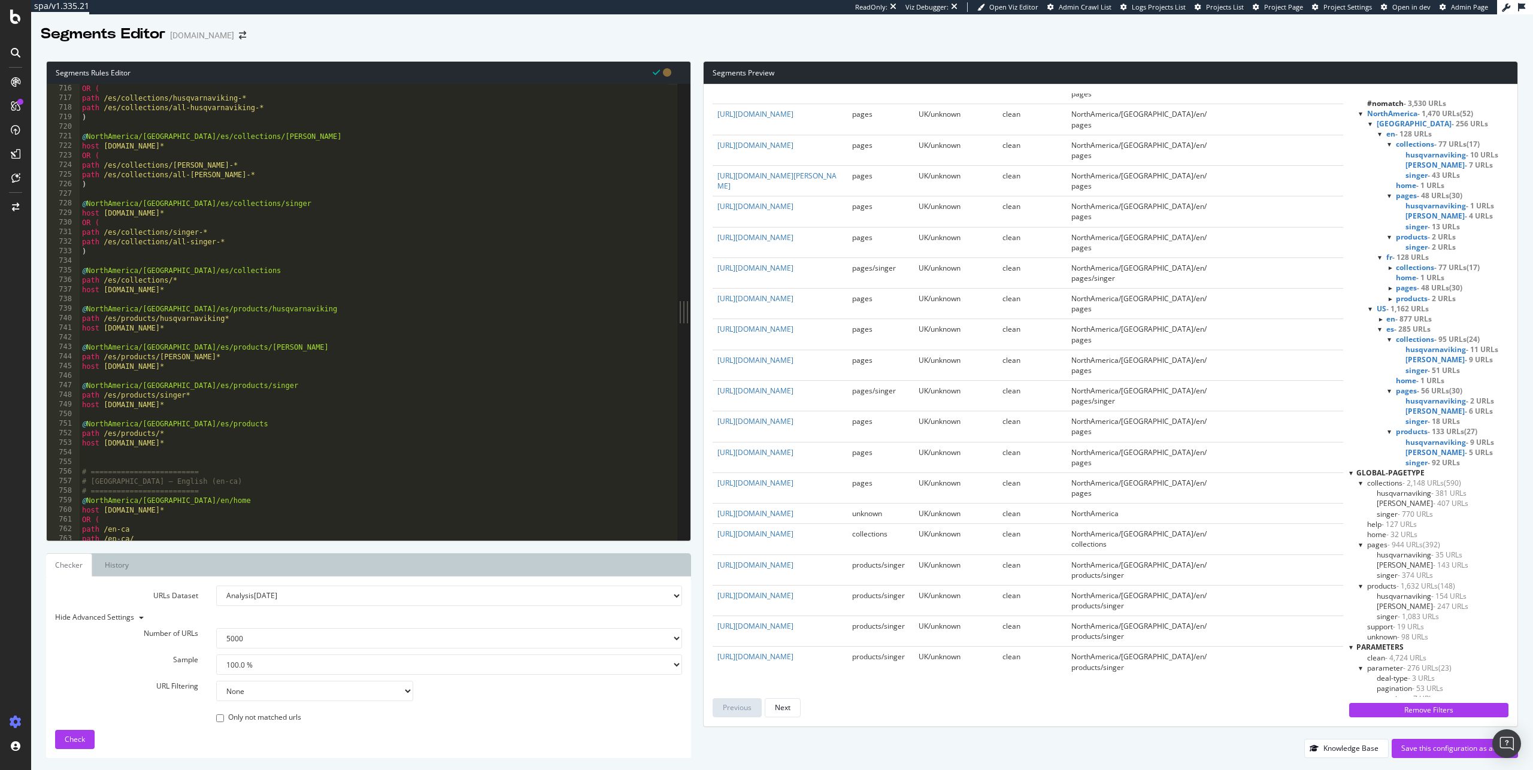
click at [1381, 328] on div at bounding box center [1380, 329] width 5 height 10
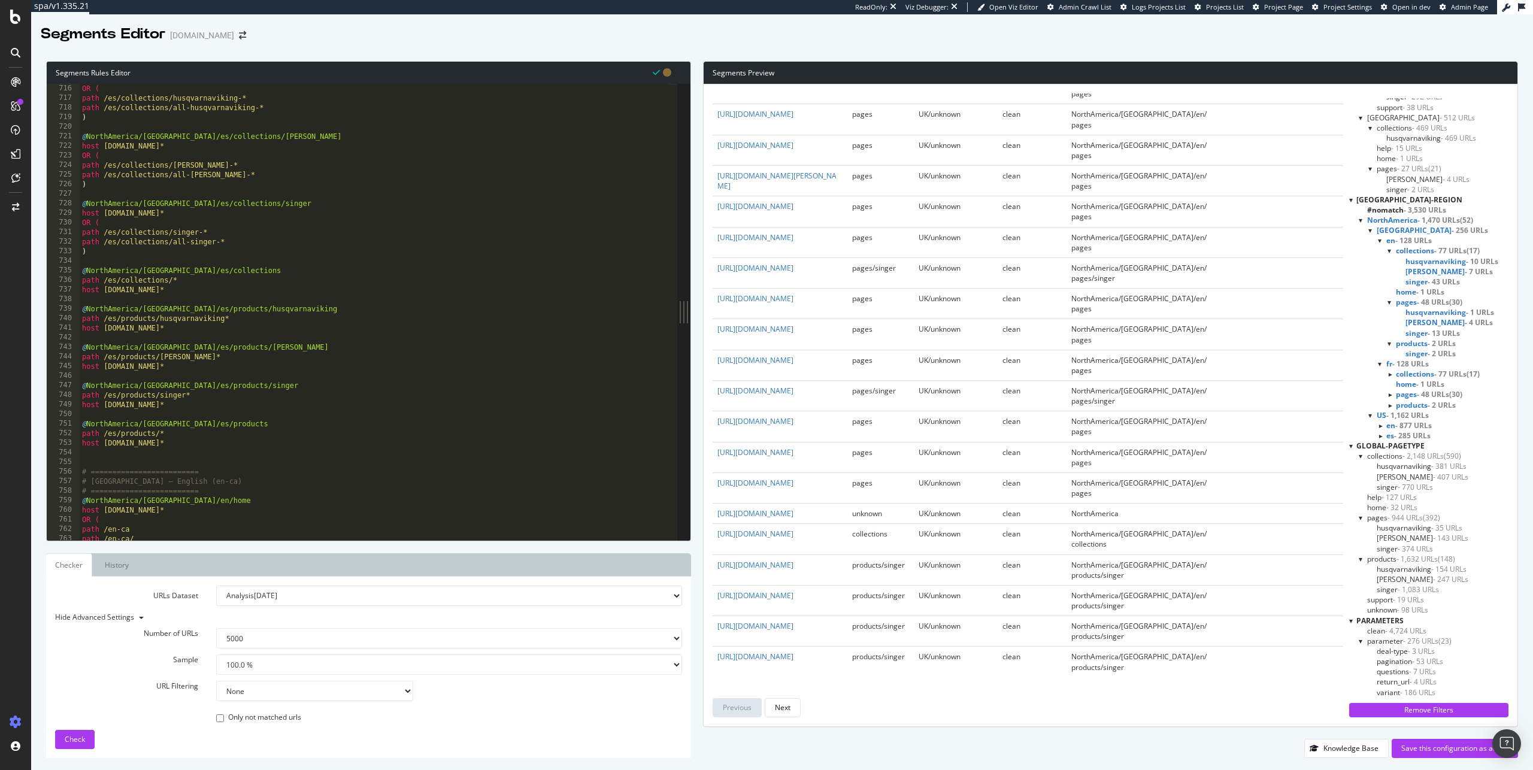
scroll to position [222, 0]
click at [1384, 365] on div "fr - 128 URLs" at bounding box center [1443, 364] width 131 height 10
click at [1382, 365] on div at bounding box center [1380, 364] width 5 height 10
click at [1380, 282] on div at bounding box center [1380, 281] width 5 height 10
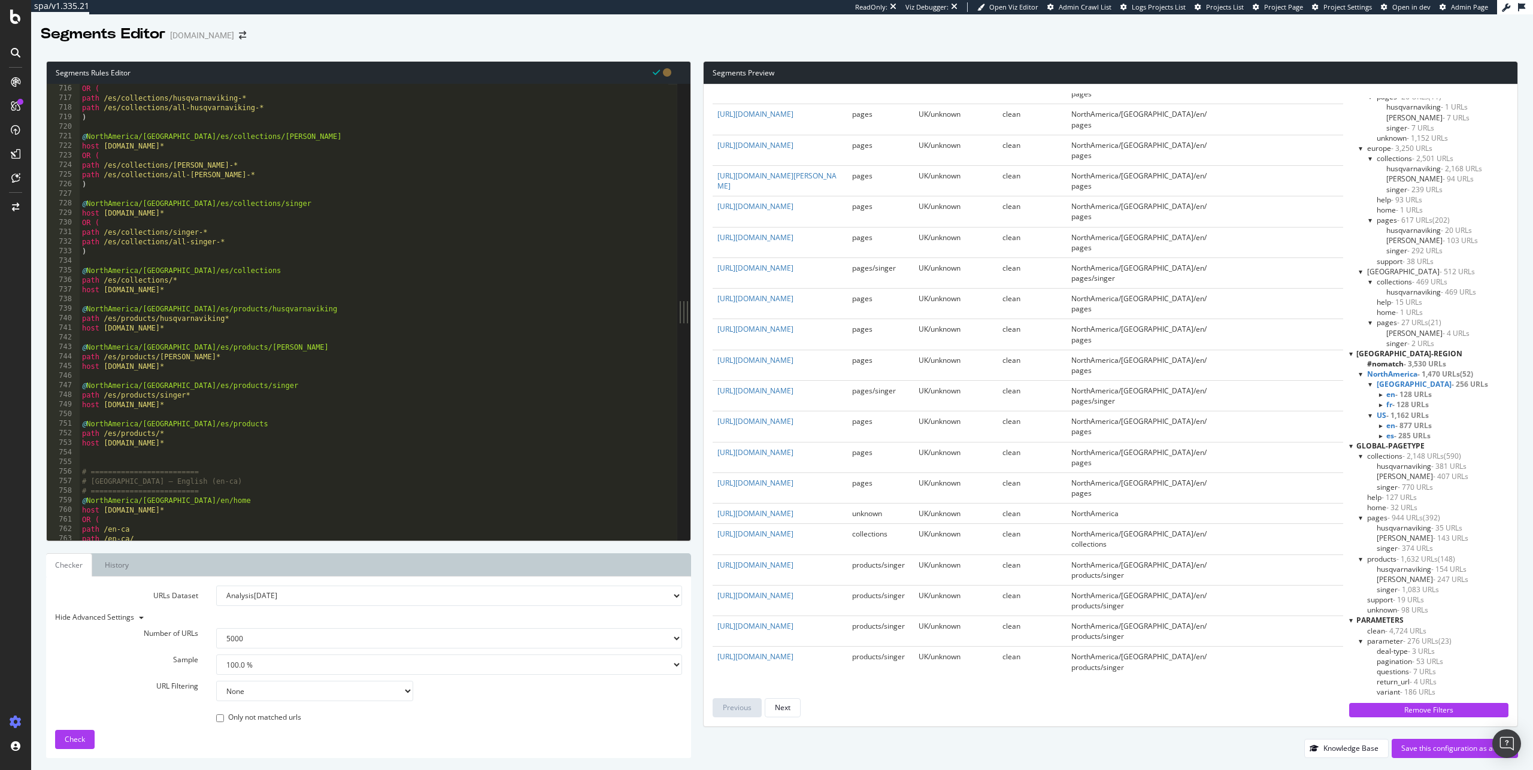
scroll to position [68, 0]
click at [1434, 752] on div "Save this configuration as active" at bounding box center [1455, 748] width 107 height 10
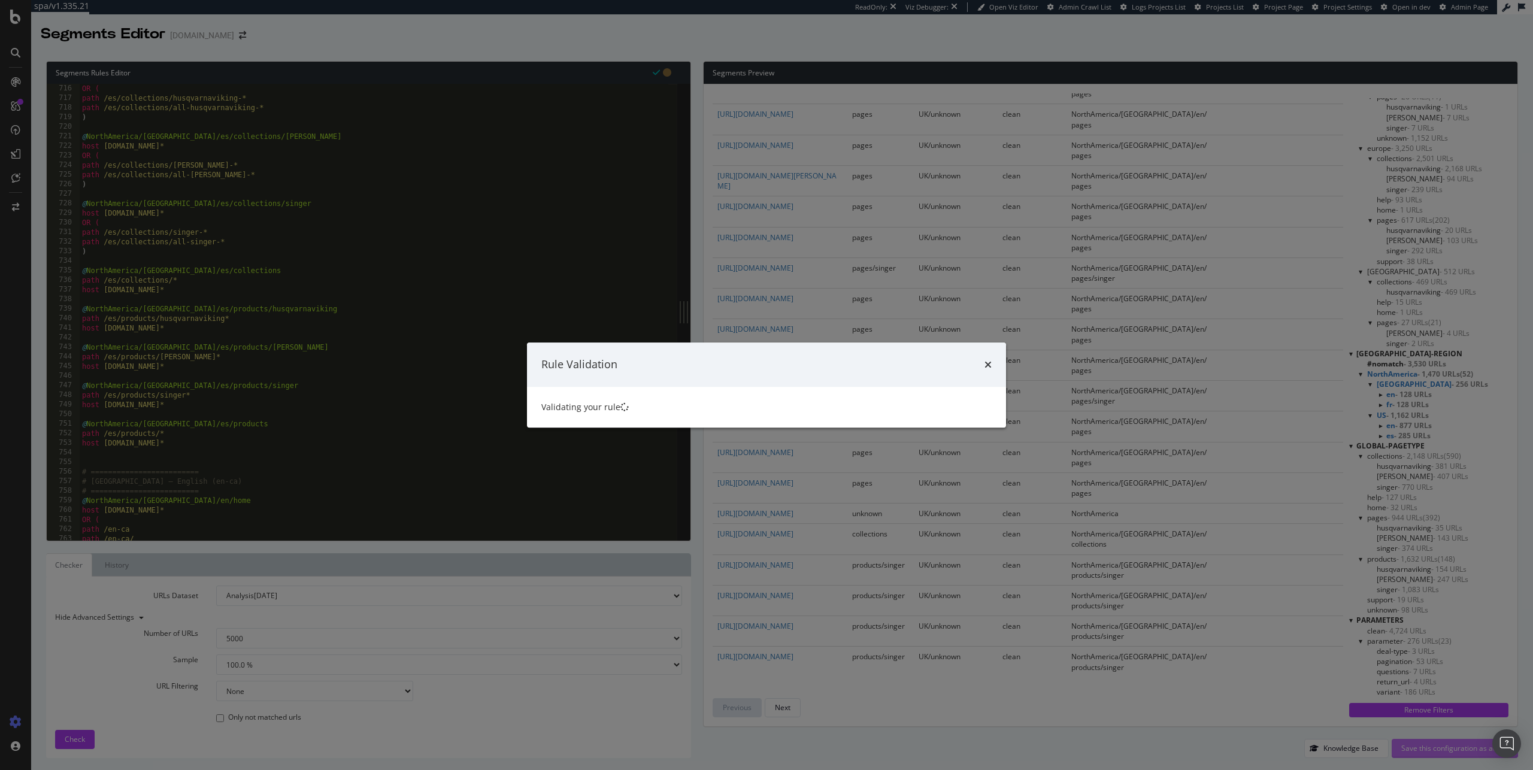
scroll to position [0, 0]
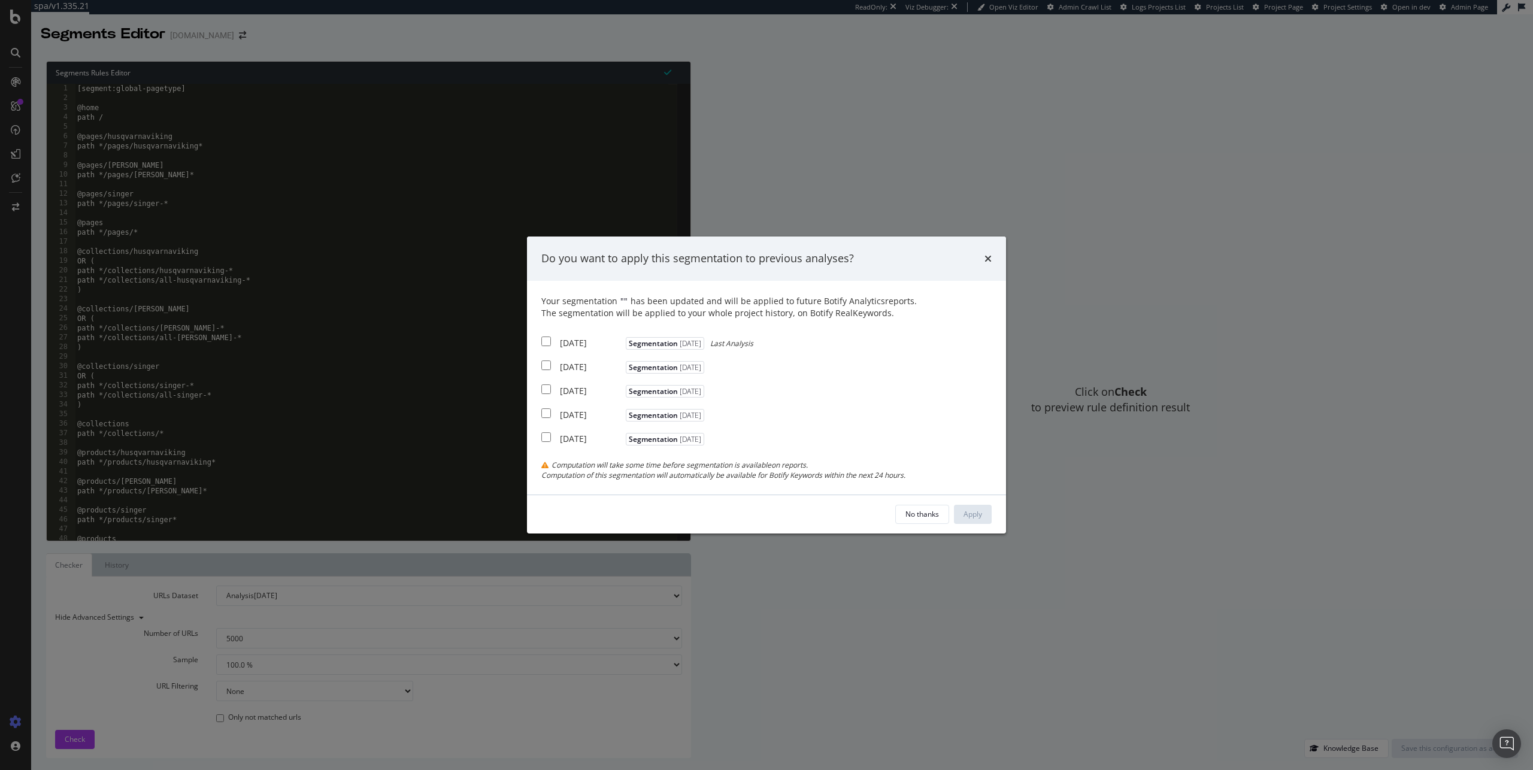
click at [548, 343] on input "modal" at bounding box center [547, 342] width 10 height 10
checkbox input "true"
click at [975, 517] on div "Apply" at bounding box center [973, 514] width 19 height 10
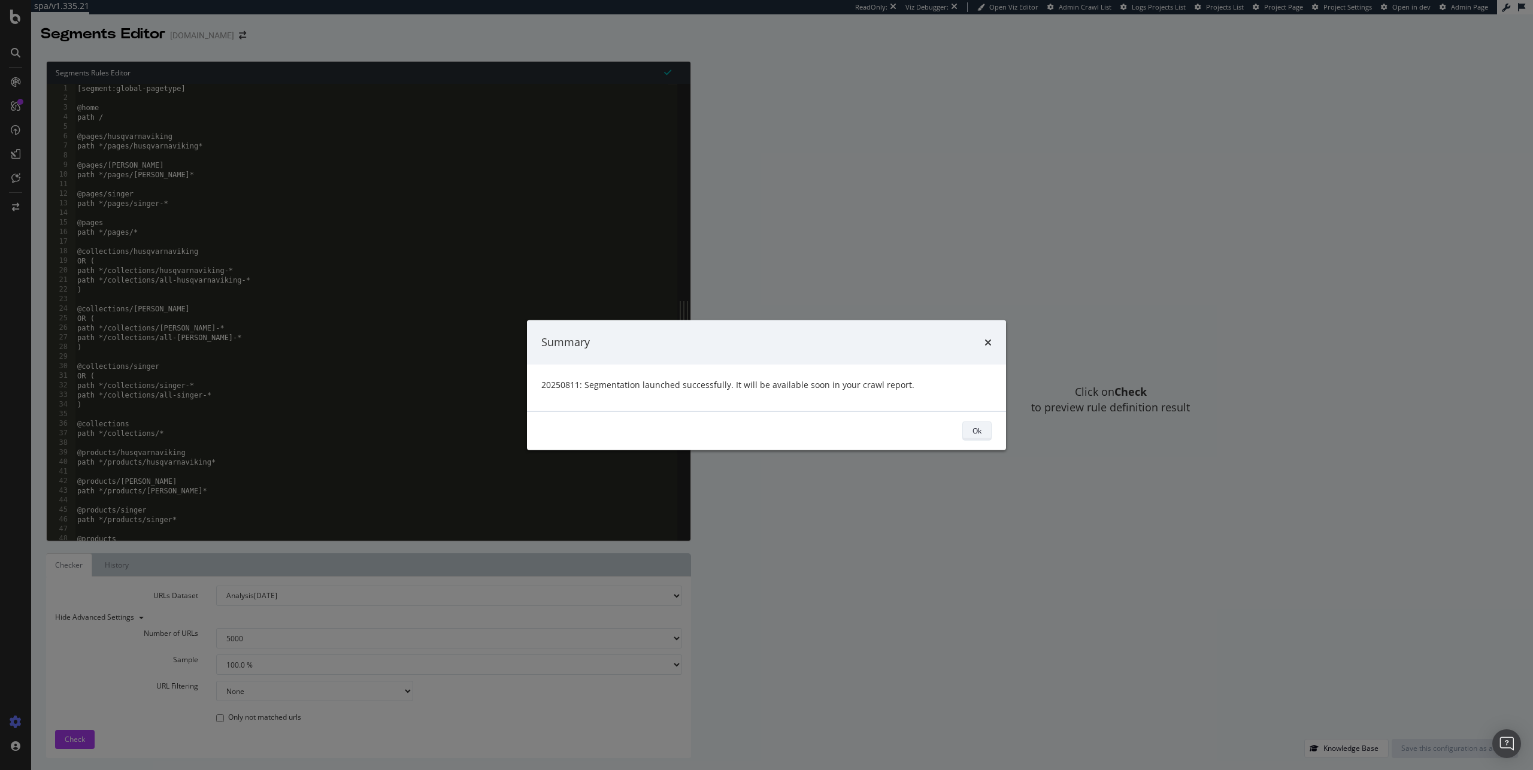
click at [970, 431] on button "Ok" at bounding box center [977, 430] width 29 height 19
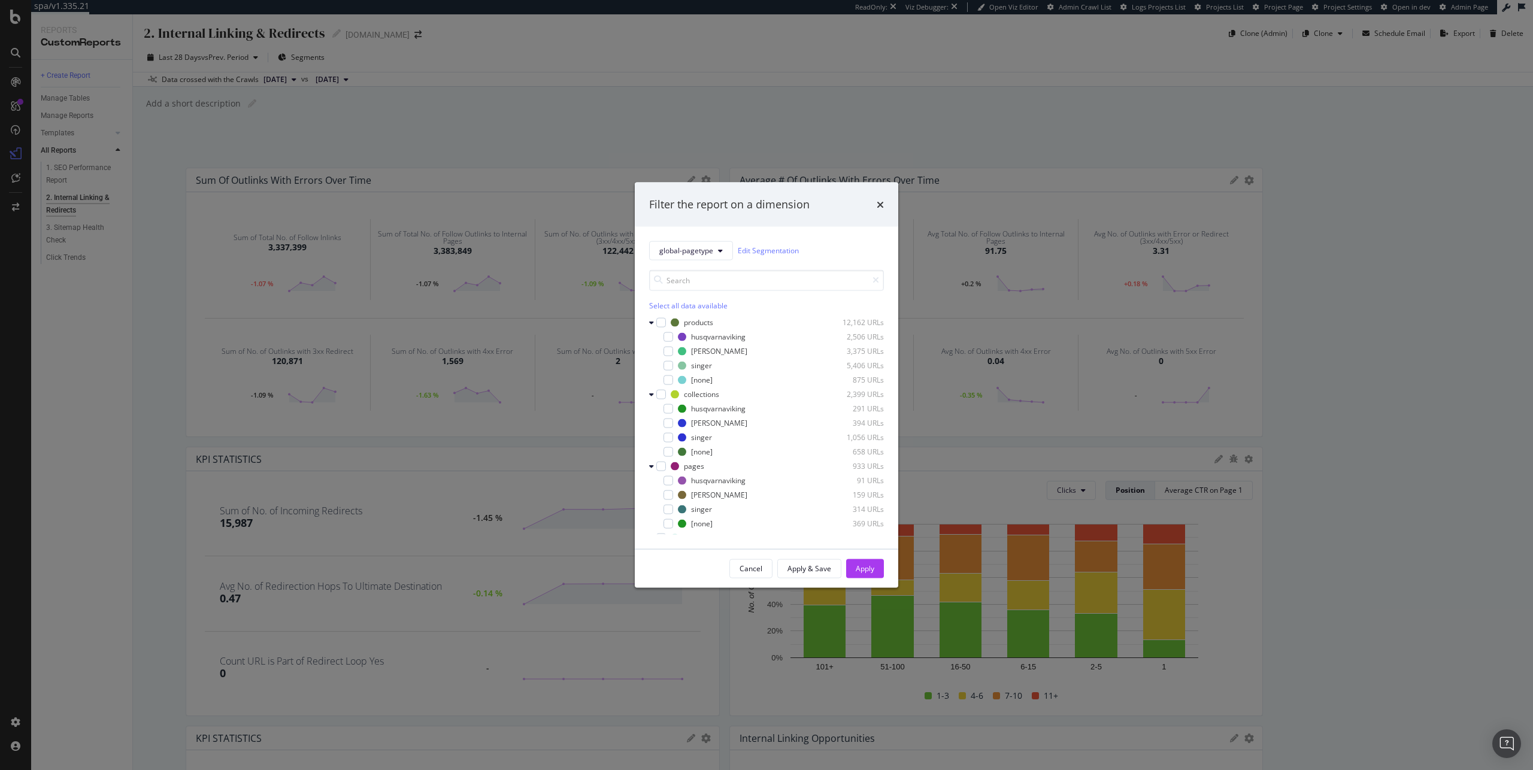
click at [885, 210] on div "Filter the report on a dimension" at bounding box center [767, 205] width 264 height 44
click at [884, 208] on icon "times" at bounding box center [880, 204] width 7 height 10
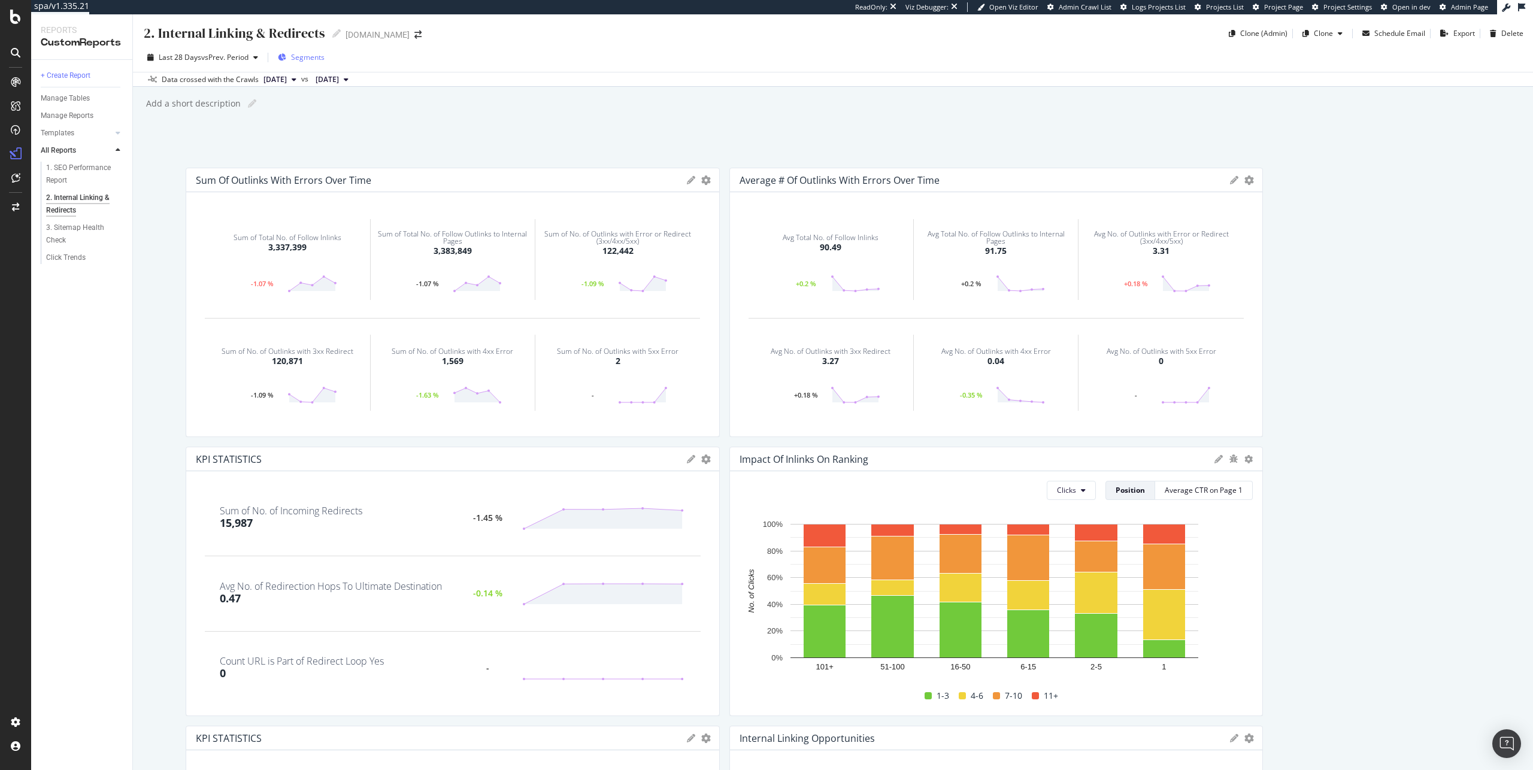
click at [300, 59] on span "Segments" at bounding box center [308, 57] width 34 height 10
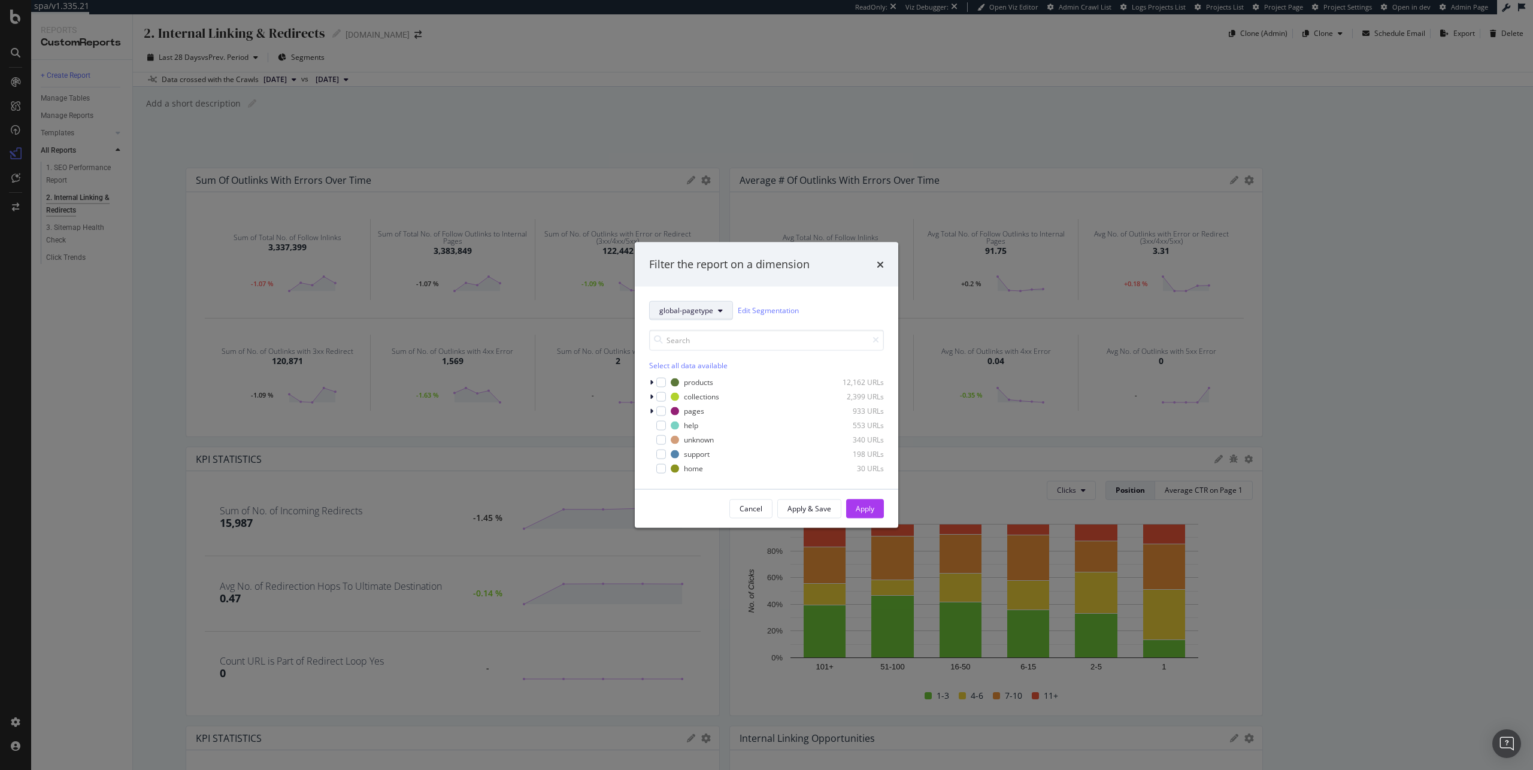
click at [719, 310] on icon "modal" at bounding box center [720, 310] width 5 height 7
click at [787, 319] on div "global-pagetype Edit Segmentation" at bounding box center [766, 310] width 235 height 19
click at [787, 313] on link "Edit Segmentation" at bounding box center [768, 310] width 61 height 13
click at [727, 314] on button "global-pagetype" at bounding box center [691, 310] width 84 height 19
click at [727, 127] on div "Filter the report on a dimension global-pagetype Edit Segmentation Select all d…" at bounding box center [766, 385] width 1533 height 770
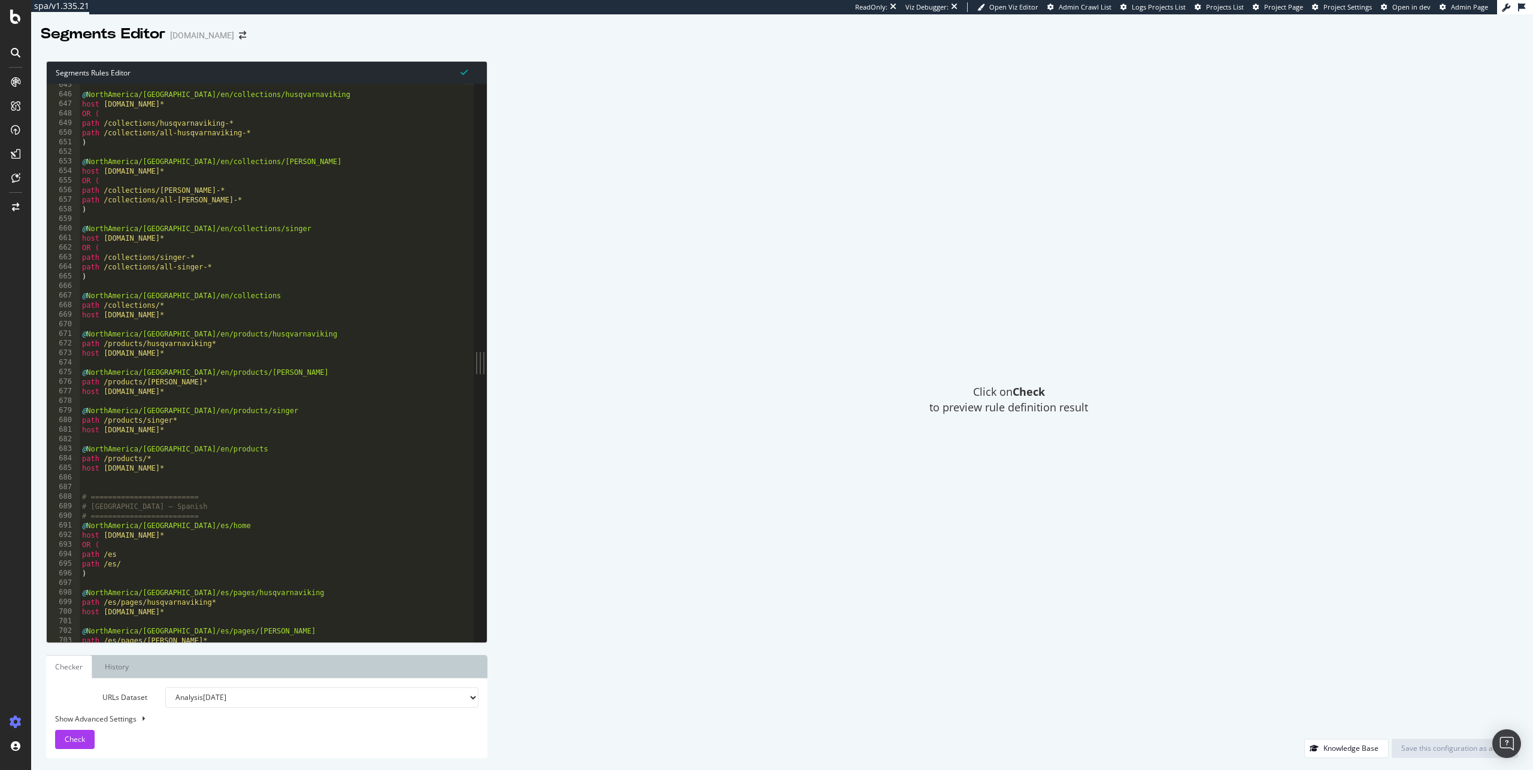
scroll to position [5941, 0]
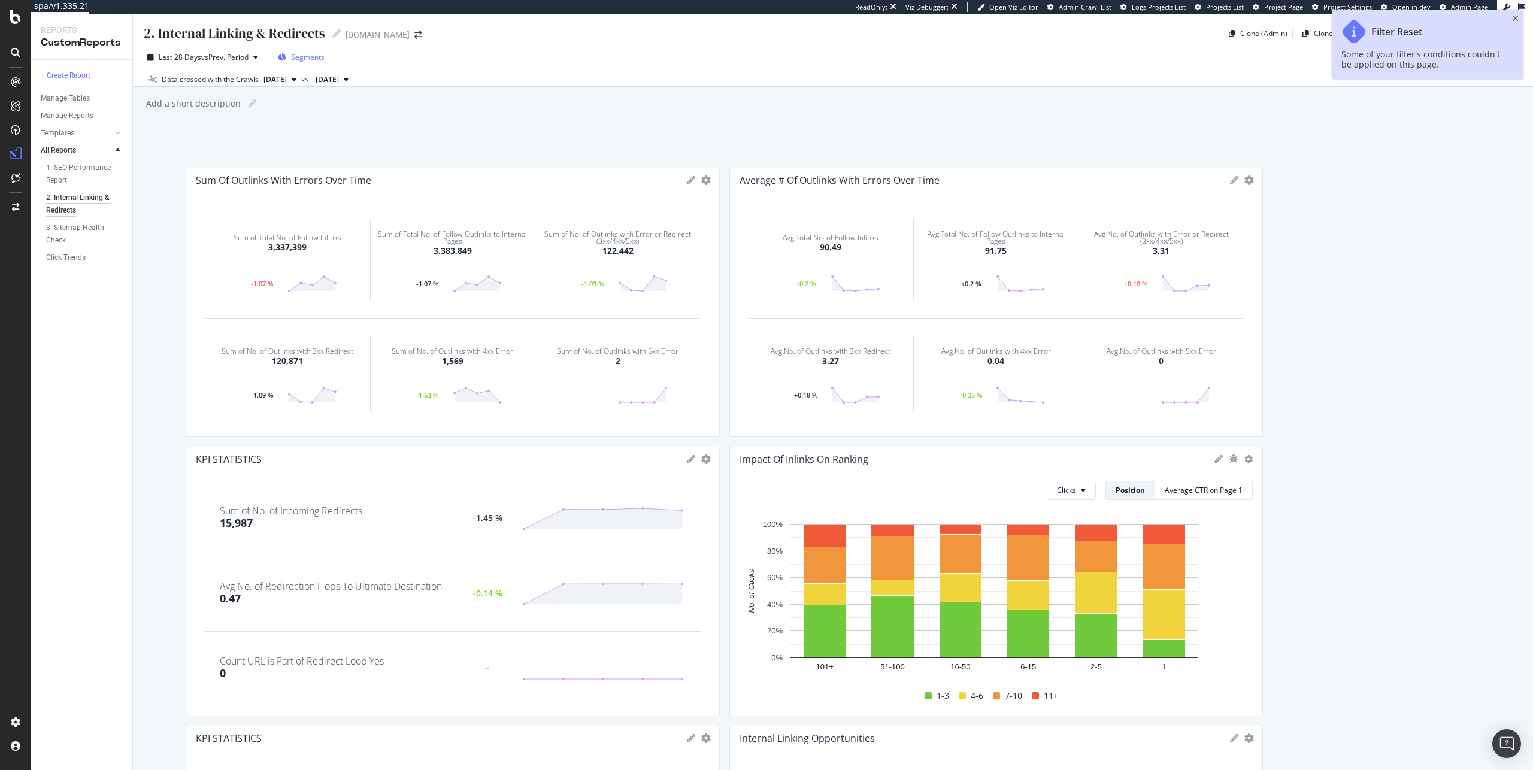
click at [296, 58] on span "Segments" at bounding box center [308, 57] width 34 height 10
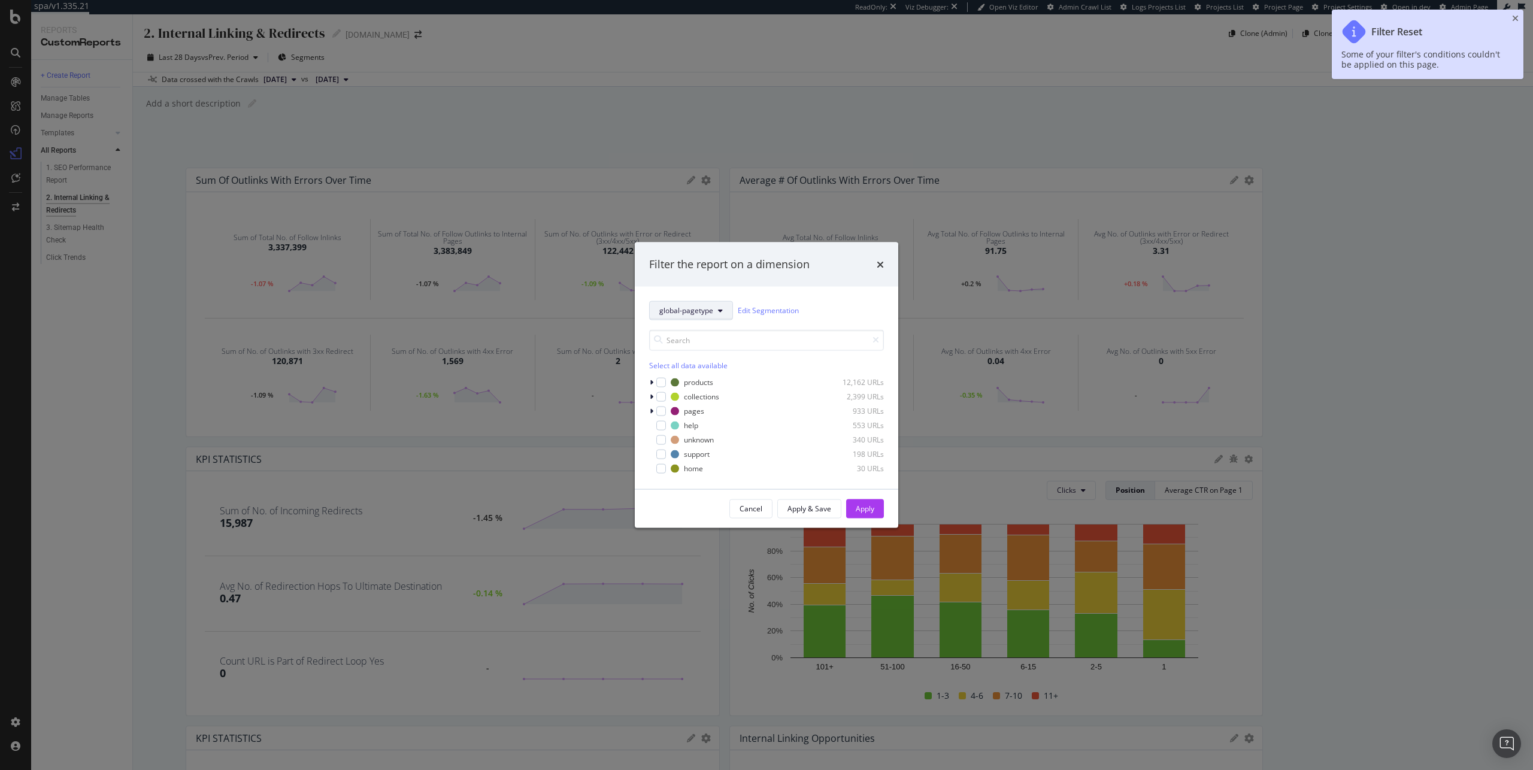
click at [716, 308] on button "global-pagetype" at bounding box center [691, 310] width 84 height 19
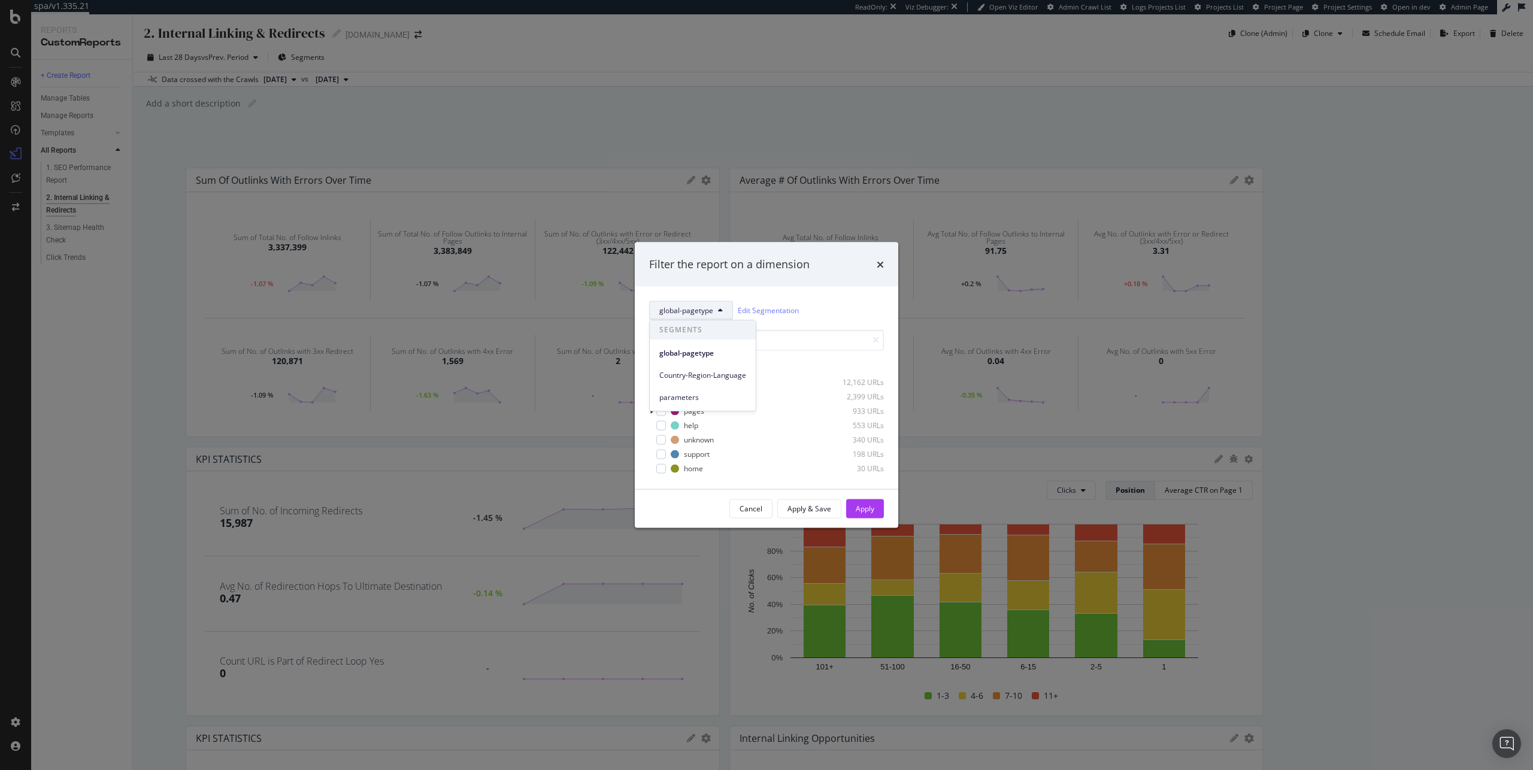
click at [730, 173] on div "Filter the report on a dimension global-pagetype Edit Segmentation Select all d…" at bounding box center [766, 385] width 1533 height 770
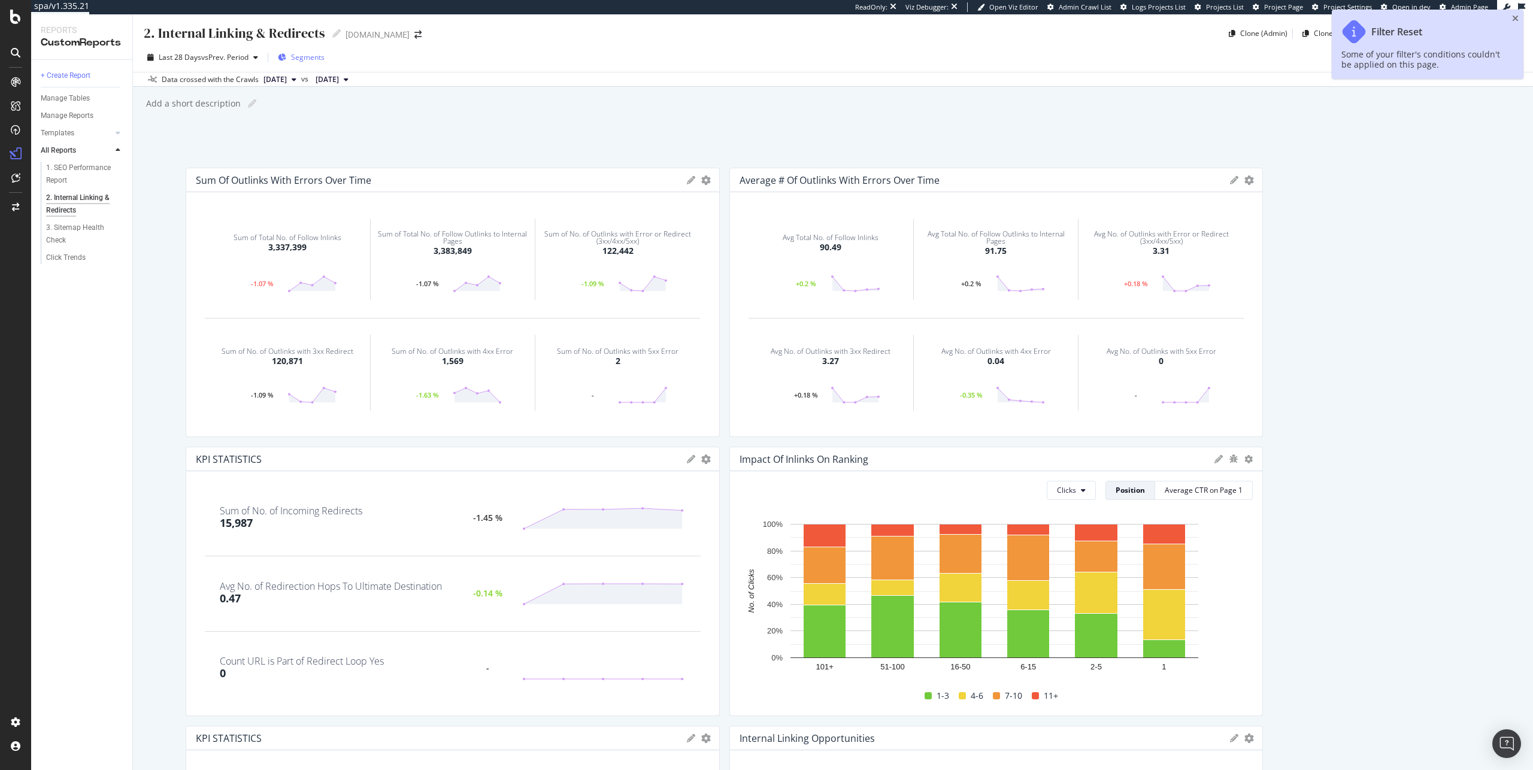
click at [285, 56] on icon "button" at bounding box center [282, 57] width 8 height 7
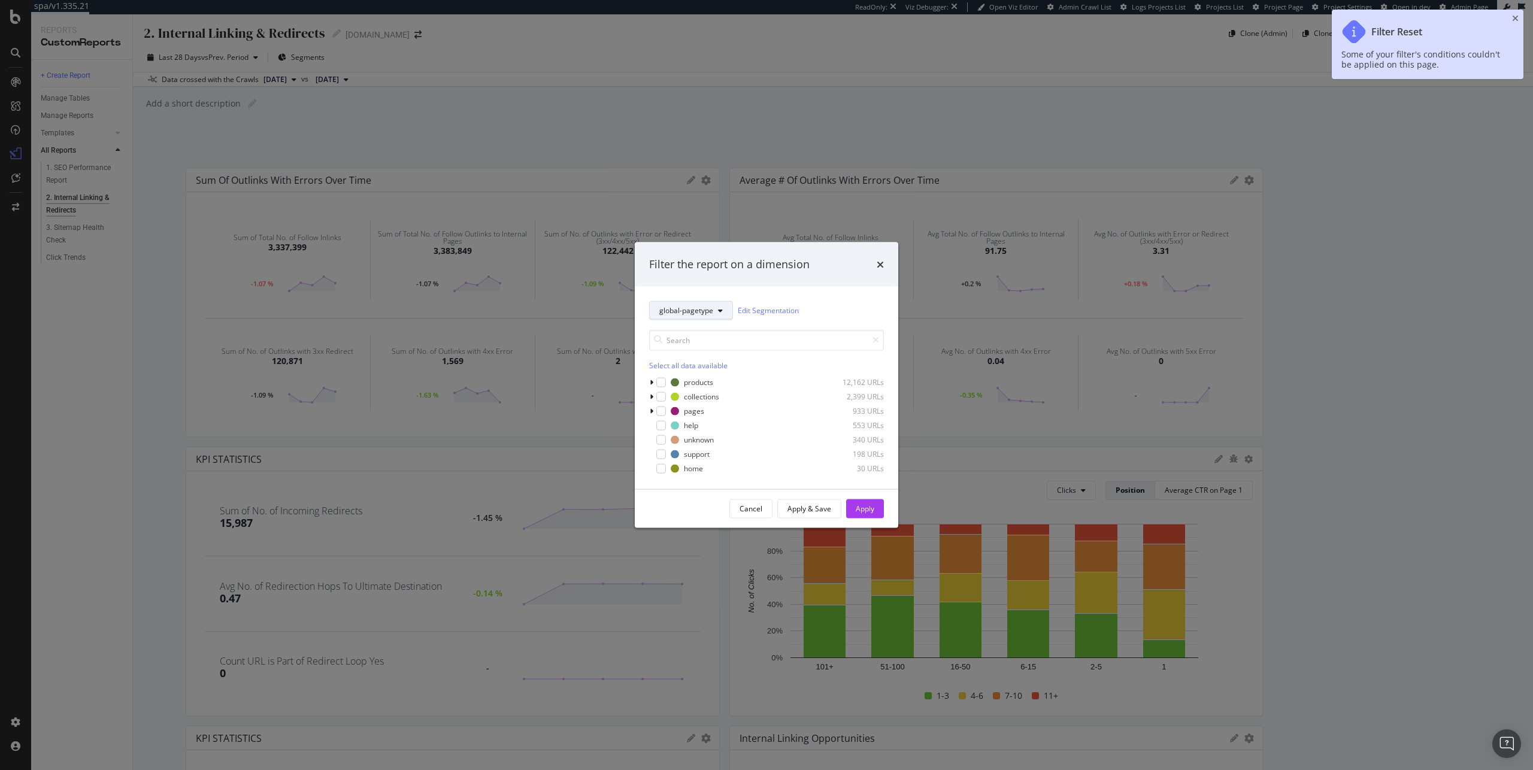
click at [695, 307] on span "global-pagetype" at bounding box center [687, 310] width 54 height 10
click at [777, 84] on div "Filter the report on a dimension global-pagetype Edit Segmentation Select all d…" at bounding box center [766, 385] width 1533 height 770
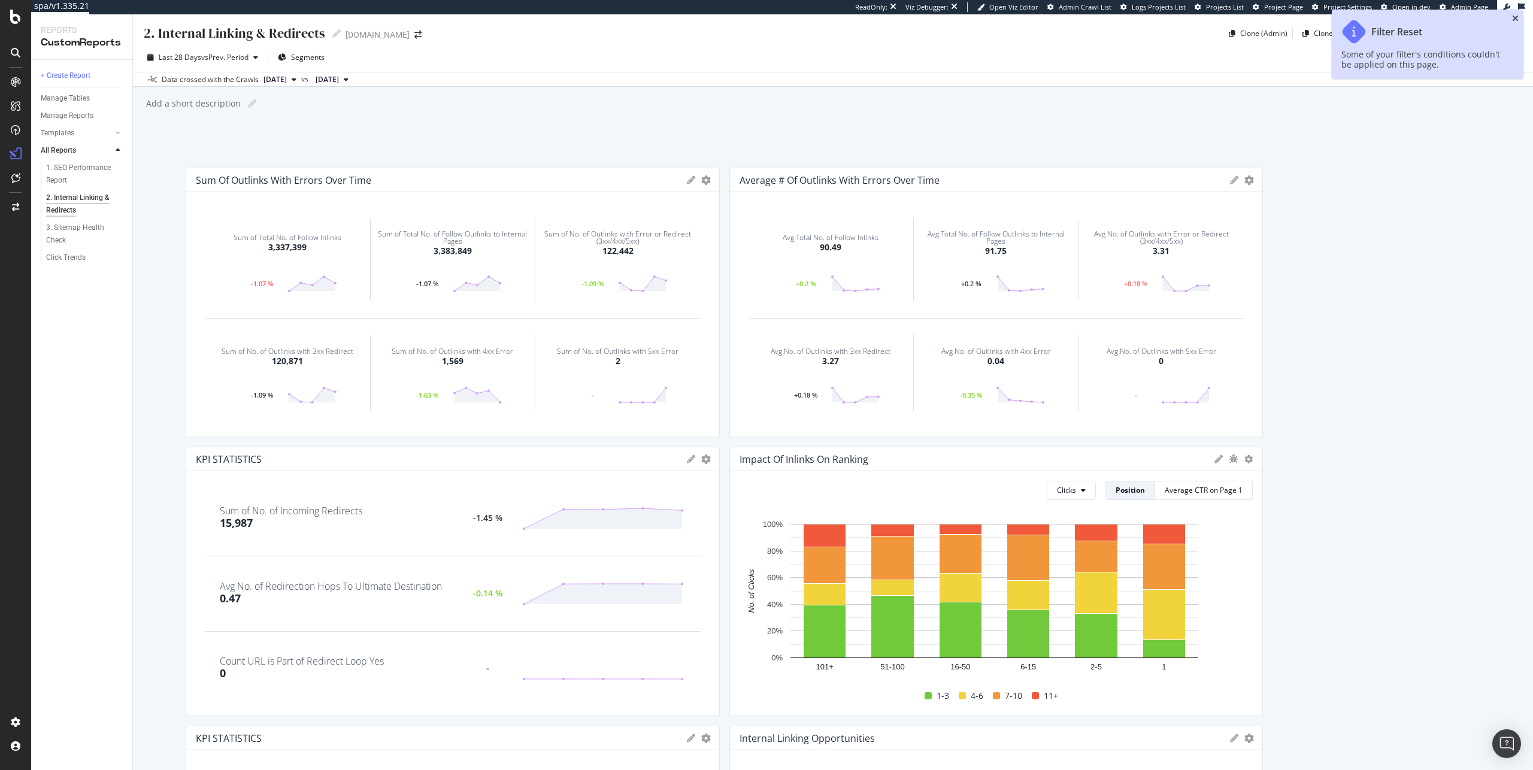
click at [1517, 21] on icon "close toast" at bounding box center [1516, 18] width 7 height 8
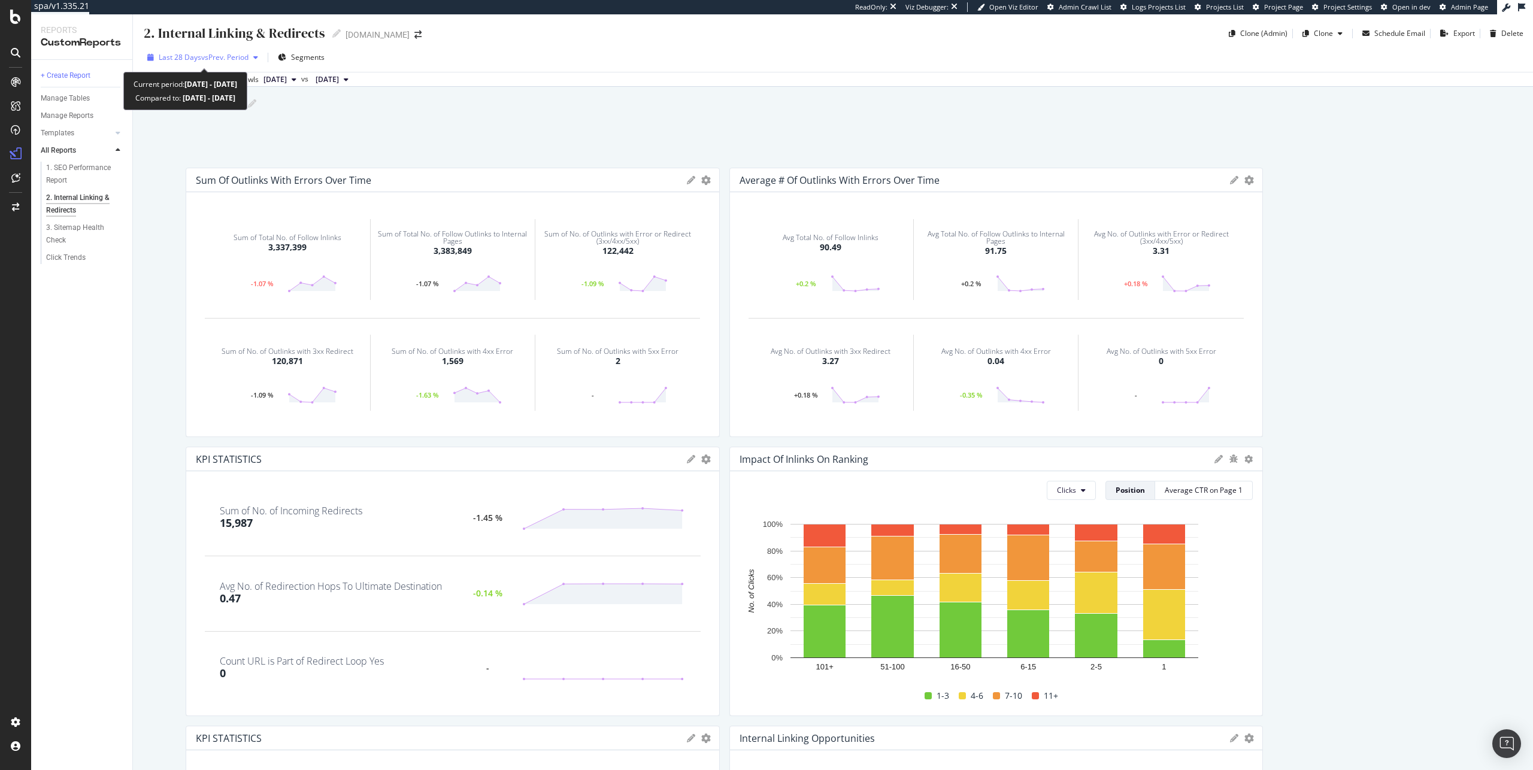
click at [223, 63] on div "Last 28 Days vs Prev. Period" at bounding box center [203, 58] width 120 height 18
click at [853, 116] on div "2. Internal Linking & Redirects 2. Internal Linking & Redirects [DOMAIN_NAME] C…" at bounding box center [833, 392] width 1401 height 756
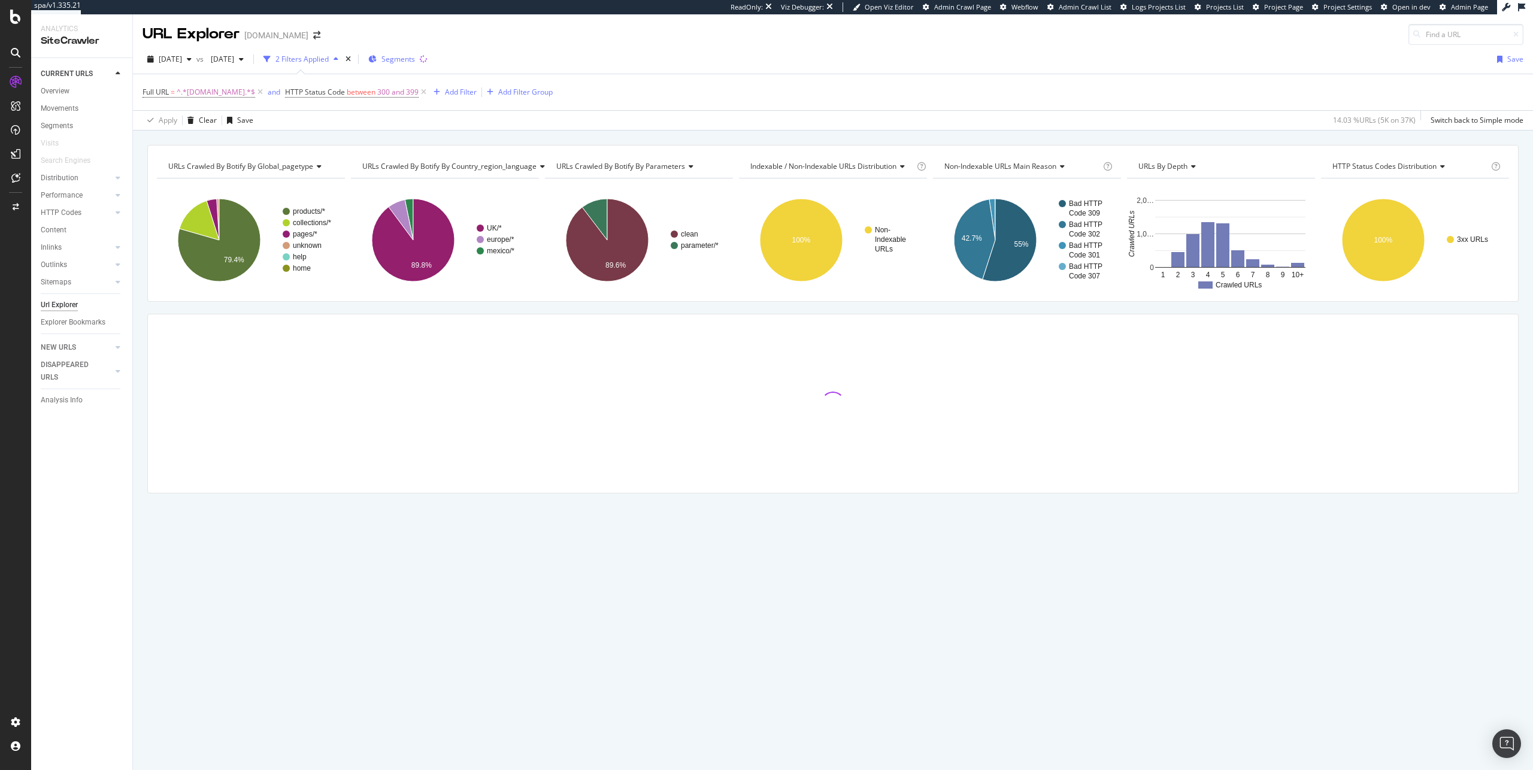
click at [415, 63] on span "Segments" at bounding box center [399, 59] width 34 height 10
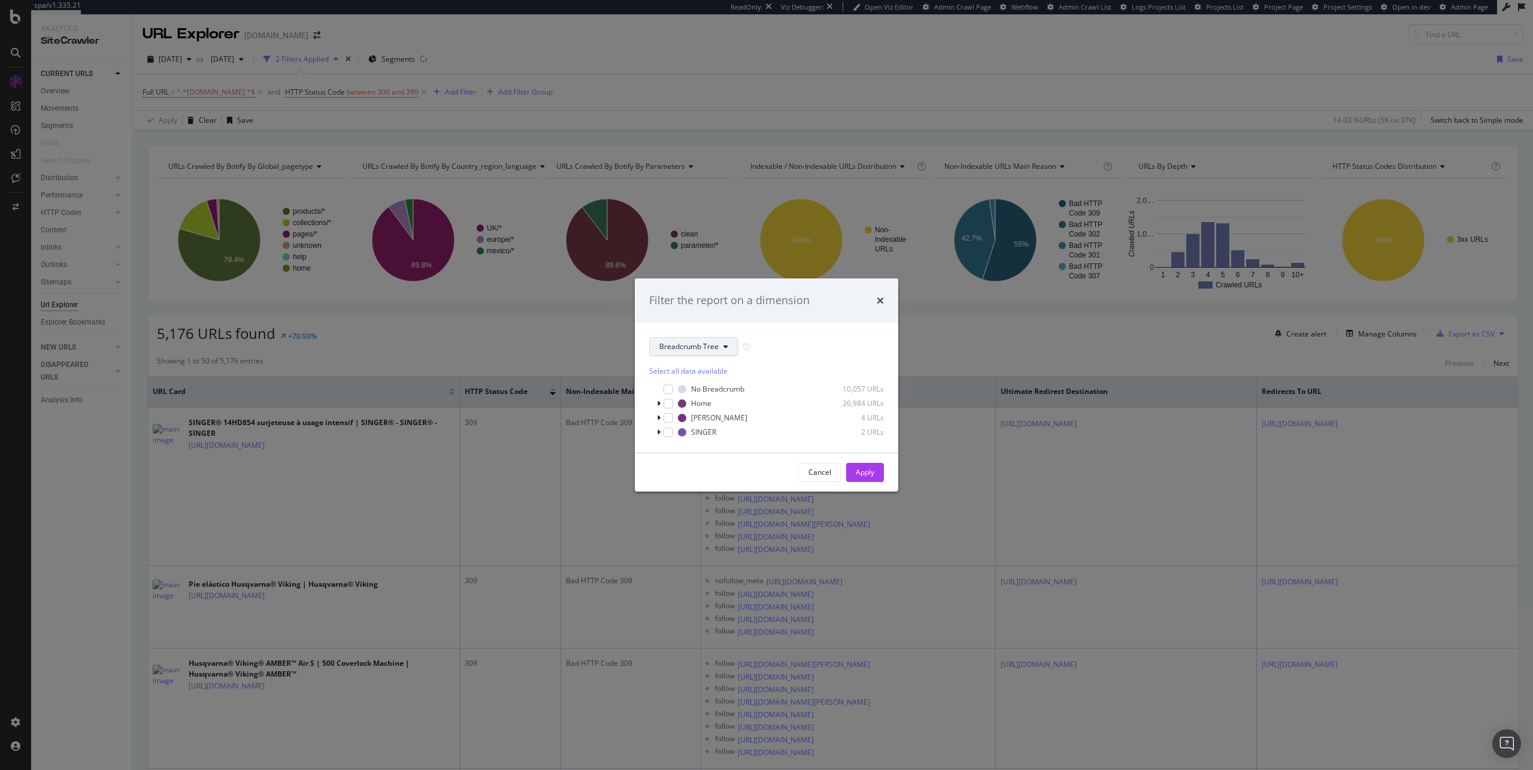
click at [705, 350] on span "Breadcrumb Tree" at bounding box center [689, 346] width 59 height 10
click at [654, 126] on div "Filter the report on a dimension Breadcrumb Tree Select all data available No B…" at bounding box center [766, 385] width 1533 height 770
